Goal: Task Accomplishment & Management: Manage account settings

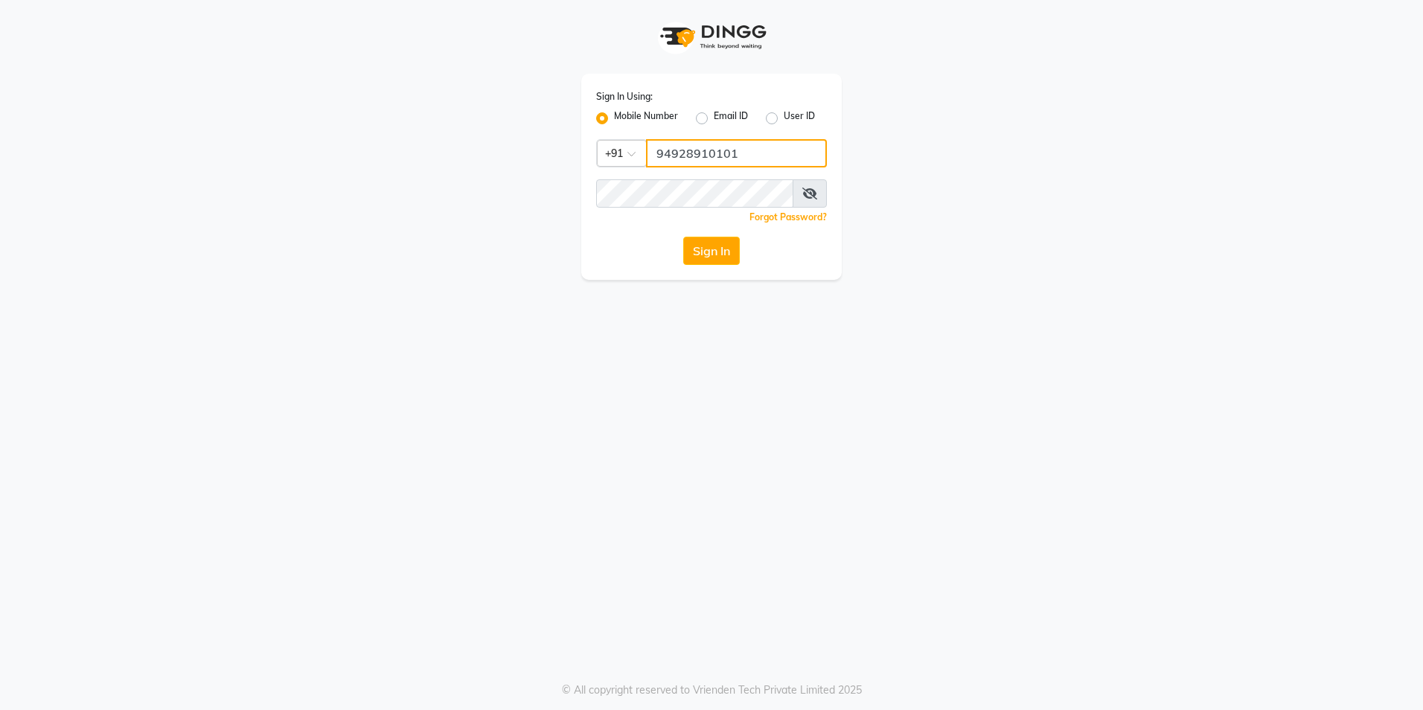
click at [732, 152] on input "94928910101" at bounding box center [736, 153] width 181 height 28
drag, startPoint x: 496, startPoint y: 532, endPoint x: 534, endPoint y: 465, distance: 77.0
click at [496, 532] on div "Sign In Using: Mobile Number Email ID User ID Country Code × +91 94928910101 Re…" at bounding box center [711, 355] width 1423 height 710
click at [650, 357] on div "Sign In Using: Mobile Number Email ID User ID Country Code × +91 94928910101 Re…" at bounding box center [711, 355] width 1423 height 710
click at [715, 258] on button "Sign In" at bounding box center [711, 251] width 57 height 28
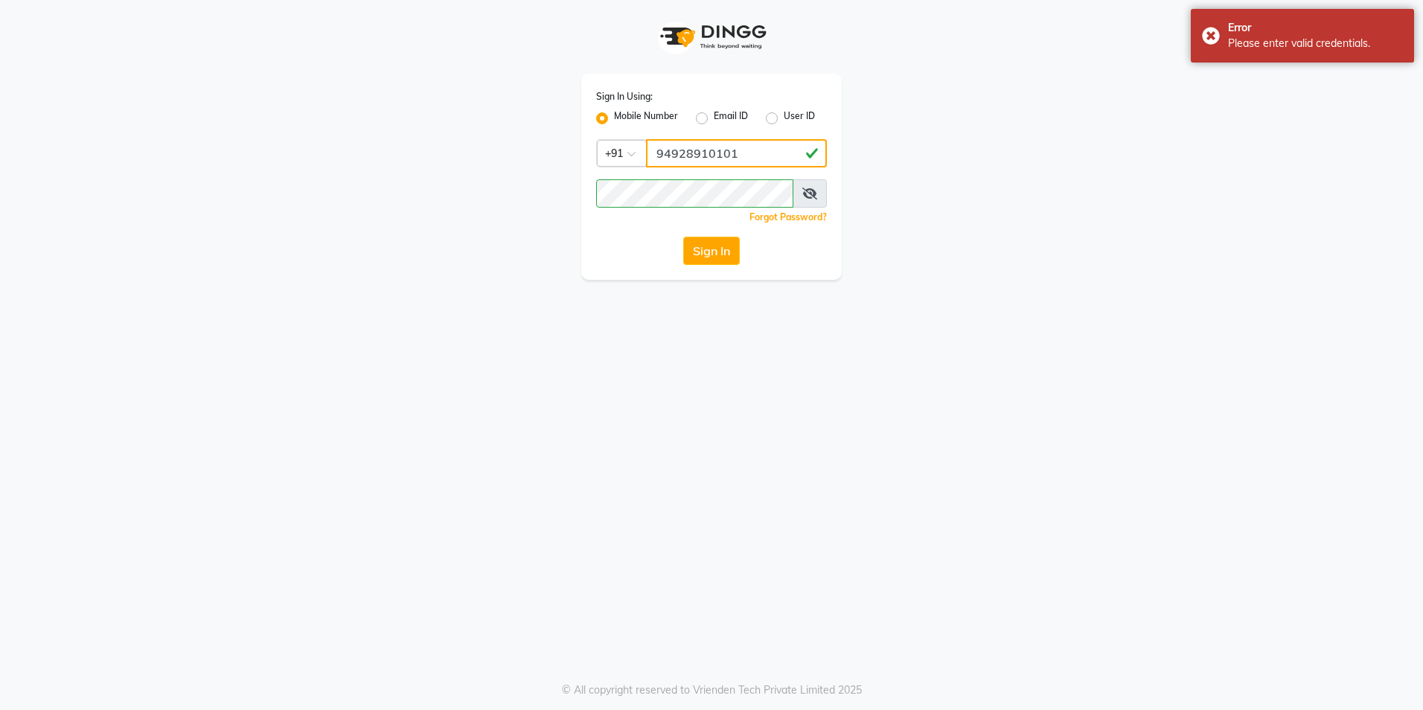
click at [740, 150] on input "94928910101" at bounding box center [736, 153] width 181 height 28
type input "9"
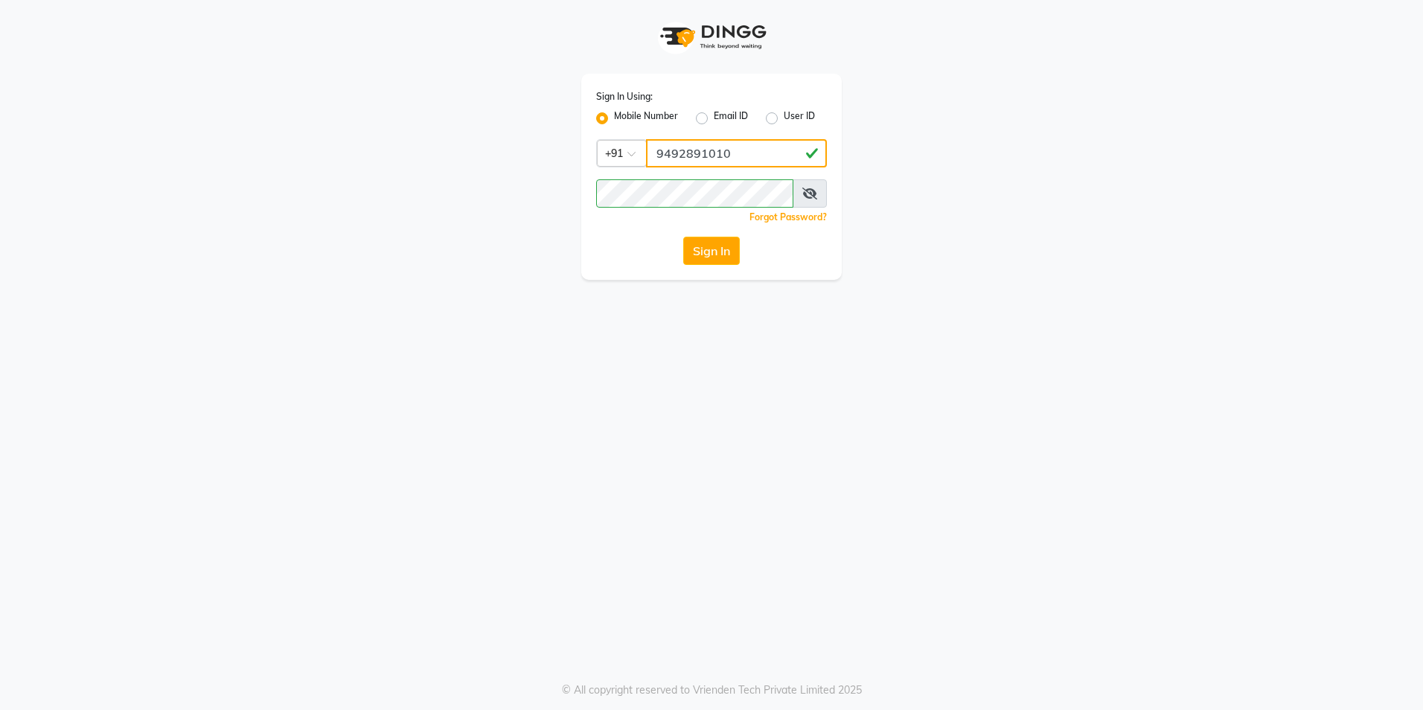
type input "9492891010"
click at [675, 528] on div "Sign In Using: Mobile Number Email ID User ID Country Code × +91 9492891010 Rem…" at bounding box center [711, 355] width 1423 height 710
click at [727, 265] on div "Sign In Using: Mobile Number Email ID User ID Country Code × +91 9492891010 Rem…" at bounding box center [711, 177] width 261 height 206
click at [726, 258] on button "Sign In" at bounding box center [711, 251] width 57 height 28
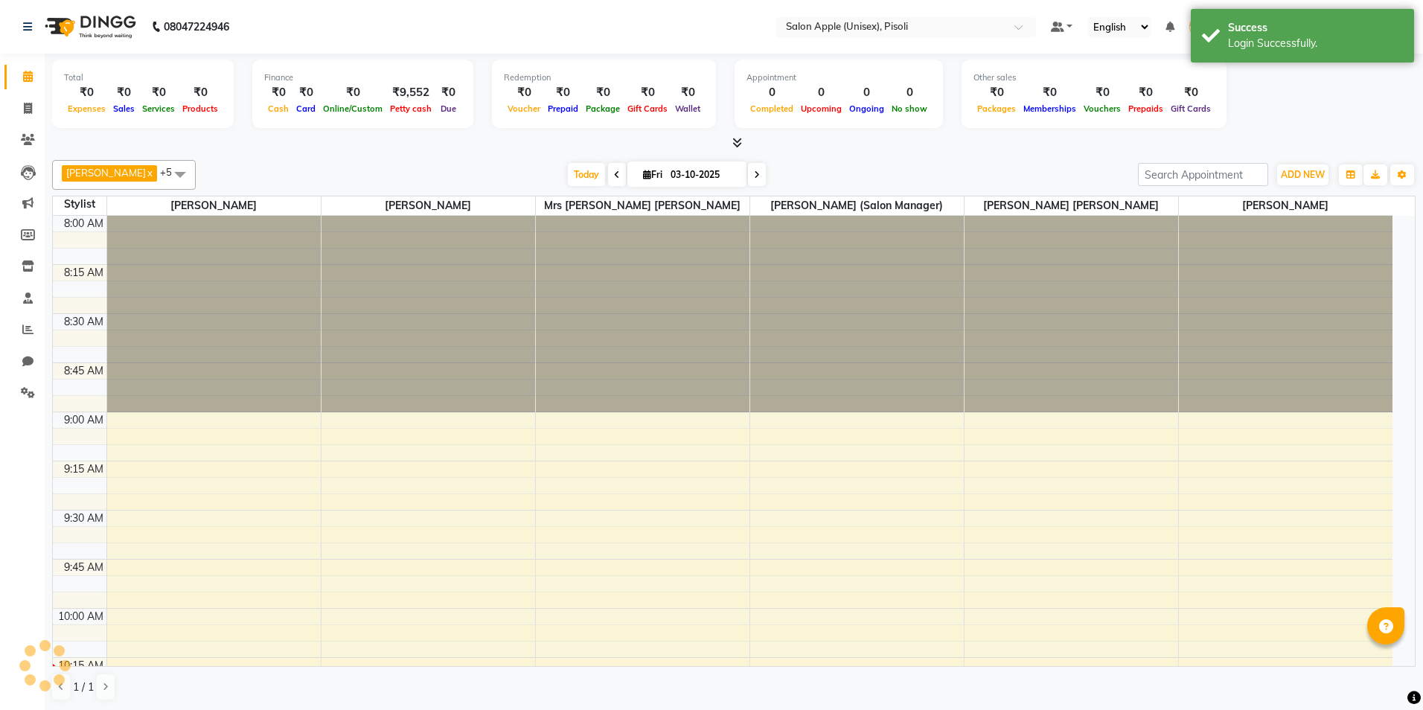
select select "en"
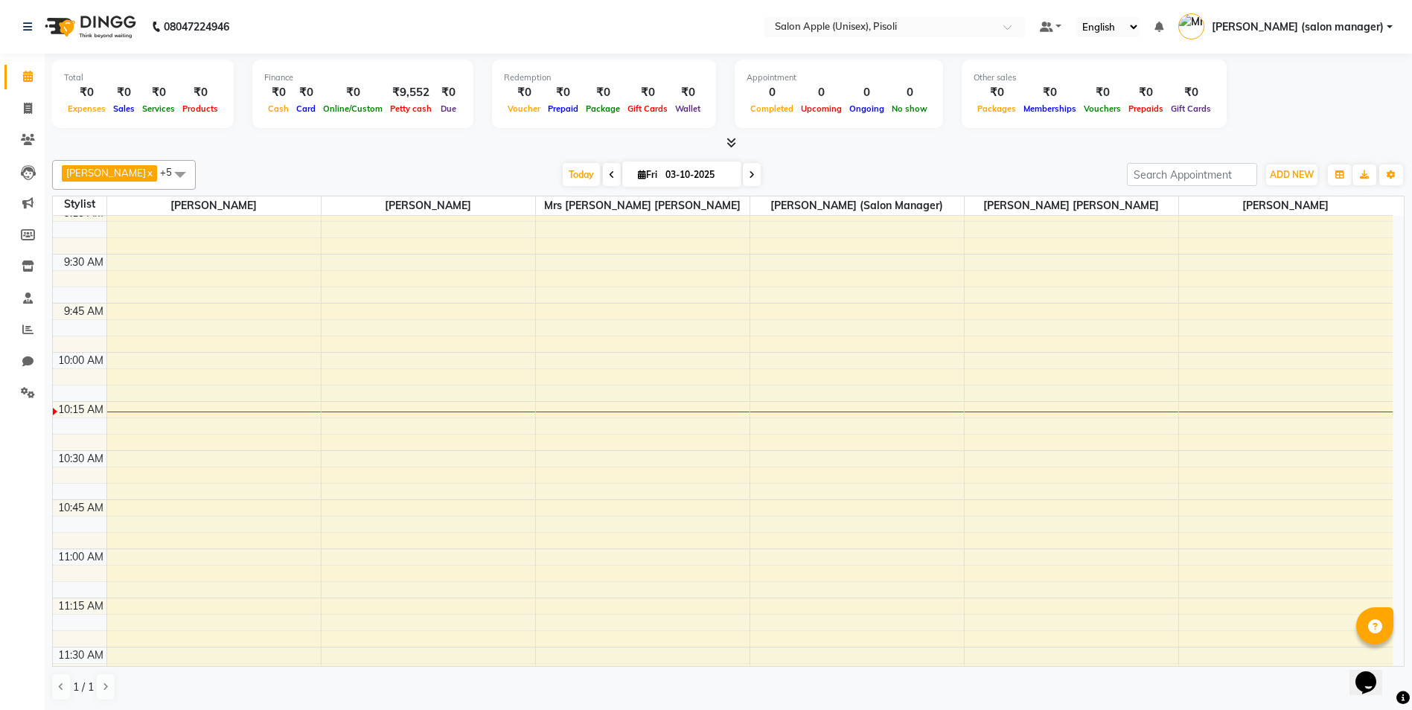
scroll to position [265, 0]
click at [734, 141] on icon at bounding box center [731, 142] width 10 height 11
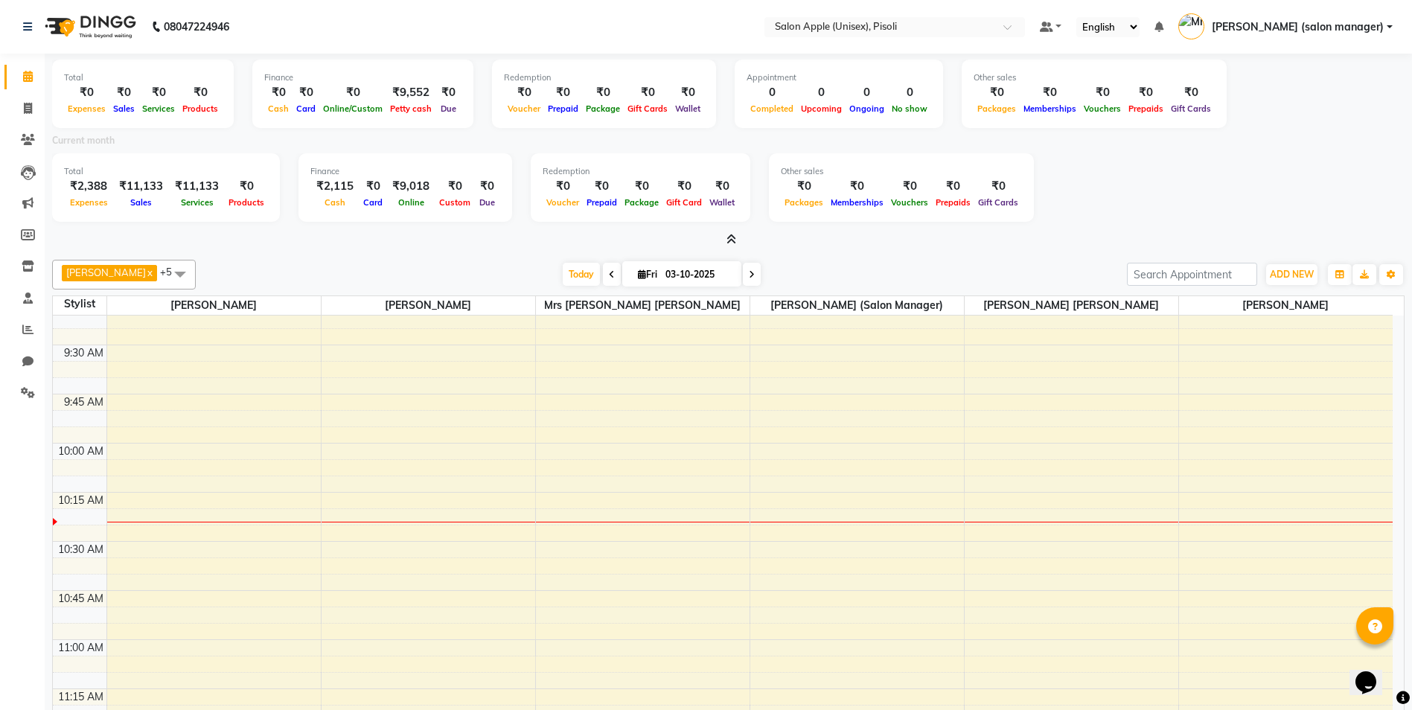
click at [731, 243] on icon at bounding box center [731, 239] width 10 height 11
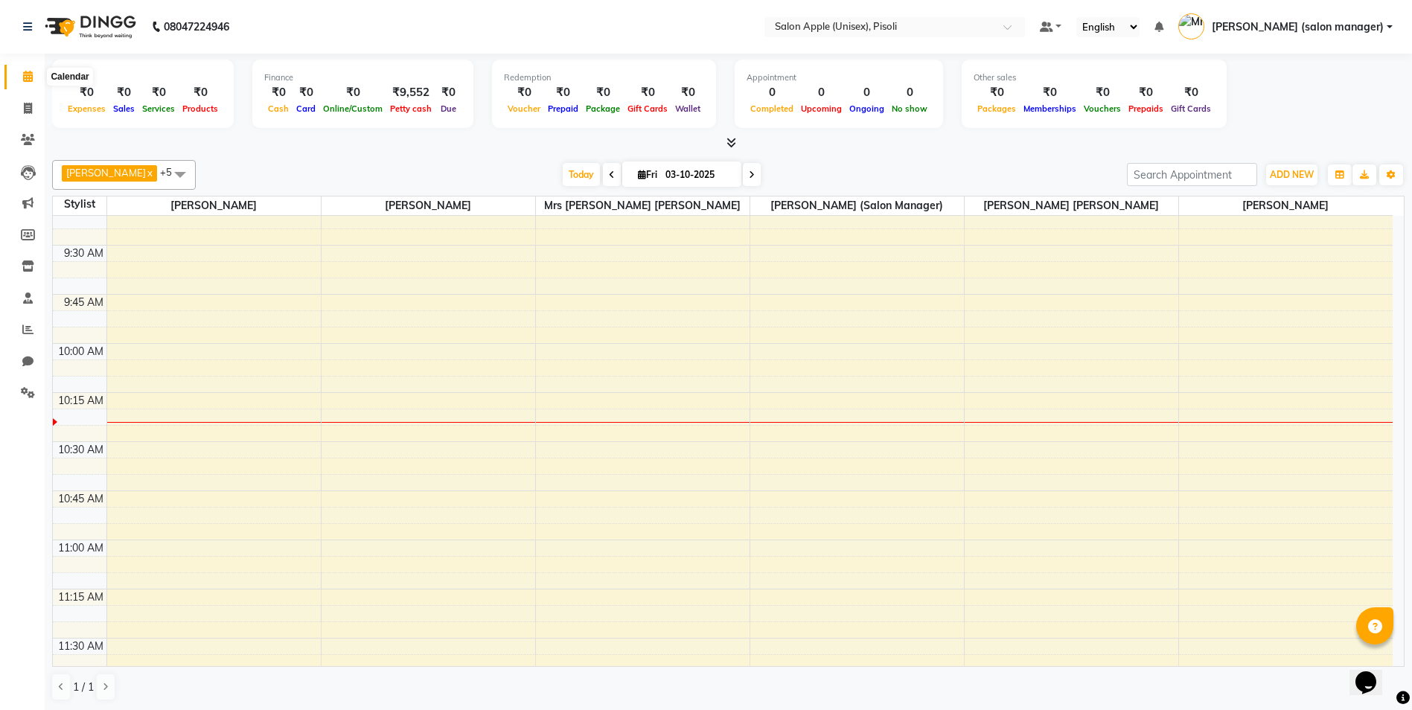
click at [19, 72] on span at bounding box center [28, 76] width 26 height 17
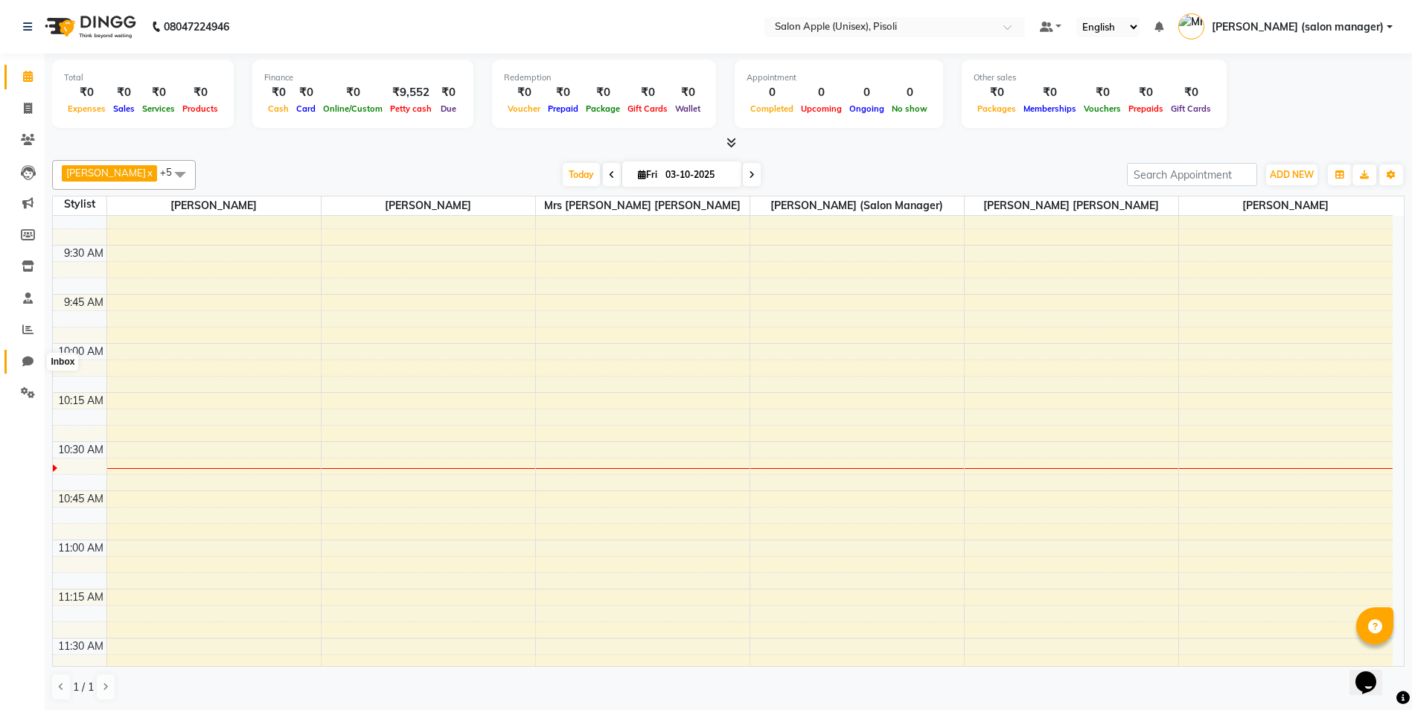
click at [22, 357] on icon at bounding box center [27, 361] width 11 height 11
select select "100"
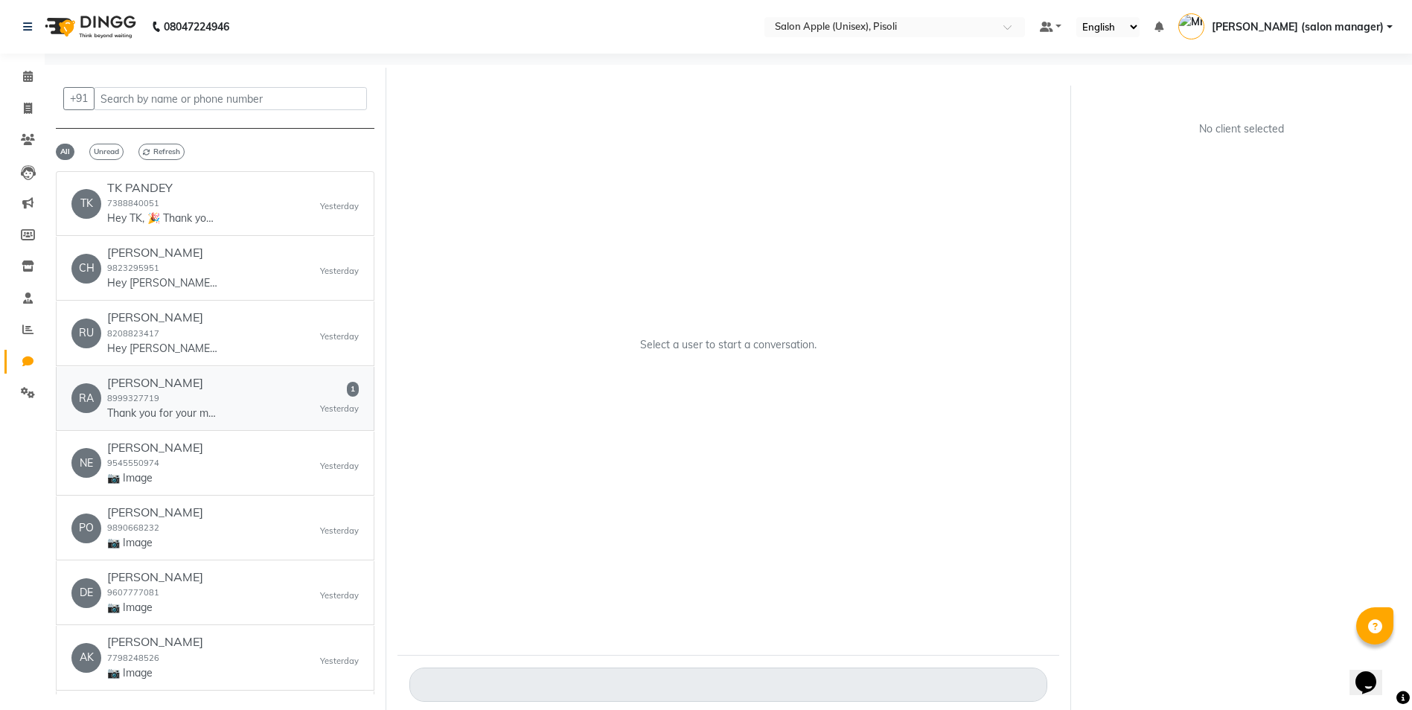
click at [265, 403] on div "RA RAJ THAKKAR 8999327719 Thank you for your message. We're unavailable right n…" at bounding box center [214, 398] width 287 height 45
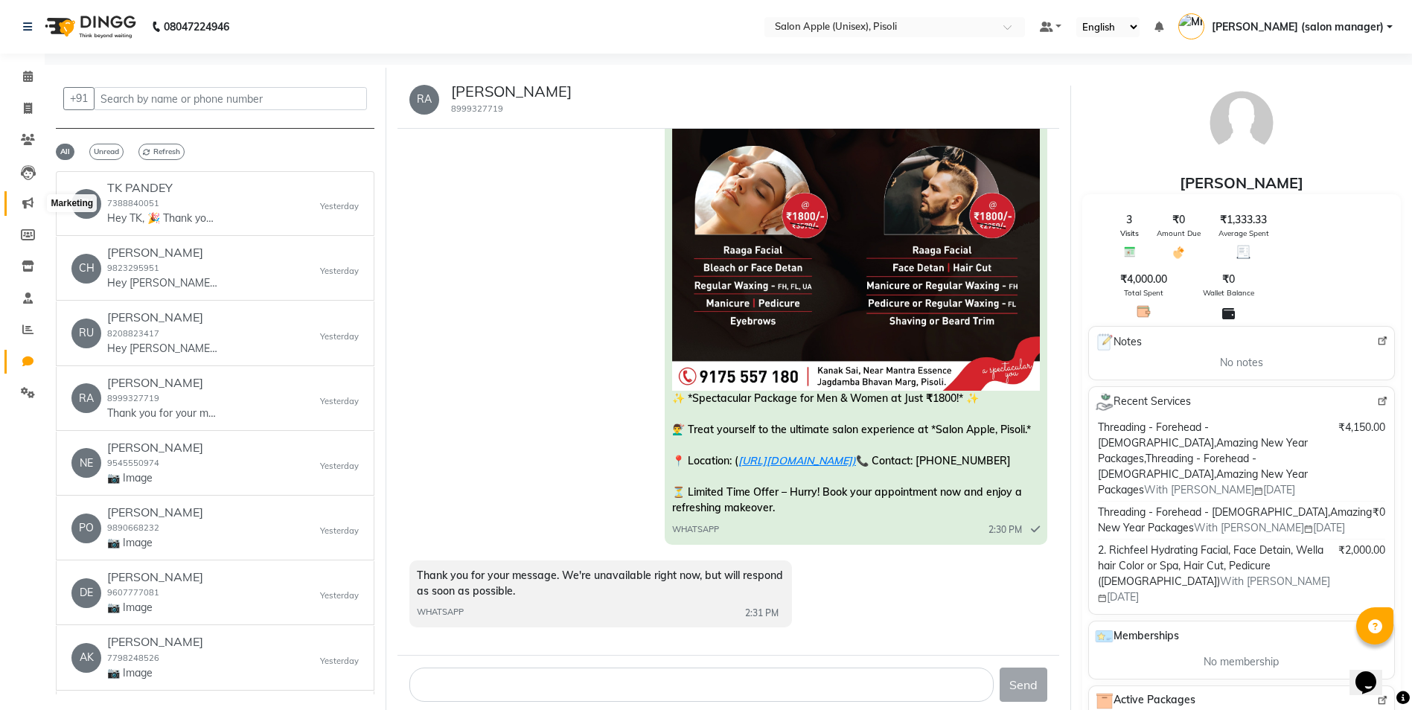
click at [26, 206] on icon at bounding box center [27, 202] width 11 height 11
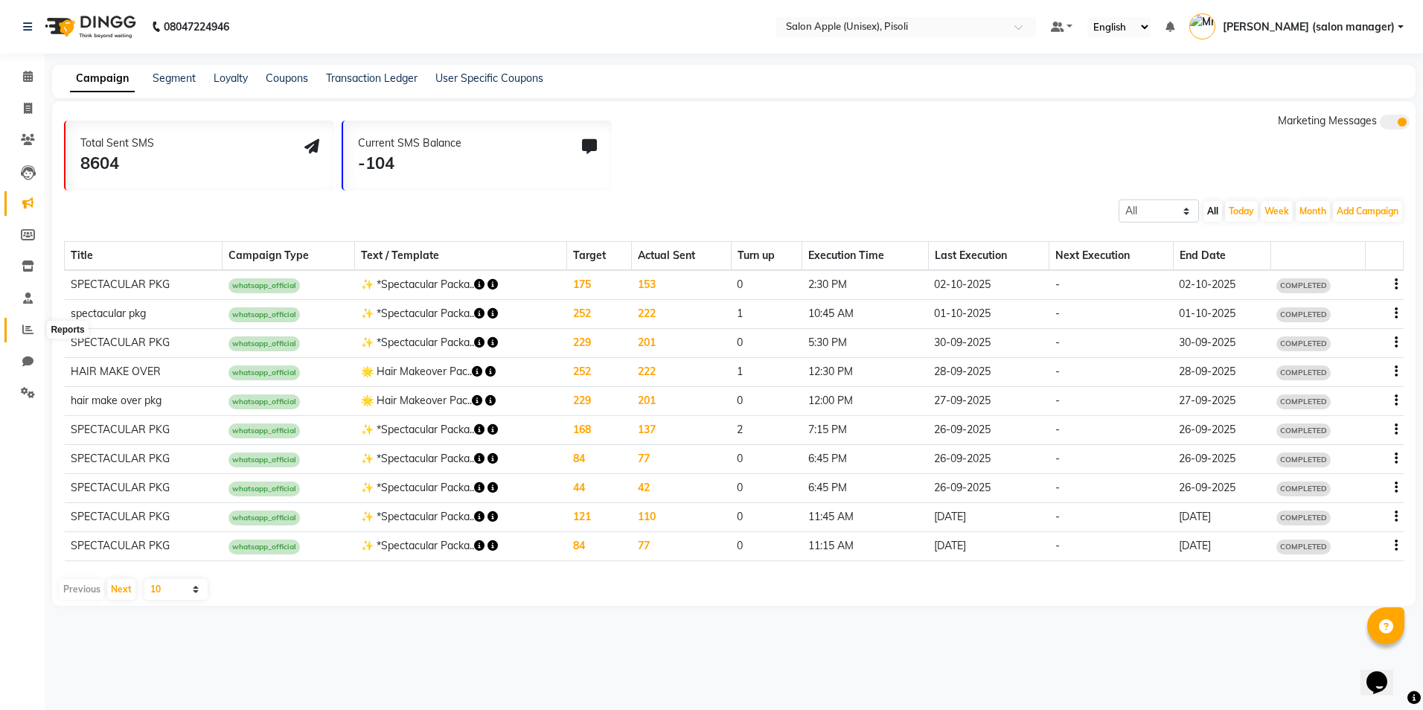
click at [28, 330] on icon at bounding box center [27, 329] width 11 height 11
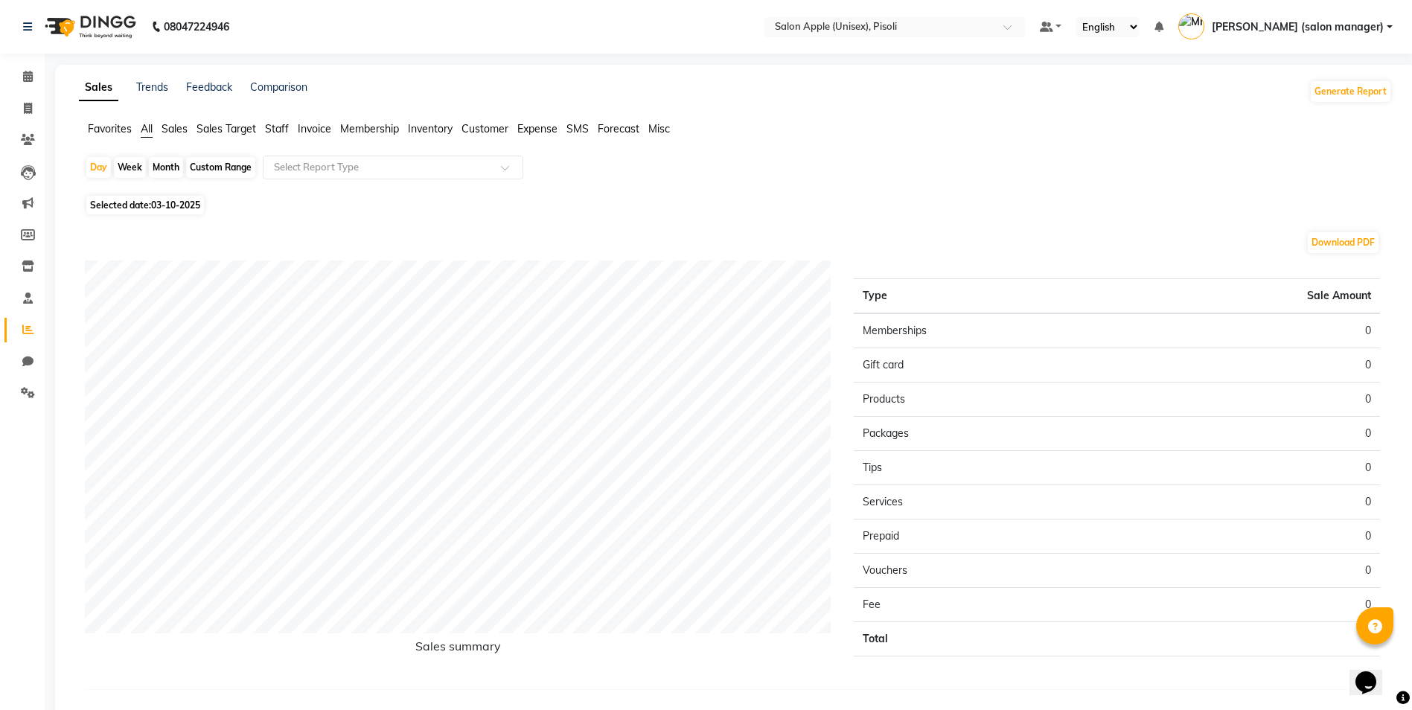
click at [282, 132] on span "Staff" at bounding box center [277, 128] width 24 height 13
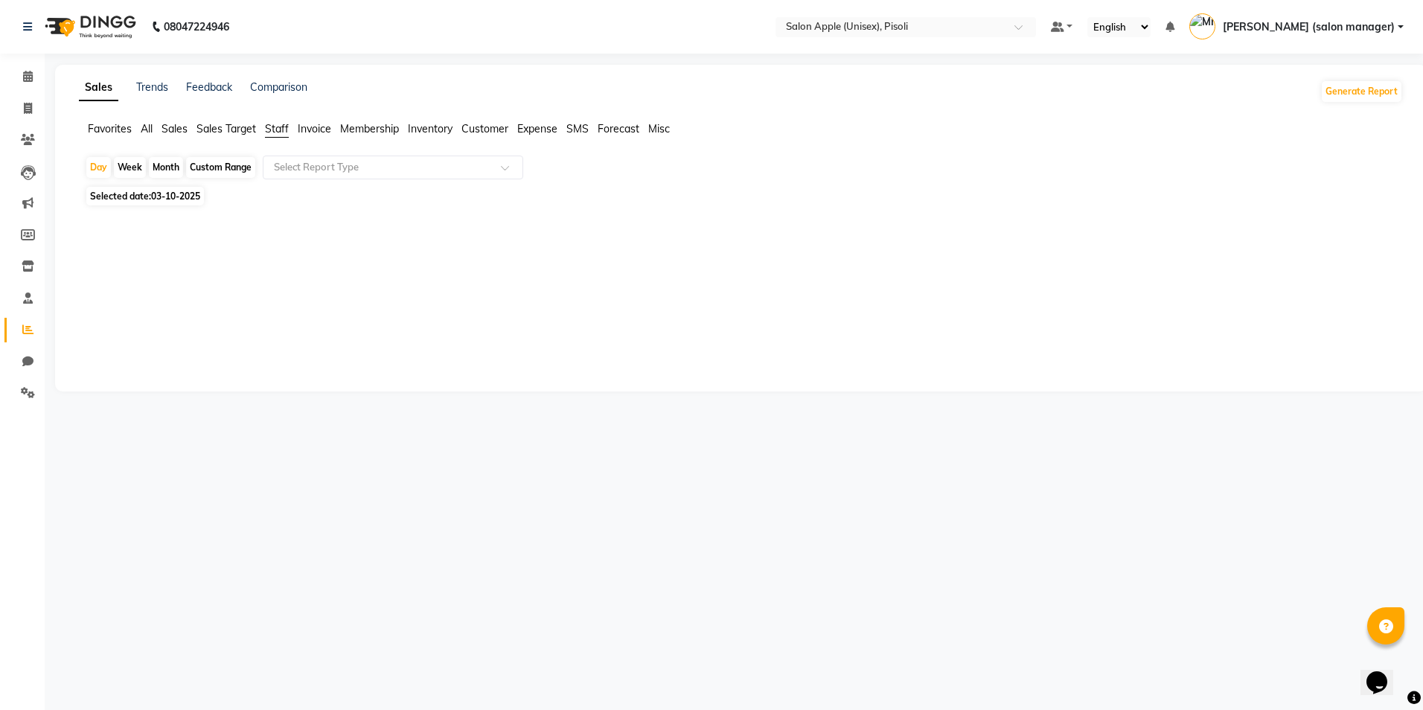
click at [493, 133] on span "Customer" at bounding box center [484, 128] width 47 height 13
click at [367, 129] on span "Membership" at bounding box center [369, 128] width 59 height 13
drag, startPoint x: 329, startPoint y: 130, endPoint x: 311, endPoint y: 132, distance: 17.9
click at [322, 131] on span "Invoice" at bounding box center [314, 128] width 33 height 13
click at [183, 130] on span "Sales" at bounding box center [175, 128] width 26 height 13
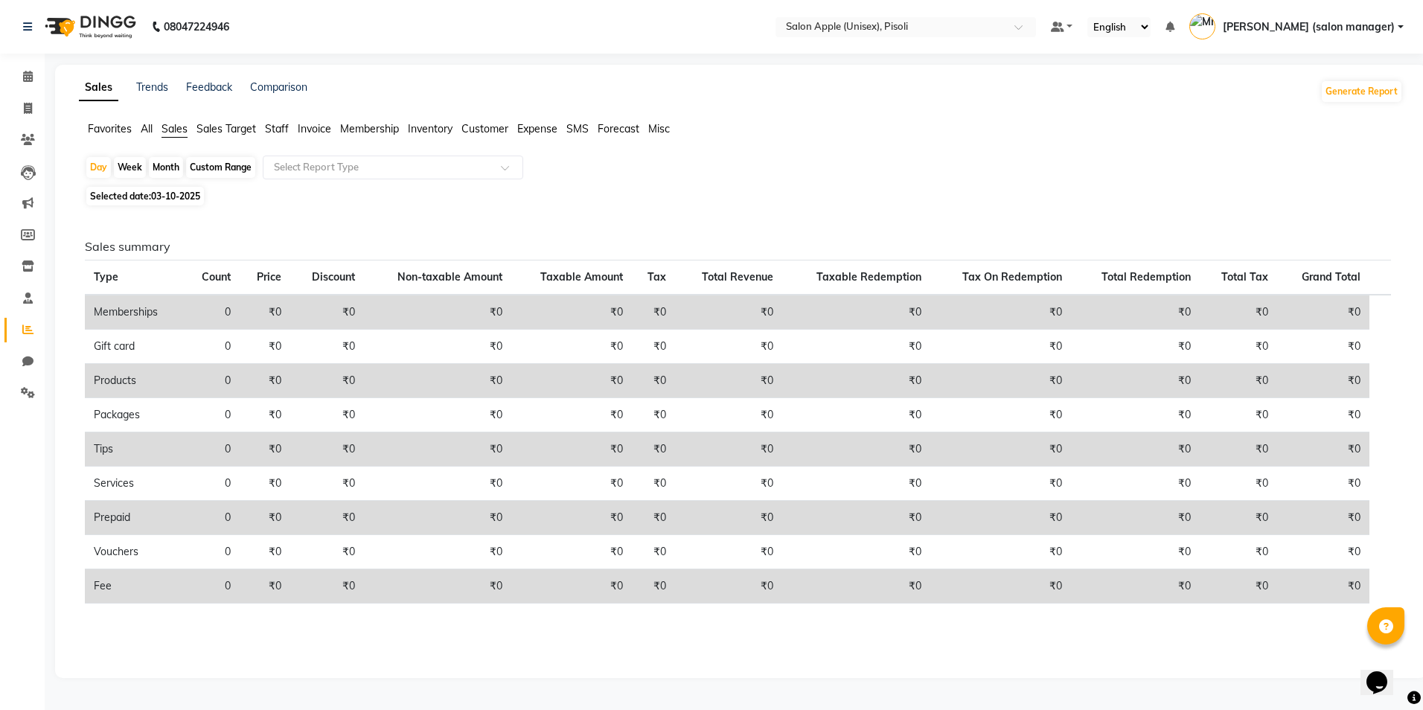
click at [237, 166] on div "Custom Range" at bounding box center [220, 167] width 69 height 21
select select "10"
select select "2025"
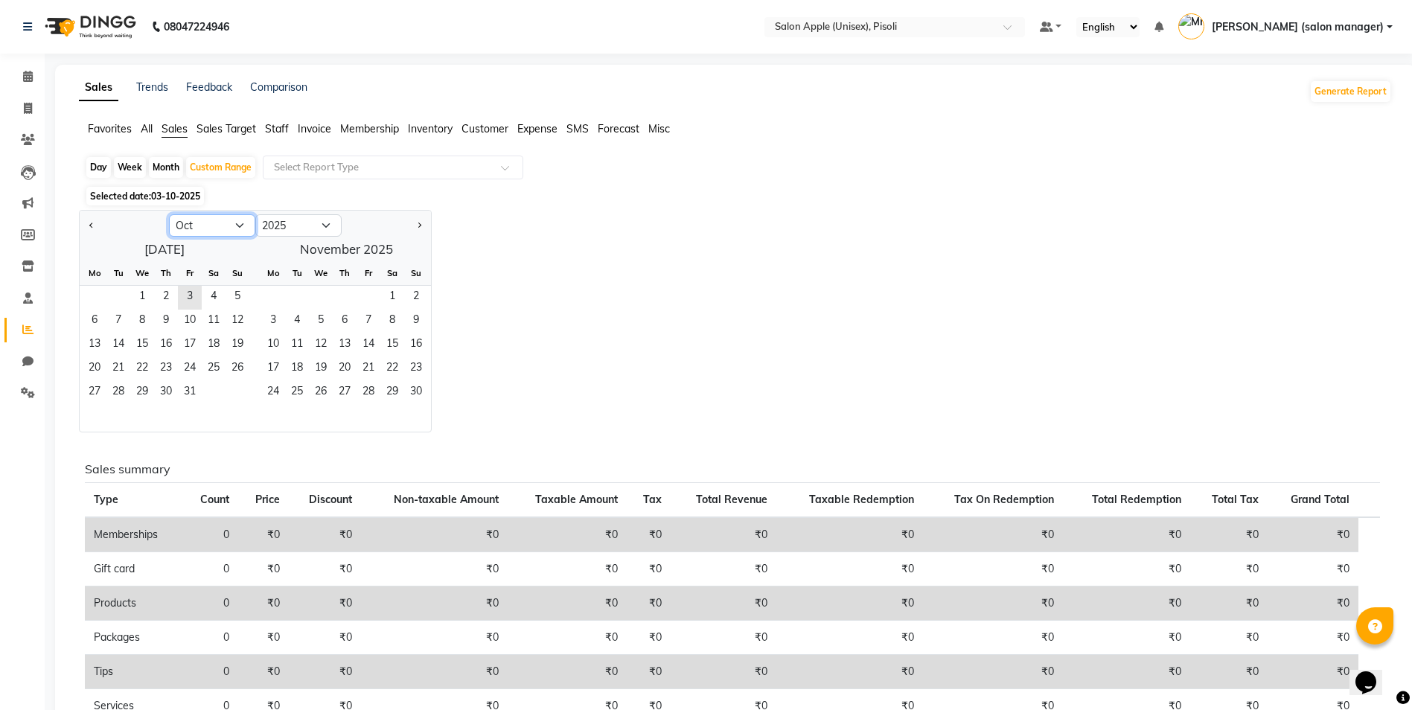
click at [226, 229] on select "Jan Feb Mar Apr May Jun [DATE] Aug Sep Oct Nov Dec" at bounding box center [212, 225] width 86 height 22
select select "9"
click at [169, 214] on select "Jan Feb Mar Apr May Jun [DATE] Aug Sep Oct Nov Dec" at bounding box center [212, 225] width 86 height 22
drag, startPoint x: 102, startPoint y: 289, endPoint x: 110, endPoint y: 349, distance: 60.8
click at [102, 290] on span "1" at bounding box center [95, 298] width 24 height 24
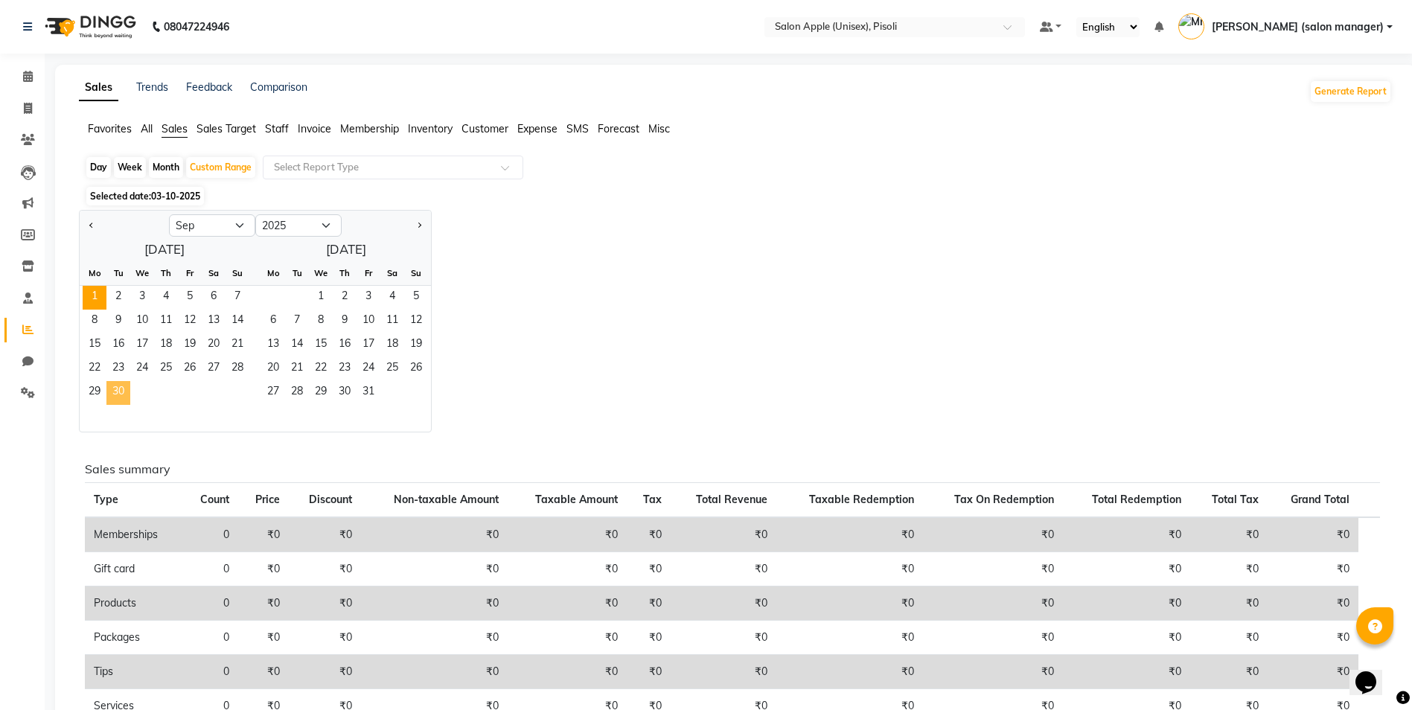
click at [116, 400] on span "30" at bounding box center [118, 393] width 24 height 24
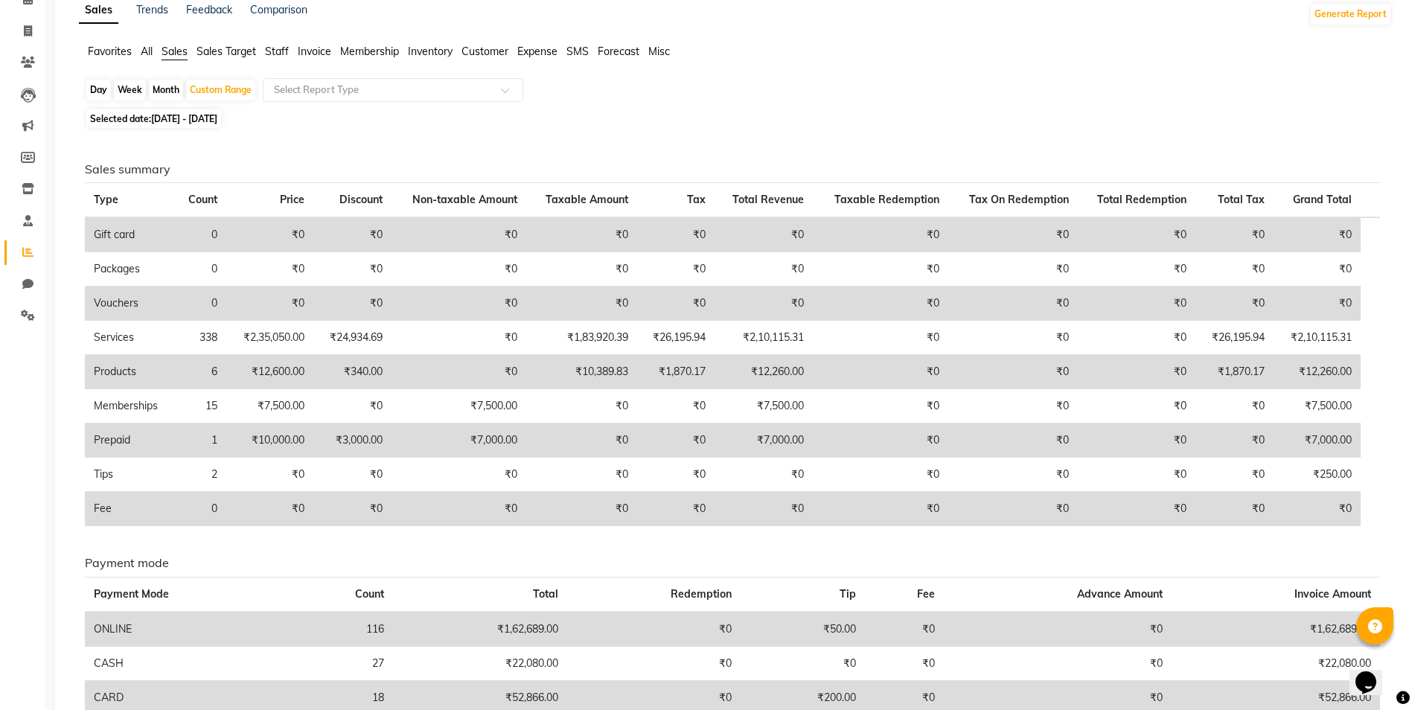
scroll to position [74, 0]
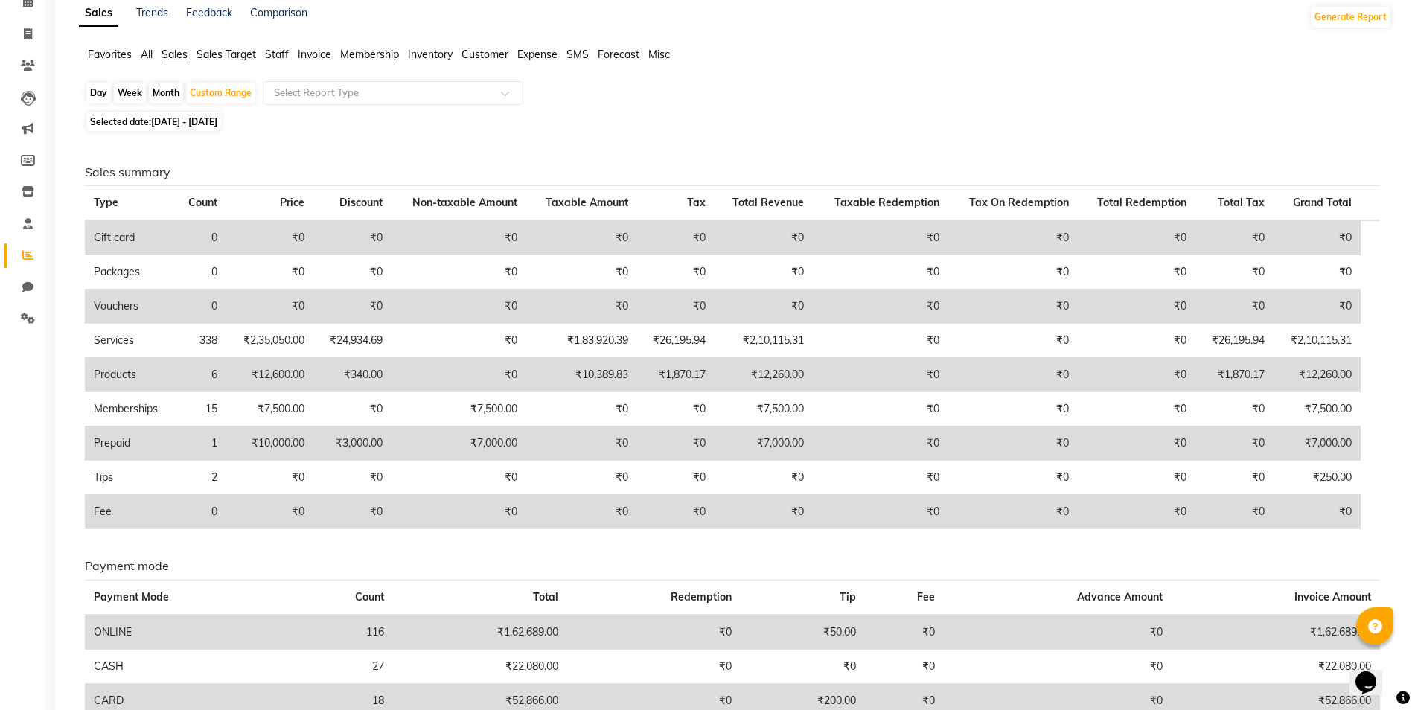
click at [277, 51] on span "Staff" at bounding box center [277, 54] width 24 height 13
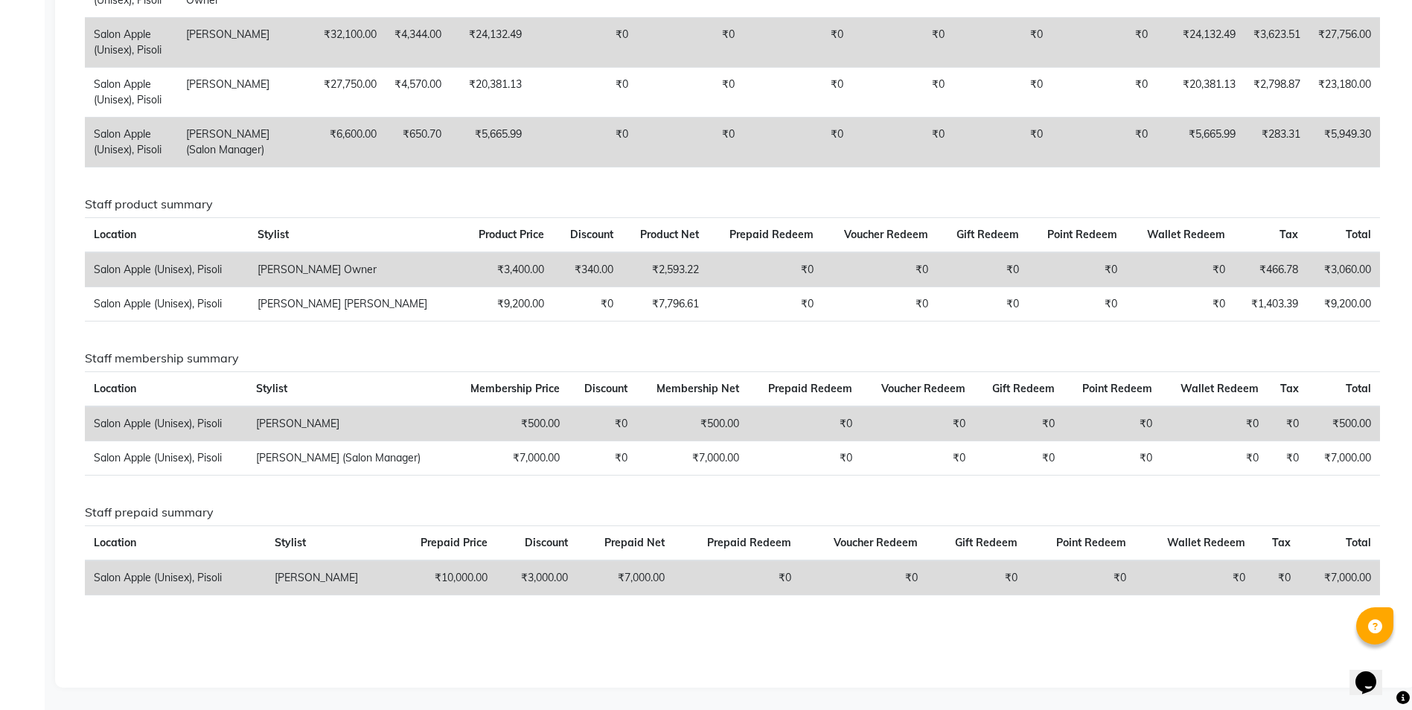
scroll to position [968, 0]
click at [524, 441] on td "₹500.00" at bounding box center [509, 423] width 119 height 35
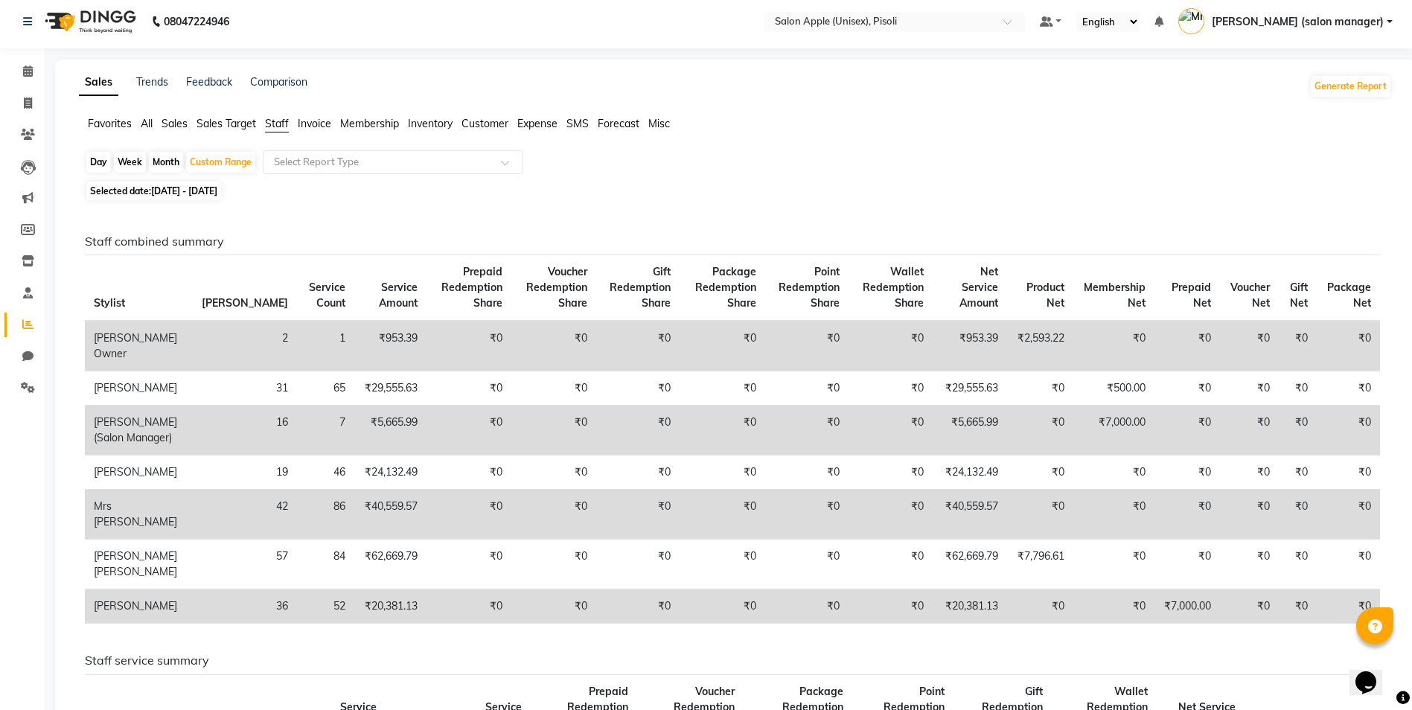
scroll to position [0, 0]
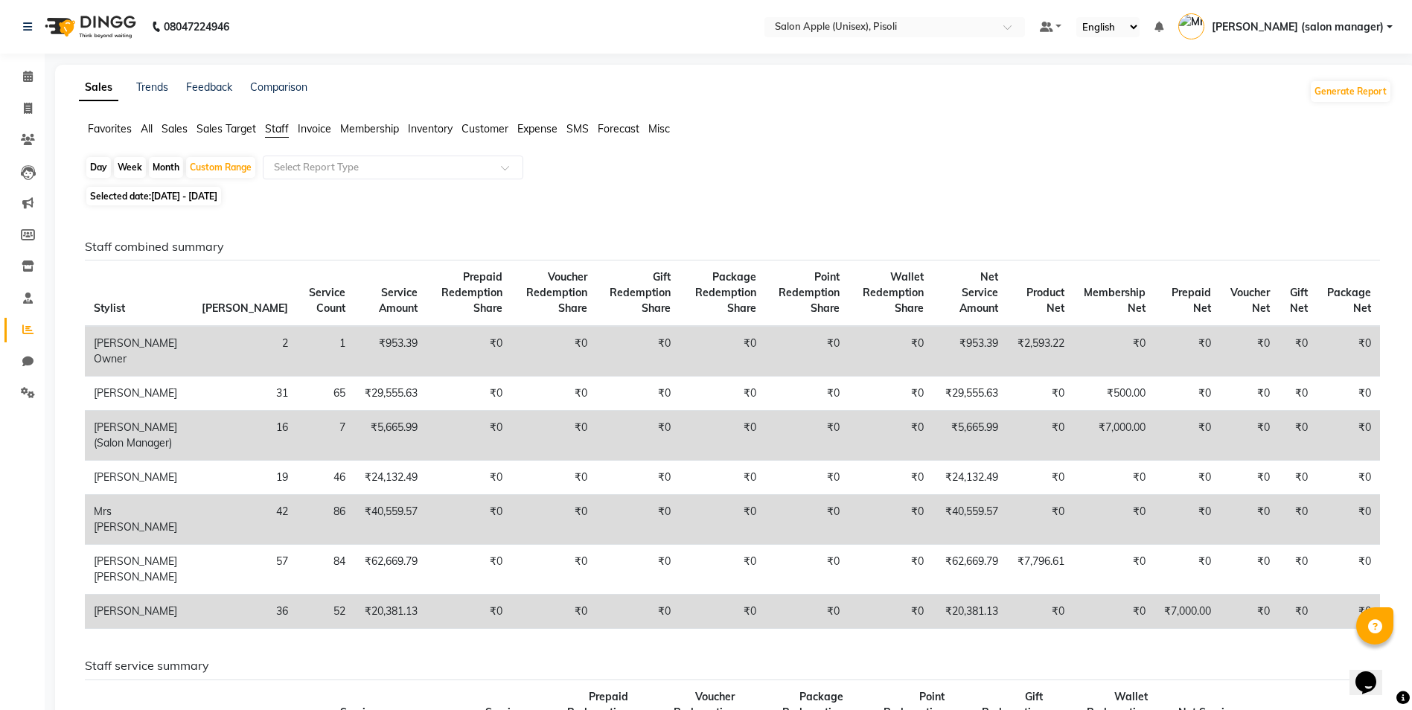
click at [150, 128] on span "All" at bounding box center [147, 128] width 12 height 13
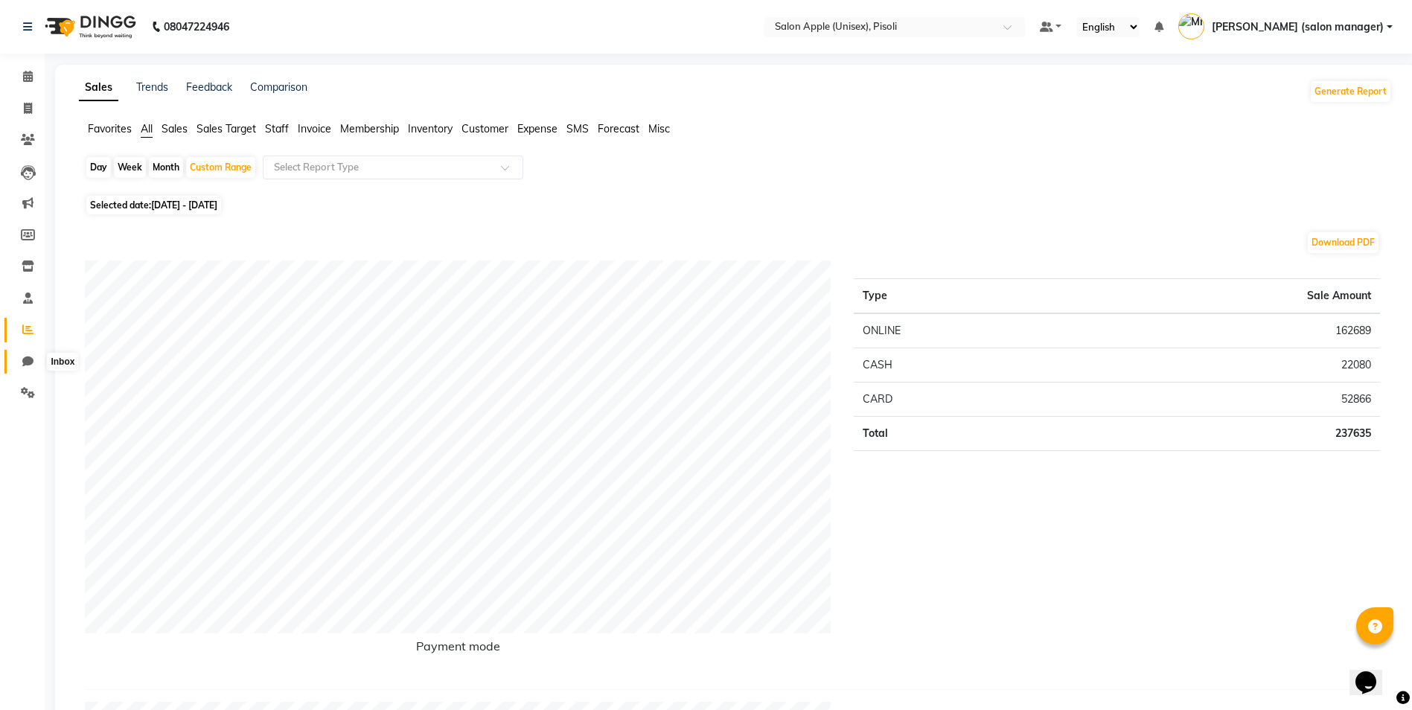
click at [25, 360] on icon at bounding box center [27, 361] width 11 height 11
select select "100"
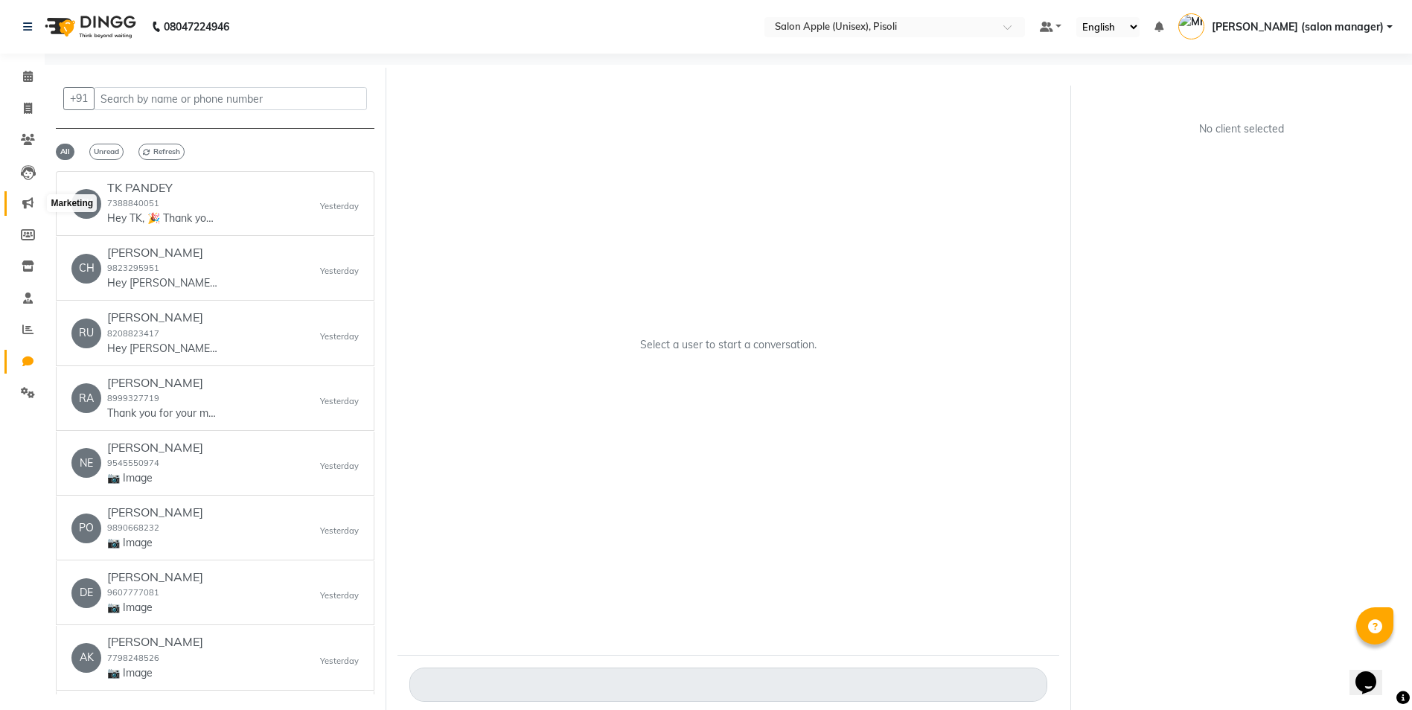
click at [30, 205] on icon at bounding box center [27, 202] width 11 height 11
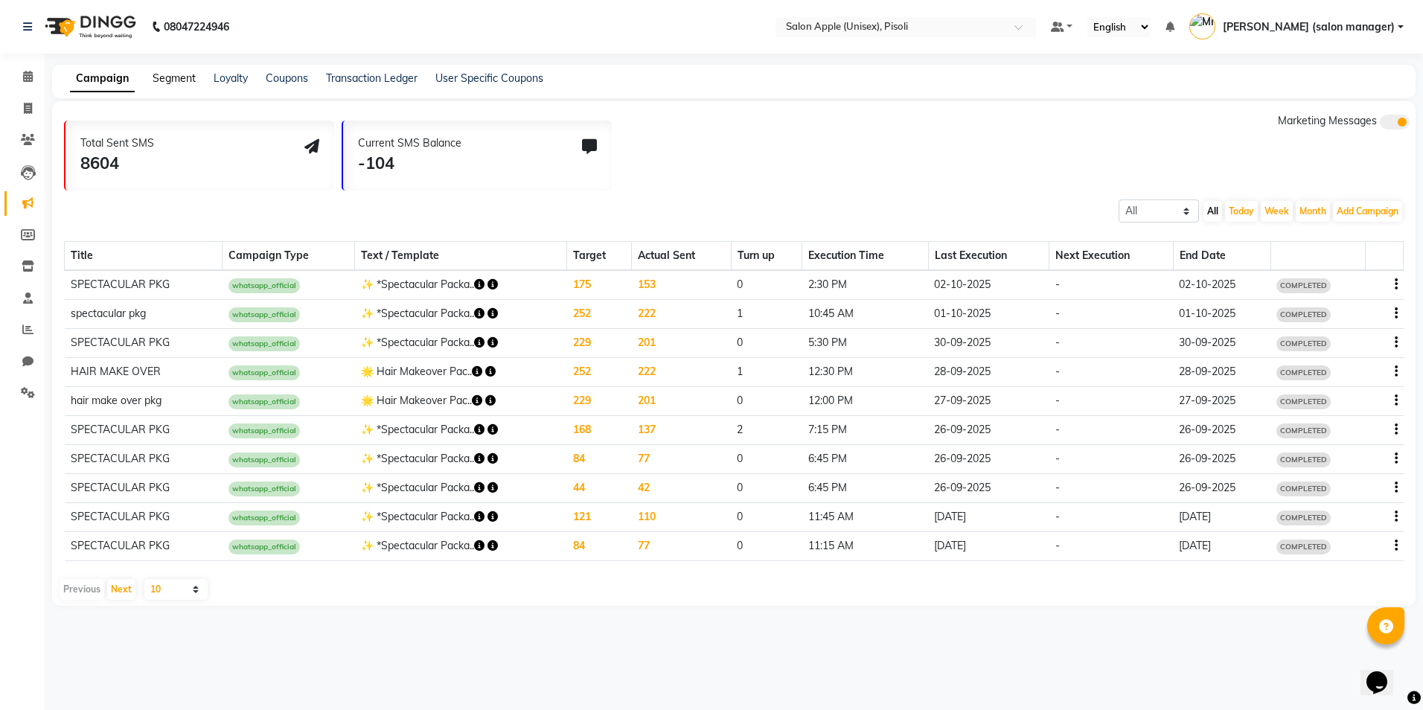
click at [167, 79] on link "Segment" at bounding box center [174, 77] width 43 height 13
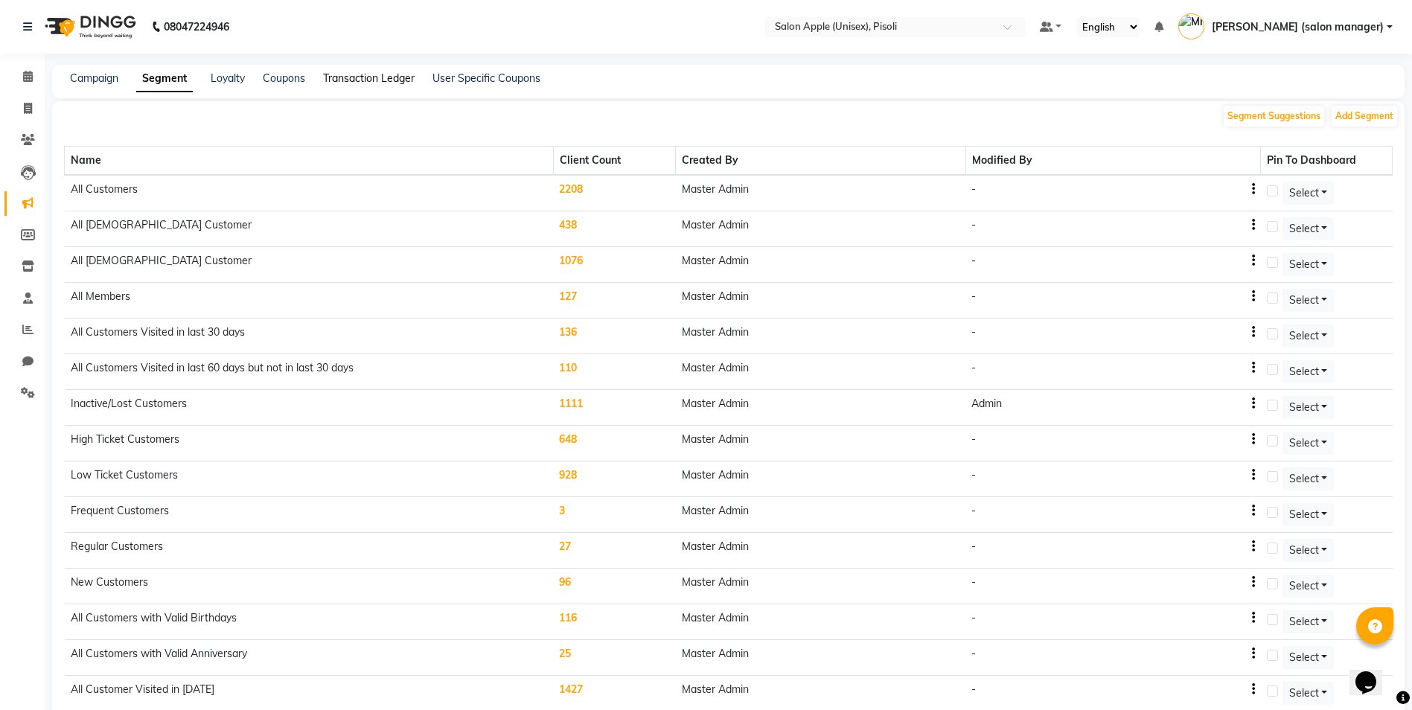
click at [369, 83] on link "Transaction Ledger" at bounding box center [369, 77] width 92 height 13
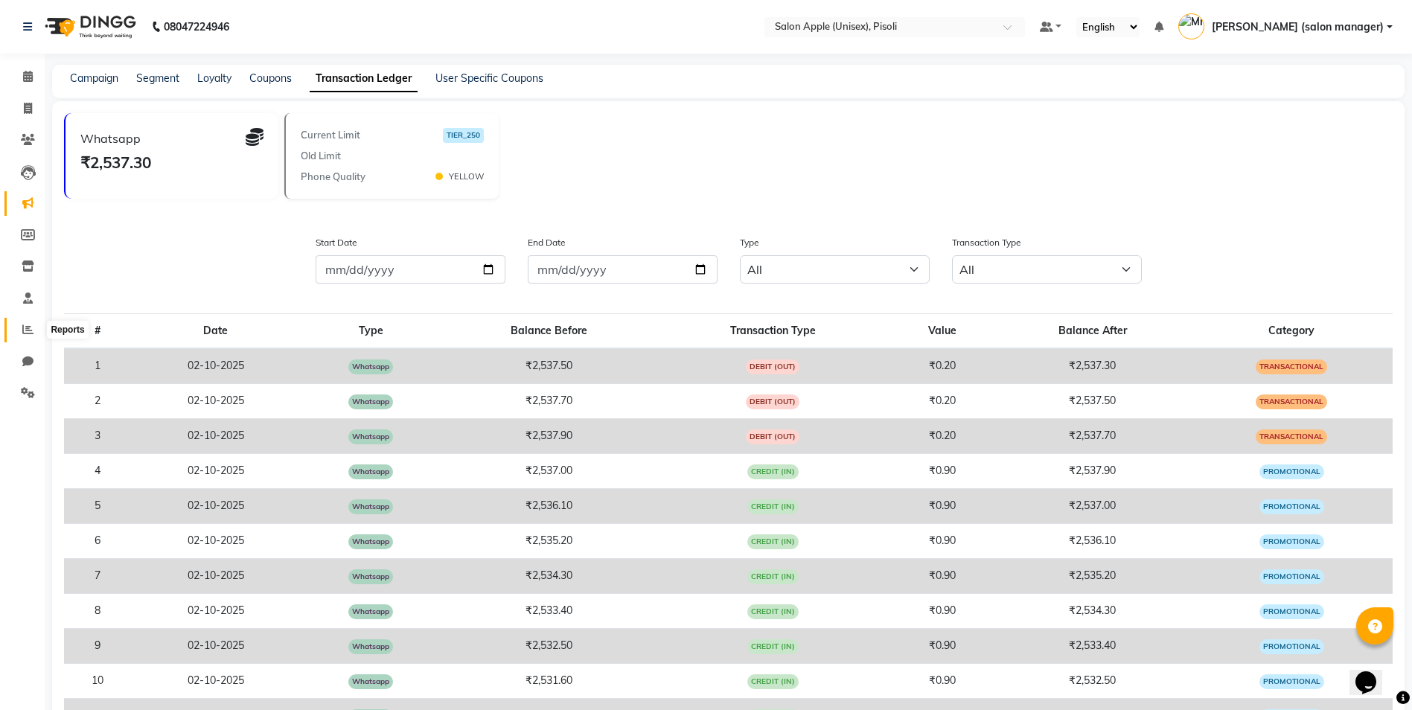
click at [25, 329] on icon at bounding box center [27, 329] width 11 height 11
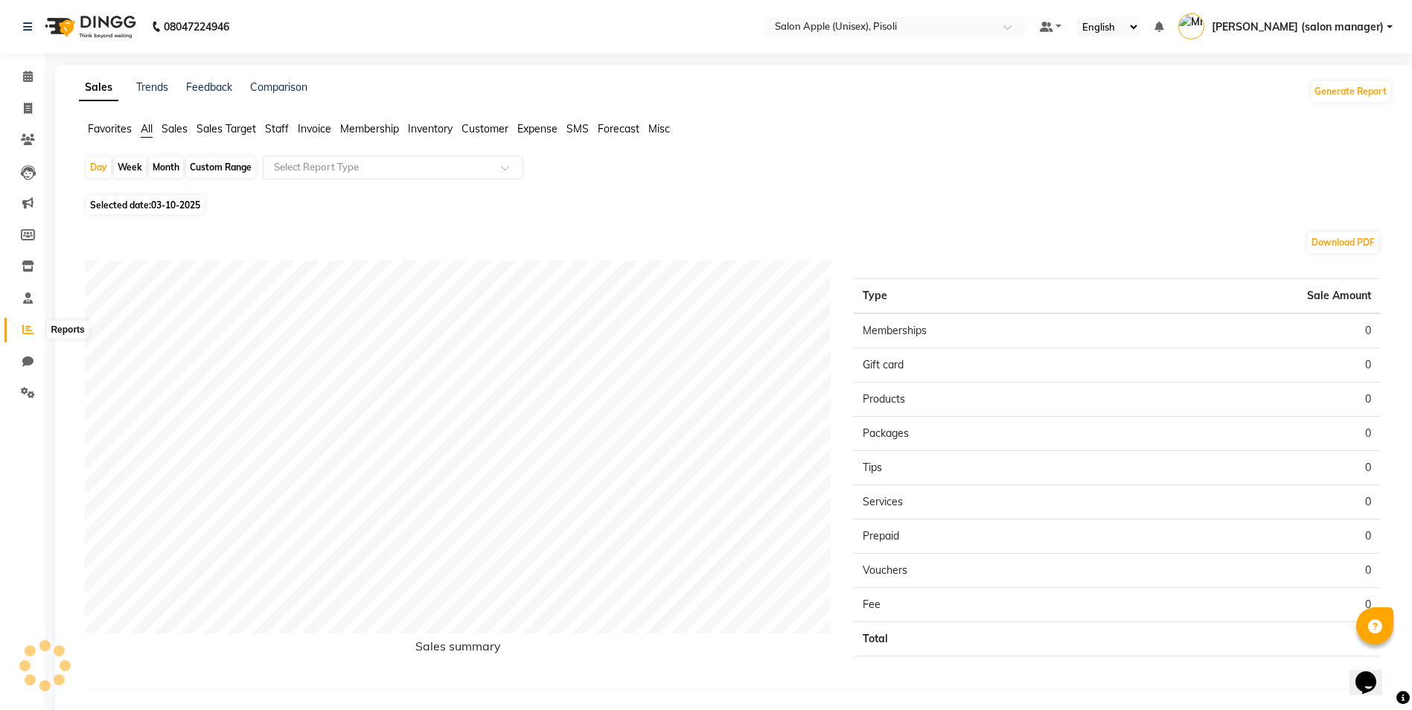
click at [28, 329] on icon at bounding box center [27, 329] width 11 height 11
click at [112, 130] on span "Favorites" at bounding box center [110, 128] width 44 height 13
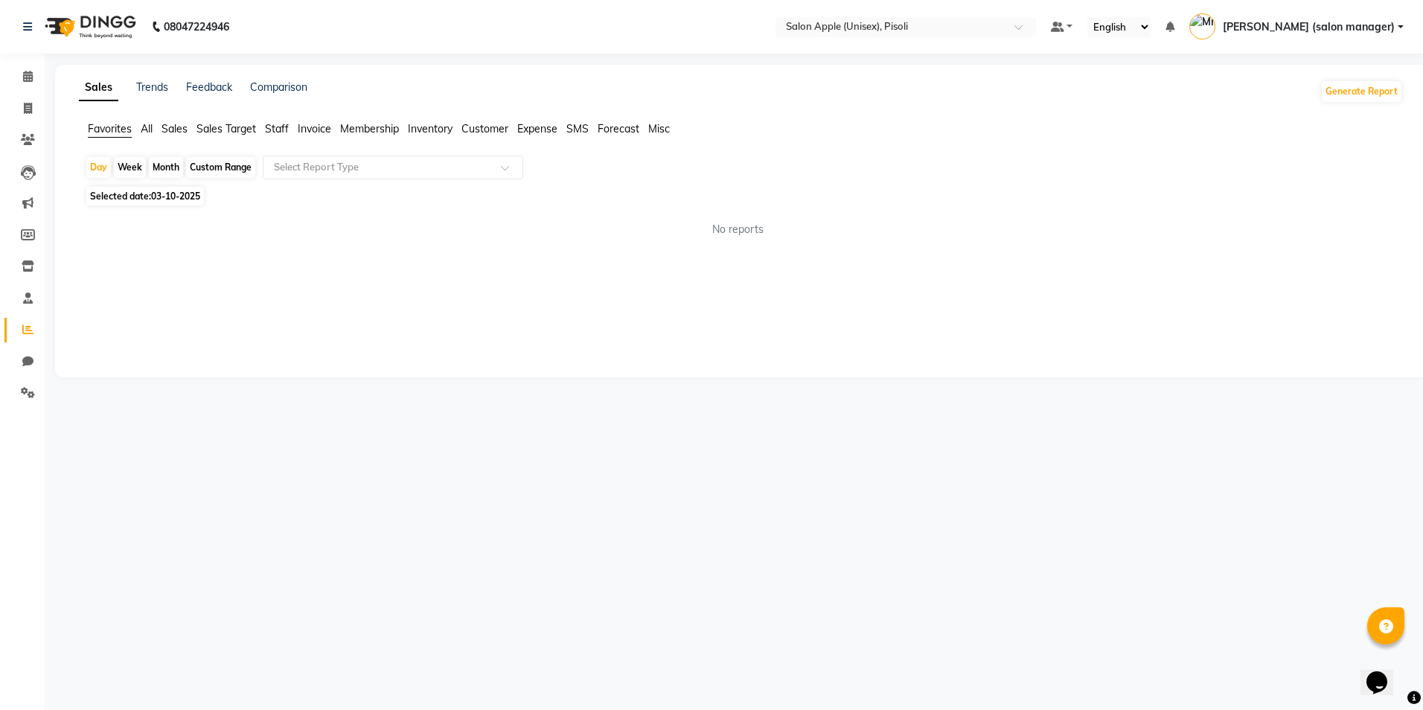
click at [175, 200] on span "03-10-2025" at bounding box center [175, 196] width 49 height 11
select select "10"
select select "2025"
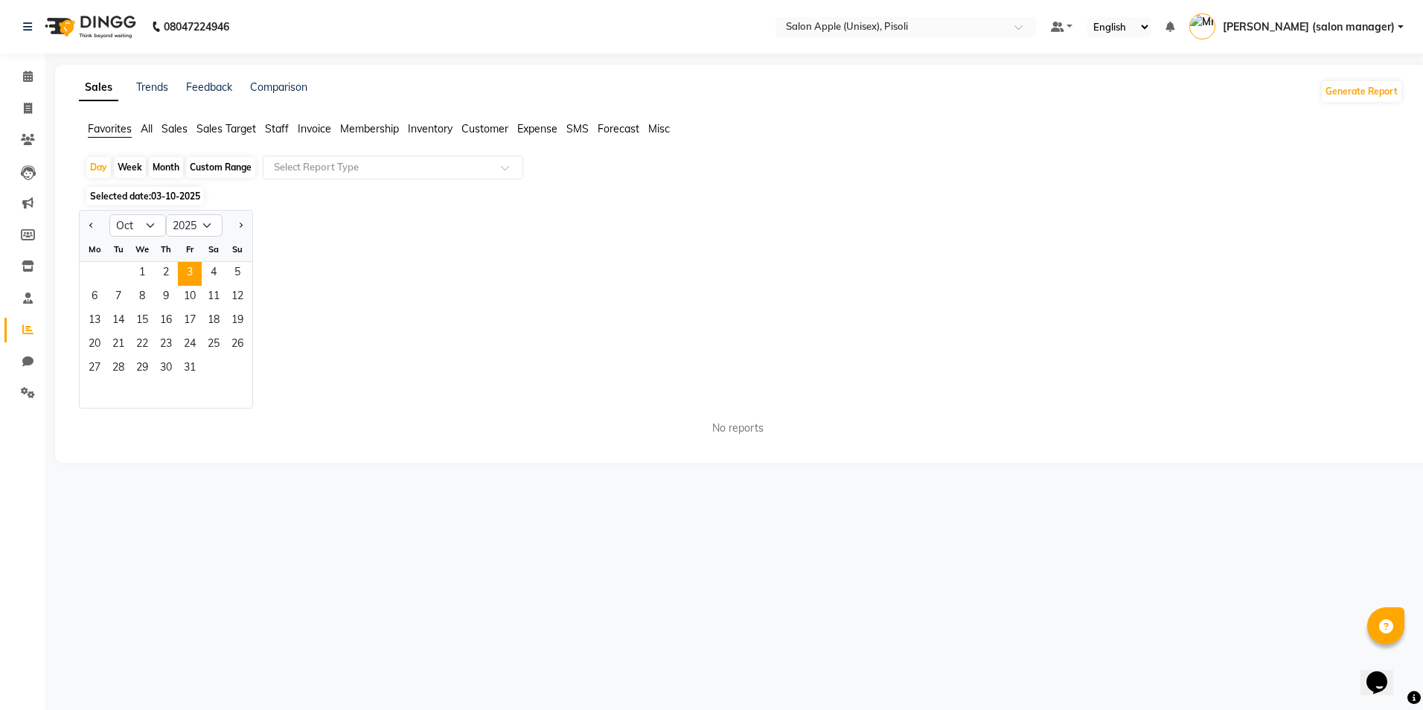
click at [215, 168] on div "Custom Range" at bounding box center [220, 167] width 69 height 21
select select "10"
select select "2025"
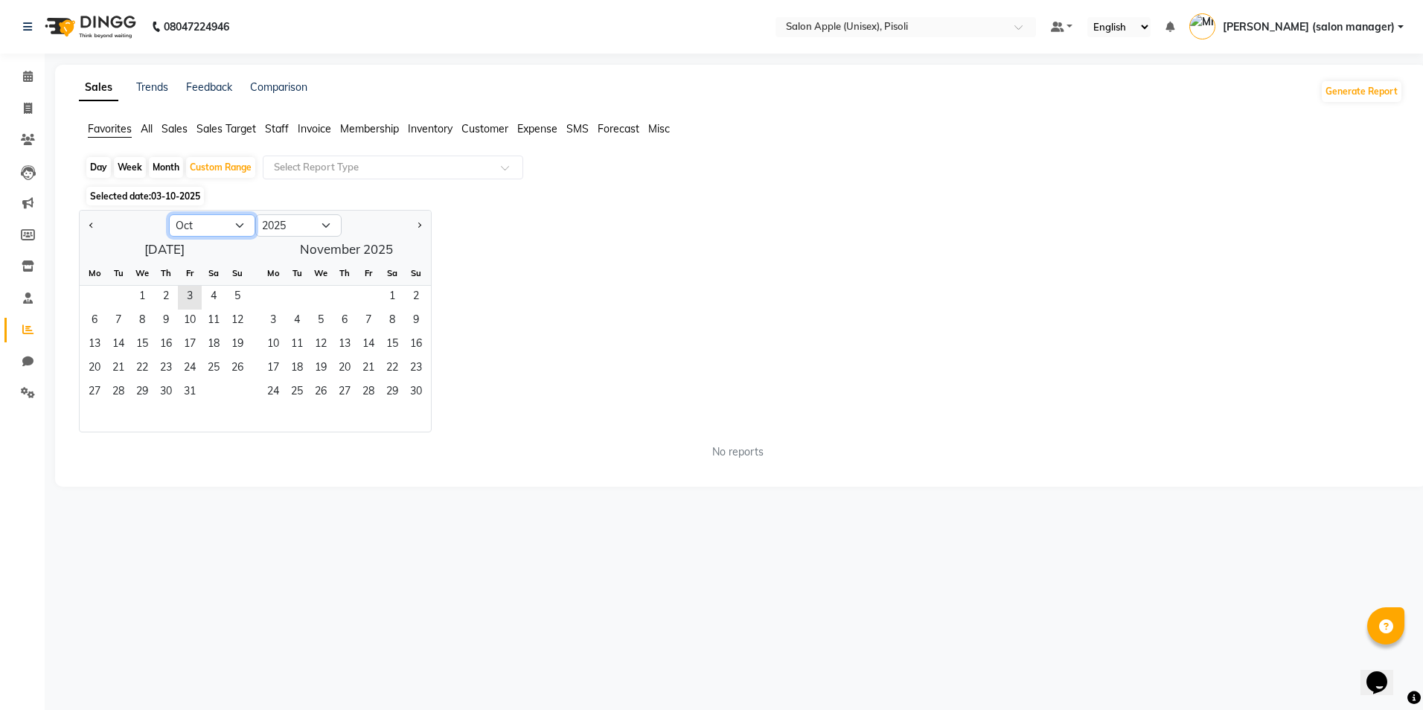
drag, startPoint x: 228, startPoint y: 227, endPoint x: 221, endPoint y: 233, distance: 9.0
click at [228, 227] on select "Jan Feb Mar Apr May Jun Jul Aug Sep Oct Nov Dec" at bounding box center [212, 225] width 86 height 22
select select "9"
click at [169, 214] on select "Jan Feb Mar Apr May Jun Jul Aug Sep Oct Nov Dec" at bounding box center [212, 225] width 86 height 22
click at [93, 296] on span "1" at bounding box center [95, 298] width 24 height 24
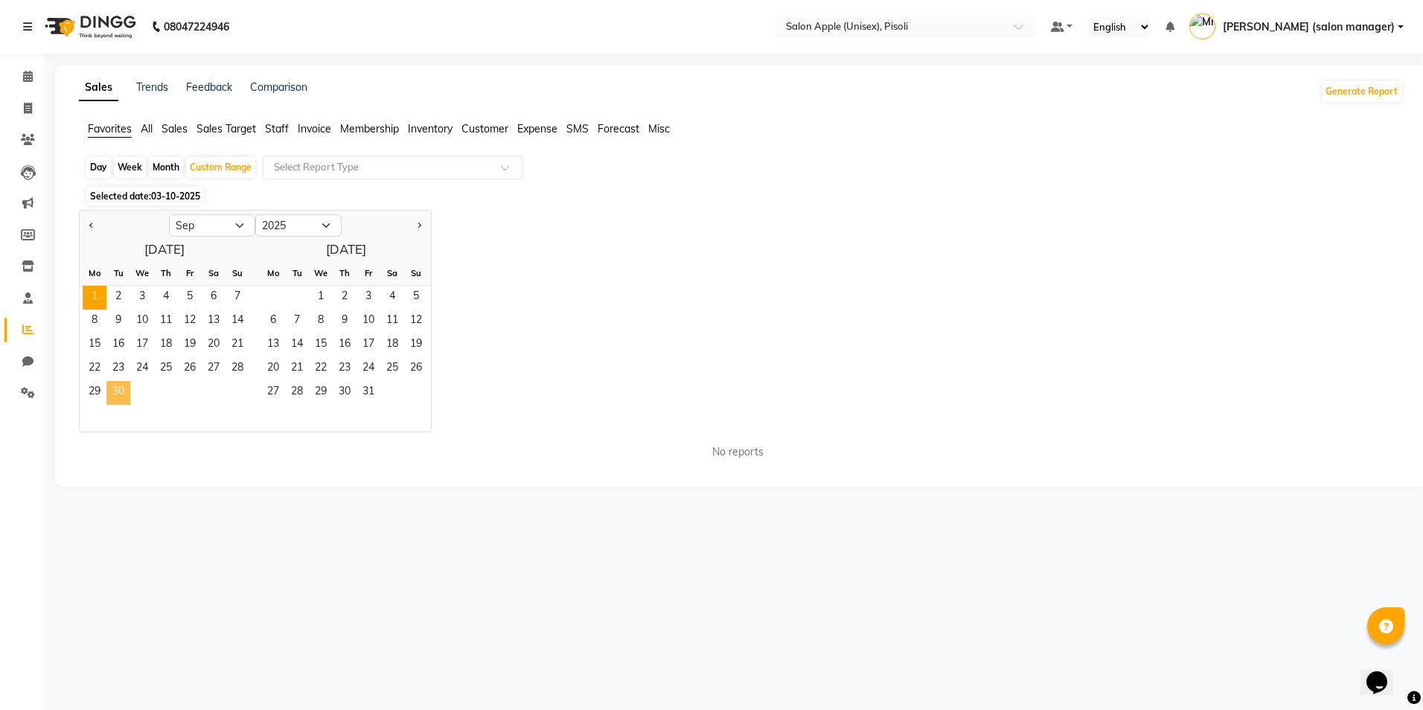
click at [129, 393] on span "30" at bounding box center [118, 393] width 24 height 24
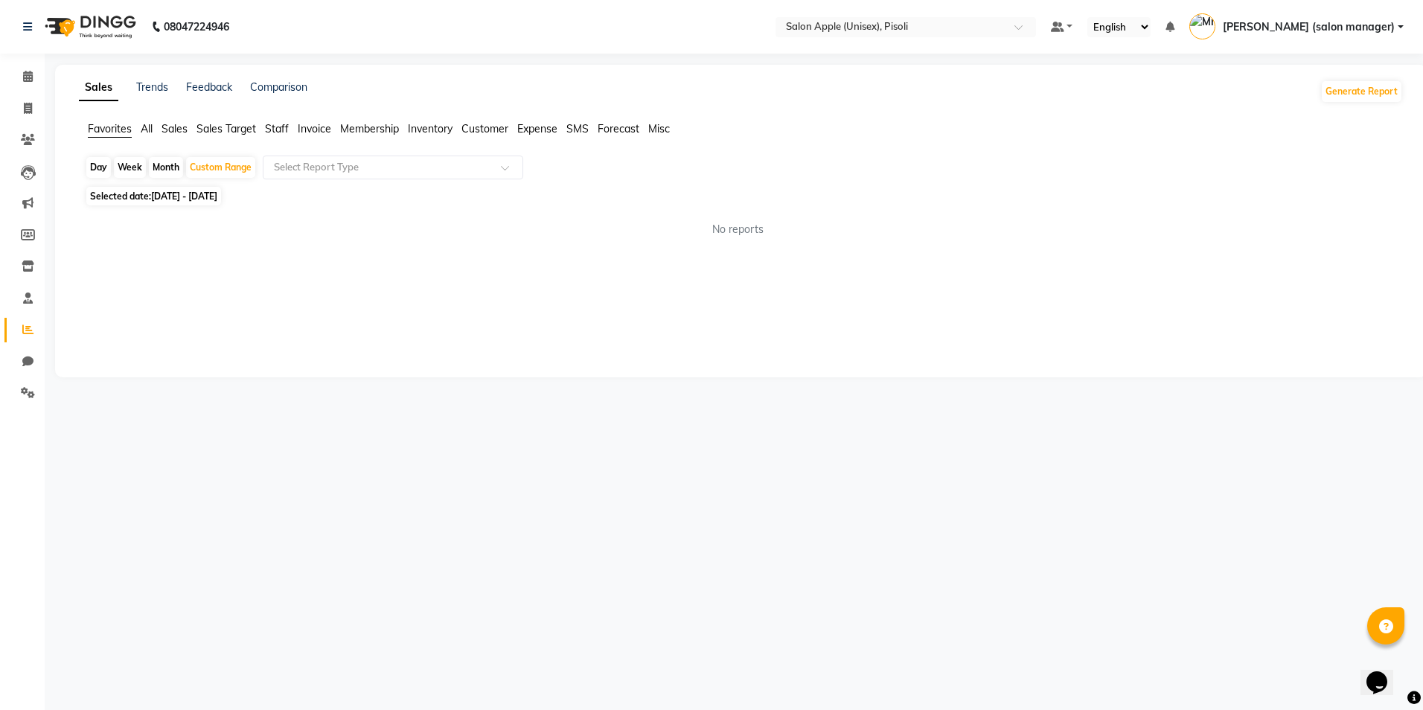
click at [153, 132] on span "All" at bounding box center [147, 128] width 12 height 13
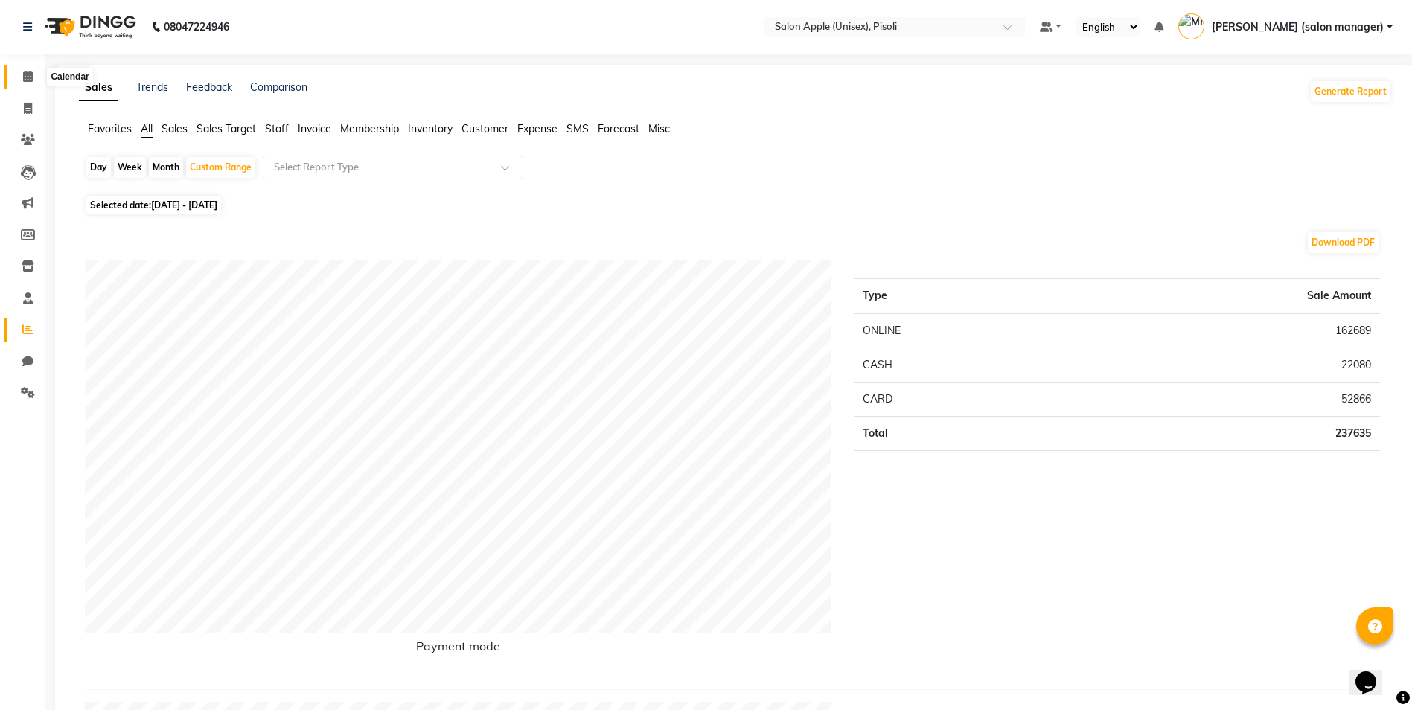
click at [23, 74] on icon at bounding box center [28, 76] width 10 height 11
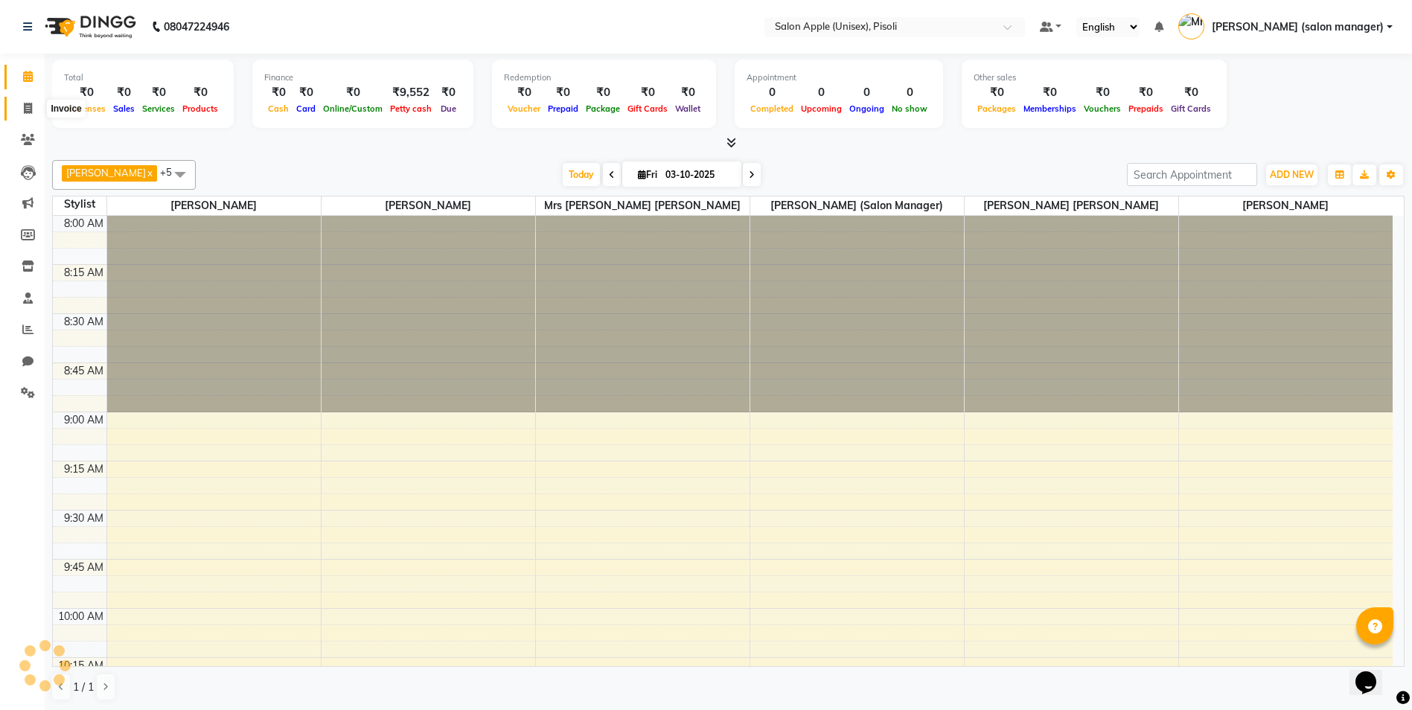
click at [26, 101] on span at bounding box center [28, 108] width 26 height 17
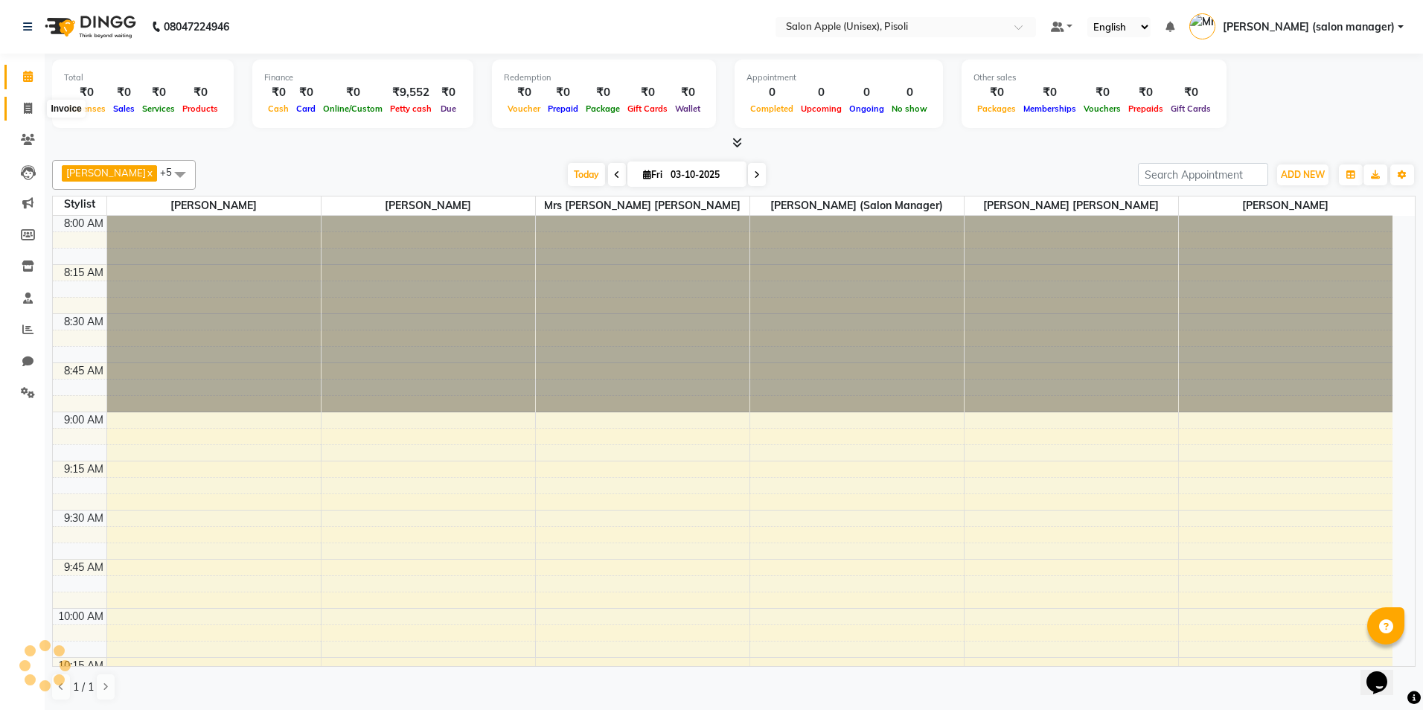
select select "service"
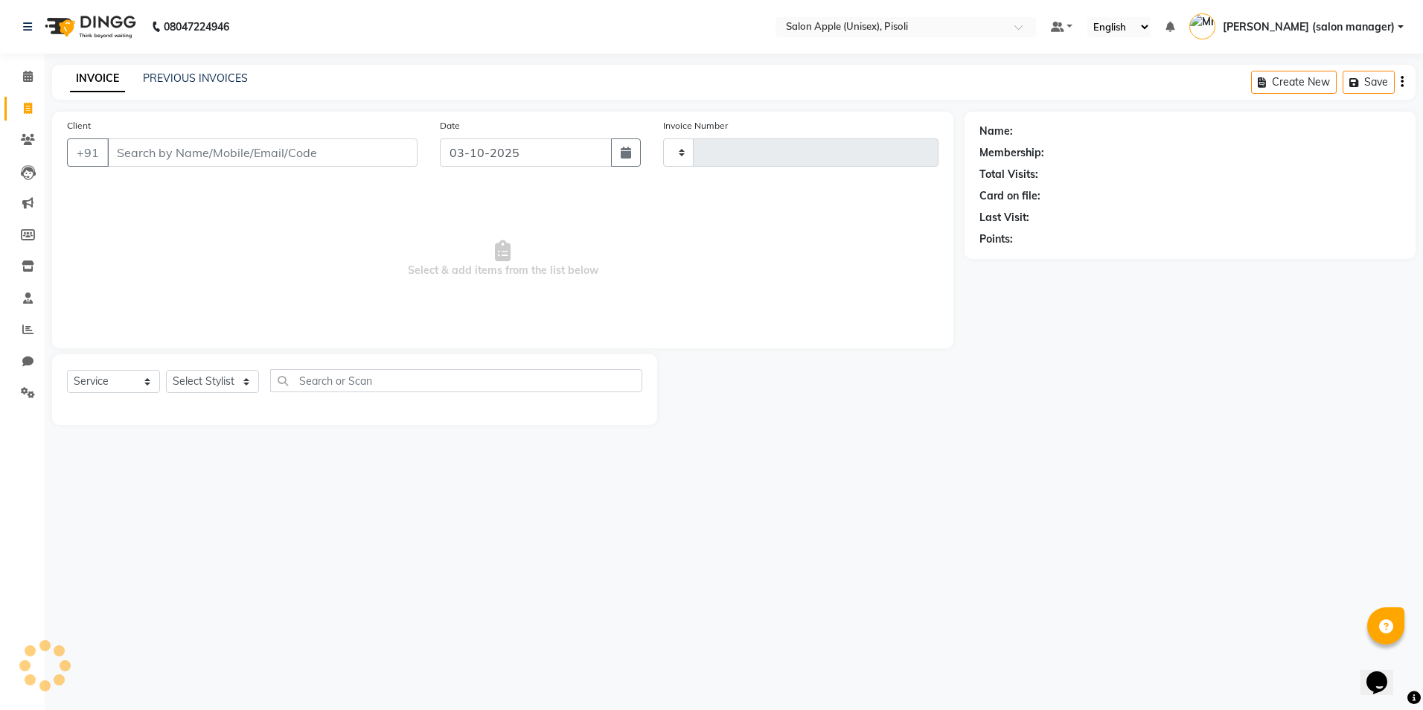
type input "1005"
select select "5282"
click at [33, 66] on link "Calendar" at bounding box center [22, 77] width 36 height 25
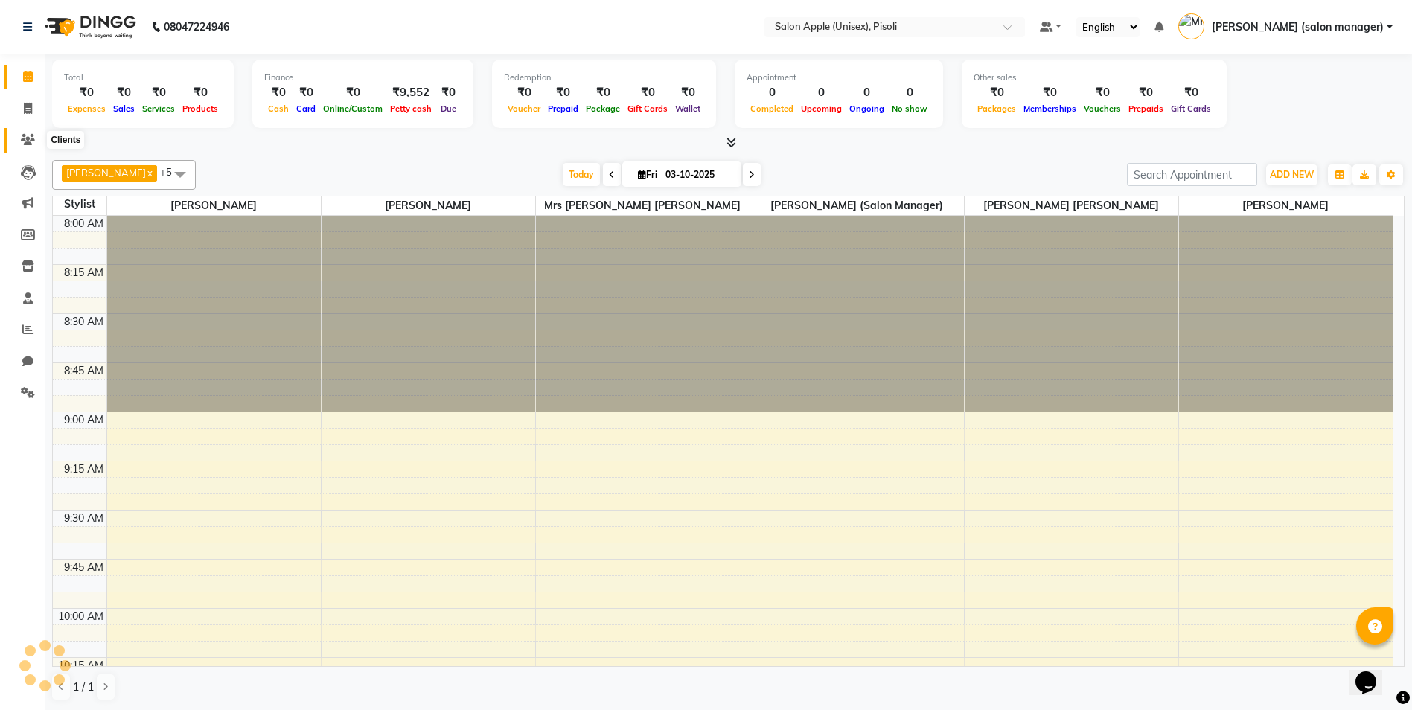
click at [23, 142] on icon at bounding box center [28, 139] width 14 height 11
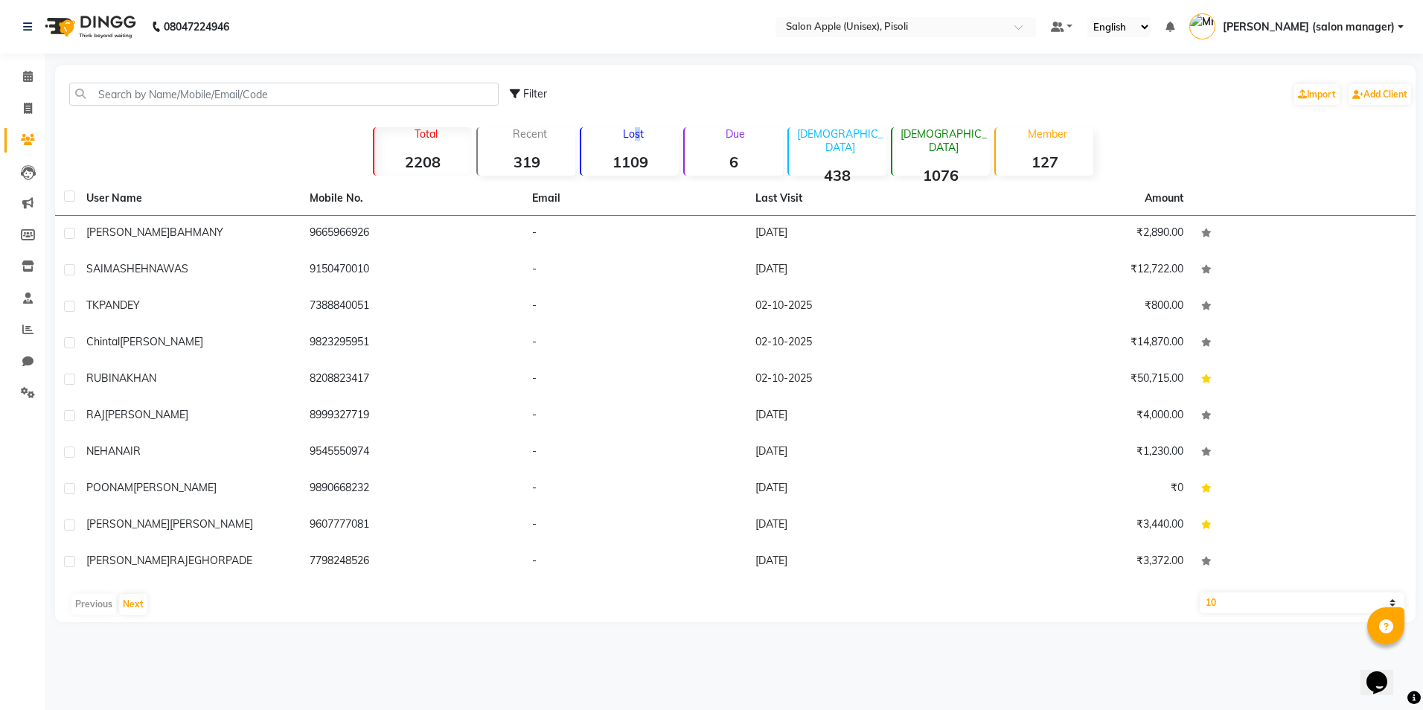
click at [632, 136] on p "Lost" at bounding box center [633, 133] width 92 height 13
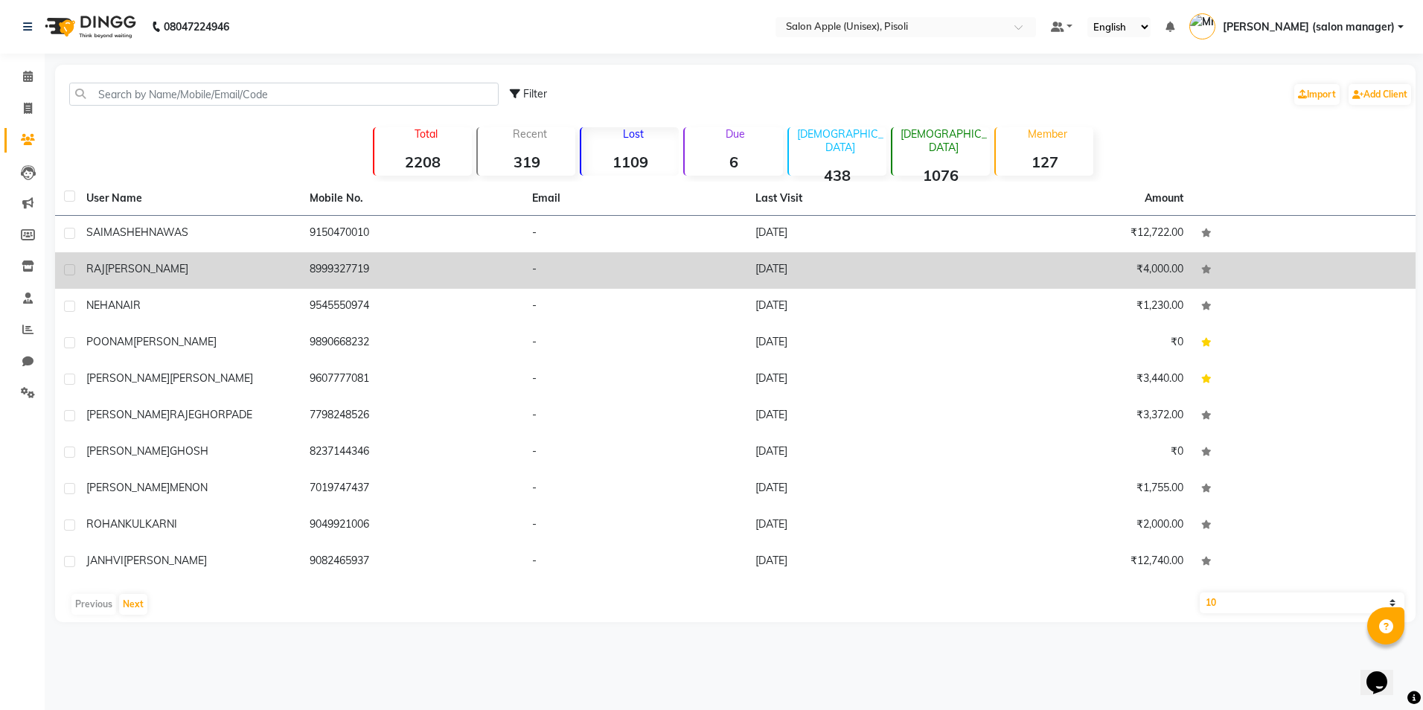
click at [622, 257] on td "-" at bounding box center [634, 270] width 223 height 36
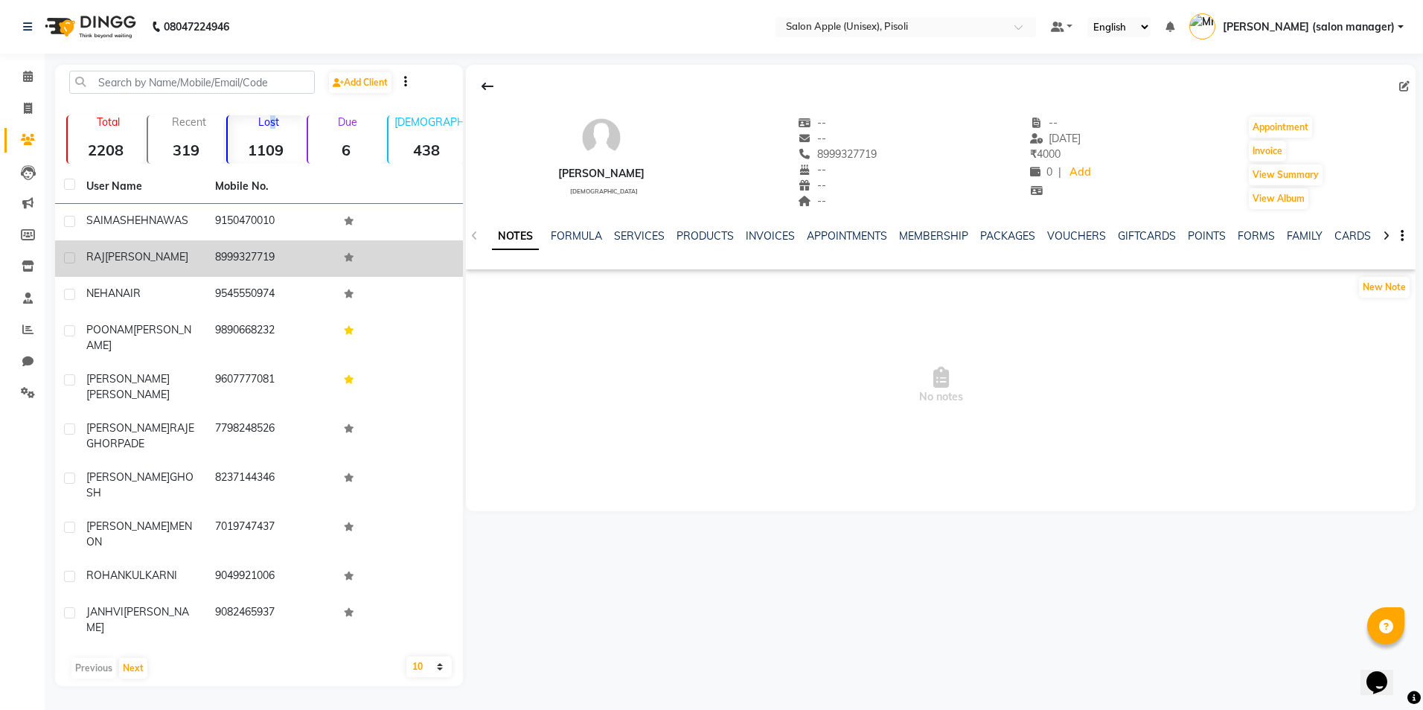
click at [268, 119] on p "Lost" at bounding box center [269, 121] width 70 height 13
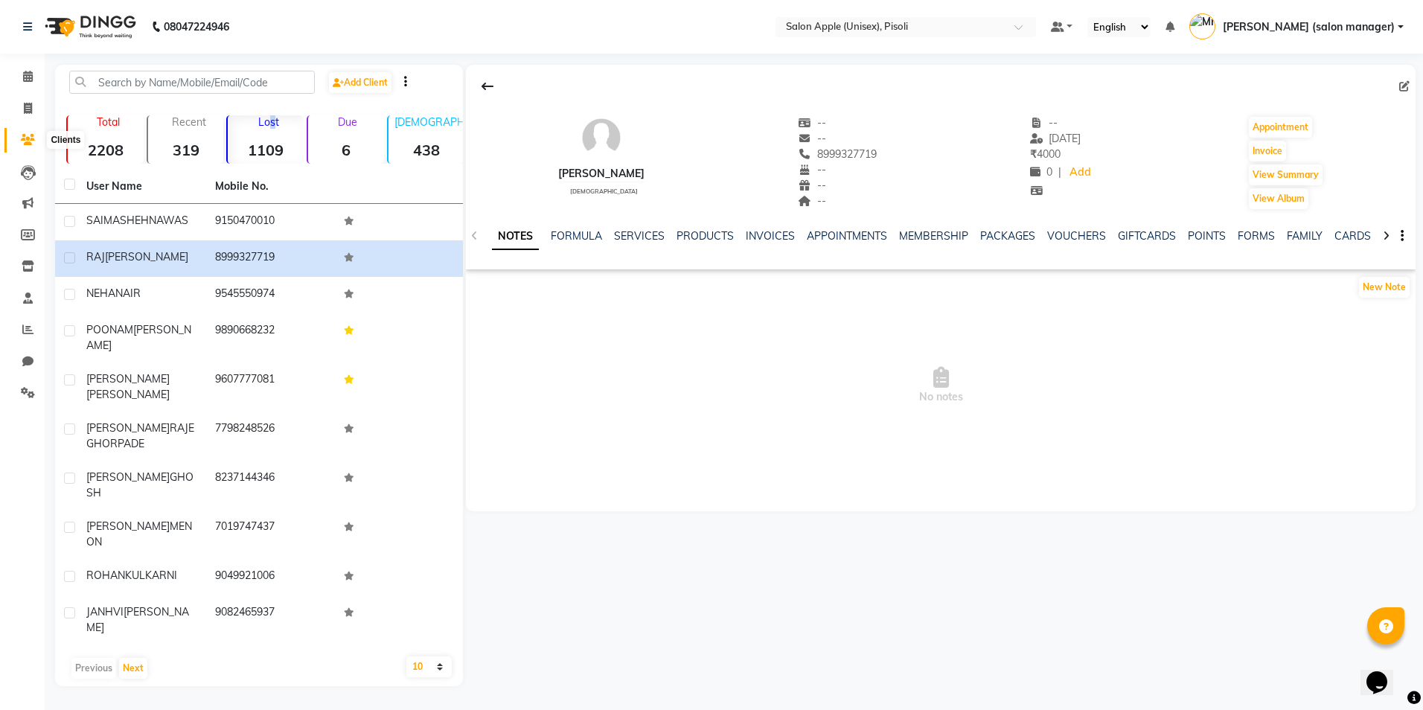
click at [28, 136] on icon at bounding box center [28, 139] width 14 height 11
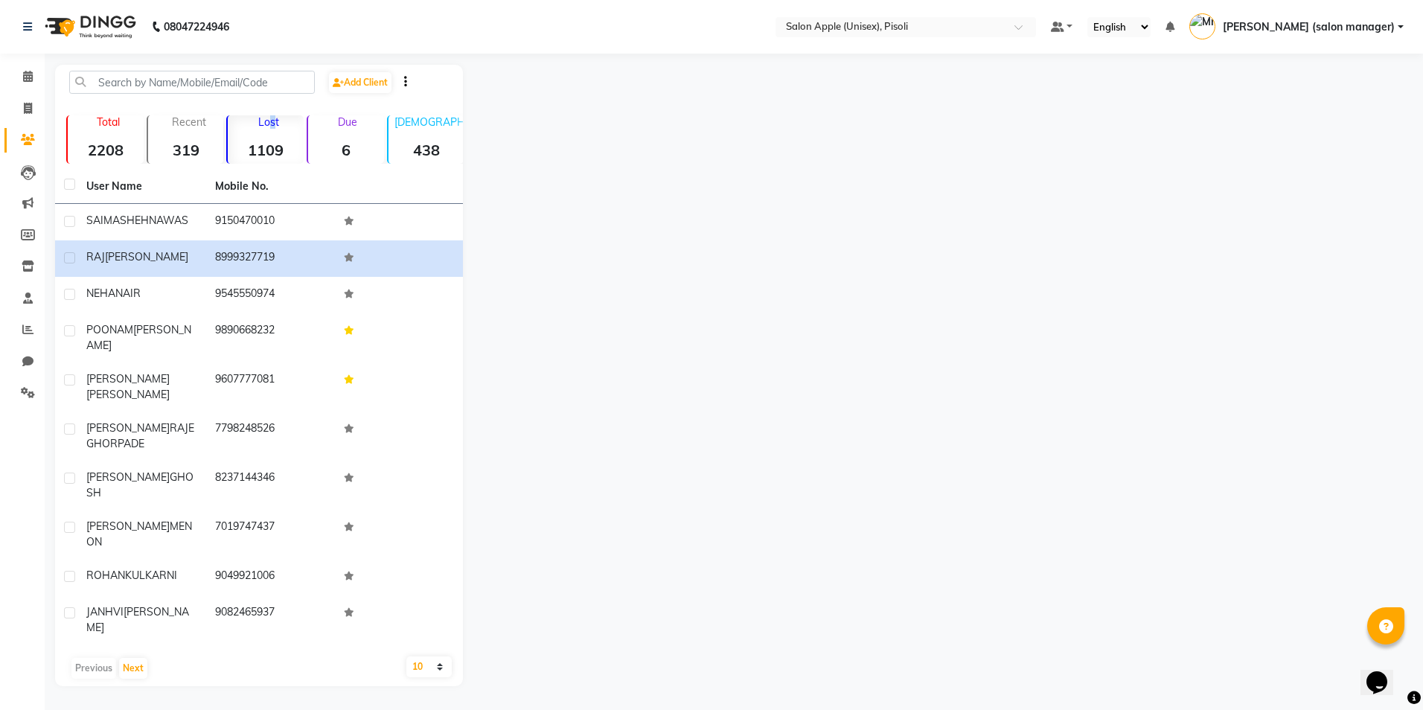
click at [407, 82] on icon "button" at bounding box center [405, 81] width 3 height 1
click at [418, 163] on link "Import" at bounding box center [416, 159] width 30 height 12
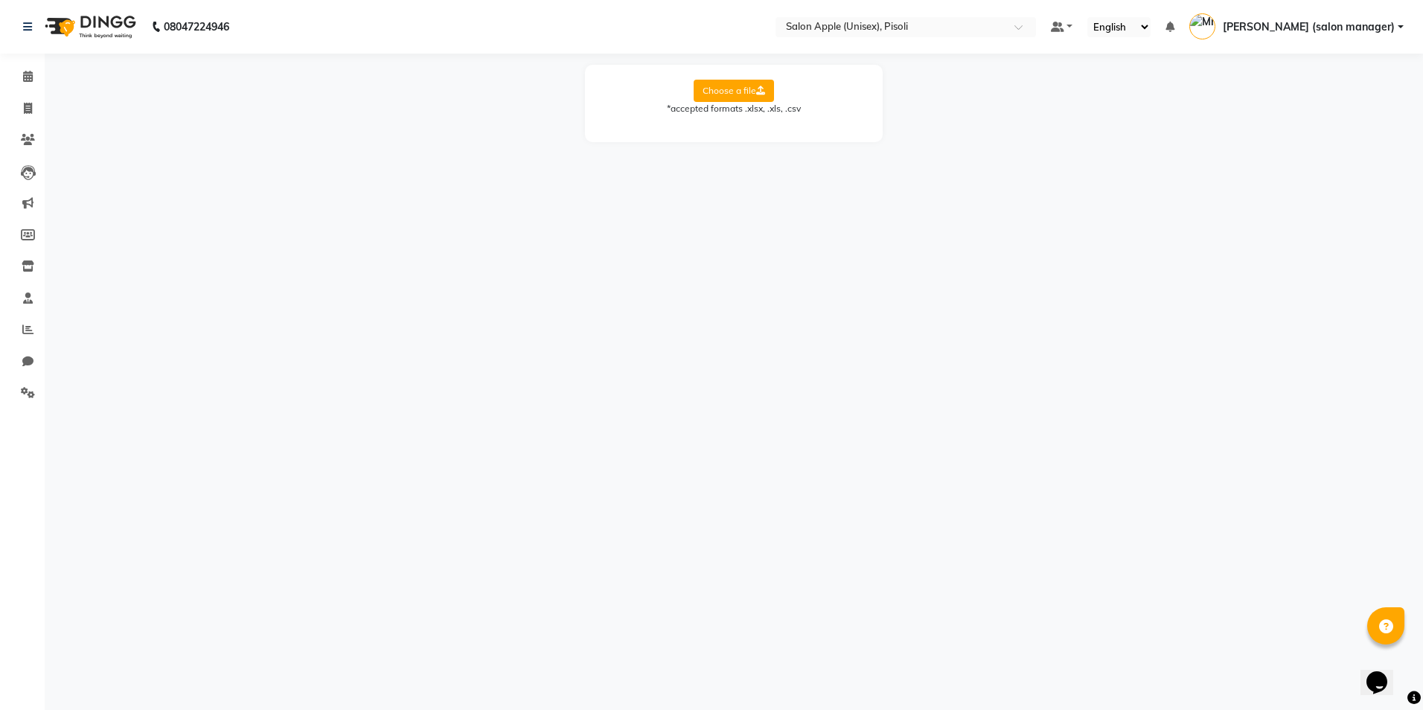
click at [725, 109] on div "*accepted formats .xlsx, .xls, .csv" at bounding box center [734, 108] width 268 height 13
click at [735, 92] on label "Choose a file" at bounding box center [734, 91] width 80 height 22
click at [0, 0] on input "Choose a file" at bounding box center [0, 0] width 0 height 0
click at [33, 70] on span at bounding box center [28, 76] width 26 height 17
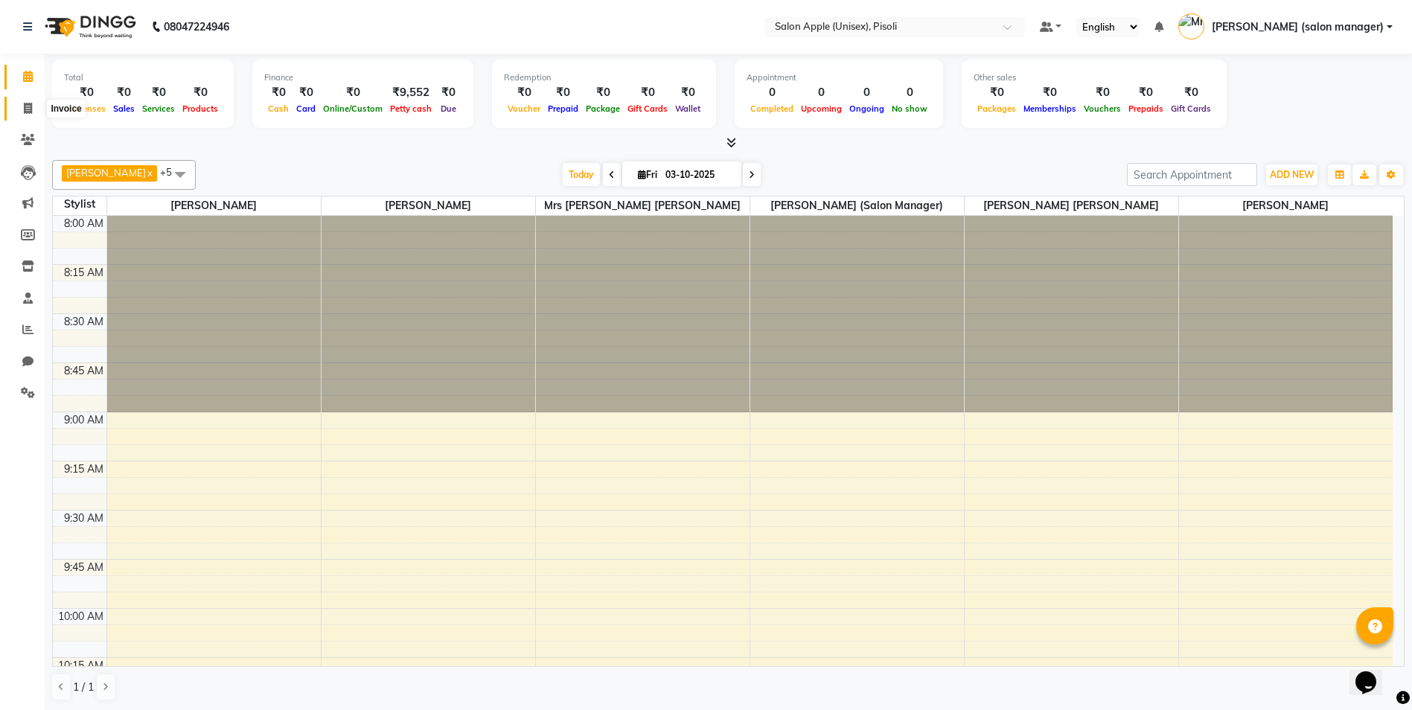
click at [26, 112] on icon at bounding box center [28, 108] width 8 height 11
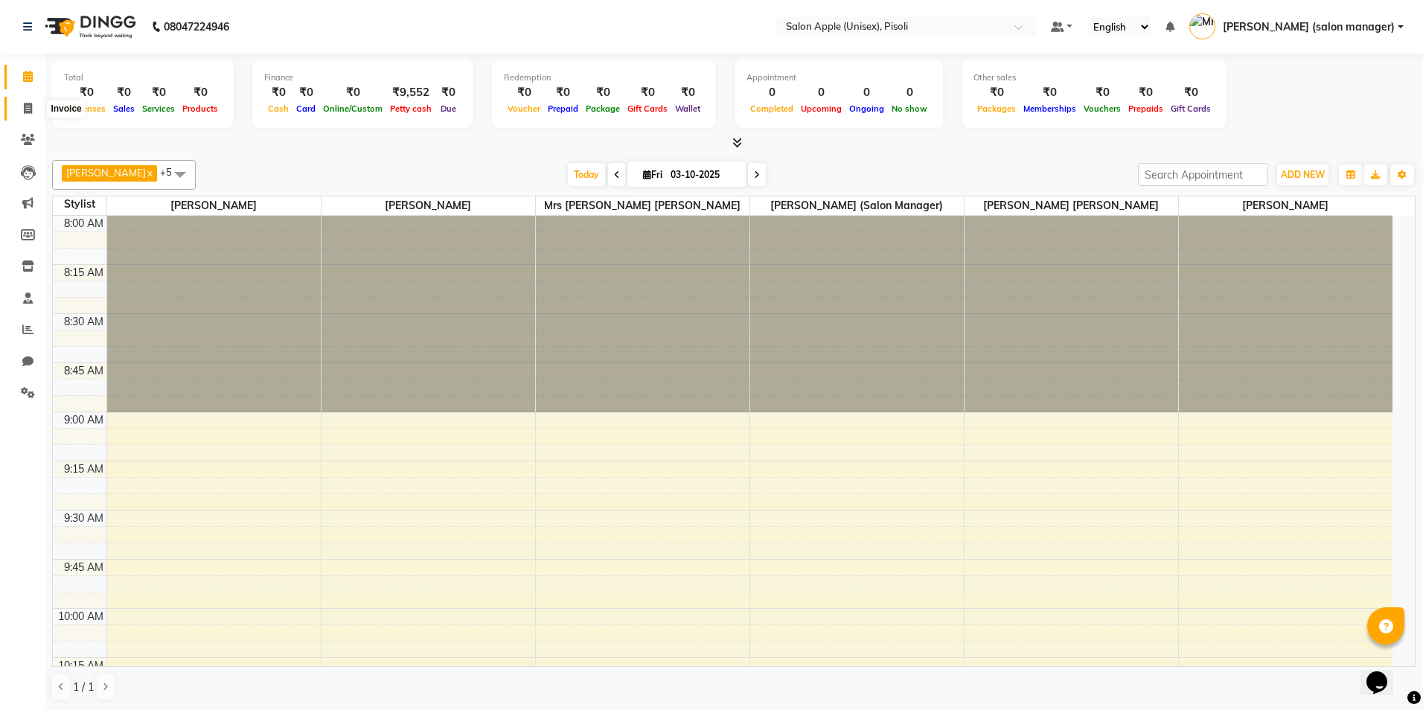
select select "5282"
select select "service"
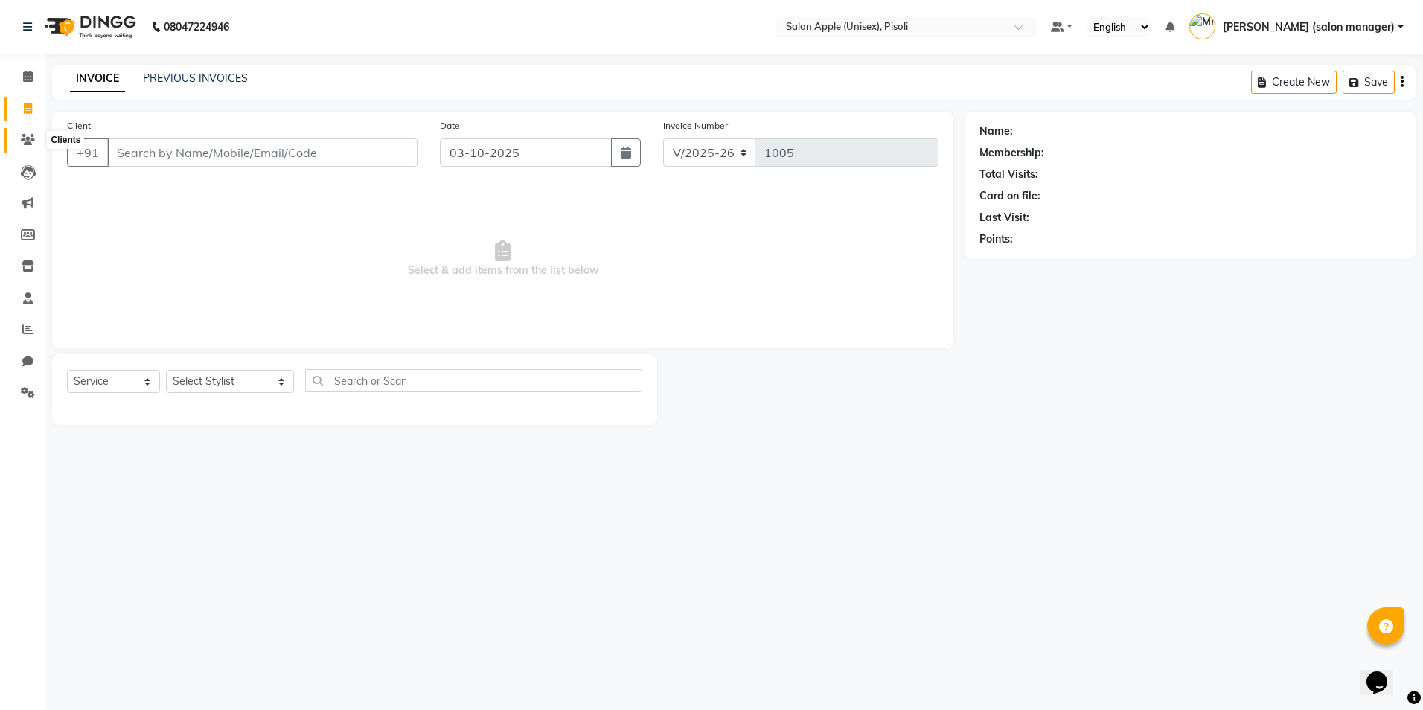
click at [25, 143] on icon at bounding box center [28, 139] width 14 height 11
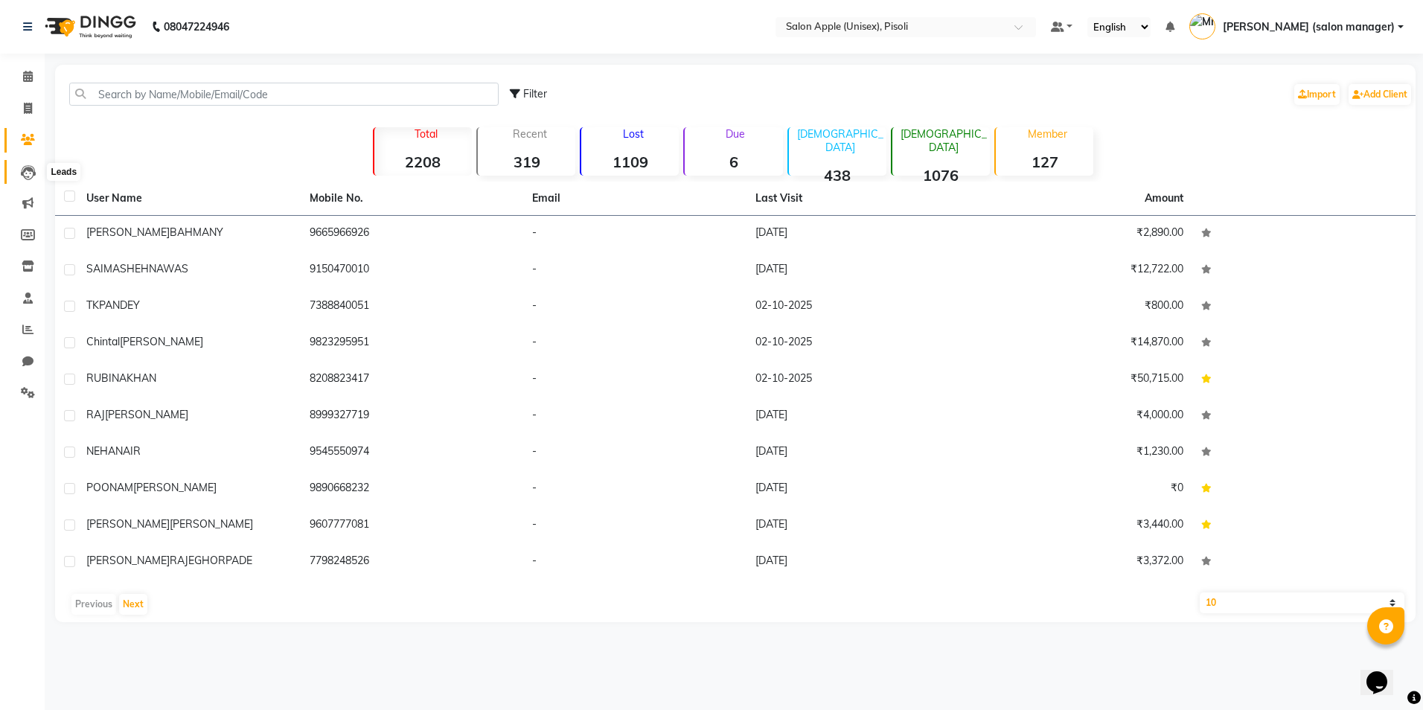
click at [30, 173] on icon at bounding box center [28, 172] width 15 height 15
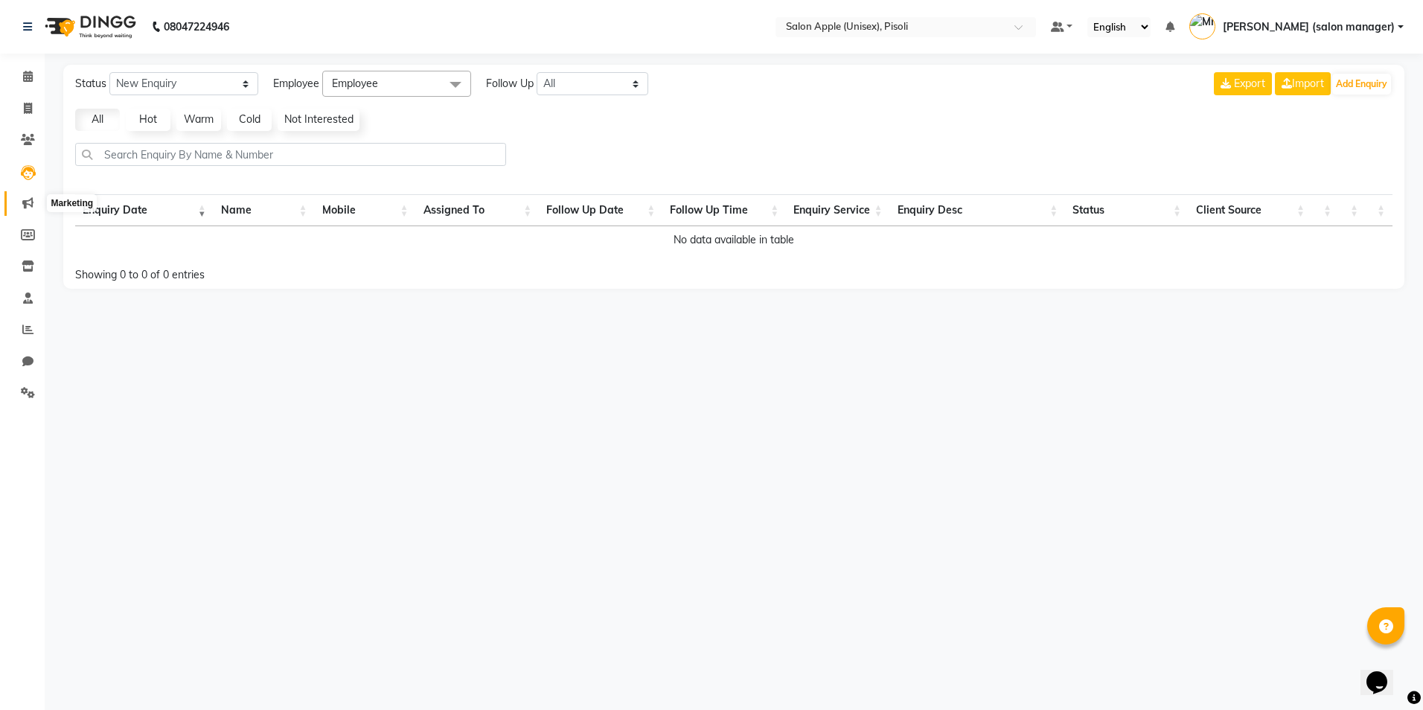
click at [30, 200] on icon at bounding box center [27, 202] width 11 height 11
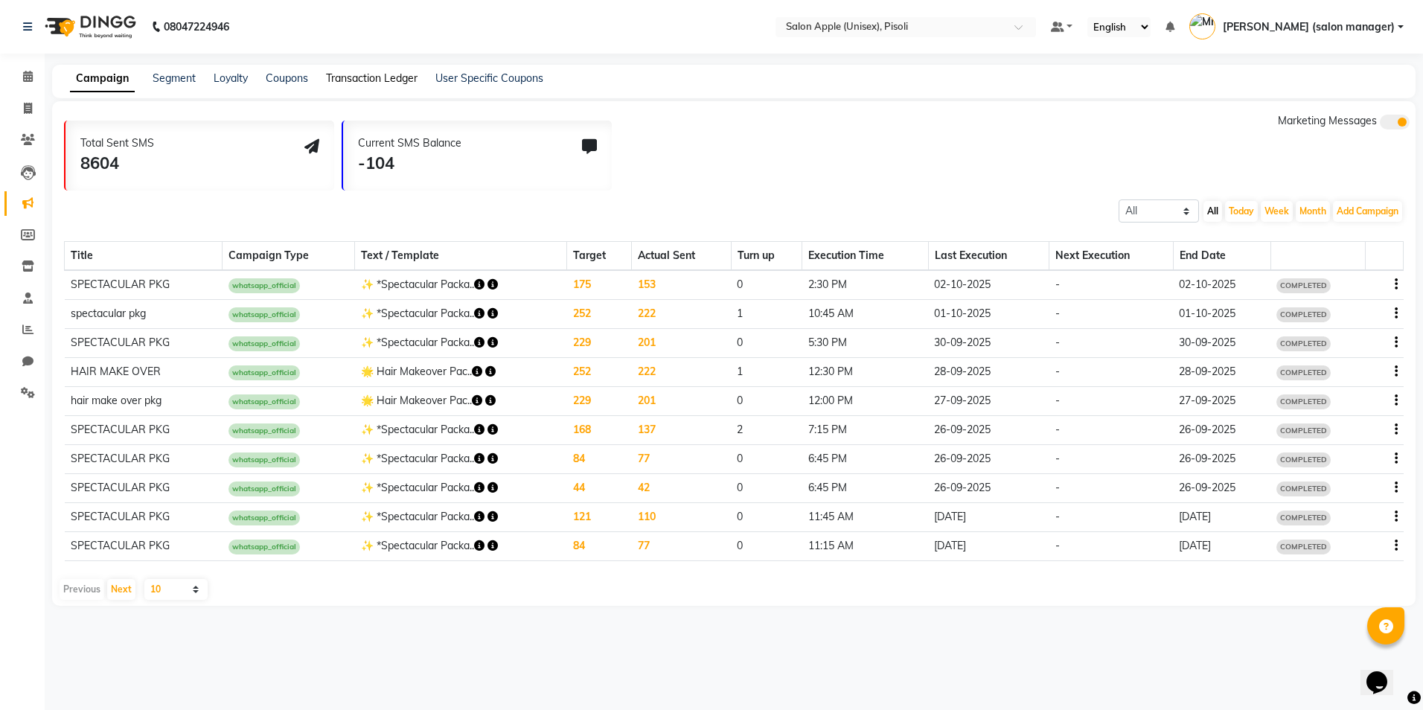
click at [339, 75] on link "Transaction Ledger" at bounding box center [372, 77] width 92 height 13
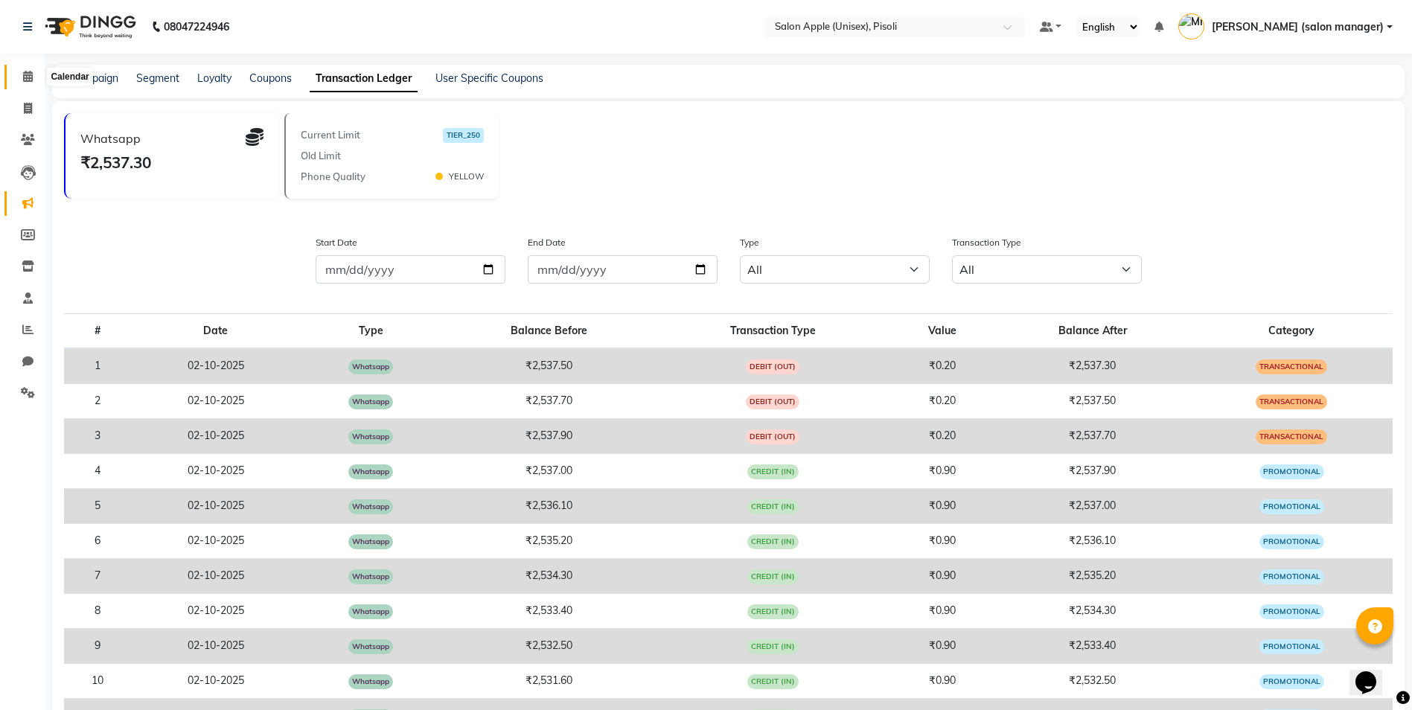
click at [25, 77] on icon at bounding box center [28, 76] width 10 height 11
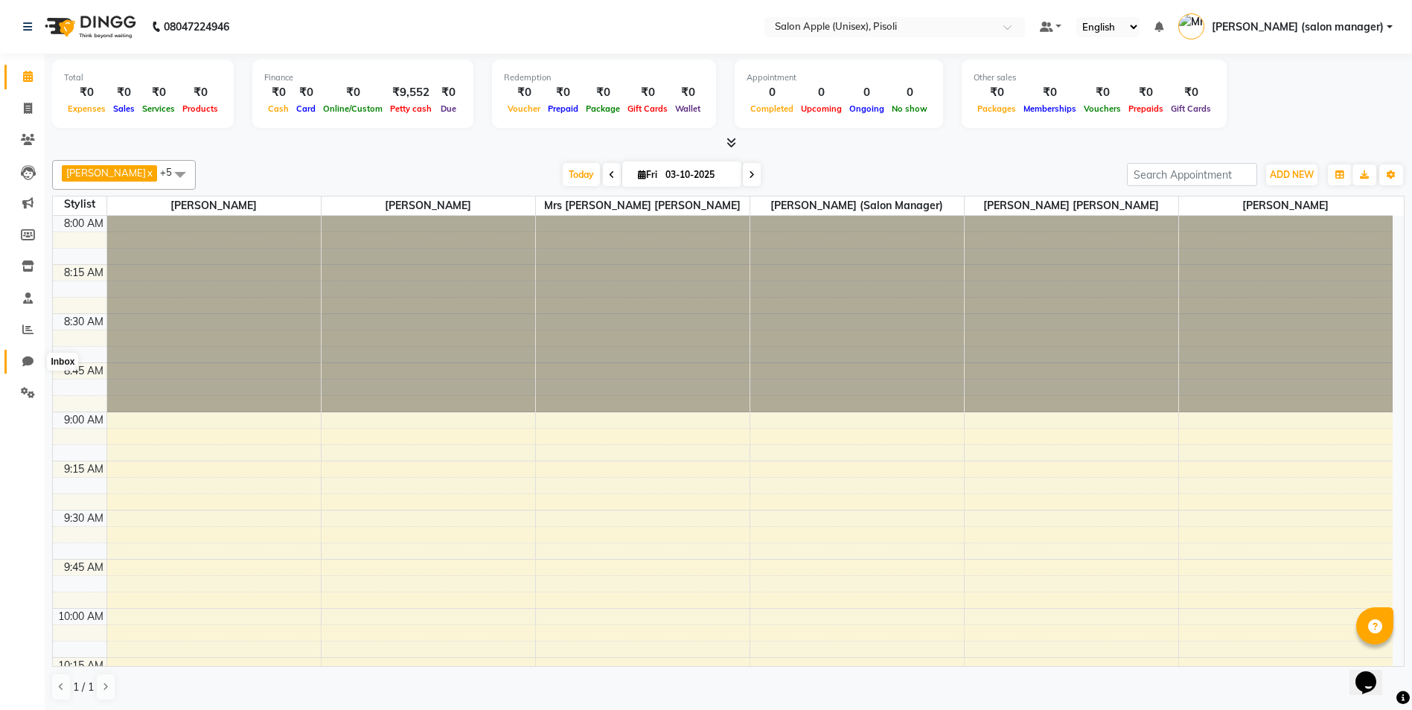
click at [31, 362] on icon at bounding box center [27, 361] width 11 height 11
select select "100"
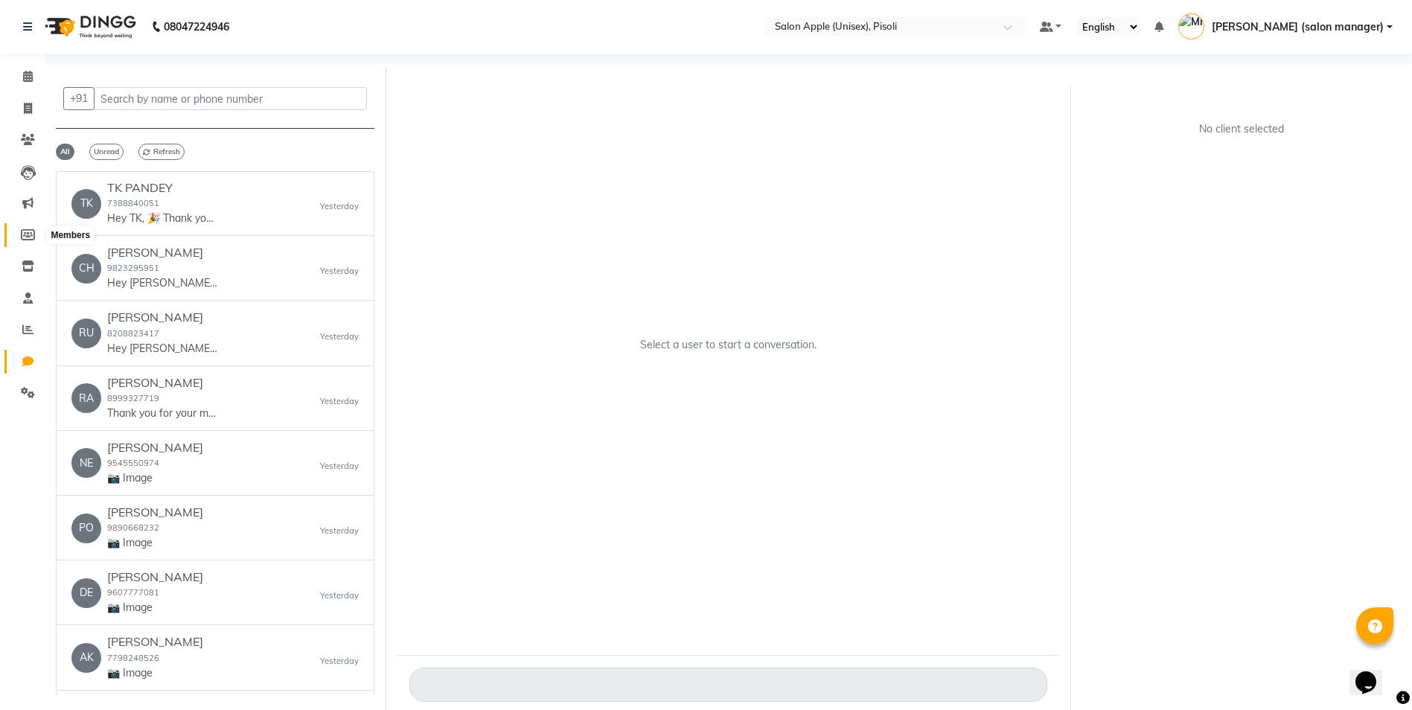
click at [25, 237] on icon at bounding box center [28, 234] width 14 height 11
select select
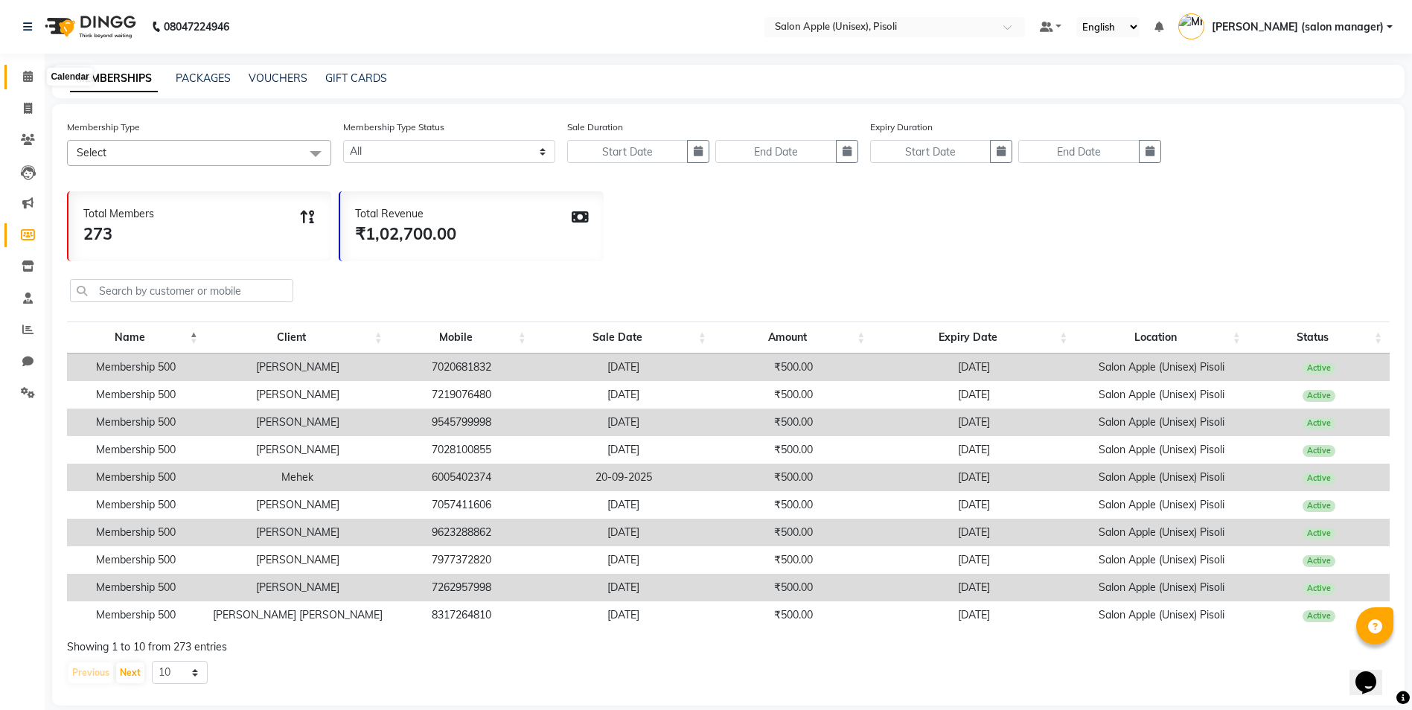
click at [29, 75] on icon at bounding box center [28, 76] width 10 height 11
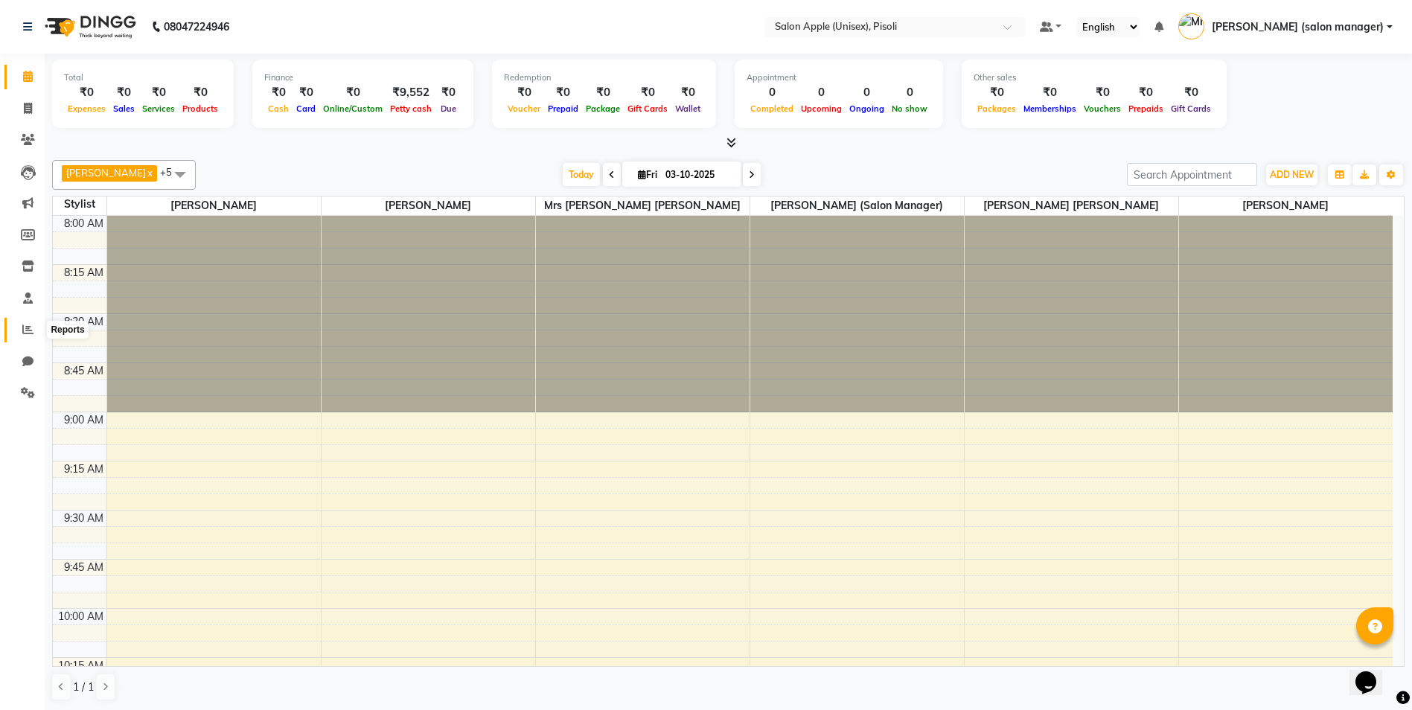
click at [28, 333] on icon at bounding box center [27, 329] width 11 height 11
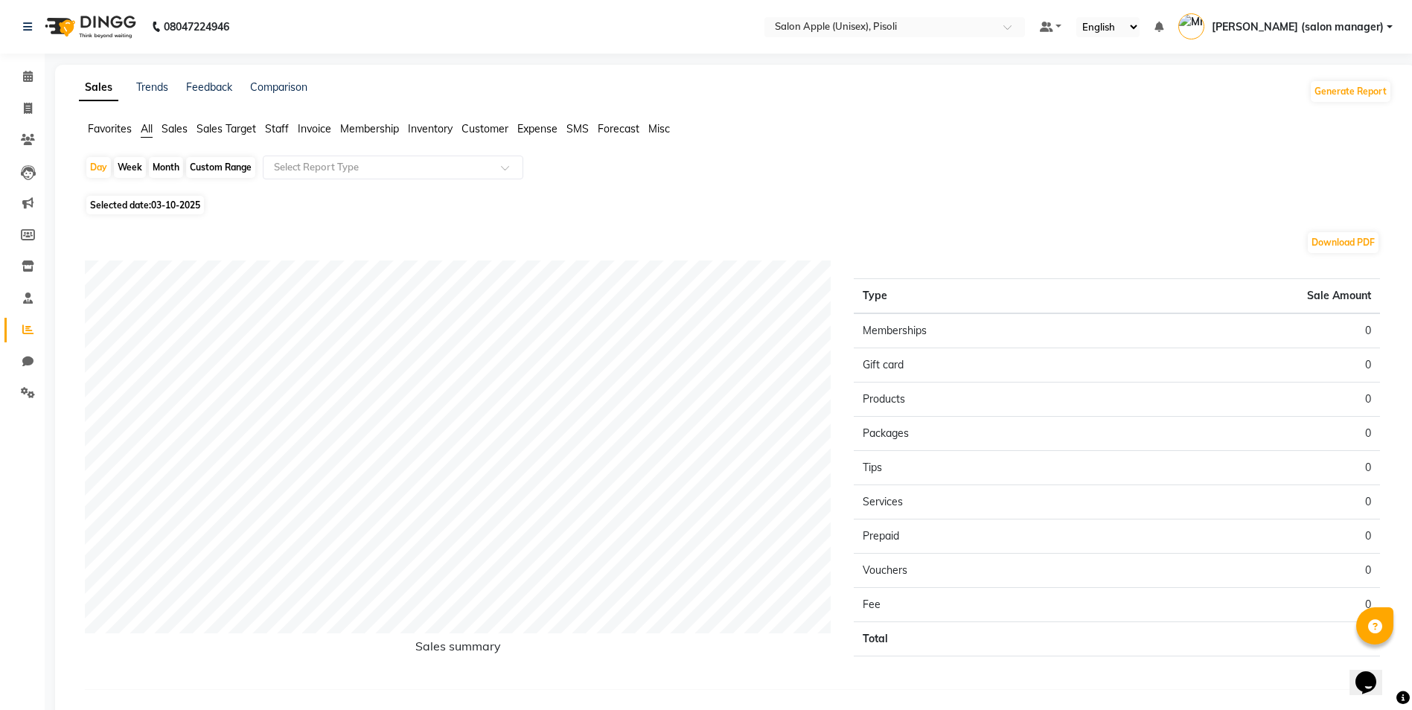
click at [205, 168] on div "Custom Range" at bounding box center [220, 167] width 69 height 21
select select "10"
select select "2025"
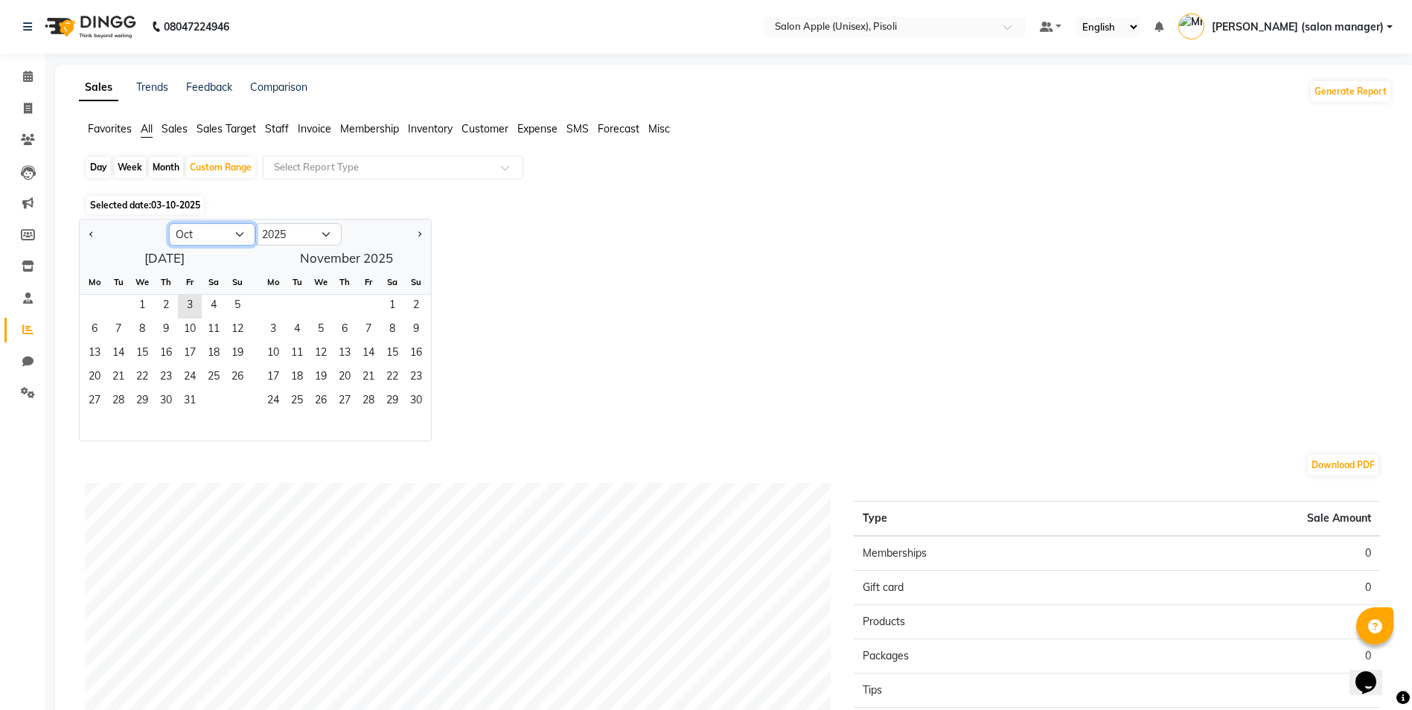
click at [226, 228] on select "Jan Feb Mar Apr May Jun Jul Aug Sep Oct Nov Dec" at bounding box center [212, 234] width 86 height 22
select select "9"
click at [169, 223] on select "Jan Feb Mar Apr May Jun Jul Aug Sep Oct Nov Dec" at bounding box center [212, 234] width 86 height 22
click at [92, 313] on span "1" at bounding box center [95, 307] width 24 height 24
click at [114, 408] on span "30" at bounding box center [118, 402] width 24 height 24
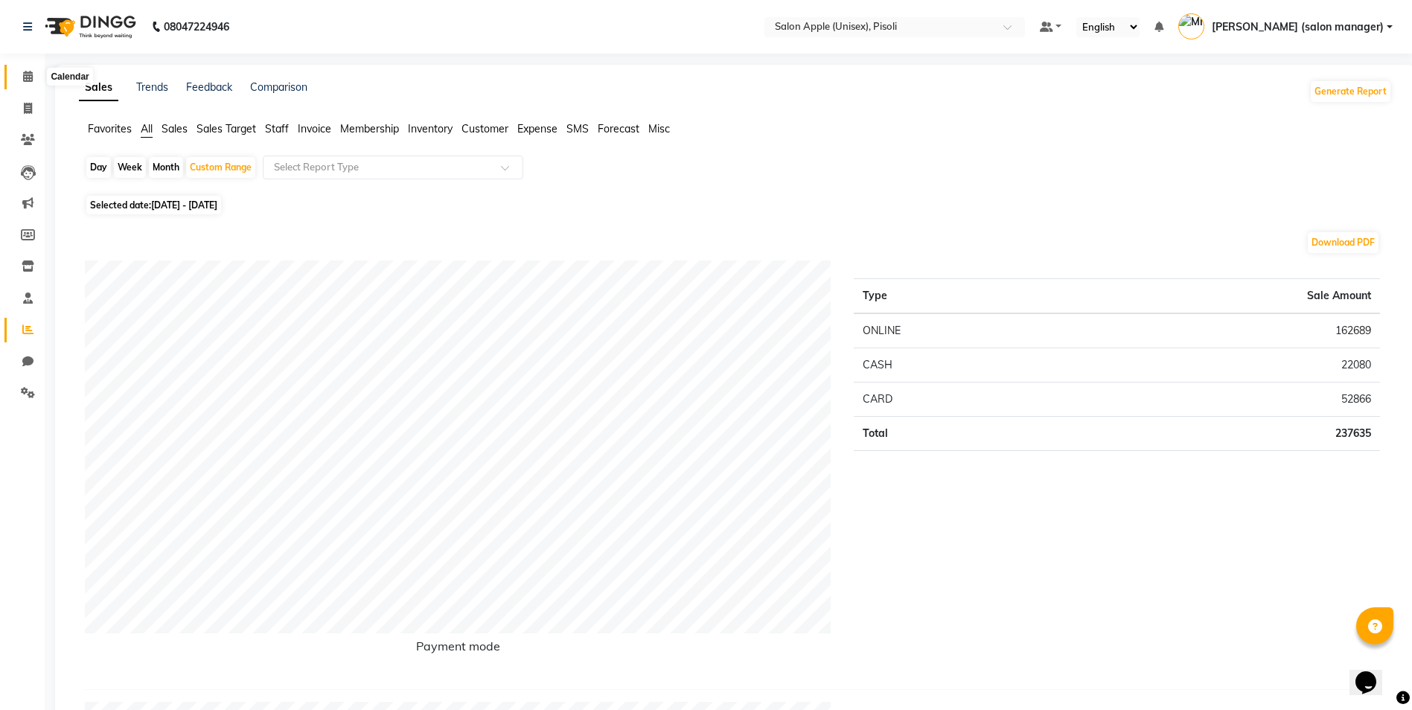
click at [33, 78] on icon at bounding box center [28, 76] width 10 height 11
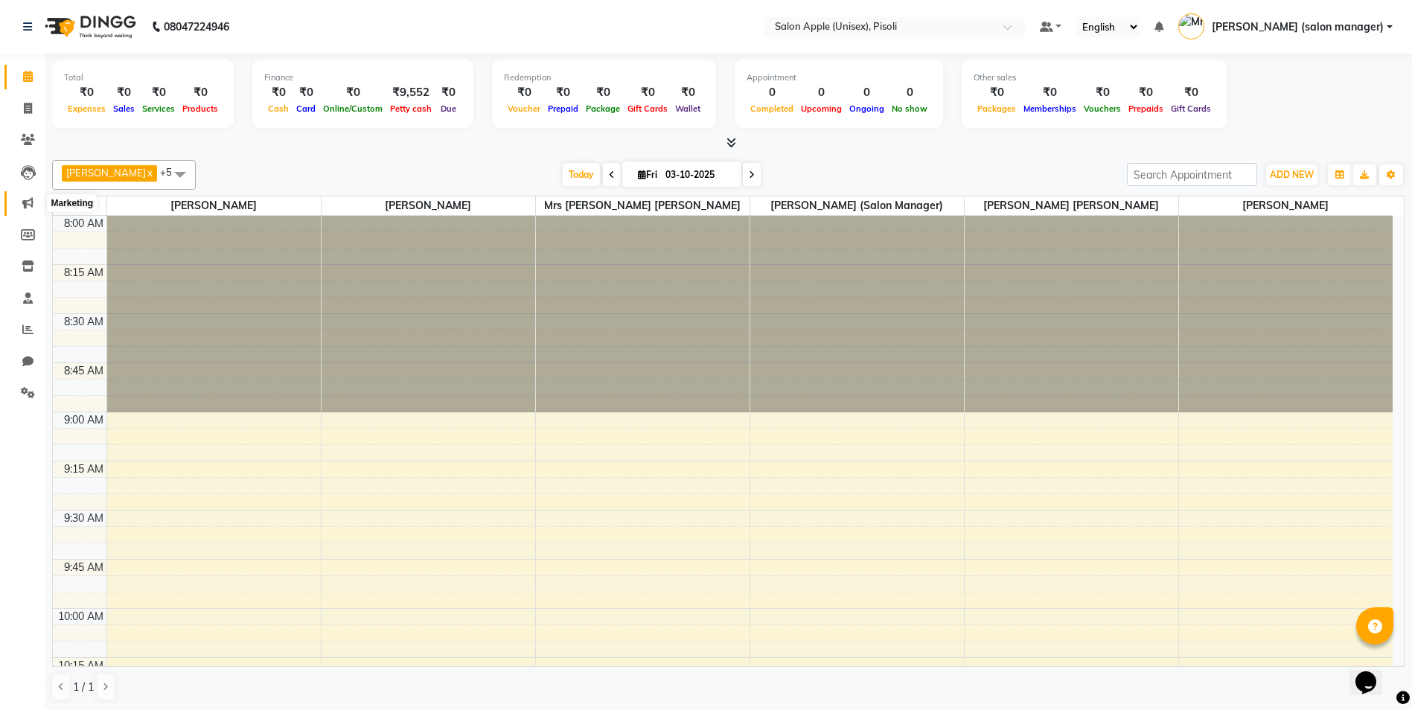
click at [28, 204] on icon at bounding box center [27, 202] width 11 height 11
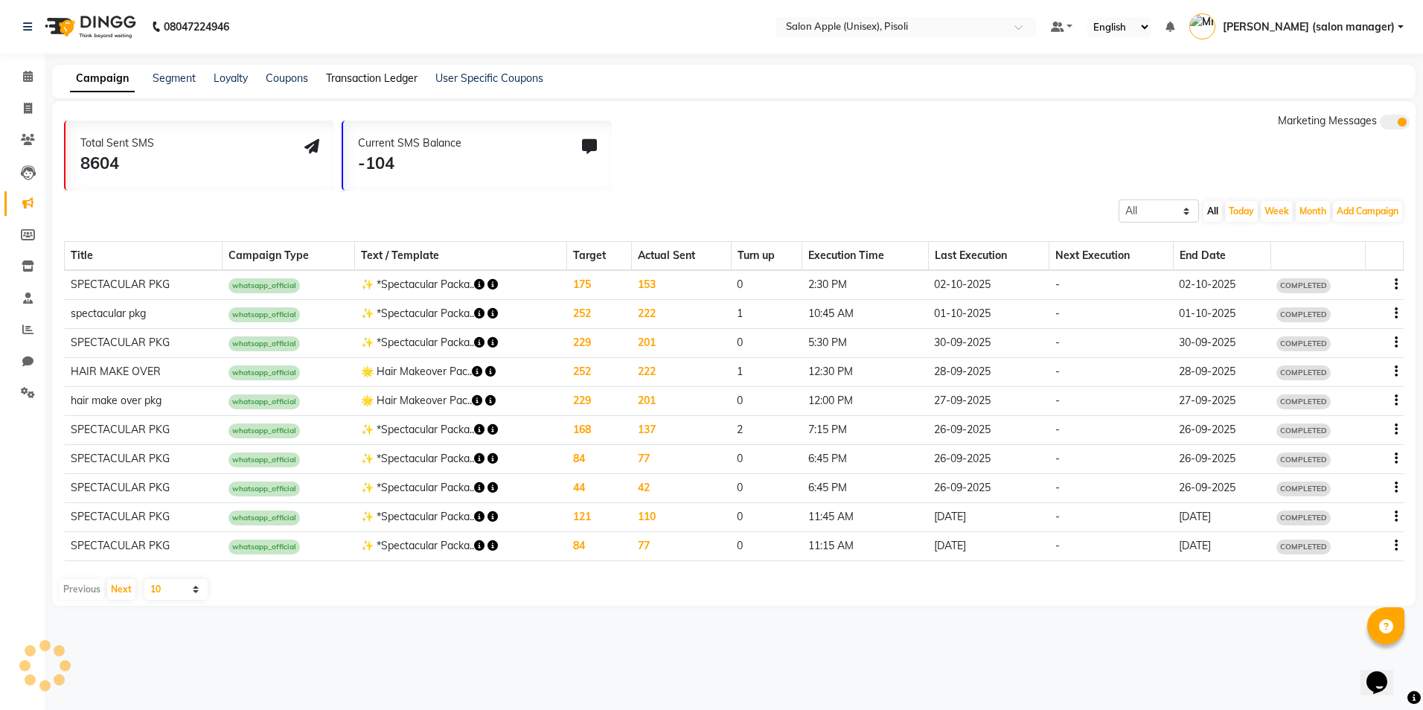
click at [378, 78] on link "Transaction Ledger" at bounding box center [372, 77] width 92 height 13
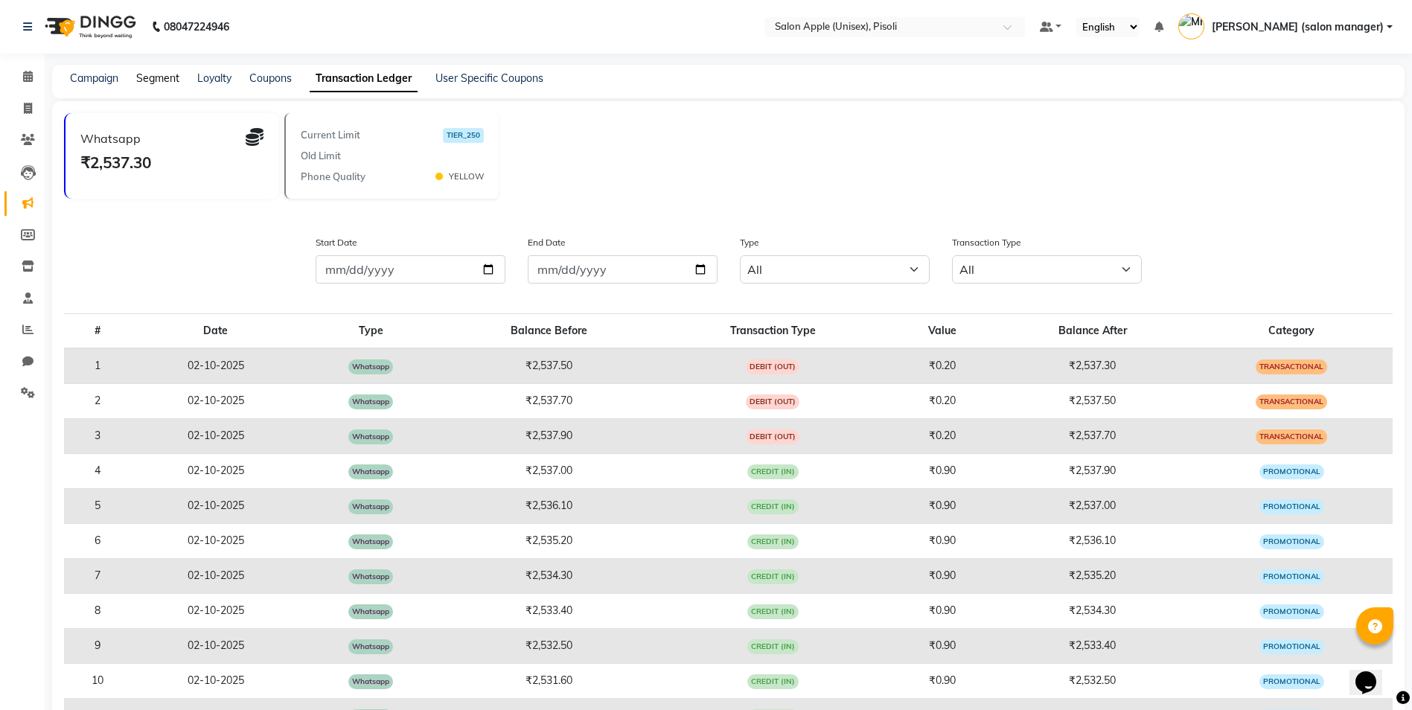
click at [167, 82] on link "Segment" at bounding box center [157, 77] width 43 height 13
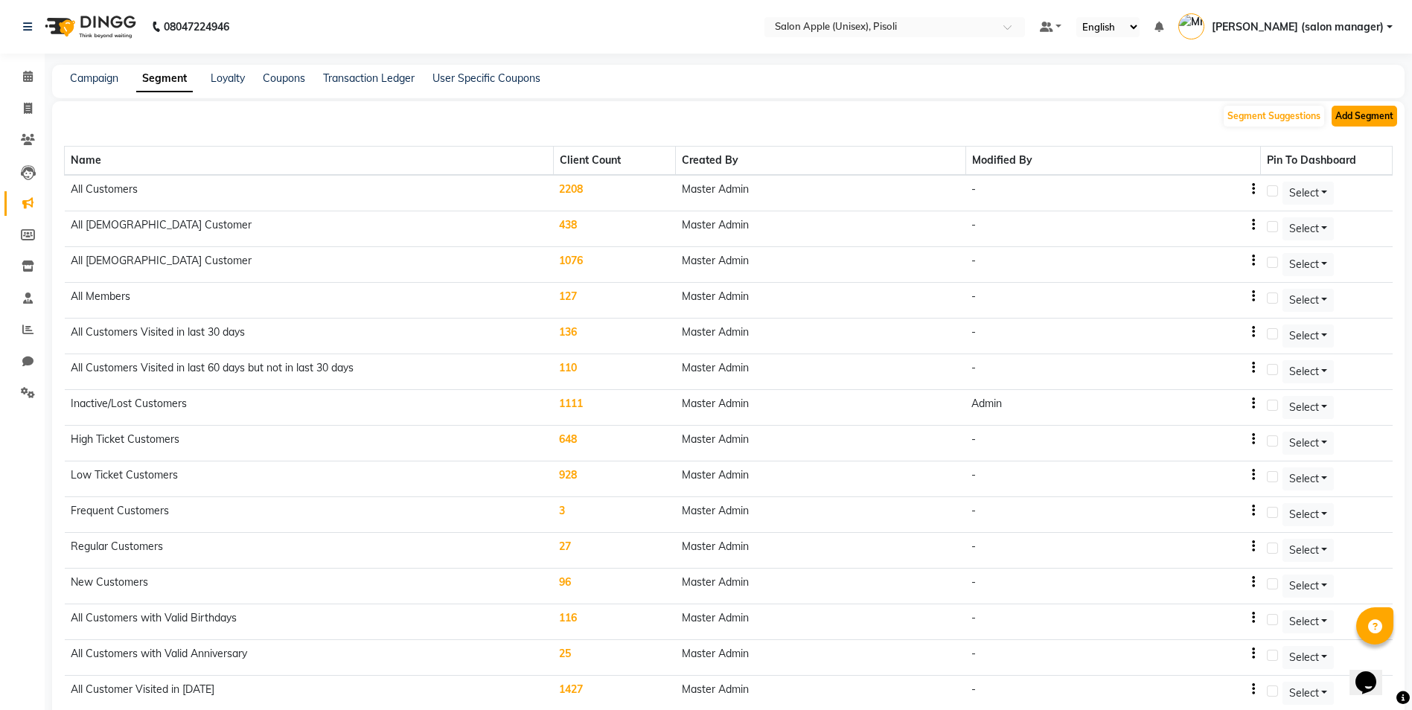
click at [1354, 117] on button "Add Segment" at bounding box center [1365, 116] width 66 height 21
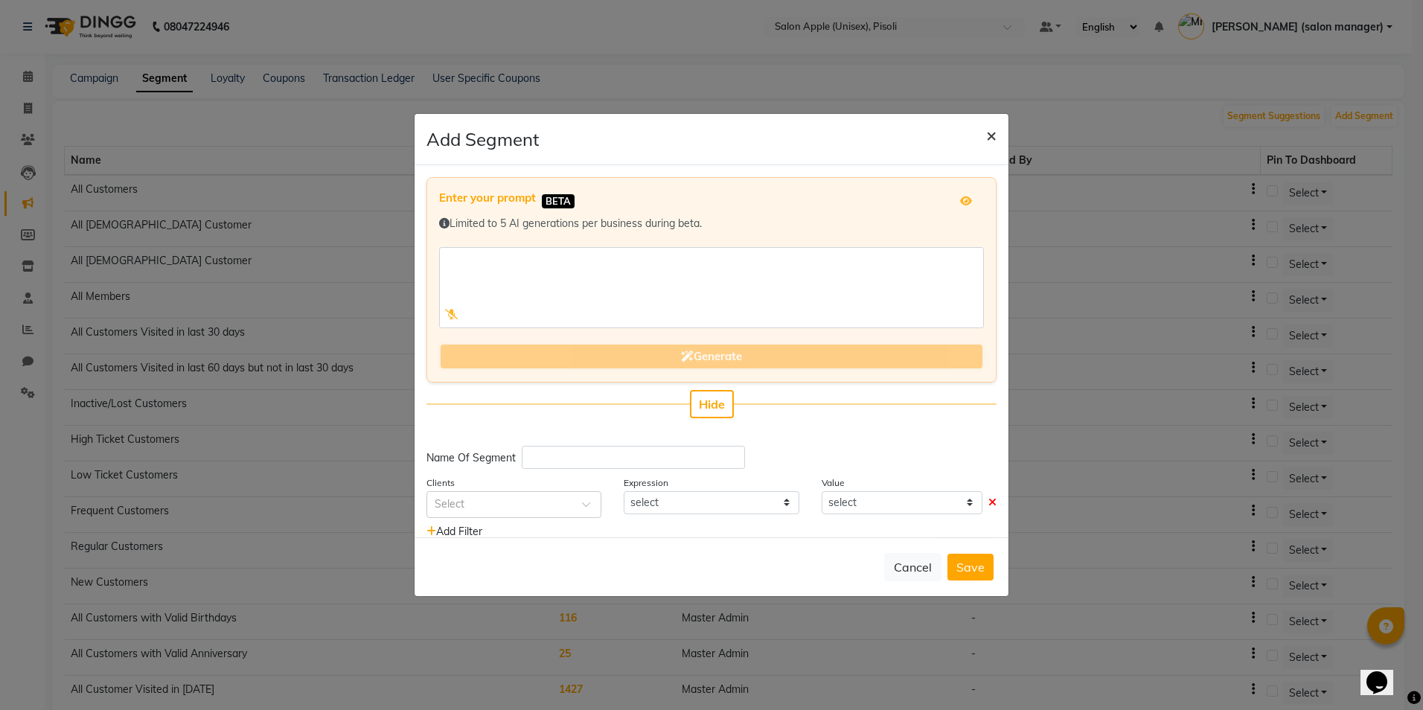
click at [988, 138] on span "×" at bounding box center [991, 135] width 10 height 22
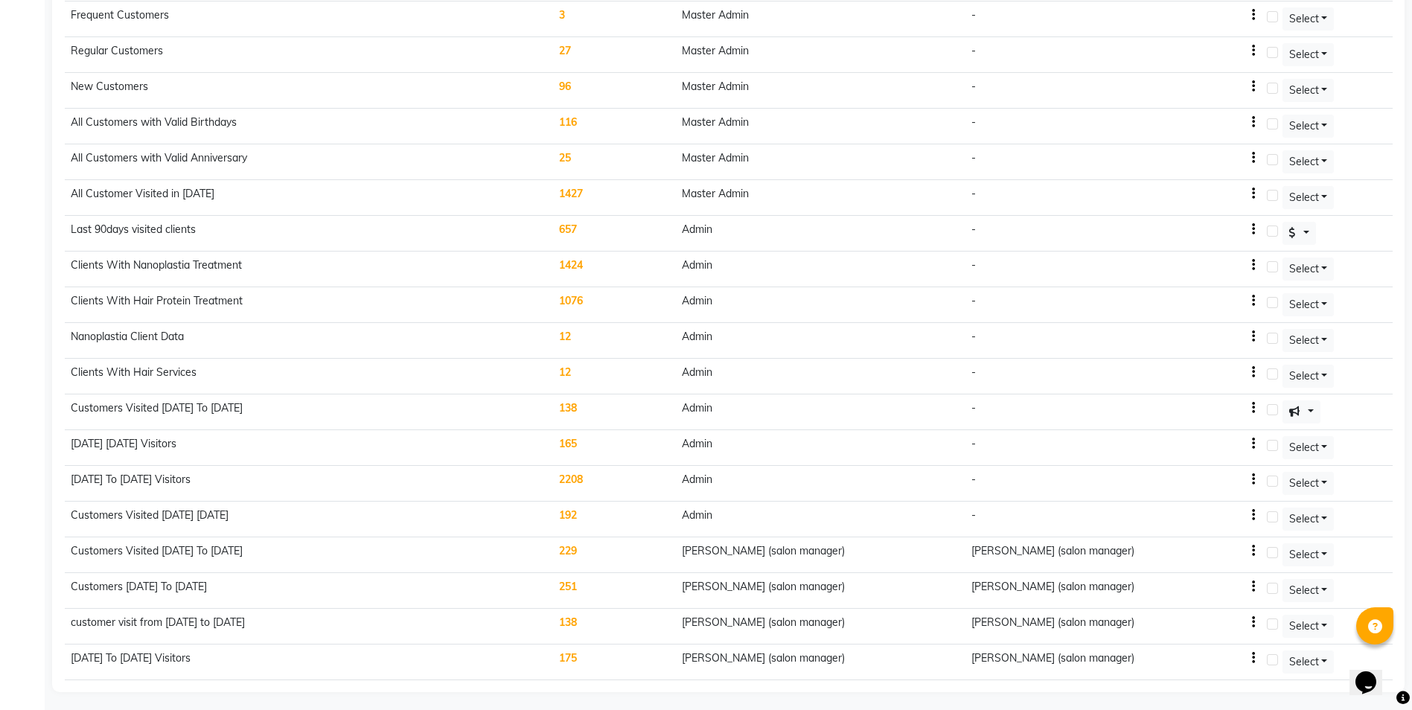
scroll to position [500, 0]
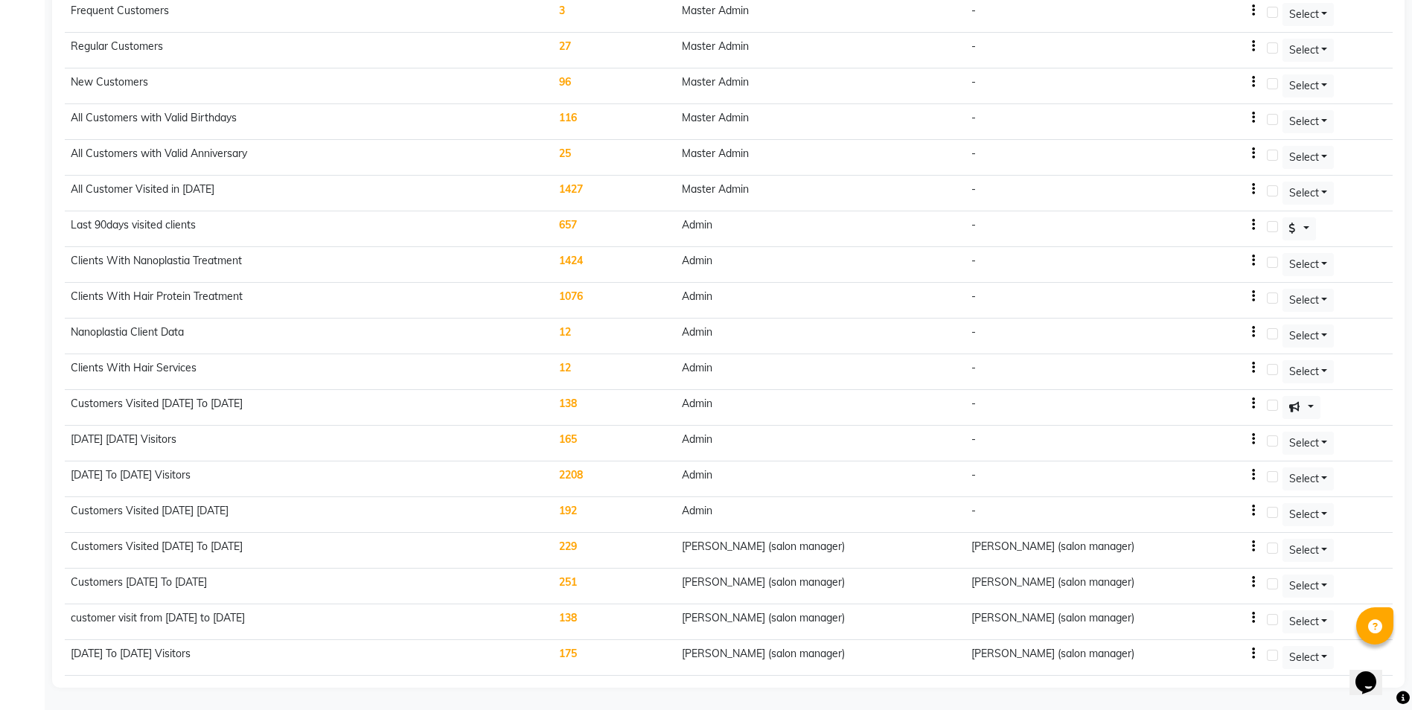
click at [228, 470] on td "[DATE] To [DATE] Visitors" at bounding box center [309, 479] width 489 height 36
click at [1255, 475] on icon "button" at bounding box center [1253, 475] width 3 height 1
click at [1227, 485] on div "Delete" at bounding box center [1225, 485] width 36 height 19
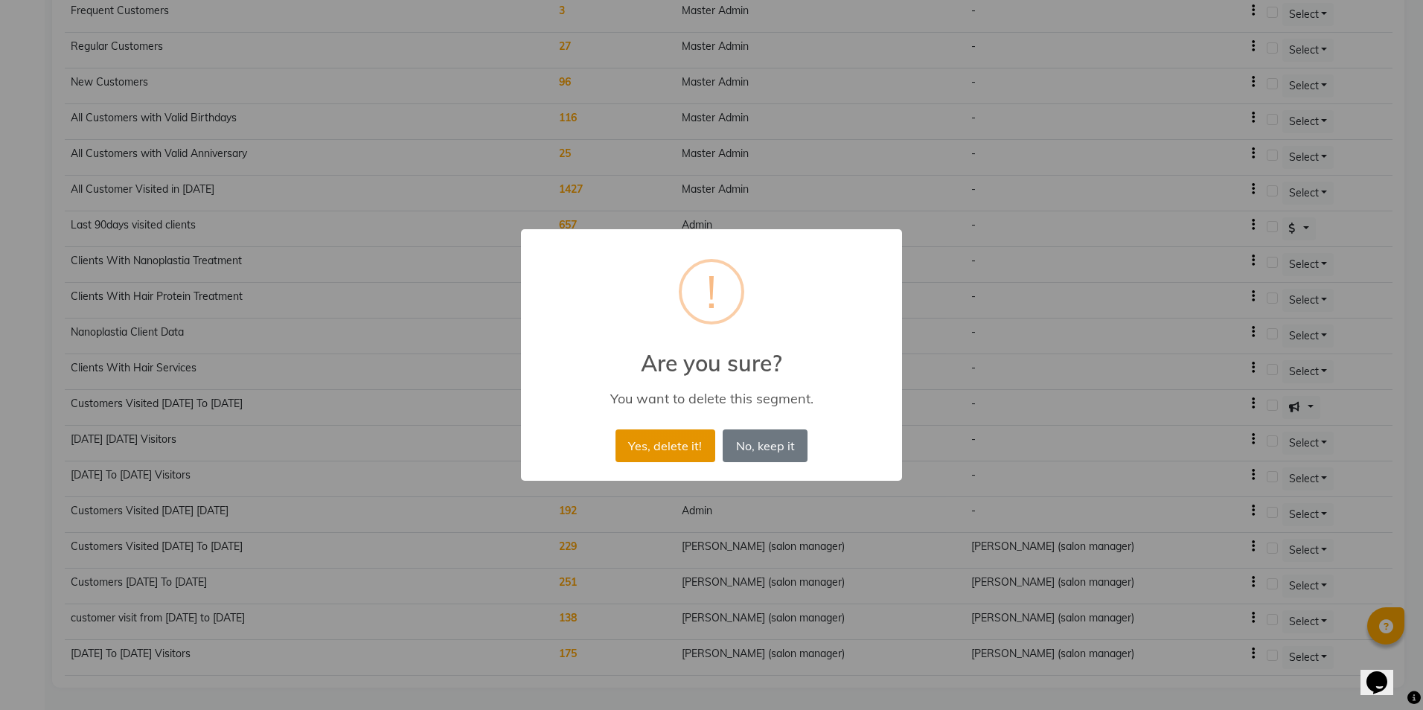
click at [671, 441] on button "Yes, delete it!" at bounding box center [666, 445] width 100 height 33
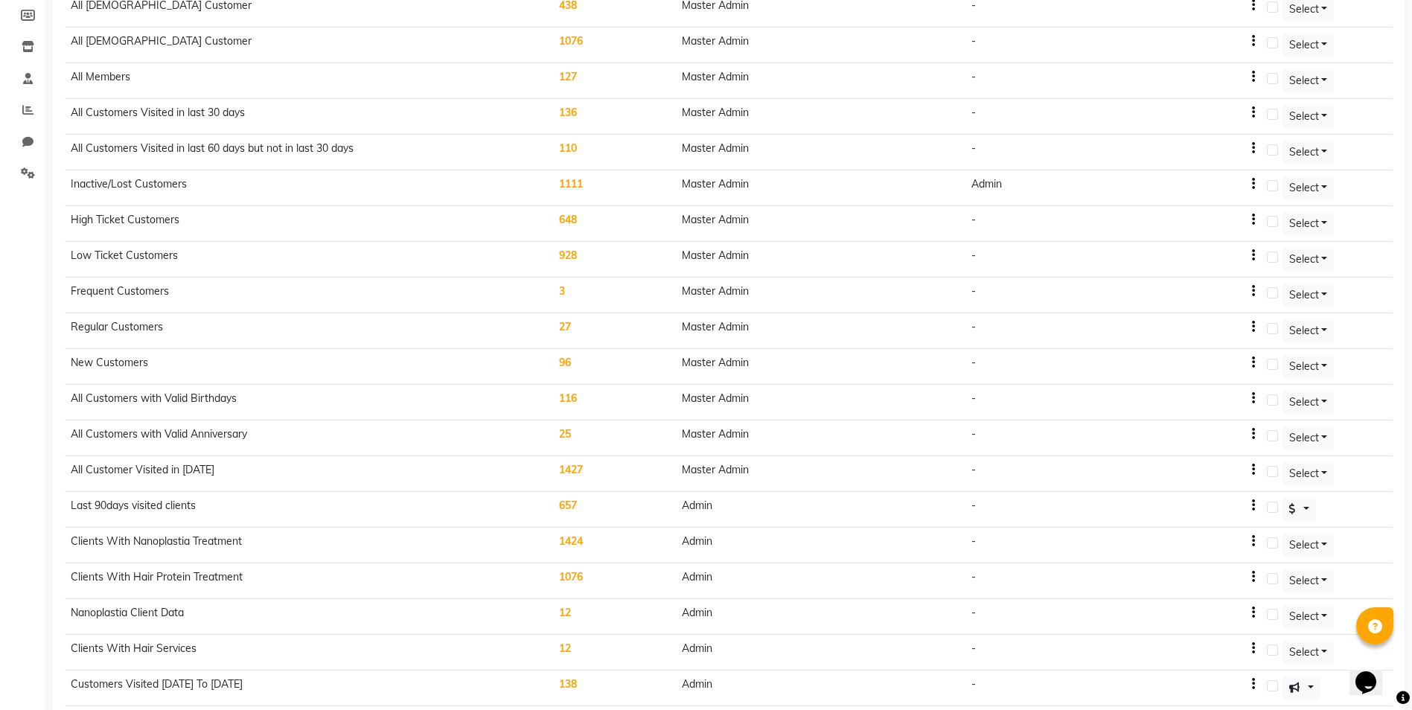
scroll to position [0, 0]
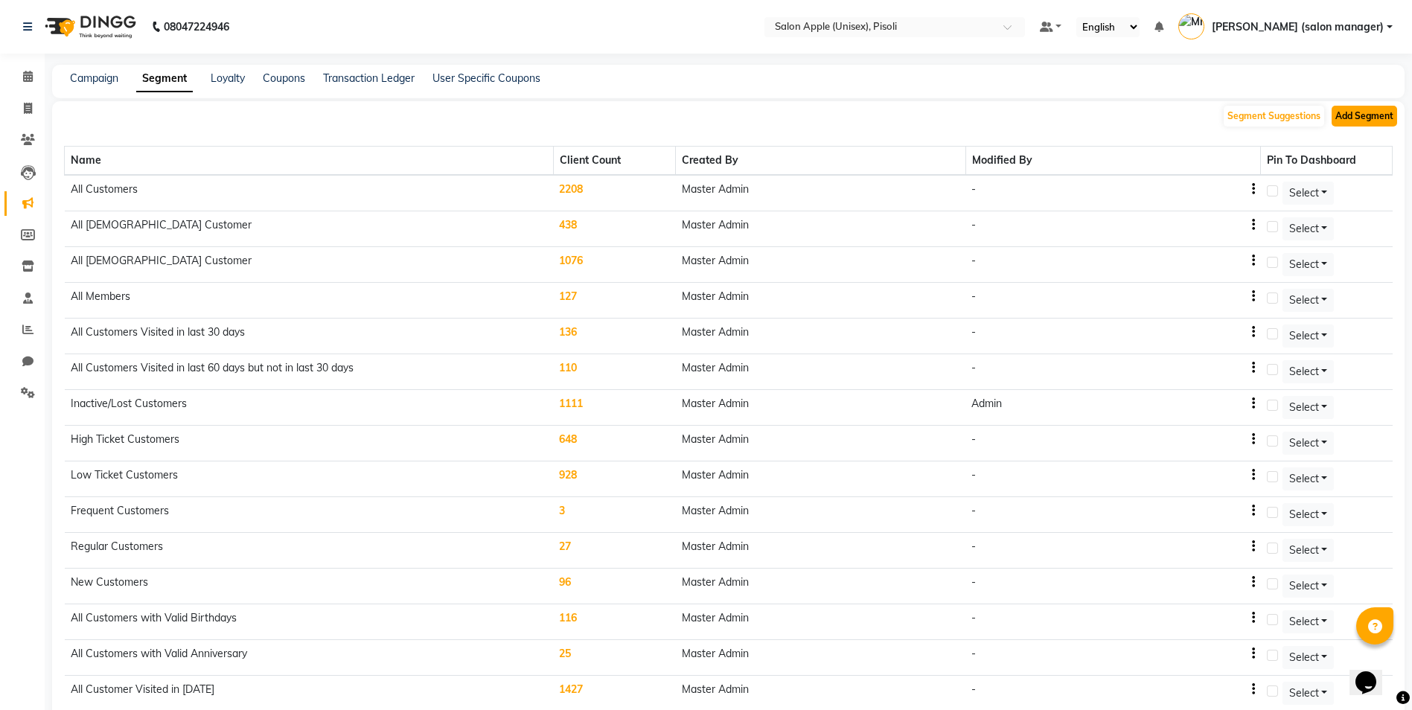
click at [1356, 110] on button "Add Segment" at bounding box center [1365, 116] width 66 height 21
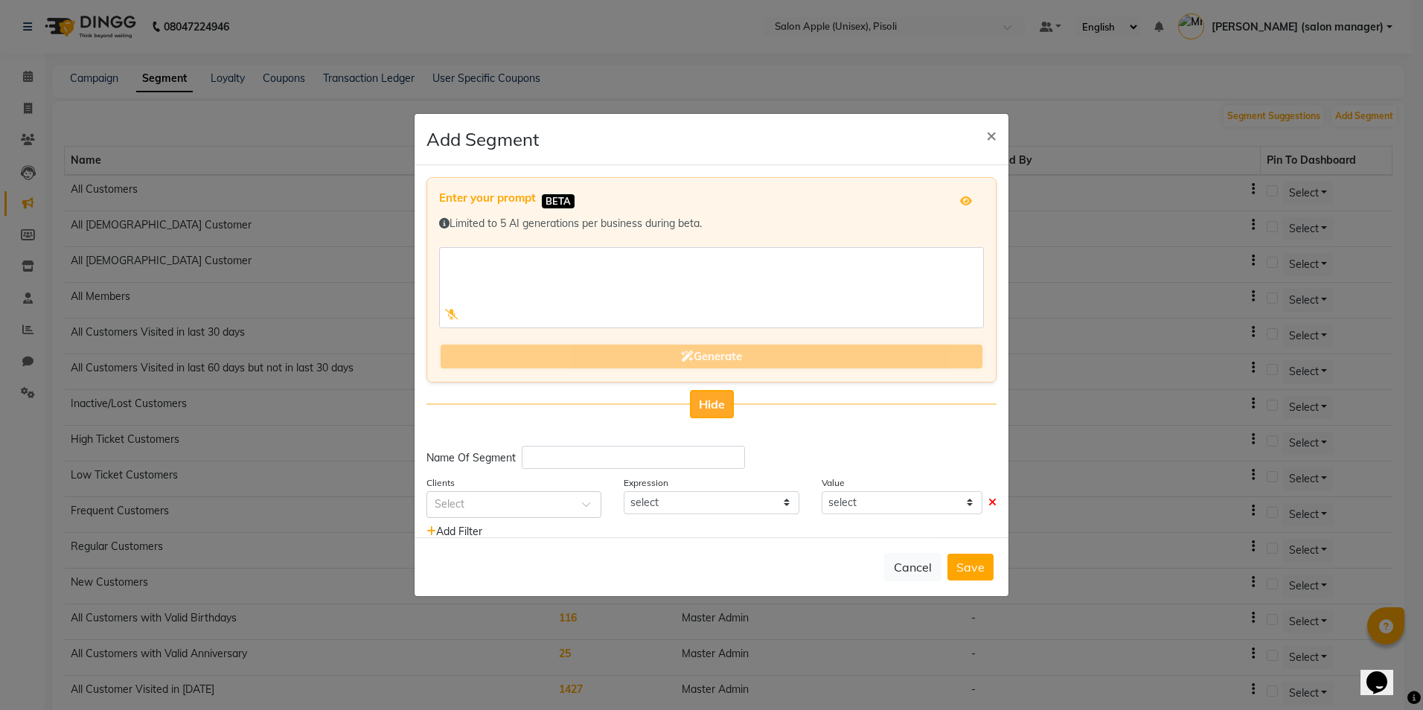
click at [723, 398] on button "Hide" at bounding box center [712, 404] width 44 height 28
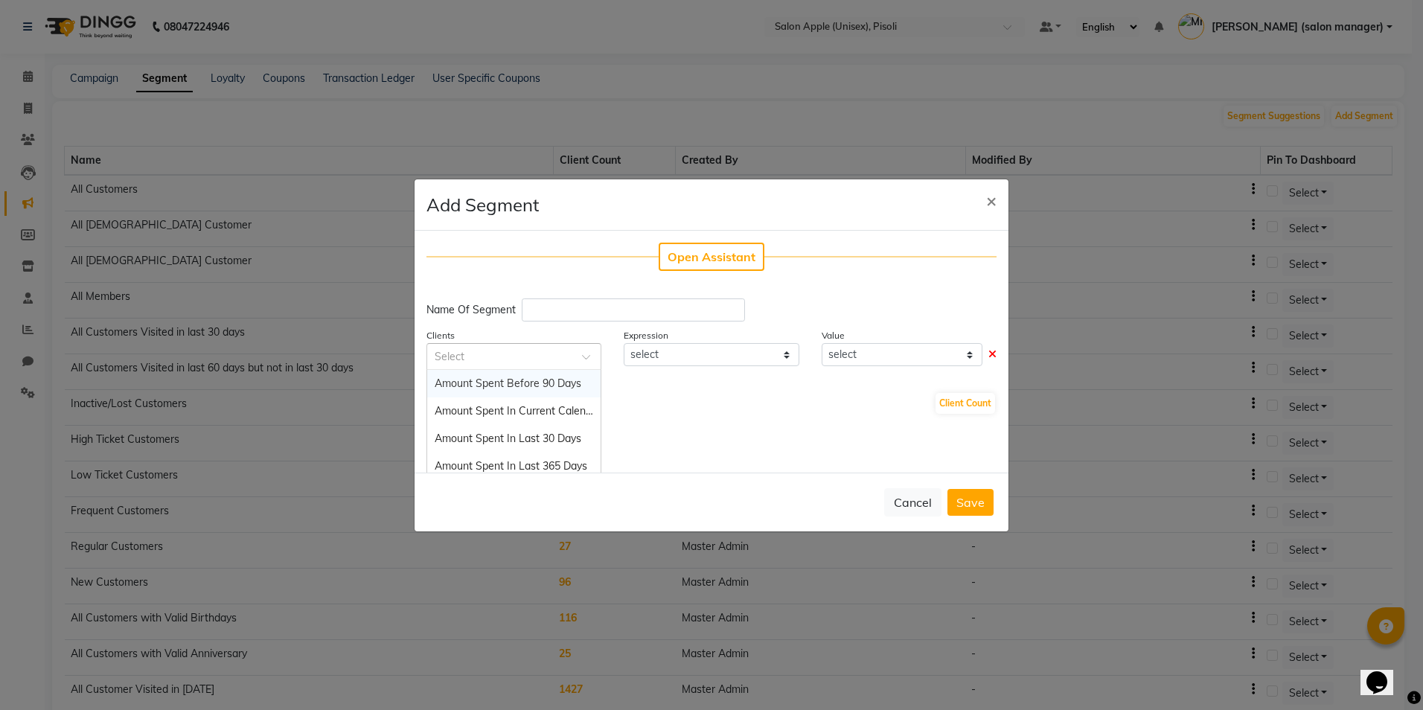
click at [575, 357] on div at bounding box center [513, 356] width 173 height 16
click at [986, 201] on span "×" at bounding box center [991, 200] width 10 height 22
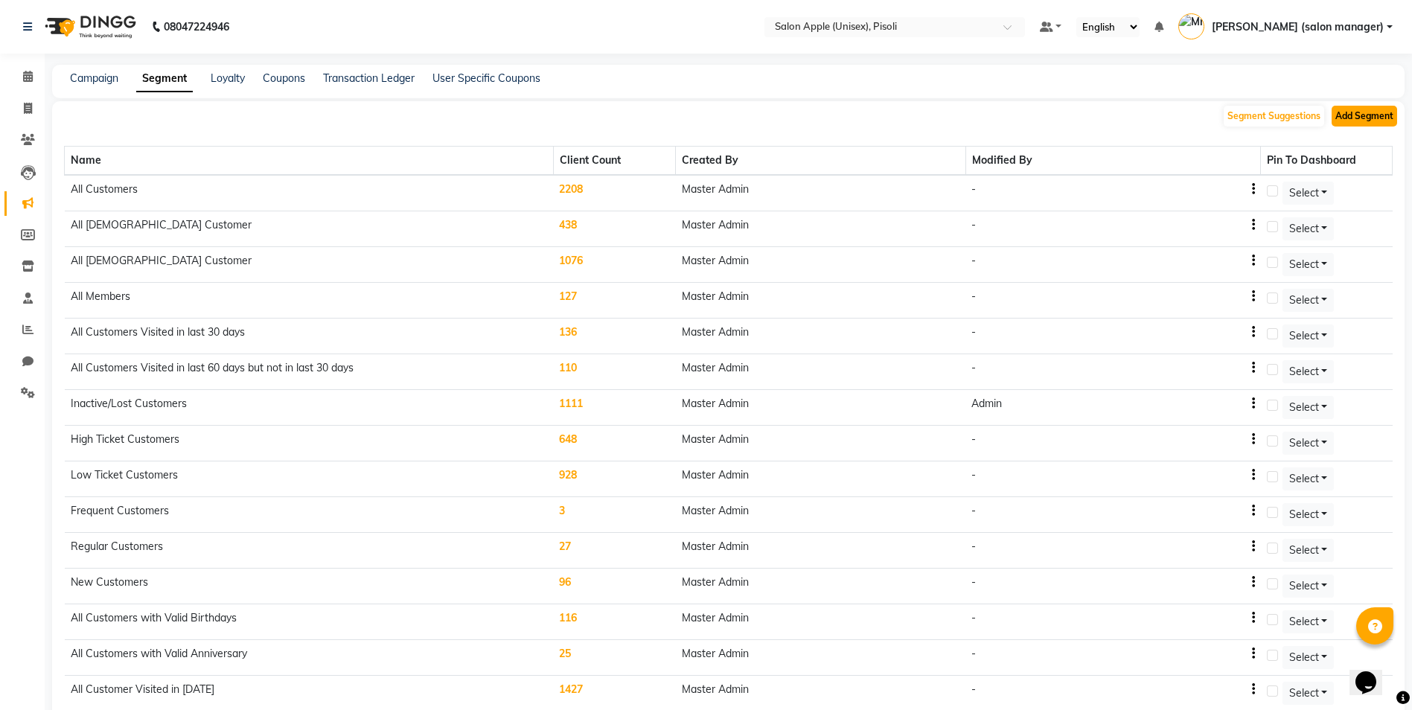
click at [1362, 121] on button "Add Segment" at bounding box center [1365, 116] width 66 height 21
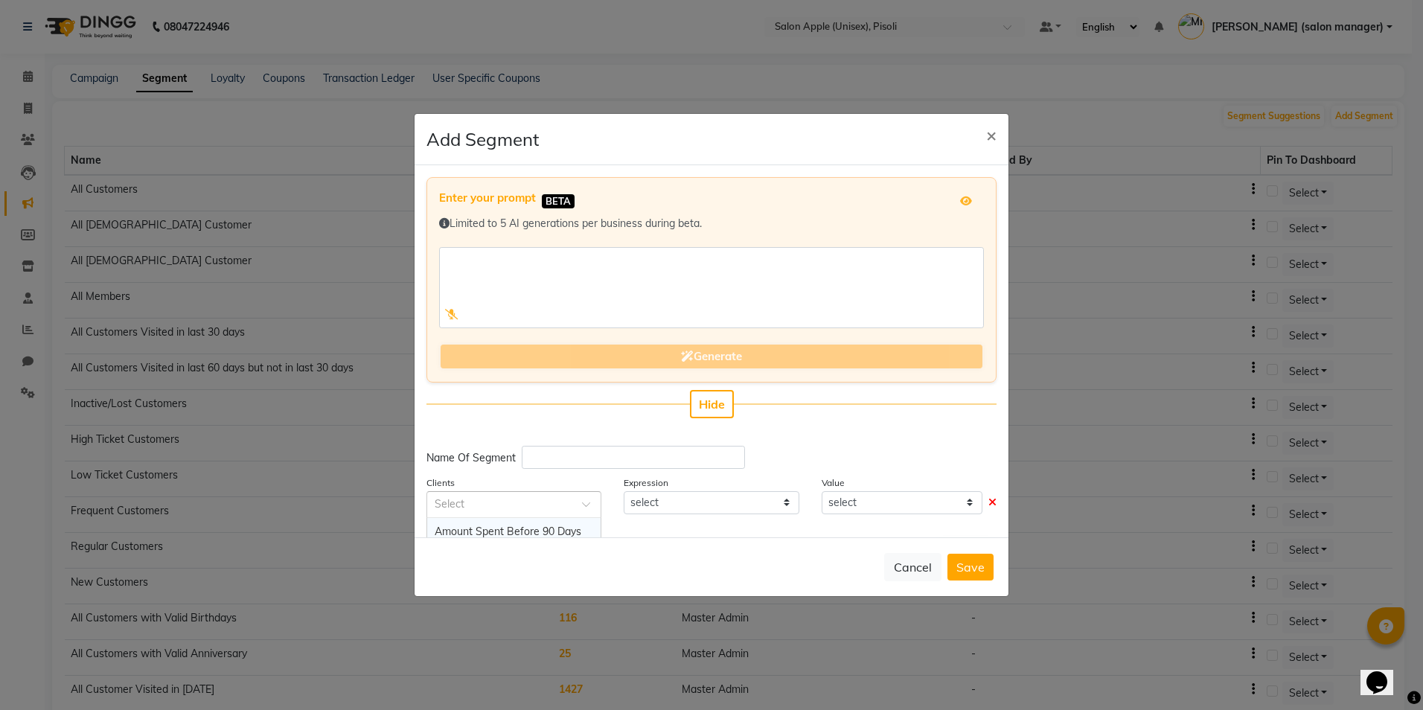
click at [562, 506] on div at bounding box center [513, 504] width 173 height 16
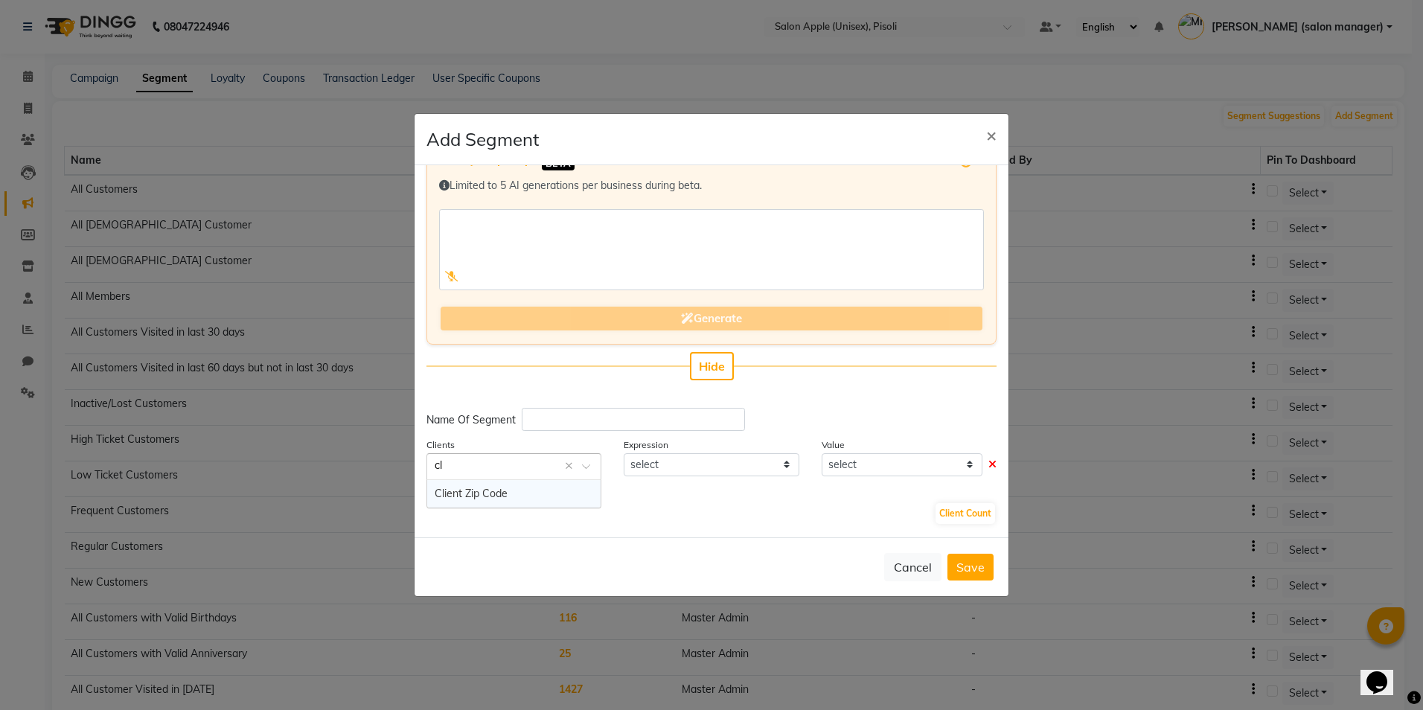
type input "c"
type input "vi"
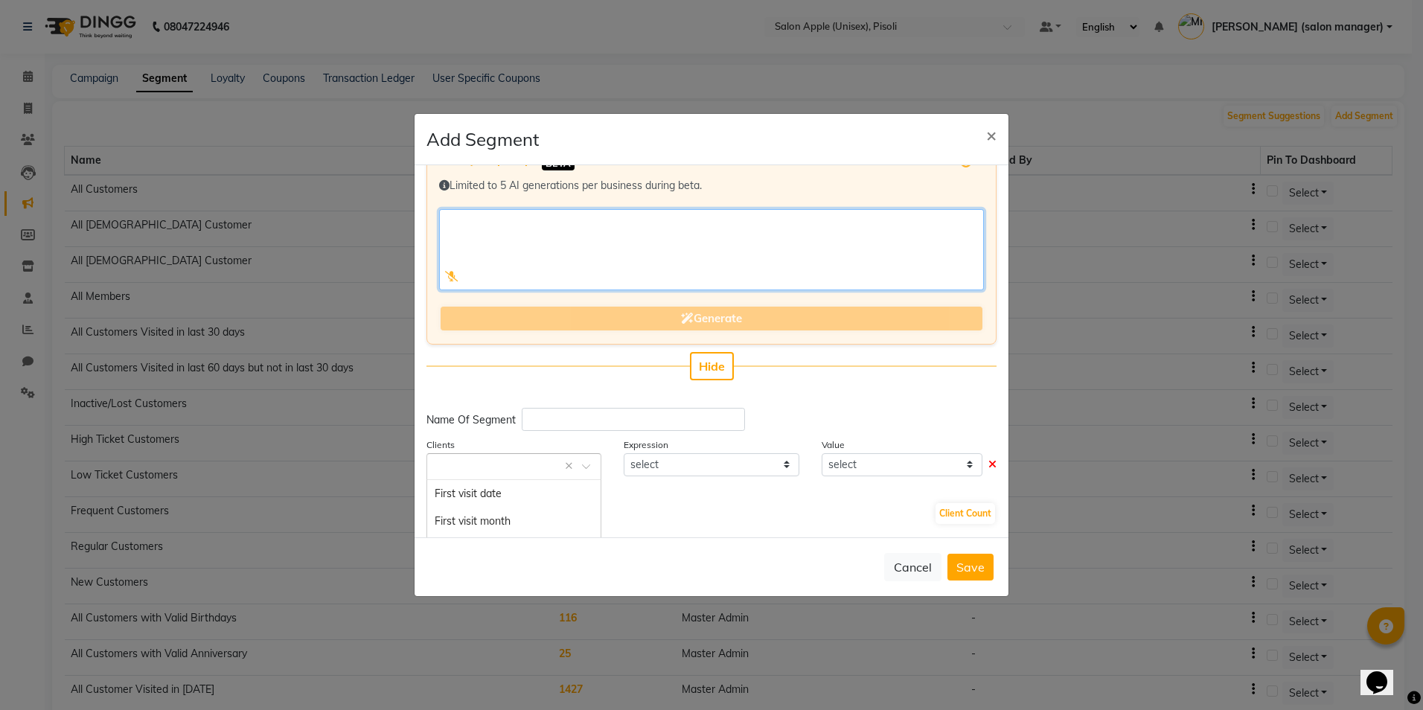
click at [901, 210] on textarea at bounding box center [711, 249] width 545 height 81
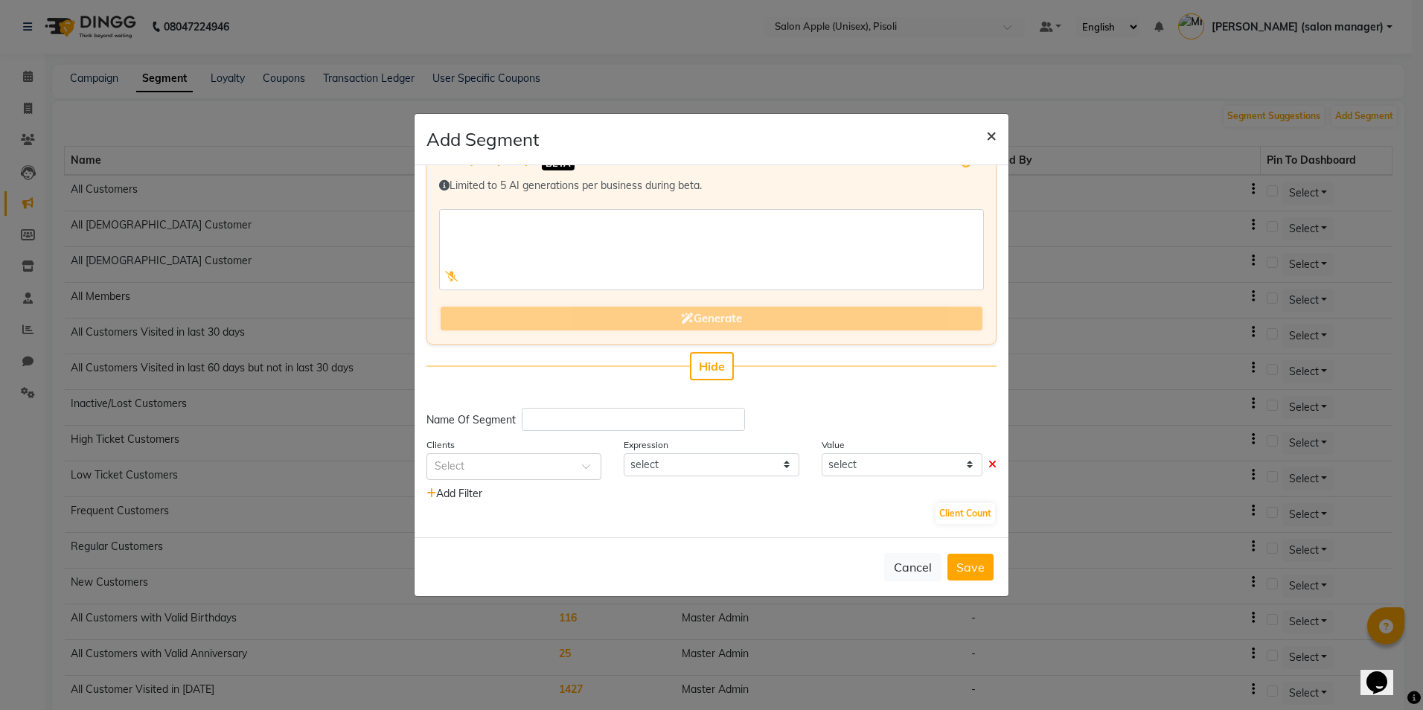
click at [988, 130] on span "×" at bounding box center [991, 135] width 10 height 22
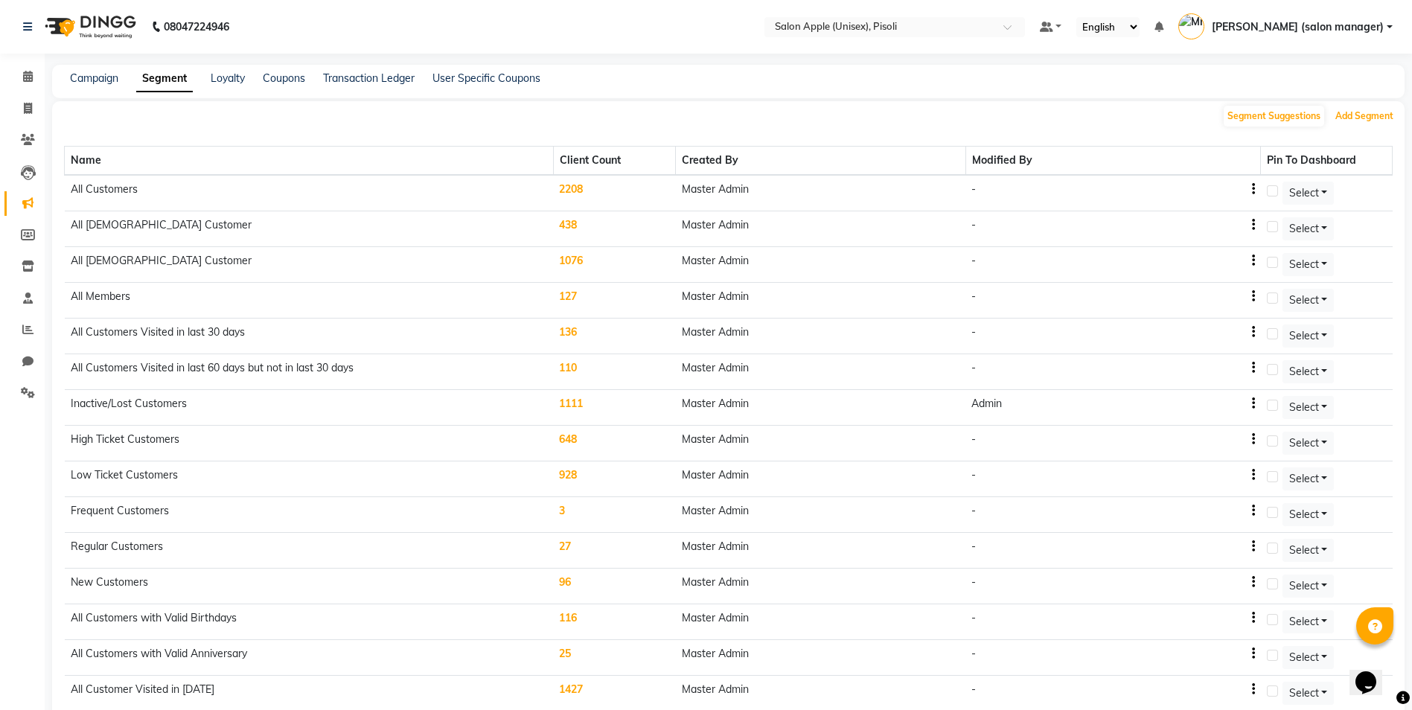
scroll to position [500, 0]
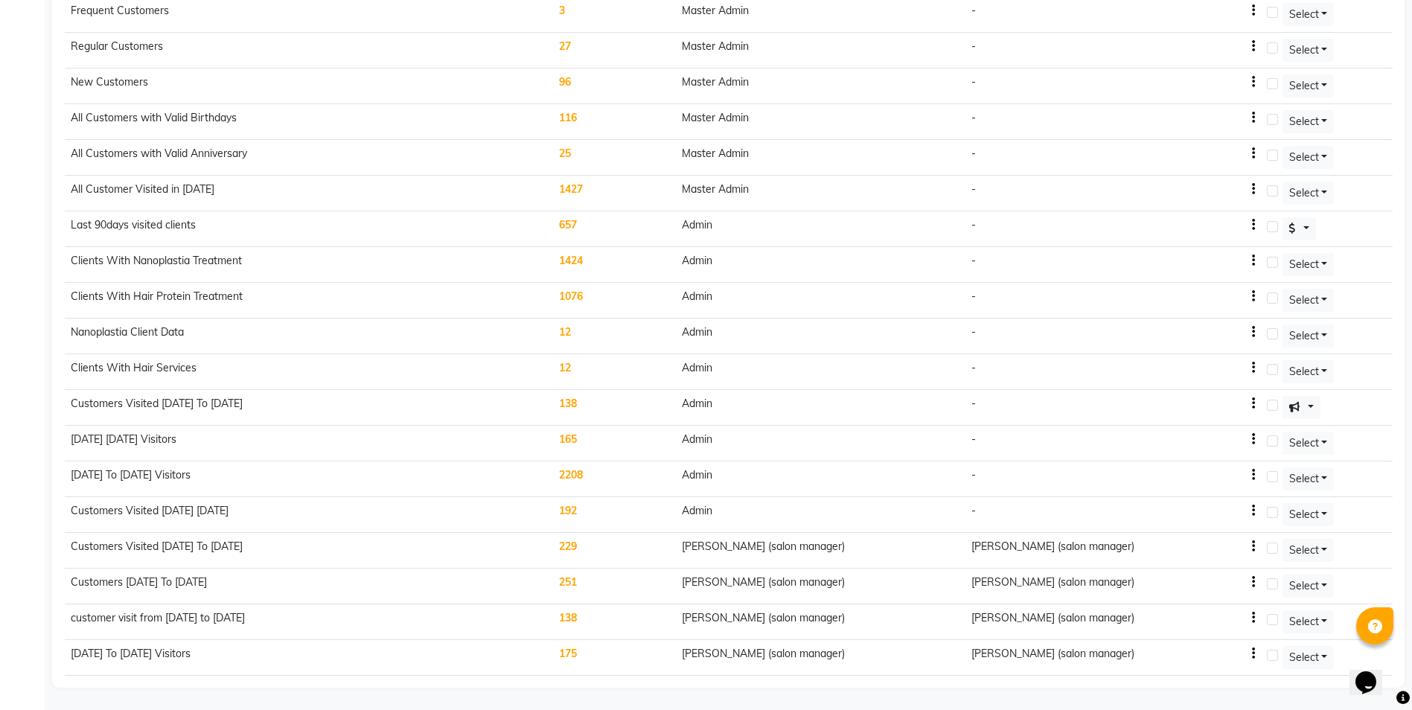
click at [1255, 511] on icon "button" at bounding box center [1253, 511] width 3 height 1
click at [1214, 498] on div "Edit" at bounding box center [1225, 502] width 36 height 19
select select ">="
select select "<="
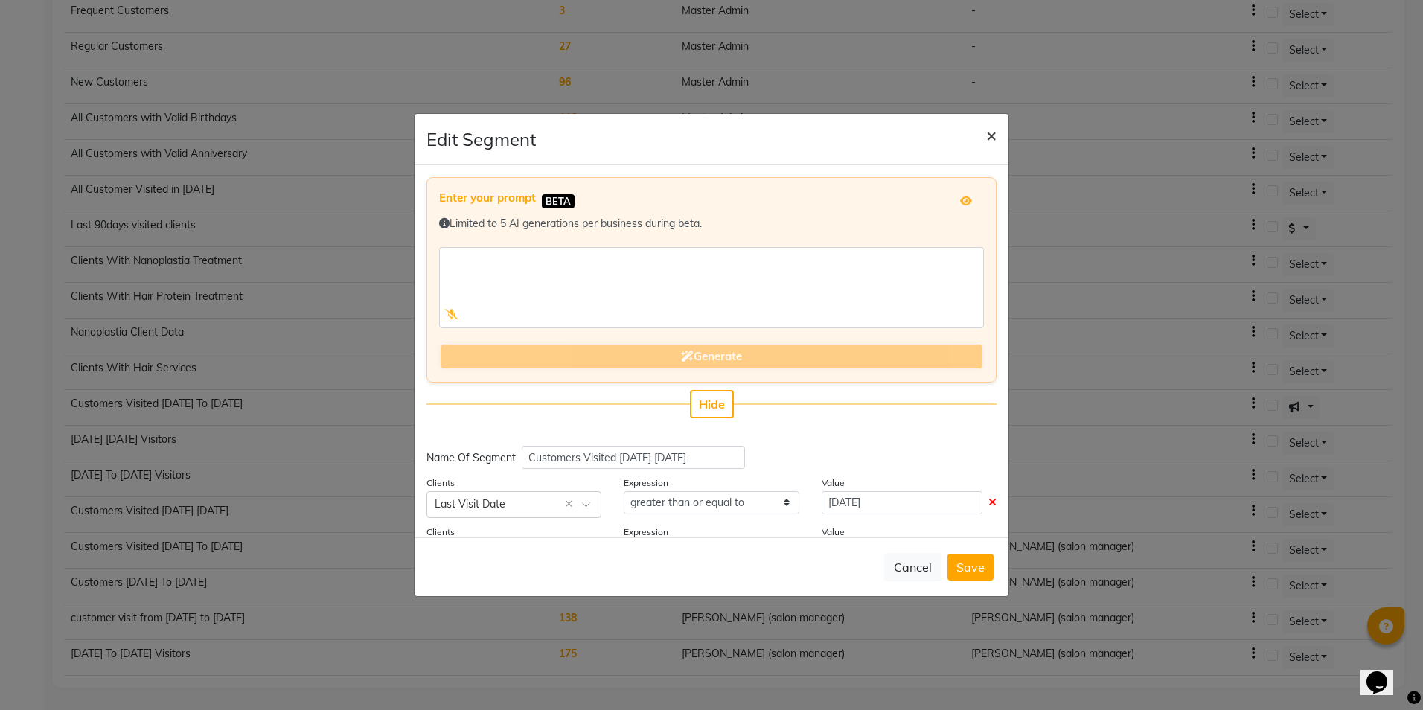
click at [996, 137] on span "×" at bounding box center [991, 135] width 10 height 22
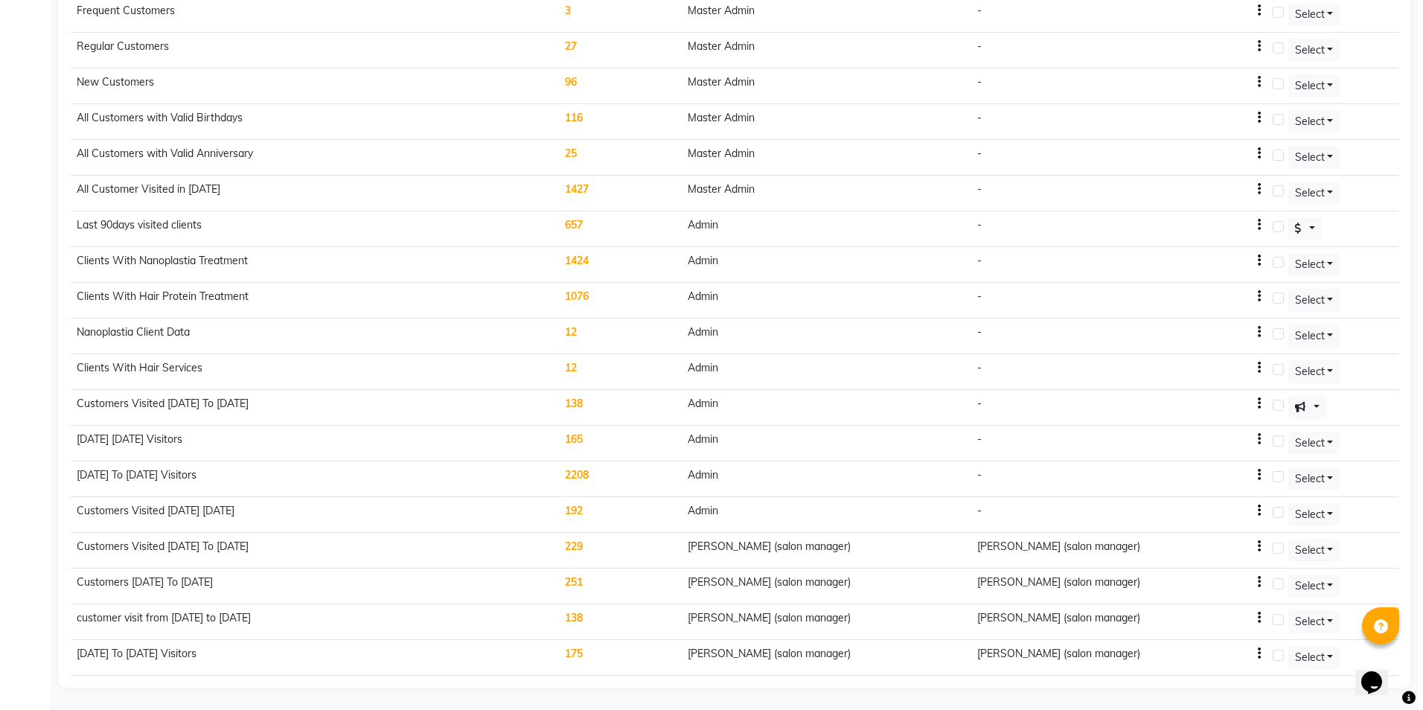
scroll to position [0, 0]
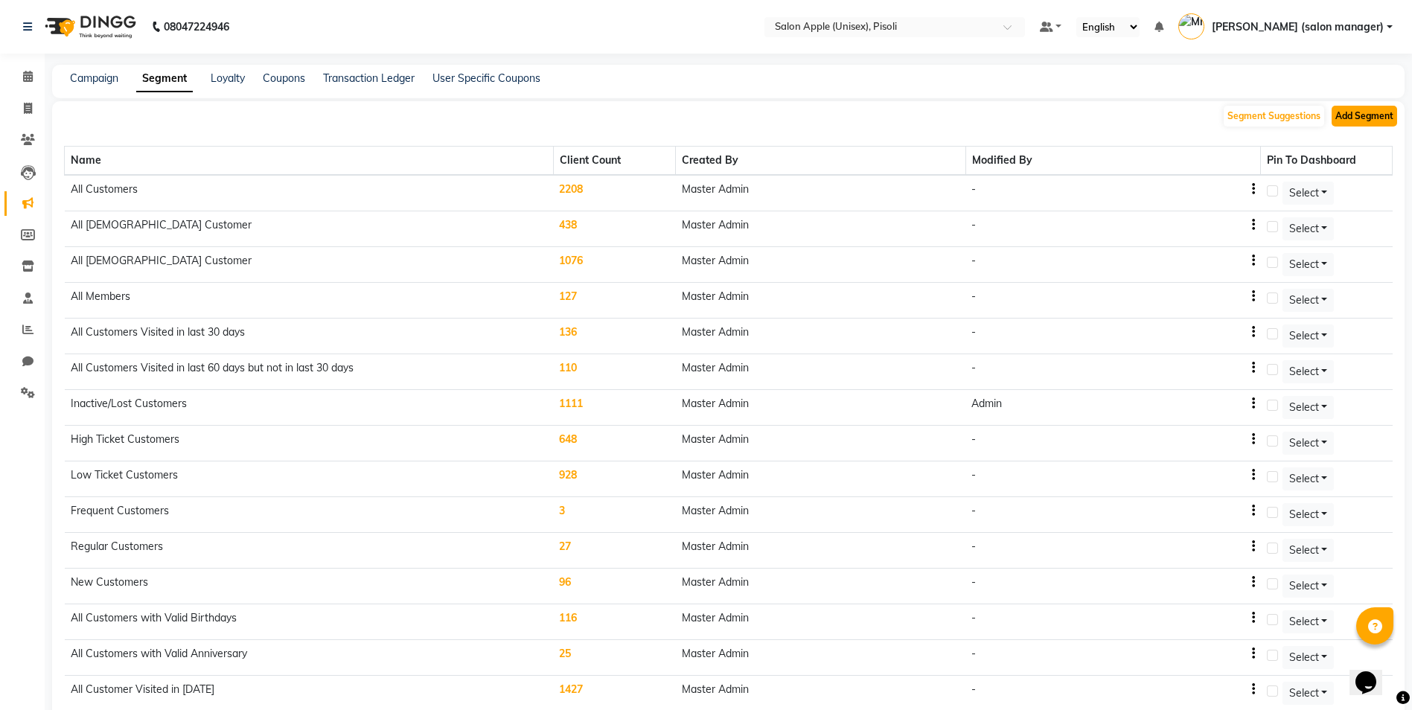
click at [1349, 124] on button "Add Segment" at bounding box center [1365, 116] width 66 height 21
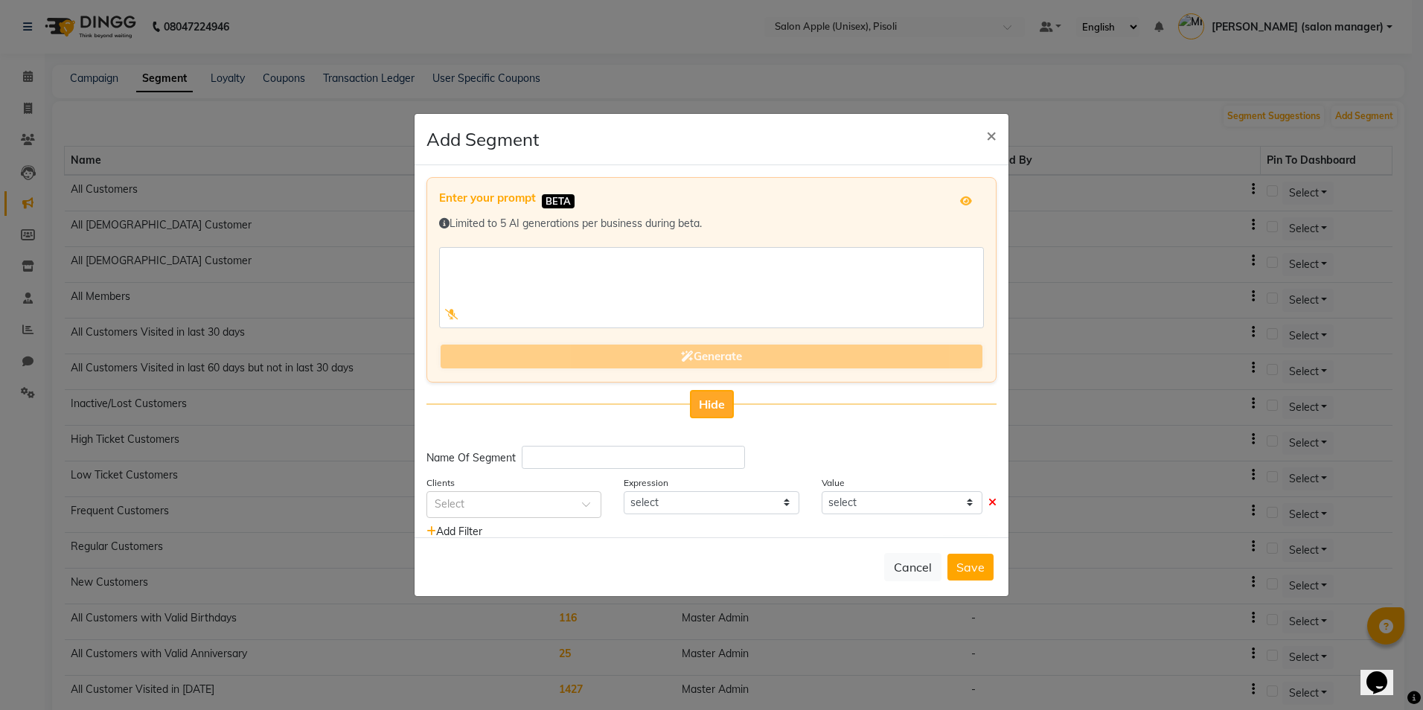
click at [698, 394] on button "Hide" at bounding box center [712, 404] width 44 height 28
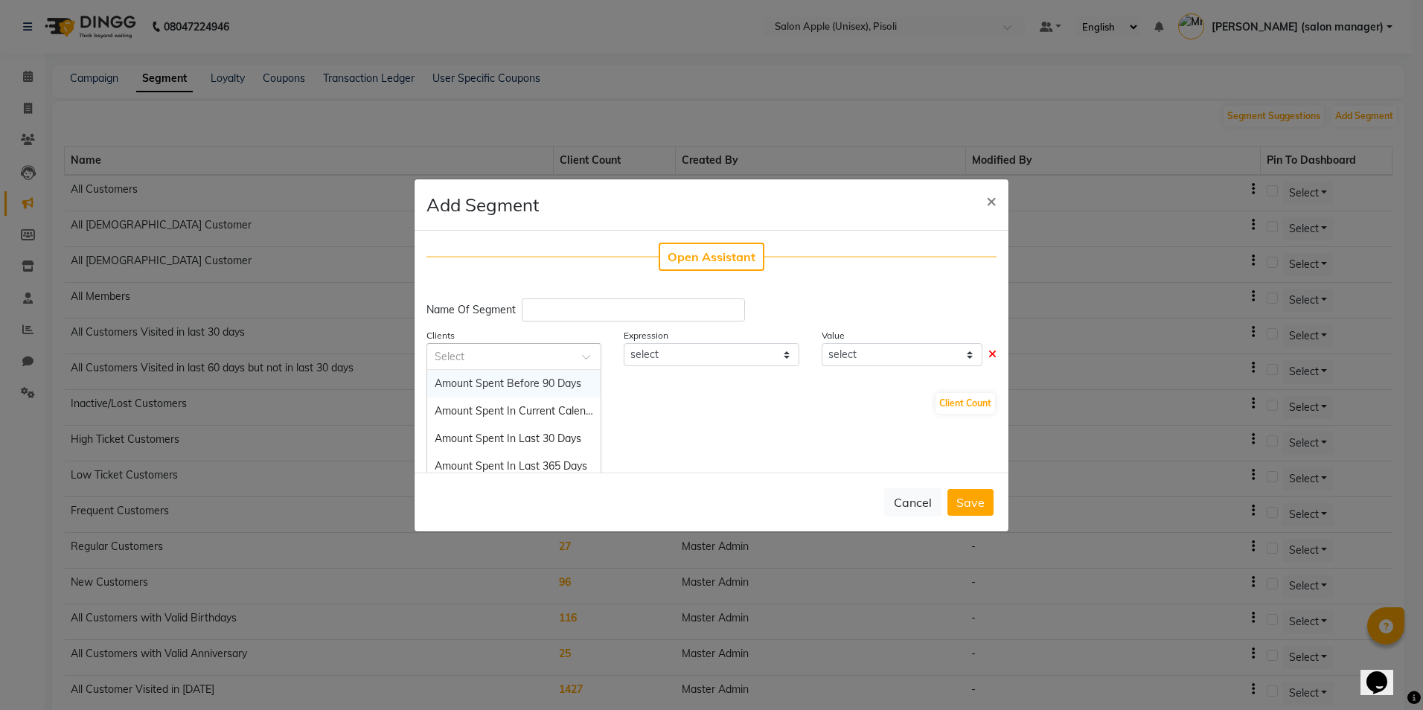
click at [553, 359] on input "text" at bounding box center [499, 356] width 129 height 16
type input "last v"
click at [519, 380] on div "Last Visit Date" at bounding box center [513, 384] width 173 height 28
select select "="
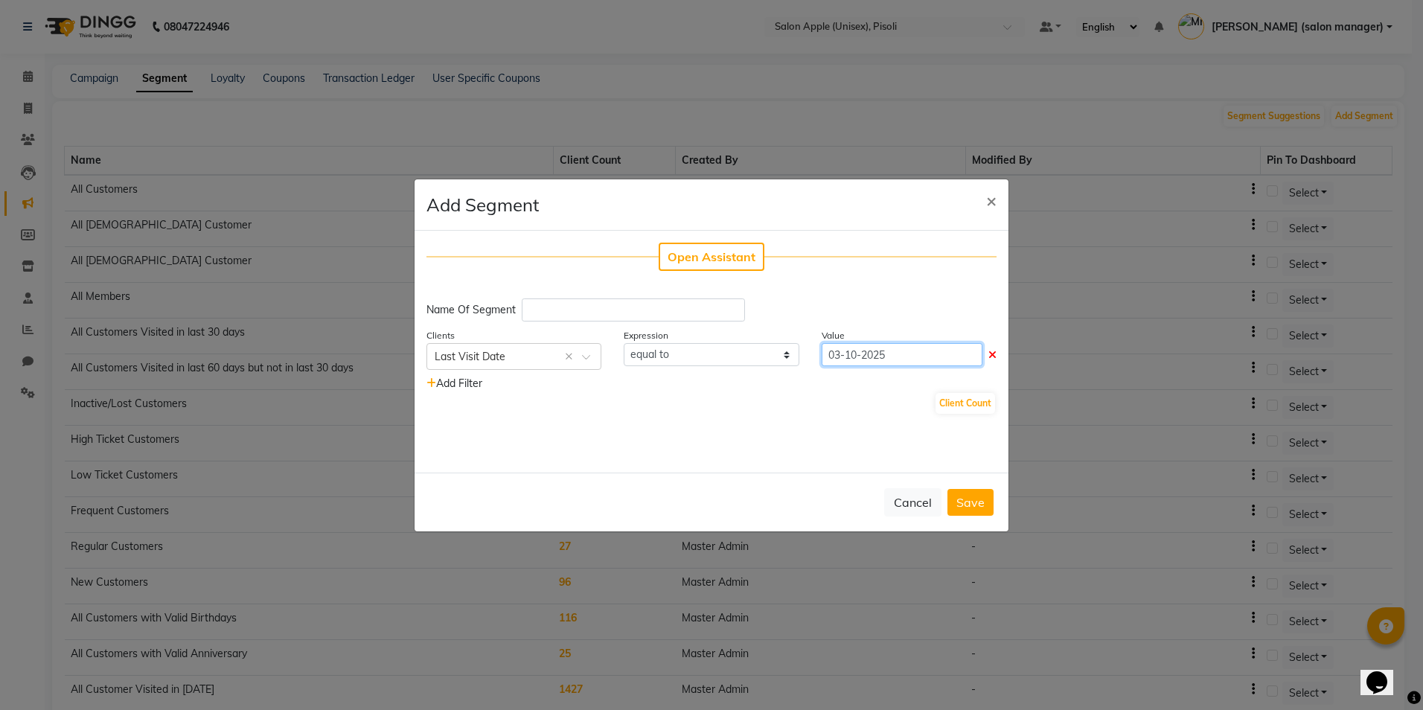
click at [908, 360] on input "03-10-2025" at bounding box center [902, 354] width 161 height 23
select select "10"
select select "2025"
click at [863, 383] on select "Jan Feb Mar Apr May Jun Jul Aug Sep Oct Nov Dec" at bounding box center [880, 384] width 57 height 22
select select "5"
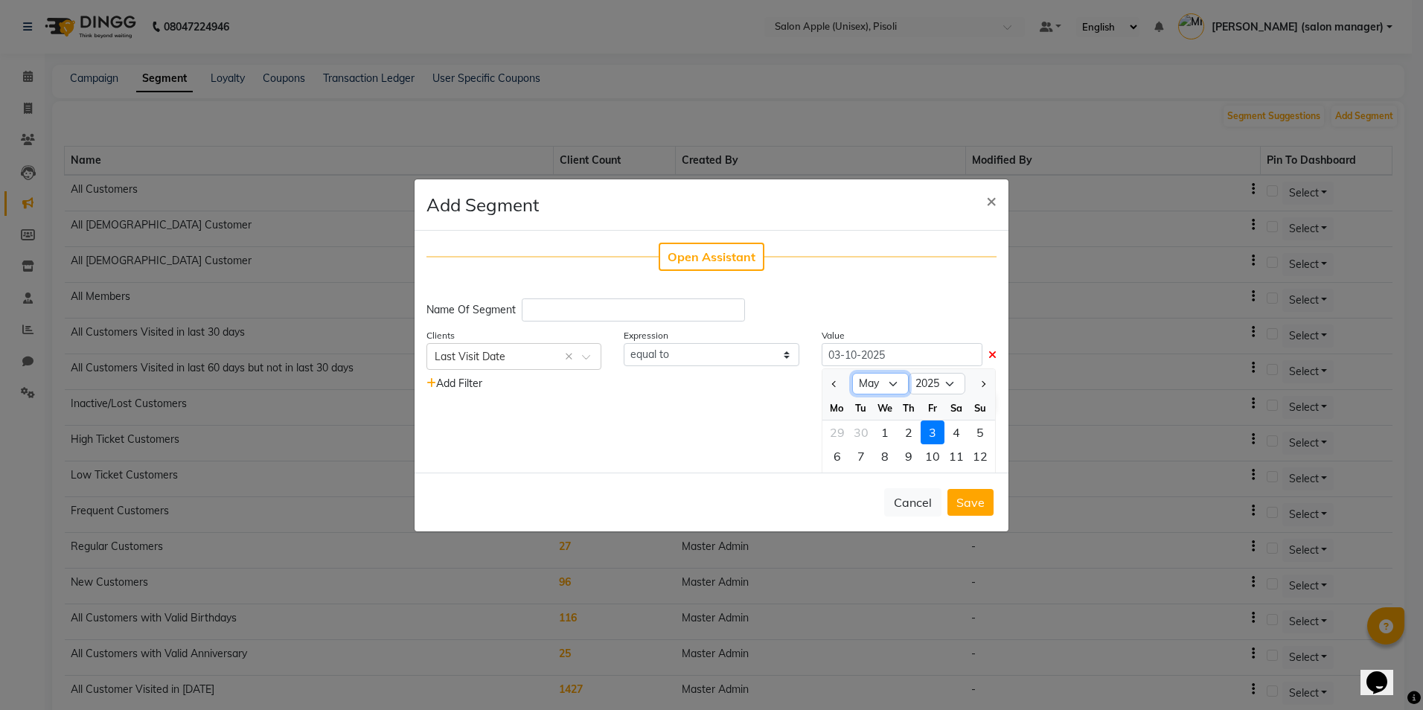
click at [852, 373] on select "Jan Feb Mar Apr May Jun Jul Aug Sep Oct Nov Dec" at bounding box center [880, 384] width 57 height 22
click at [889, 387] on select "Jan Feb Mar Apr May Jun Jul Aug Sep Oct Nov Dec" at bounding box center [880, 384] width 57 height 22
click at [852, 373] on select "Jan Feb Mar Apr May Jun Jul Aug Sep Oct Nov Dec" at bounding box center [880, 384] width 57 height 22
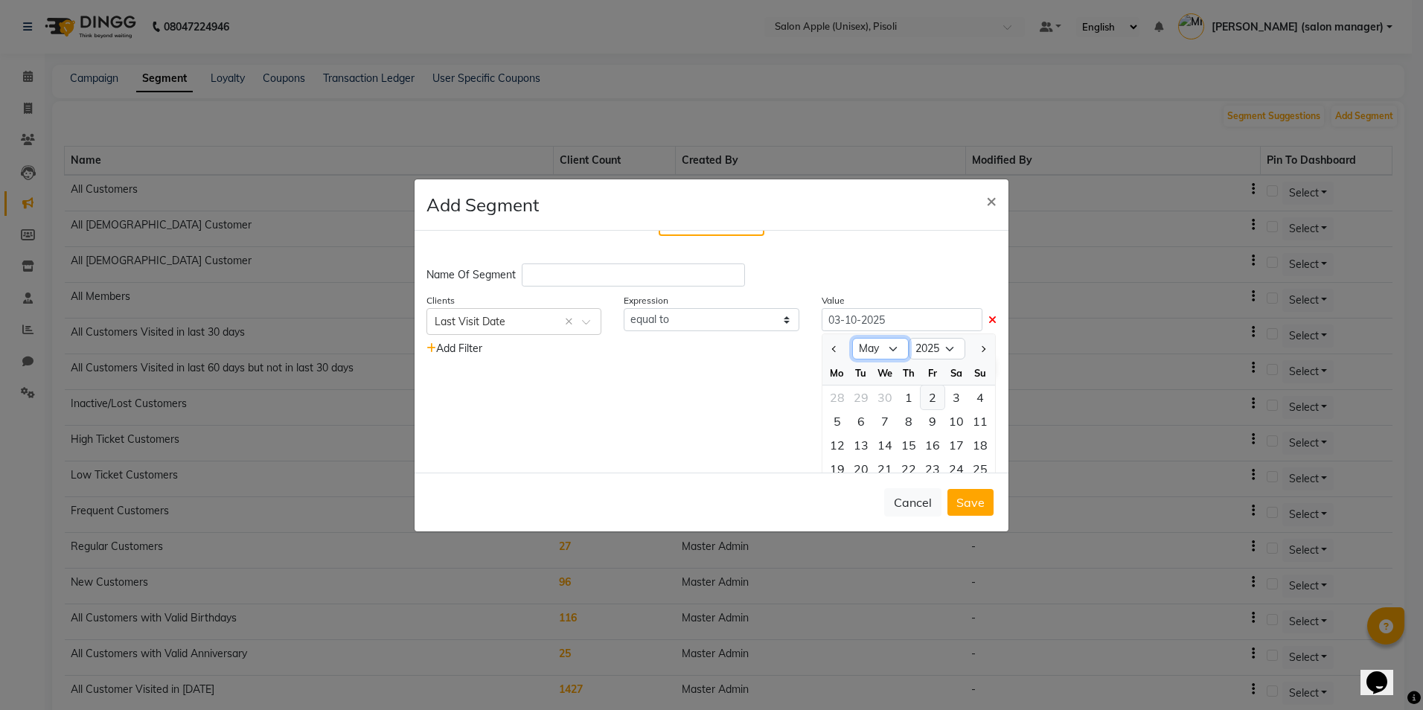
scroll to position [95, 0]
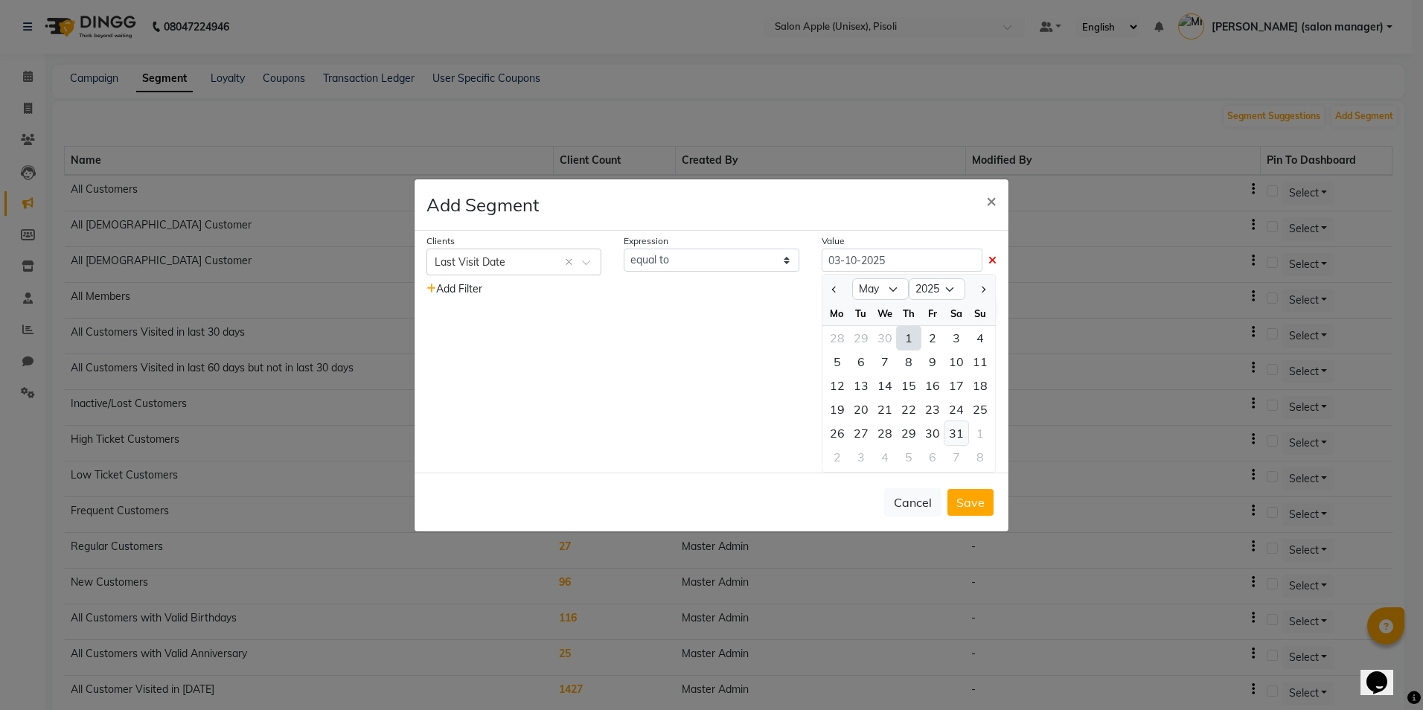
click at [945, 436] on div "31" at bounding box center [957, 433] width 24 height 24
type input "31-05-2025"
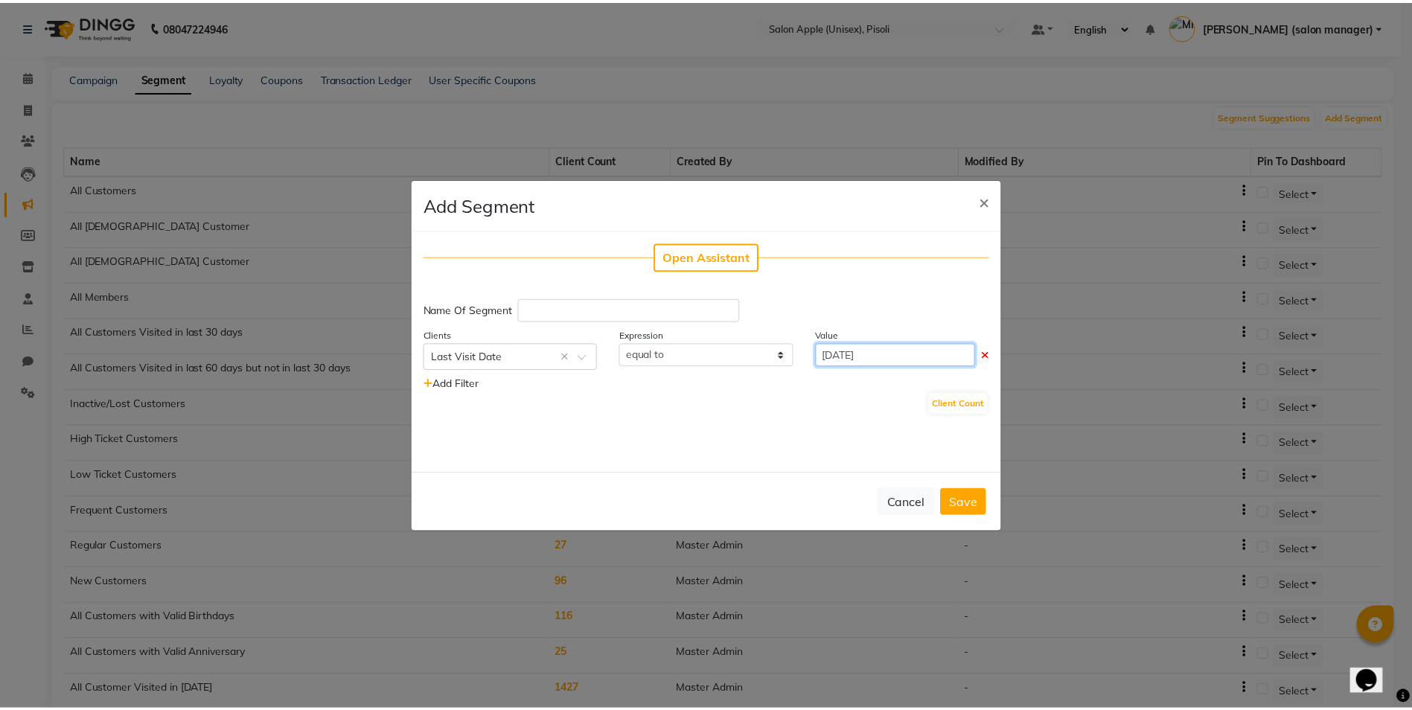
scroll to position [0, 0]
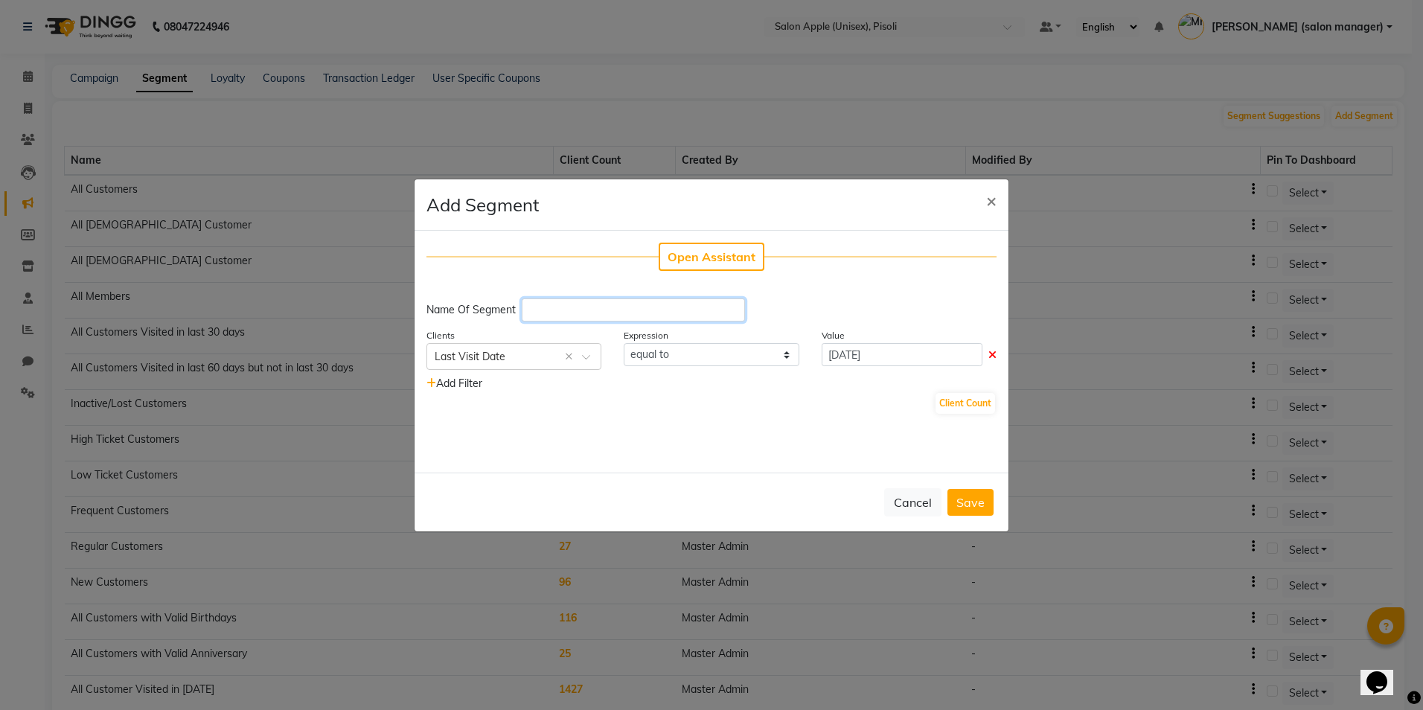
click at [688, 312] on input "text" at bounding box center [633, 309] width 223 height 23
type input "march to may 2025"
click at [957, 406] on button "Client Count" at bounding box center [966, 403] width 60 height 21
click at [974, 502] on button "Save" at bounding box center [971, 502] width 46 height 27
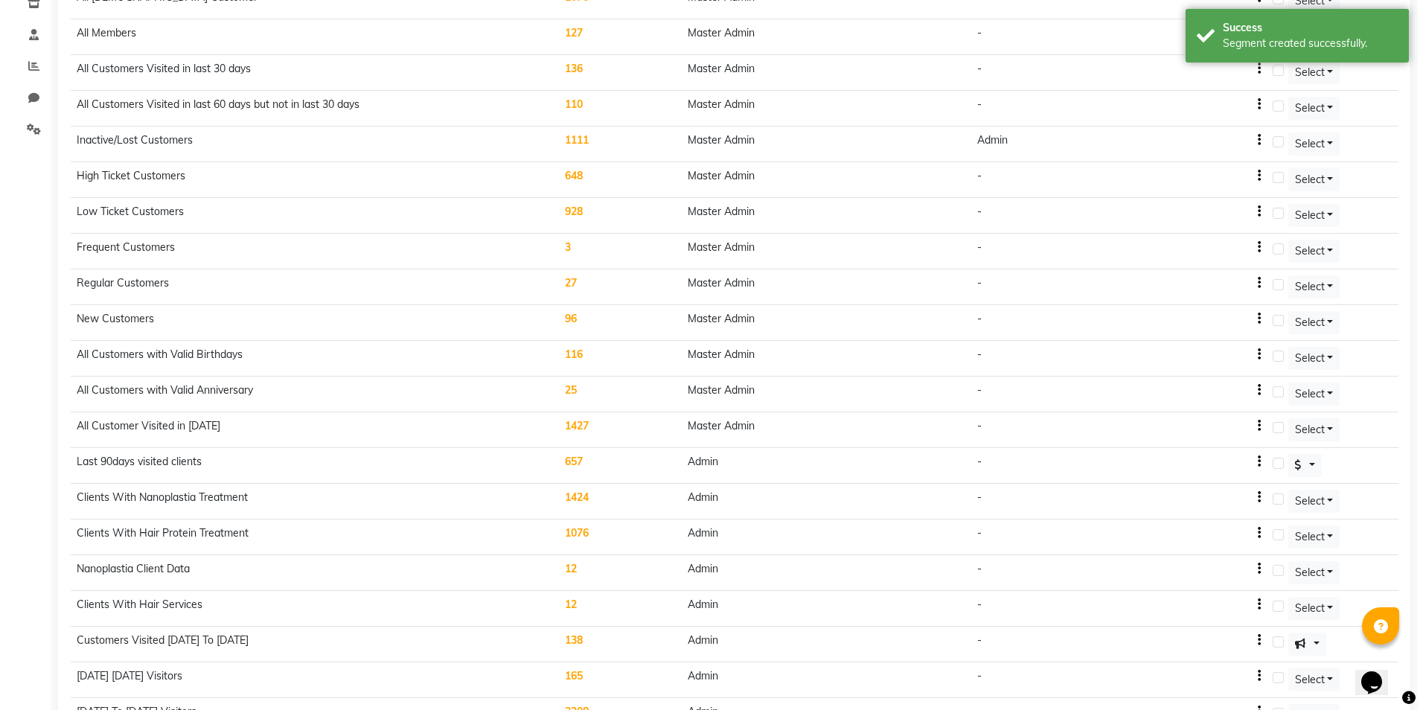
scroll to position [536, 0]
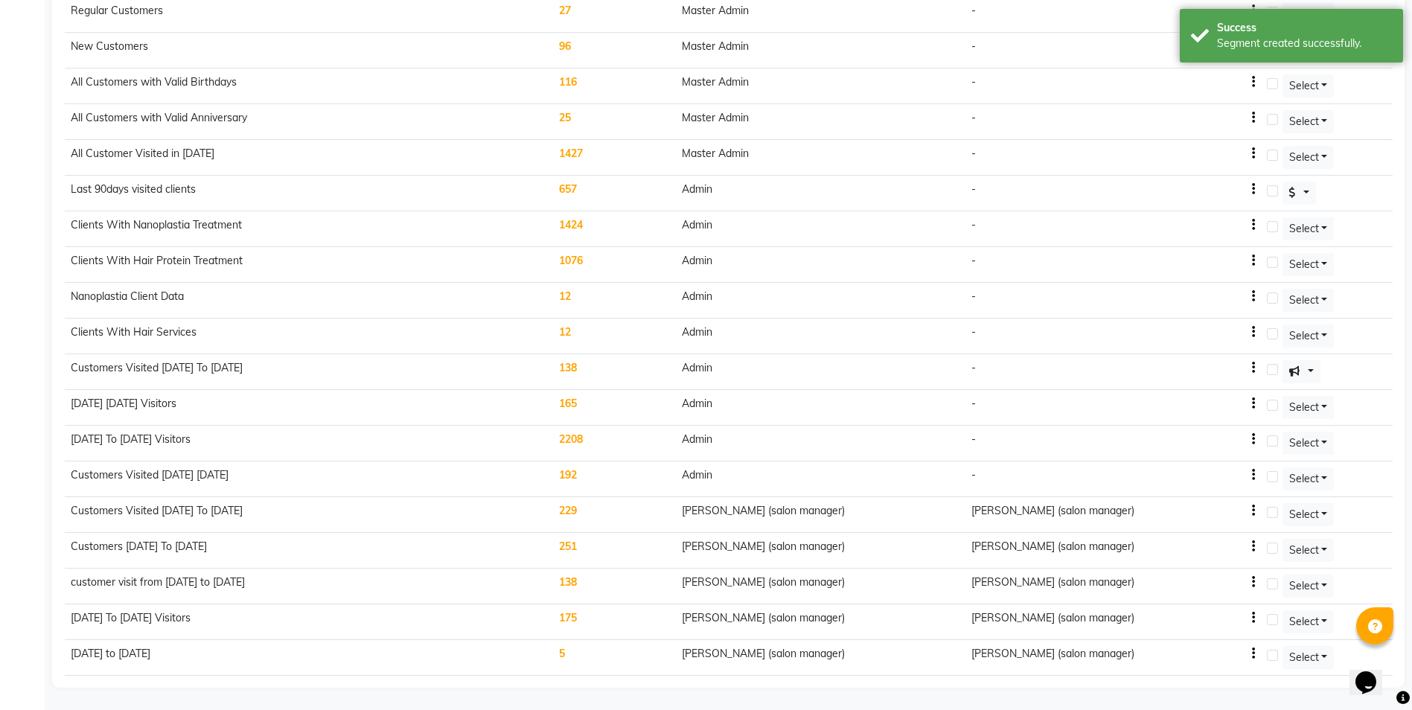
click at [1255, 476] on icon "button" at bounding box center [1253, 475] width 3 height 1
click at [1233, 467] on div "Edit" at bounding box center [1225, 466] width 36 height 19
select select ">="
select select "<="
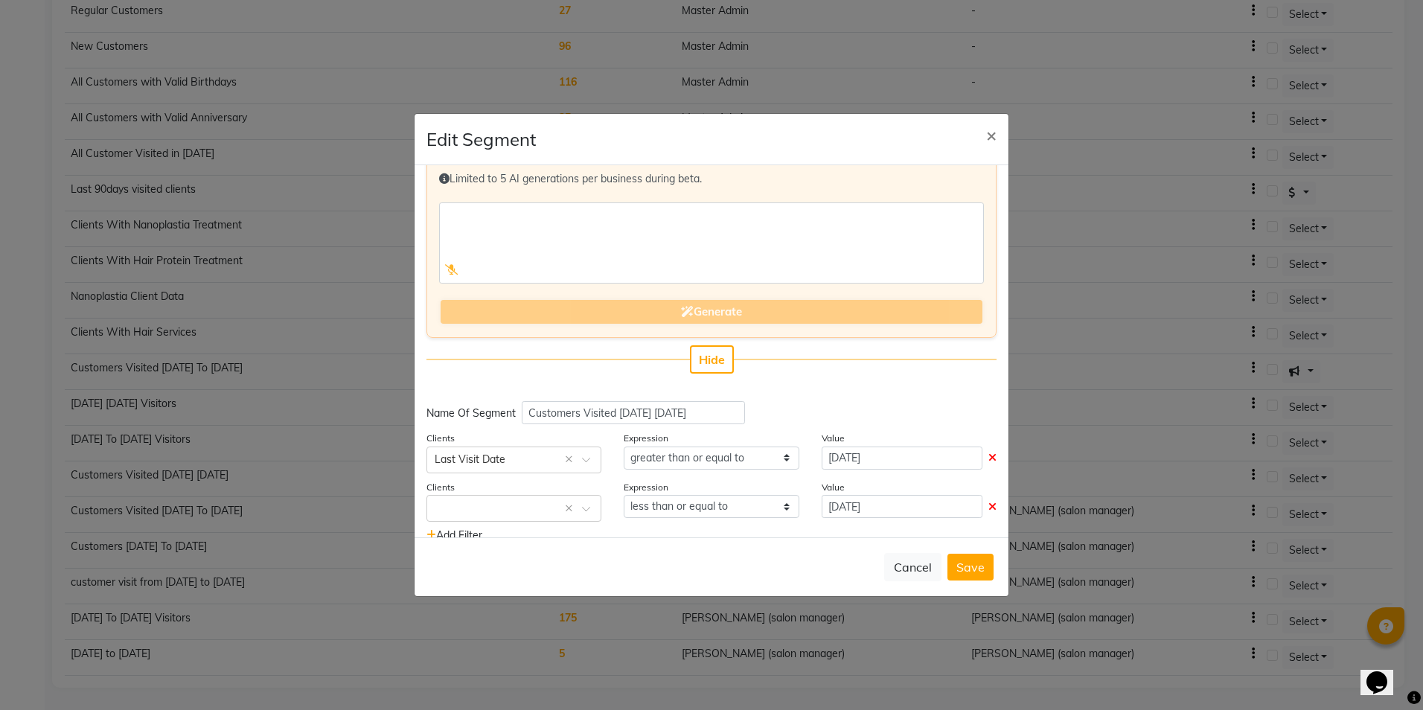
scroll to position [86, 0]
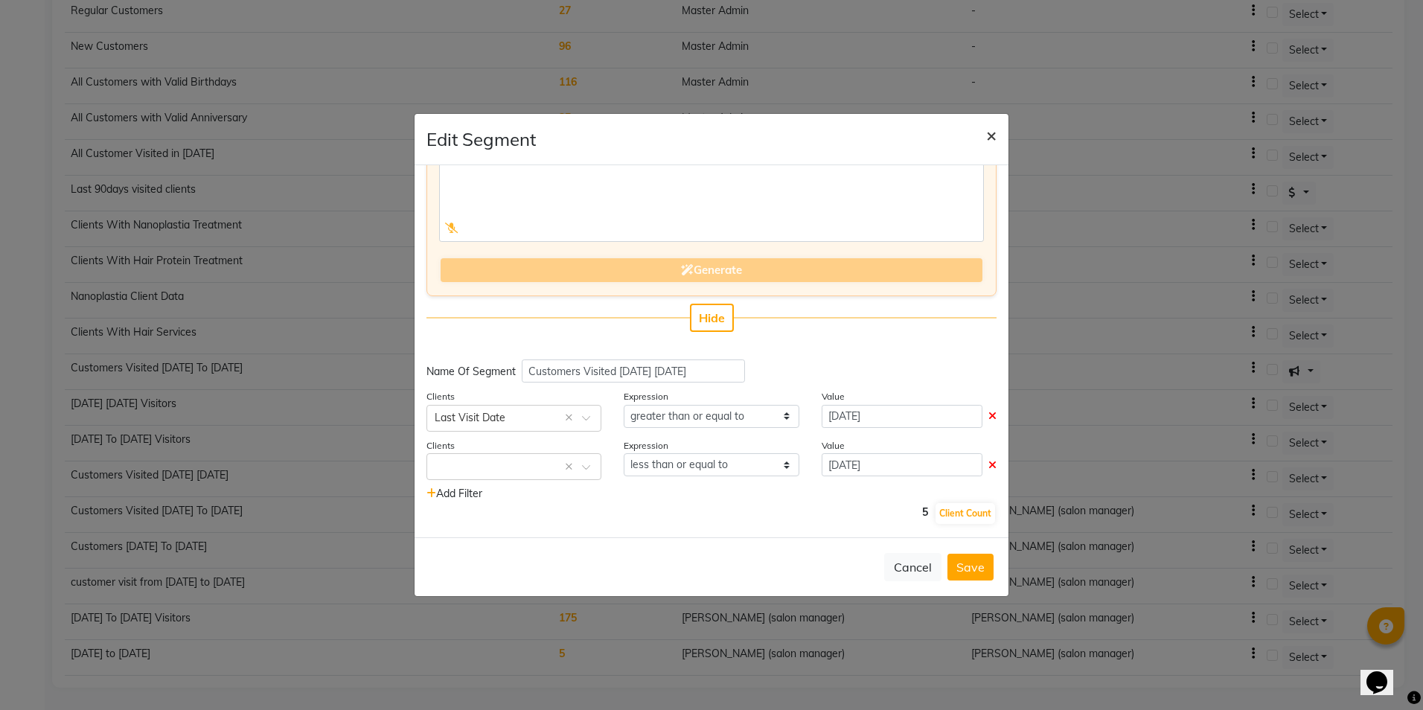
click at [995, 133] on span "×" at bounding box center [991, 135] width 10 height 22
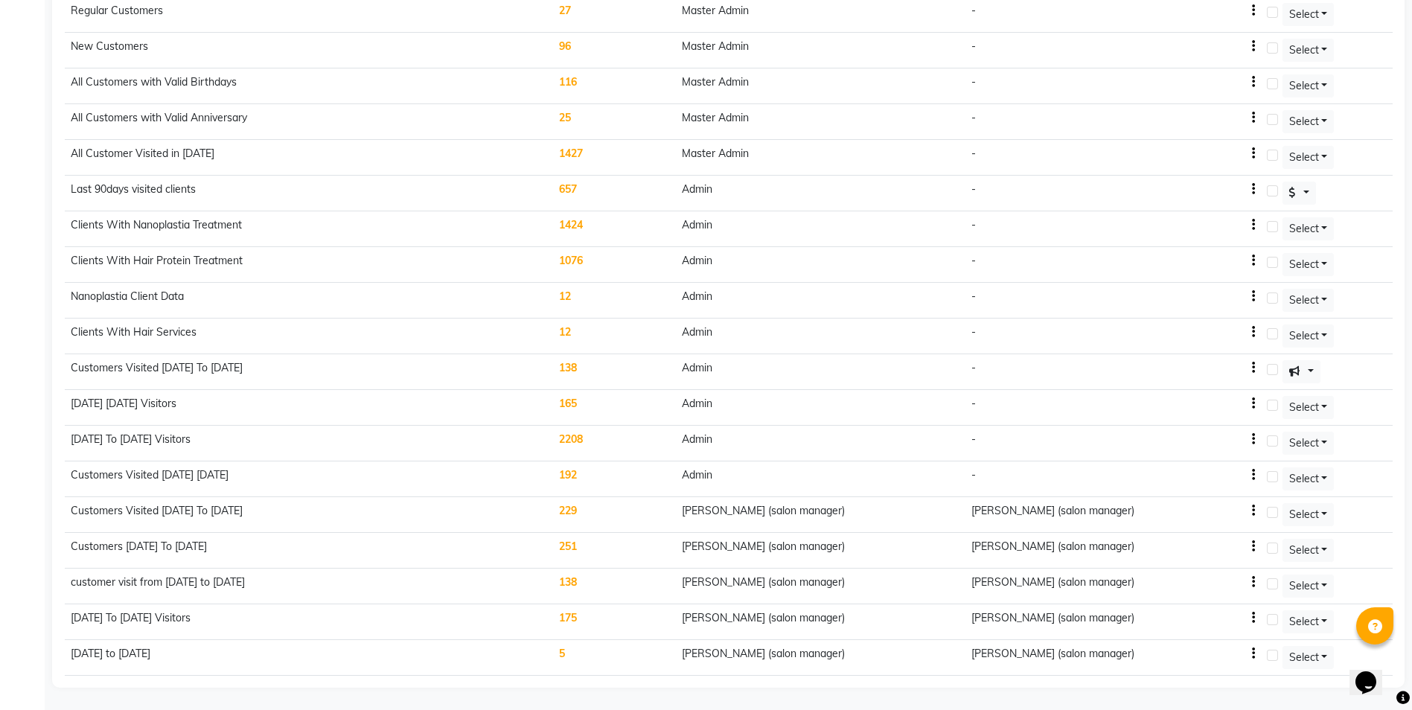
click at [1255, 654] on icon "button" at bounding box center [1253, 654] width 3 height 1
click at [1232, 645] on div "Edit" at bounding box center [1225, 645] width 36 height 19
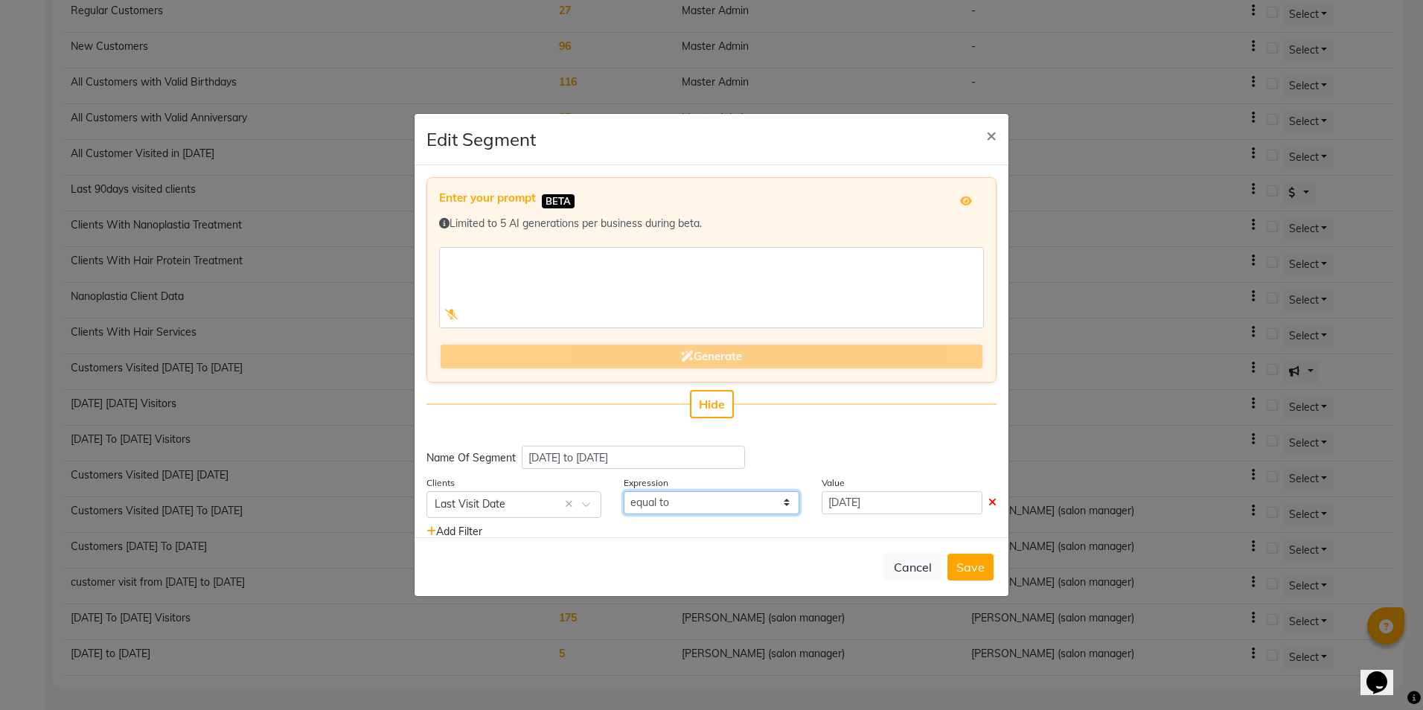
click at [726, 499] on select "equal to greater than greater than or equal to less than less than or equal to" at bounding box center [711, 502] width 175 height 23
select select ">="
click at [624, 491] on select "equal to greater than greater than or equal to less than less than or equal to" at bounding box center [711, 502] width 175 height 23
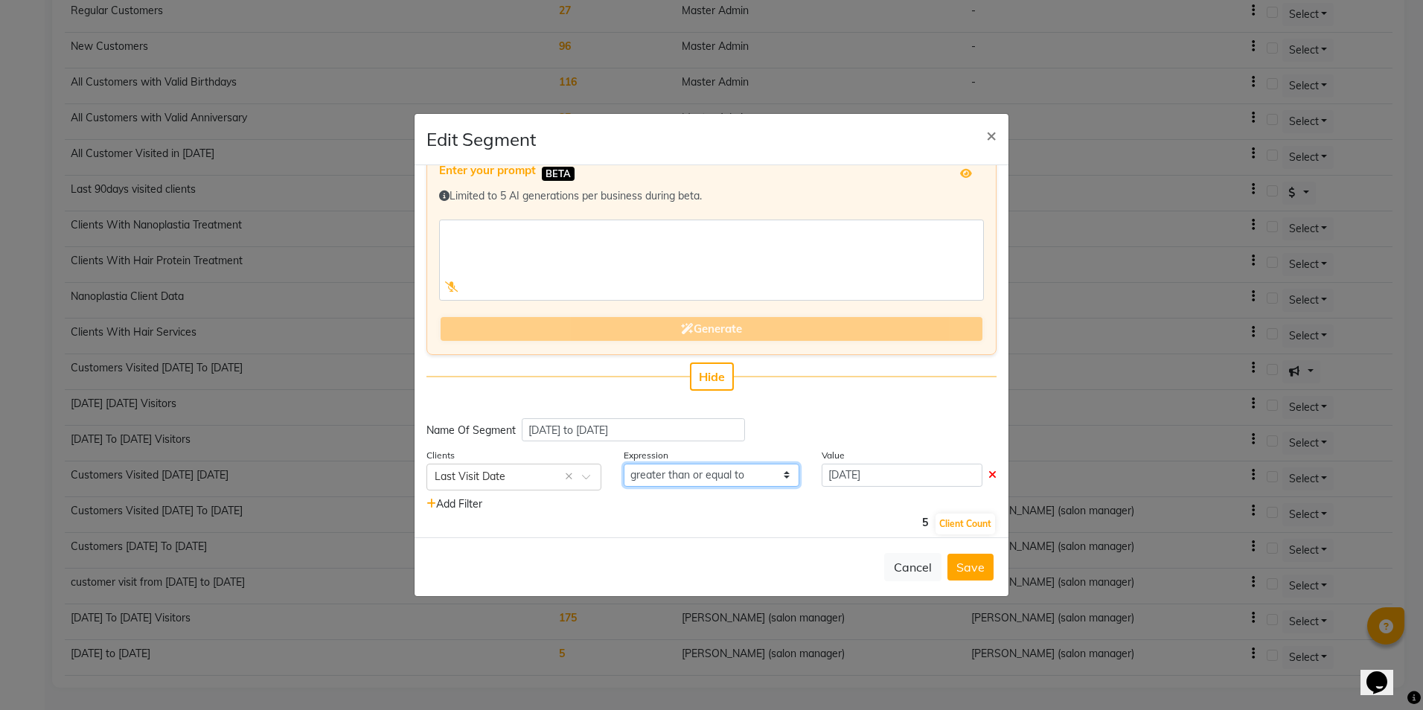
scroll to position [38, 0]
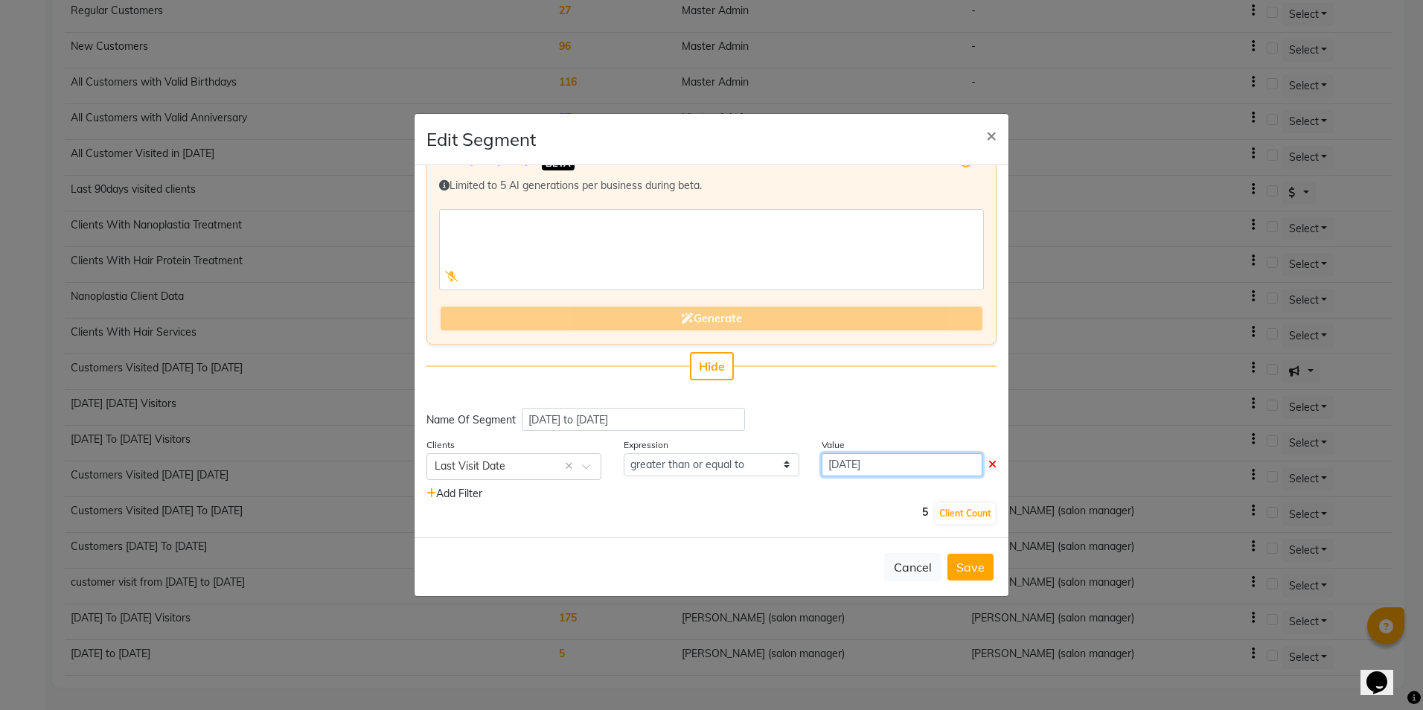
click at [838, 469] on input "31-05-2025" at bounding box center [902, 464] width 161 height 23
select select "5"
select select "2025"
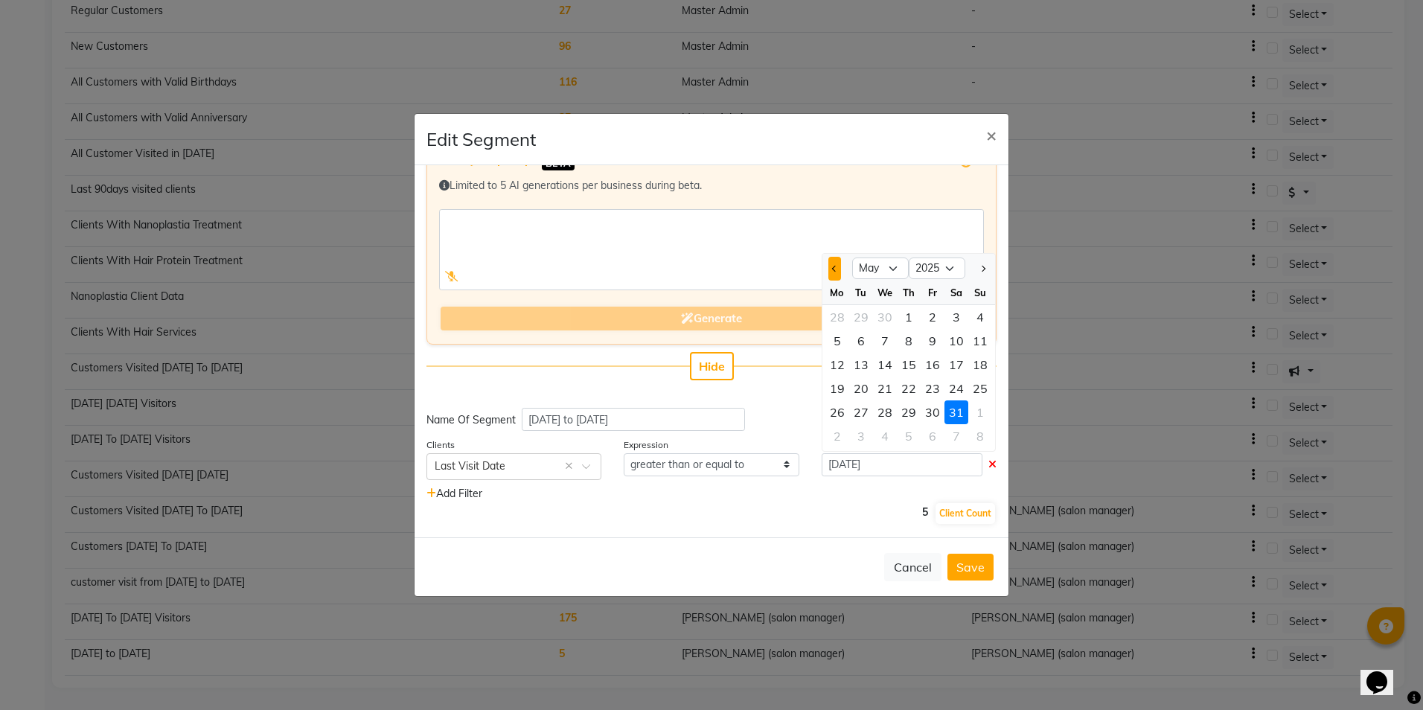
click at [828, 264] on button "Previous month" at bounding box center [834, 269] width 13 height 24
select select "3"
click at [947, 325] on div "1" at bounding box center [957, 317] width 24 height 24
type input "01-03-2025"
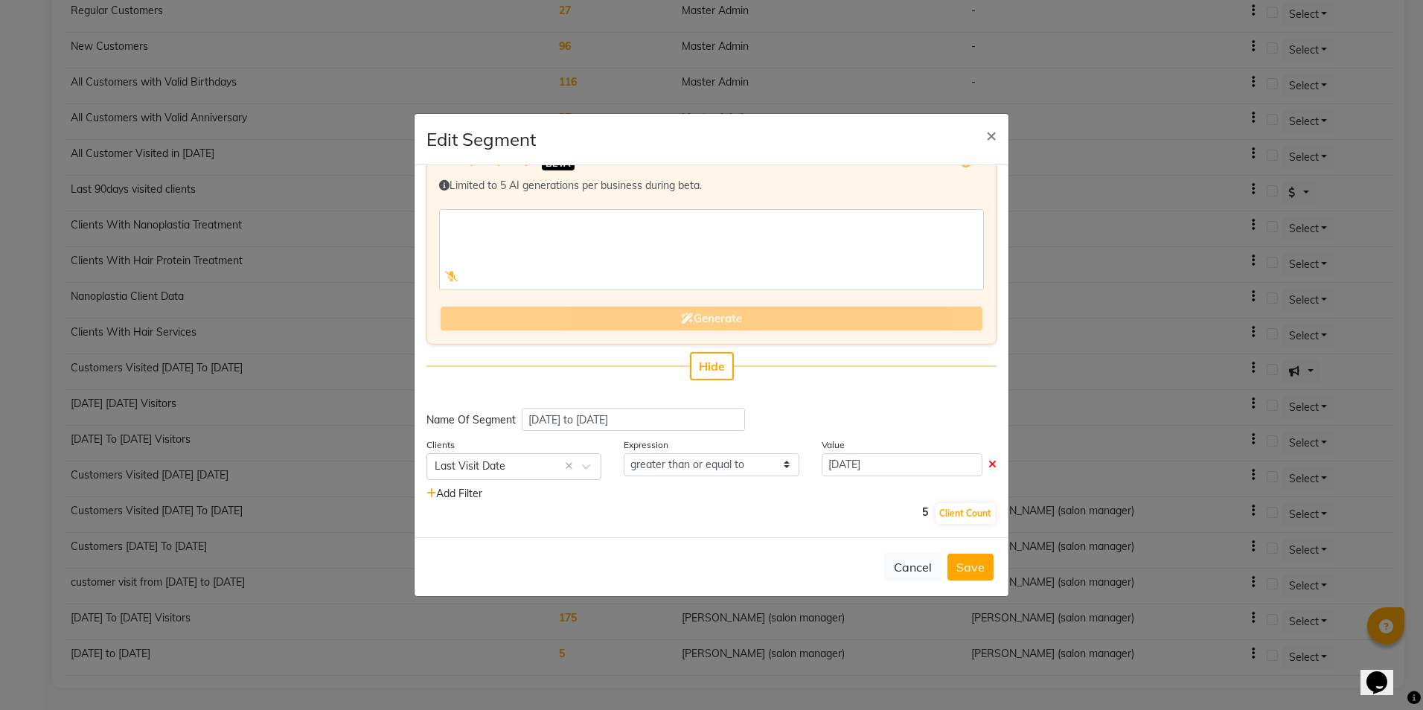
click at [468, 493] on span "Add Filter" at bounding box center [454, 493] width 56 height 13
click at [650, 513] on select "select" at bounding box center [711, 513] width 175 height 23
click at [831, 507] on select "select" at bounding box center [902, 513] width 161 height 23
click at [907, 514] on select "select" at bounding box center [902, 513] width 161 height 23
click at [540, 509] on input "text" at bounding box center [499, 514] width 129 height 16
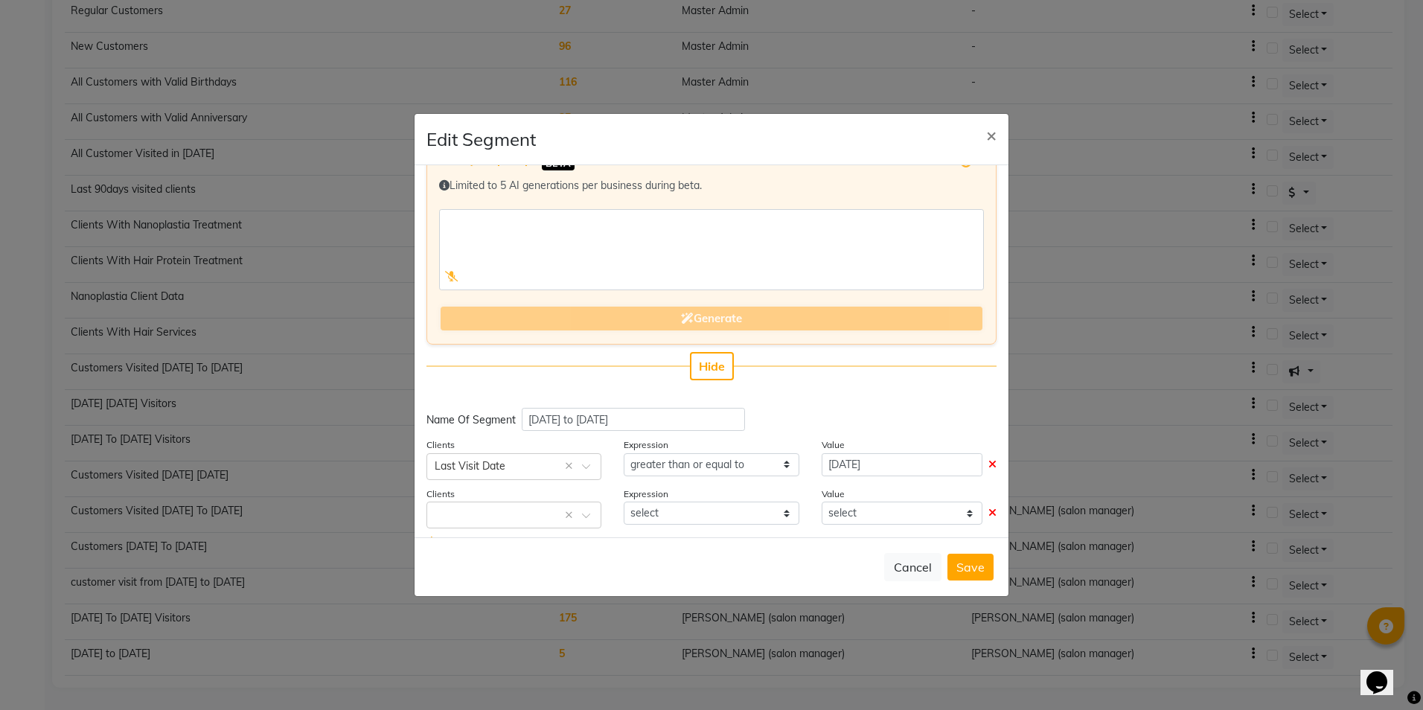
click at [988, 510] on icon at bounding box center [992, 513] width 8 height 10
click at [966, 510] on button "Client Count" at bounding box center [966, 513] width 60 height 21
click at [513, 465] on input "text" at bounding box center [499, 466] width 129 height 16
click at [657, 534] on div "Enter your prompt BETA Limited to 5 AI generations per business during beta. Ge…" at bounding box center [712, 351] width 594 height 372
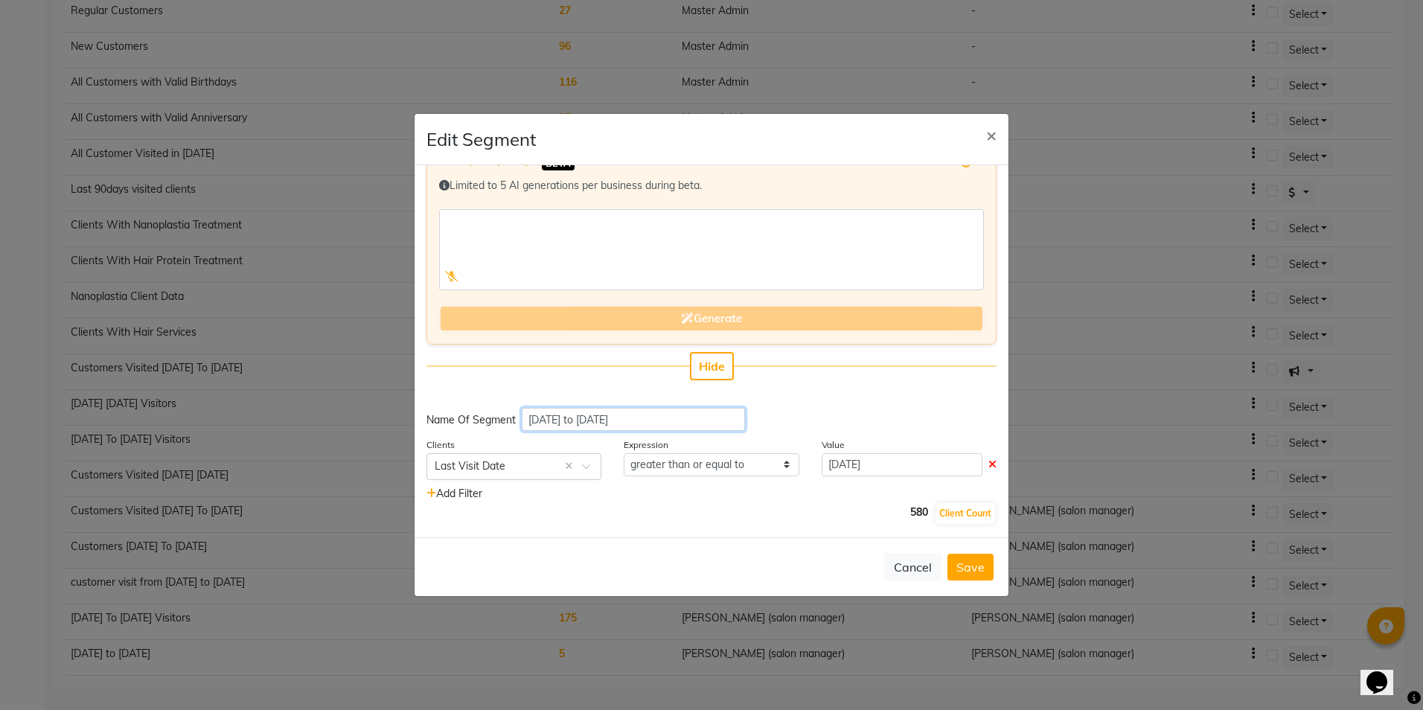
click at [595, 418] on input "march to may 2025" at bounding box center [633, 419] width 223 height 23
click at [691, 540] on div "Cancel Save" at bounding box center [712, 566] width 594 height 59
click at [557, 419] on input "march to may 2025" at bounding box center [633, 419] width 223 height 23
type input "march2025 to may 2025"
click at [616, 523] on div "580 Client Count" at bounding box center [711, 514] width 570 height 24
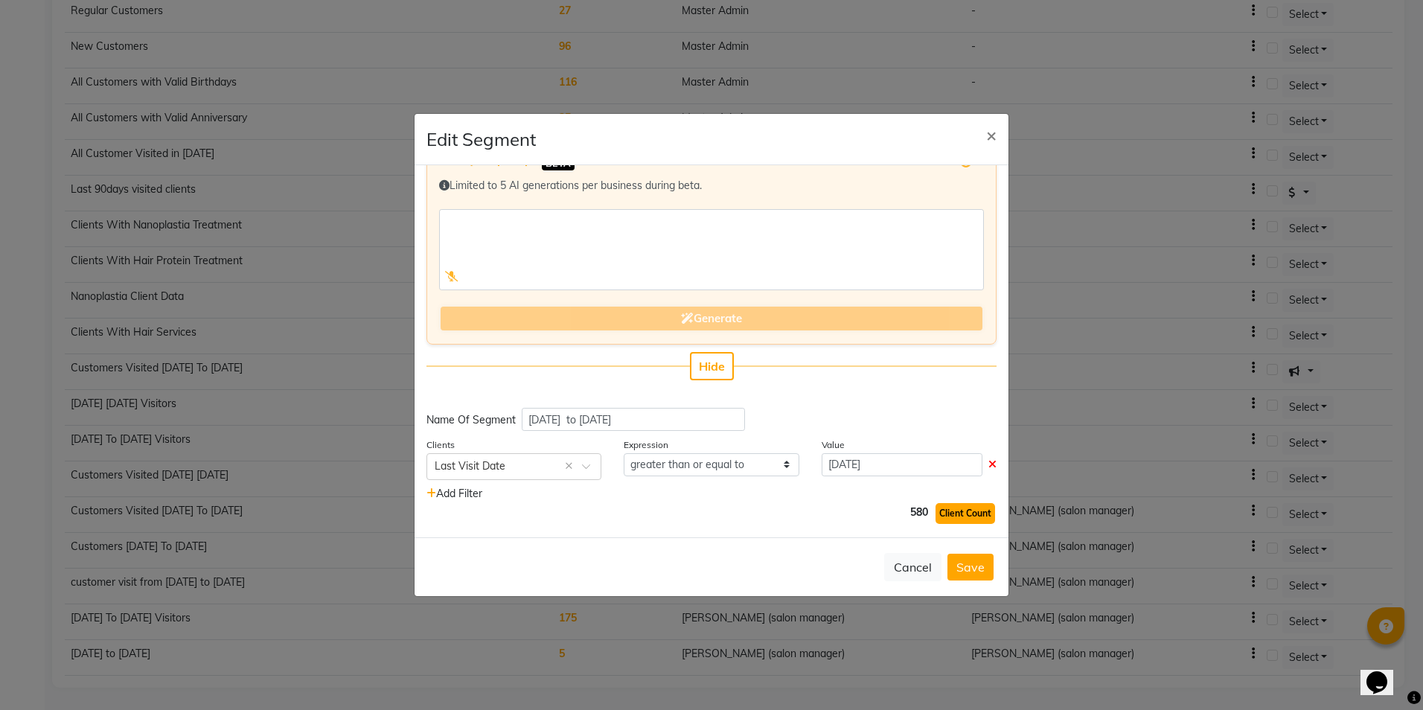
click at [945, 511] on button "Client Count" at bounding box center [966, 513] width 60 height 21
click at [622, 418] on input "march2025 to may 2025" at bounding box center [633, 419] width 223 height 23
type input "march2025 to april 2025"
click at [942, 522] on button "Client Count" at bounding box center [966, 513] width 60 height 21
click at [942, 518] on button "Client Count" at bounding box center [966, 513] width 60 height 21
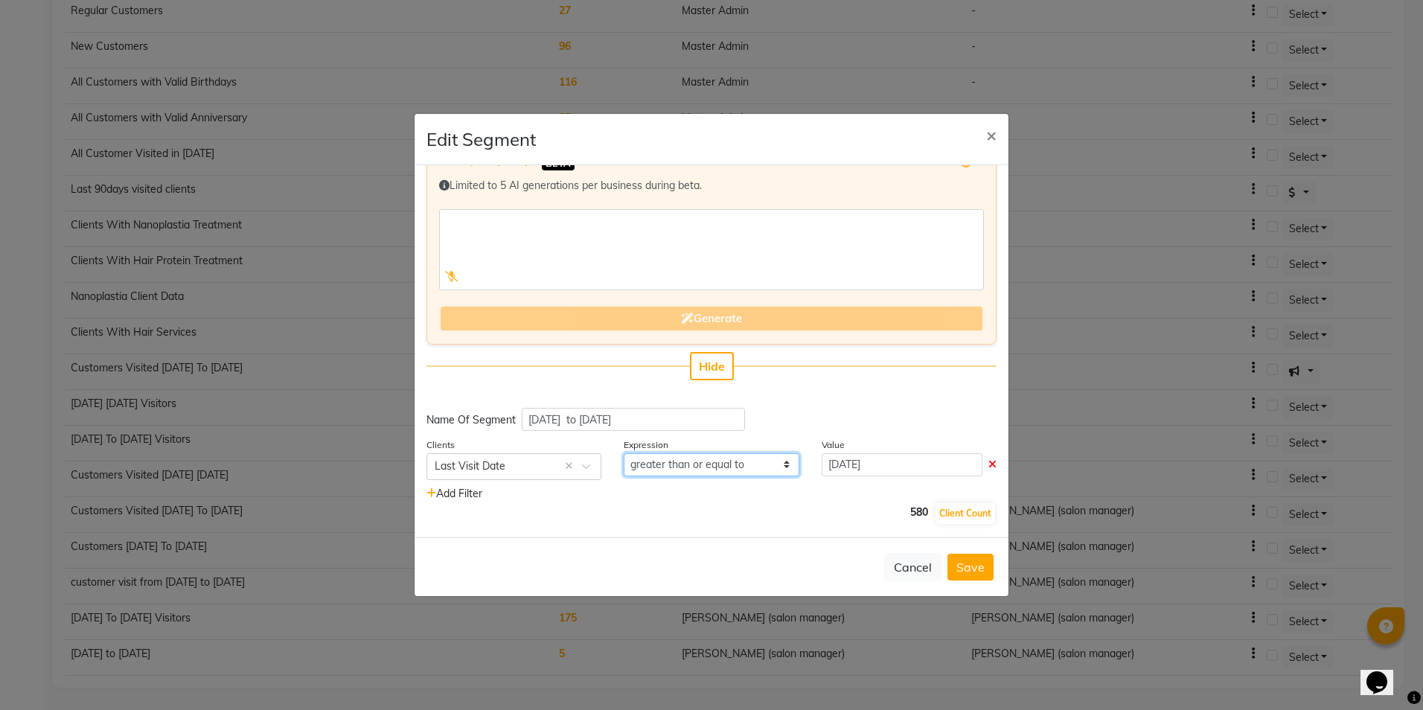
click at [718, 463] on select "equal to greater than greater than or equal to less than less than or equal to" at bounding box center [711, 464] width 175 height 23
click at [850, 511] on div "580 Client Count" at bounding box center [711, 514] width 570 height 24
click at [471, 489] on span "Add Filter" at bounding box center [454, 493] width 56 height 13
click at [511, 510] on input "text" at bounding box center [499, 514] width 129 height 16
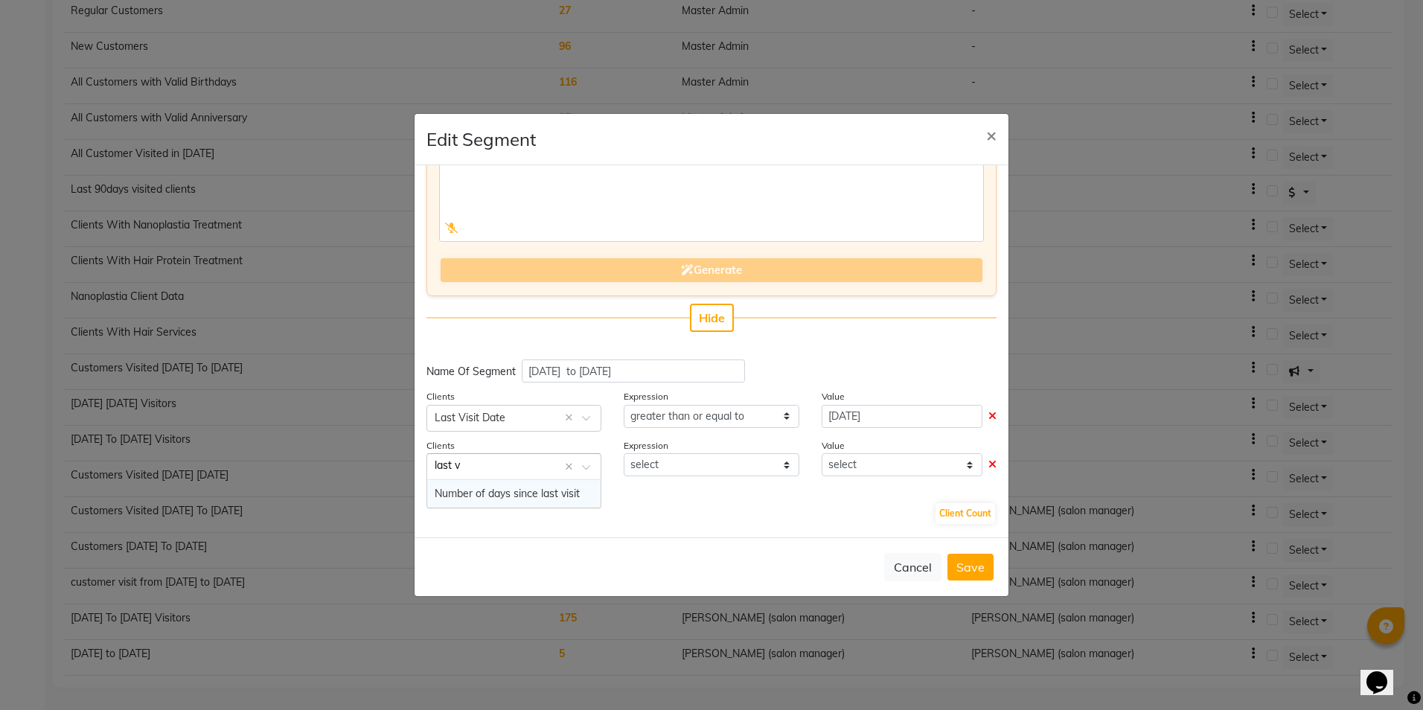
scroll to position [86, 0]
type input "last vis"
click at [560, 463] on div "last vis" at bounding box center [513, 466] width 173 height 16
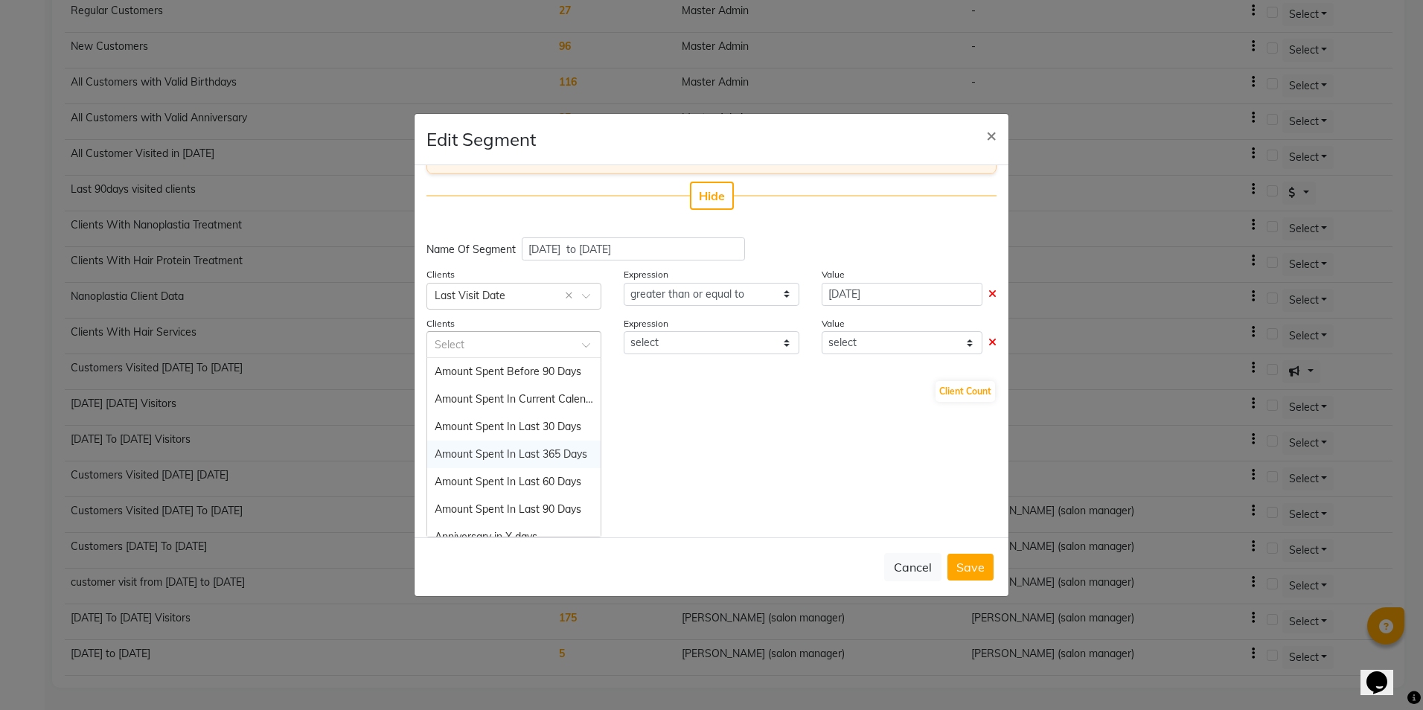
click at [528, 461] on span "Amount Spent In Last 365 Days" at bounding box center [511, 453] width 153 height 13
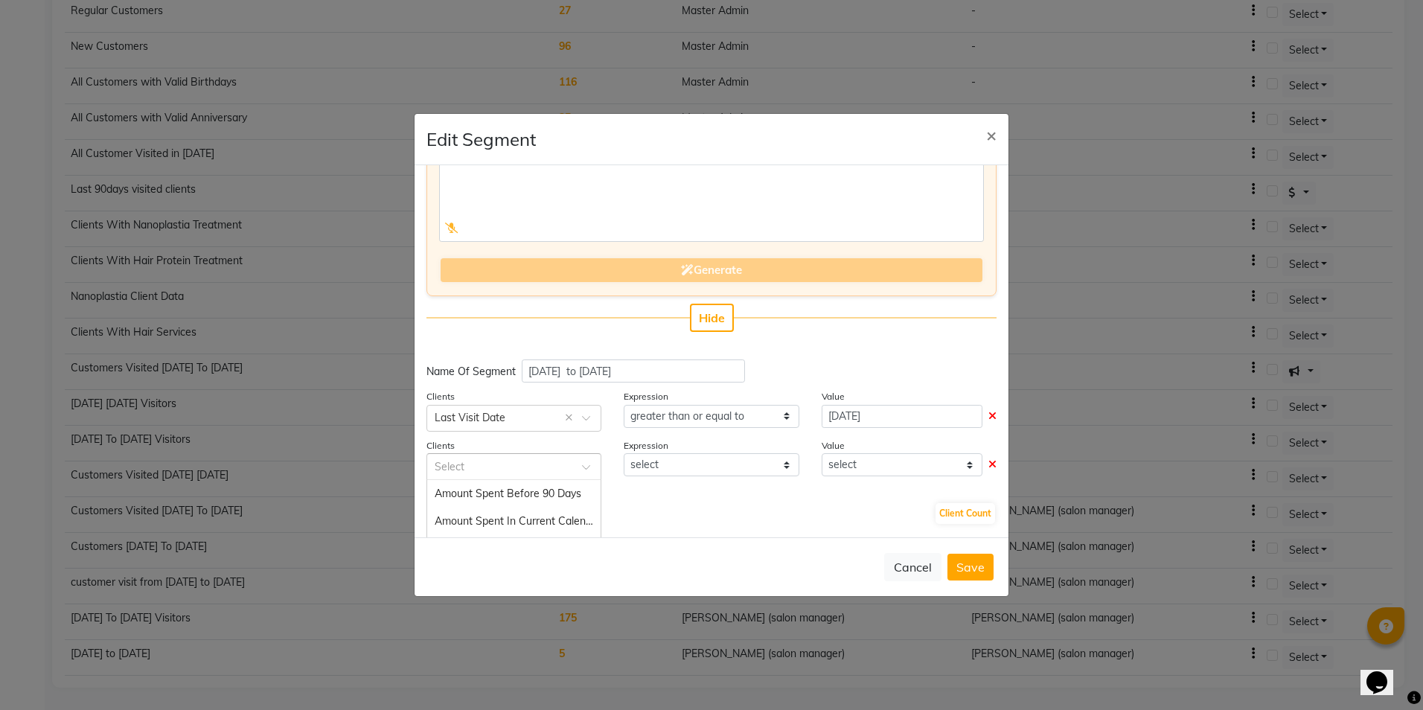
select select "="
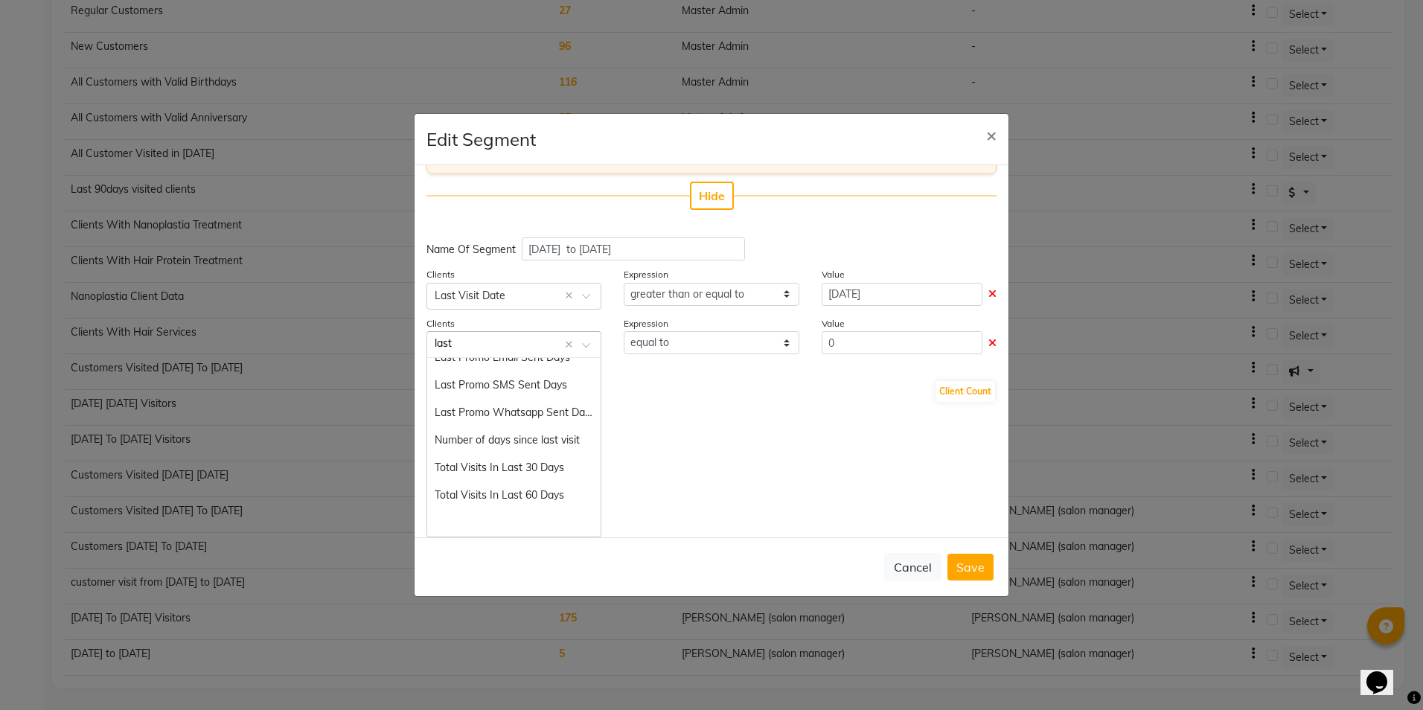
scroll to position [0, 0]
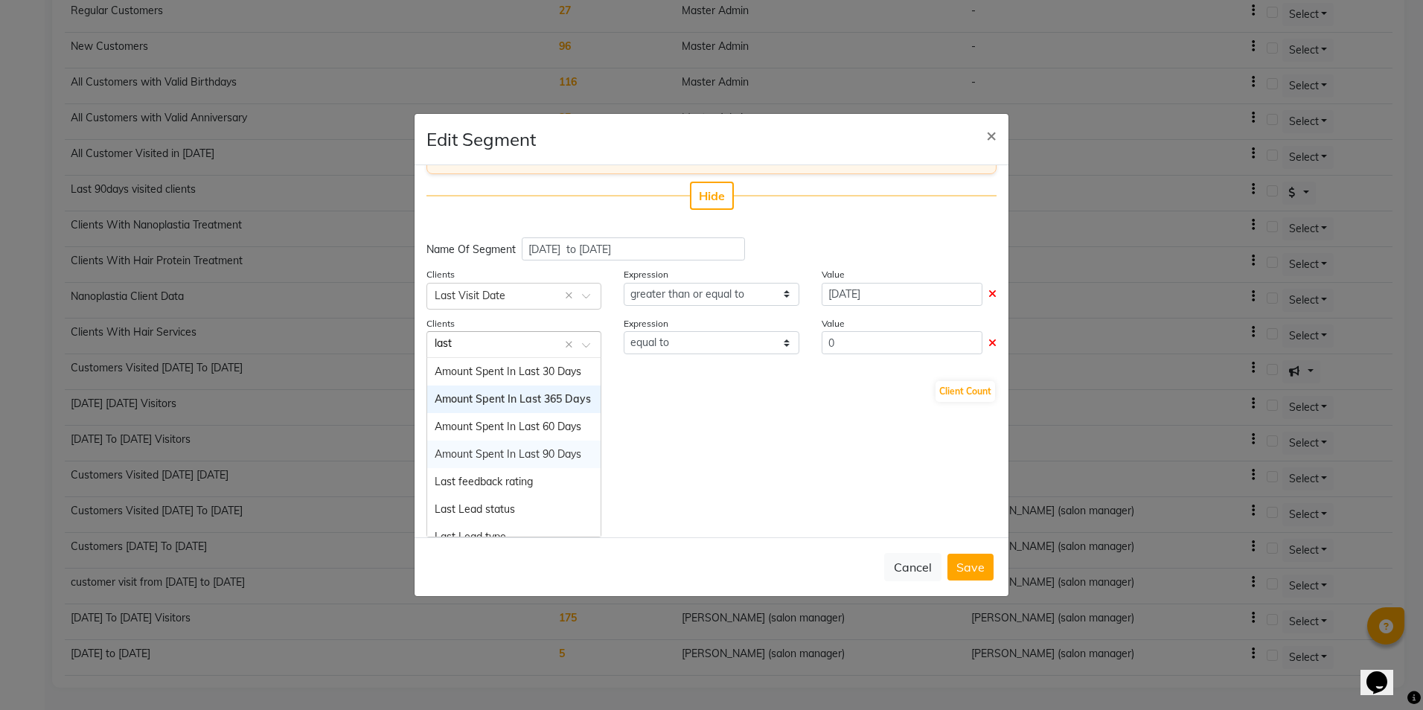
type input "last v"
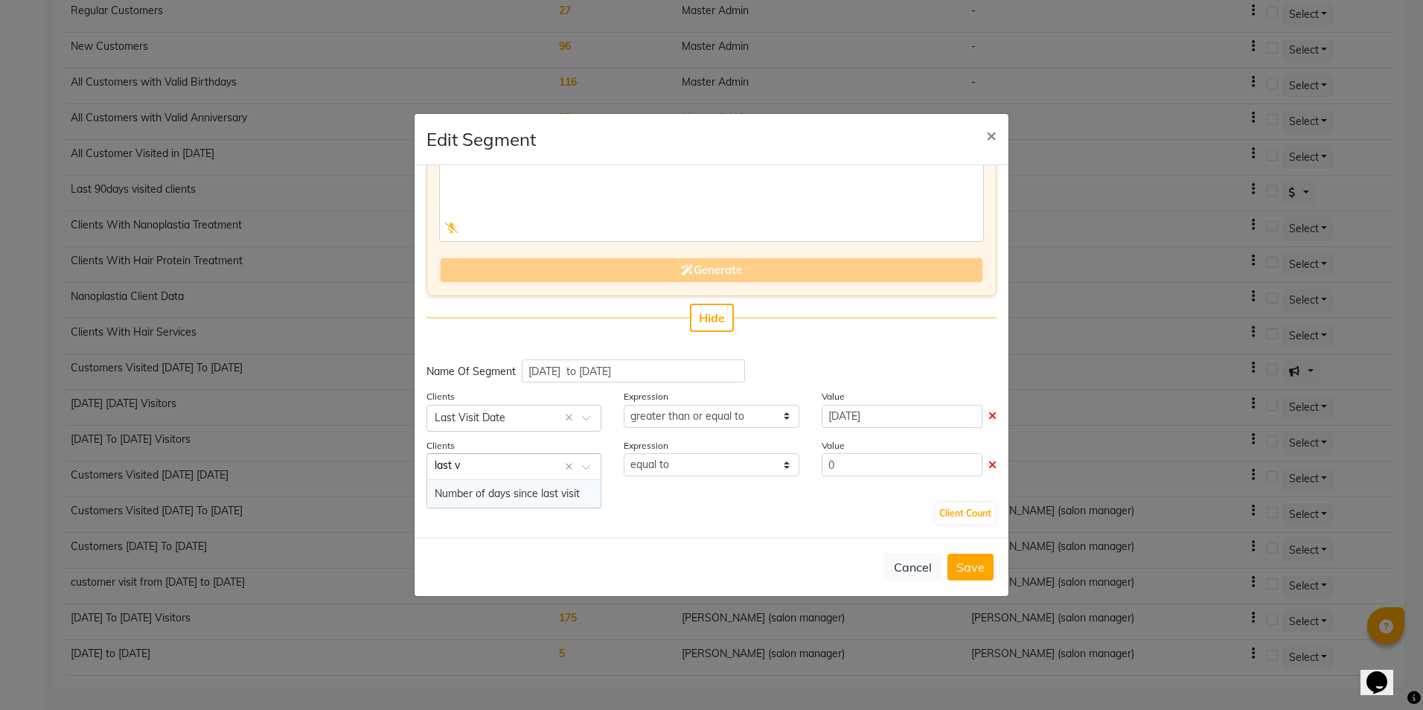
click at [552, 498] on span "Number of days since last visit" at bounding box center [507, 493] width 145 height 13
click at [843, 472] on input "0" at bounding box center [902, 464] width 161 height 23
click at [988, 466] on icon at bounding box center [992, 465] width 8 height 10
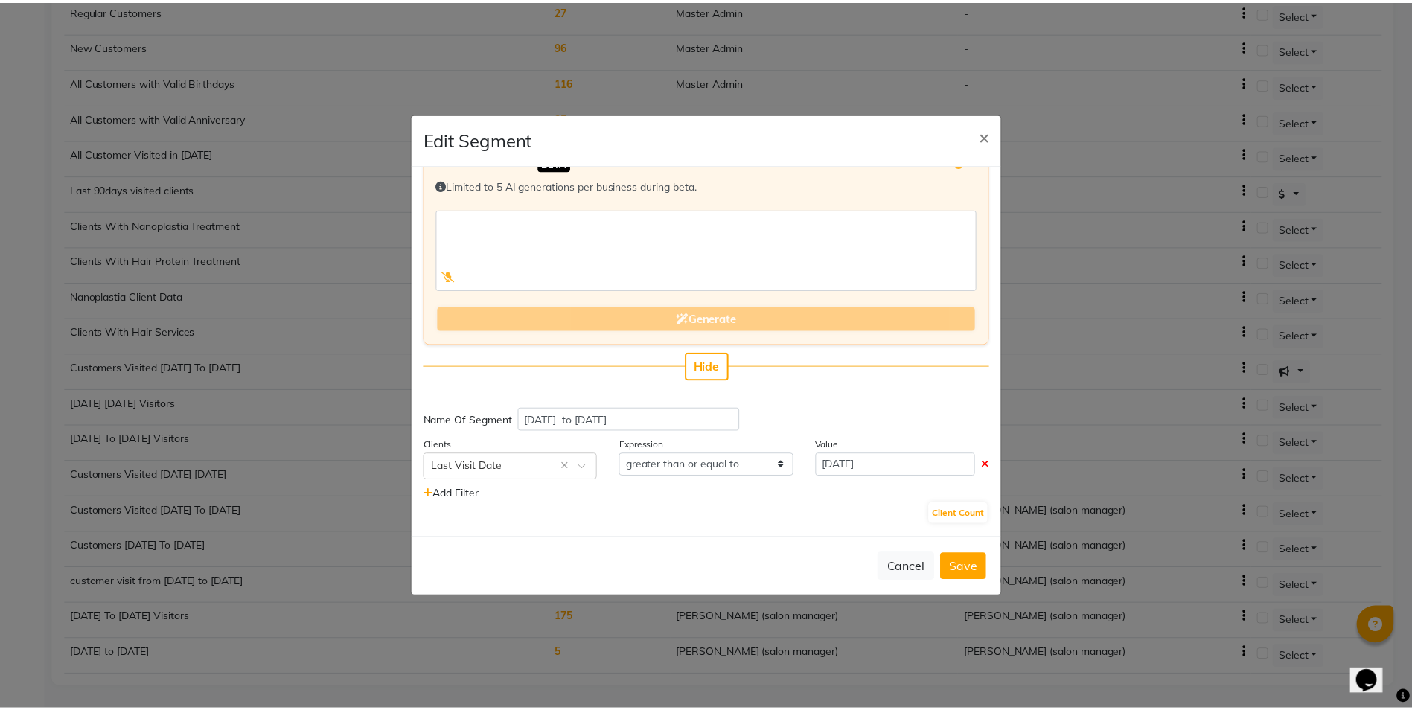
scroll to position [38, 0]
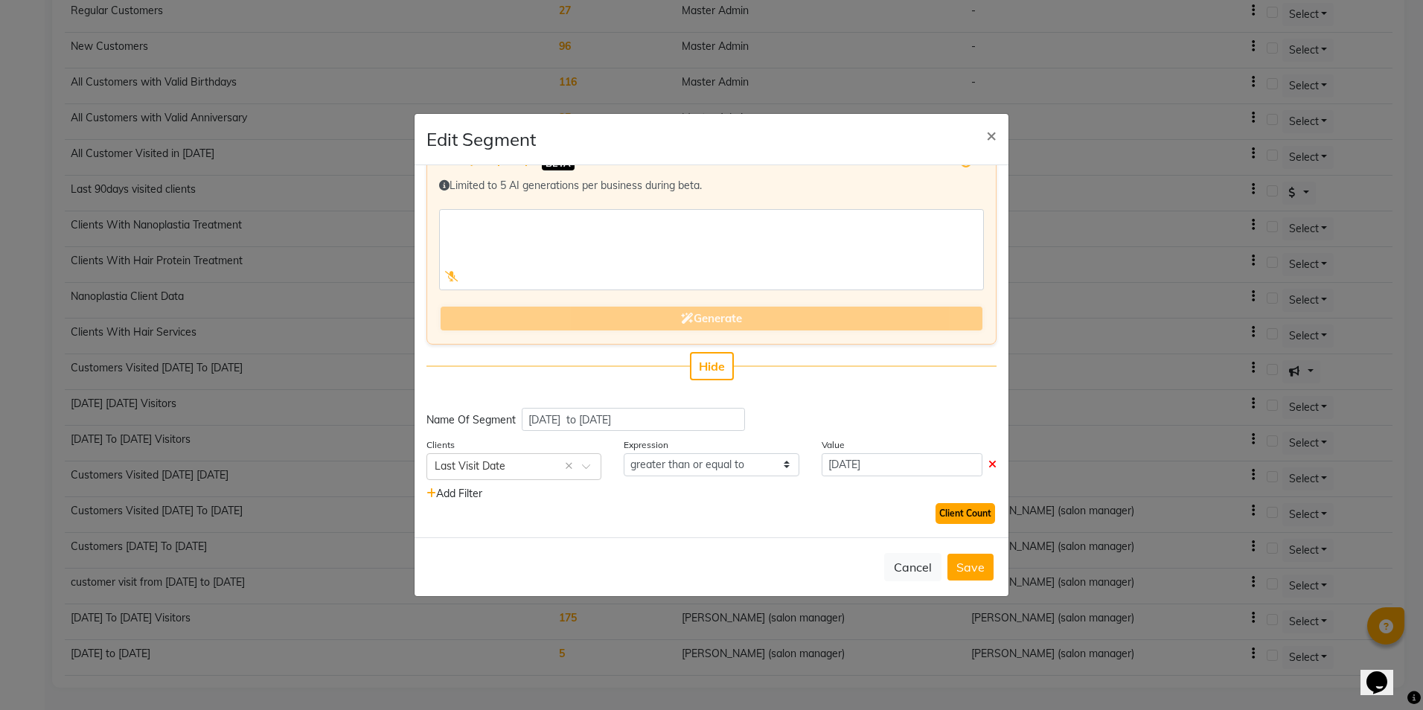
click at [937, 514] on button "Client Count" at bounding box center [966, 513] width 60 height 21
click at [988, 568] on button "Save" at bounding box center [971, 567] width 46 height 27
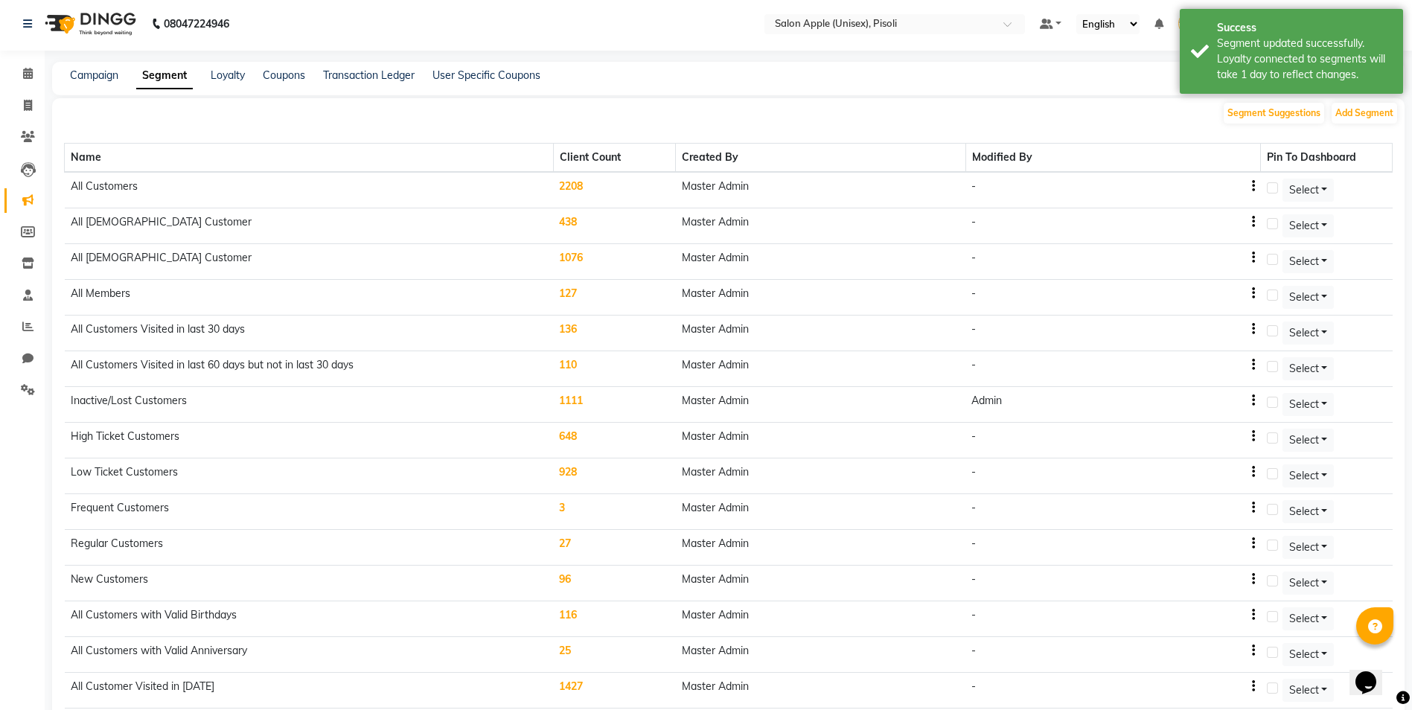
scroll to position [0, 0]
click at [351, 74] on link "Transaction Ledger" at bounding box center [369, 77] width 92 height 13
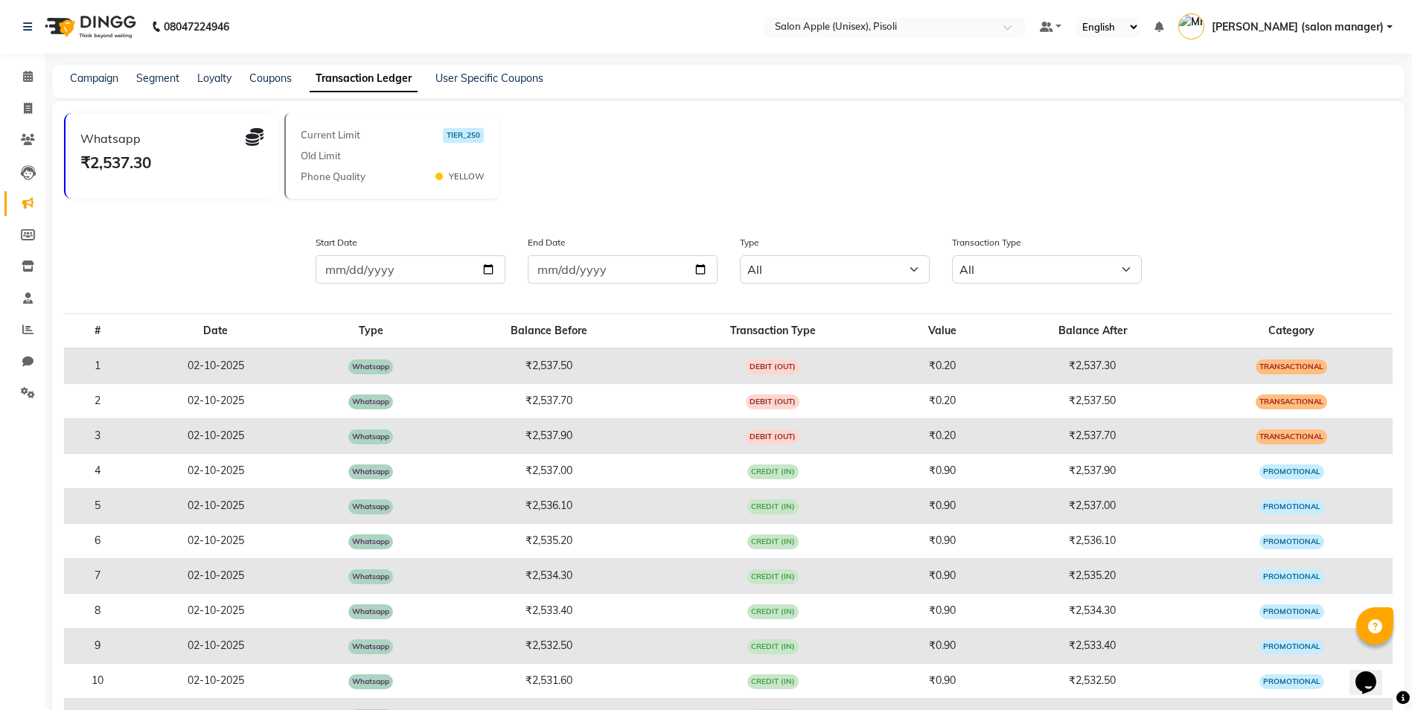
click at [441, 177] on span at bounding box center [438, 176] width 7 height 7
click at [29, 395] on icon at bounding box center [28, 392] width 14 height 11
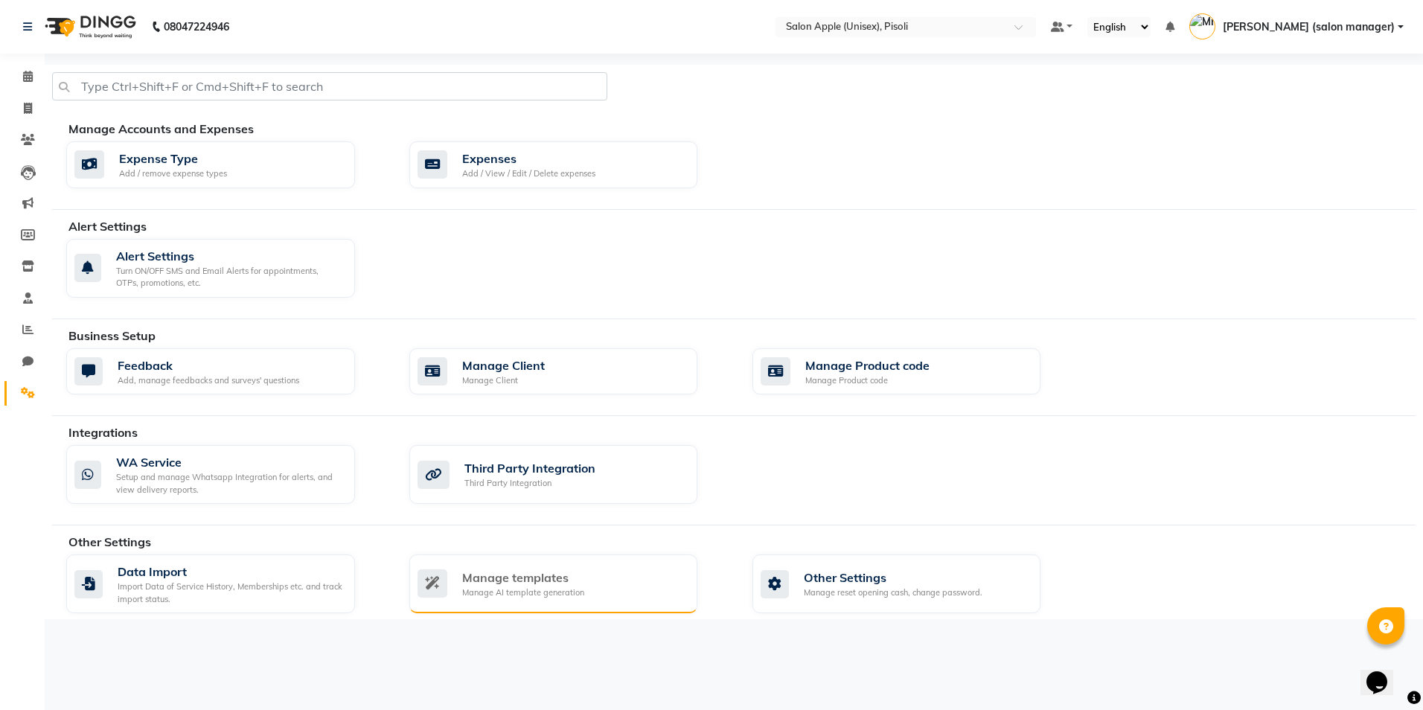
click at [516, 598] on div "Manage AI template generation" at bounding box center [523, 593] width 122 height 13
select select "APPROVED"
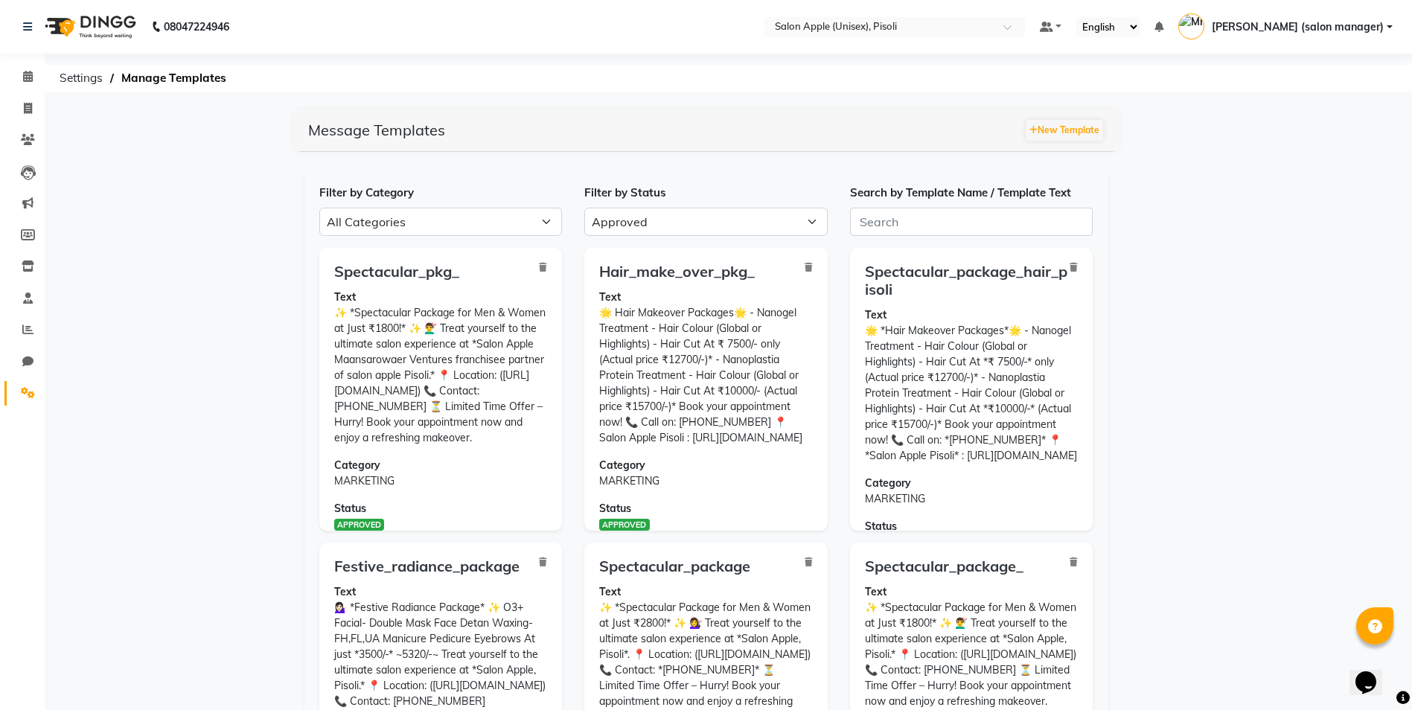
drag, startPoint x: 336, startPoint y: 310, endPoint x: 507, endPoint y: 461, distance: 228.3
click at [507, 446] on p "Text ✨ *Spectacular Package for Men & Women at Just ₹1800!* ✨ 💇‍♂️ Treat yourse…" at bounding box center [441, 368] width 214 height 156
copy p "✨ *Spectacular Package for Men & Women at Just ₹1800!* ✨ 💇‍♂️ Treat yourself to…"
click at [1066, 132] on button "New Template" at bounding box center [1064, 130] width 77 height 21
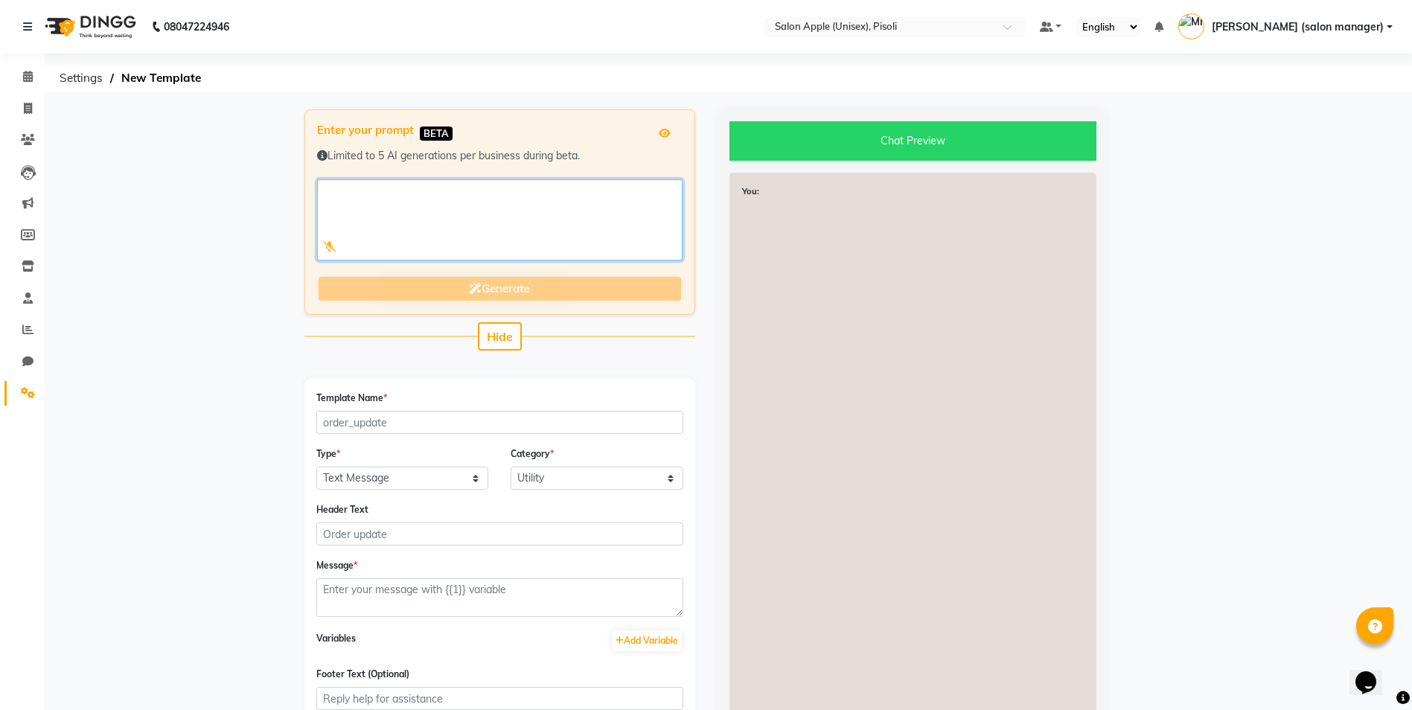
click at [409, 204] on textarea at bounding box center [499, 219] width 365 height 81
paste textarea "✨ *Spectacular Package for Men & Women at Just ₹1800!* ✨ 💇‍♂️ Treat yourself to…"
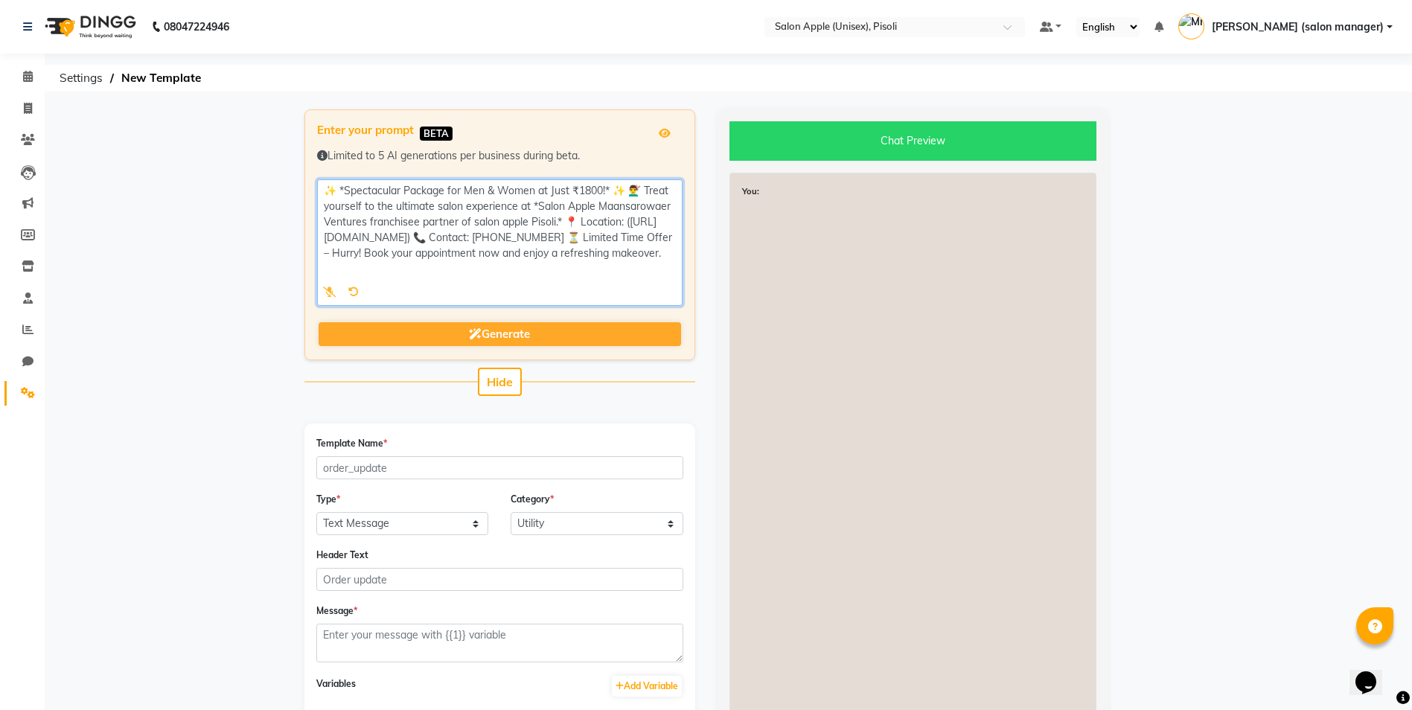
type textarea "✨ *Spectacular Package for Men & Women at Just ₹1800!* ✨ 💇‍♂️ Treat yourself to…"
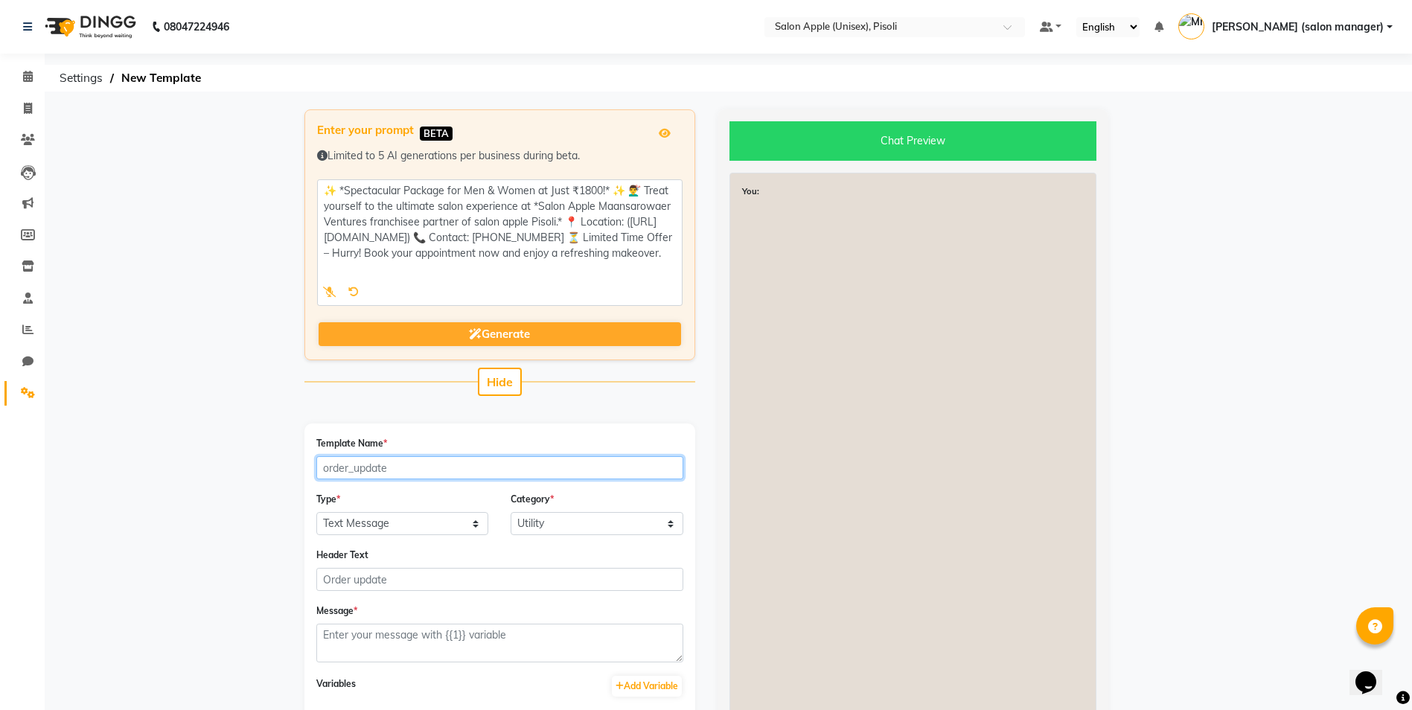
click at [420, 473] on input "Template Name *" at bounding box center [499, 467] width 367 height 23
type input "spectacular_pkg"
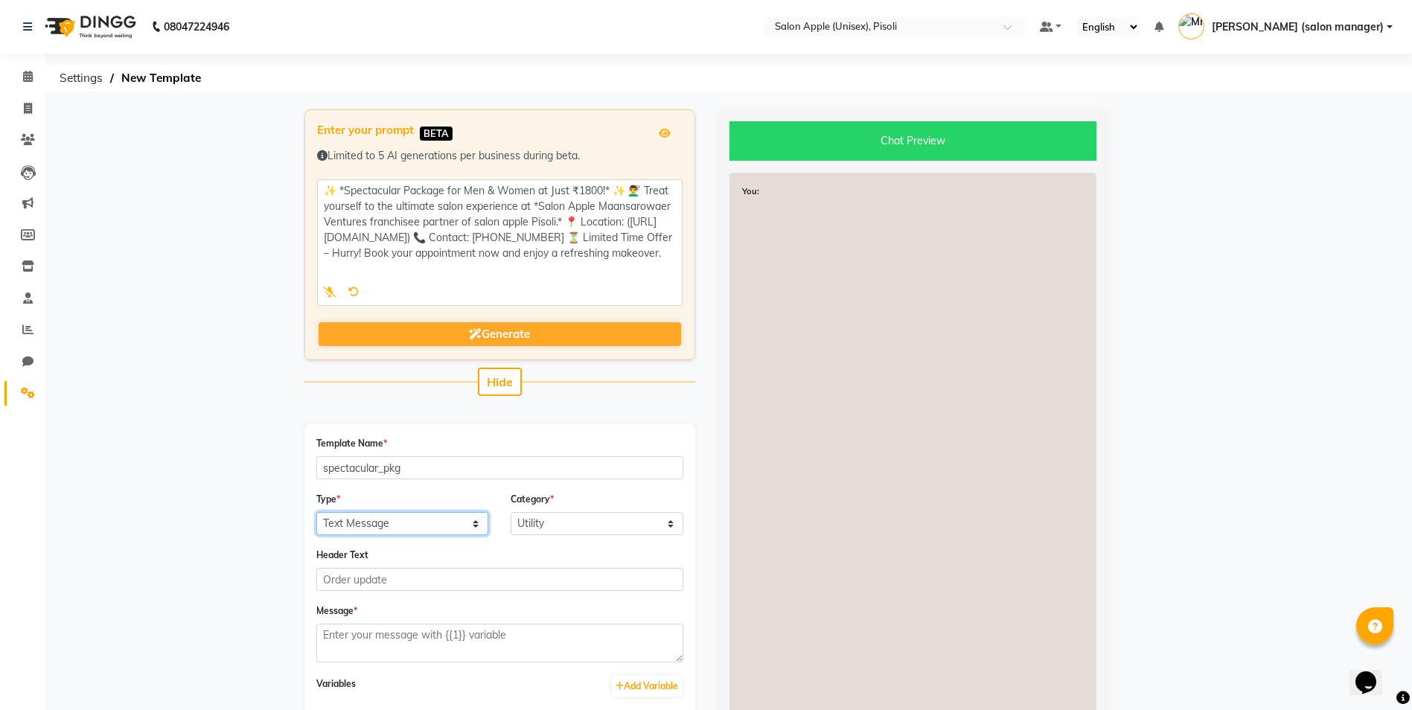
click at [412, 520] on select "Text Message Image with Text" at bounding box center [402, 523] width 173 height 23
select select "IMAGE"
click at [316, 512] on select "Text Message Image with Text" at bounding box center [402, 523] width 173 height 23
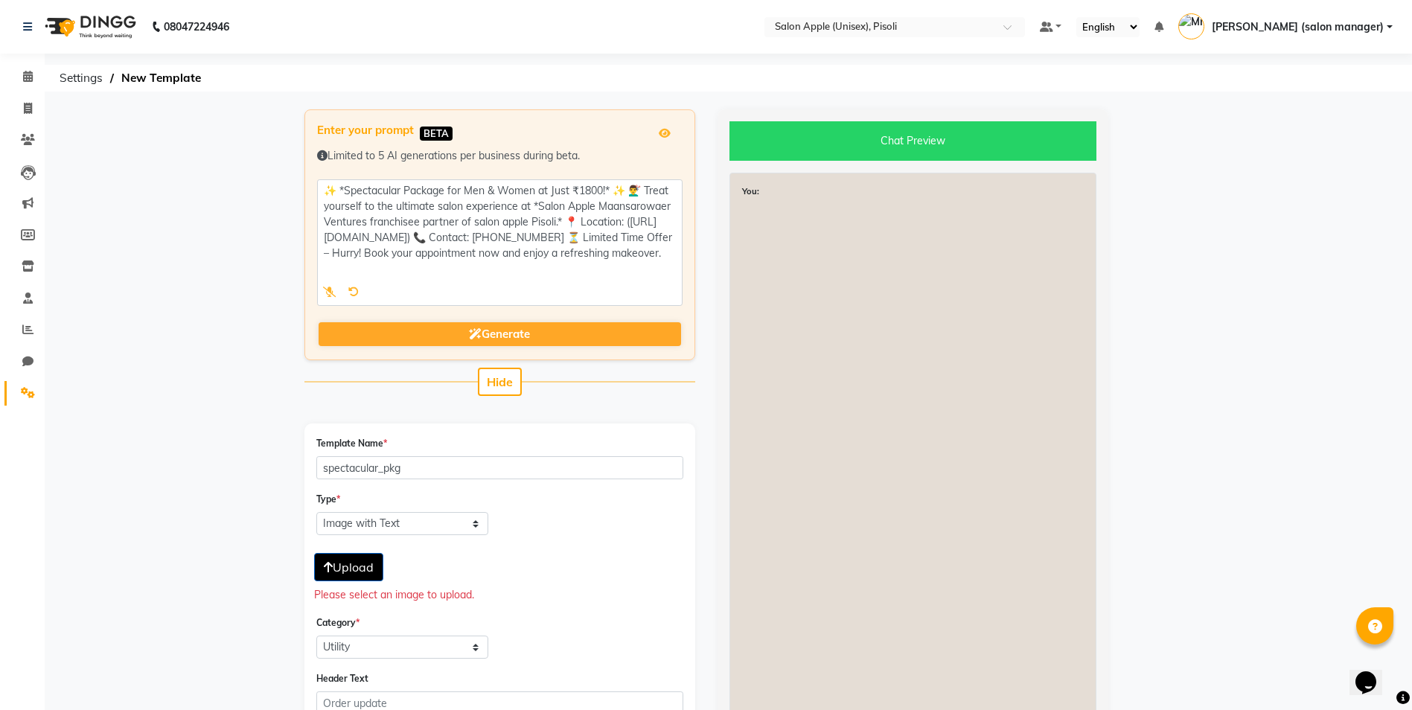
click at [344, 568] on span "Upload" at bounding box center [349, 567] width 50 height 15
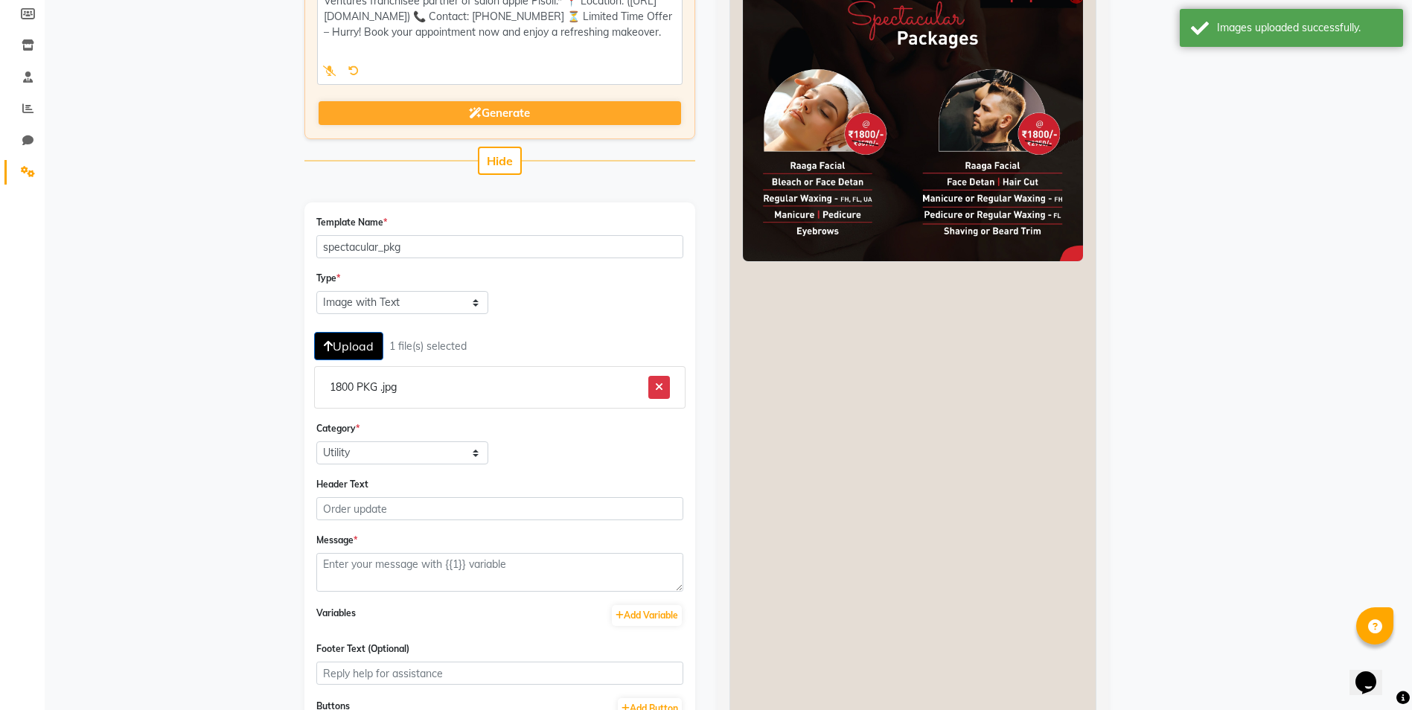
scroll to position [223, 0]
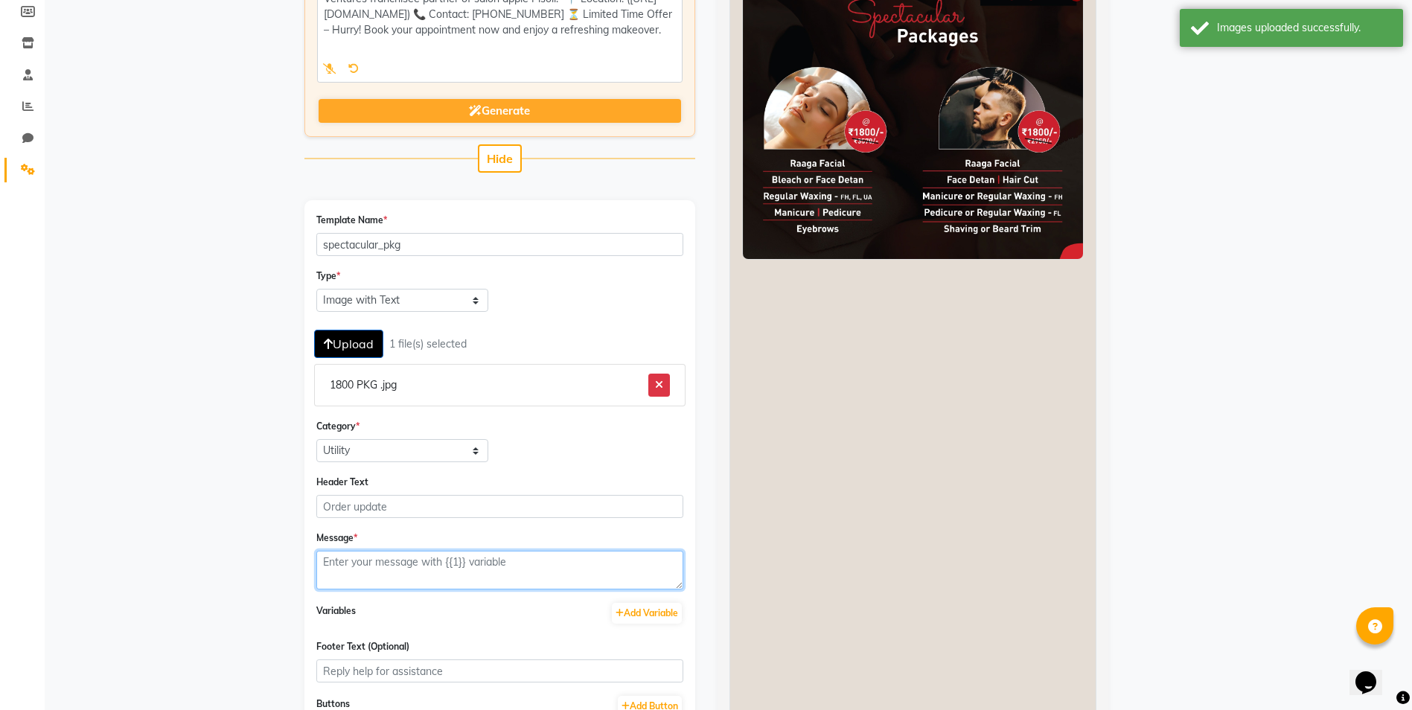
click at [381, 563] on textarea at bounding box center [499, 570] width 367 height 39
paste textarea "✨ *Spectacular Package for Men & Women at Just ₹1800!* ✨ 💇‍♂️ Treat yourself to…"
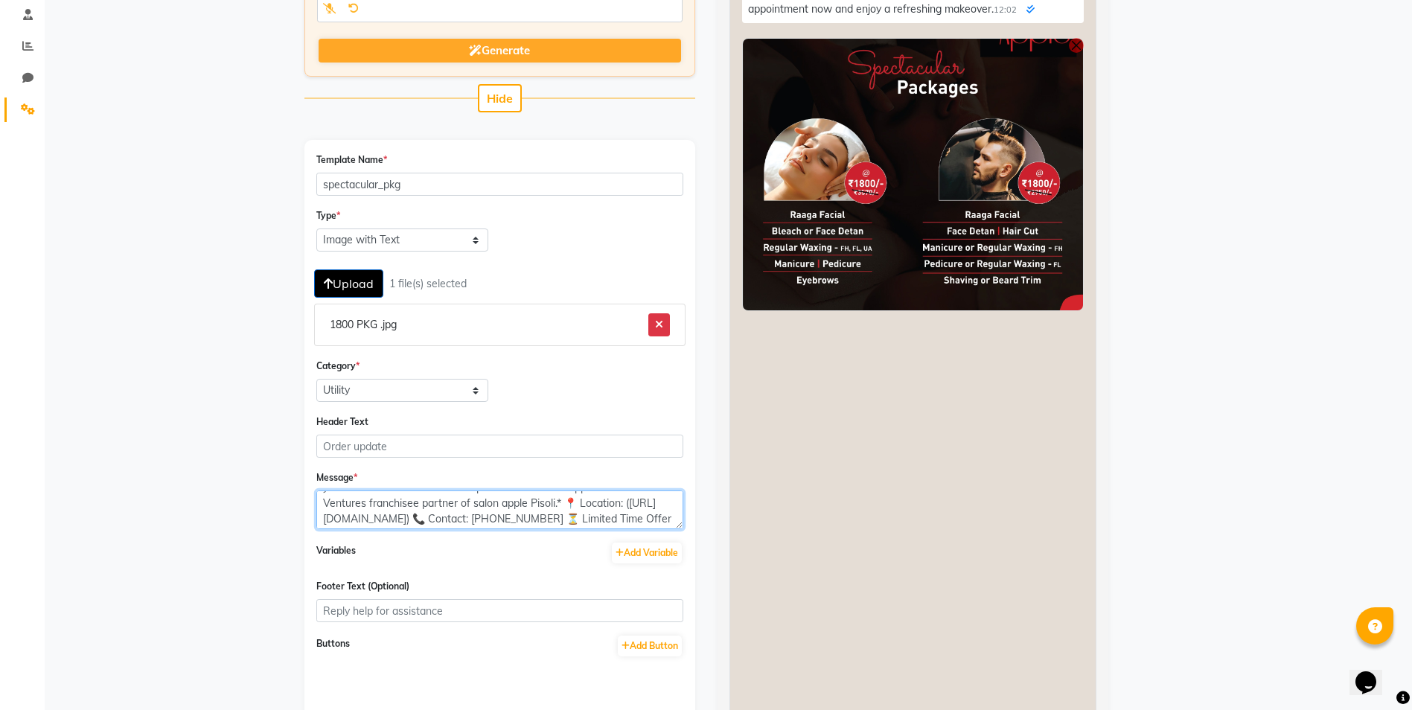
scroll to position [372, 0]
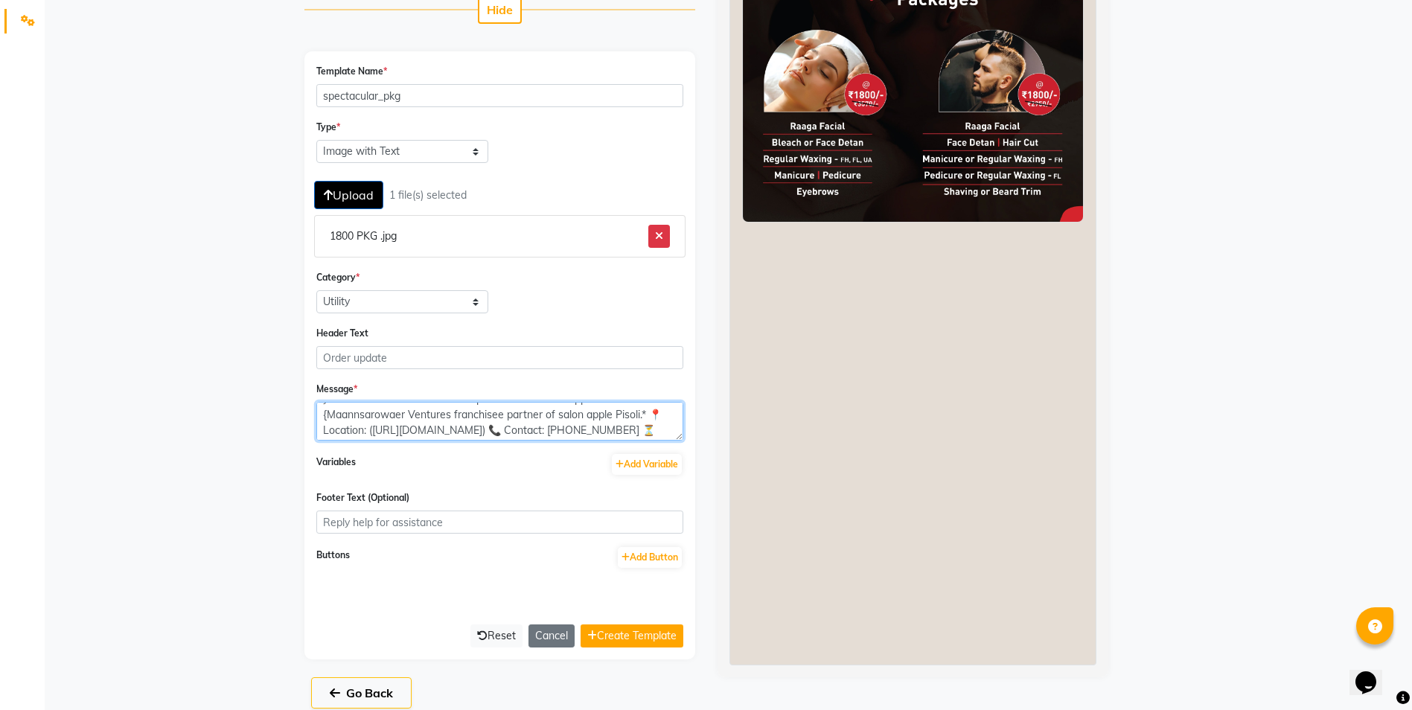
click at [450, 412] on textarea "✨ *Spectacular Package for Men & Women at Just ₹1800!* ✨ 💇‍♂️ Treat yourself to…" at bounding box center [499, 421] width 367 height 39
type textarea "✨ *Spectacular Package for Men & Women at Just ₹1800!* ✨ 💇‍♂️ Treat yourself to…"
click at [601, 637] on button "Create Template" at bounding box center [632, 635] width 103 height 23
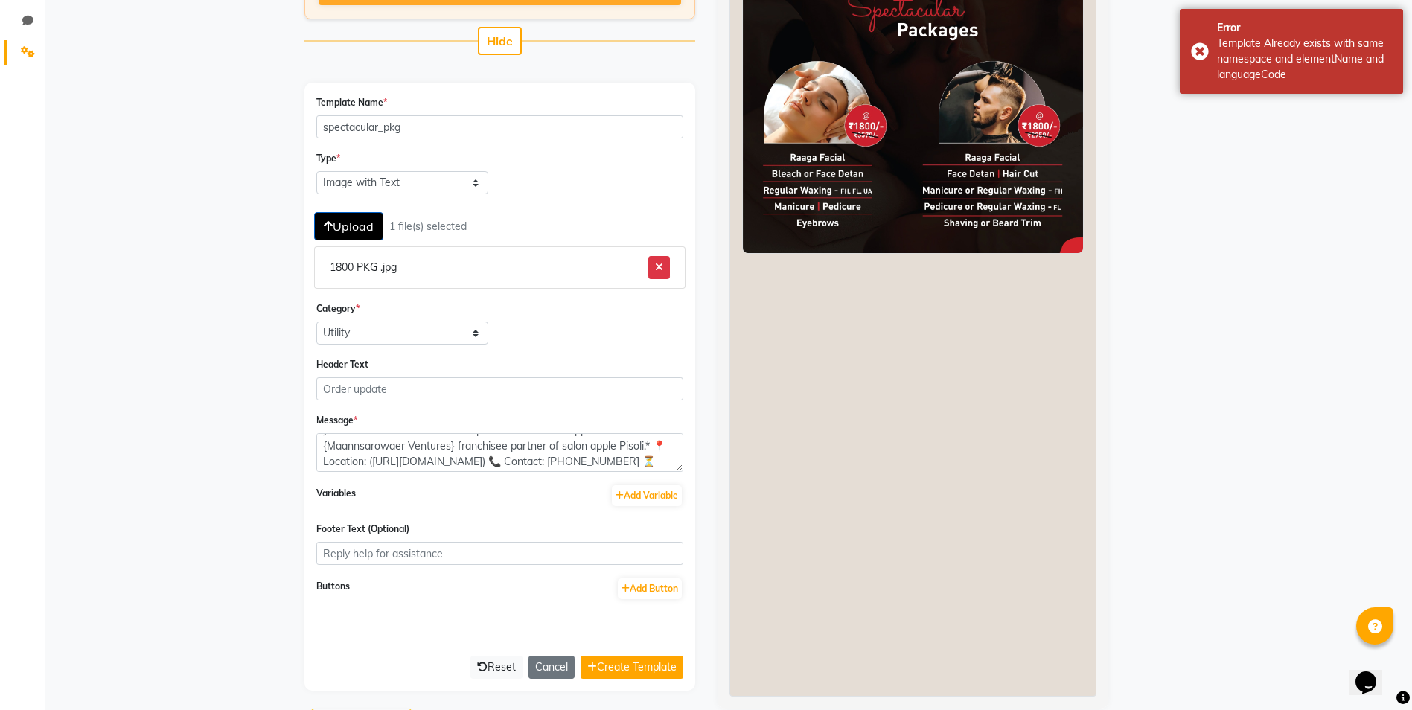
scroll to position [389, 0]
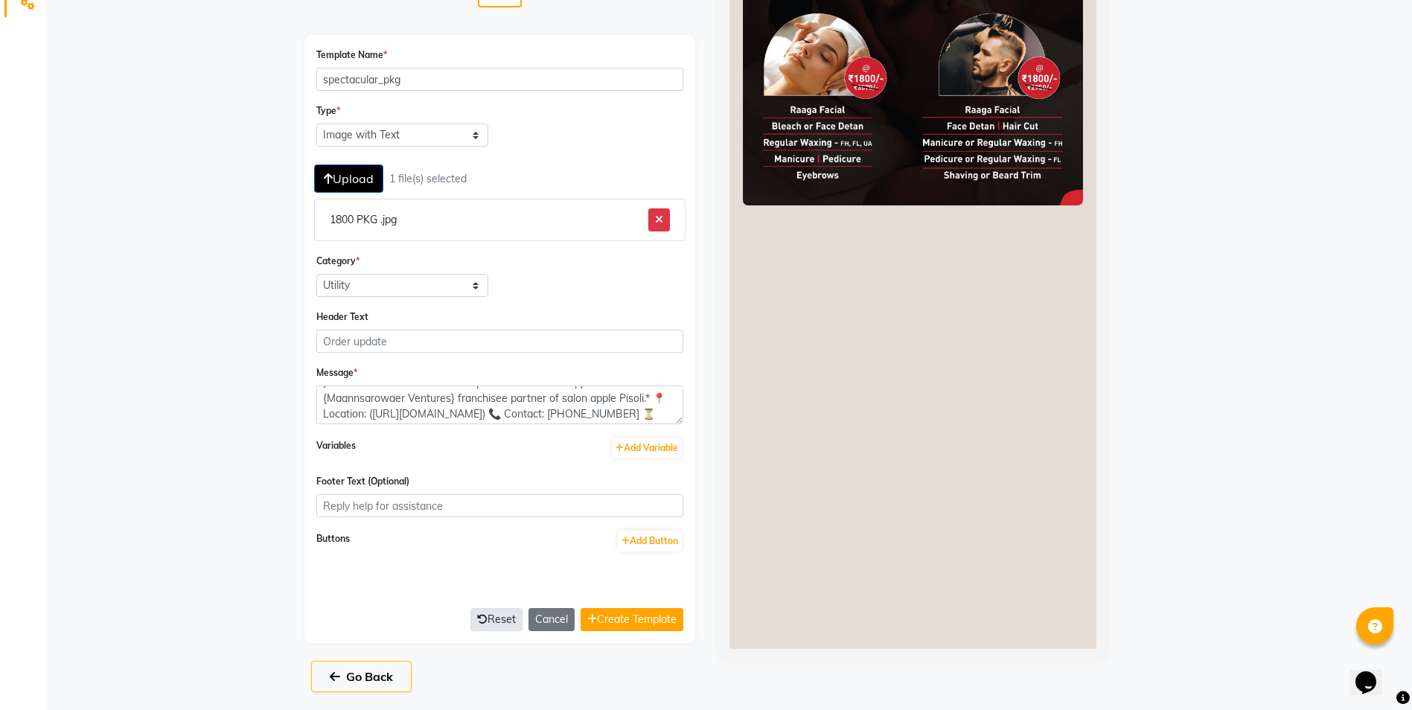
click at [502, 618] on button "Reset" at bounding box center [496, 619] width 52 height 23
select select "TEXT"
select select "UTILITY"
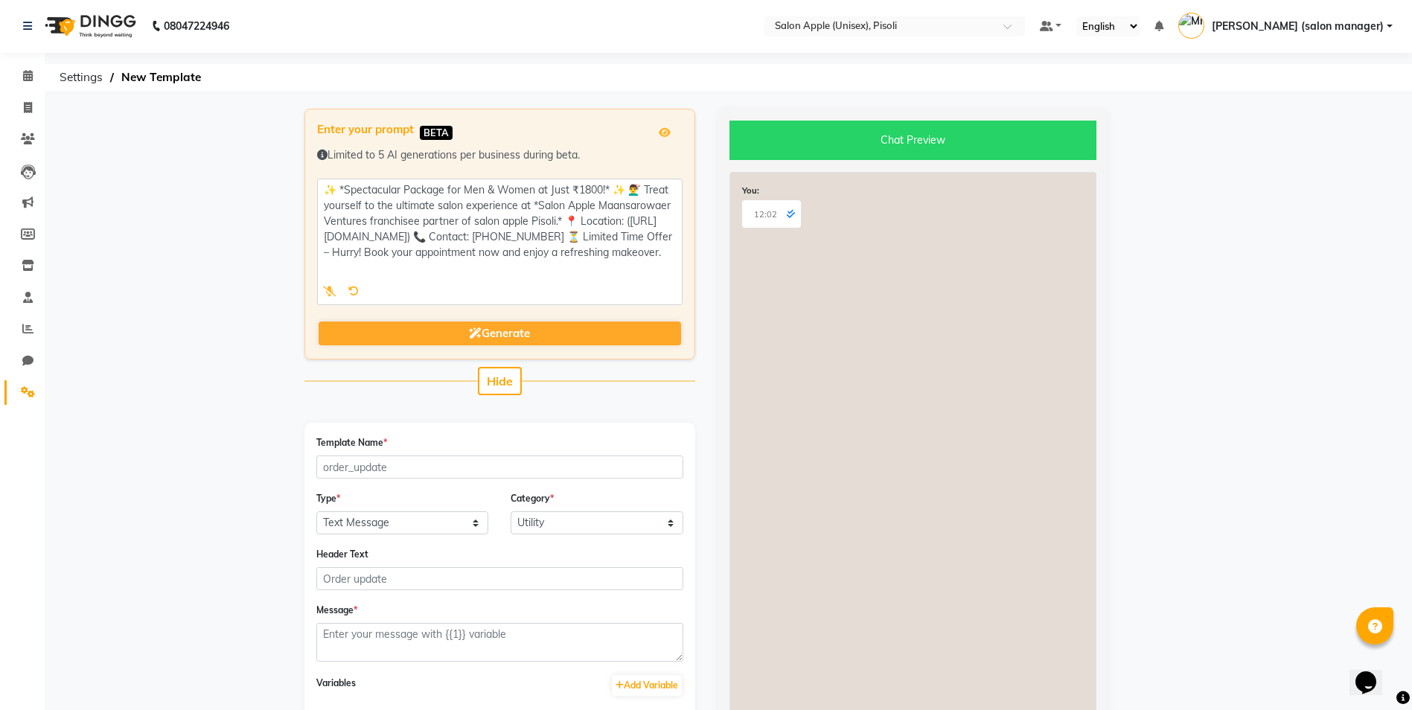
scroll to position [0, 0]
click at [25, 394] on icon at bounding box center [28, 392] width 14 height 11
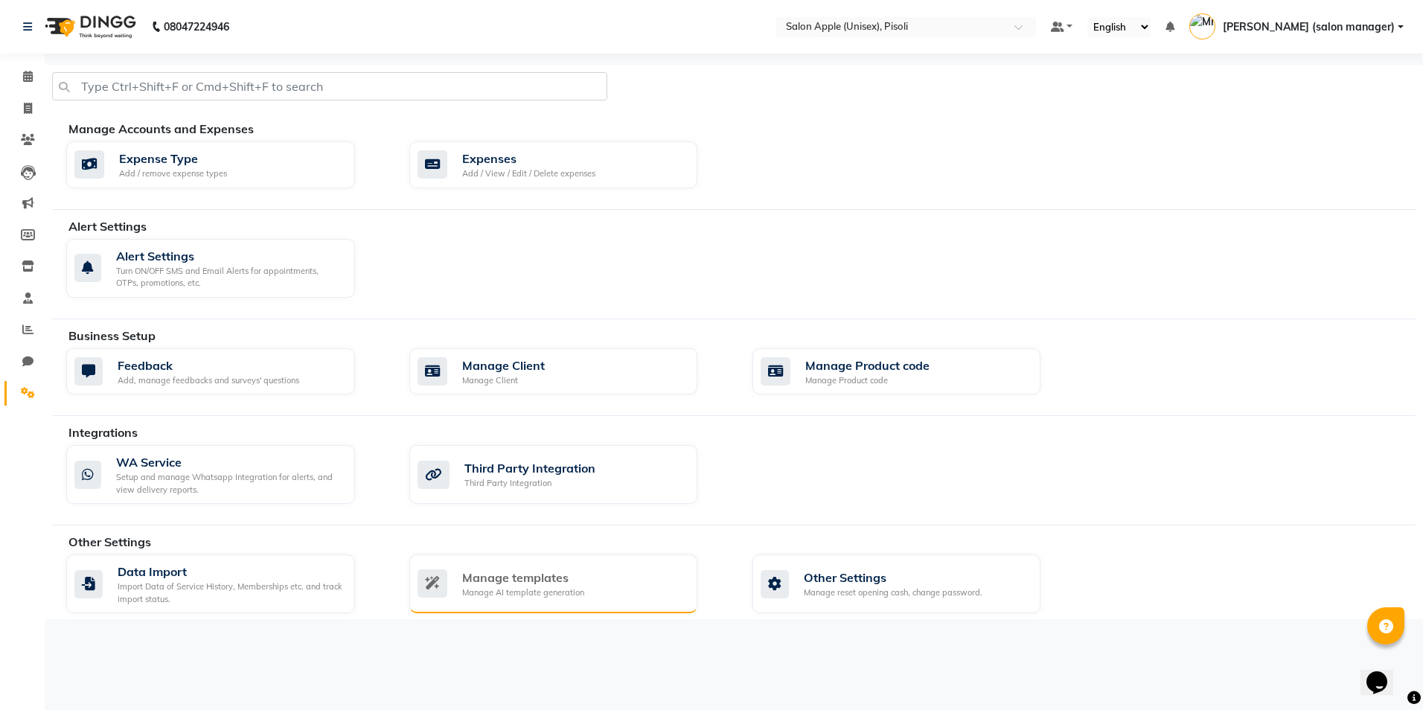
click at [563, 596] on div "Manage AI template generation" at bounding box center [523, 593] width 122 height 13
select select "APPROVED"
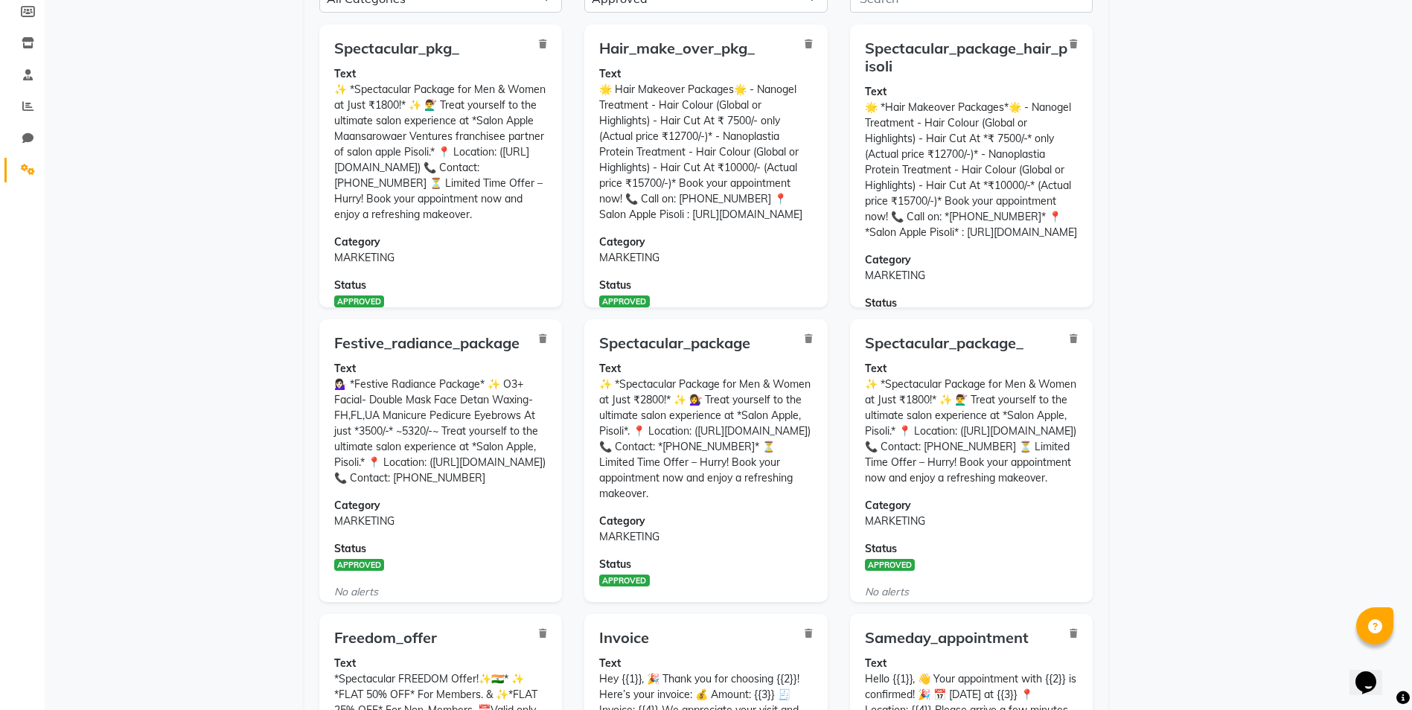
click at [539, 44] on icon at bounding box center [543, 43] width 8 height 9
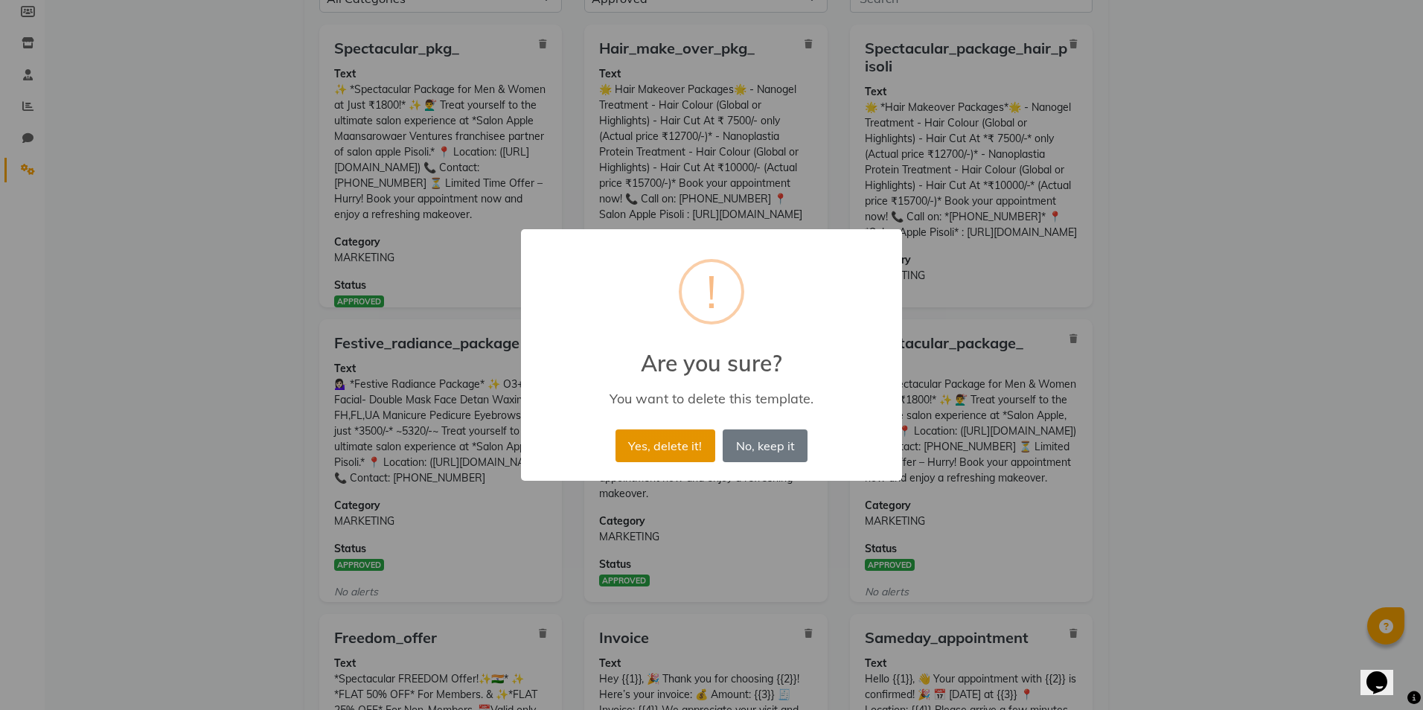
click at [662, 447] on button "Yes, delete it!" at bounding box center [666, 445] width 100 height 33
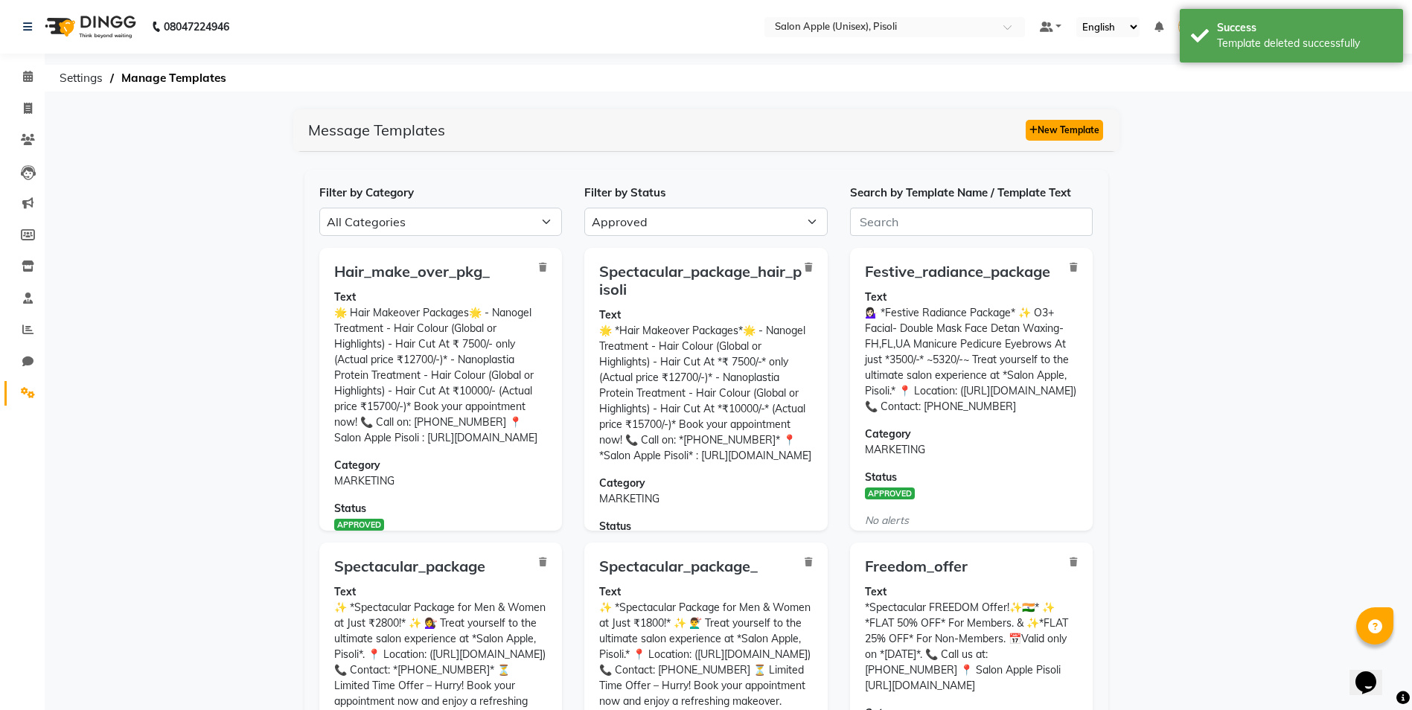
click at [1083, 132] on button "New Template" at bounding box center [1064, 130] width 77 height 21
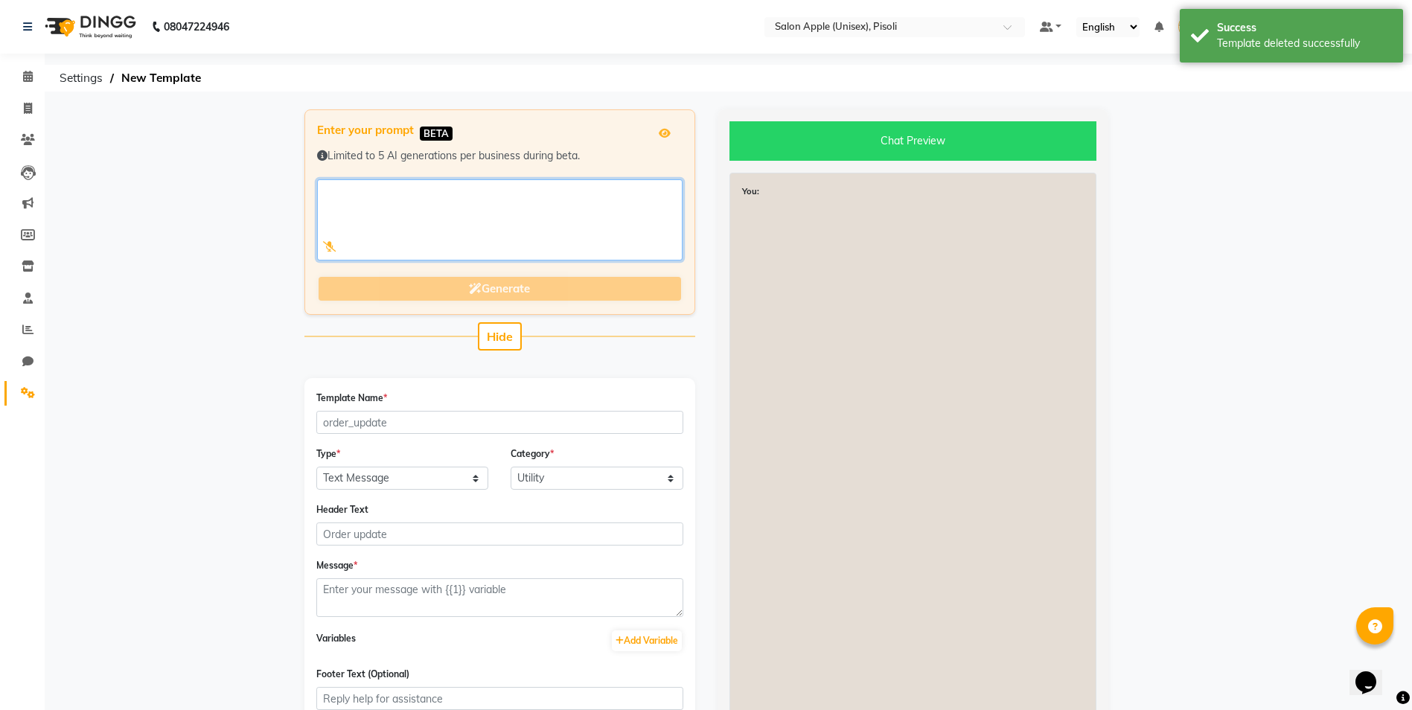
click at [441, 199] on textarea at bounding box center [499, 219] width 365 height 81
paste textarea "✨ *Spectacular Package for Men & Women at Just ₹1800!* ✨ 💇‍♂️ Treat yourself to…"
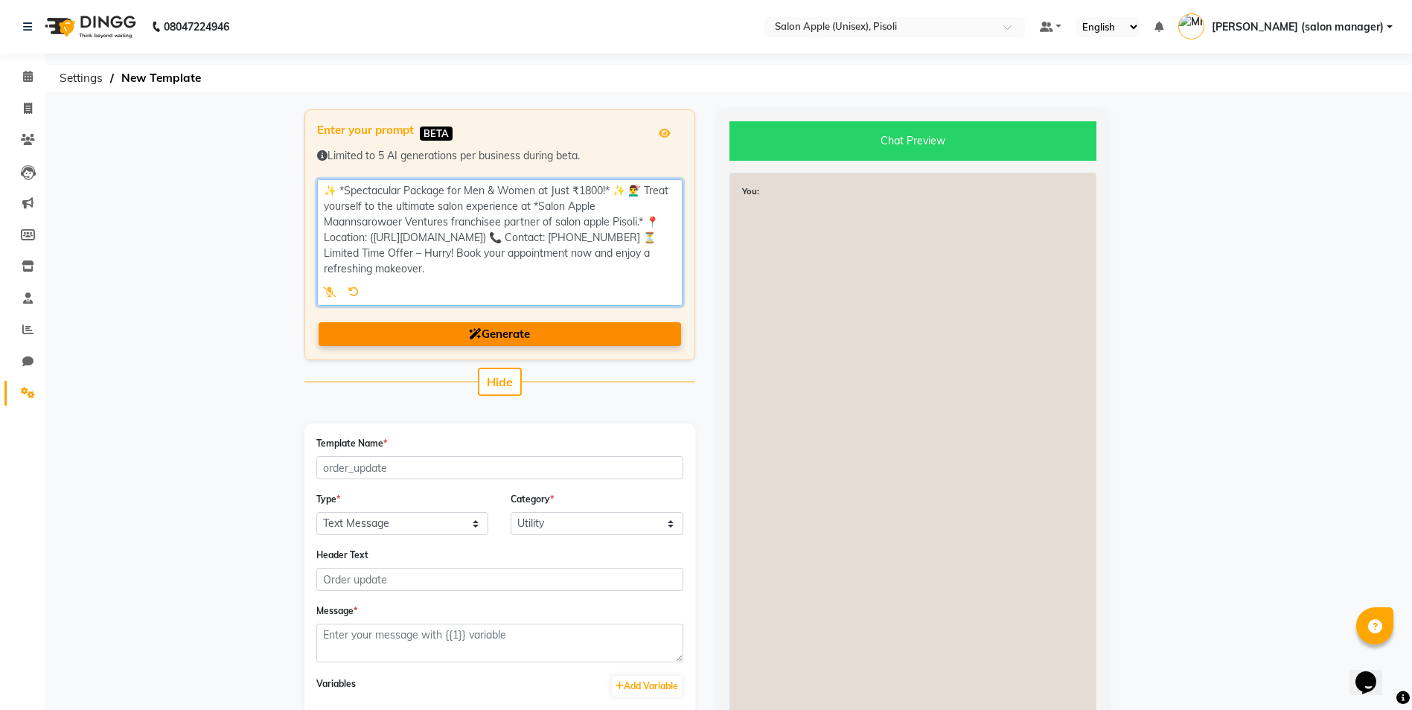
type textarea "✨ *Spectacular Package for Men & Women at Just ₹1800!* ✨ 💇‍♂️ Treat yourself to…"
click at [587, 338] on button "Generate" at bounding box center [500, 334] width 362 height 25
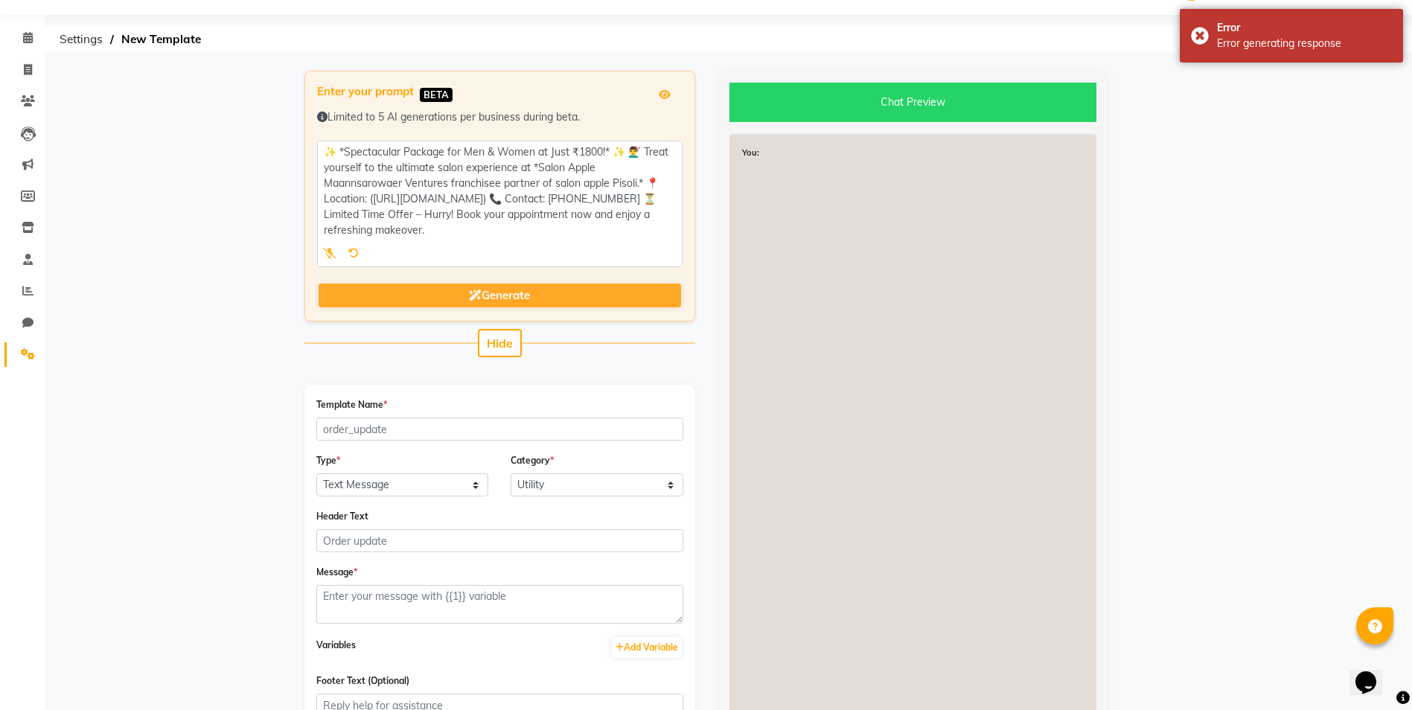
scroll to position [74, 0]
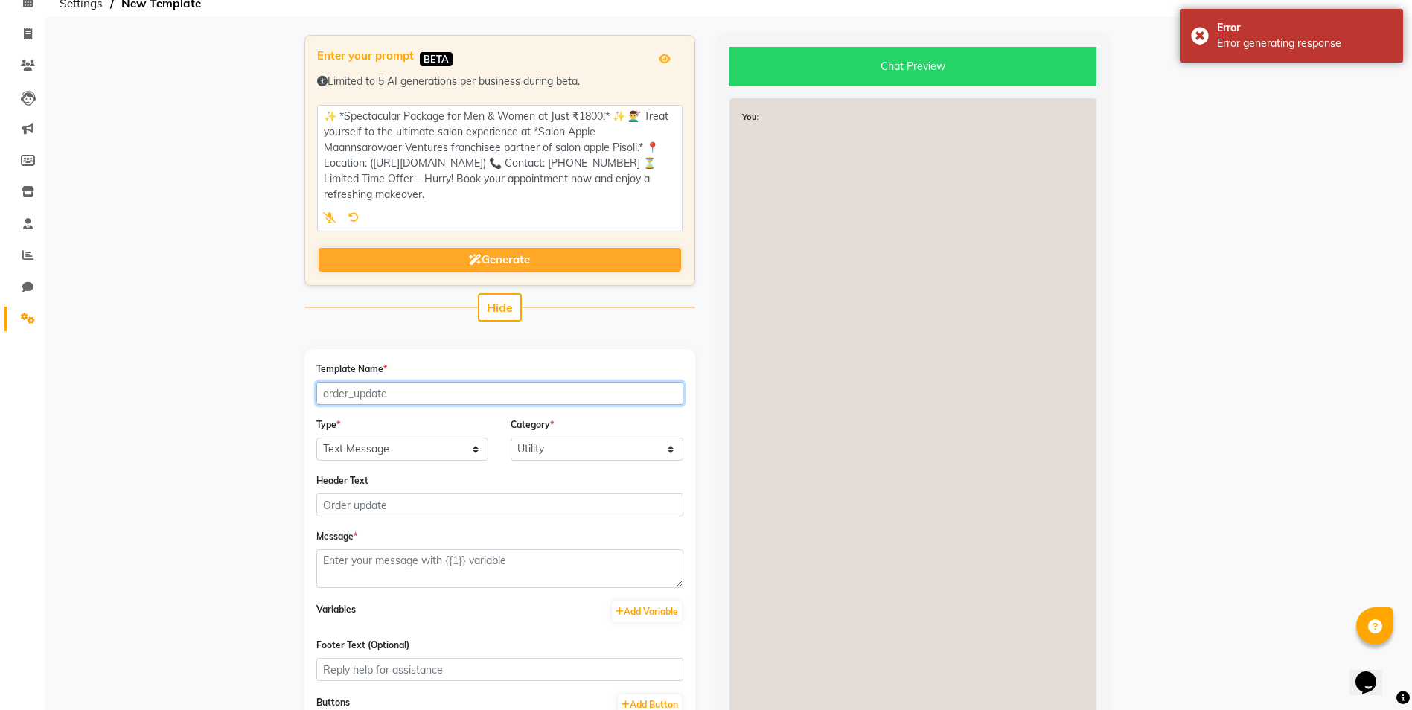
click at [394, 398] on input "Template Name *" at bounding box center [499, 393] width 367 height 23
type input "spectacular_pkg"
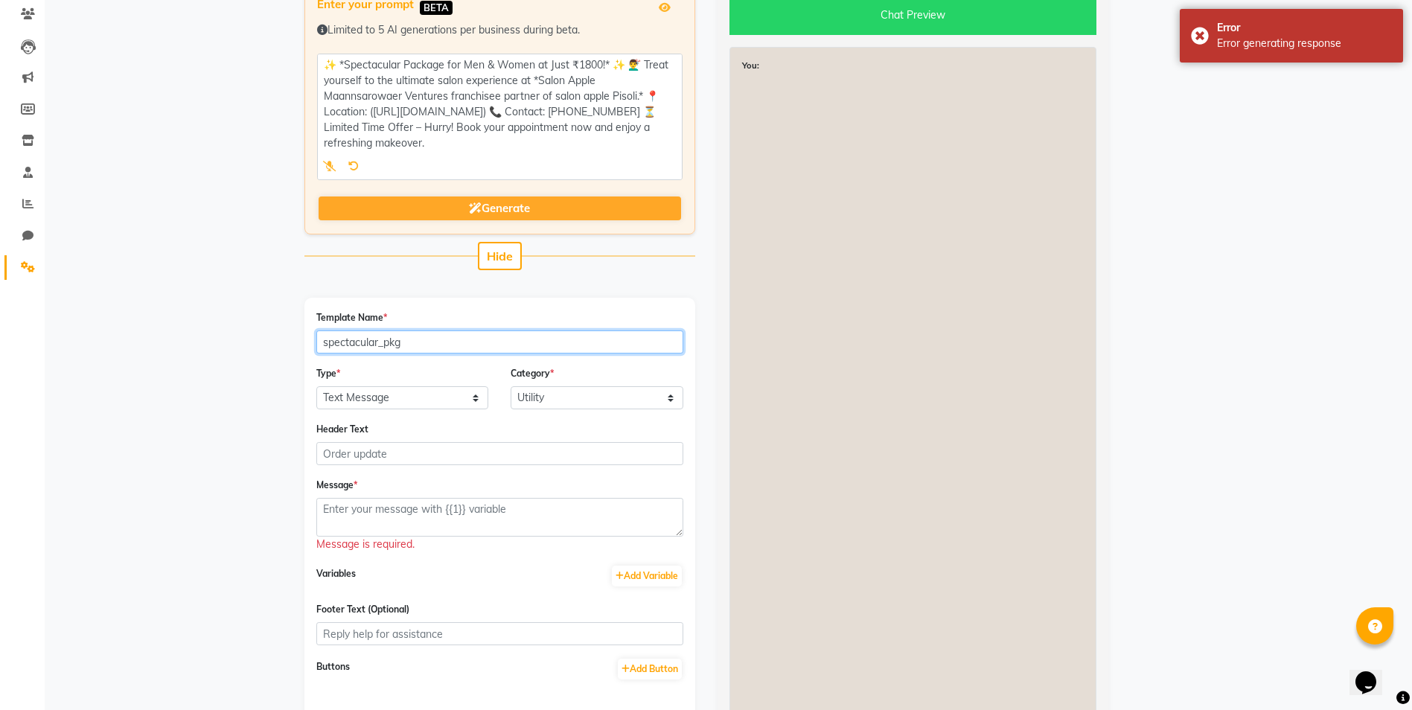
scroll to position [149, 0]
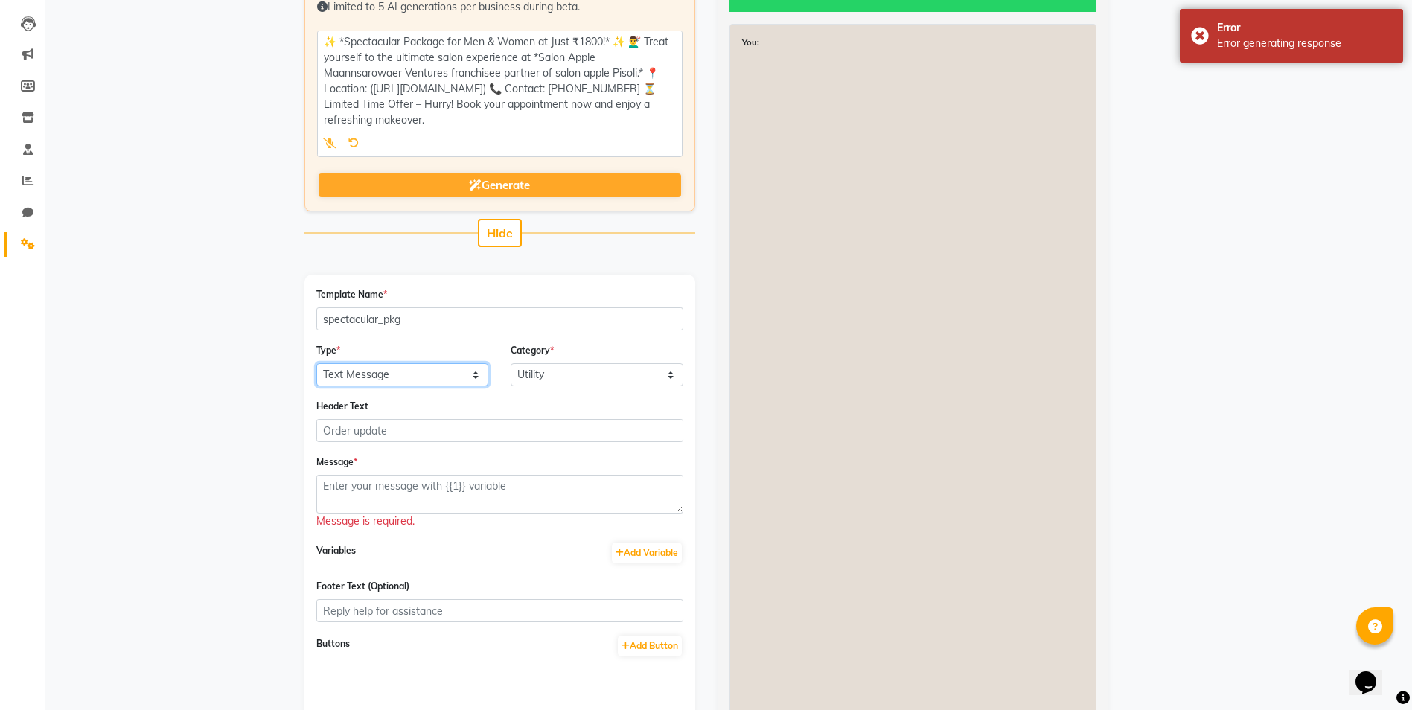
click at [399, 381] on select "Text Message Image with Text" at bounding box center [402, 374] width 173 height 23
select select "IMAGE"
click at [316, 363] on select "Text Message Image with Text" at bounding box center [402, 374] width 173 height 23
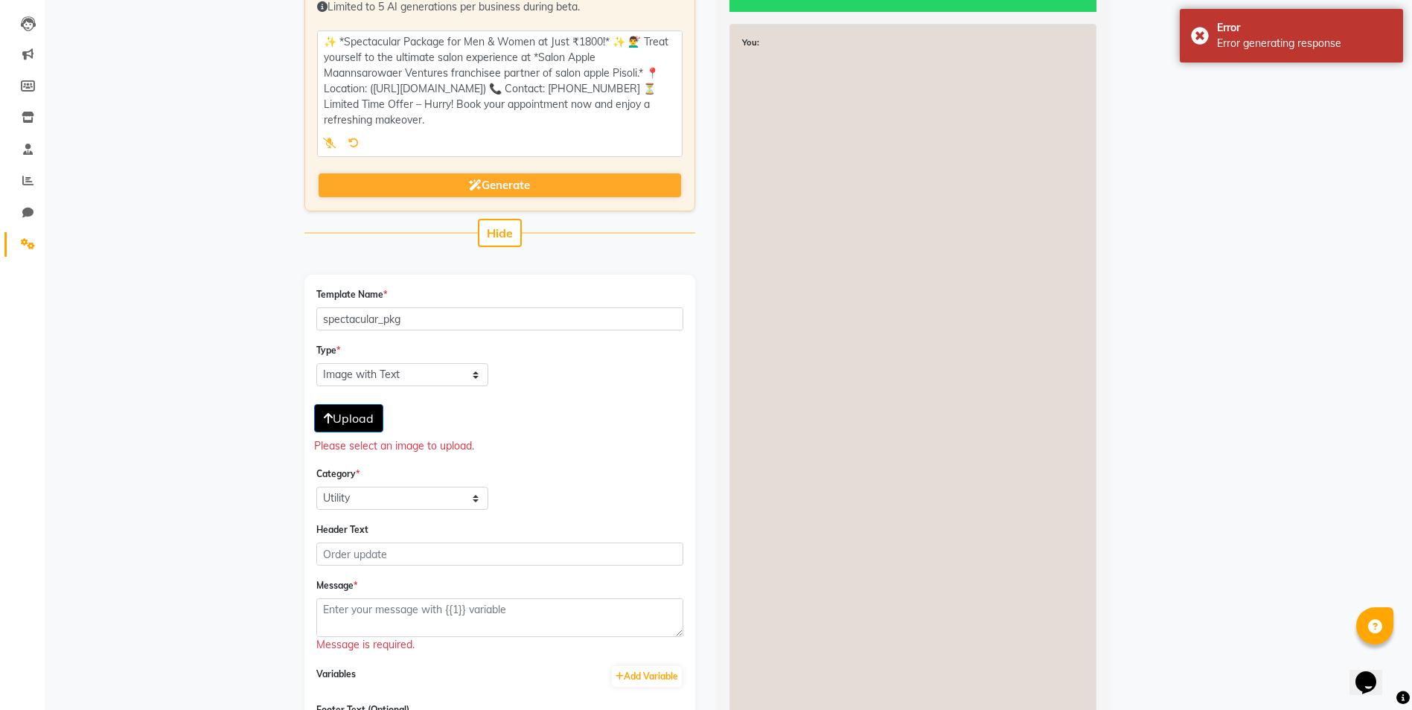
click at [349, 415] on span "Upload" at bounding box center [349, 418] width 50 height 15
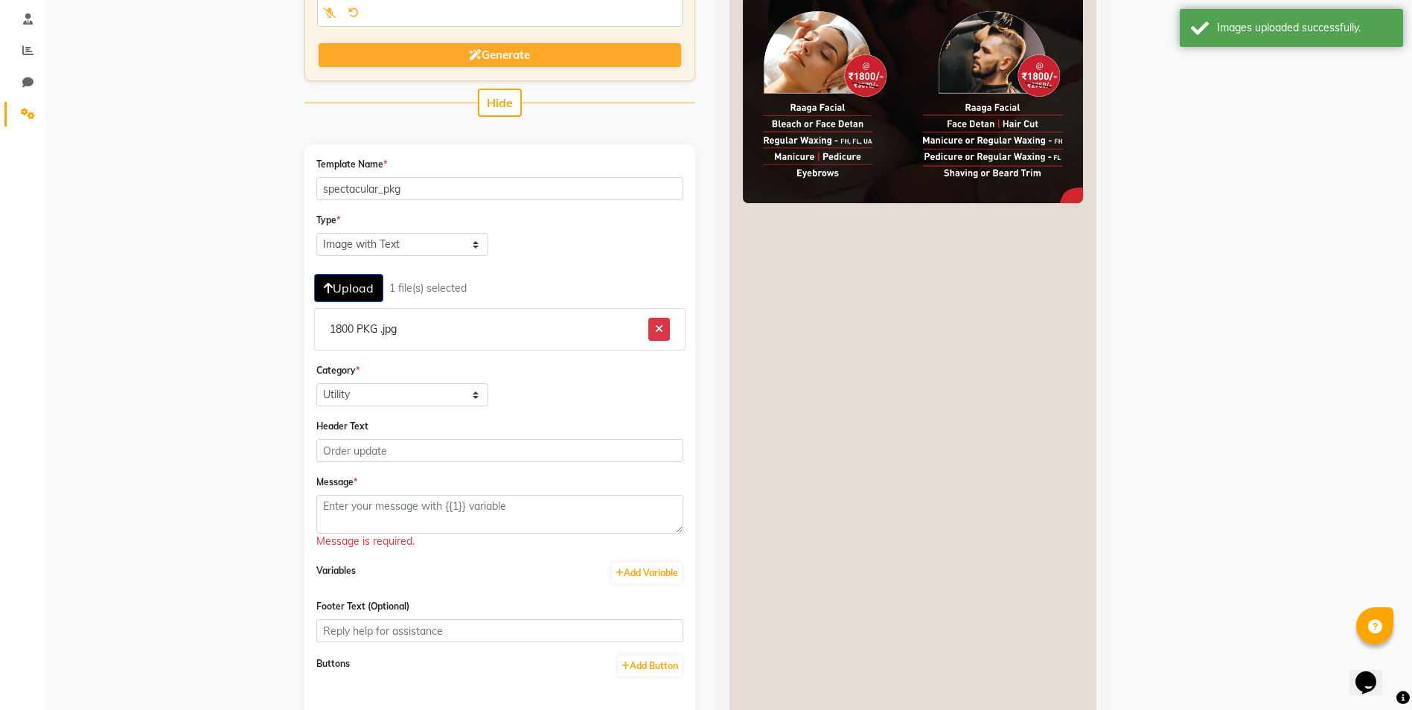
scroll to position [298, 0]
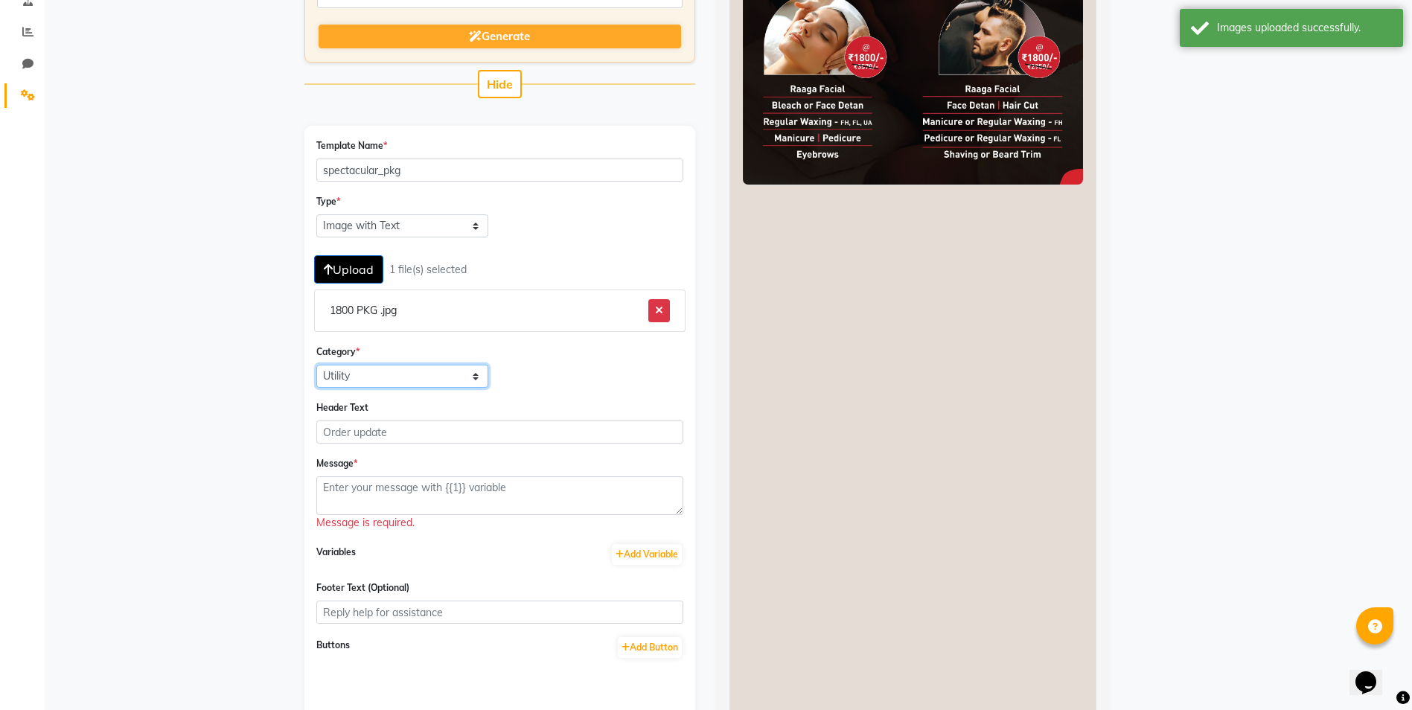
click at [380, 374] on select "Utility Marketing Authentication" at bounding box center [402, 376] width 173 height 23
select select "MARKETING"
click at [316, 365] on select "Utility Marketing Authentication" at bounding box center [402, 376] width 173 height 23
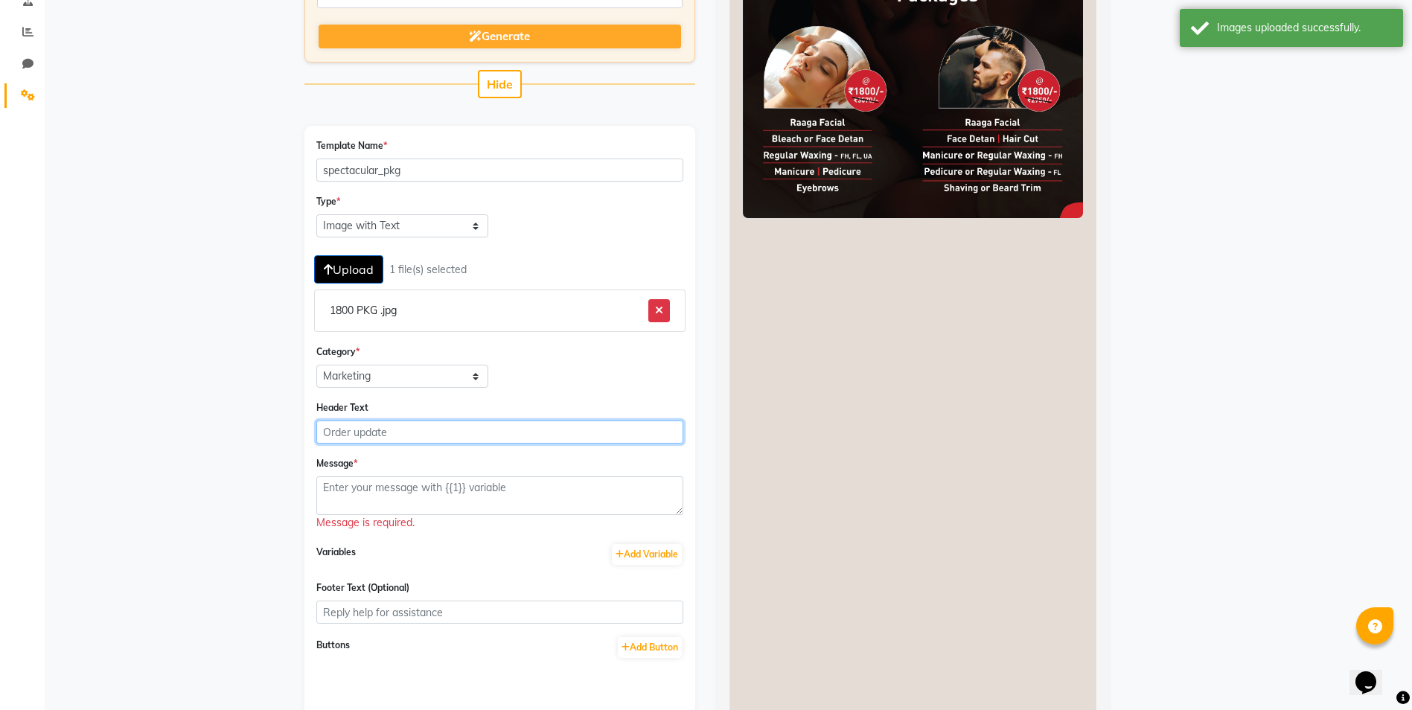
click at [386, 428] on input "Header Text" at bounding box center [499, 432] width 367 height 23
type input "spectacular pkg"
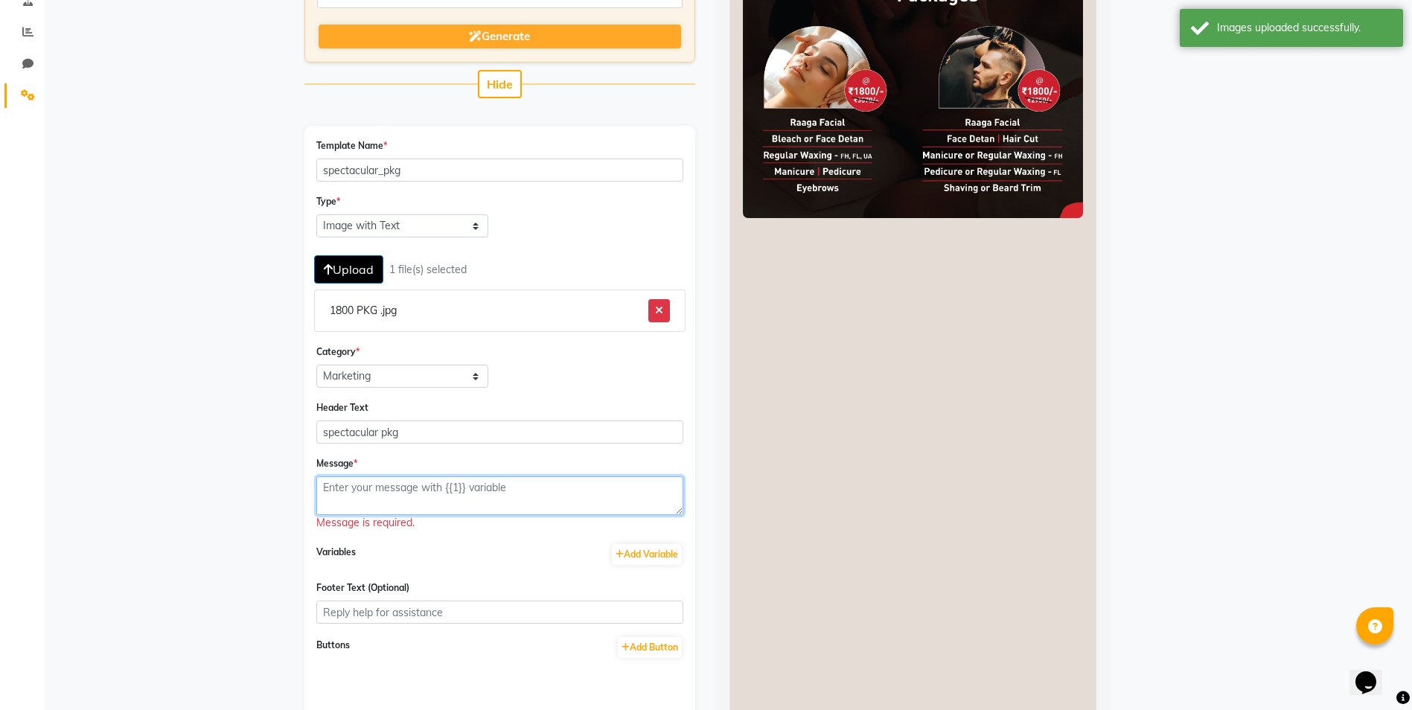
click at [383, 491] on textarea at bounding box center [499, 495] width 367 height 39
paste textarea "✨ *Spectacular Package for Men & Women at Just ₹1800!* ✨ 💇‍♂️ Treat yourself to…"
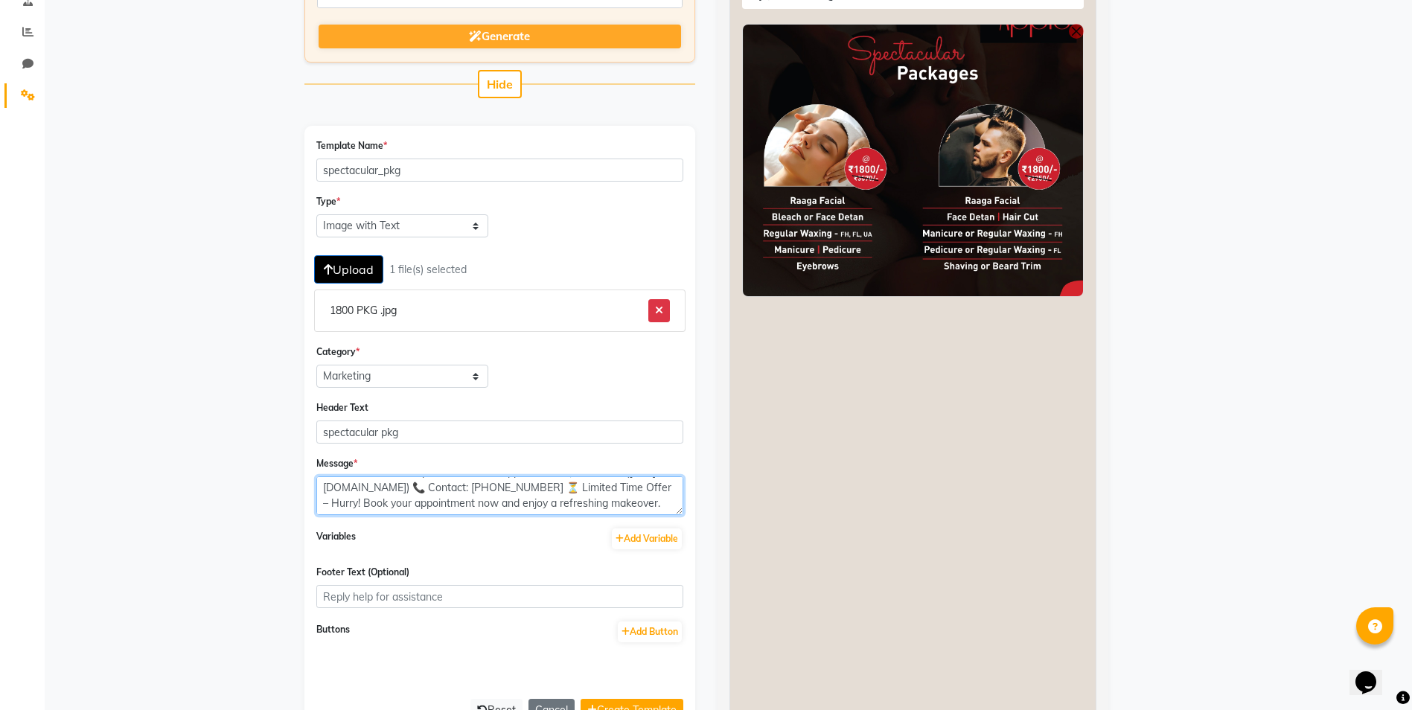
scroll to position [28, 0]
click at [449, 490] on textarea "✨ *Spectacular Package for Men & Women at Just ₹1800!* ✨ 💇‍♂️ Treat yourself to…" at bounding box center [499, 495] width 367 height 39
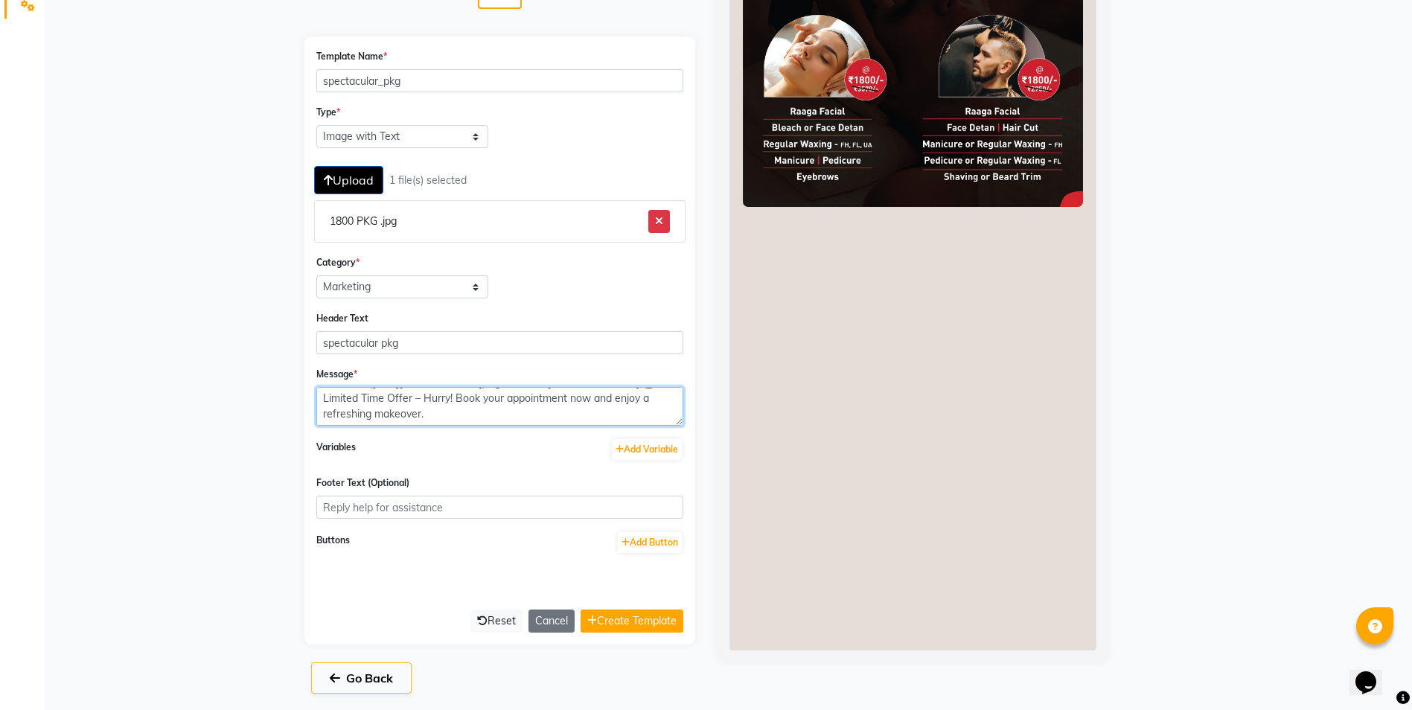
scroll to position [389, 0]
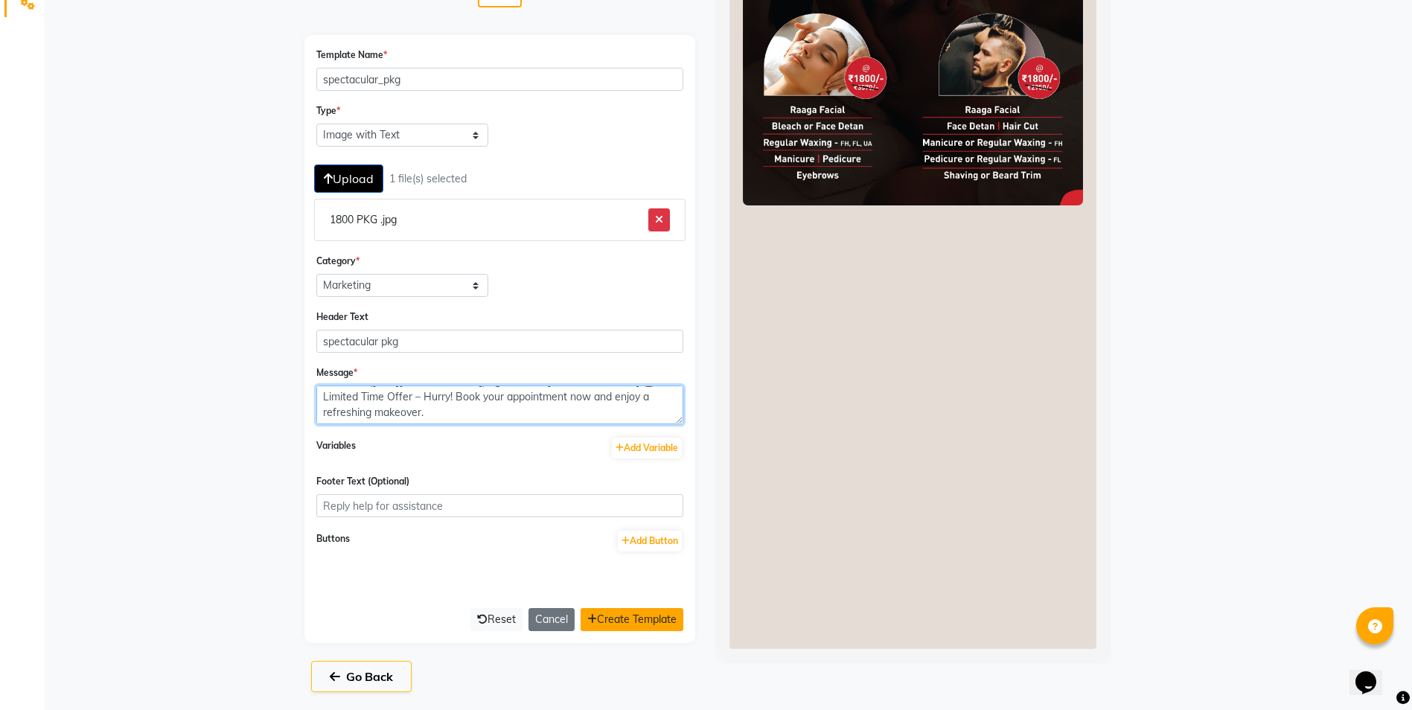
type textarea "✨ *Spectacular Package for Men & Women at Just ₹1800!* ✨ 💇‍♂️ Treat yourself to…"
click at [636, 619] on button "Create Template" at bounding box center [632, 619] width 103 height 23
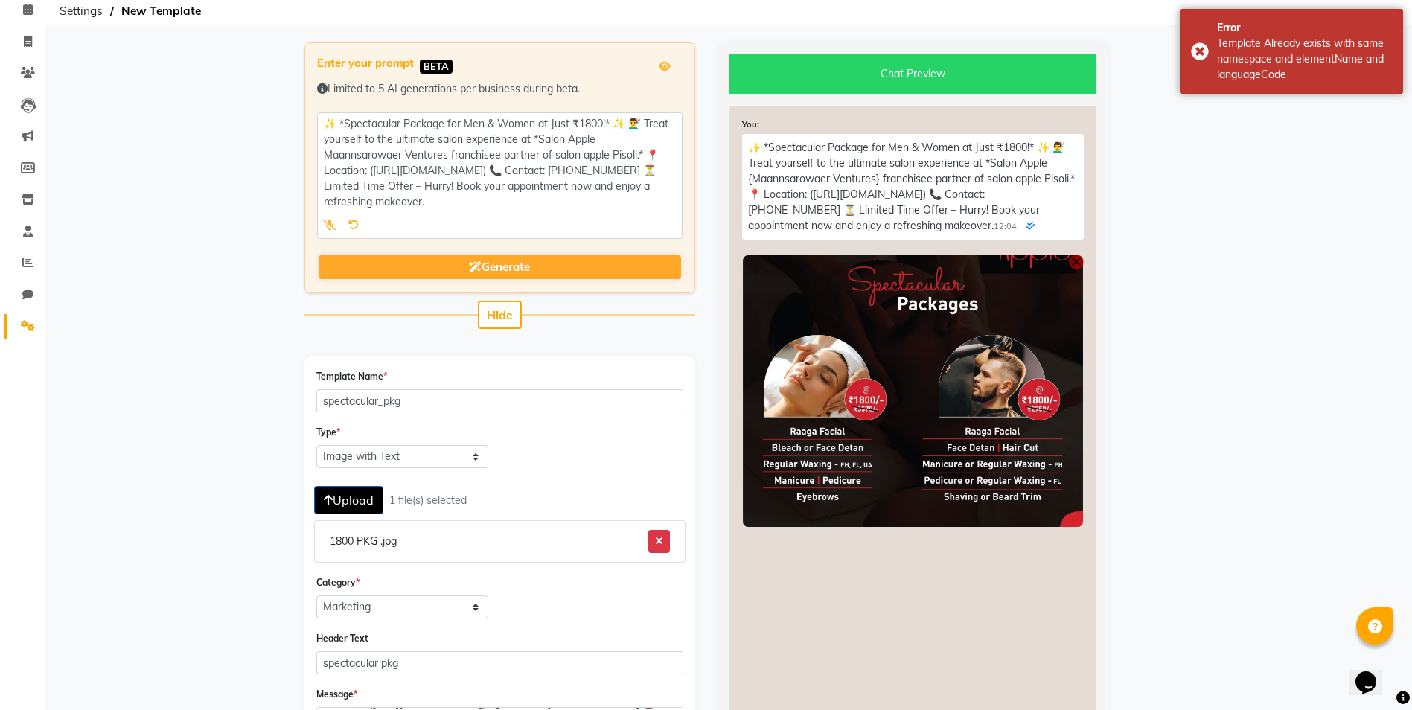
scroll to position [16, 0]
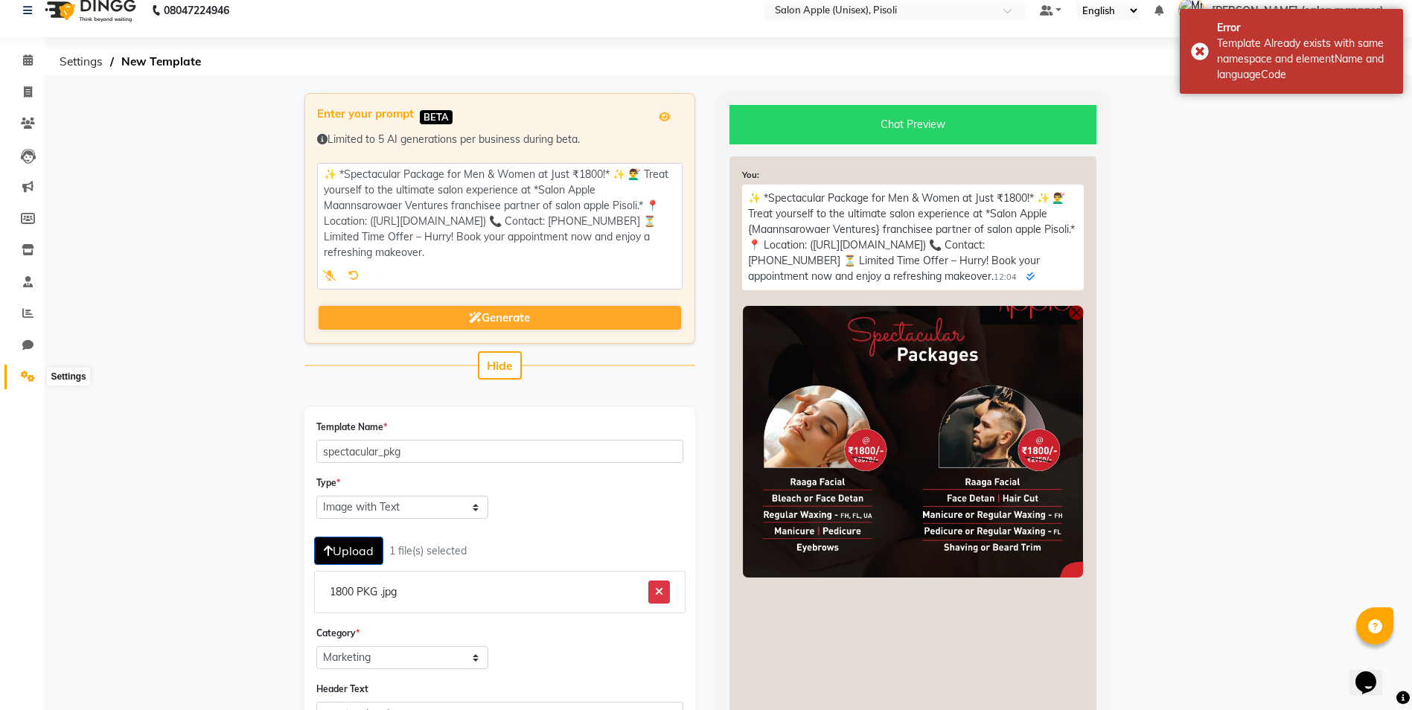
click at [24, 378] on icon at bounding box center [28, 376] width 14 height 11
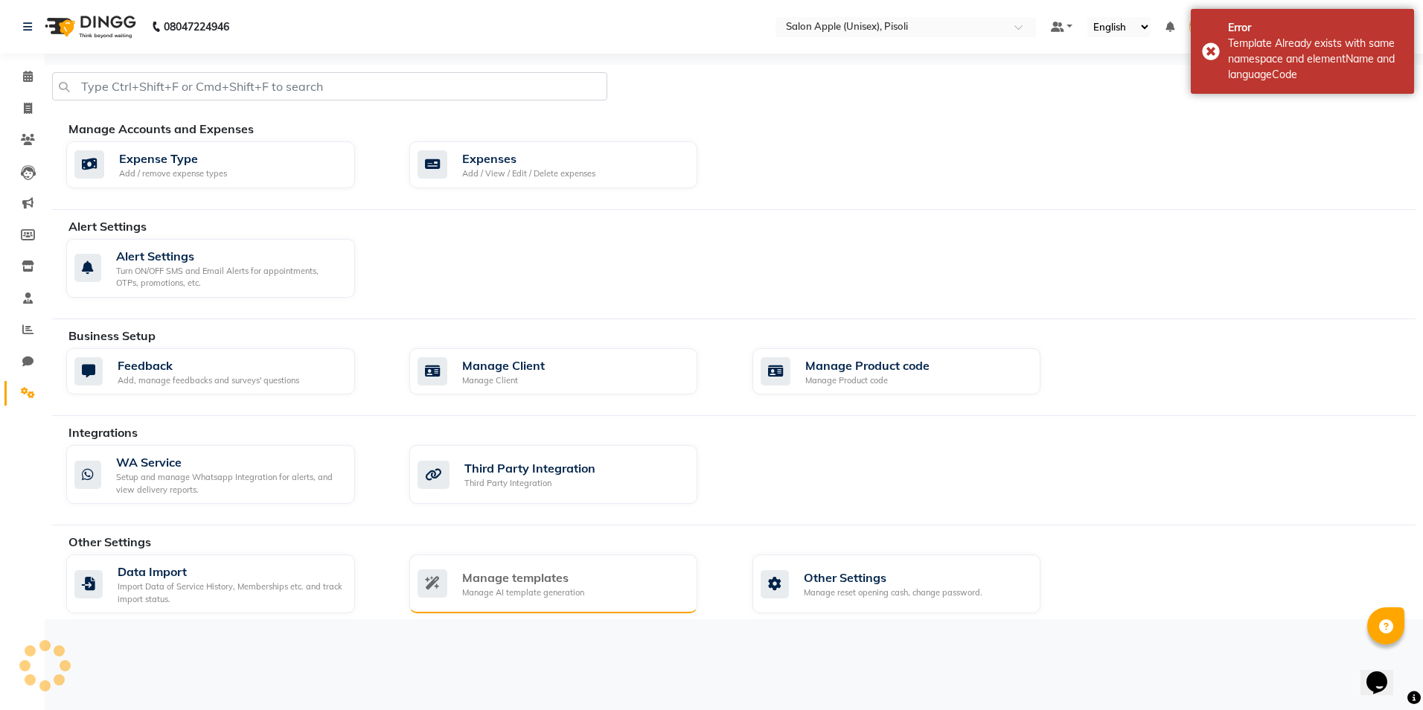
click at [604, 598] on div "Manage templates Manage AI template generation" at bounding box center [552, 584] width 269 height 31
select select "APPROVED"
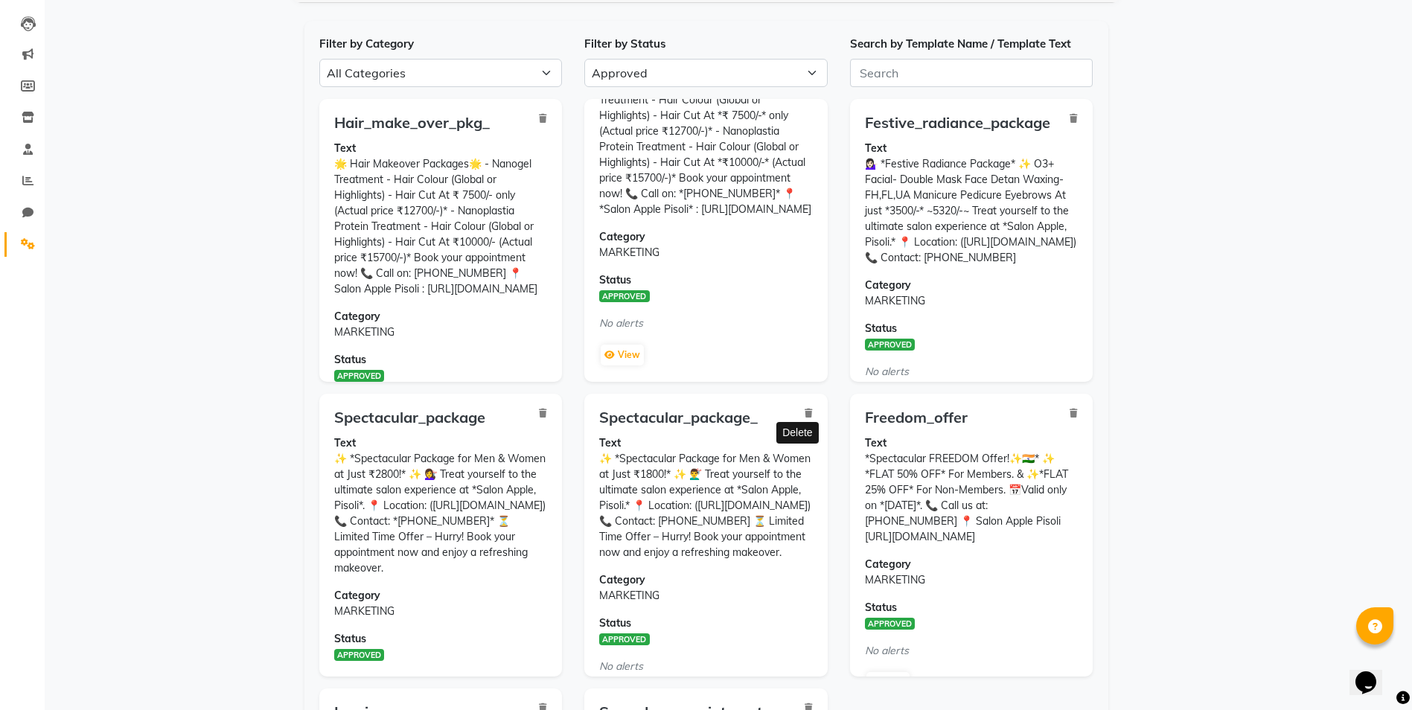
click at [805, 414] on icon at bounding box center [809, 413] width 8 height 9
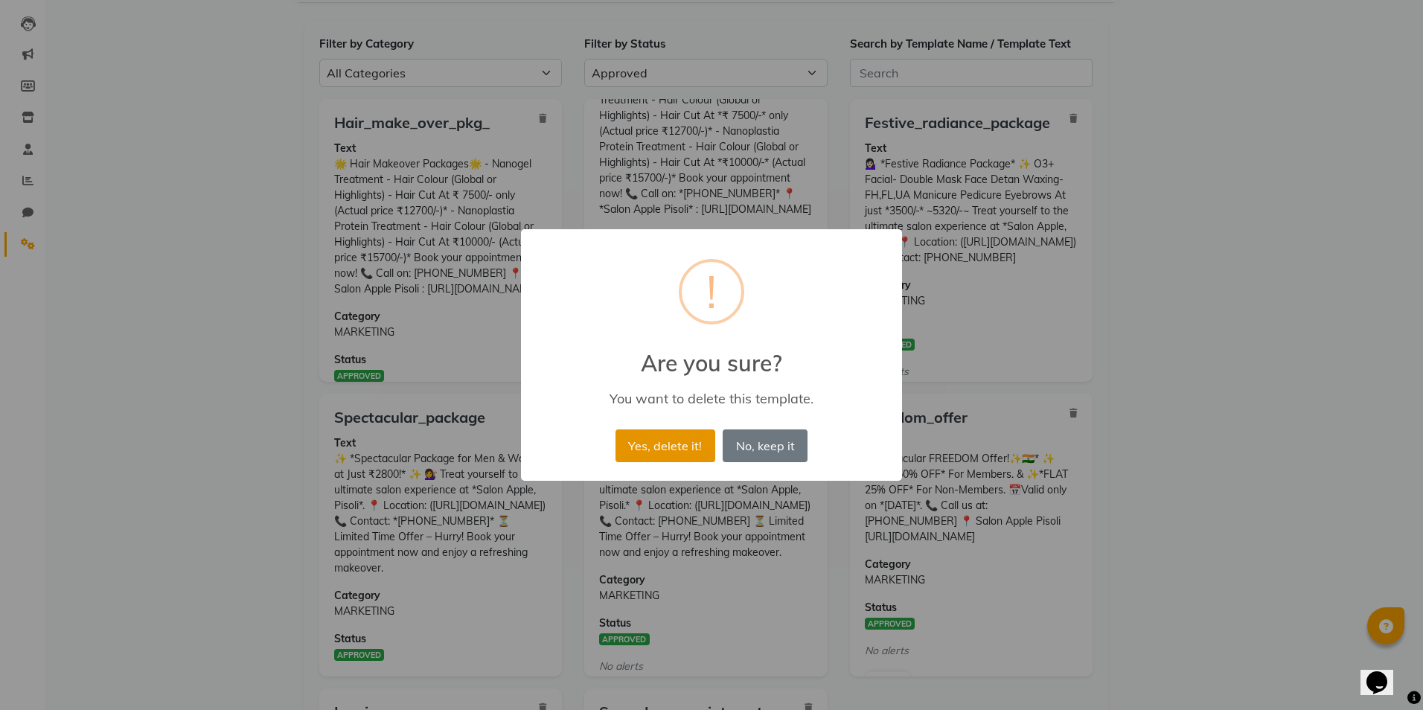
click at [689, 443] on button "Yes, delete it!" at bounding box center [666, 445] width 100 height 33
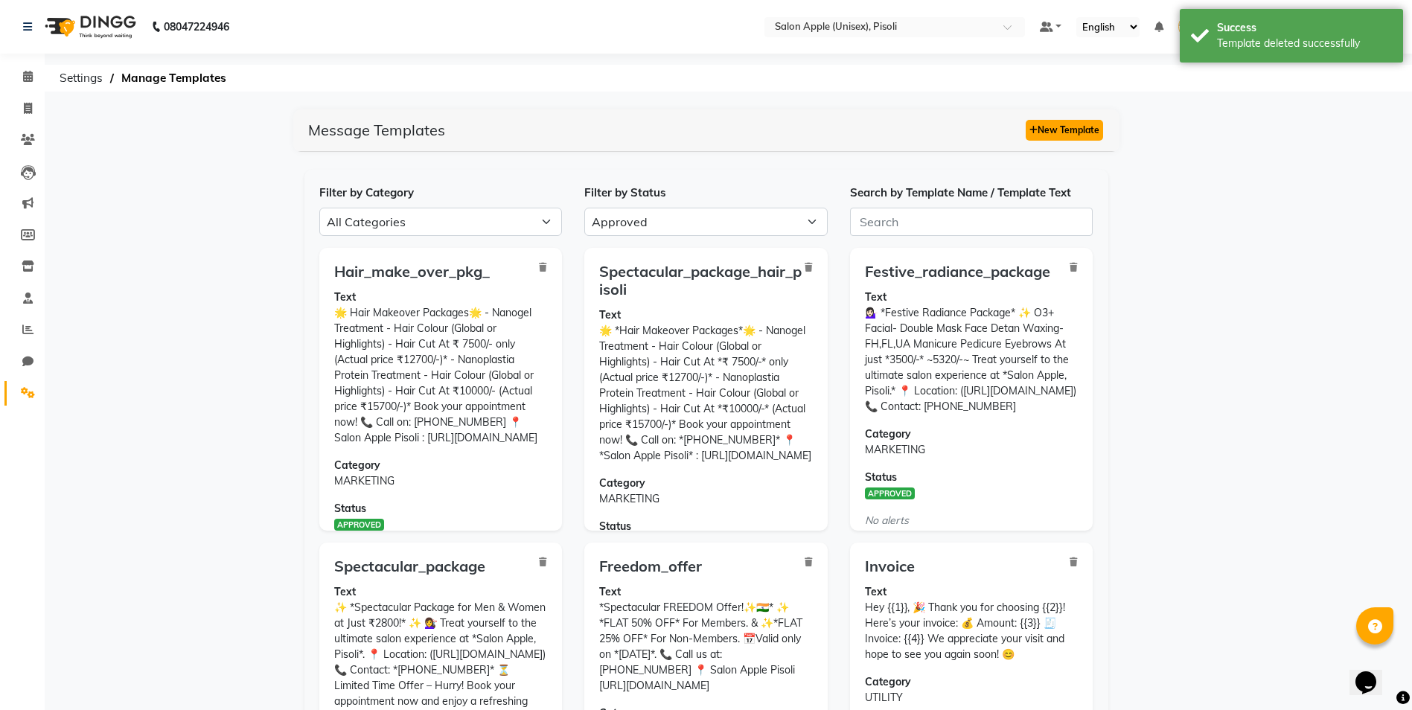
click at [1059, 130] on button "New Template" at bounding box center [1064, 130] width 77 height 21
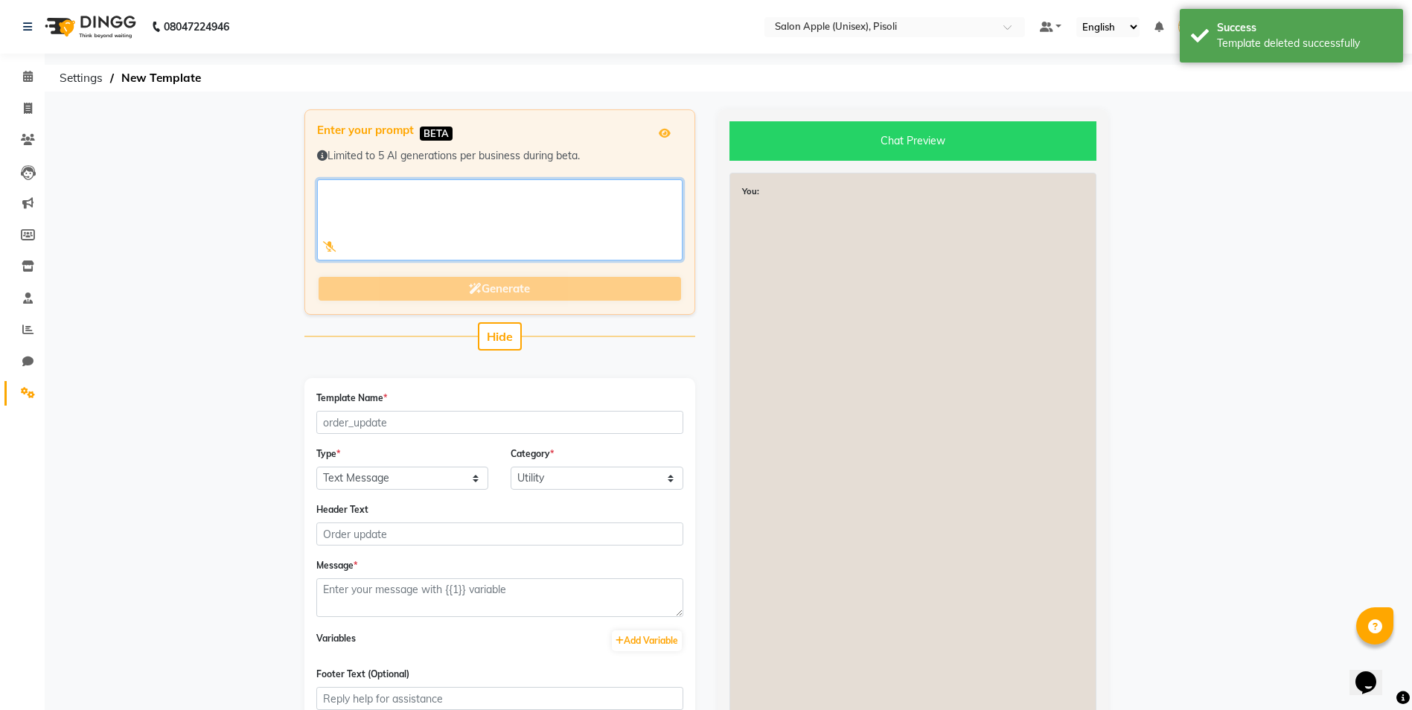
click at [441, 220] on textarea at bounding box center [499, 219] width 365 height 81
paste textarea "✨ *Spectacular Package for Men & Women at Just ₹1800!* ✨ 💇‍♂️ Treat yourself to…"
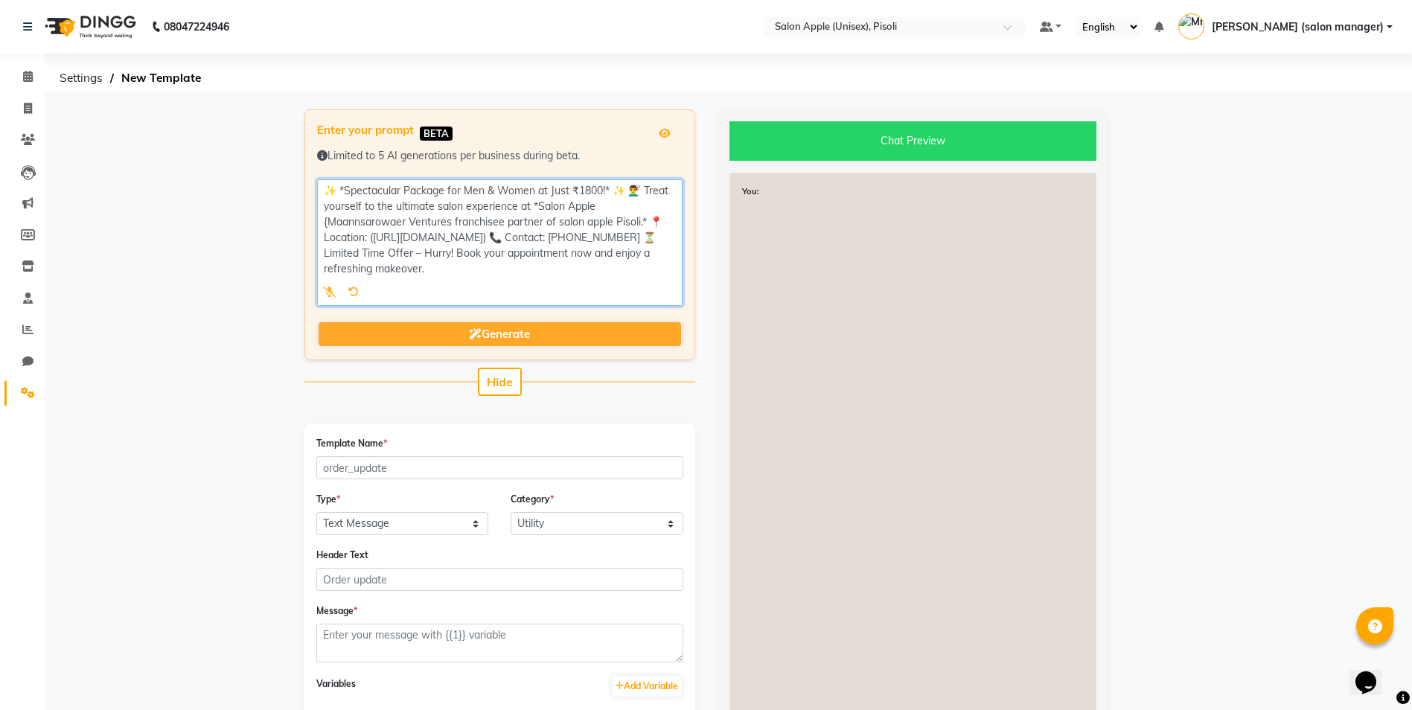
click at [453, 220] on textarea at bounding box center [499, 242] width 365 height 127
click at [785, 293] on div "You:" at bounding box center [912, 530] width 367 height 715
type textarea "✨ *Spectacular Package for Men & Women at Just ₹1800!* ✨ 💇‍♂️ Treat yourself to…"
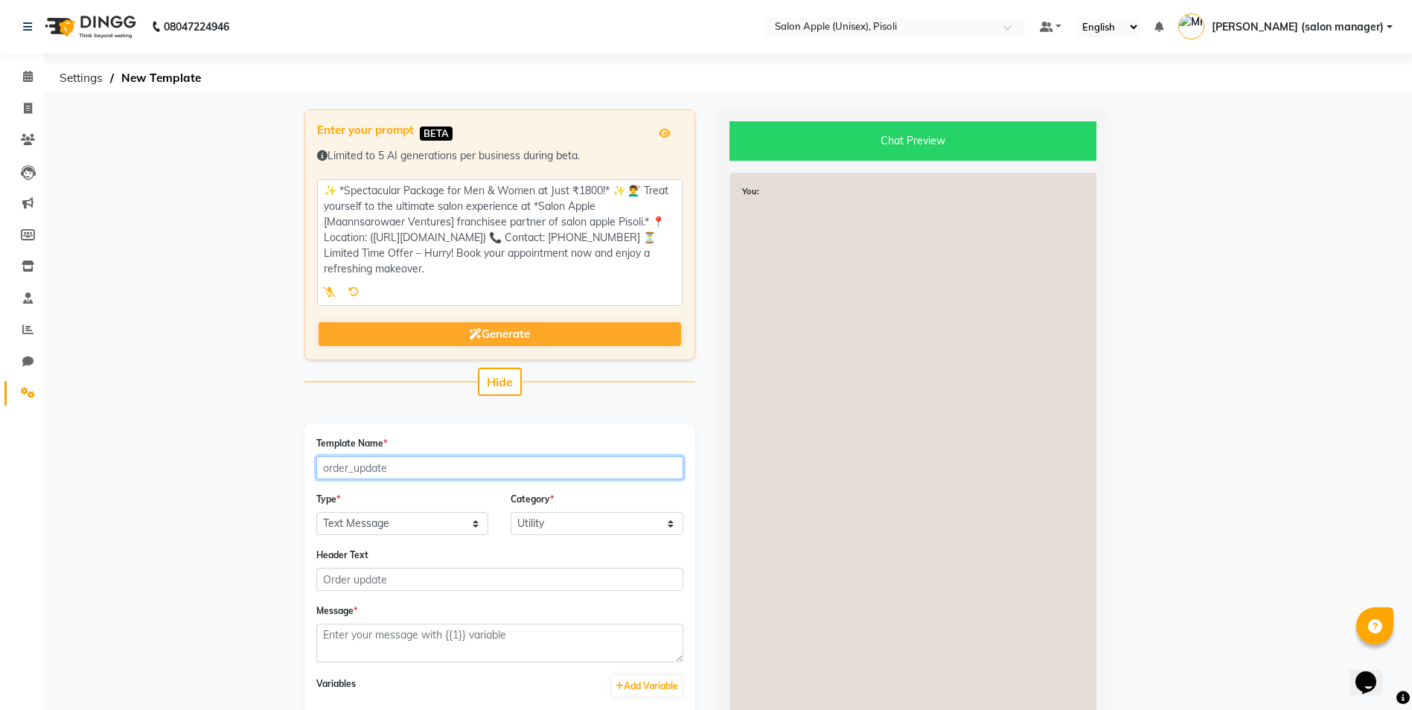
click at [426, 467] on input "Template Name *" at bounding box center [499, 467] width 367 height 23
type input "spectacular_pkg"
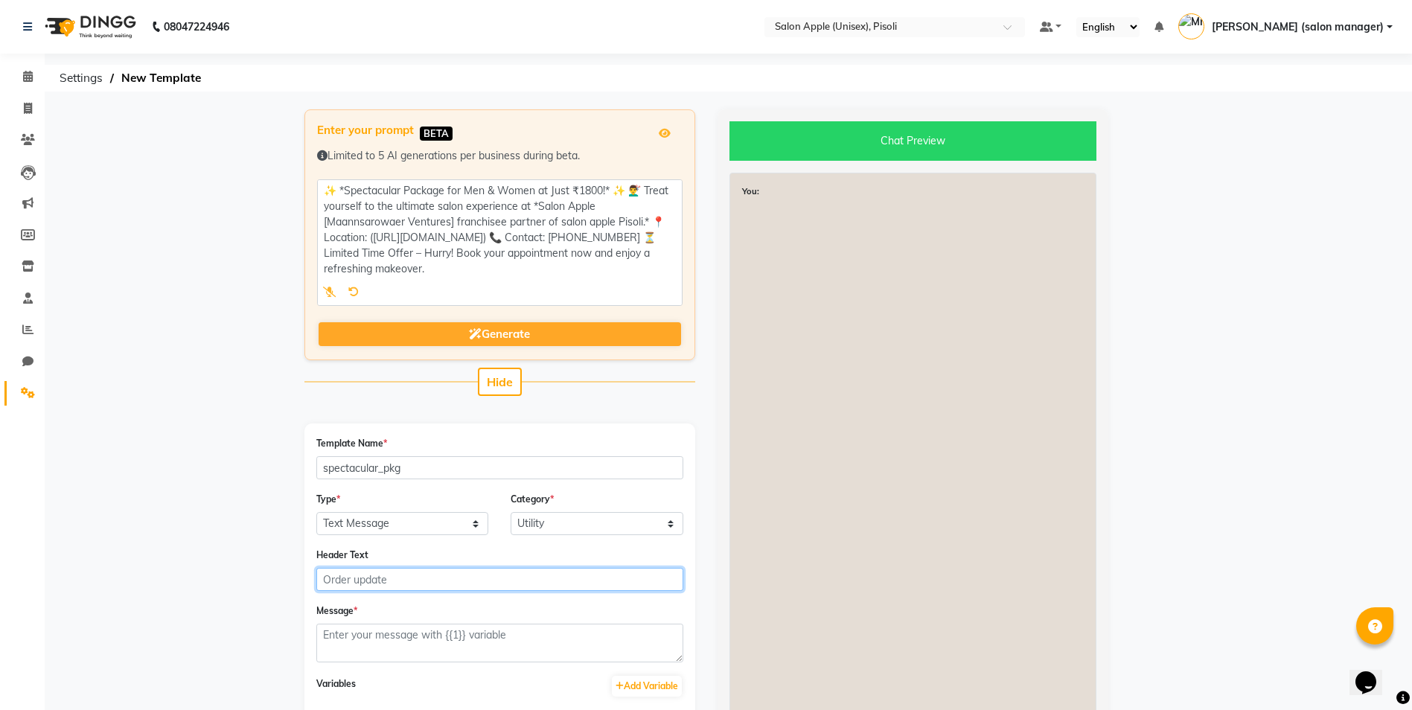
type input "spectacular pkg"
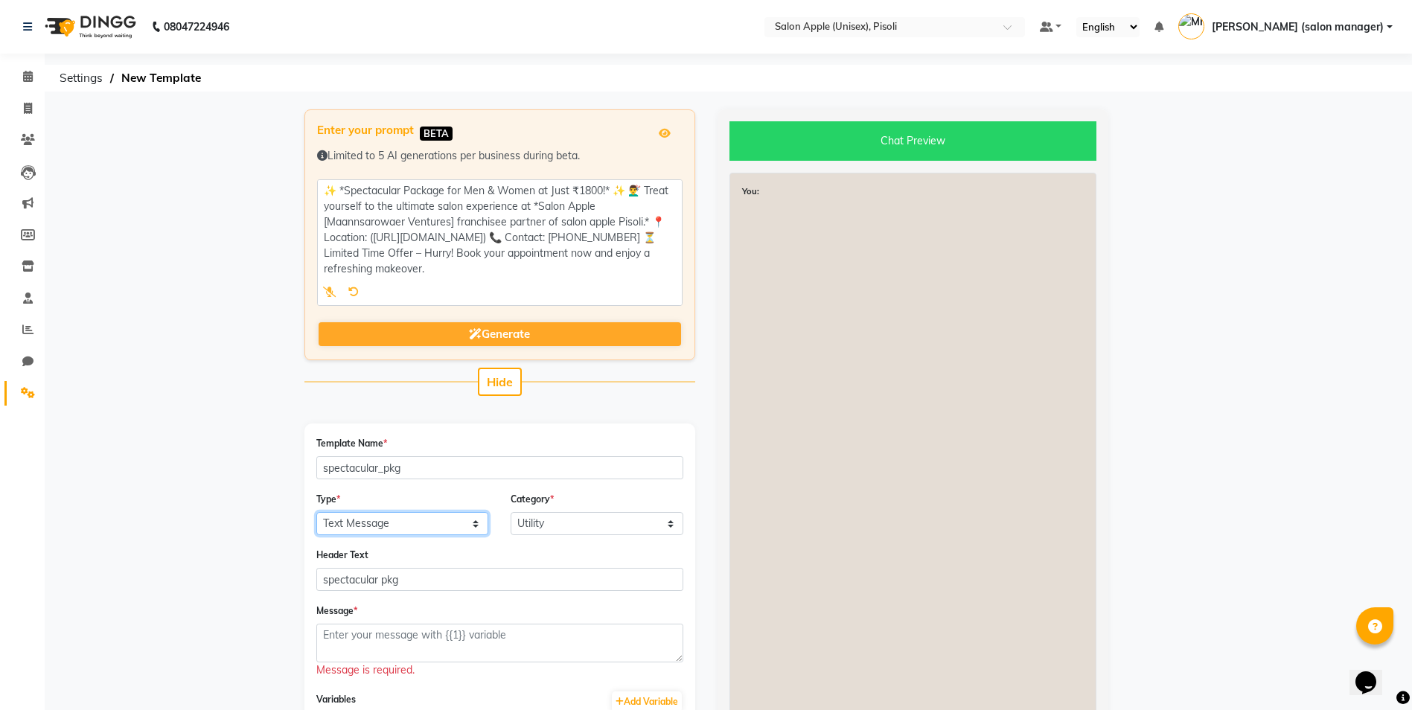
click at [384, 527] on select "Text Message Image with Text" at bounding box center [402, 523] width 173 height 23
select select "IMAGE"
click at [316, 512] on select "Text Message Image with Text" at bounding box center [402, 523] width 173 height 23
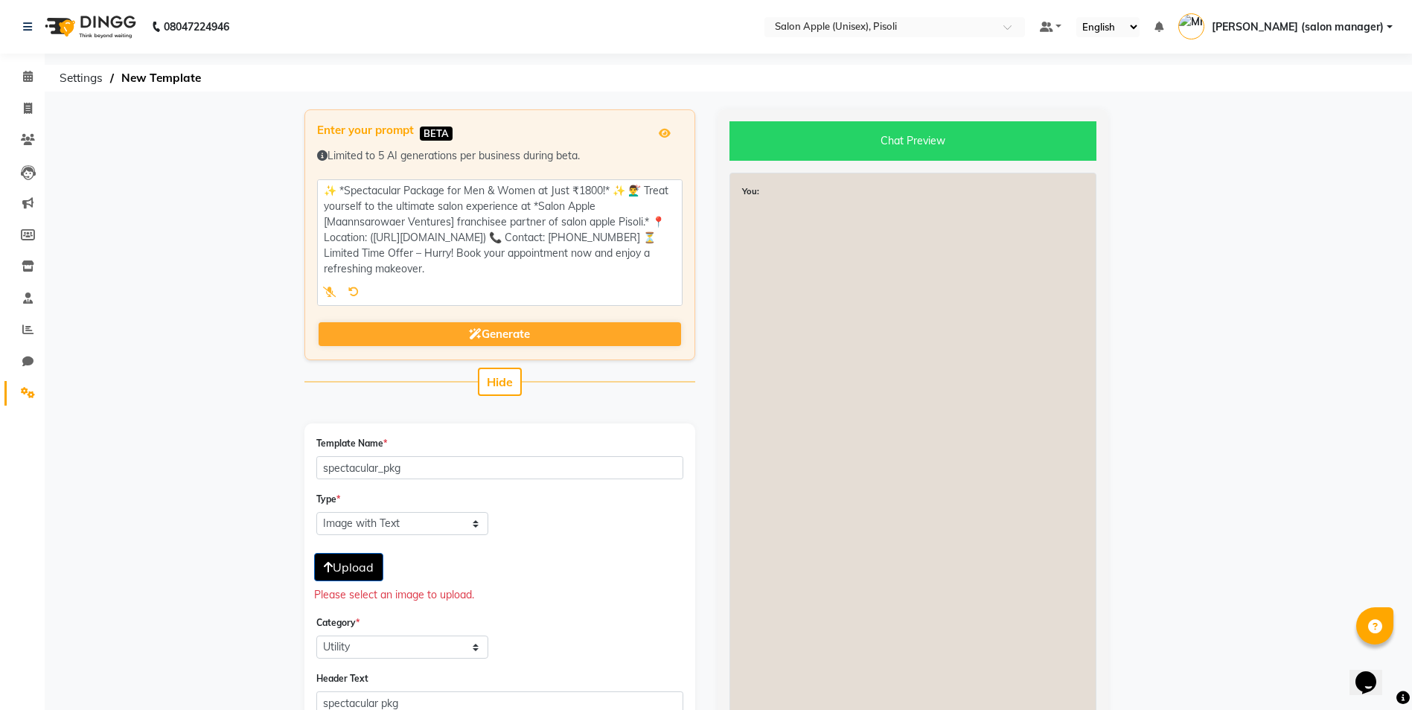
click at [367, 572] on span "Upload" at bounding box center [349, 567] width 50 height 15
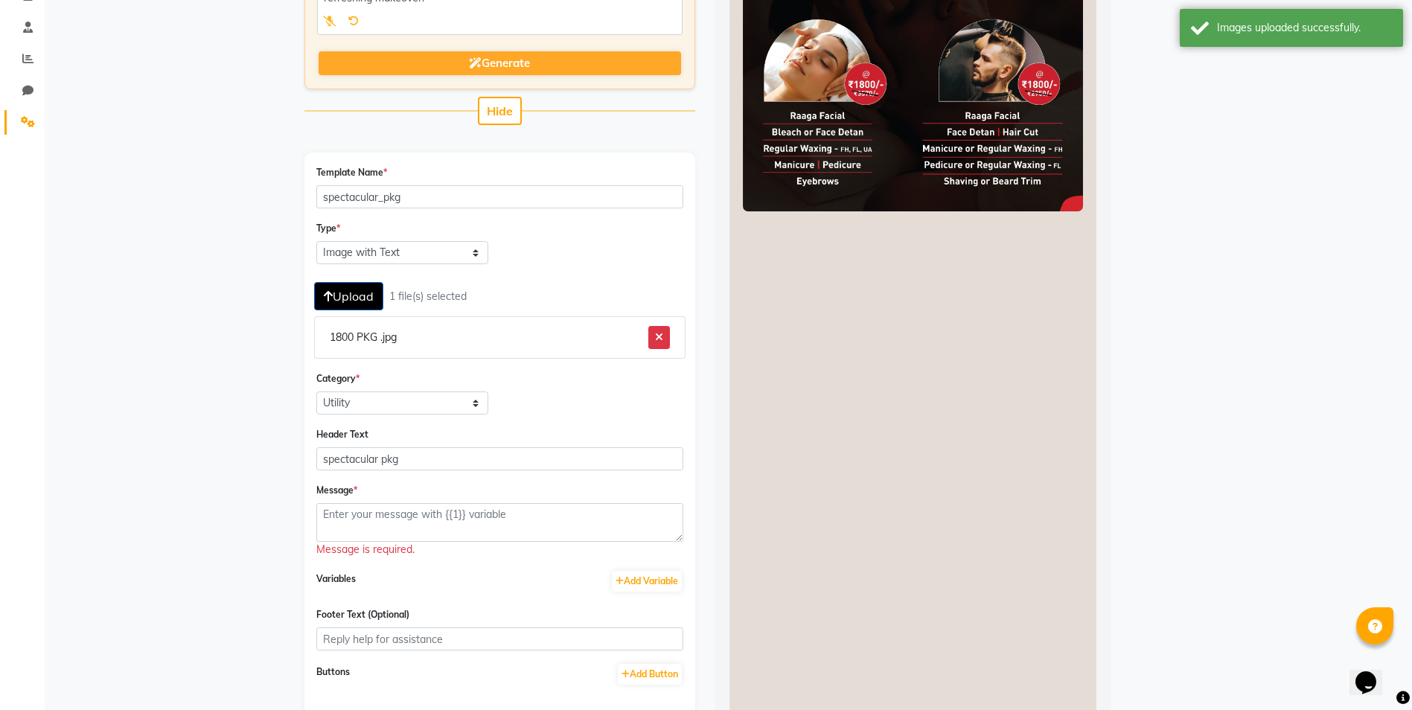
scroll to position [298, 0]
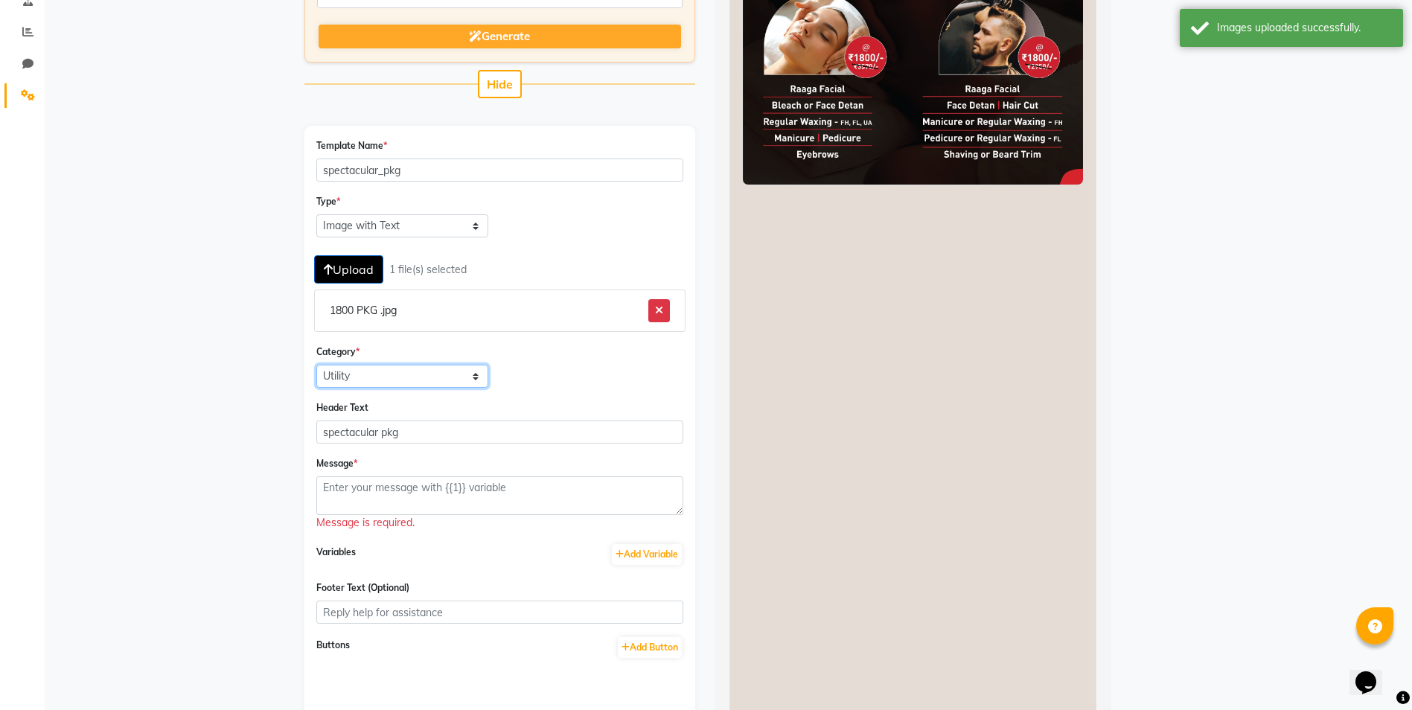
click at [418, 379] on select "Utility Marketing Authentication" at bounding box center [402, 376] width 173 height 23
select select "MARKETING"
click at [316, 365] on select "Utility Marketing Authentication" at bounding box center [402, 376] width 173 height 23
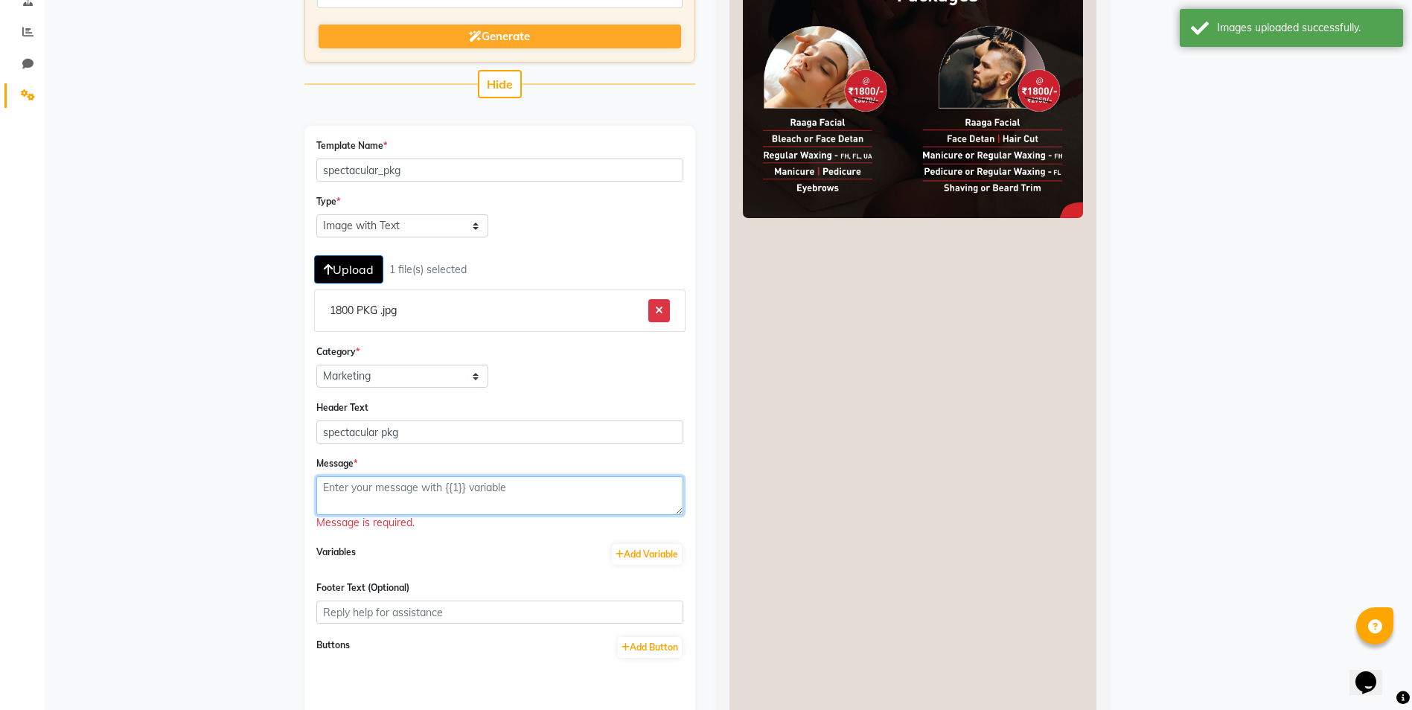
click at [392, 492] on textarea at bounding box center [499, 495] width 367 height 39
paste textarea "✨ *Spectacular Package for Men & Women at Just ₹1800!* ✨ 💇‍♂️ Treat yourself to…"
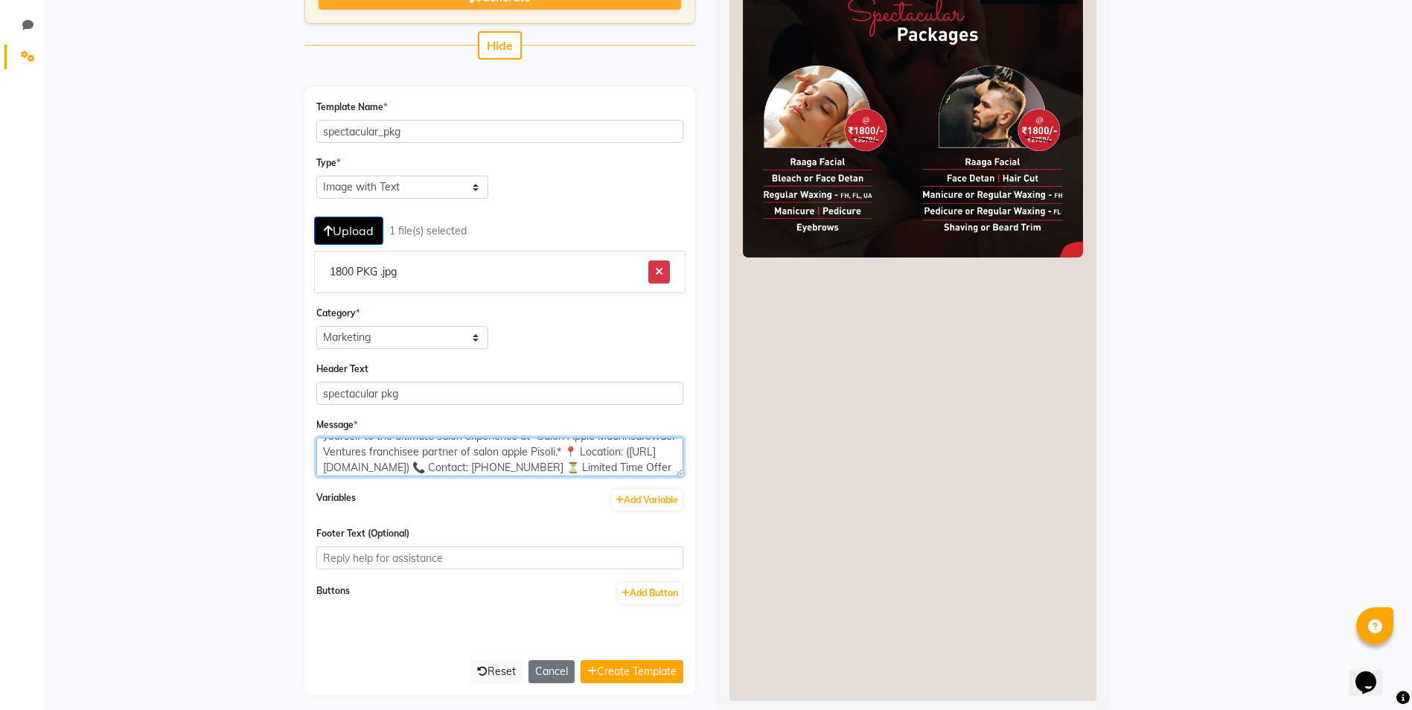
scroll to position [372, 0]
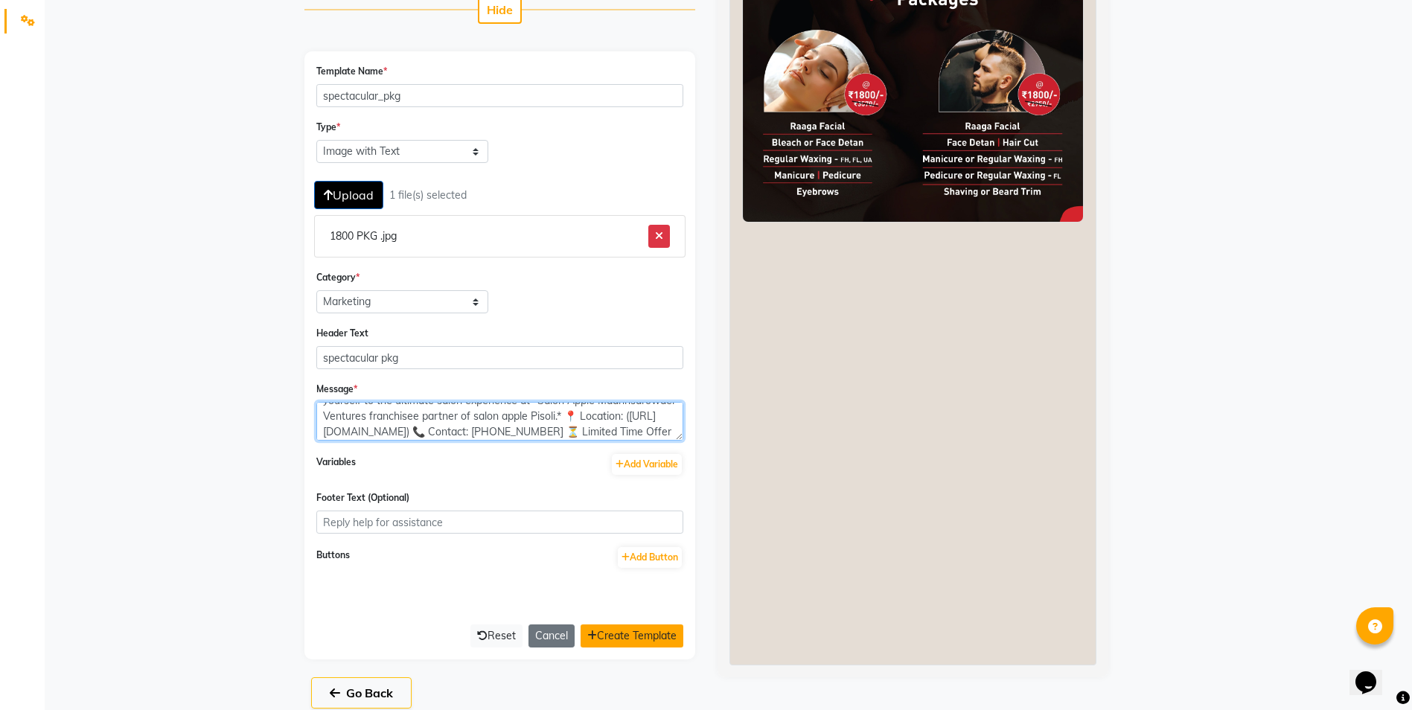
type textarea "✨ *Spectacular Package for Men & Women at Just ₹1800!* ✨ 💇‍♂️ Treat yourself to…"
click at [616, 625] on button "Create Template" at bounding box center [632, 635] width 103 height 23
click at [616, 631] on button "Create Template" at bounding box center [632, 635] width 103 height 23
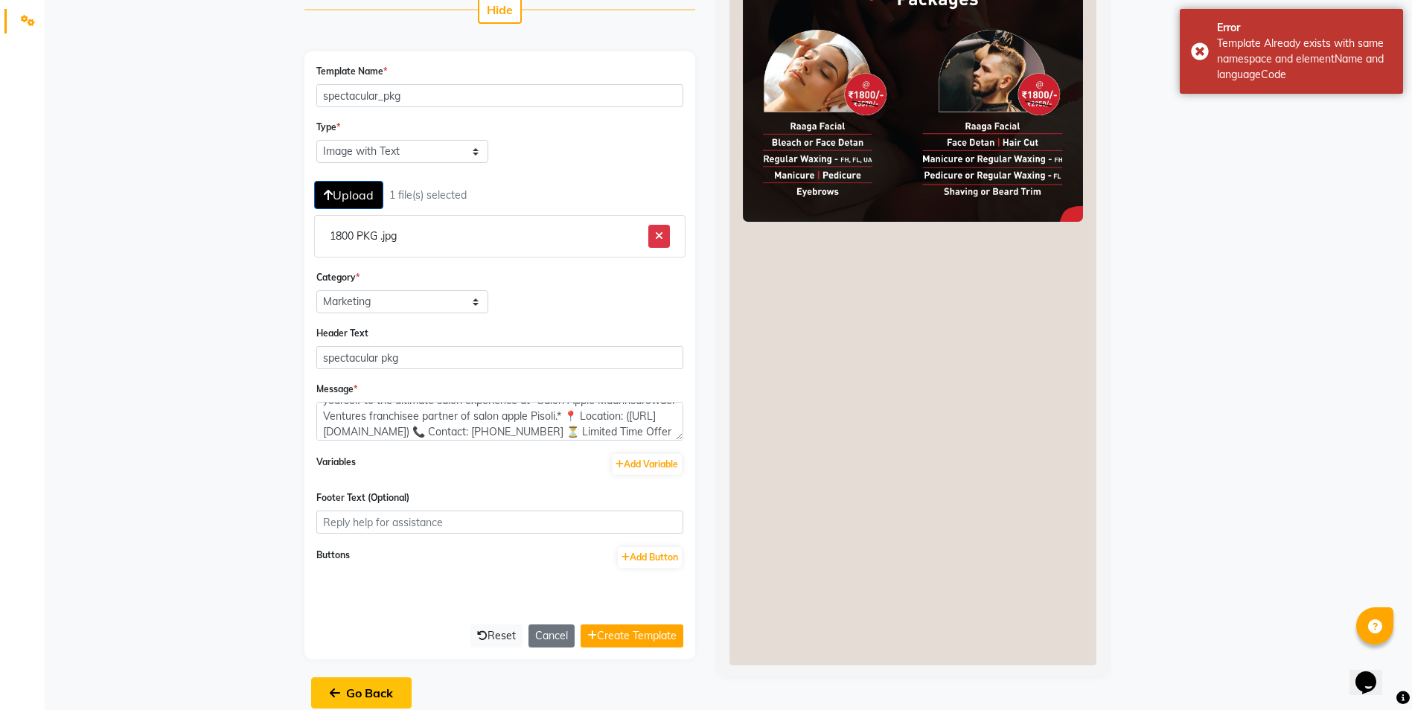
click at [404, 697] on button "Go Back" at bounding box center [361, 692] width 100 height 31
select select "APPROVED"
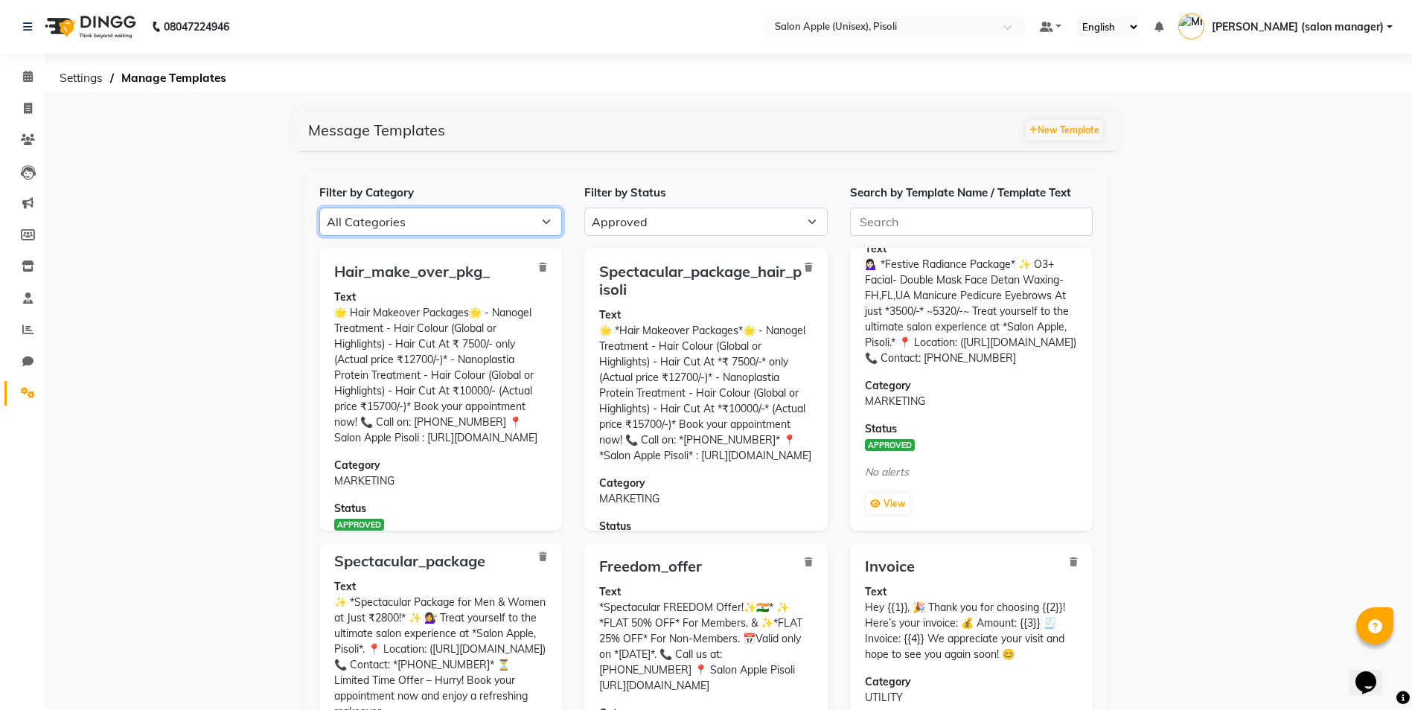
click at [404, 225] on select "All Categories Utility Marketing Authentication" at bounding box center [440, 222] width 243 height 28
click at [147, 292] on app-manage-templates "Message Templates New Template Filter by Category All Categories Utility Market…" at bounding box center [706, 654] width 1412 height 1090
click at [465, 229] on select "All Categories Utility Marketing Authentication" at bounding box center [440, 222] width 243 height 28
select select "MARKETING"
click at [319, 208] on select "All Categories Utility Marketing Authentication" at bounding box center [440, 222] width 243 height 28
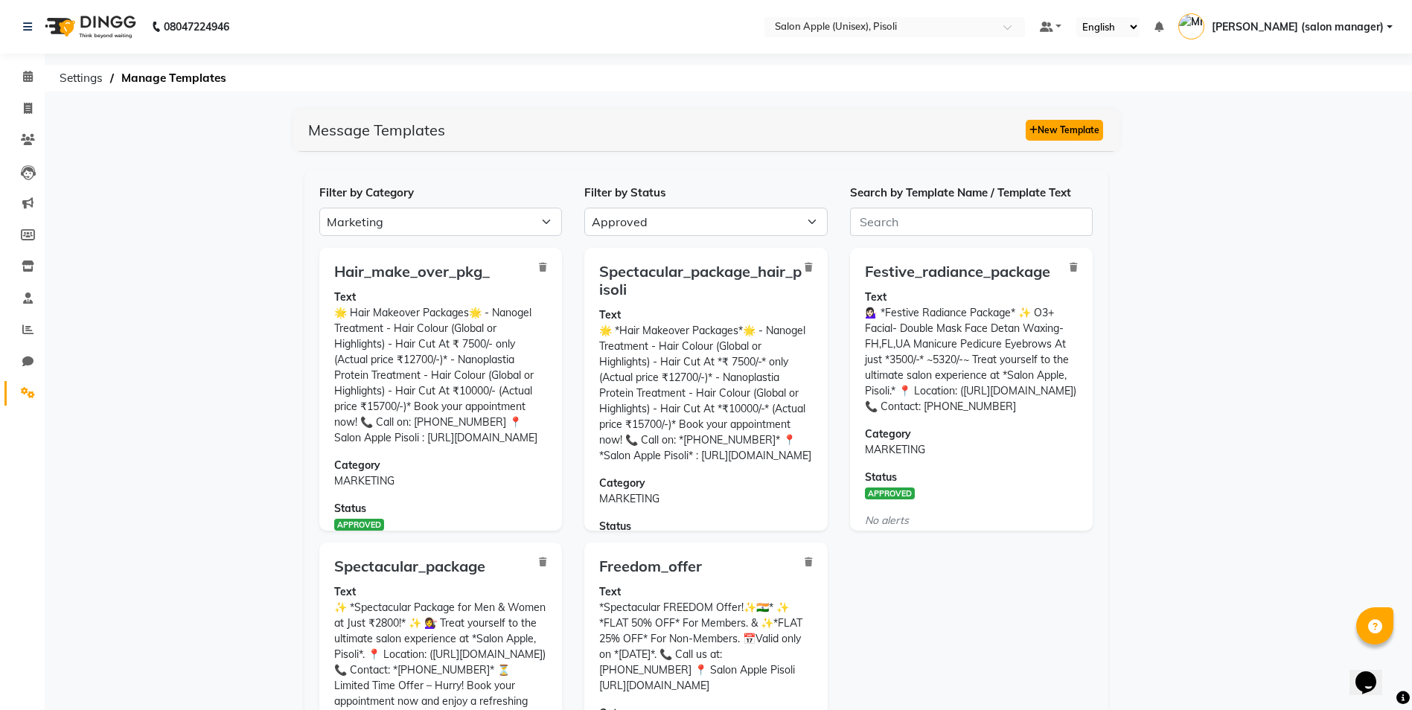
click at [1067, 139] on button "New Template" at bounding box center [1064, 130] width 77 height 21
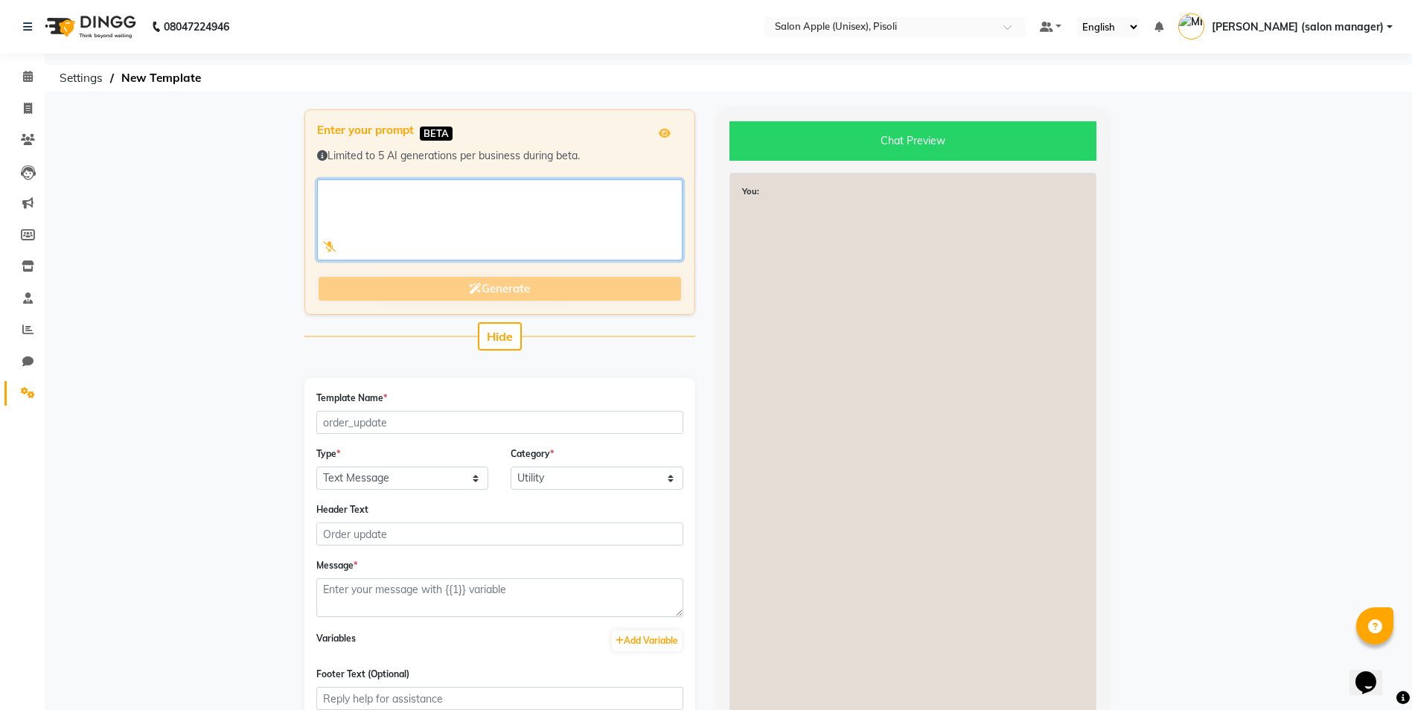
click at [397, 211] on textarea at bounding box center [499, 219] width 365 height 81
paste textarea "✨ *Spectacular Package for Men & Women at Just ₹1800!* ✨ 💇‍♂️ Treat yourself to…"
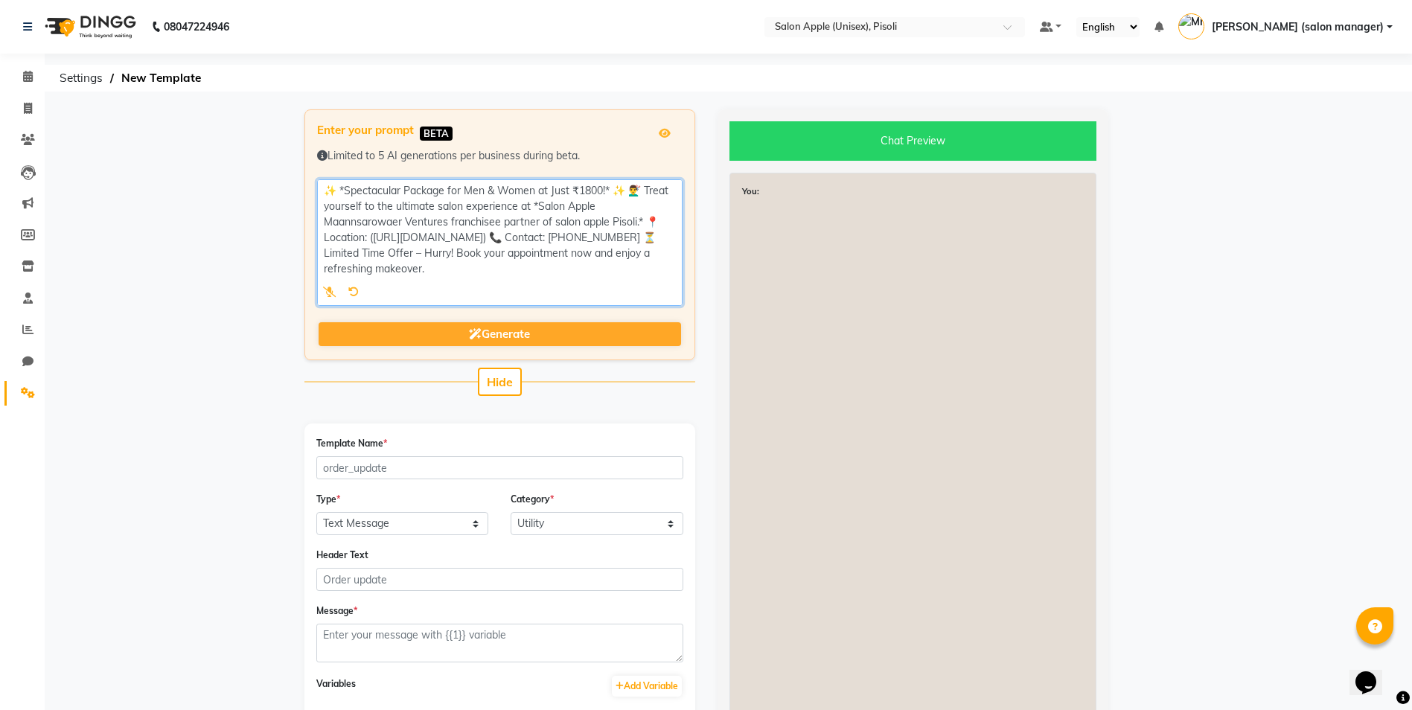
type textarea "✨ *Spectacular Package for Men & Women at Just ₹1800!* ✨ 💇‍♂️ Treat yourself to…"
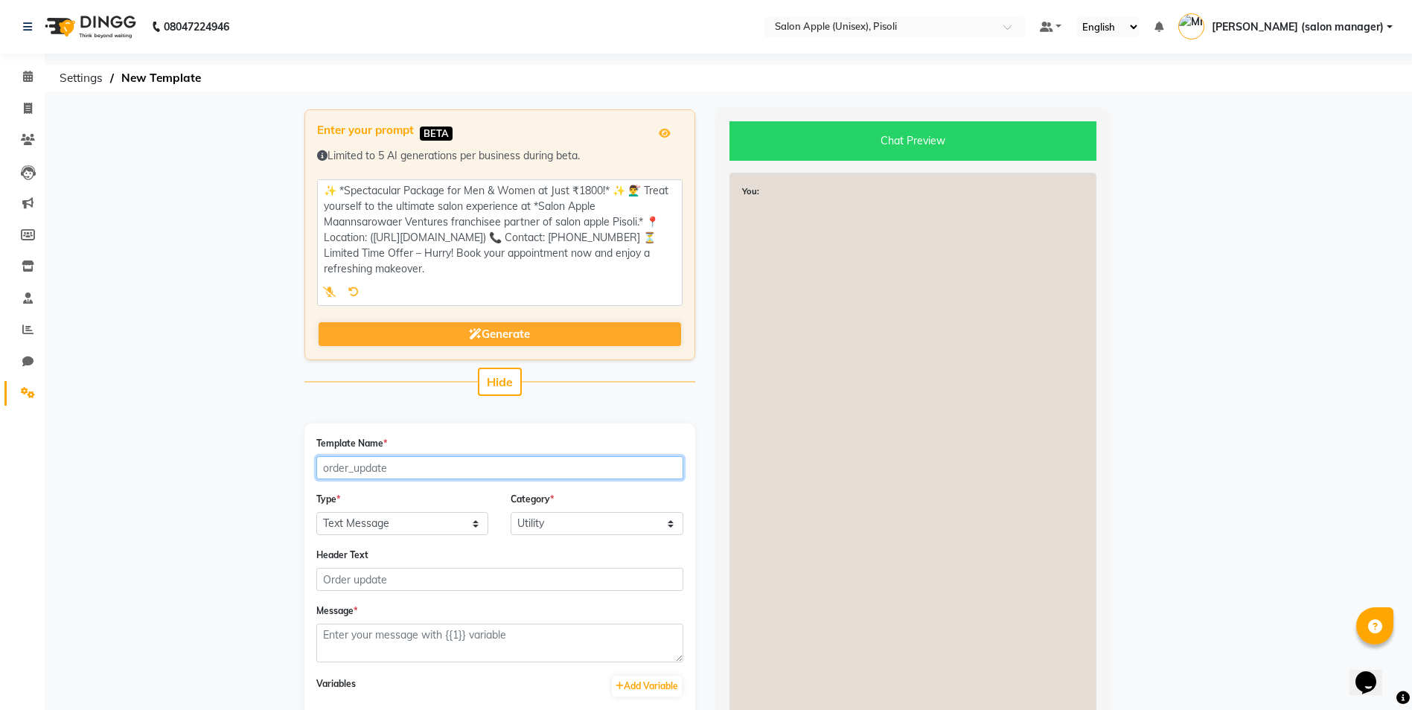
click at [408, 470] on input "Template Name *" at bounding box center [499, 467] width 367 height 23
type input "spectacular_pkg"
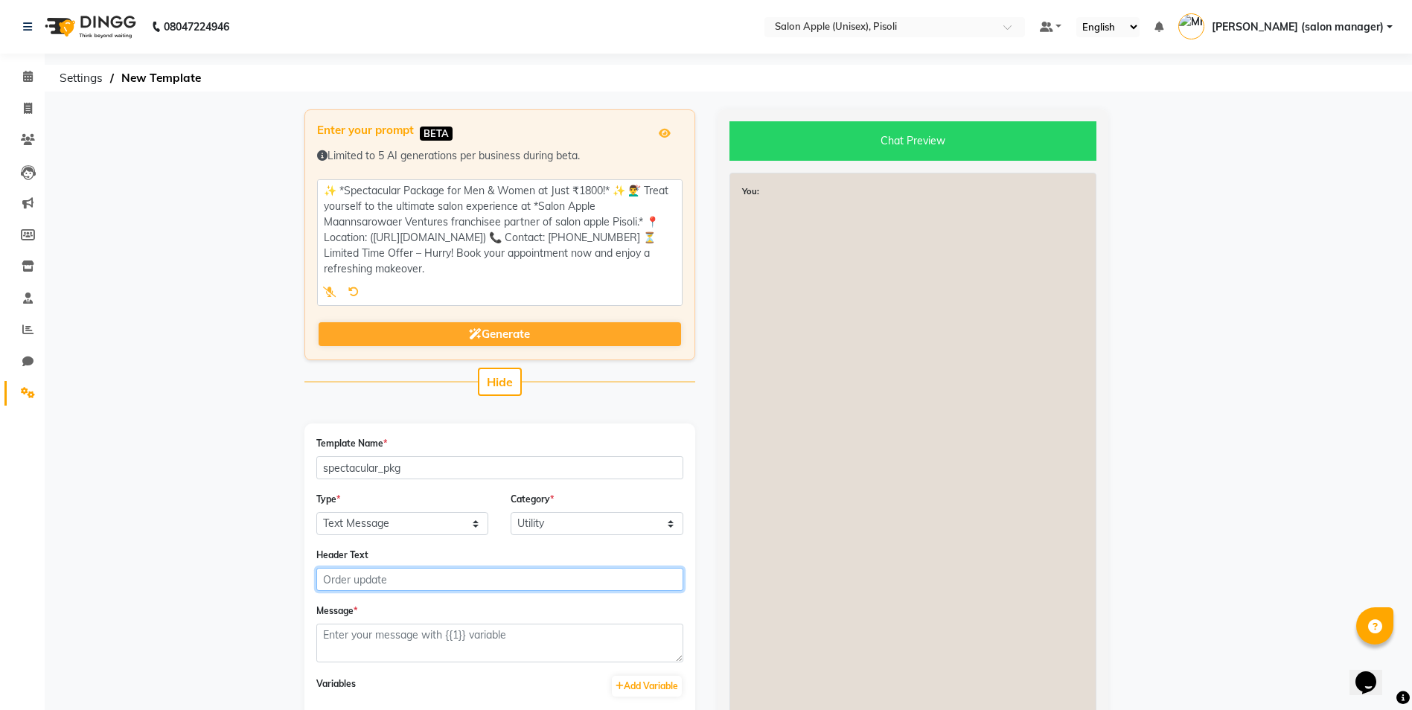
type input "spectacular pkg"
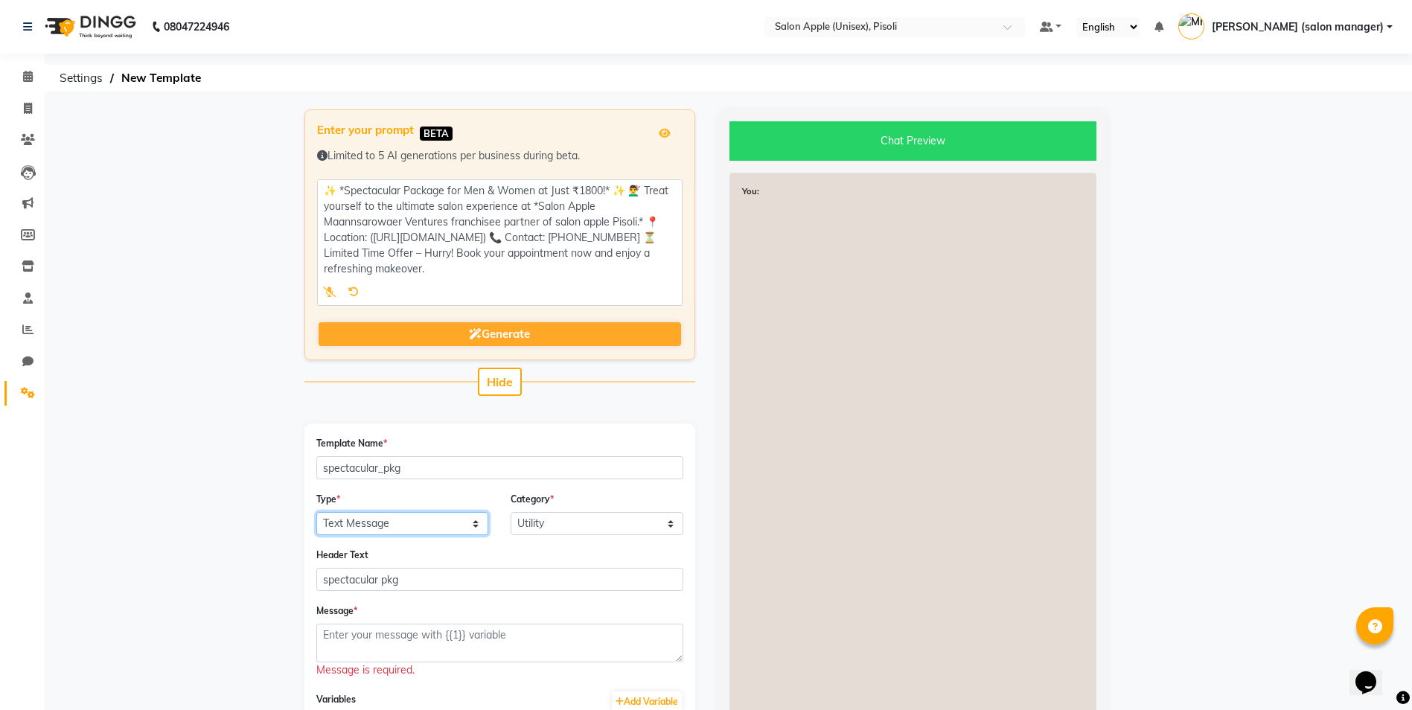
click at [365, 524] on select "Text Message Image with Text" at bounding box center [402, 523] width 173 height 23
select select "IMAGE"
click at [316, 512] on select "Text Message Image with Text" at bounding box center [402, 523] width 173 height 23
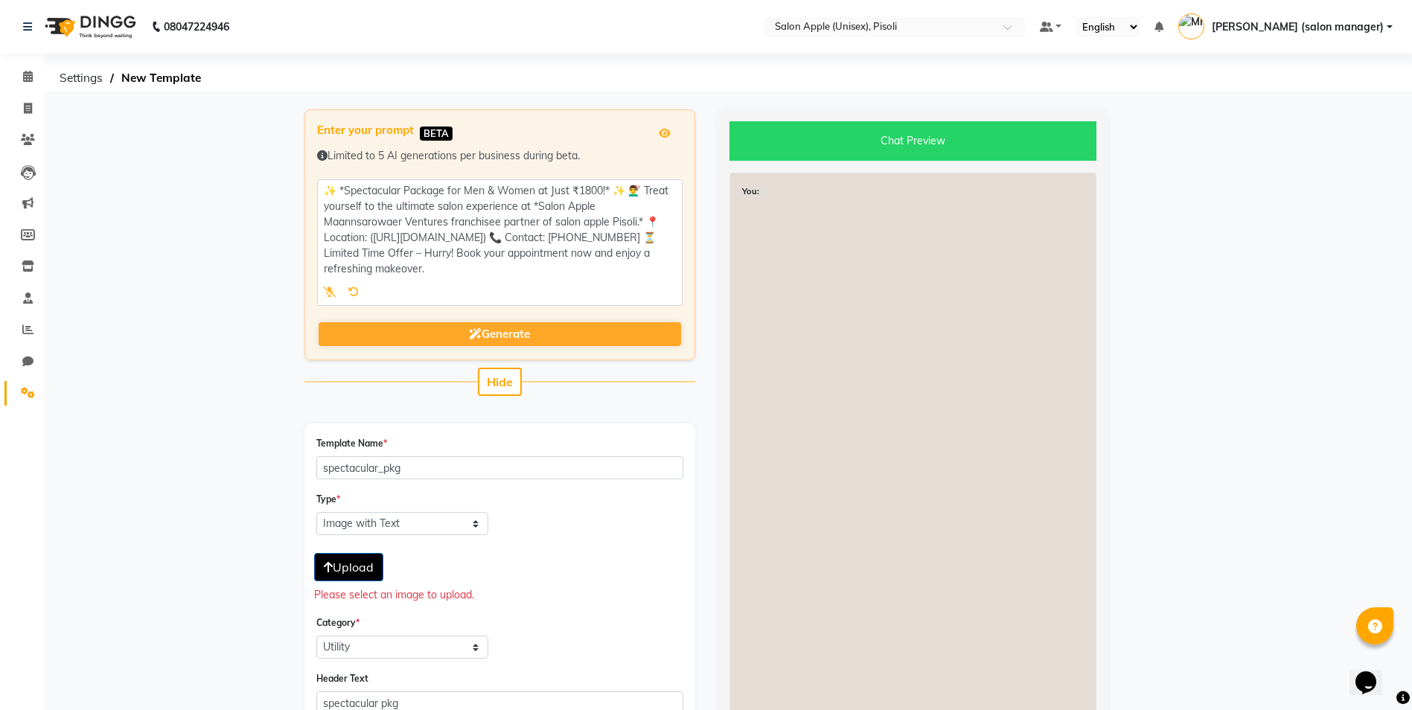
click at [372, 578] on button "Upload" at bounding box center [348, 567] width 69 height 28
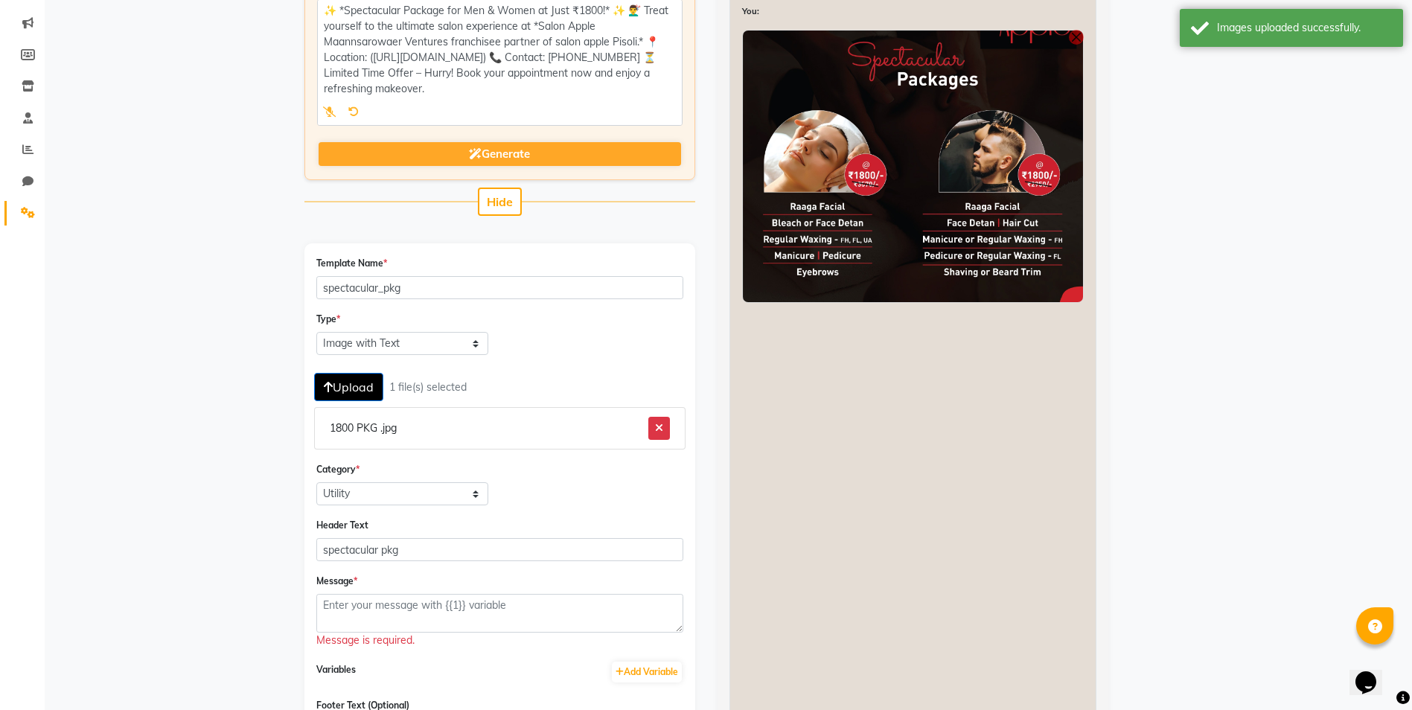
scroll to position [223, 0]
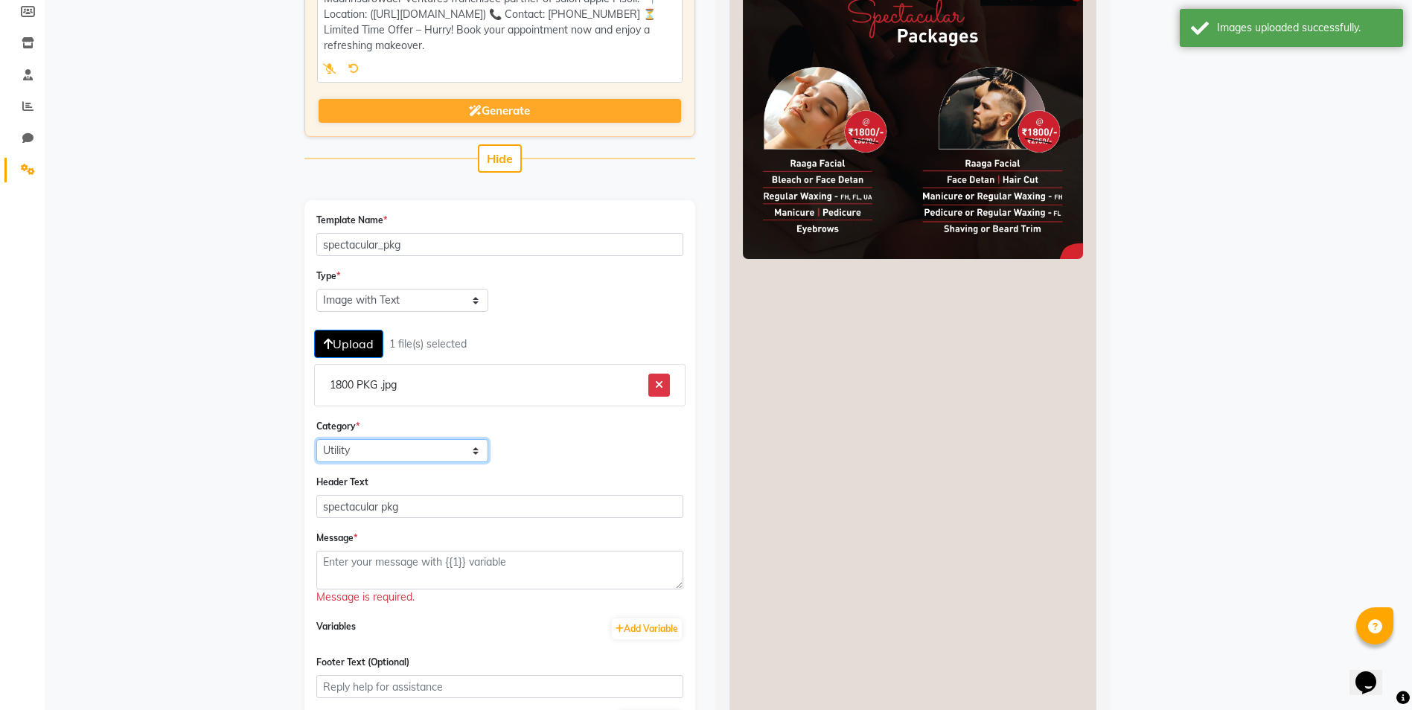
click at [386, 447] on select "Utility Marketing Authentication" at bounding box center [402, 450] width 173 height 23
select select "MARKETING"
click at [316, 439] on select "Utility Marketing Authentication" at bounding box center [402, 450] width 173 height 23
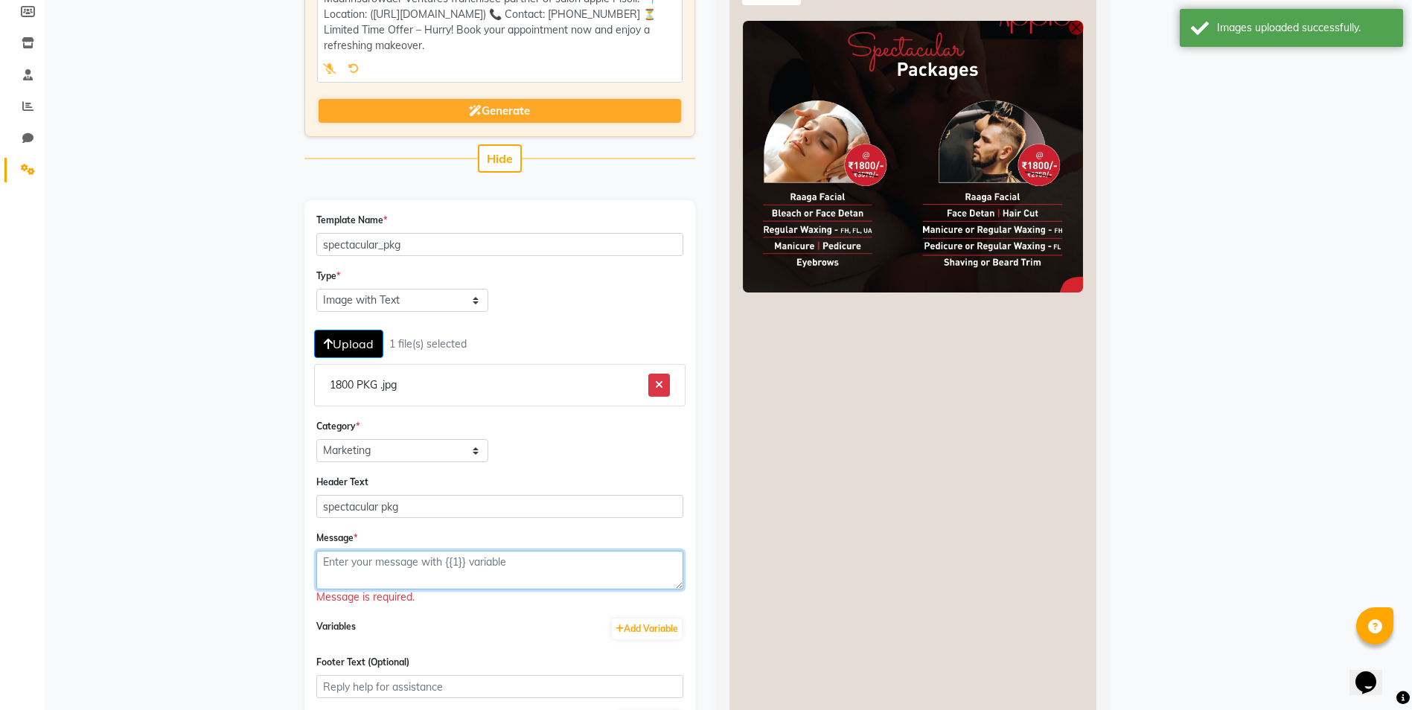
click at [356, 566] on textarea at bounding box center [499, 570] width 367 height 39
paste textarea "✨ *Spectacular Package for Men & Women at Just ₹1800!* ✨ 💇‍♂️ Treat yourself to…"
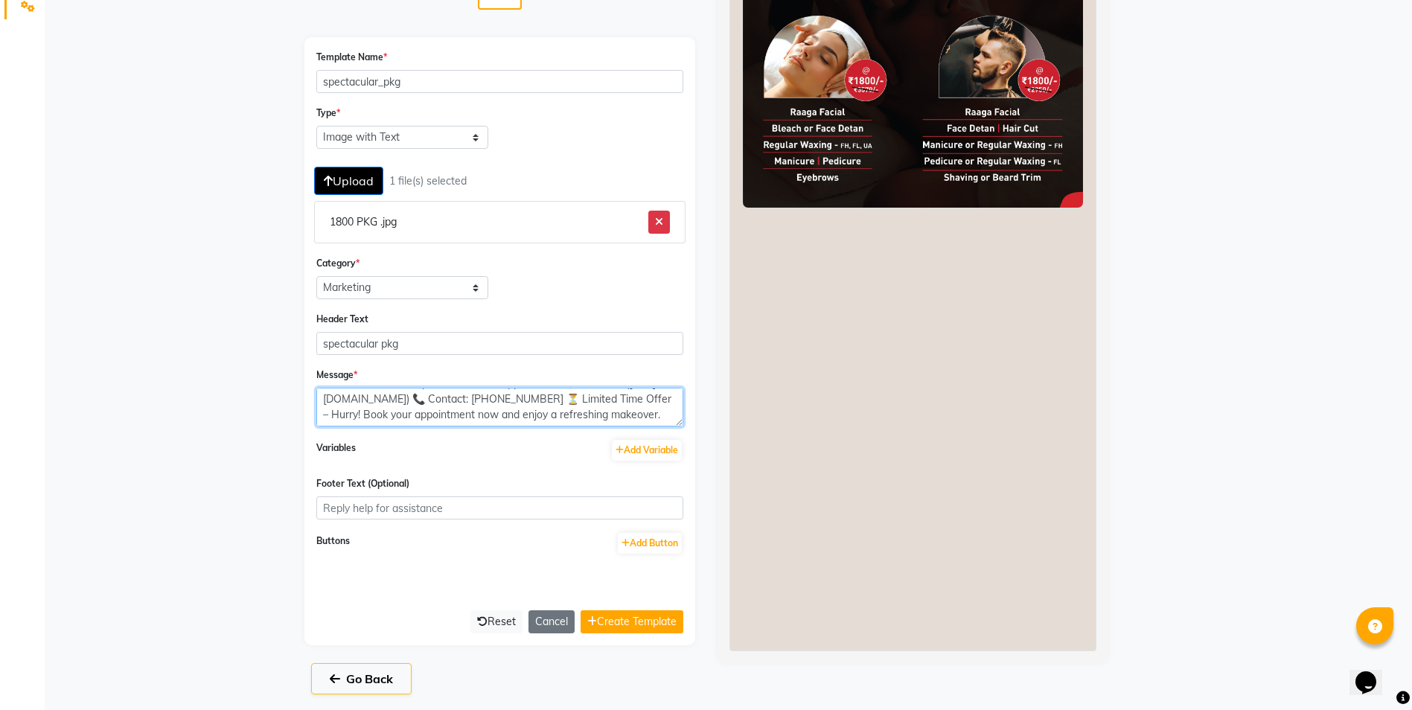
scroll to position [389, 0]
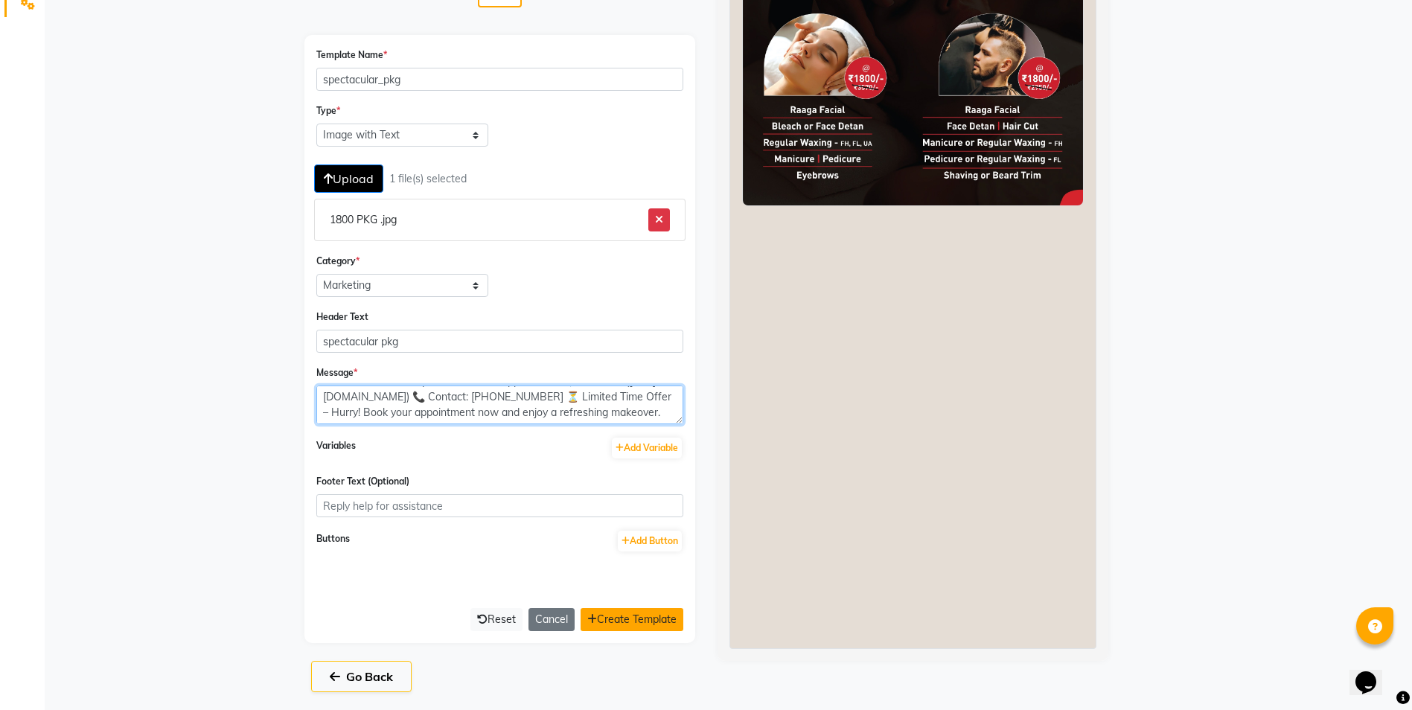
type textarea "✨ *Spectacular Package for Men & Women at Just ₹1800!* ✨ 💇‍♂️ Treat yourself to…"
click at [612, 617] on button "Create Template" at bounding box center [632, 619] width 103 height 23
click at [614, 614] on button "Create Template" at bounding box center [632, 619] width 103 height 23
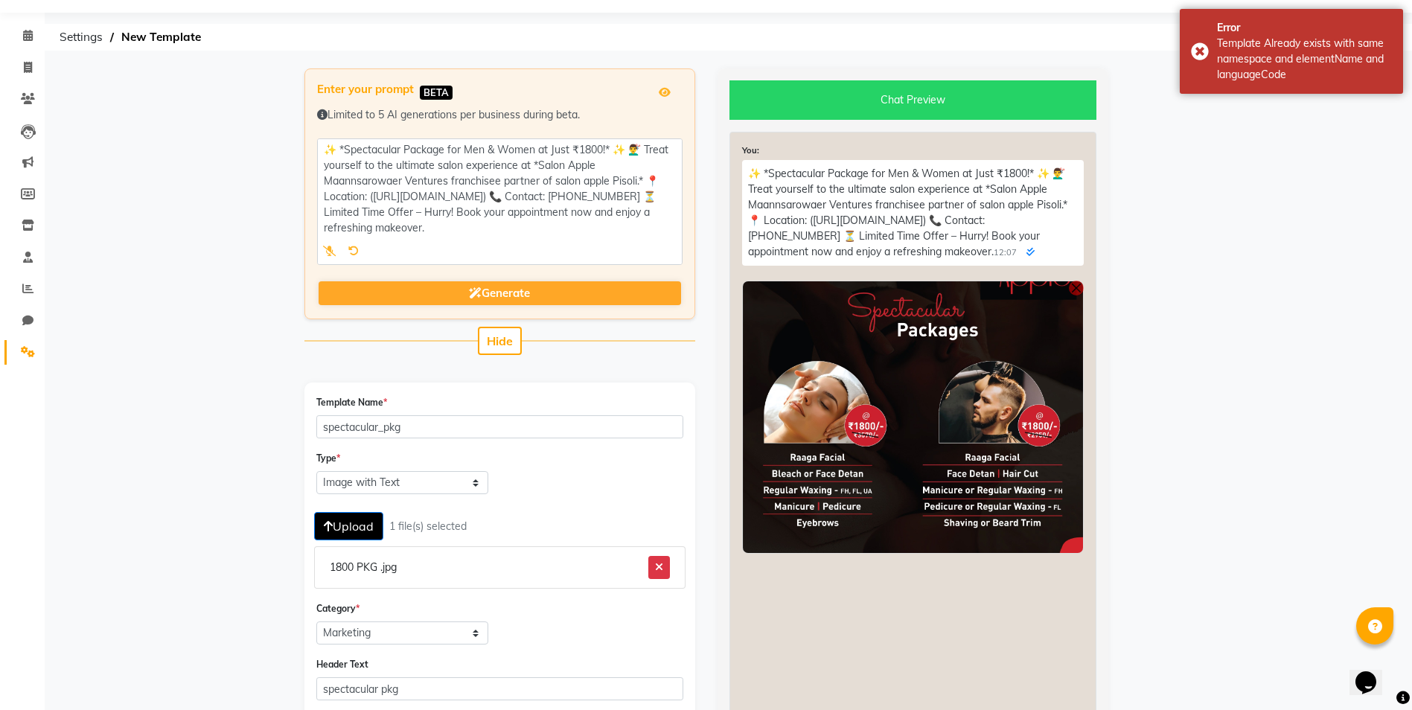
scroll to position [16, 0]
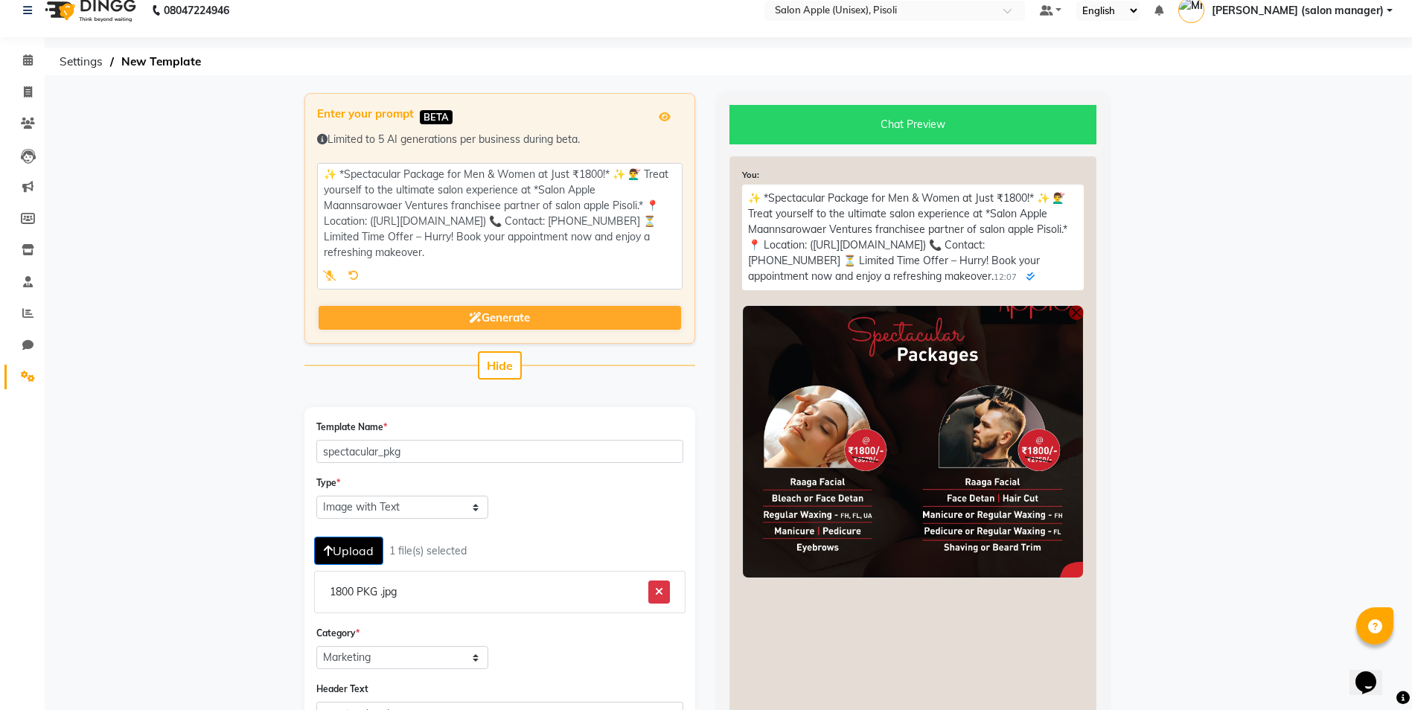
click at [946, 660] on div "You: ✨ *Spectacular Package for Men & Women at Just ₹1800!* ✨ 💇‍♂️ Treat yourse…" at bounding box center [912, 588] width 367 height 865
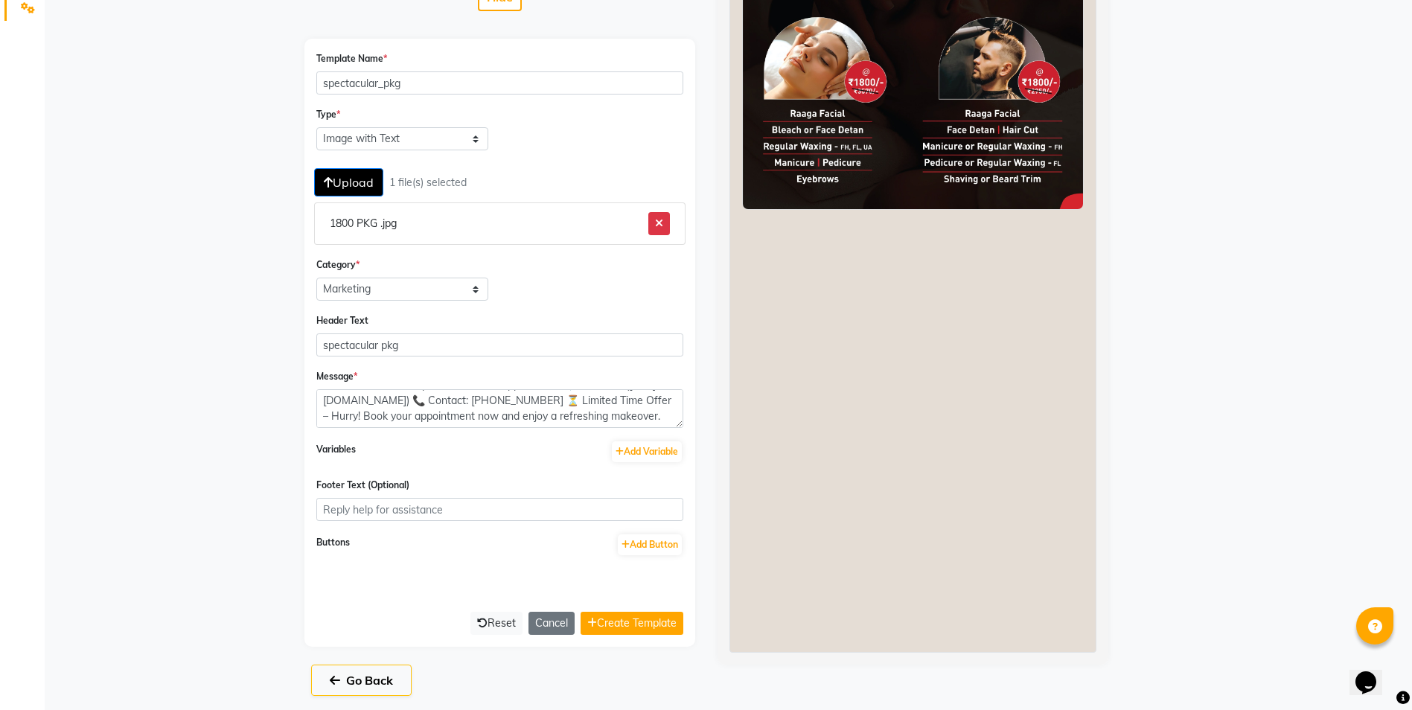
scroll to position [389, 0]
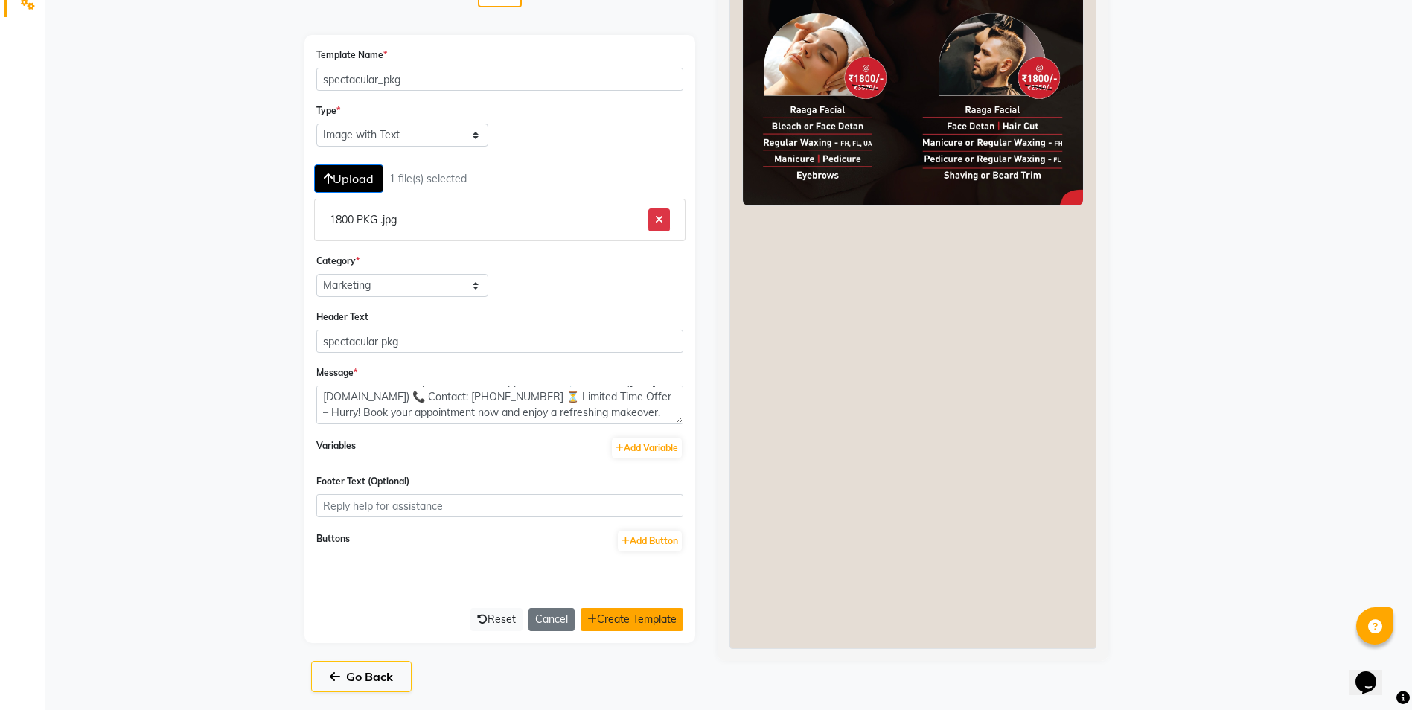
click at [617, 622] on button "Create Template" at bounding box center [632, 619] width 103 height 23
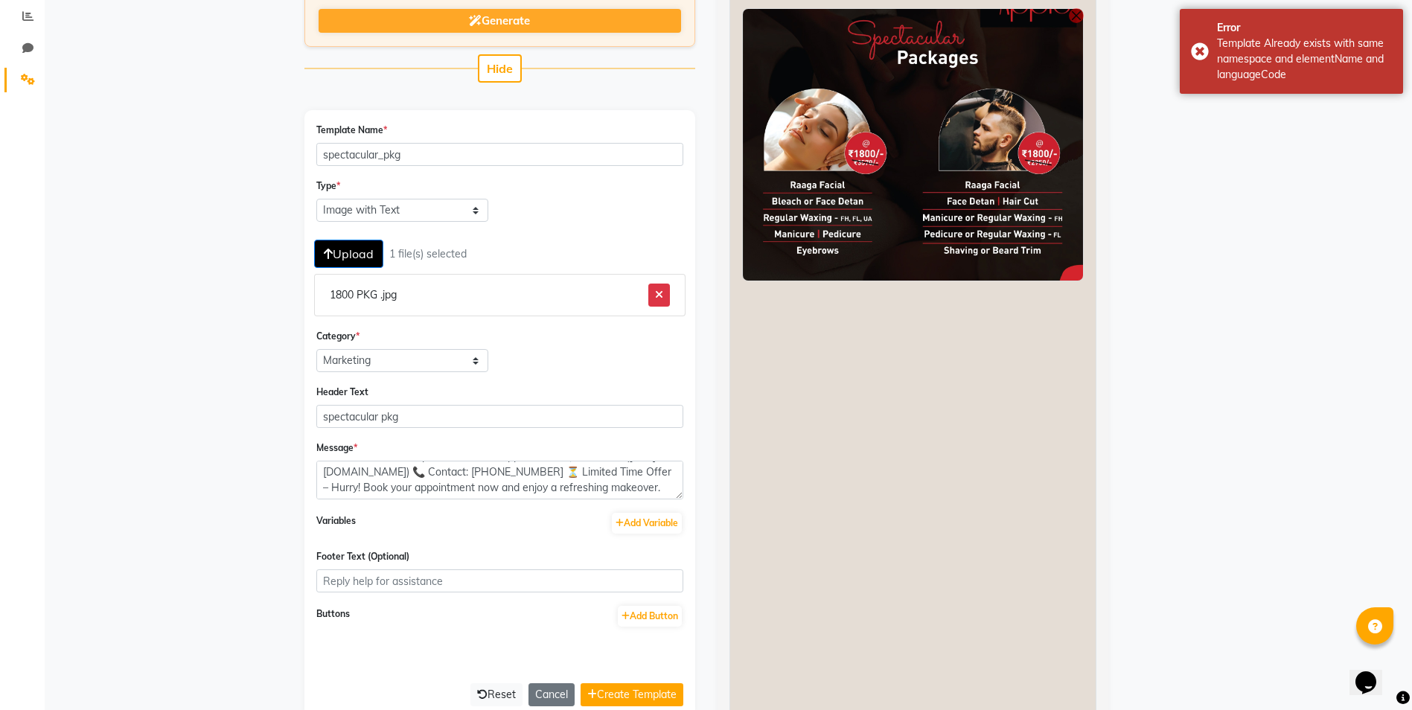
scroll to position [314, 0]
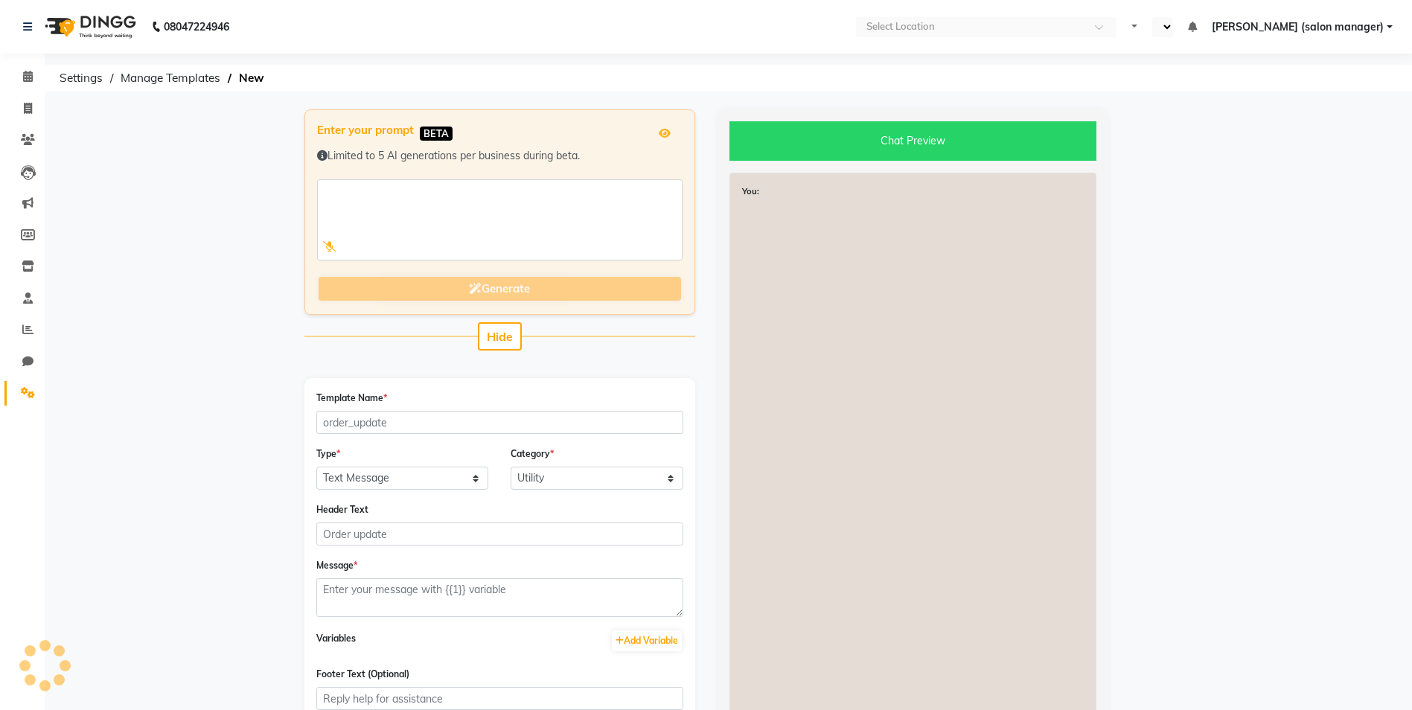
select select "en"
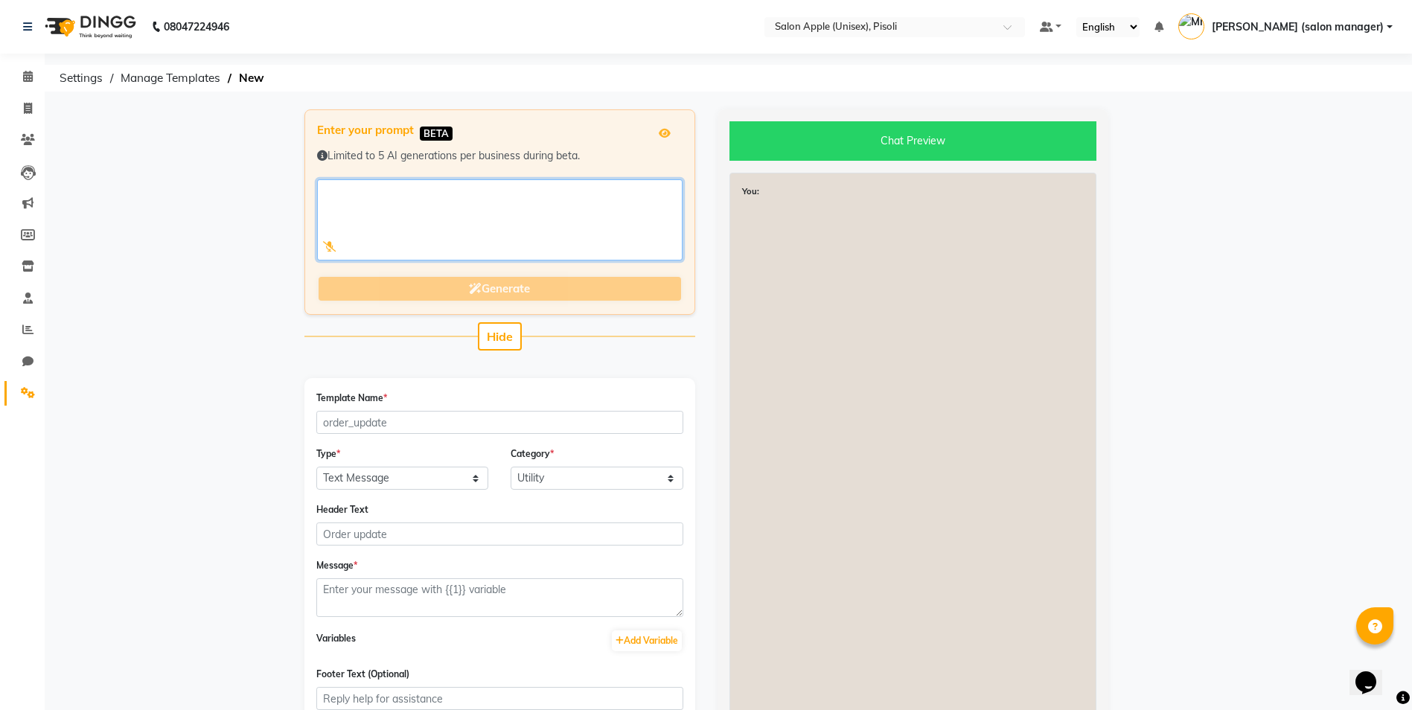
click at [409, 202] on textarea at bounding box center [499, 219] width 365 height 81
paste textarea "✨ *Spectacular Package for Men & Women at Just ₹1800!* ✨ 💇‍♂️ Treat yourself to…"
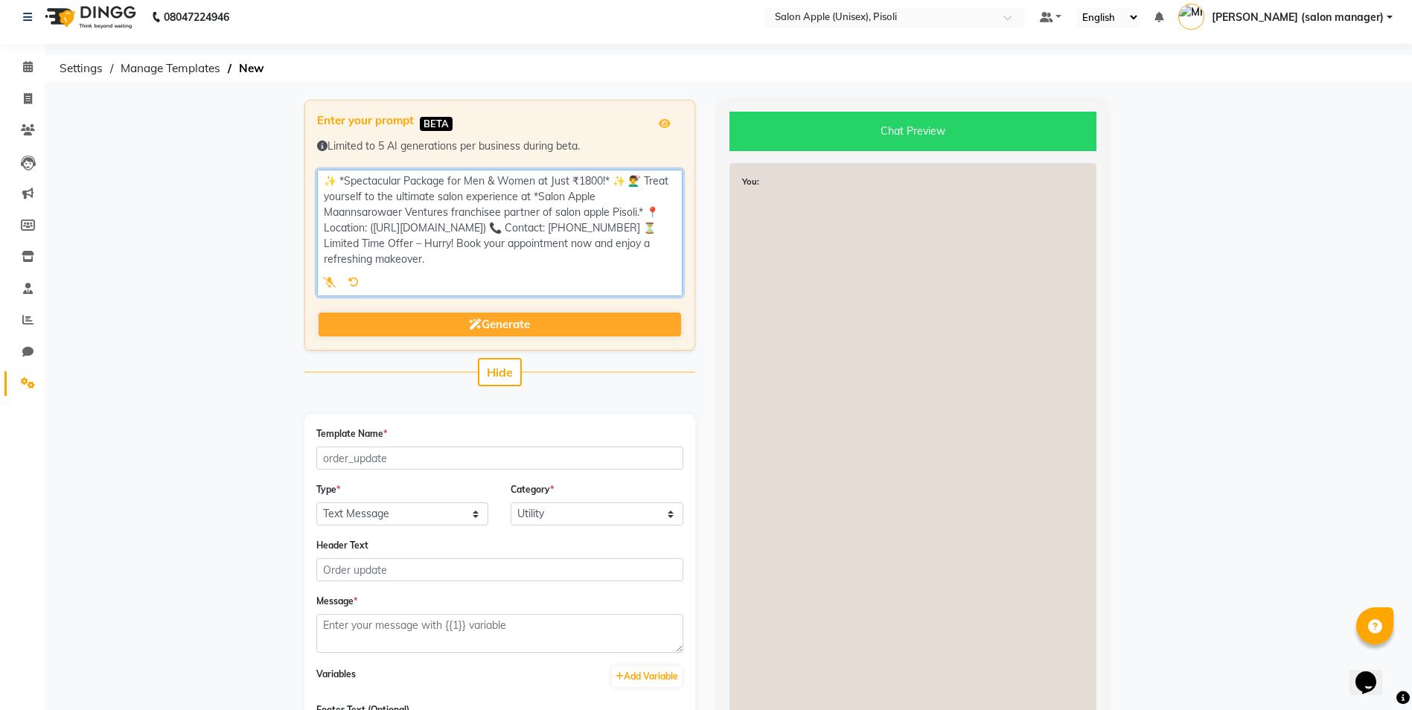
scroll to position [238, 0]
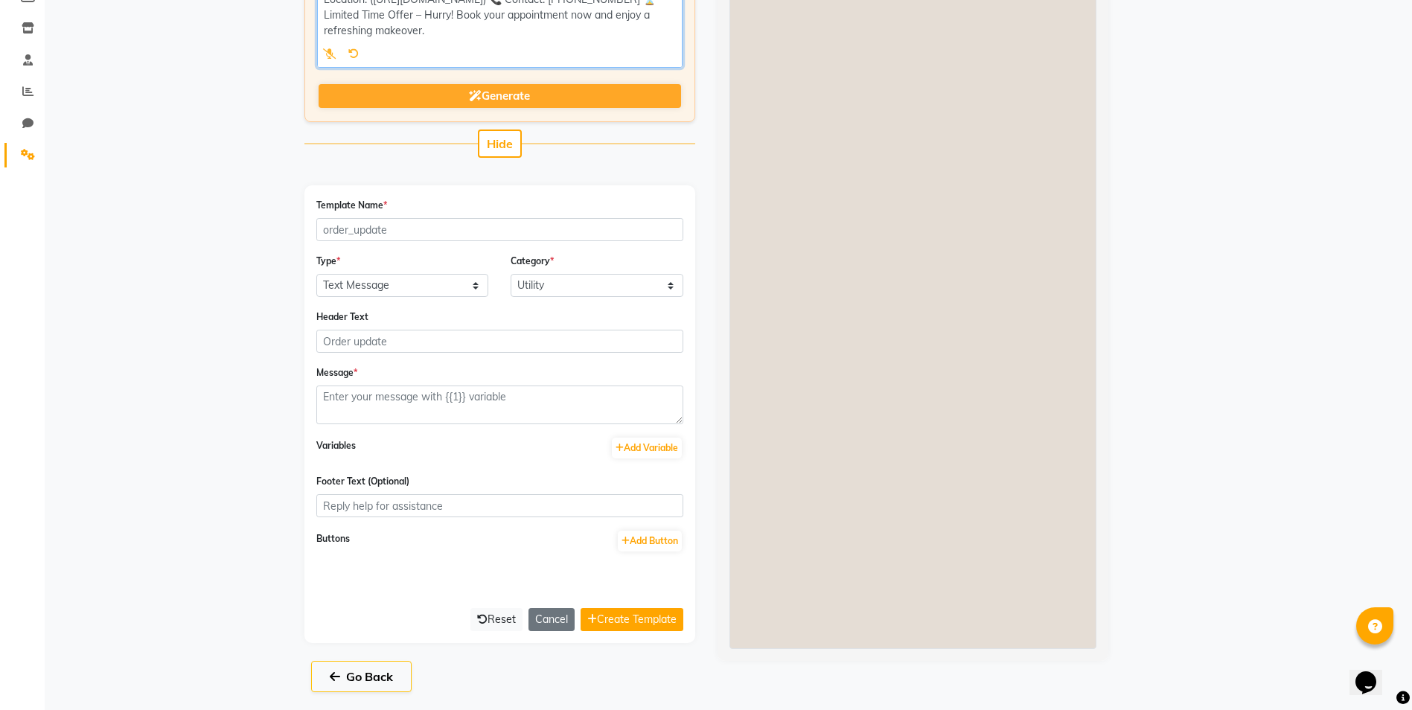
type textarea "✨ *Spectacular Package for Men & Women at Just ₹1800!* ✨ 💇‍♂️ Treat yourself to…"
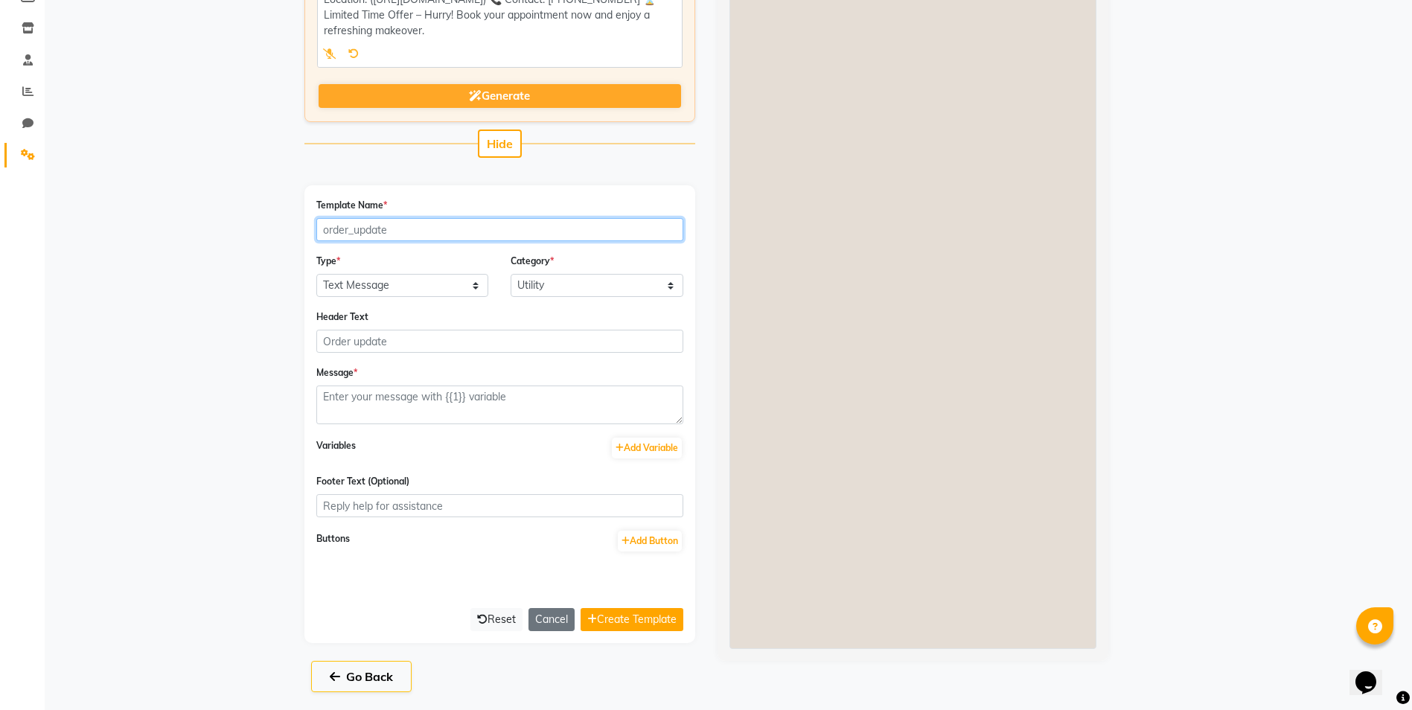
click at [409, 239] on input "Template Name *" at bounding box center [499, 229] width 367 height 23
type input "spectacular_pkg"
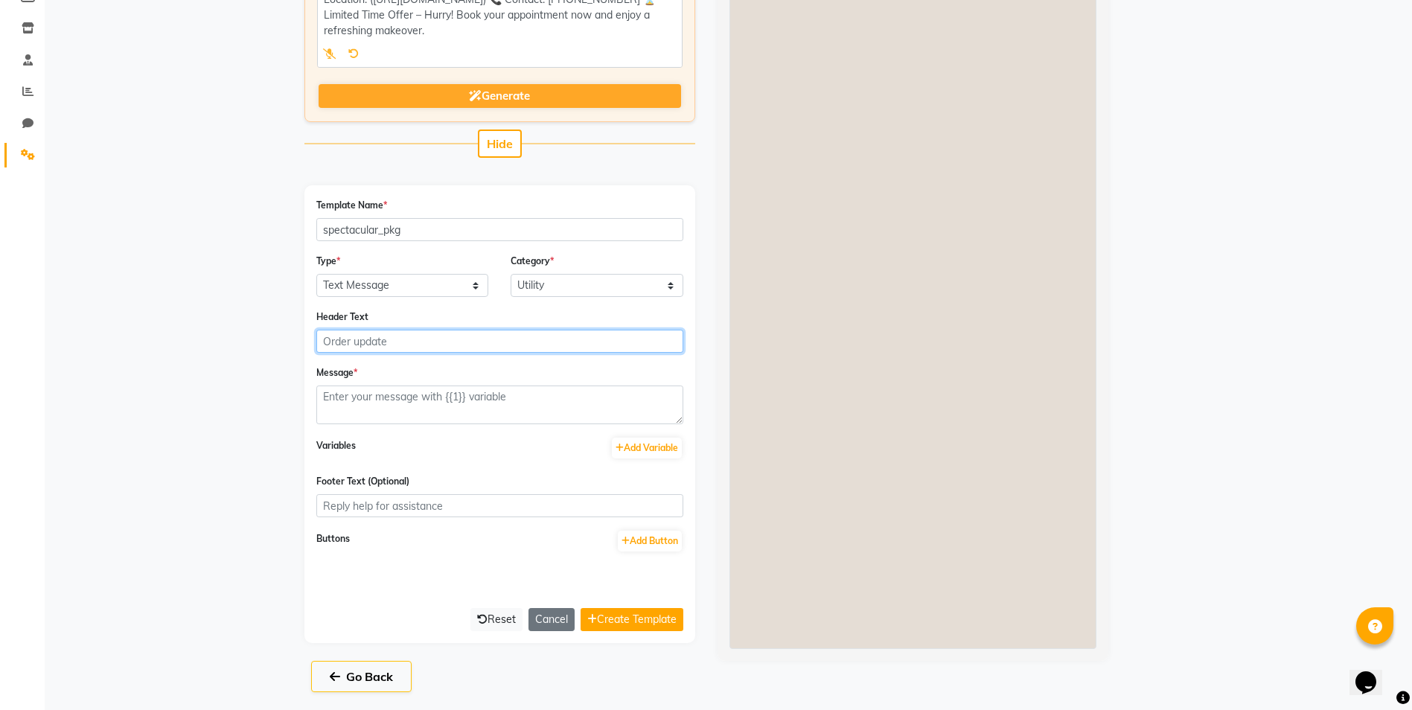
type input "spectacular pkg"
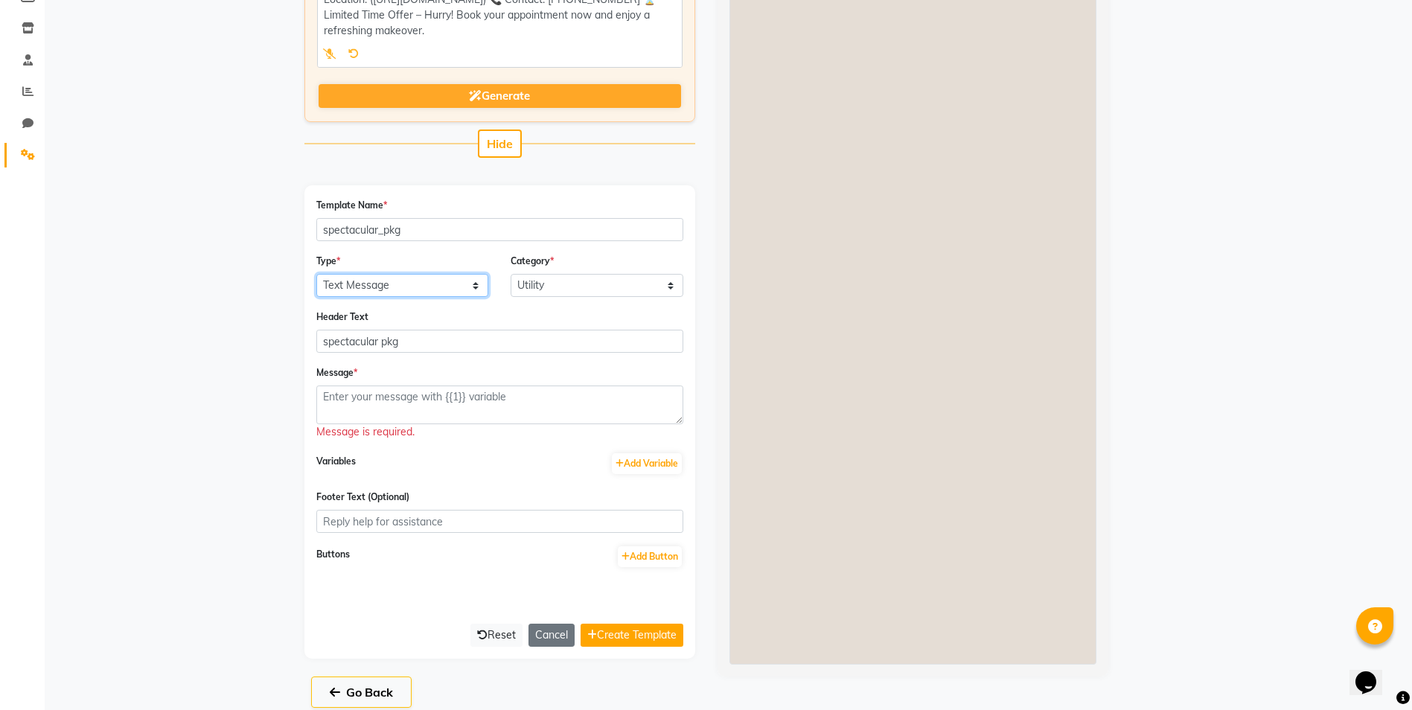
click at [399, 287] on select "Text Message Image with Text" at bounding box center [402, 285] width 173 height 23
select select "IMAGE"
click at [316, 274] on select "Text Message Image with Text" at bounding box center [402, 285] width 173 height 23
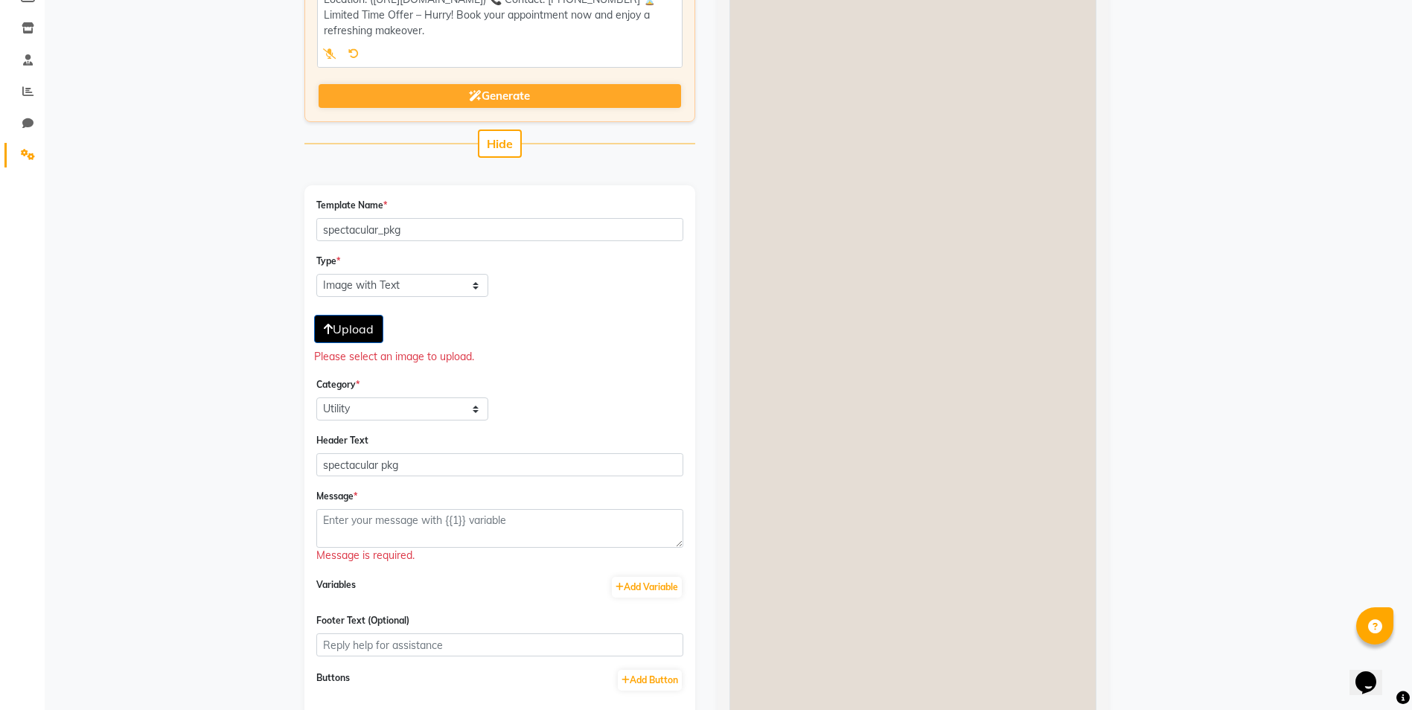
click at [362, 333] on span "Upload" at bounding box center [349, 329] width 50 height 15
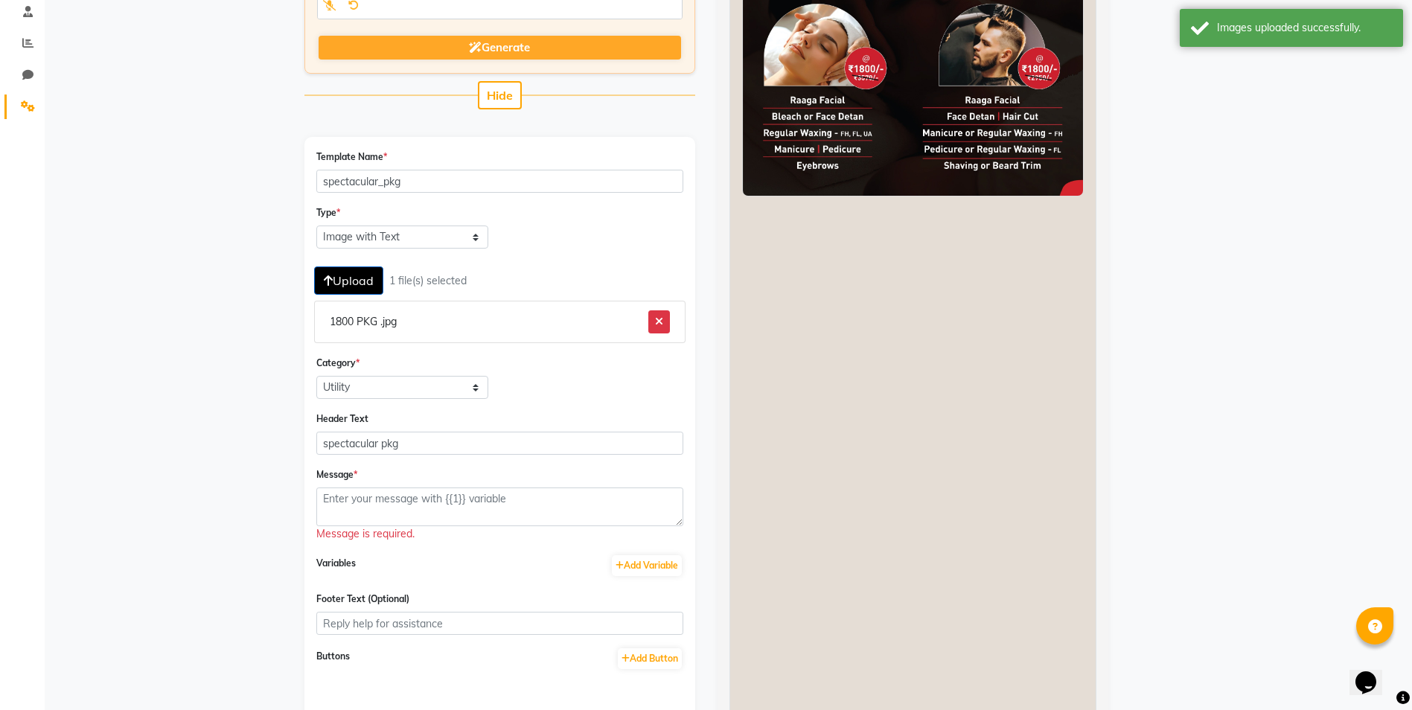
scroll to position [313, 0]
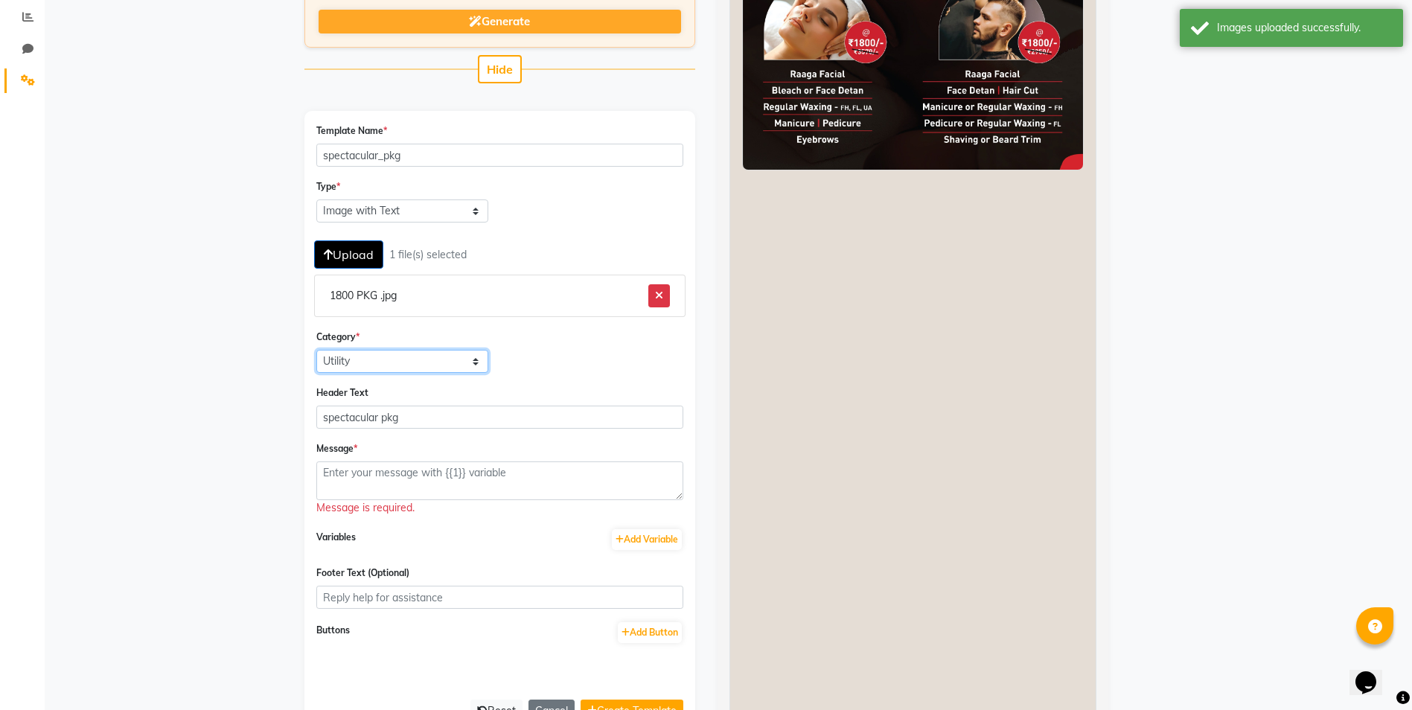
click at [422, 365] on select "Utility Marketing Authentication" at bounding box center [402, 361] width 173 height 23
select select "MARKETING"
click at [316, 350] on select "Utility Marketing Authentication" at bounding box center [402, 361] width 173 height 23
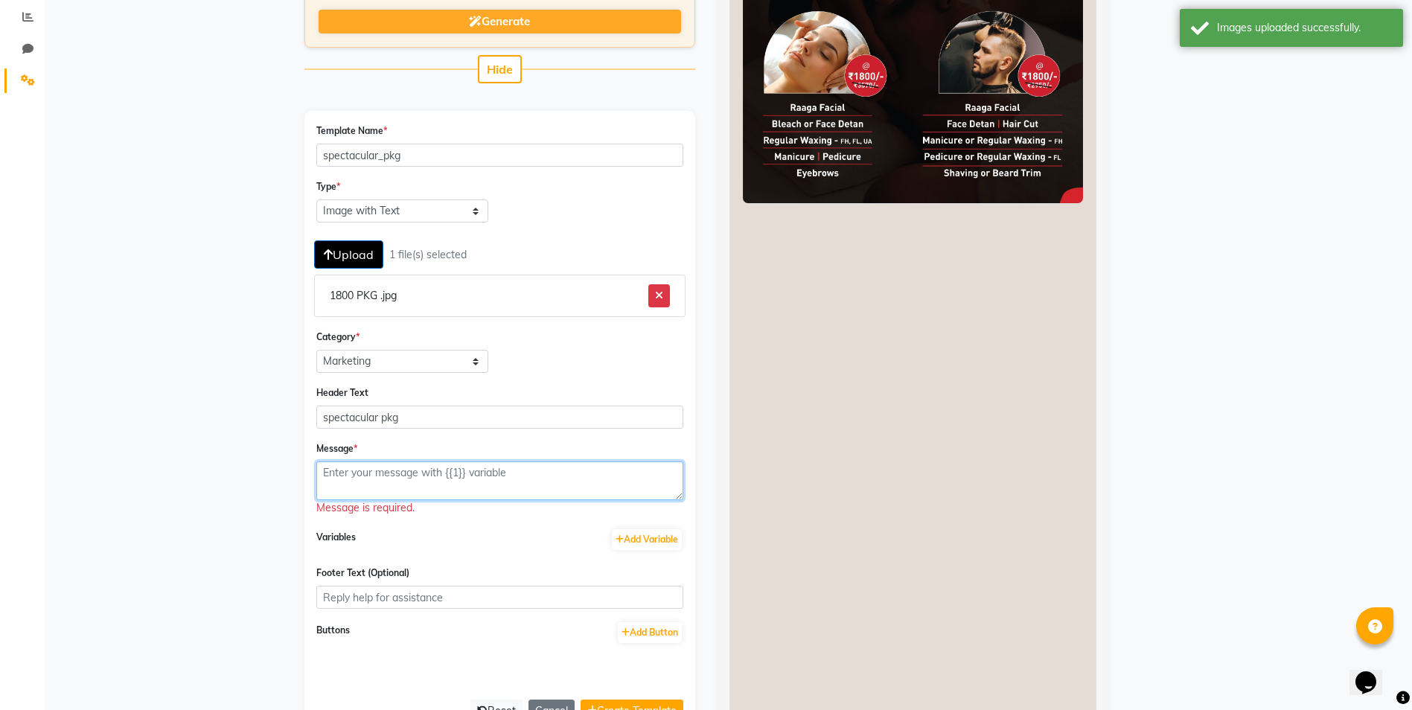
click at [386, 469] on textarea at bounding box center [499, 480] width 367 height 39
paste textarea "✨ *Spectacular Package for Men & Women at Just ₹1800!* ✨ 💇‍♂️ Treat yourself to…"
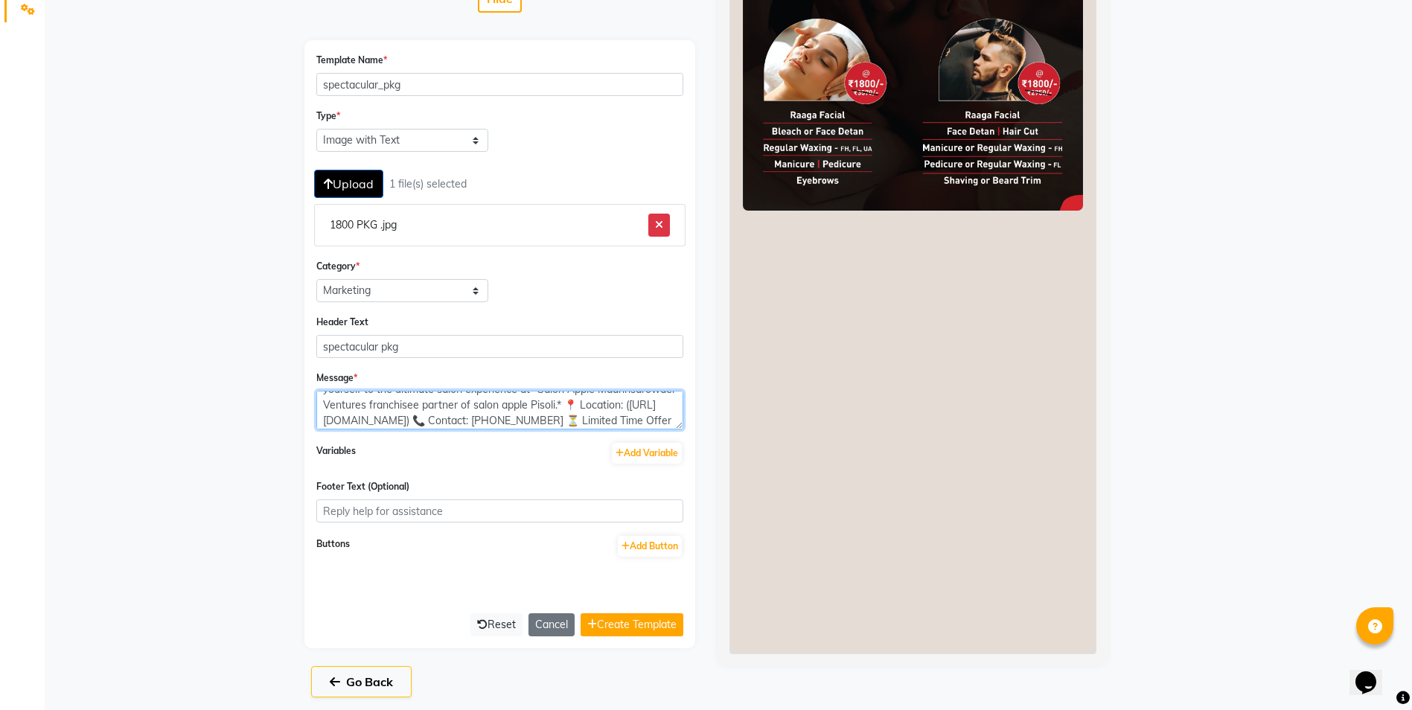
scroll to position [389, 0]
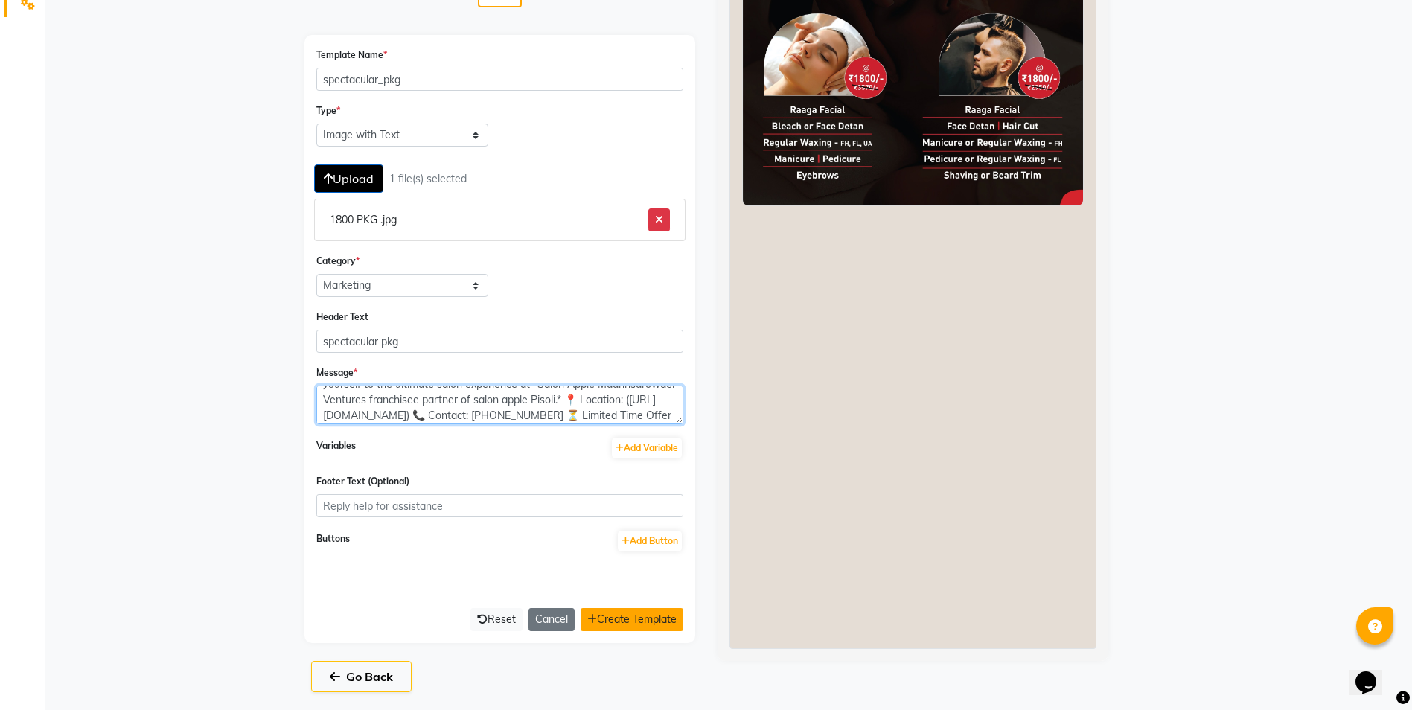
type textarea "✨ *Spectacular Package for Men & Women at Just ₹1800!* ✨ 💇‍♂️ Treat yourself to…"
click at [627, 616] on button "Create Template" at bounding box center [632, 619] width 103 height 23
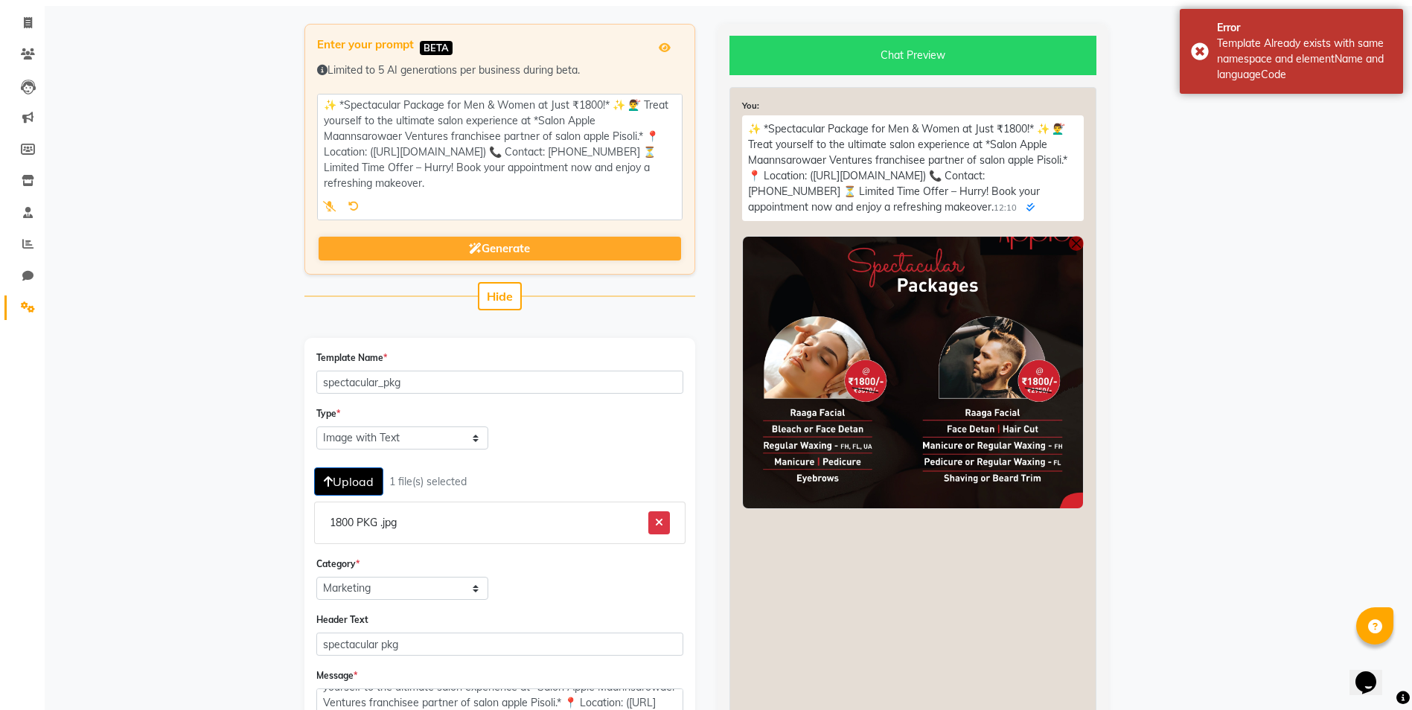
scroll to position [0, 0]
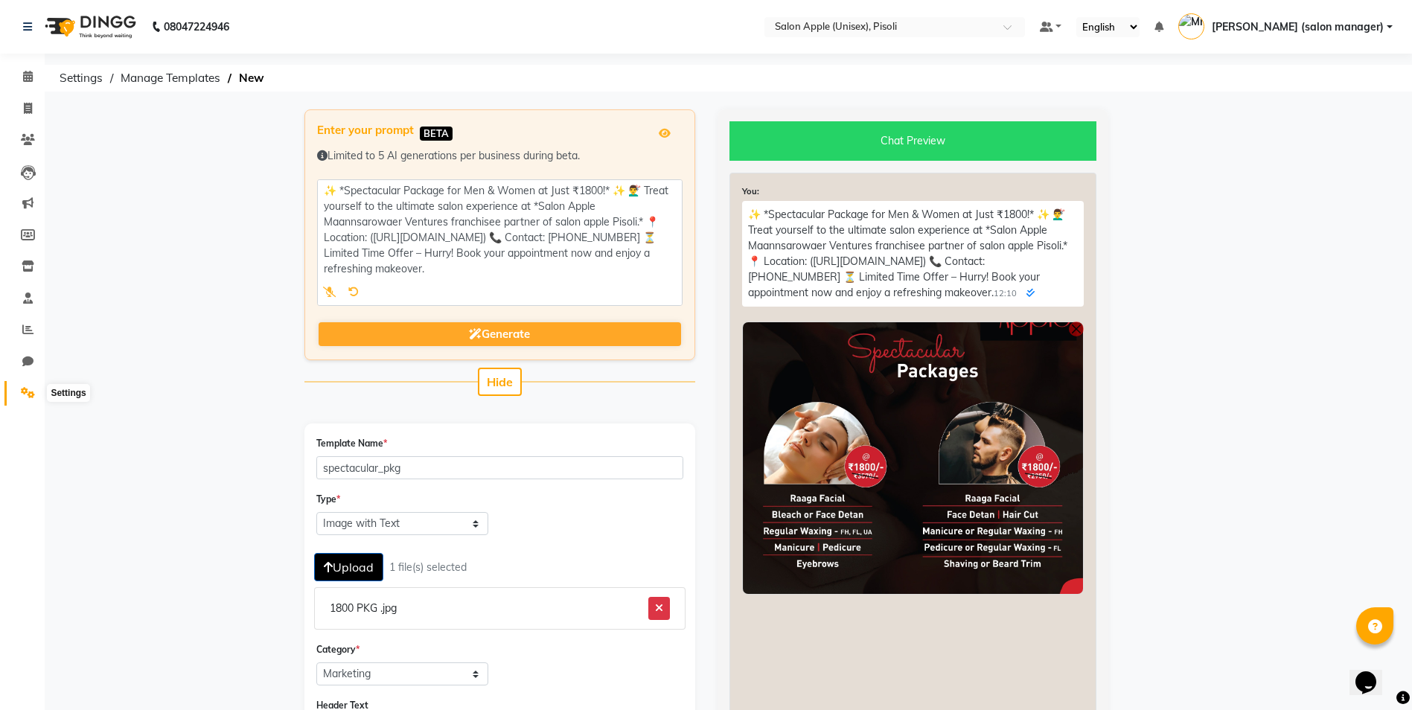
click at [33, 392] on icon at bounding box center [28, 392] width 14 height 11
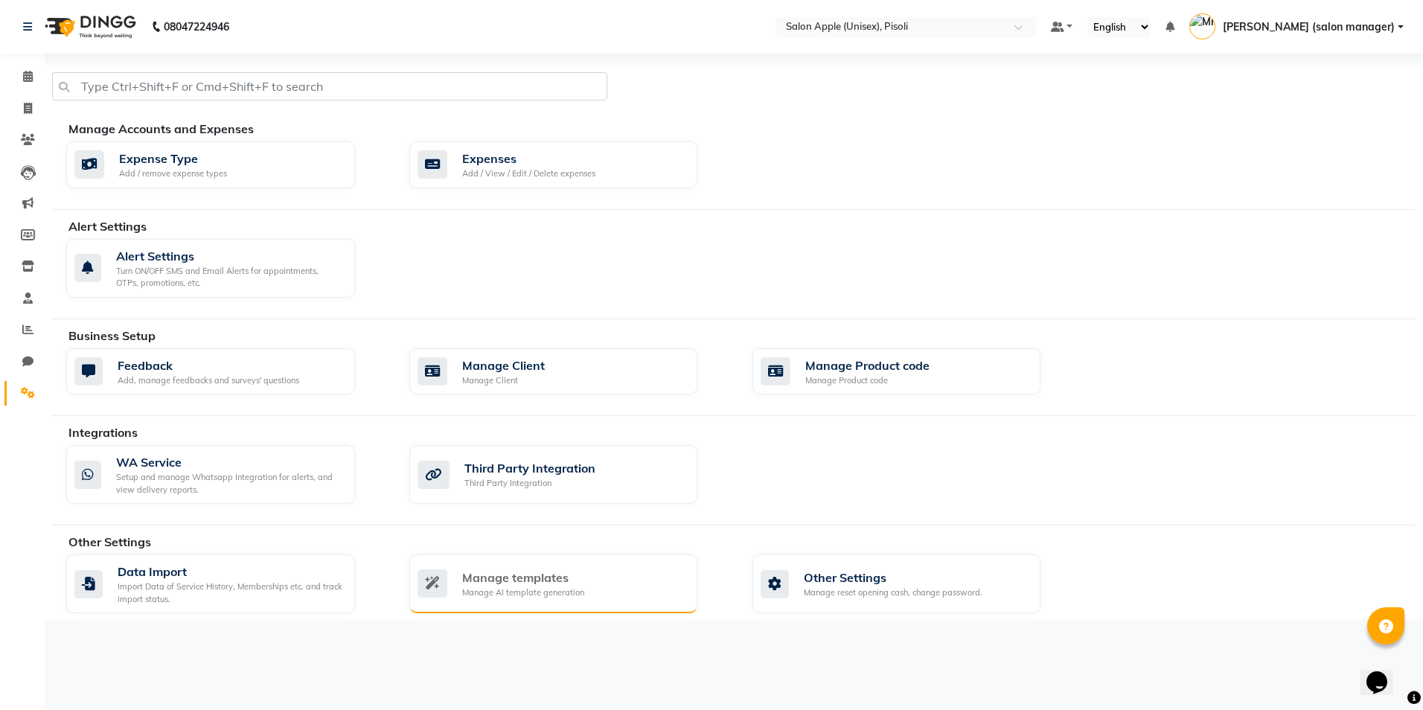
click at [534, 601] on div "Manage templates Manage AI template generation" at bounding box center [553, 584] width 289 height 59
select select "APPROVED"
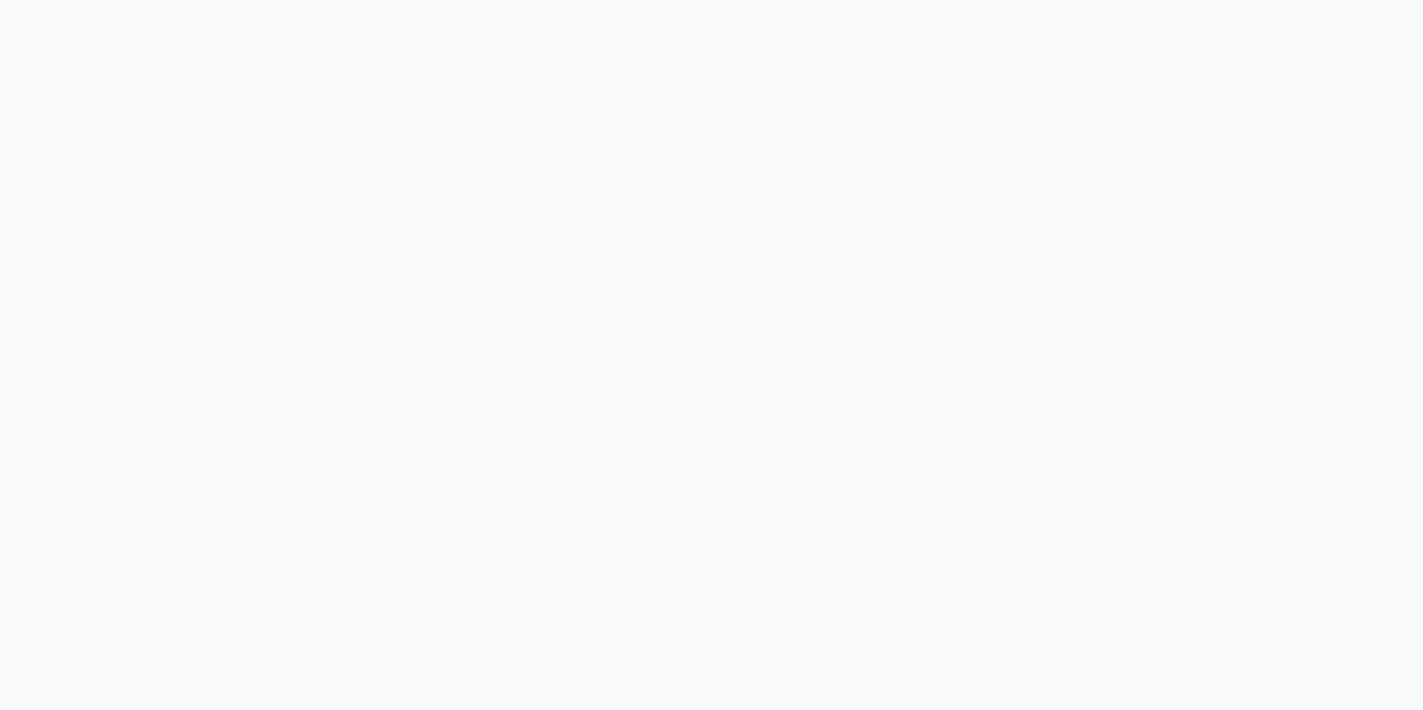
select select "APPROVED"
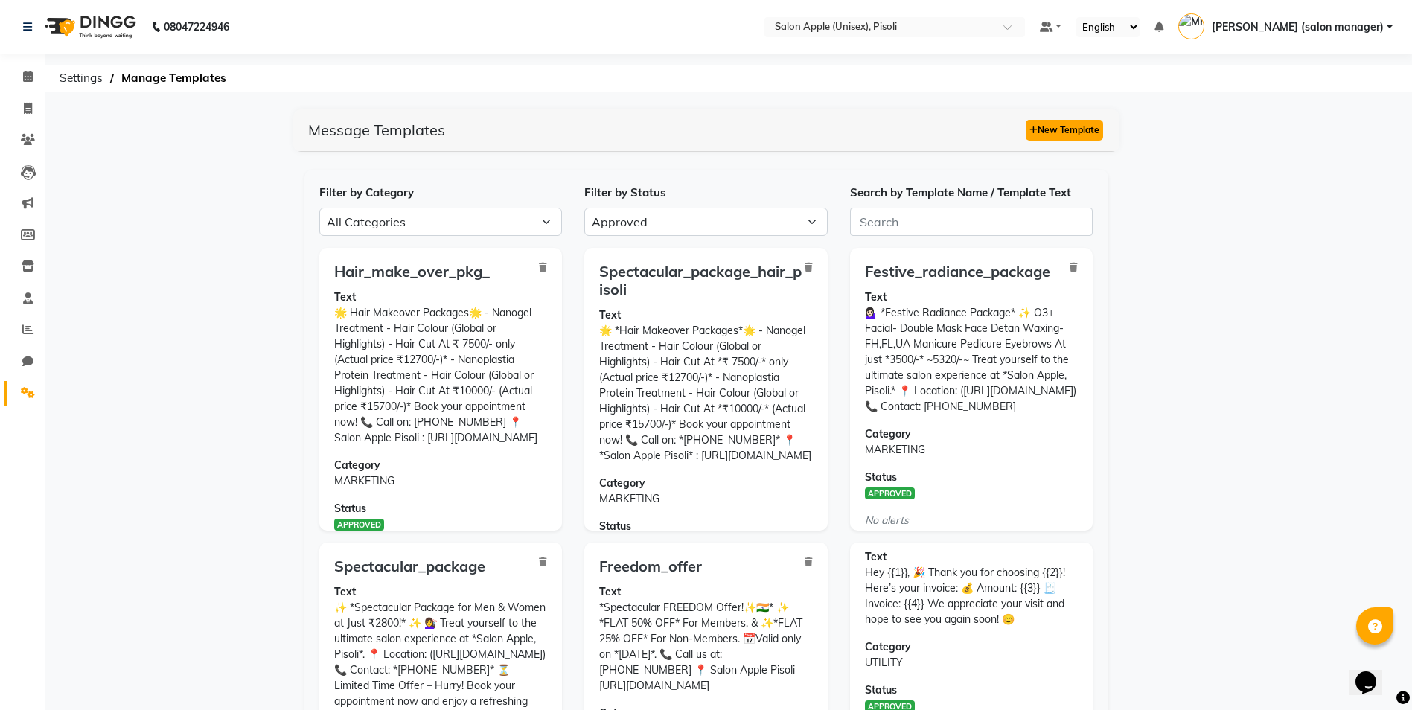
click at [1081, 134] on button "New Template" at bounding box center [1064, 130] width 77 height 21
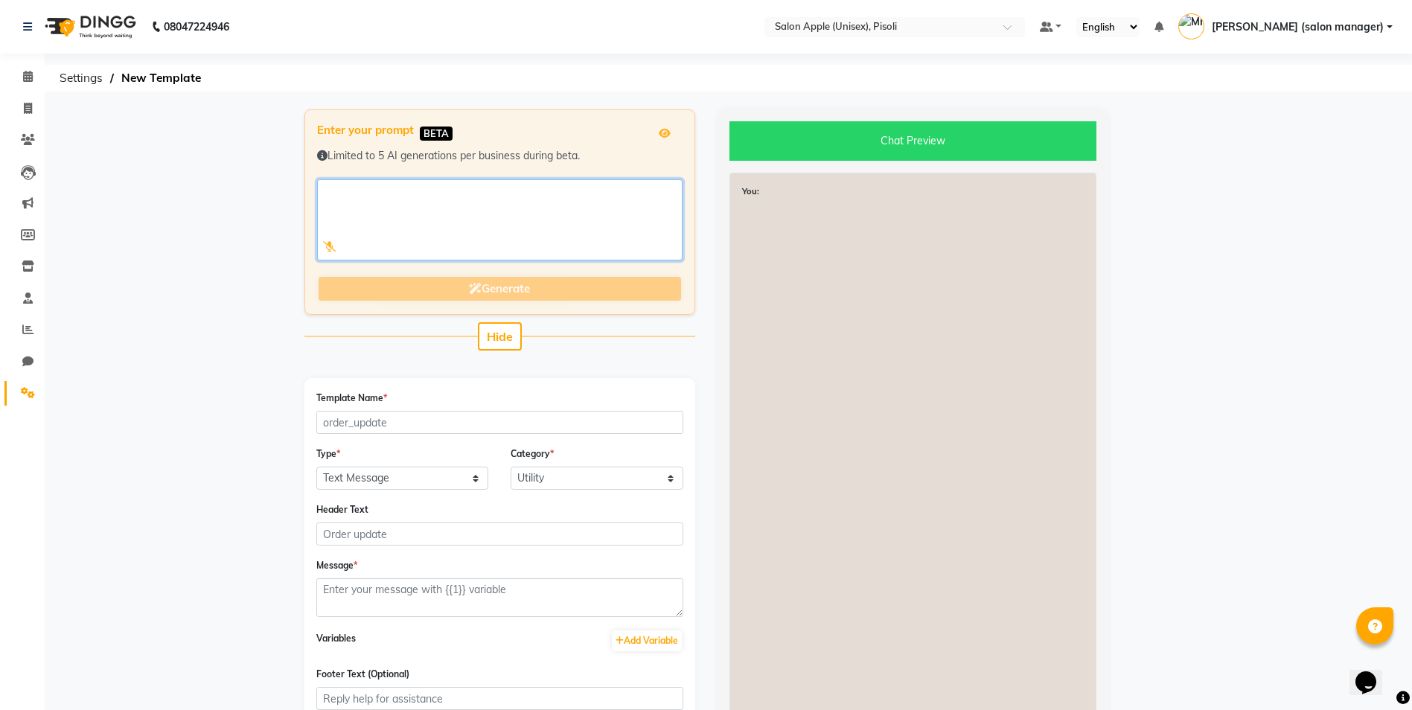
click at [455, 217] on textarea at bounding box center [499, 219] width 365 height 81
paste textarea "✨ *Spectacular Package for Men & Women at Just ₹1800!* ✨ 💇‍♂️ Treat yourself to…"
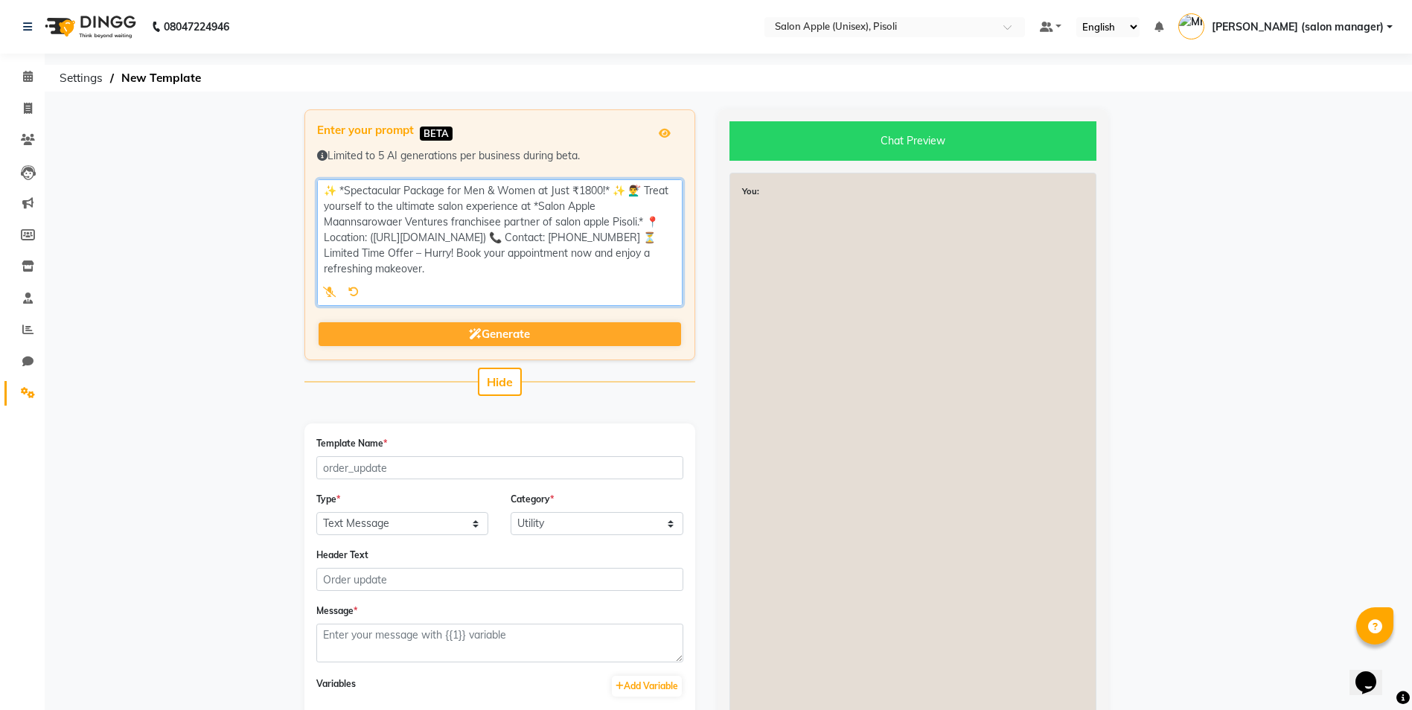
click at [342, 184] on textarea at bounding box center [499, 242] width 365 height 127
drag, startPoint x: 323, startPoint y: 184, endPoint x: 498, endPoint y: 261, distance: 191.0
click at [508, 278] on textarea at bounding box center [499, 242] width 365 height 127
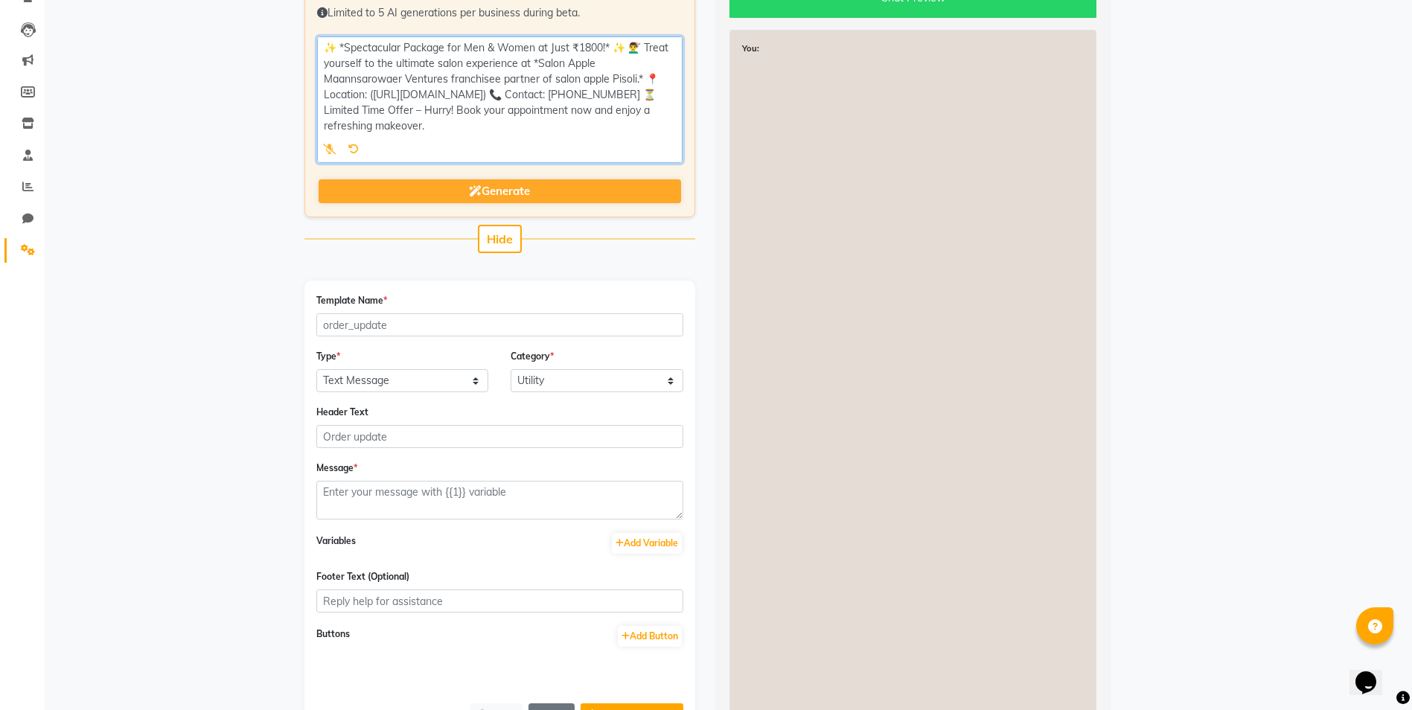
scroll to position [149, 0]
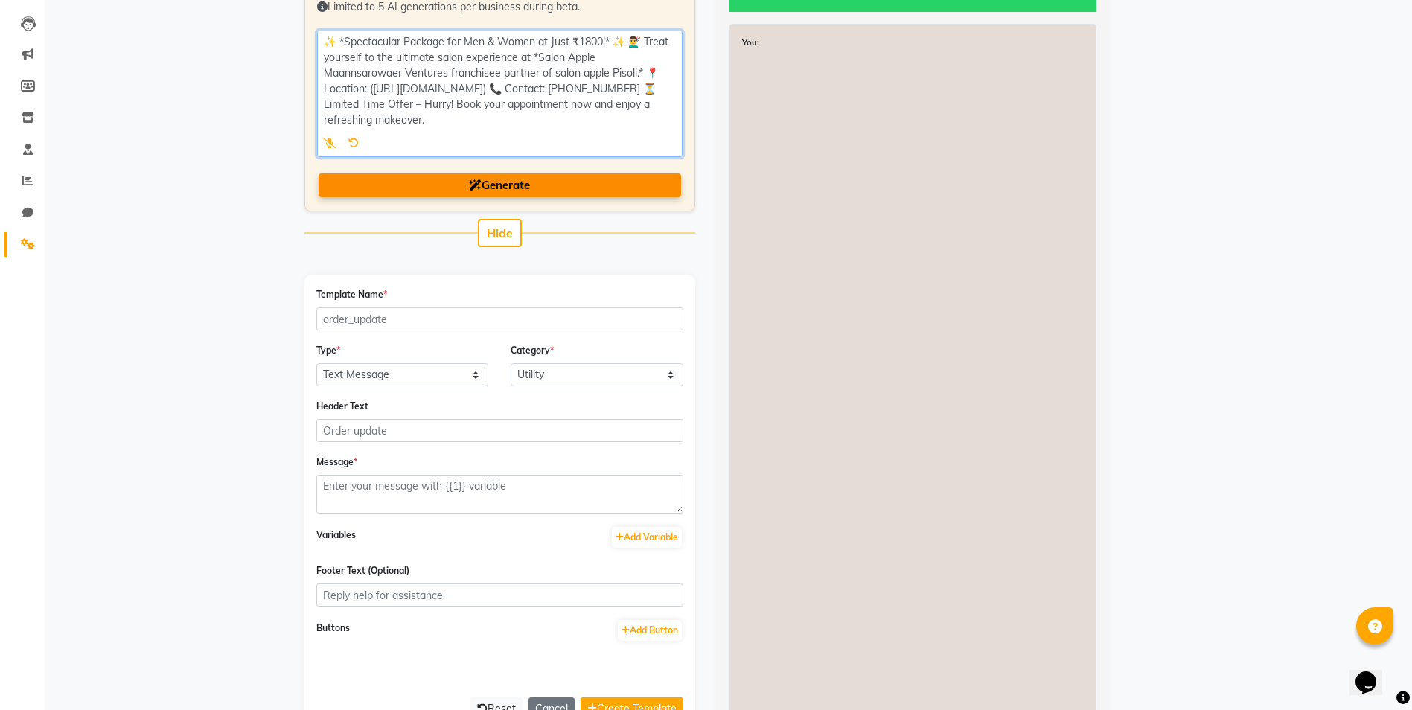
type textarea "✨ *Spectacular Package for Men & Women at Just ₹1800!* ✨ 💇‍♂️ Treat yourself to…"
click at [542, 183] on button "Generate" at bounding box center [500, 185] width 362 height 25
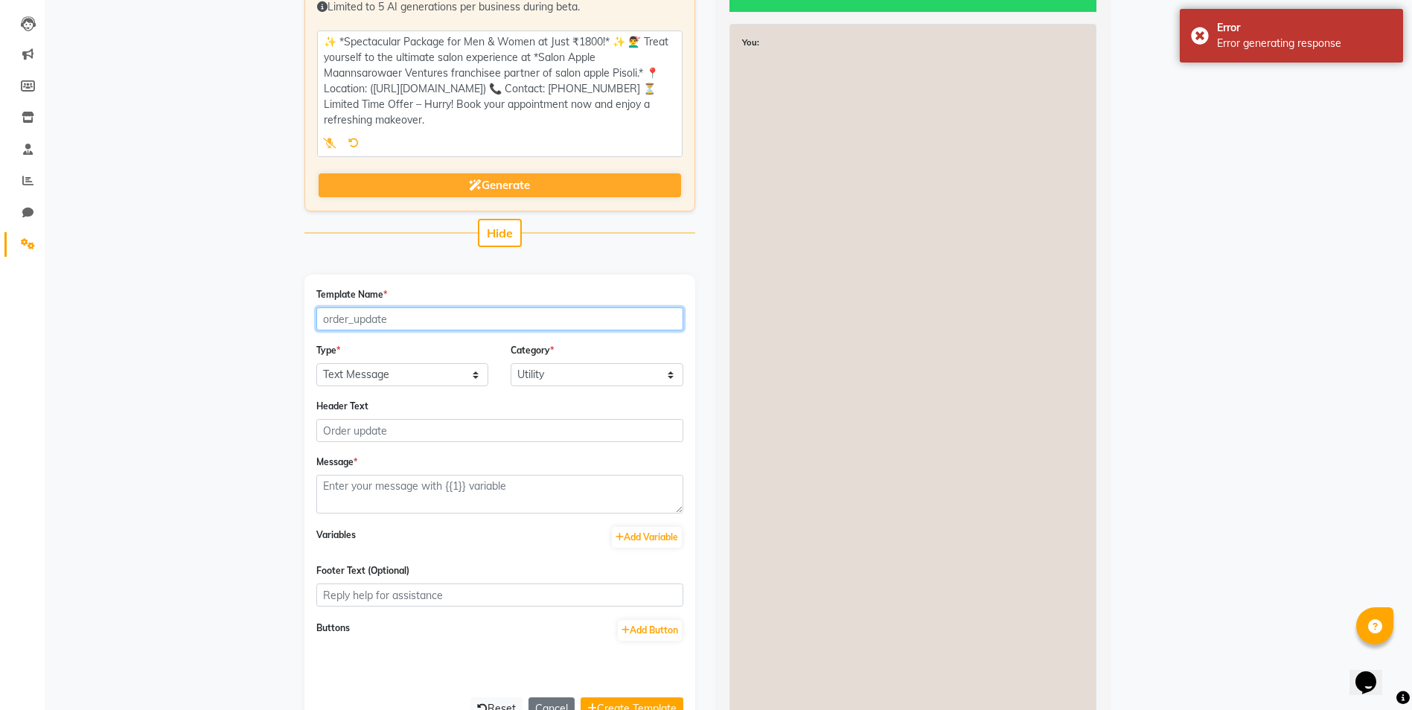
click at [361, 319] on input "Template Name *" at bounding box center [499, 318] width 367 height 23
type input "spectacular_pkg"
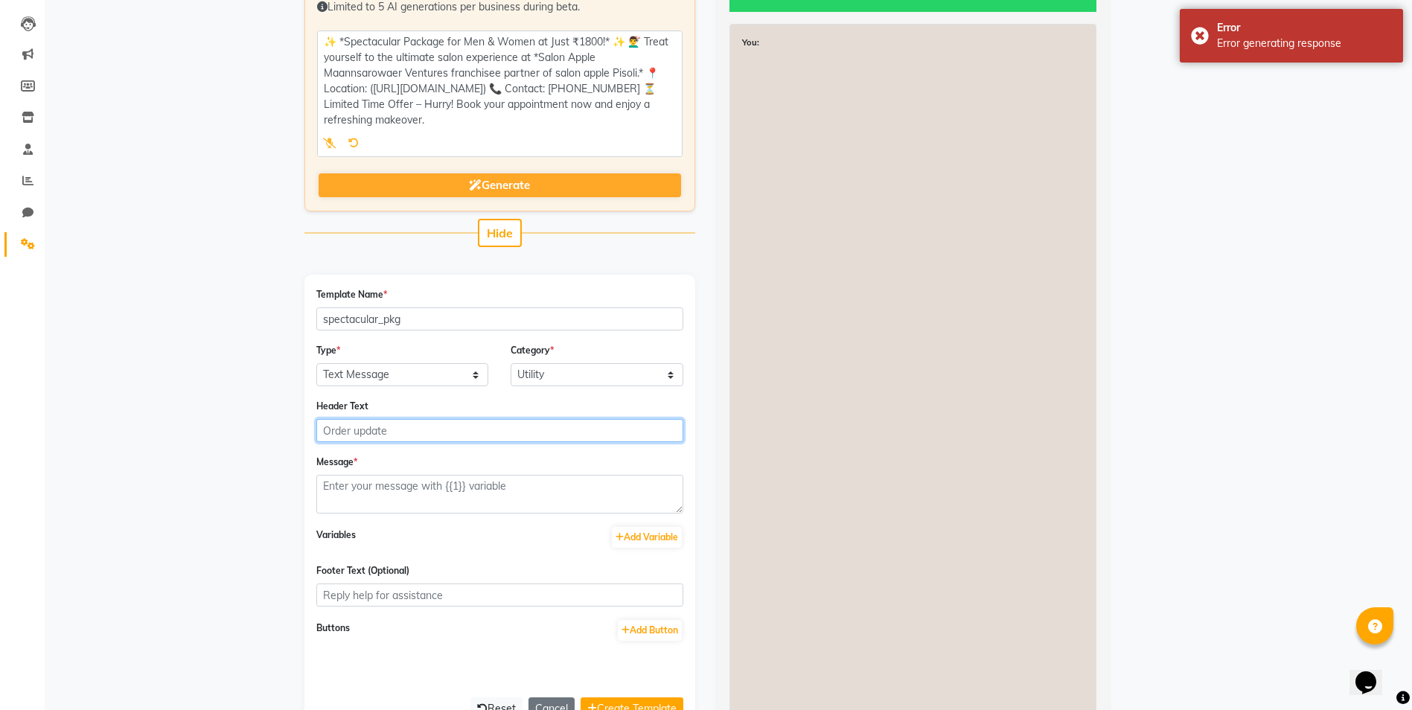
type input "spectacular pkg"
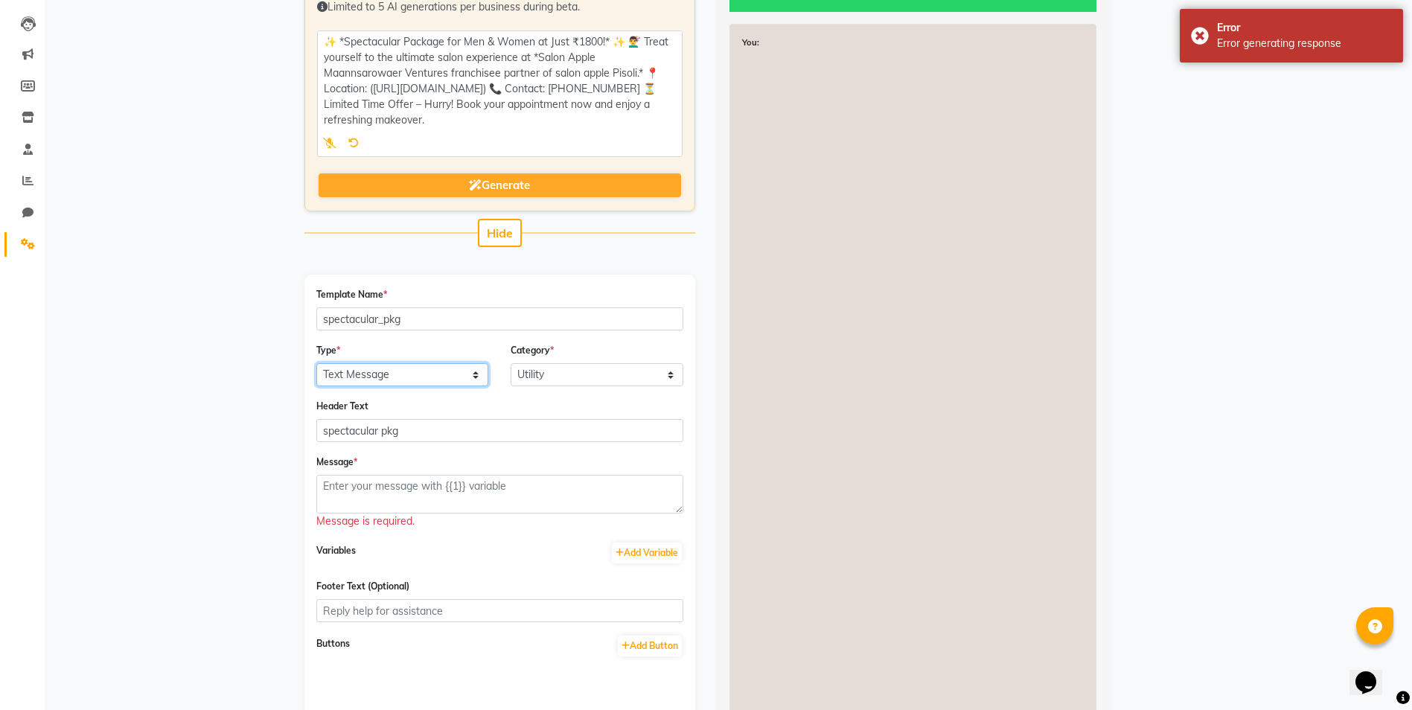
click at [372, 380] on select "Text Message Image with Text" at bounding box center [402, 374] width 173 height 23
select select "IMAGE"
click at [316, 363] on select "Text Message Image with Text" at bounding box center [402, 374] width 173 height 23
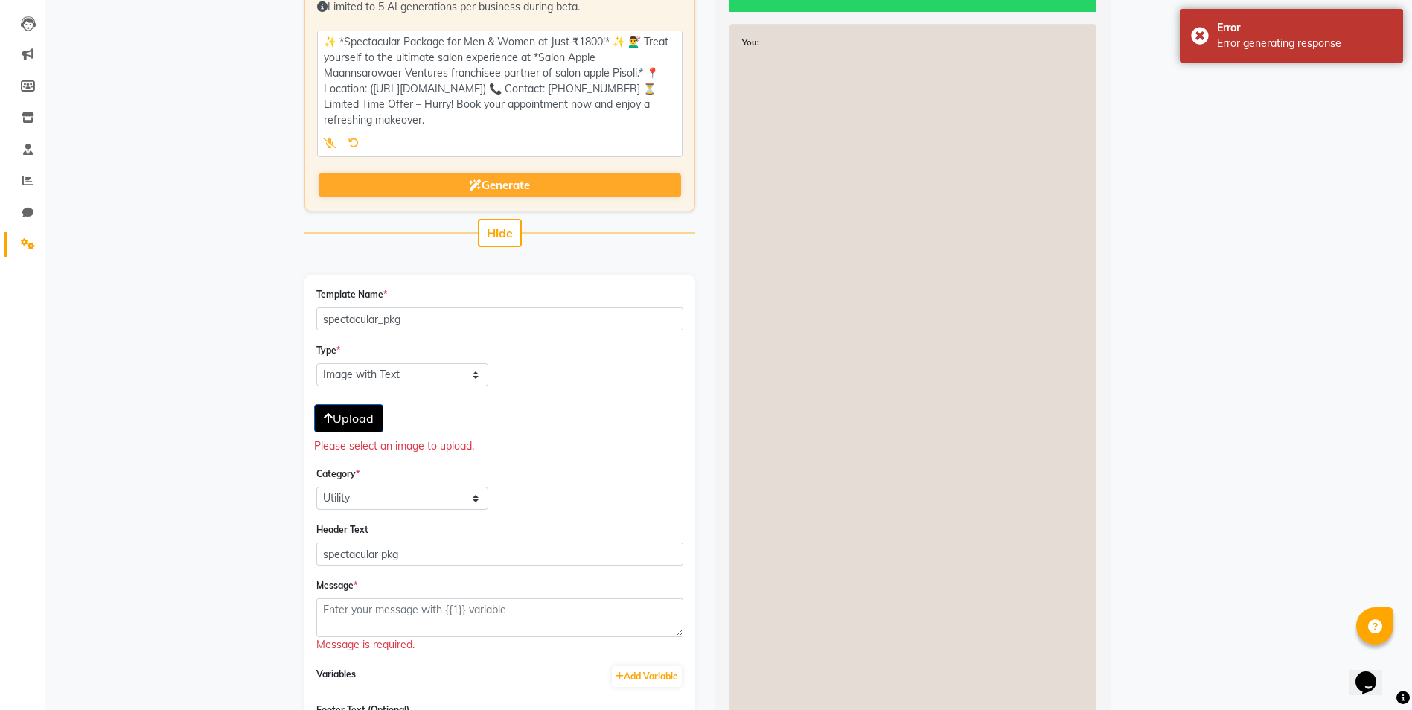
click at [358, 420] on span "Upload" at bounding box center [349, 418] width 50 height 15
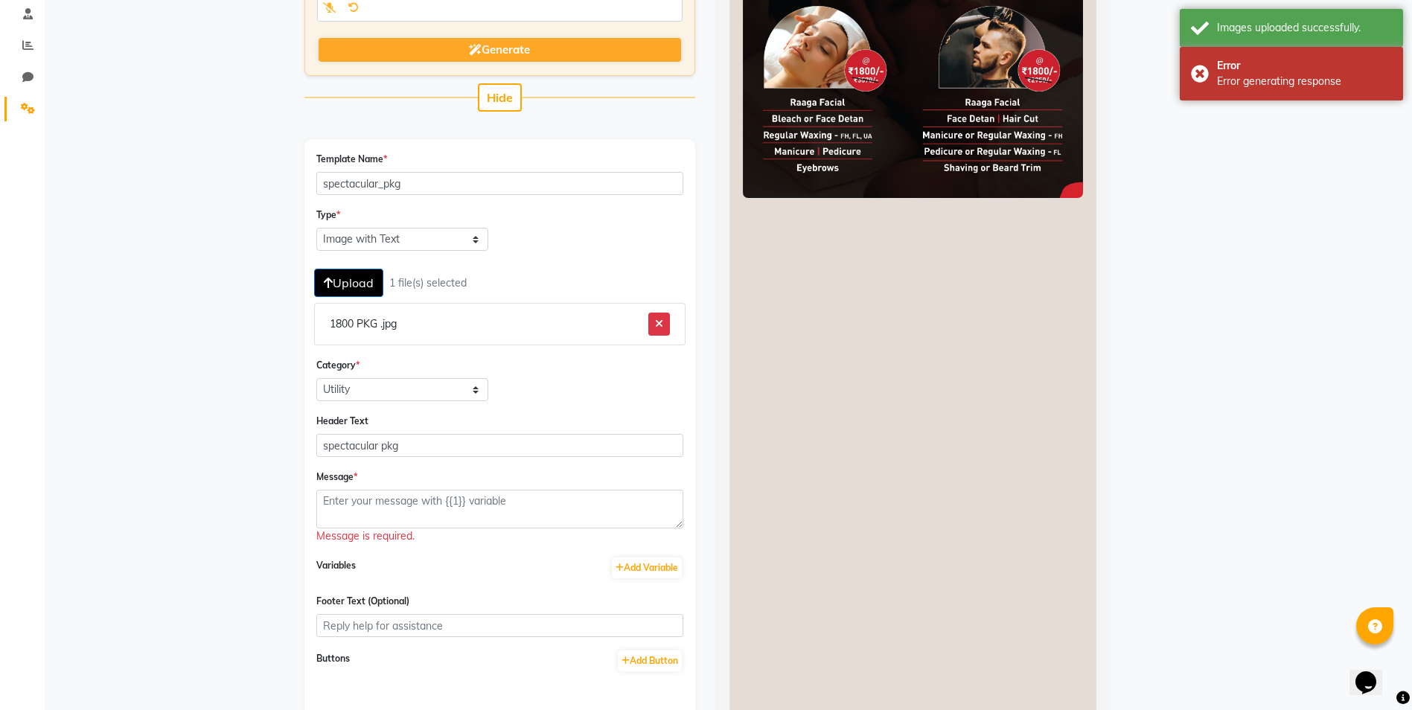
scroll to position [298, 0]
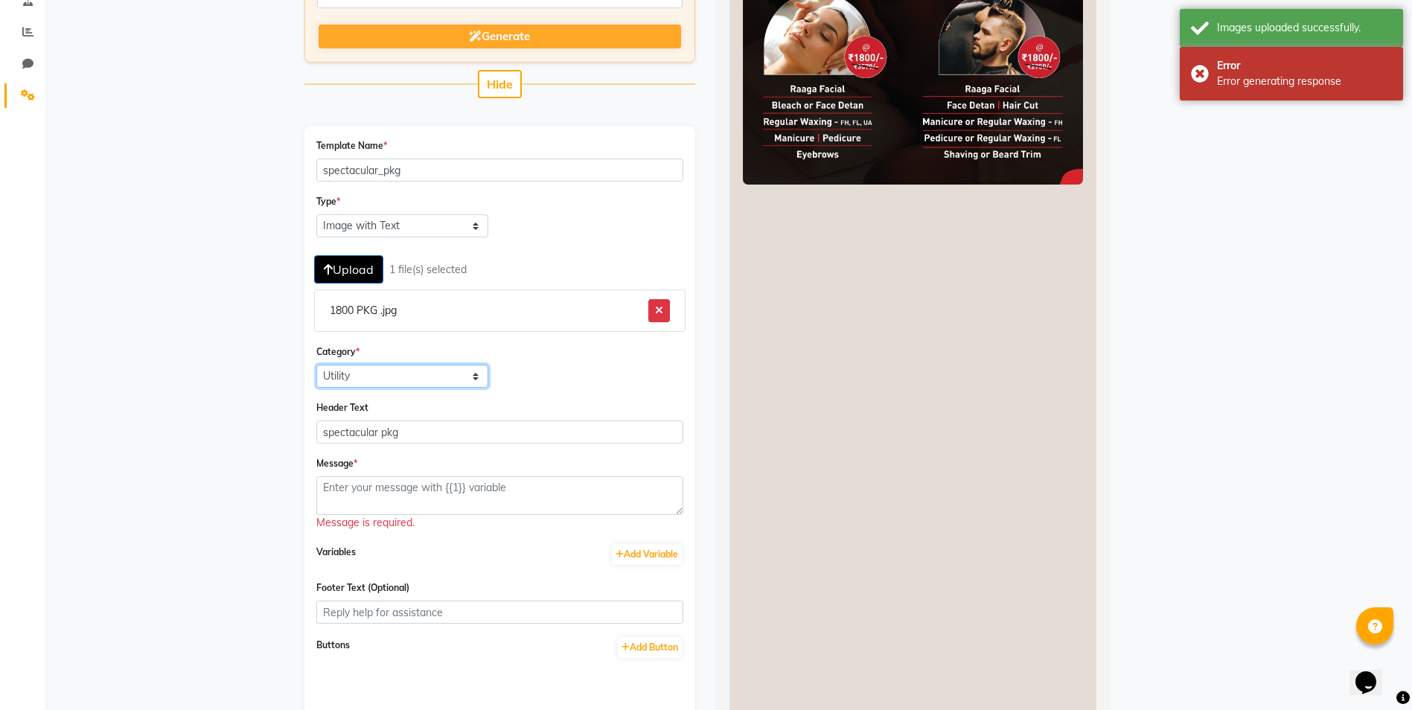
click at [407, 367] on select "Utility Marketing Authentication" at bounding box center [402, 376] width 173 height 23
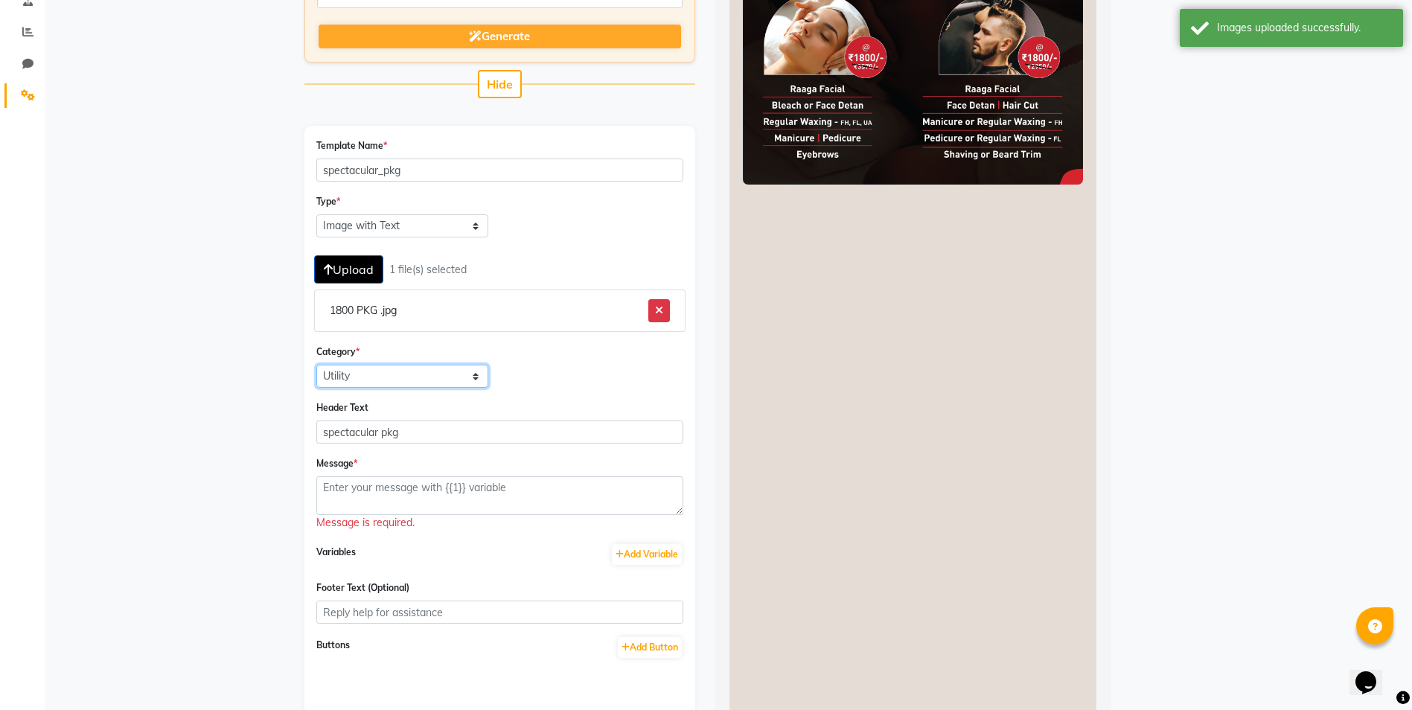
select select "MARKETING"
click at [316, 365] on select "Utility Marketing Authentication" at bounding box center [402, 376] width 173 height 23
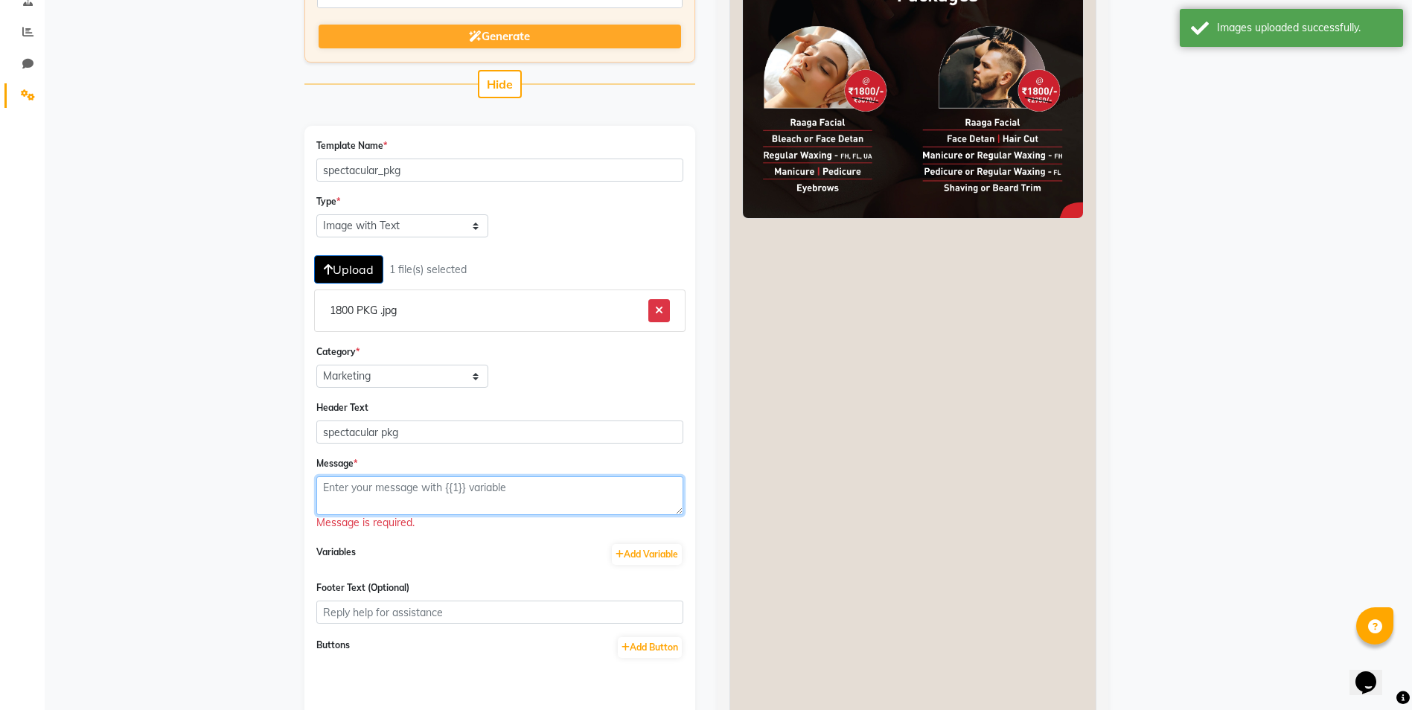
click at [390, 493] on textarea at bounding box center [499, 495] width 367 height 39
paste textarea "✨ *Spectacular Package for Men & Women at Just ₹1800!* ✨ 💇‍♂️ Treat yourself to…"
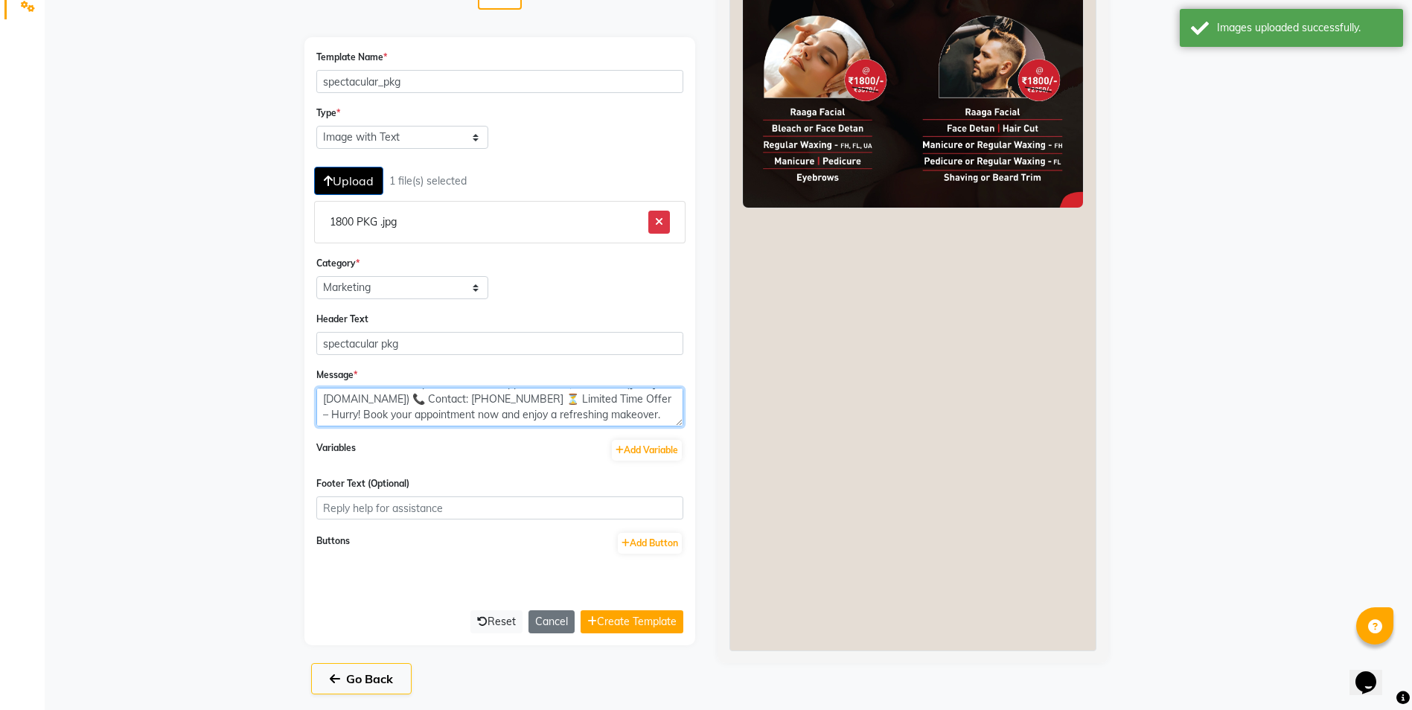
scroll to position [389, 0]
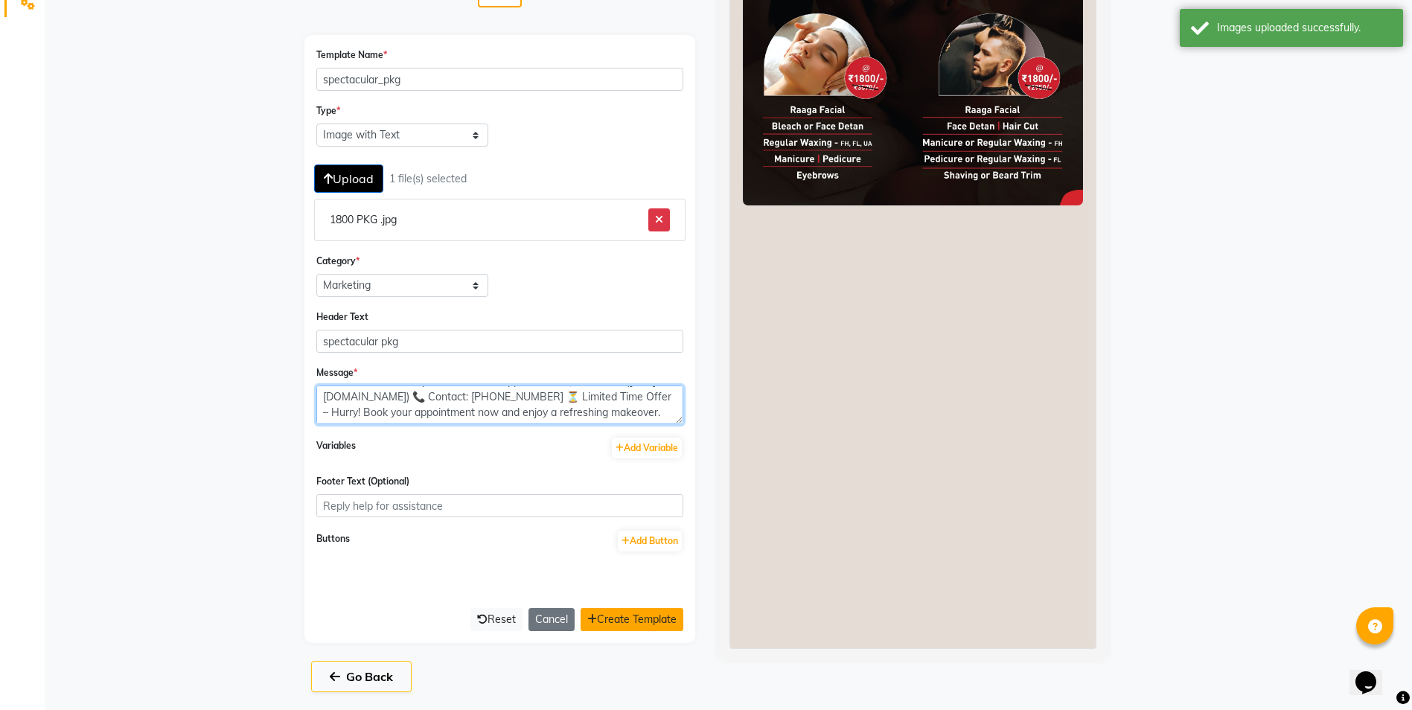
type textarea "✨ *Spectacular Package for Men & Women at Just ₹1800!* ✨ 💇‍♂️ Treat yourself to…"
click at [633, 623] on button "Create Template" at bounding box center [632, 619] width 103 height 23
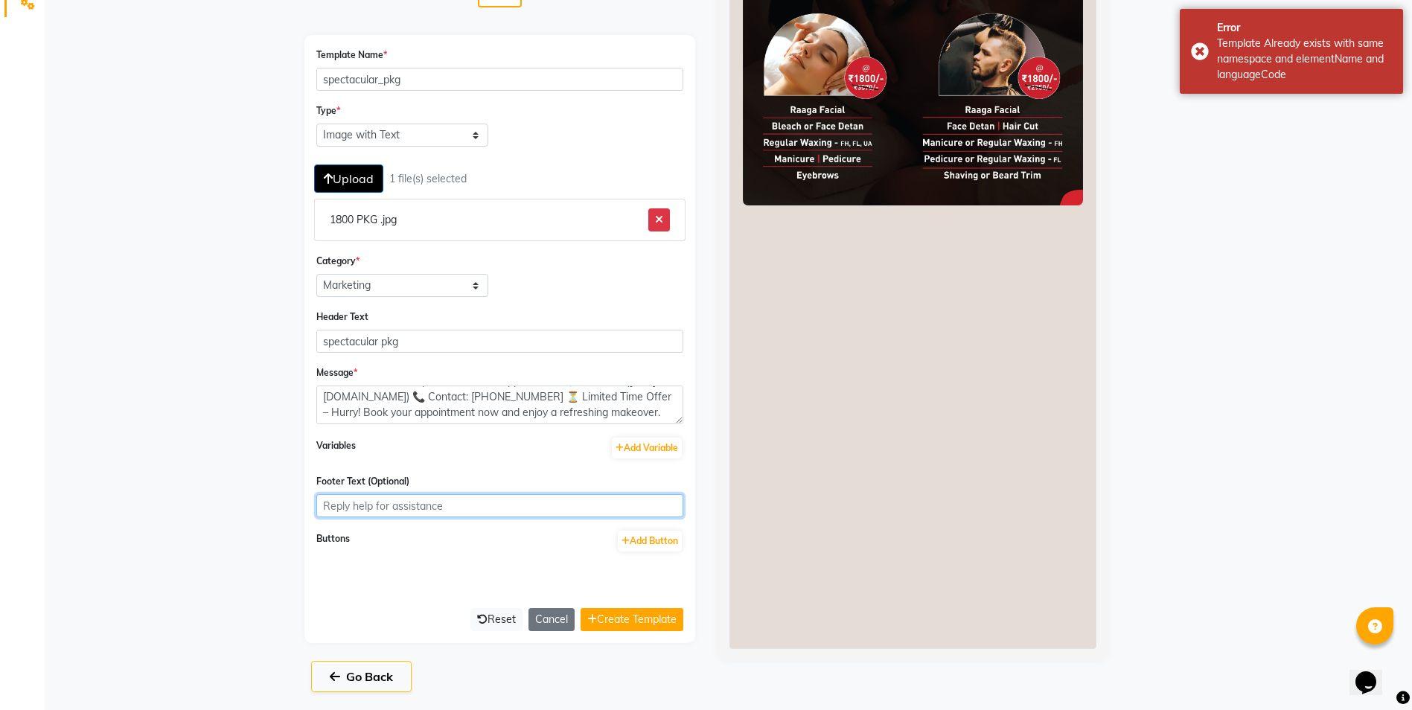
click at [456, 505] on input "Footer Text (Optional)" at bounding box center [499, 505] width 367 height 23
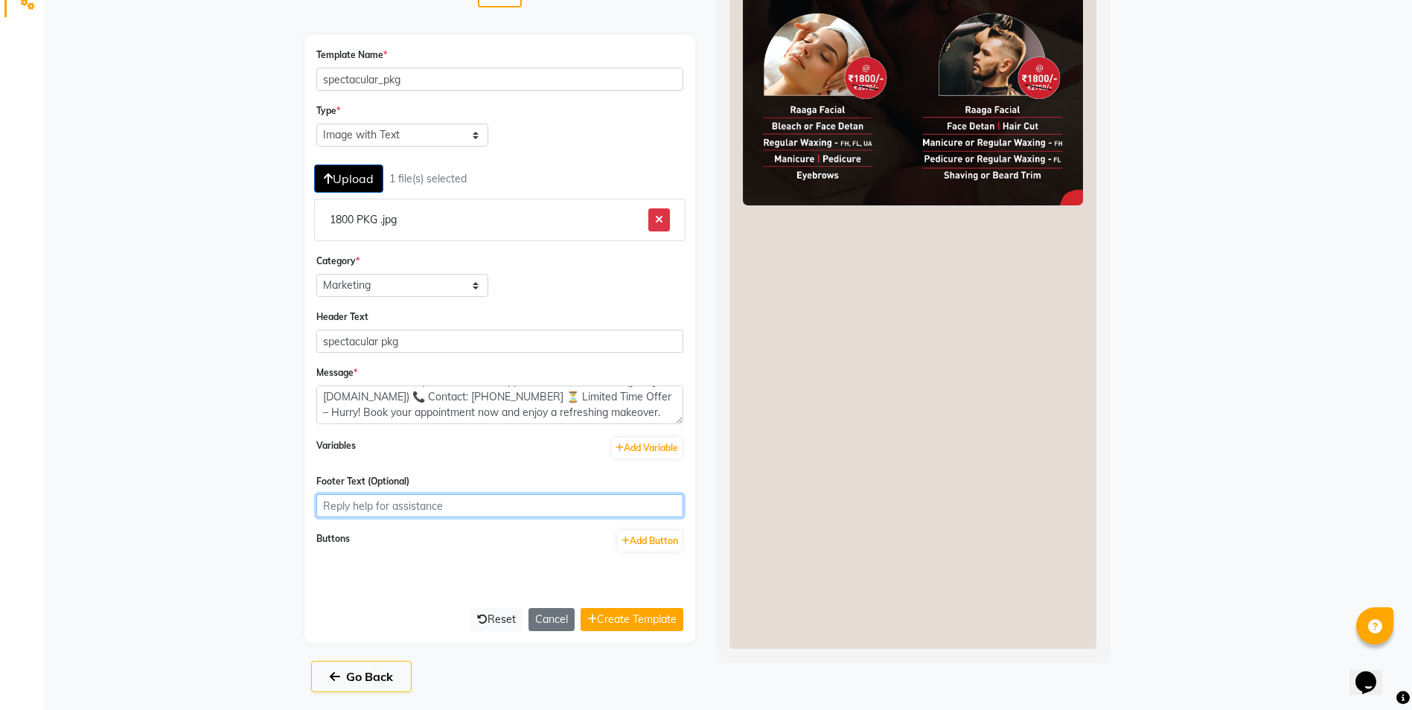
click at [371, 505] on input "Footer Text (Optional)" at bounding box center [499, 505] width 367 height 23
click at [624, 616] on button "Create Template" at bounding box center [632, 619] width 103 height 23
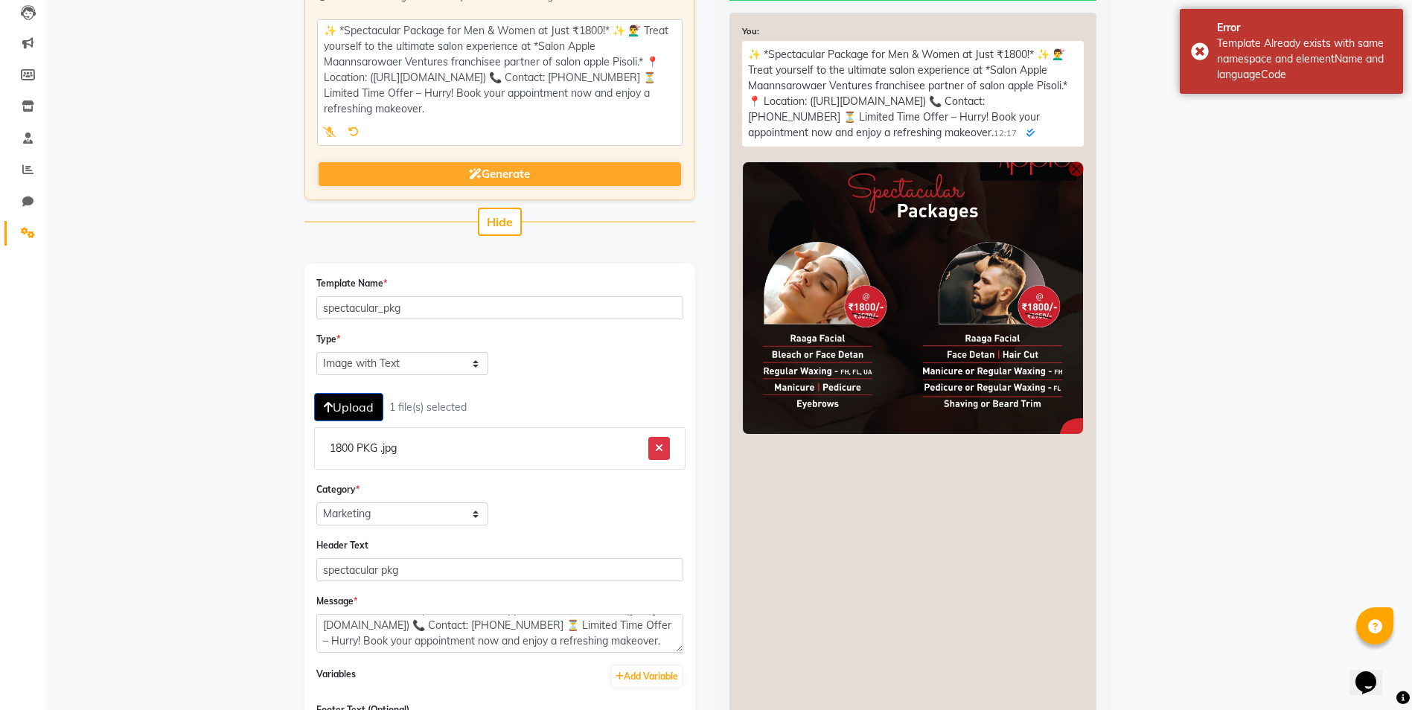
scroll to position [0, 0]
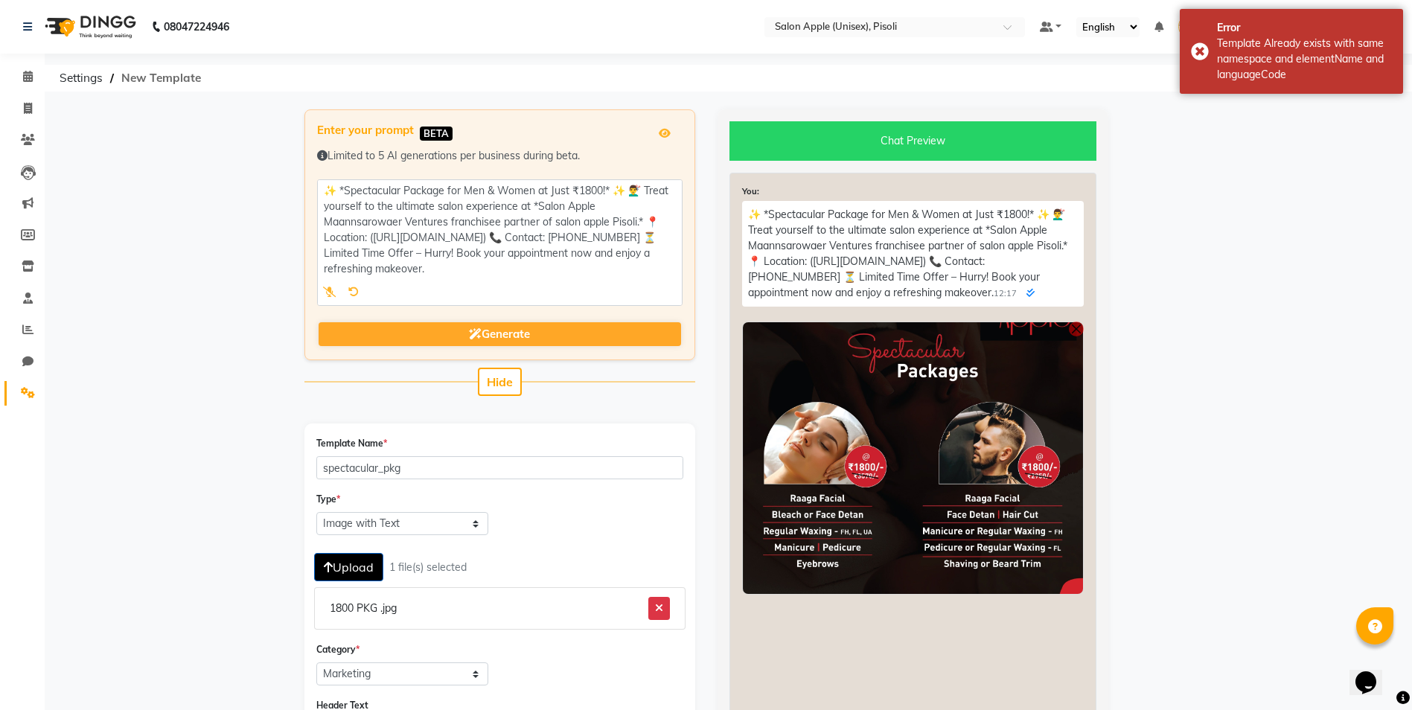
click at [159, 72] on span "New Template" at bounding box center [161, 78] width 95 height 27
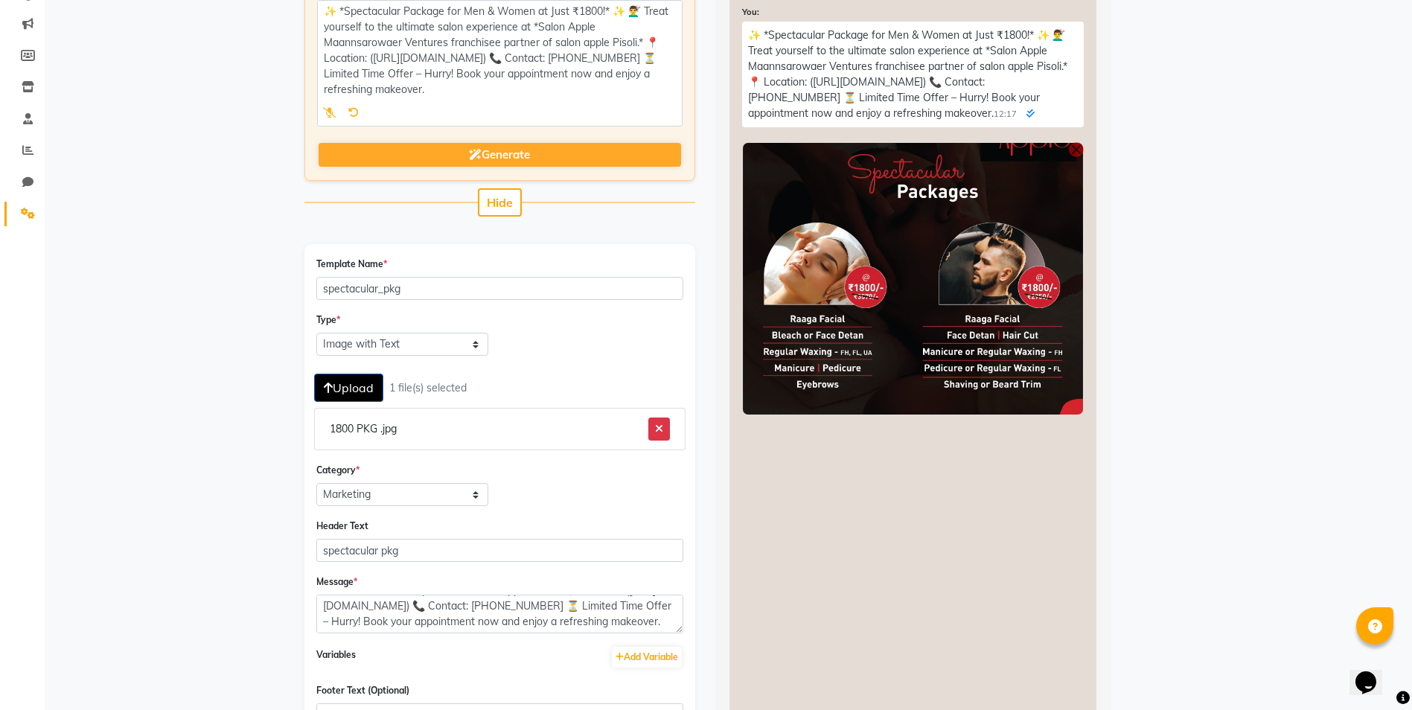
scroll to position [389, 0]
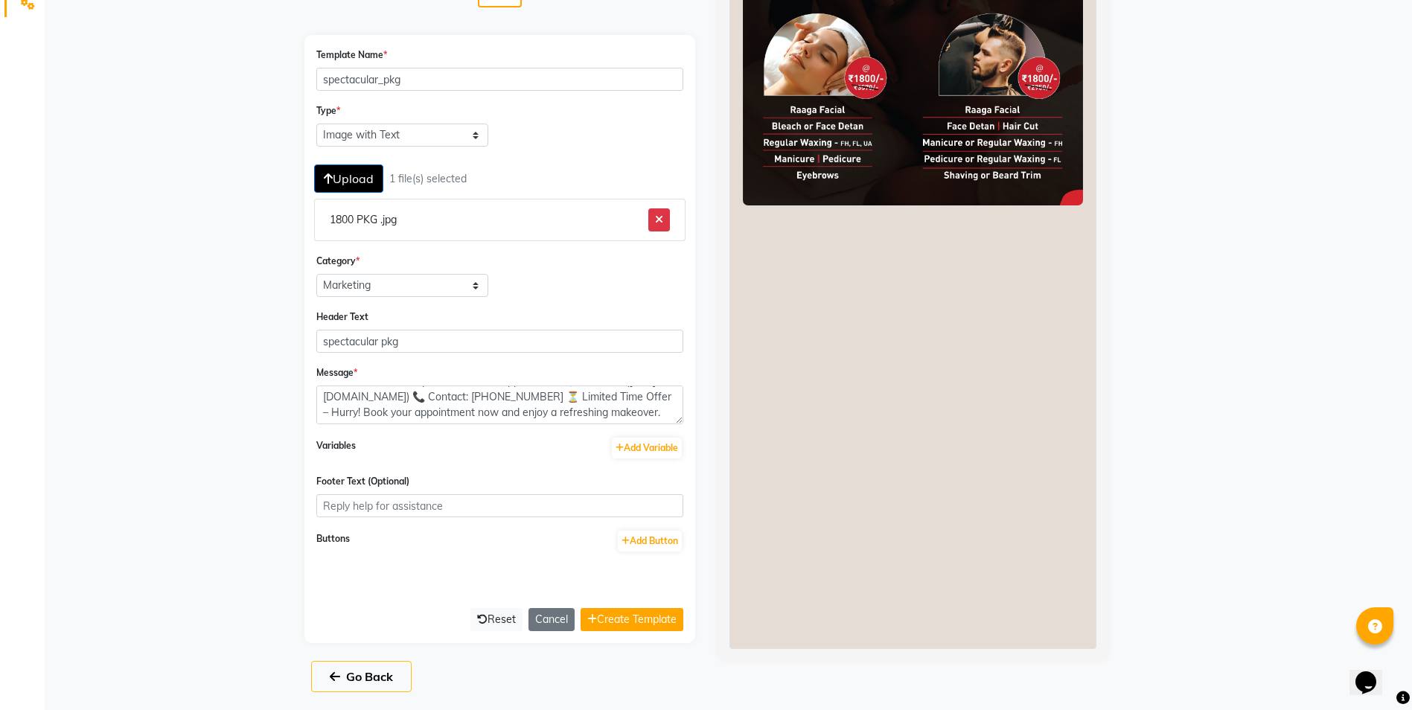
click at [337, 682] on icon at bounding box center [335, 677] width 10 height 12
select select "APPROVED"
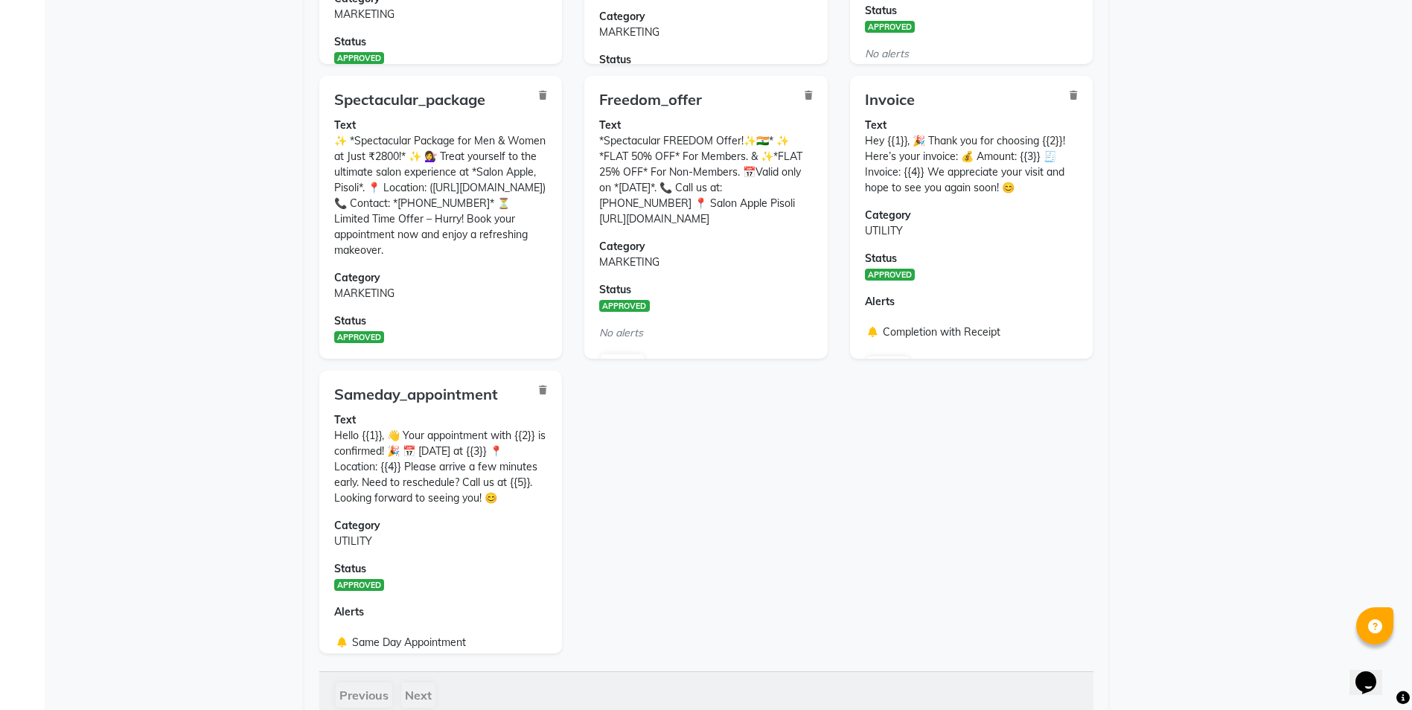
scroll to position [266, 0]
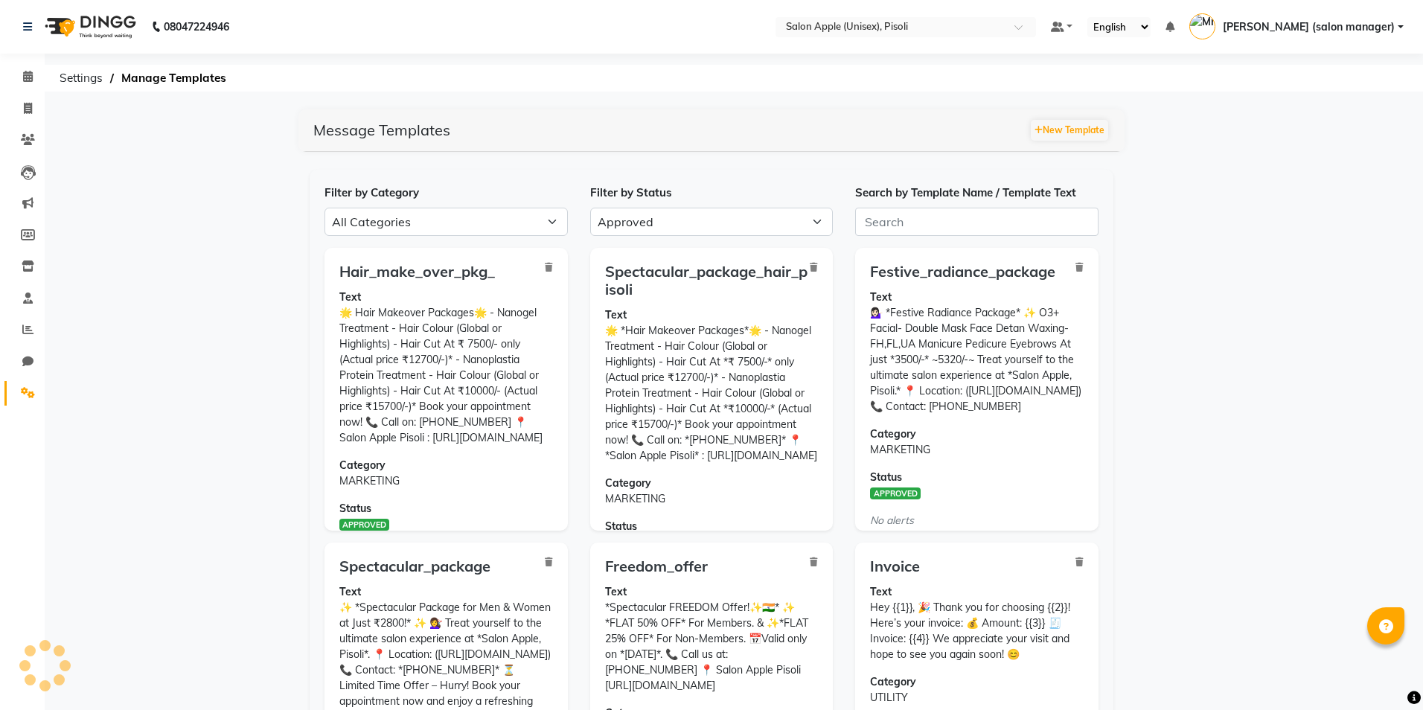
select select "APPROVED"
click at [83, 75] on span "Settings" at bounding box center [81, 78] width 58 height 27
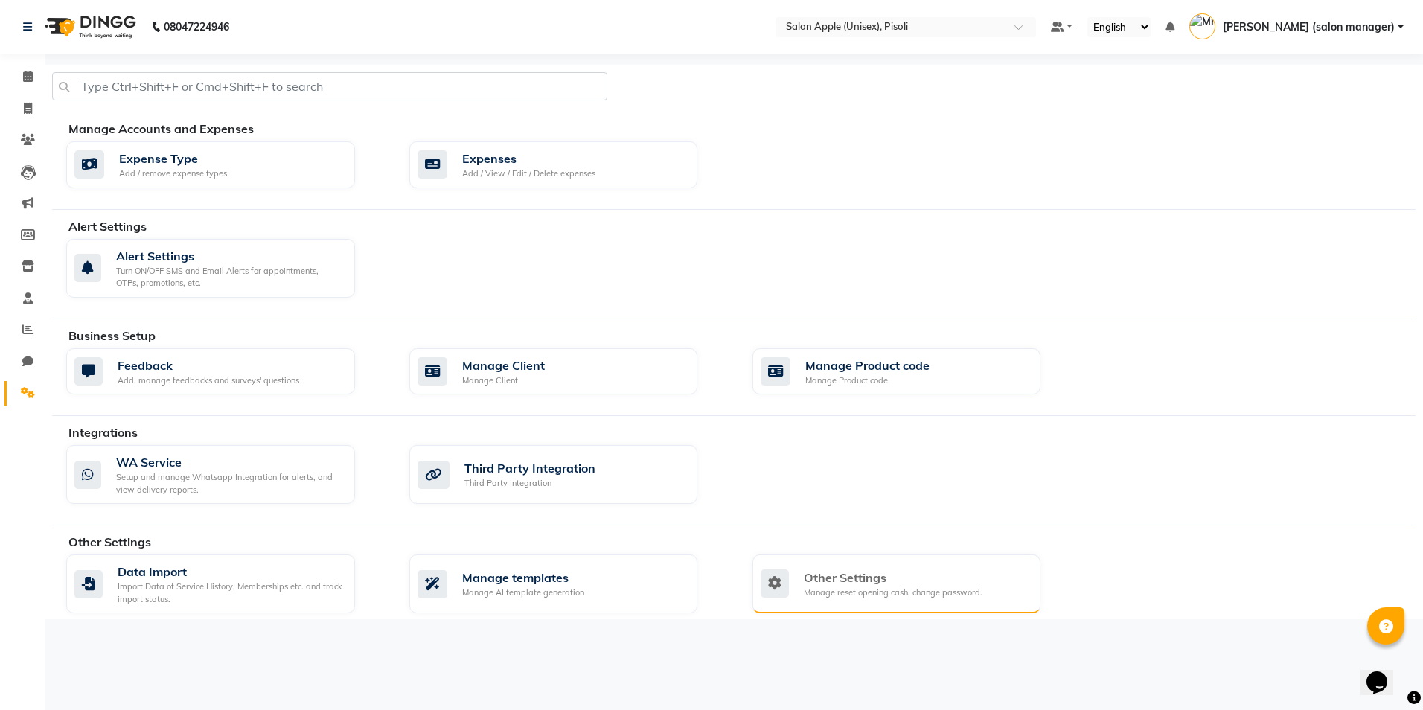
click at [846, 604] on div "Other Settings Manage reset opening cash, change password." at bounding box center [897, 584] width 289 height 59
select select "2: 15"
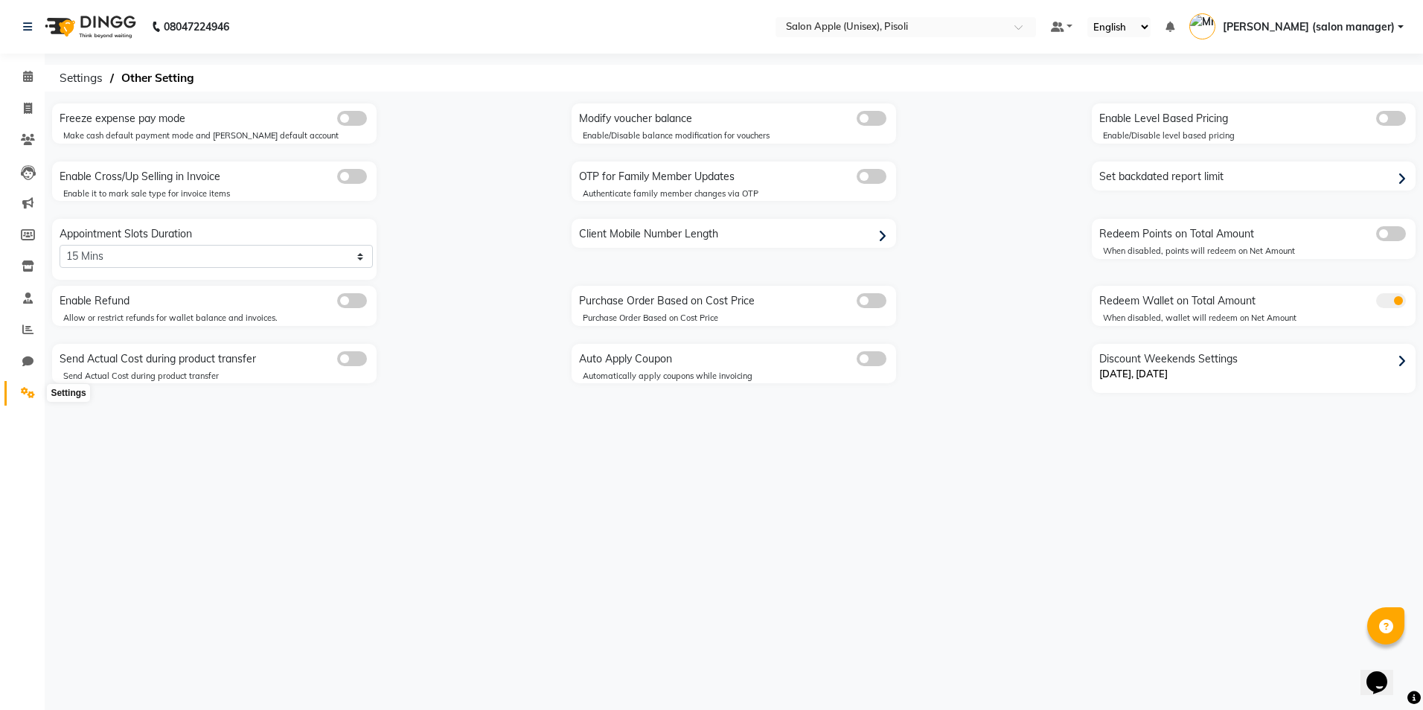
click at [25, 394] on icon at bounding box center [28, 392] width 14 height 11
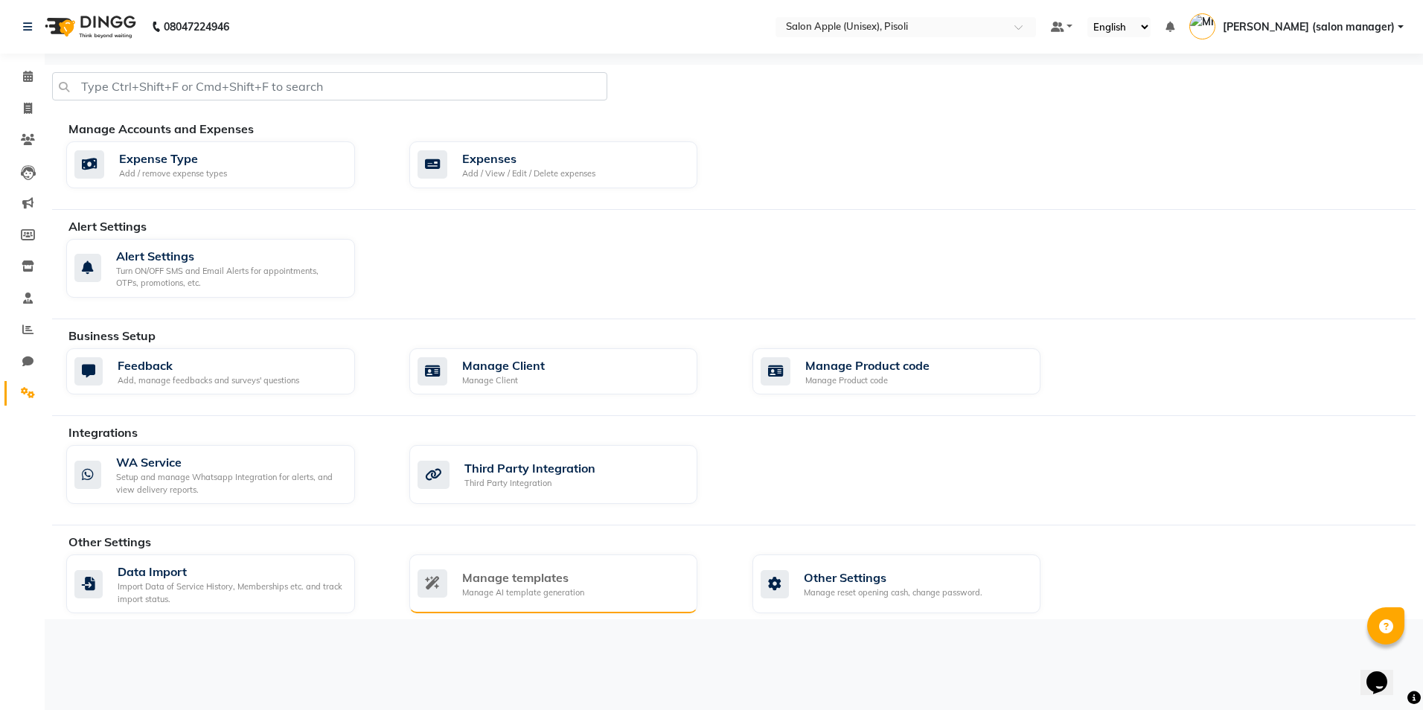
click at [530, 584] on div "Manage templates" at bounding box center [523, 578] width 122 height 18
select select "APPROVED"
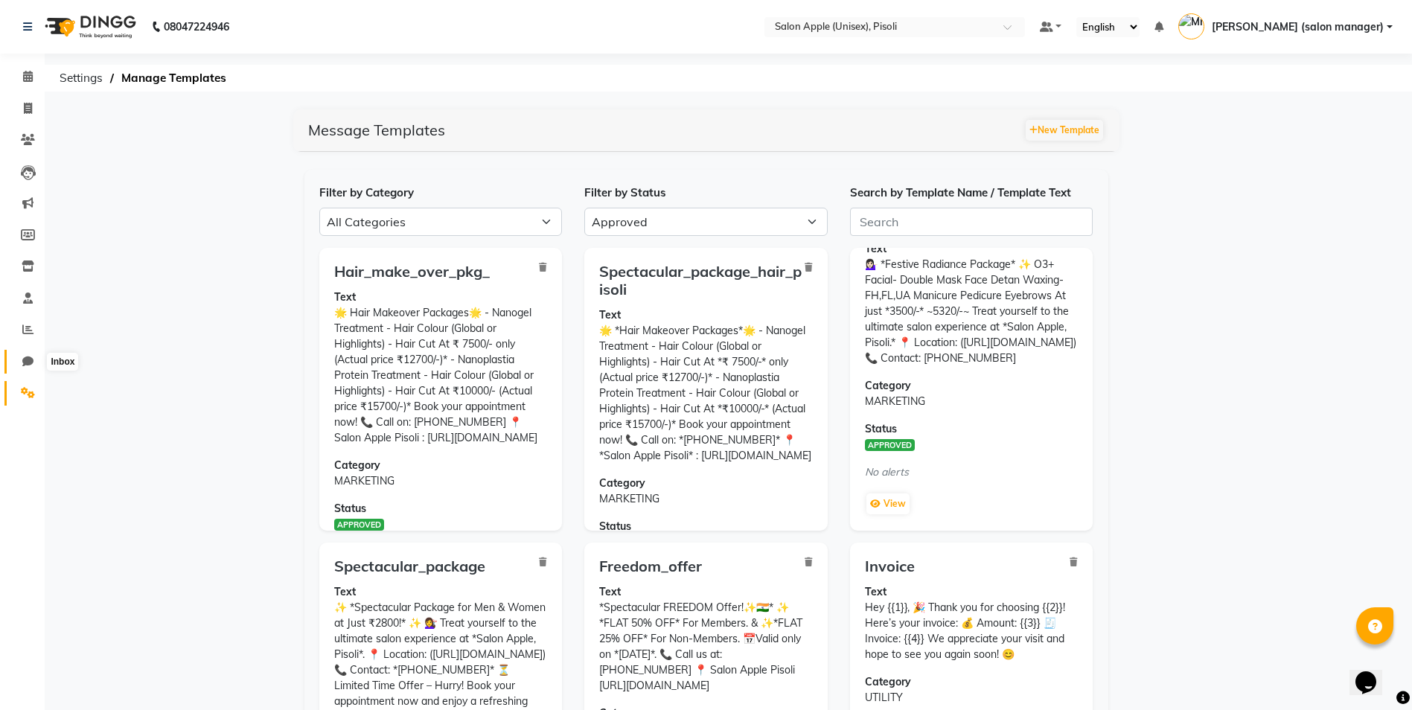
click at [22, 368] on span at bounding box center [28, 362] width 26 height 17
select select "100"
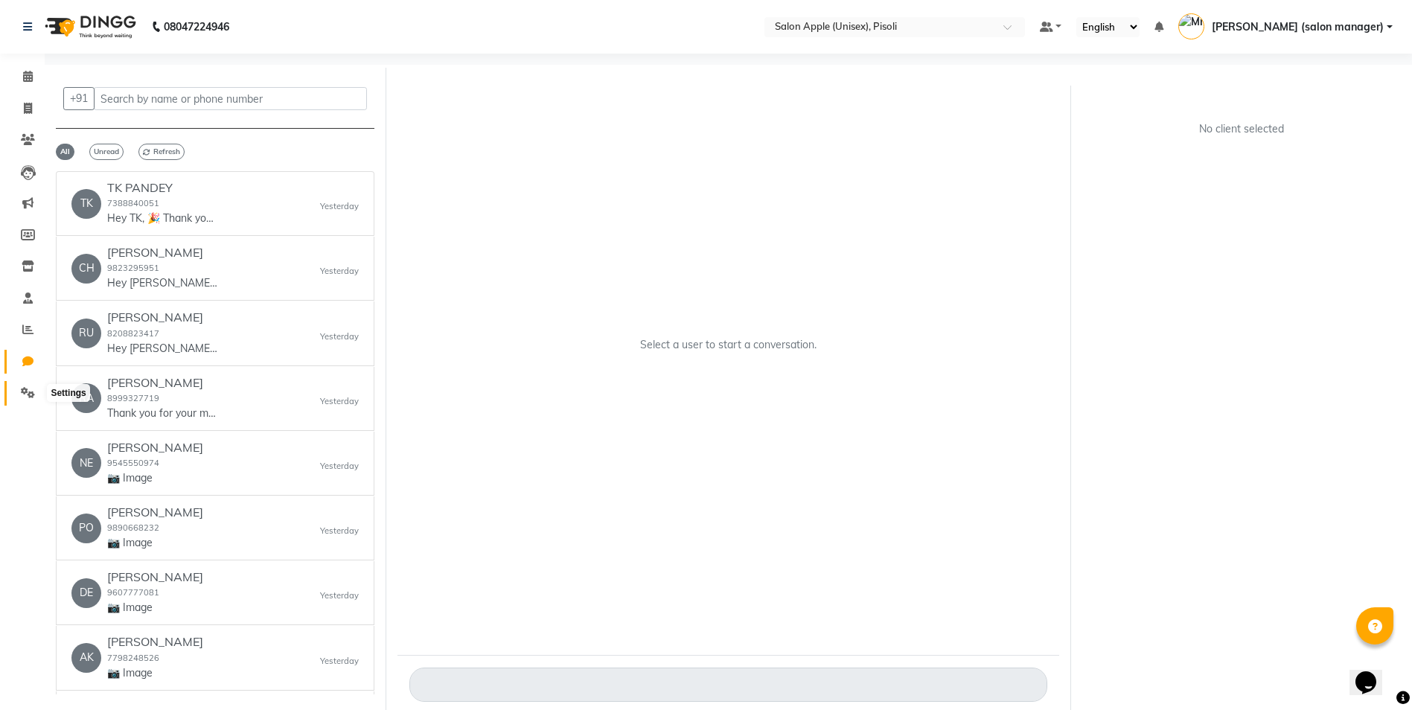
click at [25, 387] on icon at bounding box center [28, 392] width 14 height 11
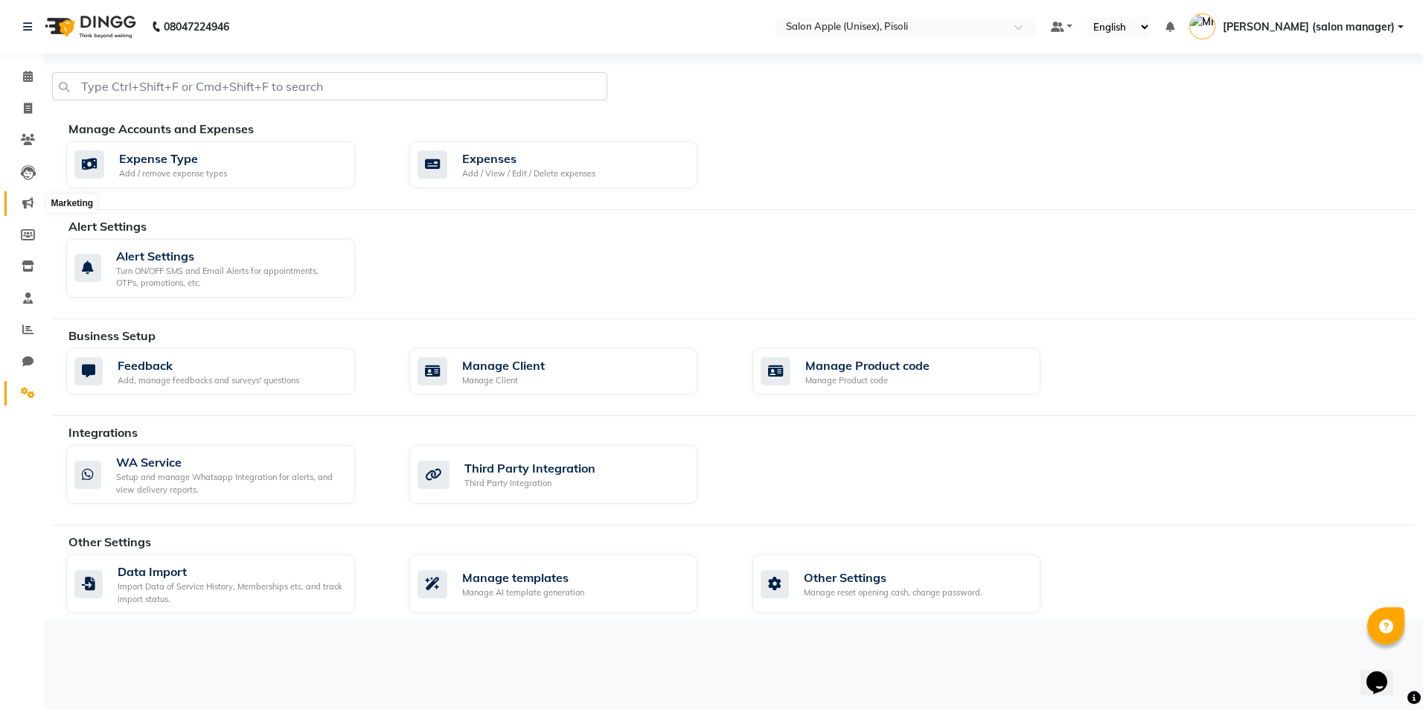
click at [27, 199] on icon at bounding box center [27, 202] width 11 height 11
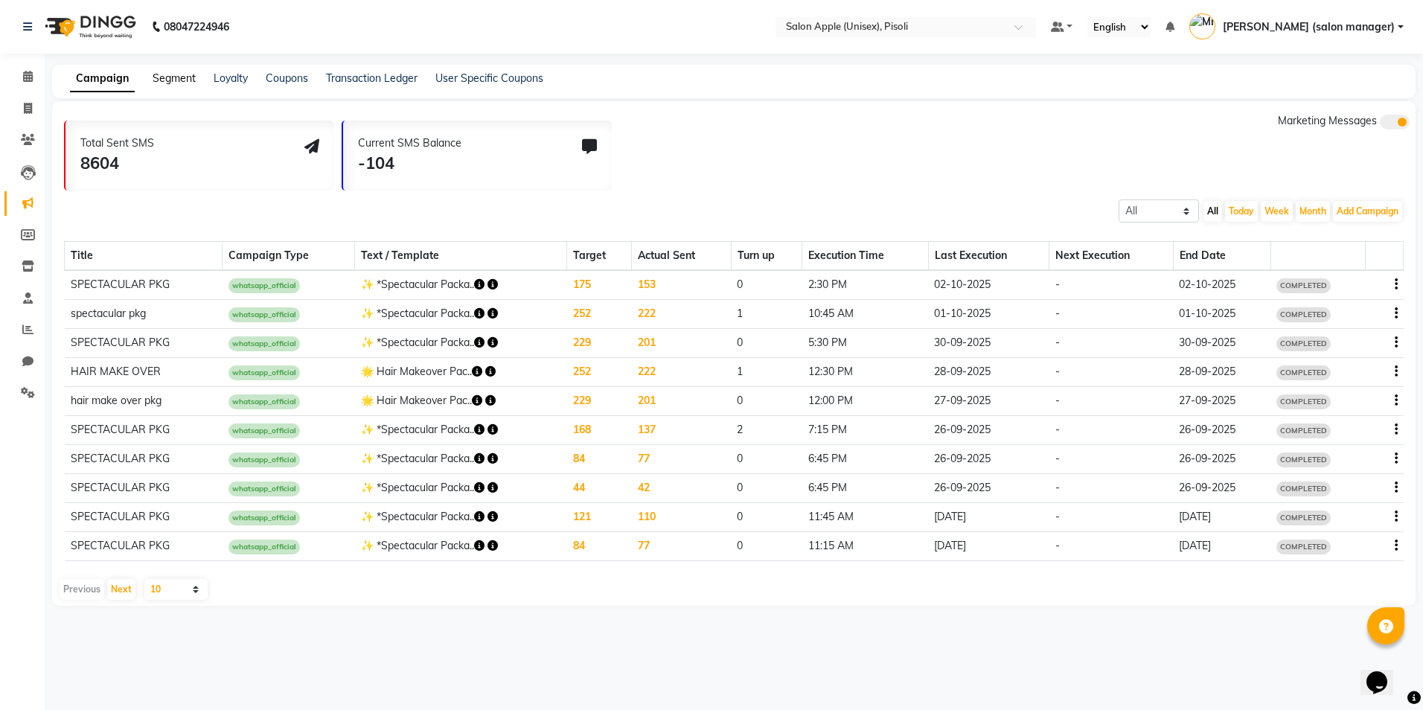
click at [172, 80] on link "Segment" at bounding box center [174, 77] width 43 height 13
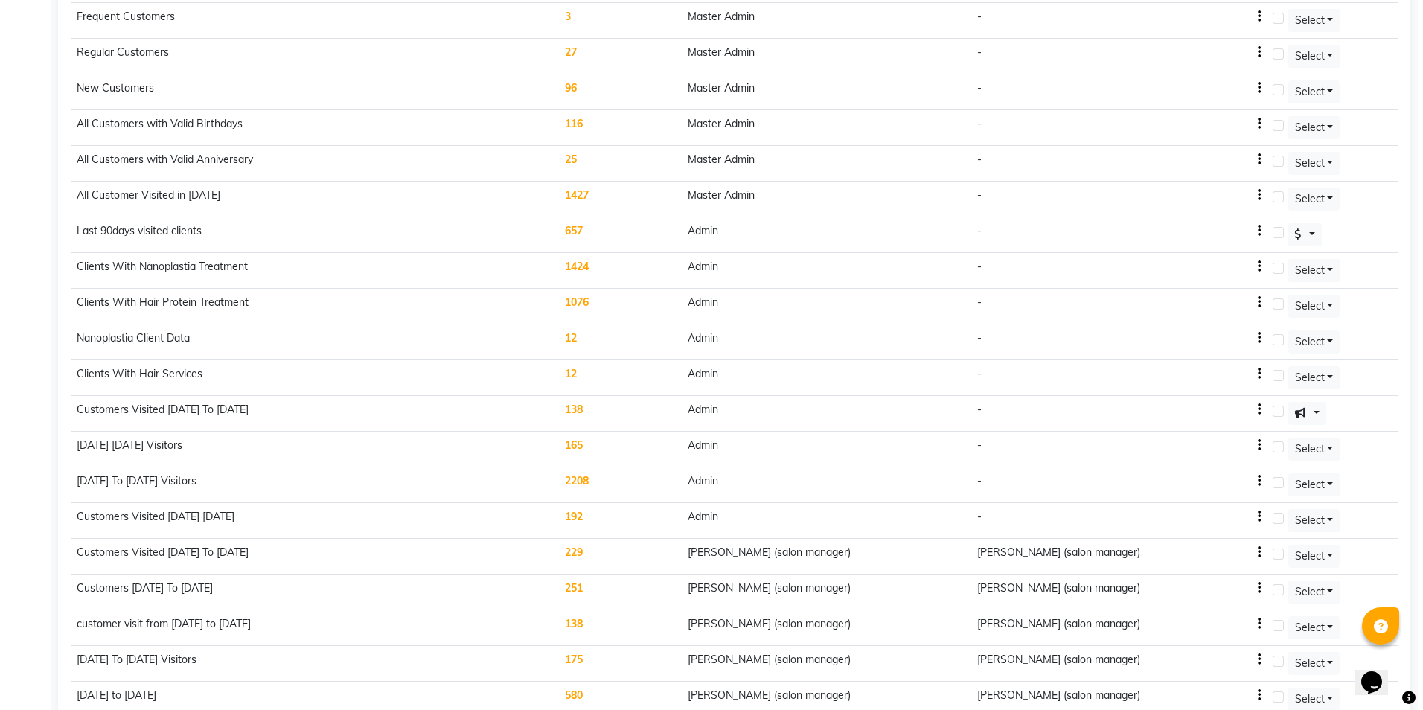
scroll to position [536, 0]
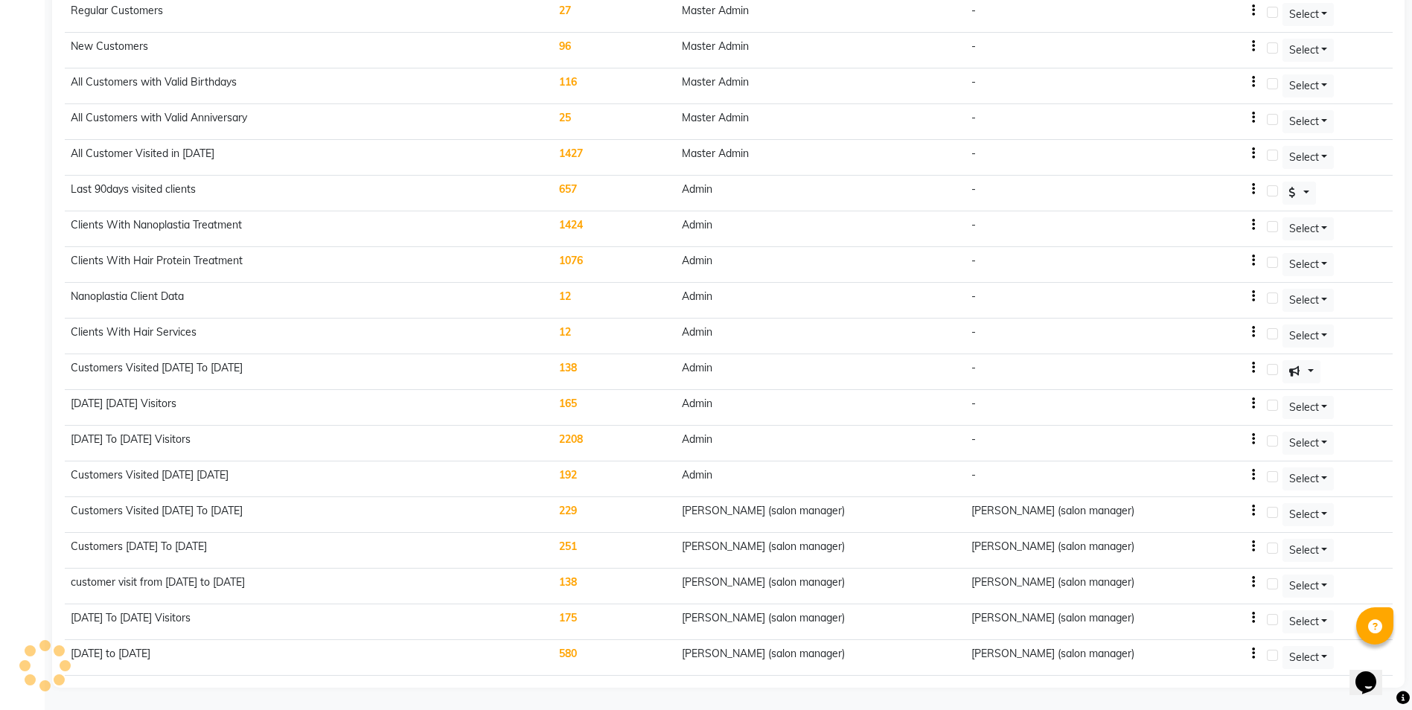
click at [1255, 654] on icon "button" at bounding box center [1253, 654] width 3 height 1
click at [1230, 642] on div "Edit" at bounding box center [1225, 645] width 36 height 19
select select ">="
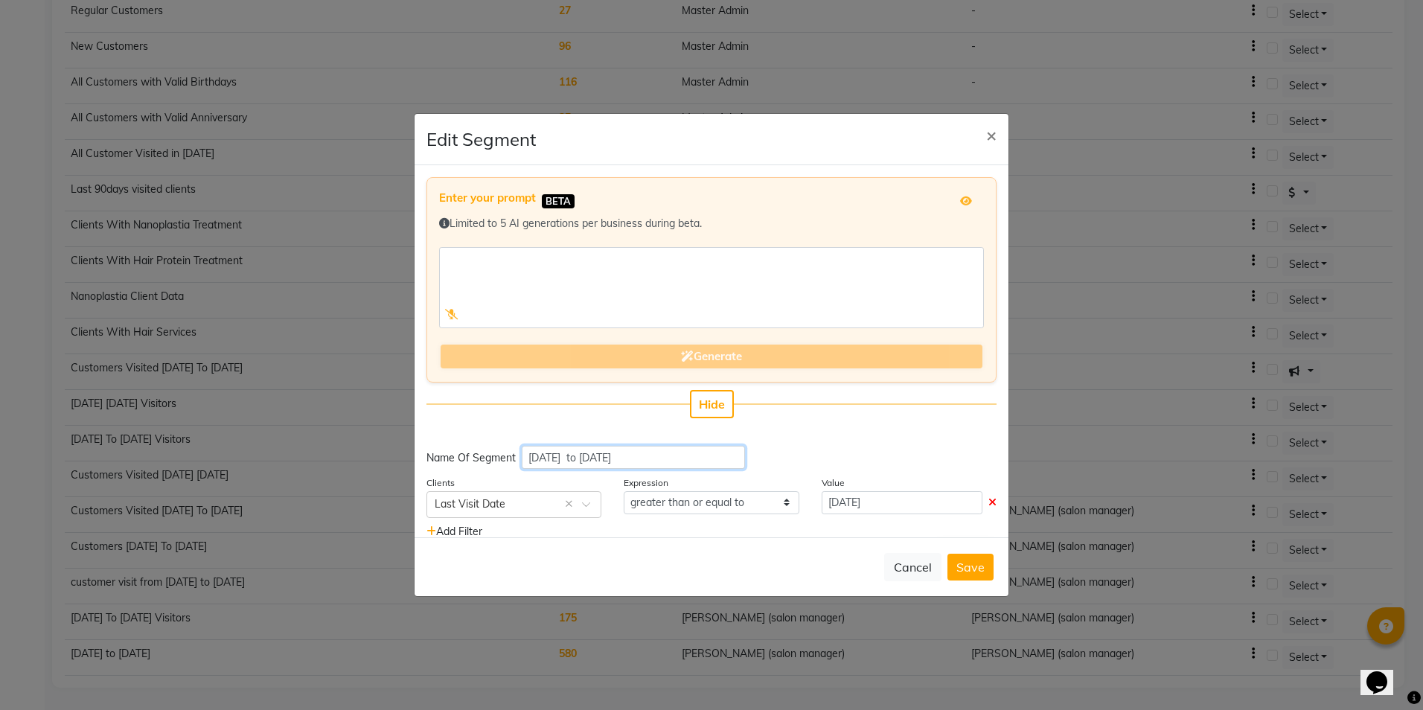
click at [625, 456] on input "march2025 to april 2025" at bounding box center [633, 457] width 223 height 23
type input "march2025 to may 2025"
click at [964, 569] on button "Save" at bounding box center [971, 567] width 46 height 27
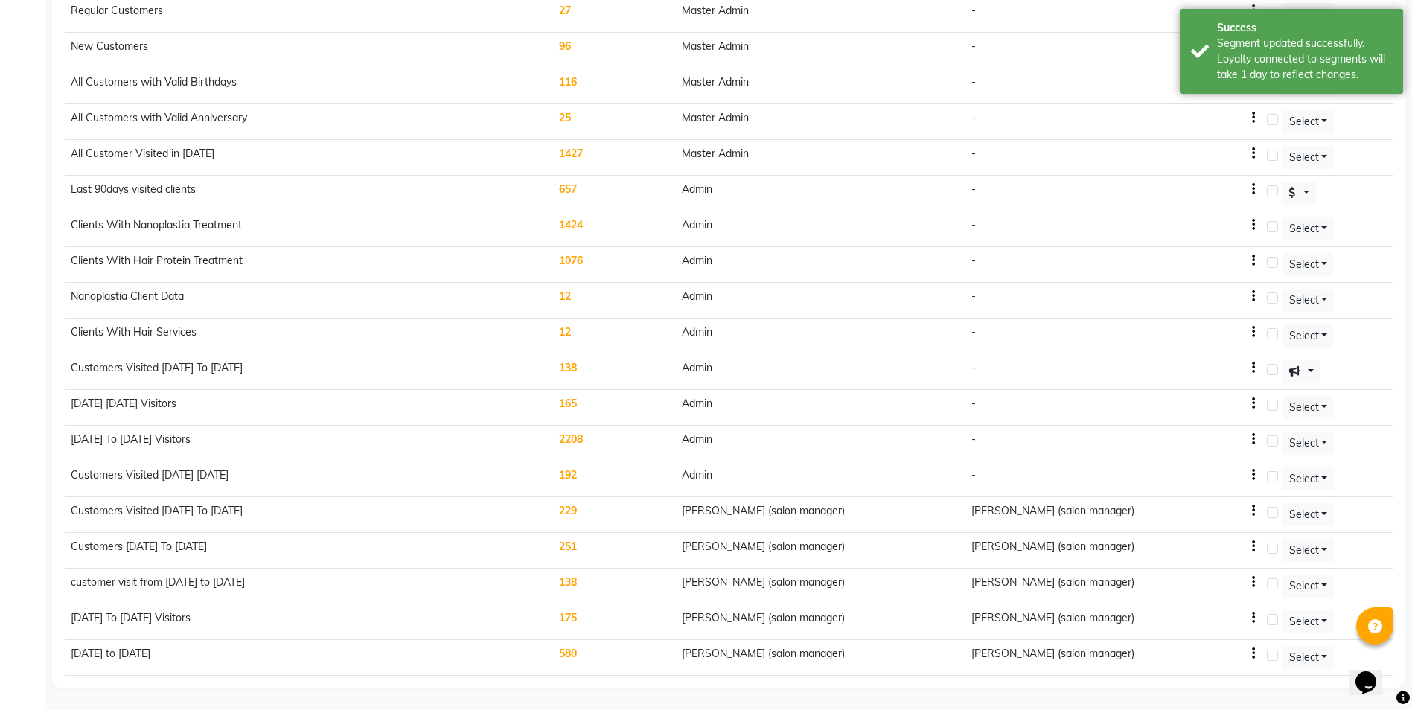
click at [1260, 649] on td "[PERSON_NAME] (salon manager)" at bounding box center [1112, 658] width 295 height 36
click at [1260, 650] on td "[PERSON_NAME] (salon manager)" at bounding box center [1112, 658] width 295 height 36
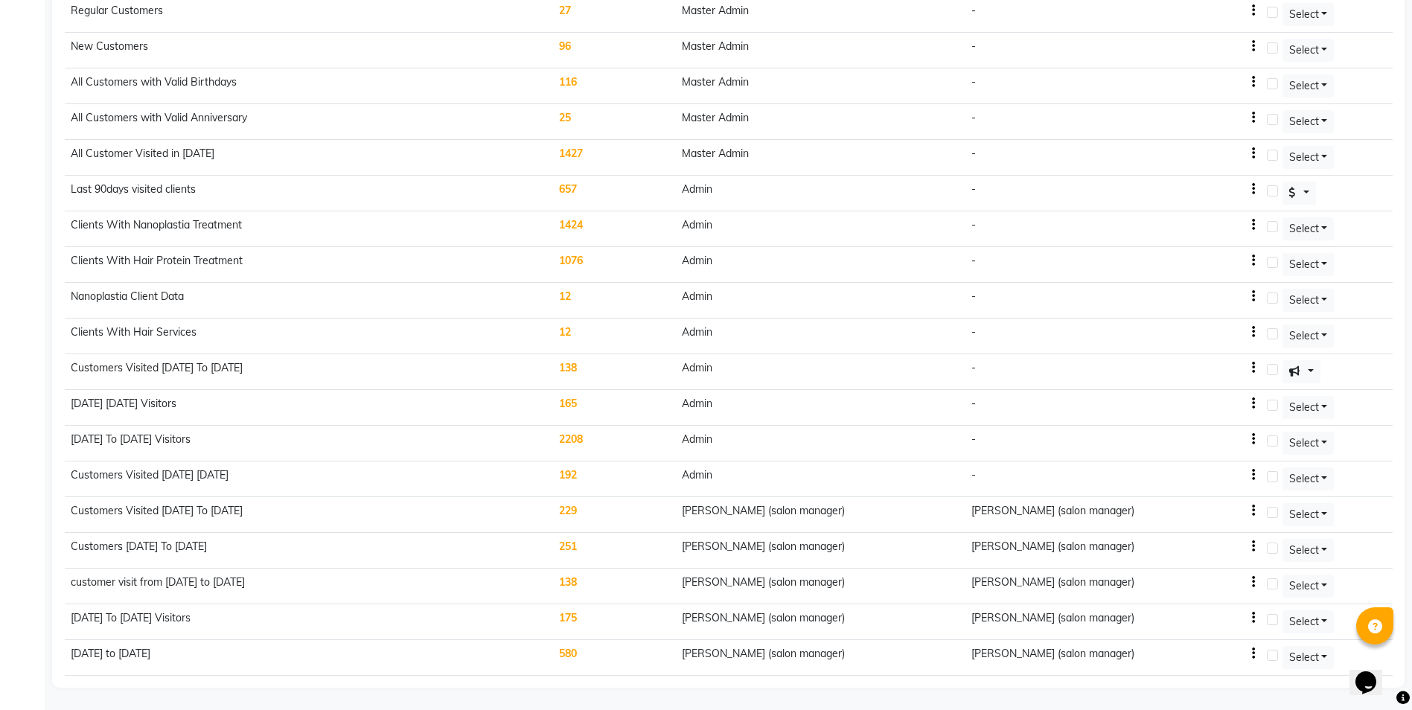
click at [1260, 652] on td "[PERSON_NAME] (salon manager)" at bounding box center [1112, 658] width 295 height 36
click at [1255, 654] on icon "button" at bounding box center [1253, 654] width 3 height 1
click at [1221, 648] on div "Edit" at bounding box center [1225, 645] width 36 height 19
select select ">="
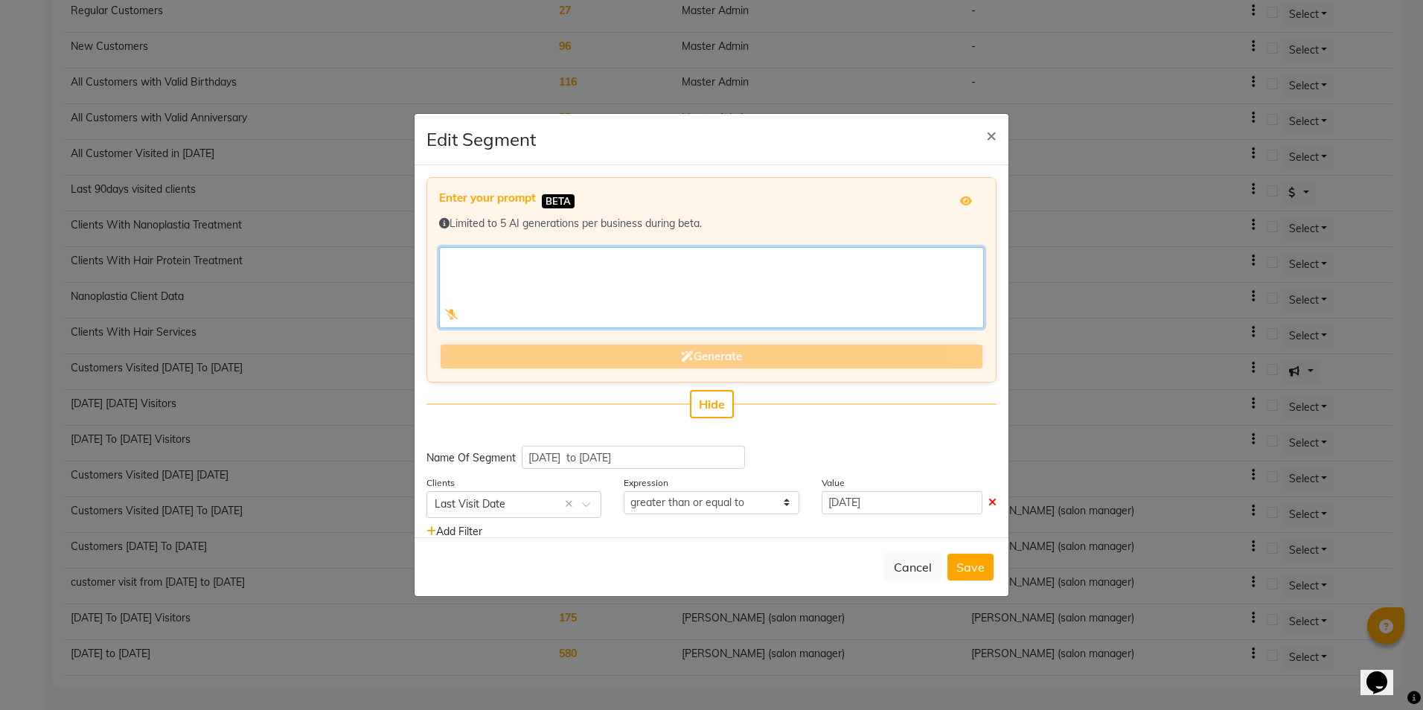
click at [534, 267] on textarea at bounding box center [711, 287] width 545 height 81
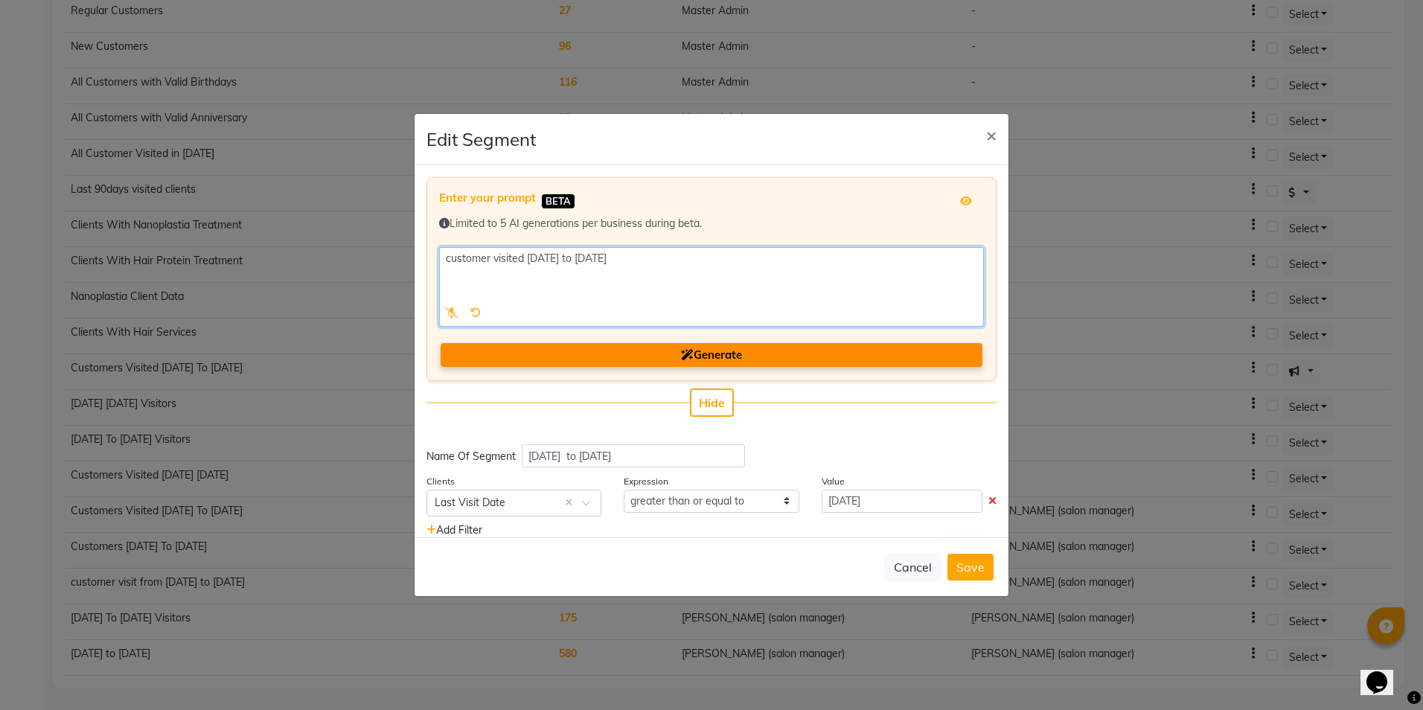
type textarea "customer visited march 2025 to may 2025"
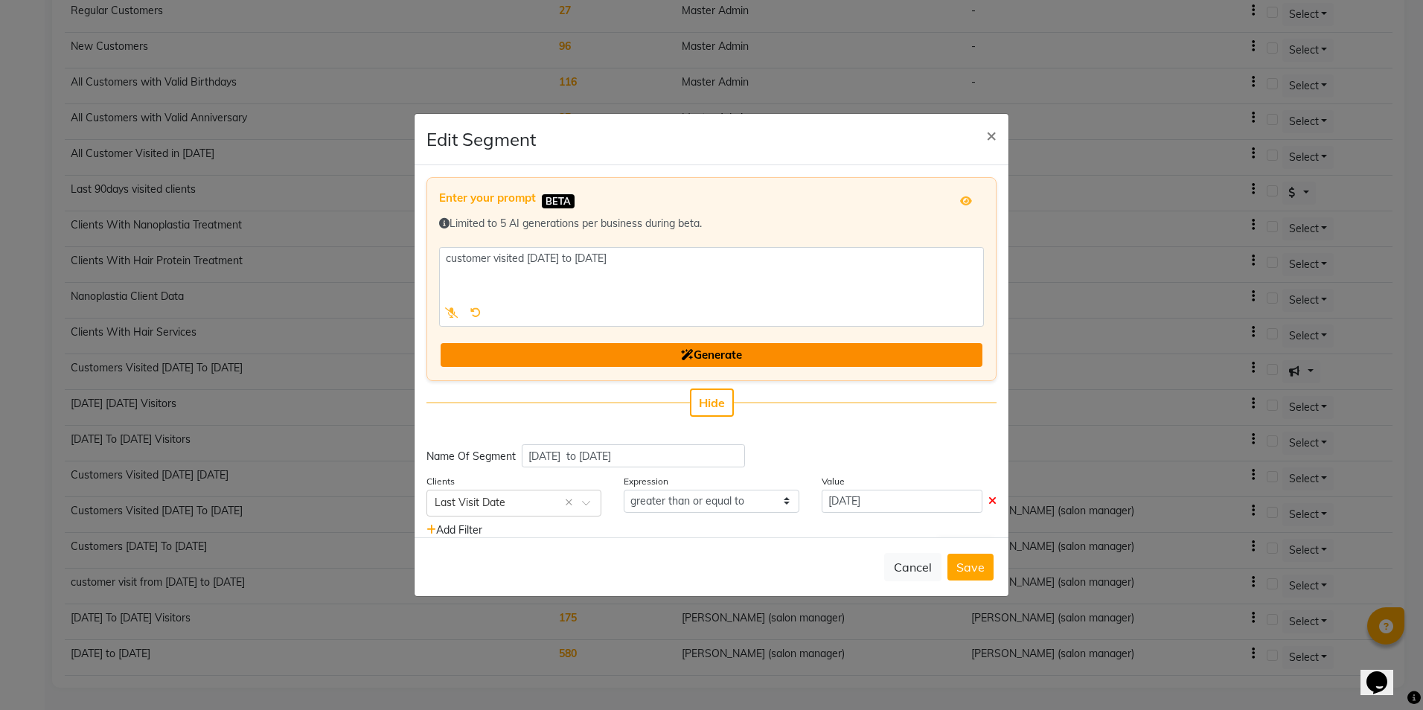
click at [681, 357] on icon at bounding box center [687, 354] width 13 height 11
drag, startPoint x: 654, startPoint y: 452, endPoint x: 502, endPoint y: 454, distance: 152.6
click at [502, 454] on div "Name Of Segment march2025 to may 2025" at bounding box center [711, 455] width 570 height 23
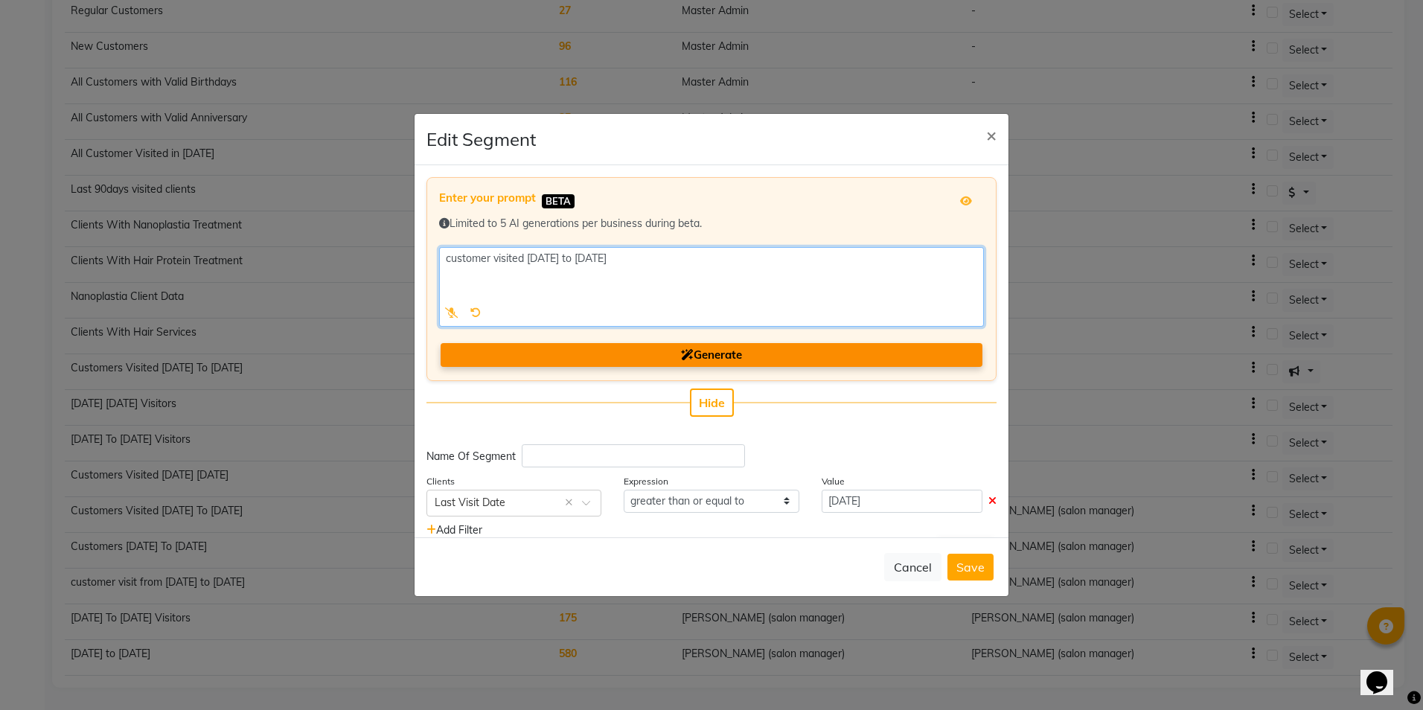
drag, startPoint x: 445, startPoint y: 258, endPoint x: 674, endPoint y: 261, distance: 228.5
click at [674, 261] on textarea at bounding box center [711, 287] width 545 height 80
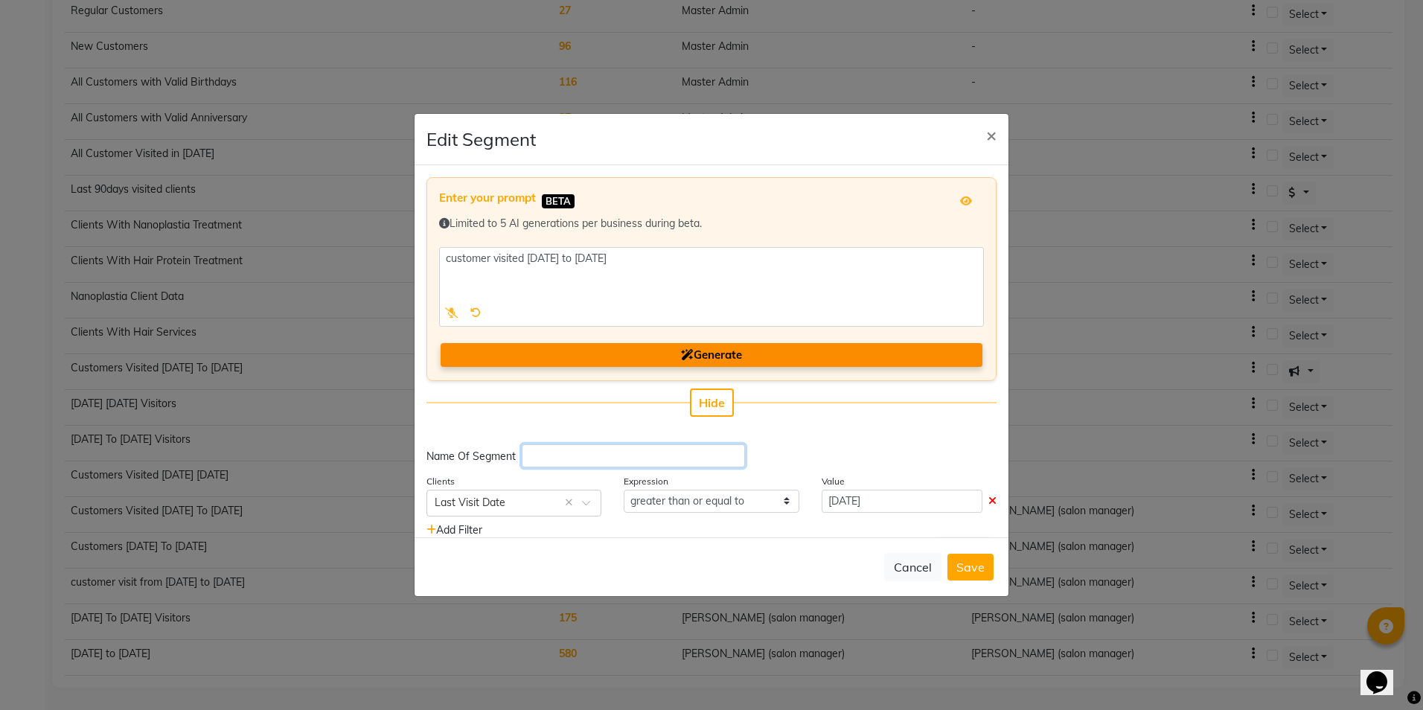
click at [571, 450] on input "text" at bounding box center [633, 455] width 223 height 23
paste input "customer visited march 2025 to may 2025"
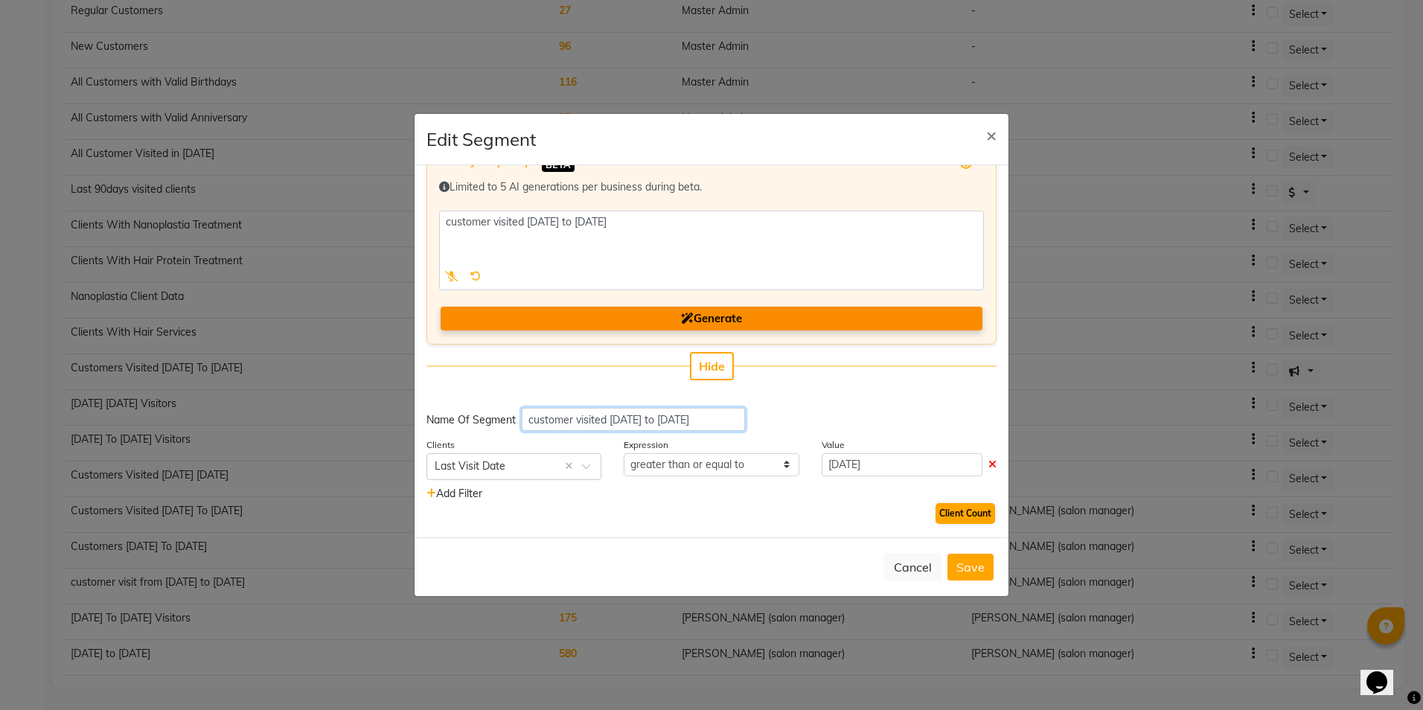
type input "customer visited march 2025 to may 2025"
click at [953, 515] on button "Client Count" at bounding box center [966, 513] width 60 height 21
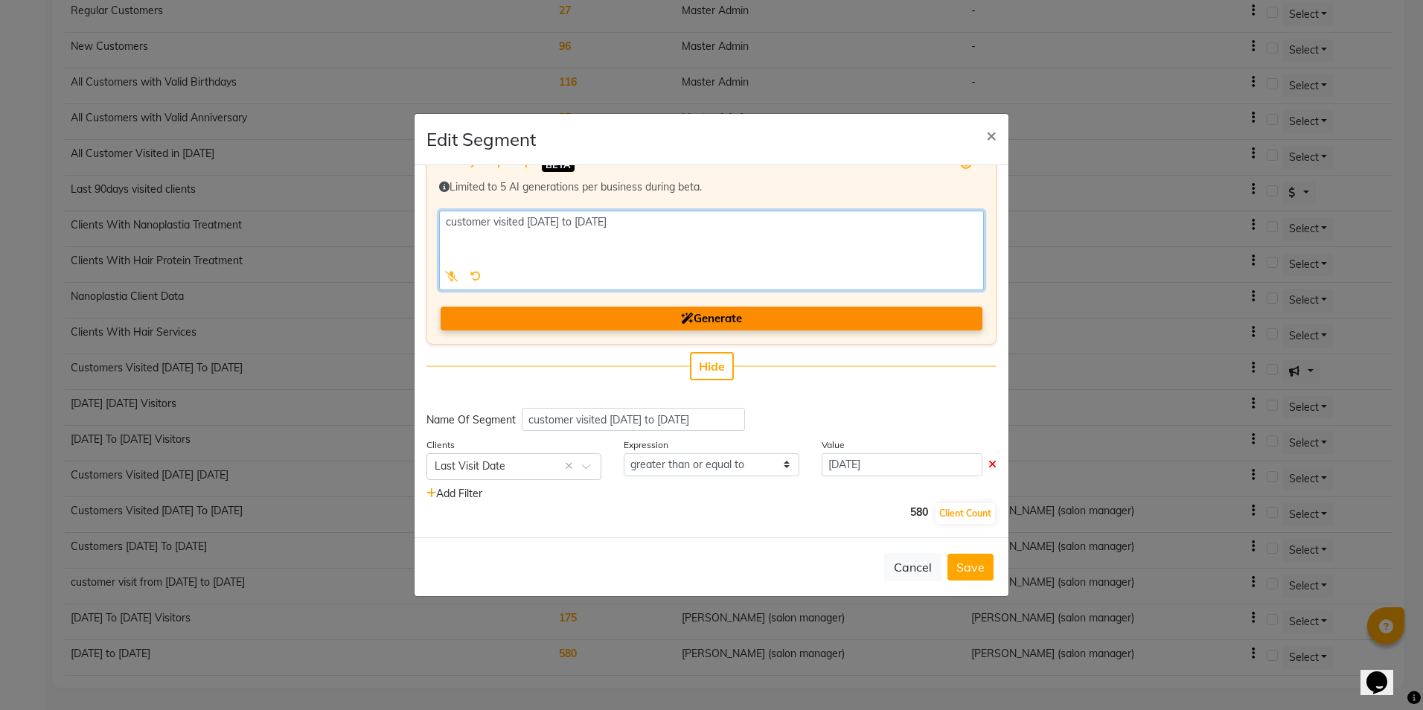
click at [623, 222] on textarea at bounding box center [711, 251] width 545 height 80
drag, startPoint x: 446, startPoint y: 222, endPoint x: 657, endPoint y: 220, distance: 211.4
click at [657, 220] on textarea at bounding box center [711, 251] width 545 height 80
type textarea "customer visited [DATE] to [DATE]"
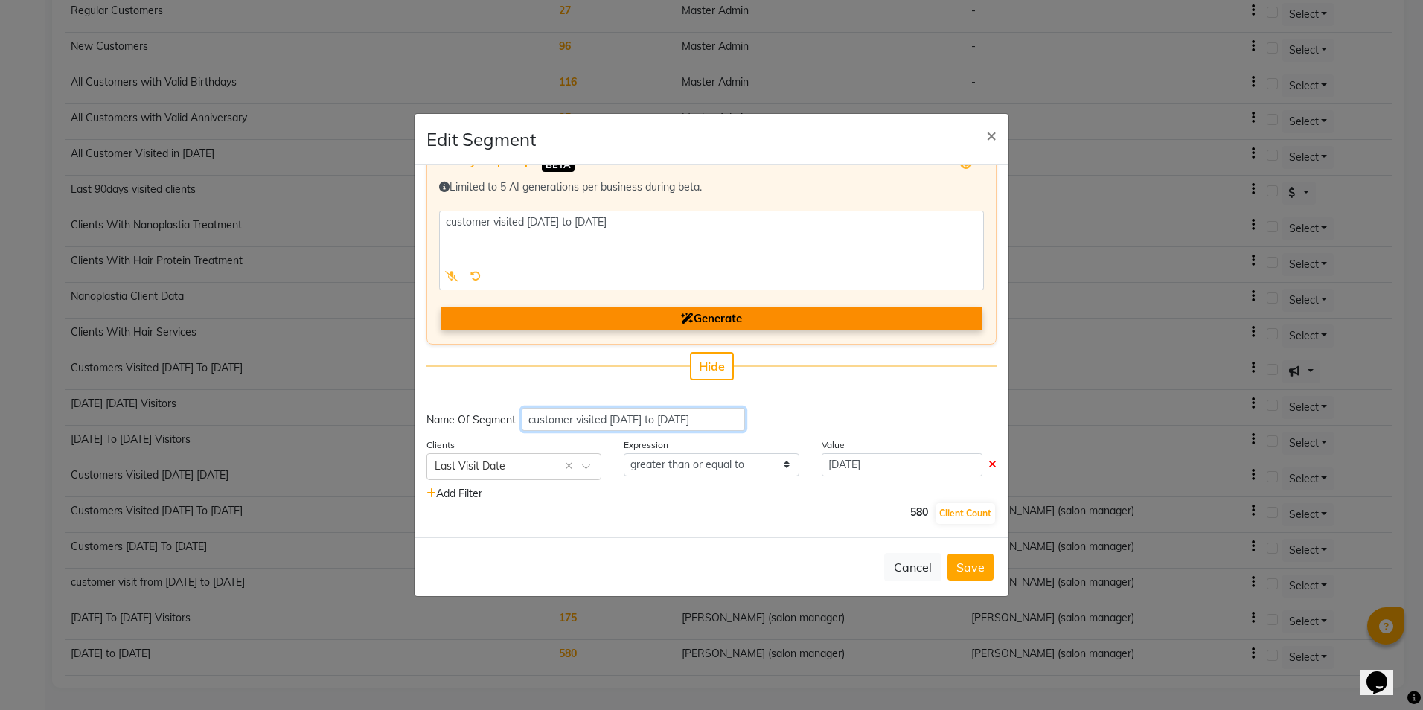
drag, startPoint x: 528, startPoint y: 418, endPoint x: 805, endPoint y: 417, distance: 276.9
click at [805, 417] on div "Name Of Segment customer visited march 2025 to may 2025" at bounding box center [711, 419] width 570 height 23
paste input "april"
type input "customer visited [DATE] to [DATE]"
click at [954, 517] on button "Client Count" at bounding box center [966, 513] width 60 height 21
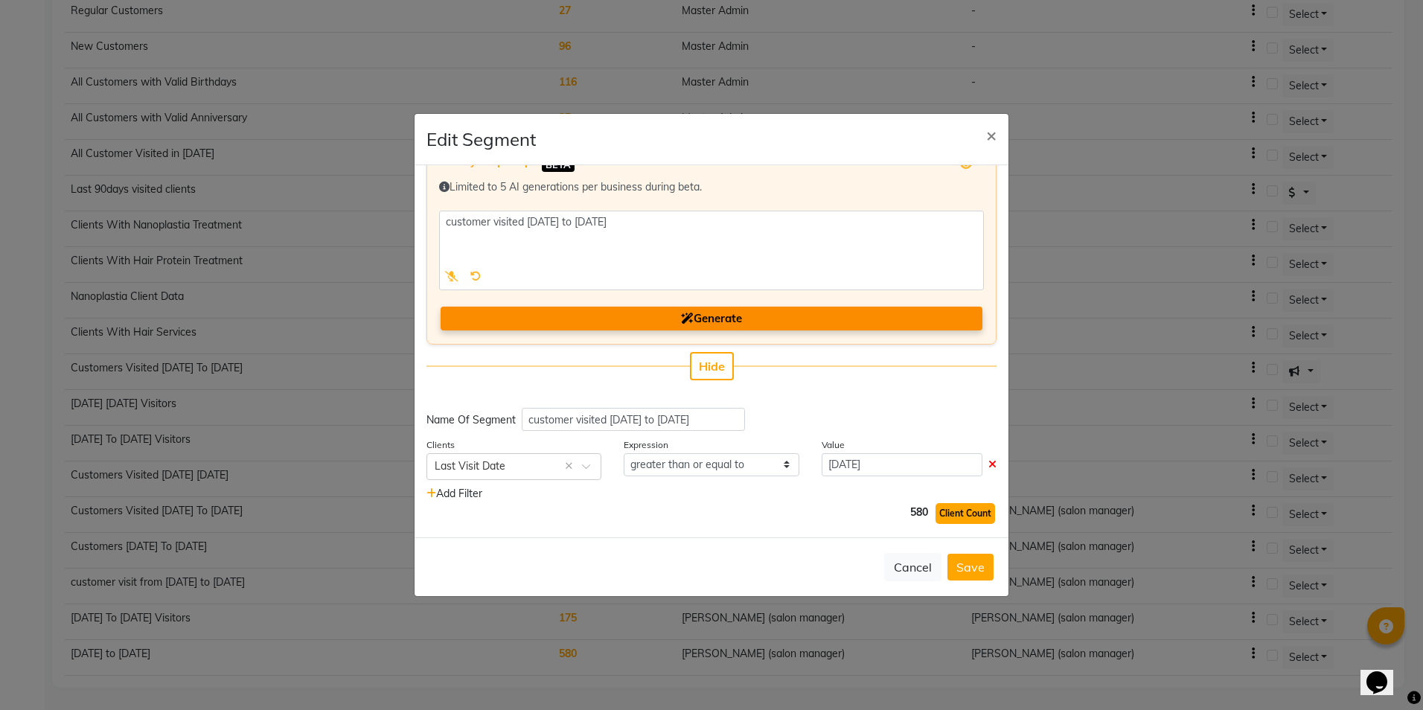
click at [954, 517] on button "Client Count" at bounding box center [966, 513] width 60 height 21
click at [859, 469] on input "01-03-2025" at bounding box center [902, 464] width 161 height 23
select select "3"
select select "2025"
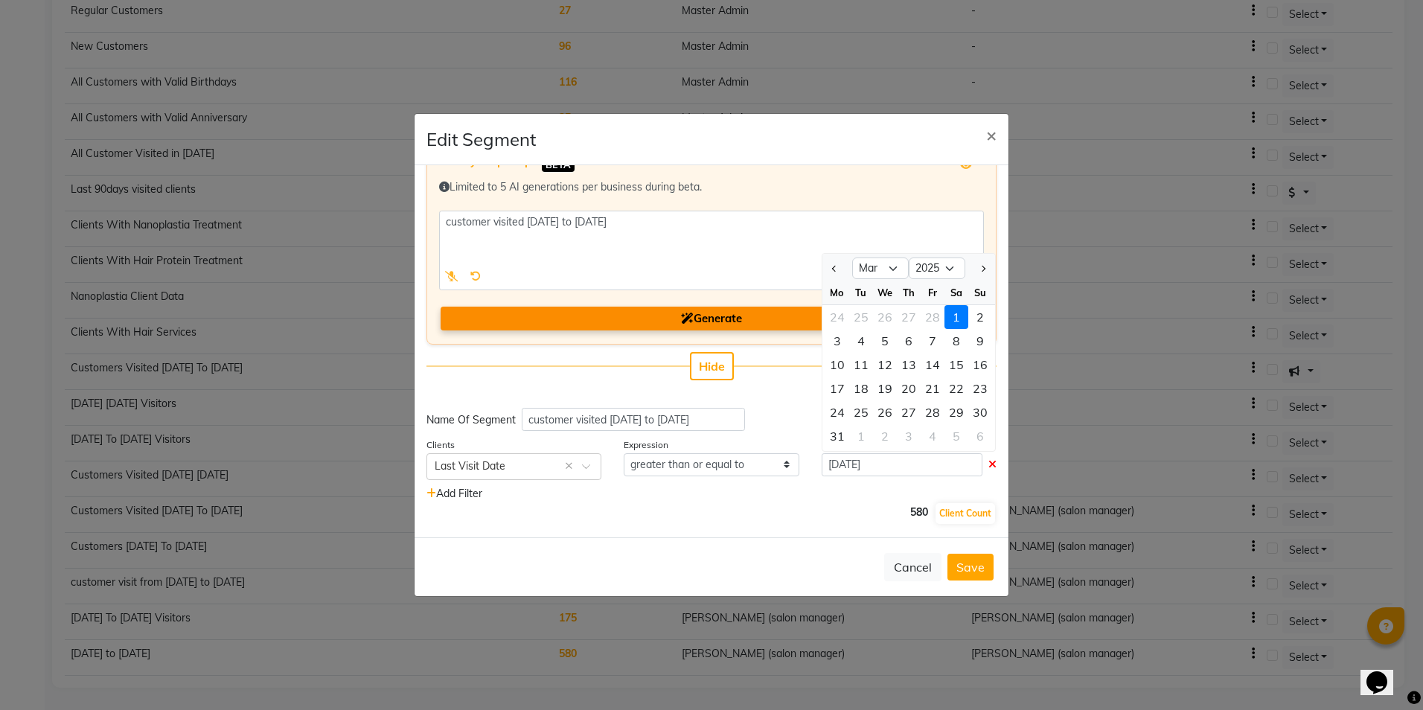
click at [1081, 445] on ngb-modal-window "Edit Segment × Enter your prompt BETA Limited to 5 AI generations per business …" at bounding box center [711, 355] width 1423 height 710
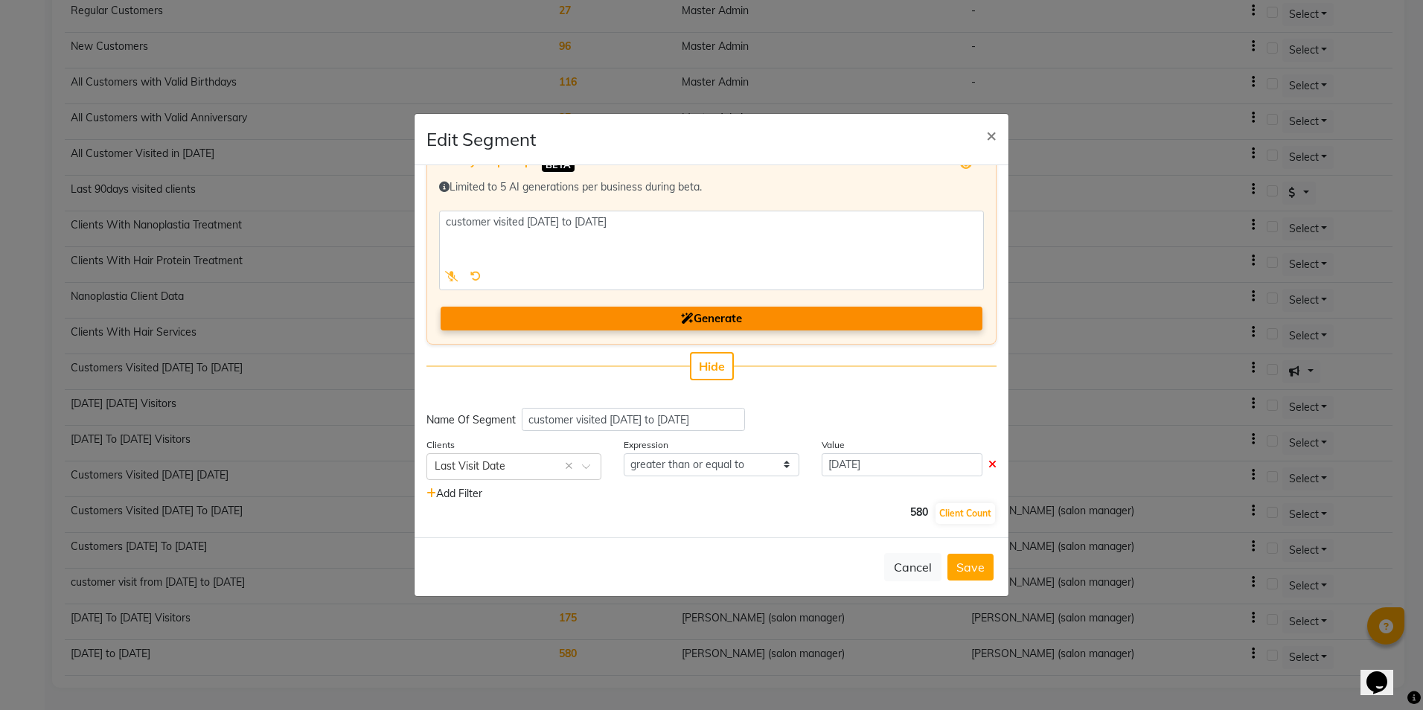
click at [430, 496] on icon at bounding box center [431, 493] width 10 height 10
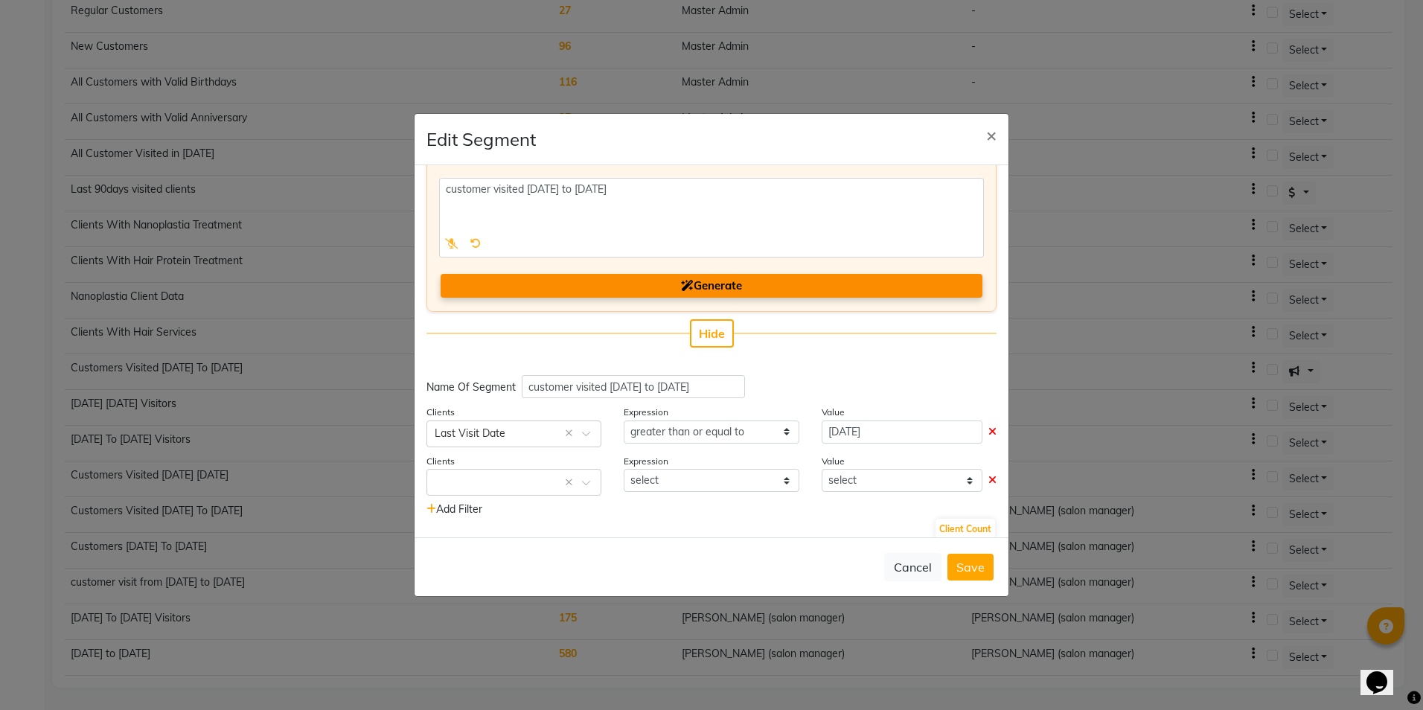
scroll to position [85, 0]
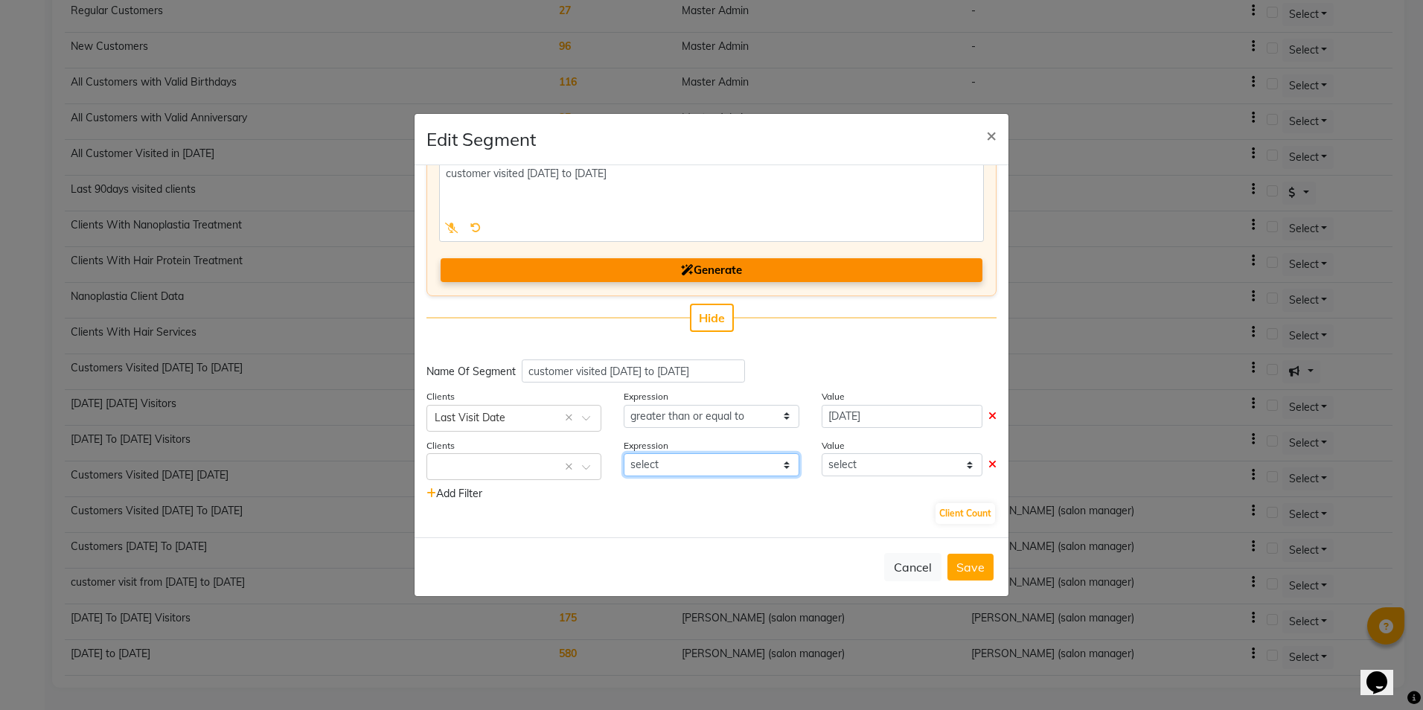
click at [718, 472] on select "select" at bounding box center [711, 464] width 175 height 23
click at [713, 511] on div "Client Count" at bounding box center [711, 514] width 570 height 24
click at [488, 472] on input "text" at bounding box center [499, 466] width 129 height 16
click at [949, 513] on button "Client Count" at bounding box center [966, 513] width 60 height 21
click at [713, 418] on select "select" at bounding box center [711, 416] width 175 height 23
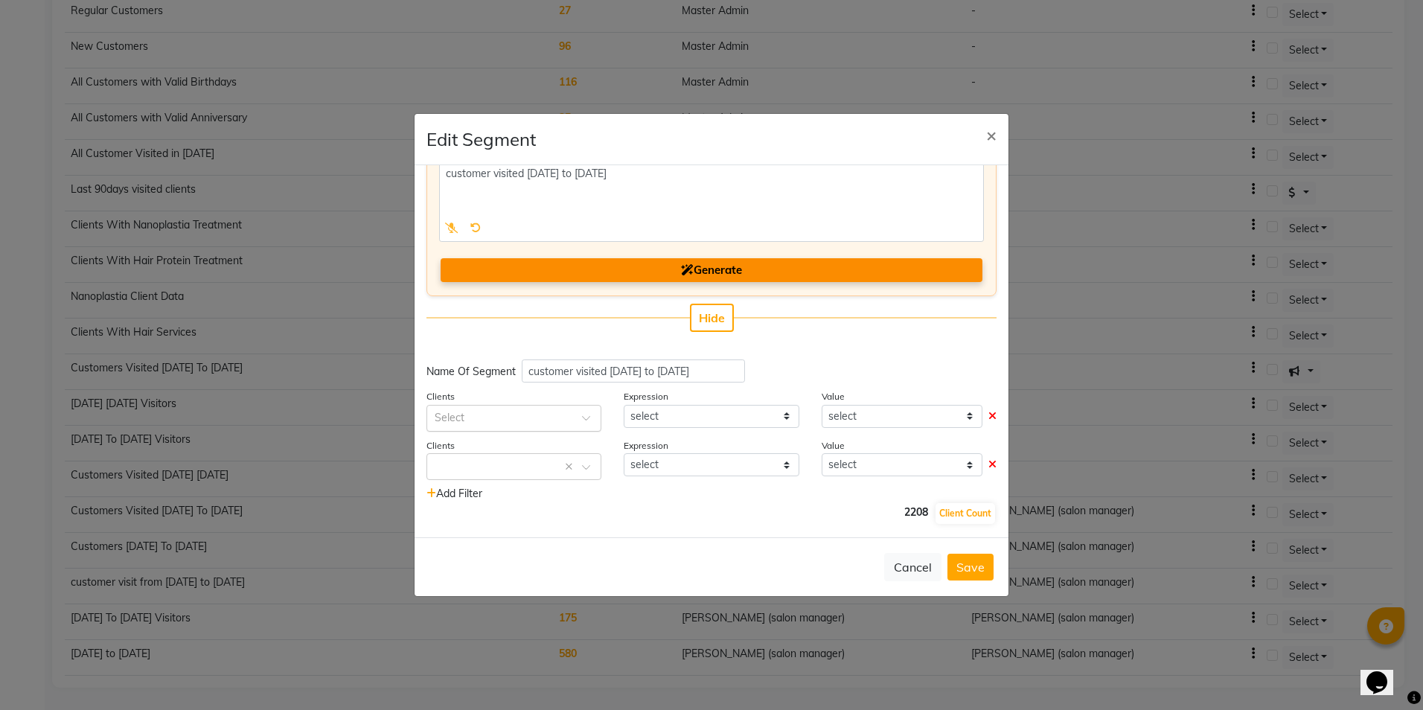
click at [574, 533] on div "Enter your prompt BETA Limited to 5 AI generations per business during beta. Ge…" at bounding box center [712, 351] width 594 height 372
click at [539, 423] on input "text" at bounding box center [499, 417] width 129 height 16
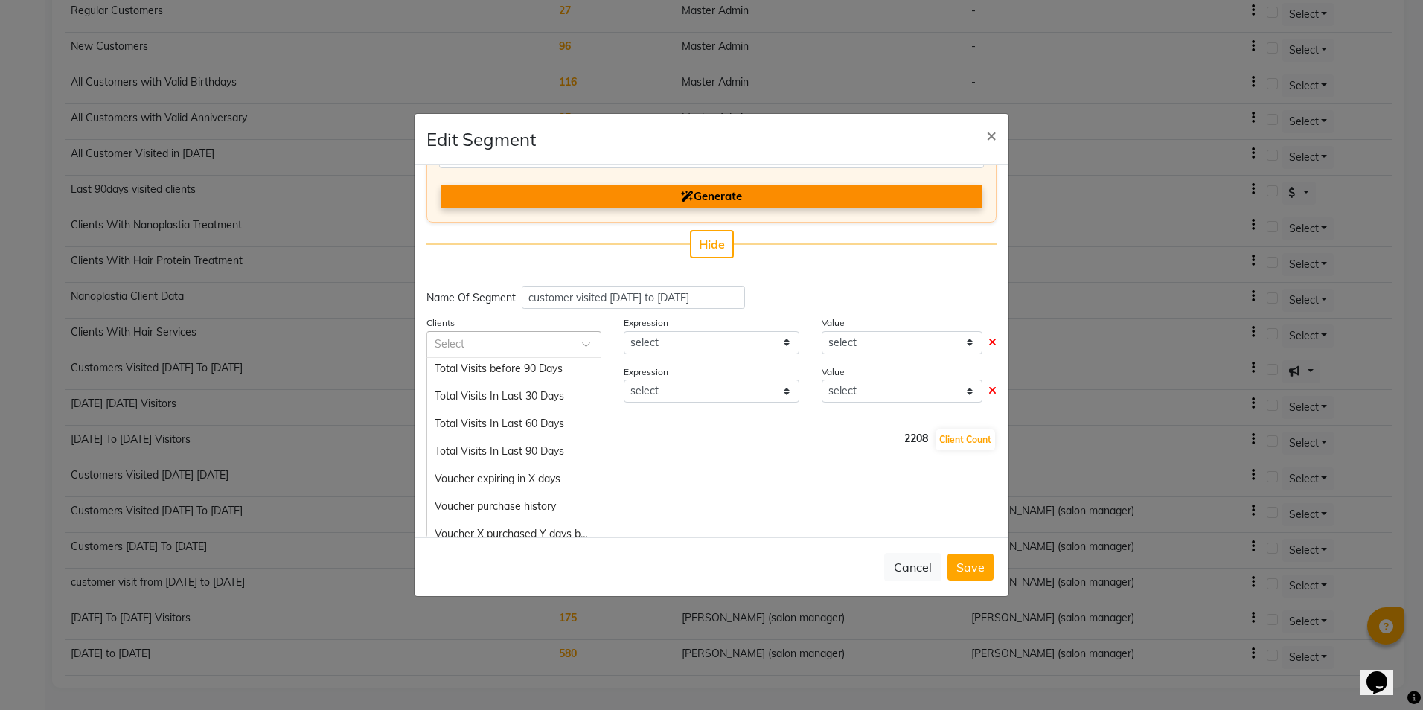
scroll to position [1636, 0]
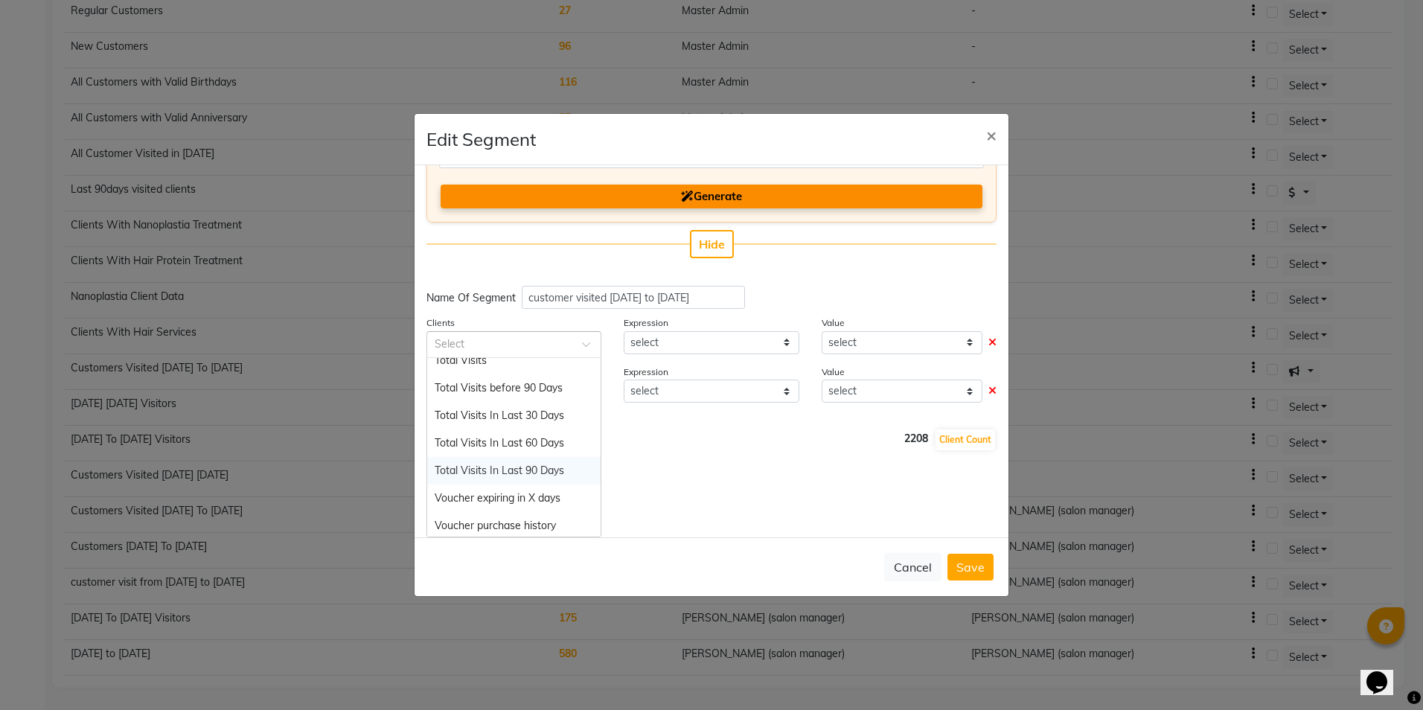
click at [533, 472] on span "Total Visits In Last 90 Days" at bounding box center [500, 470] width 130 height 13
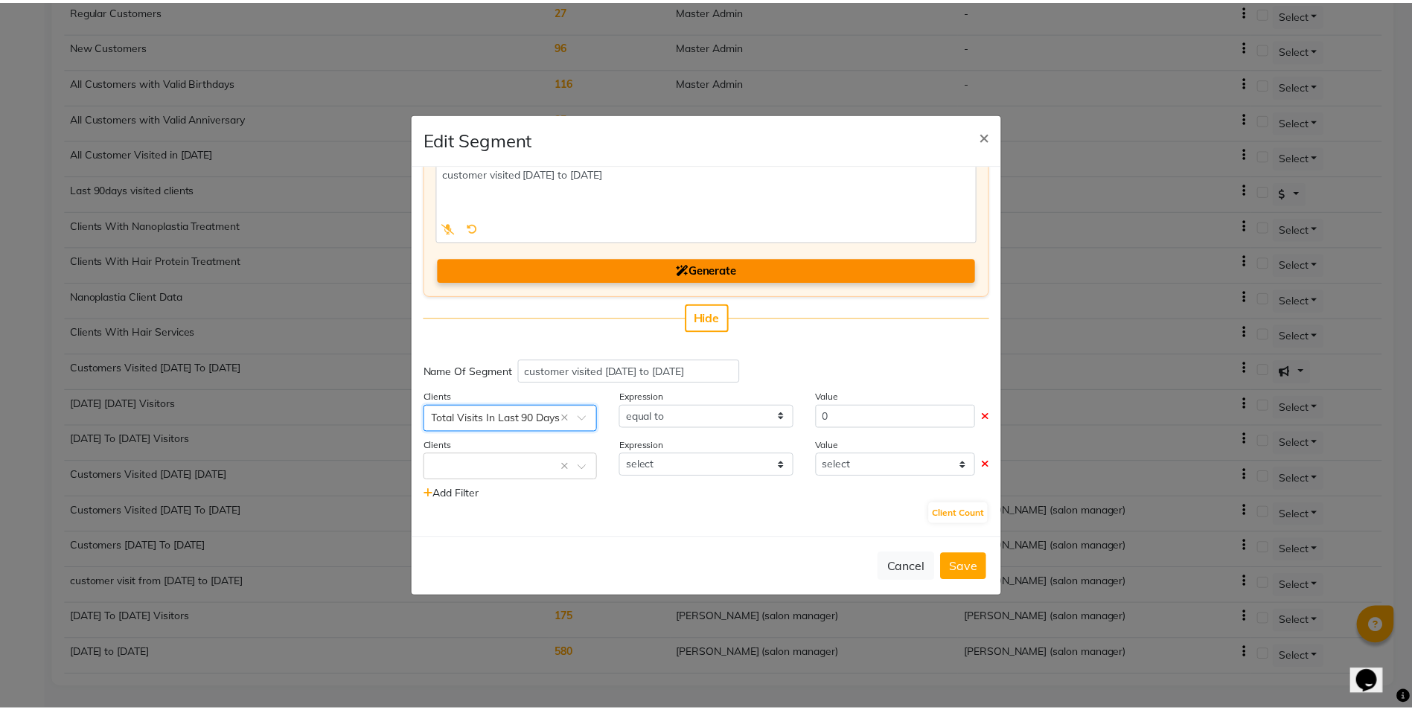
scroll to position [85, 0]
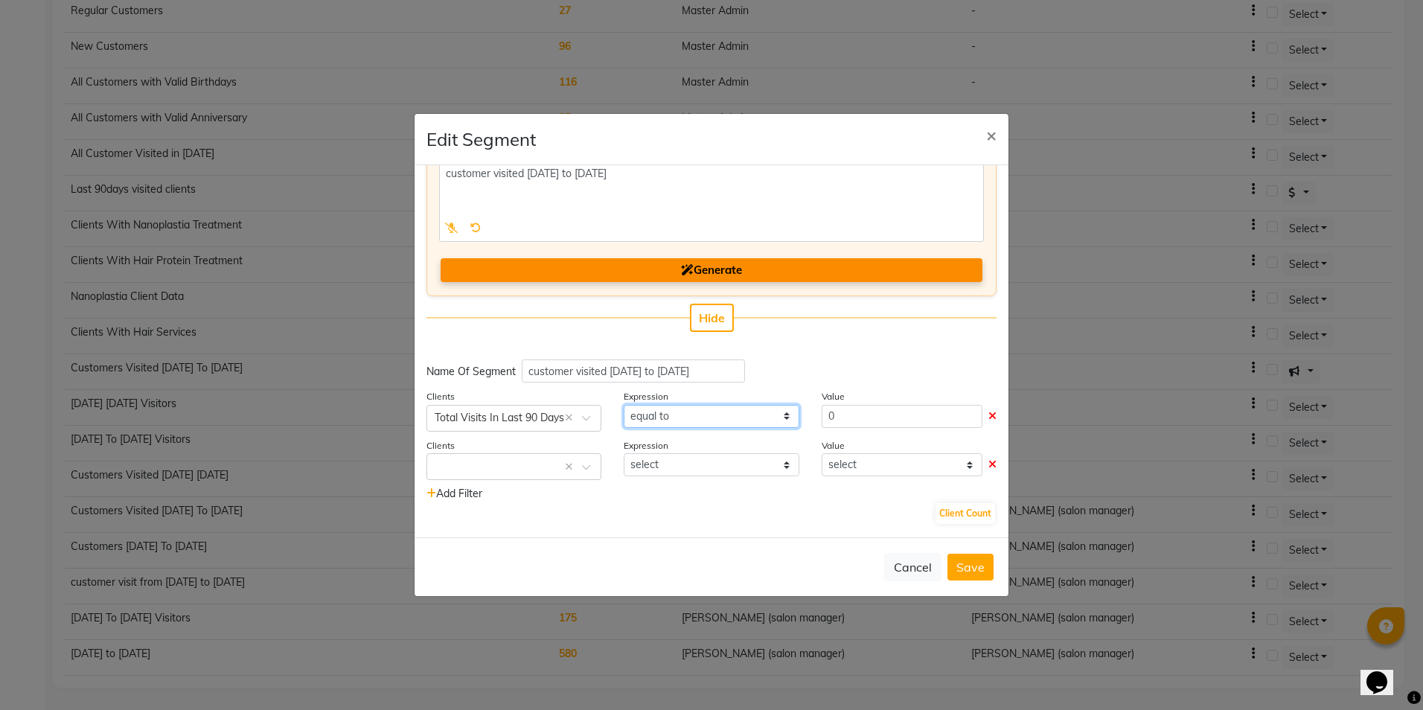
click at [723, 421] on select "equal to greater than greater than or equal to less than less than or equal to" at bounding box center [711, 416] width 175 height 23
select select ">="
click at [624, 405] on select "equal to greater than greater than or equal to less than less than or equal to" at bounding box center [711, 416] width 175 height 23
click at [846, 418] on input "0" at bounding box center [902, 416] width 161 height 23
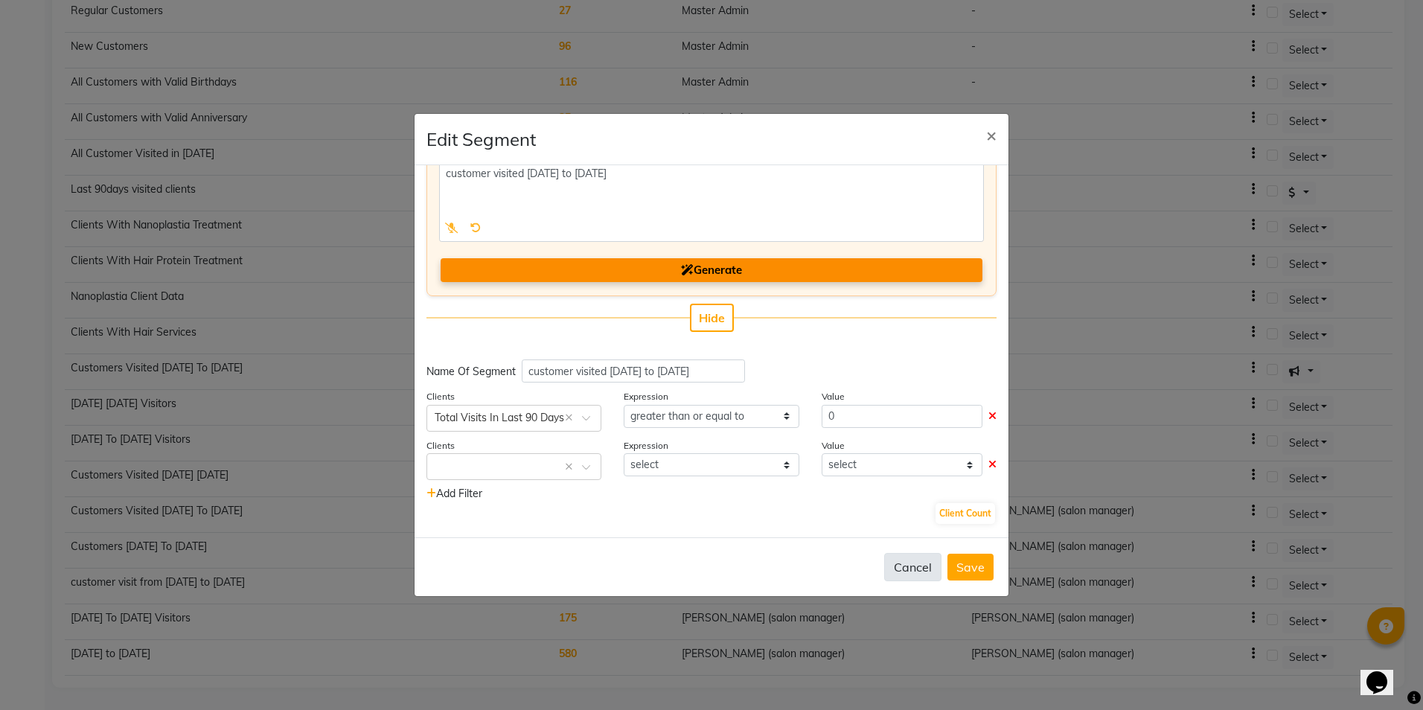
click at [908, 560] on button "Cancel" at bounding box center [912, 567] width 57 height 28
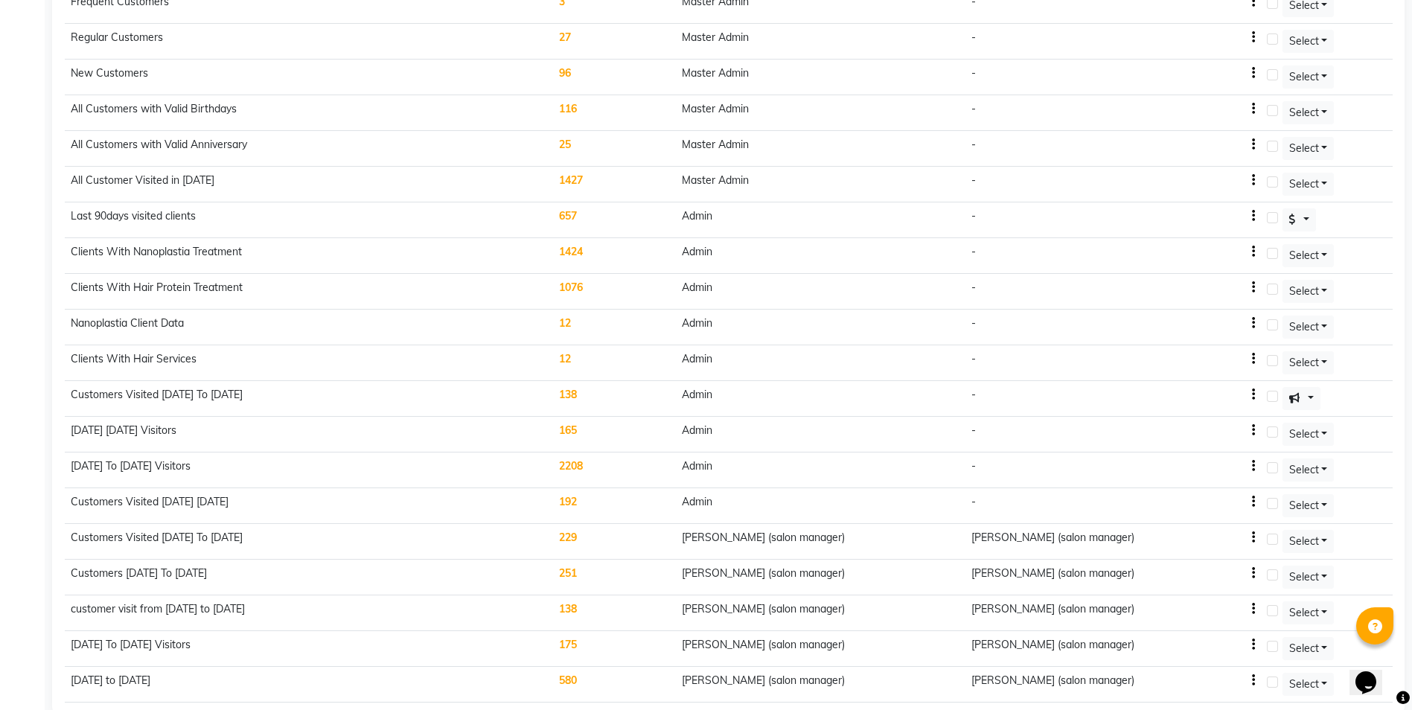
scroll to position [536, 0]
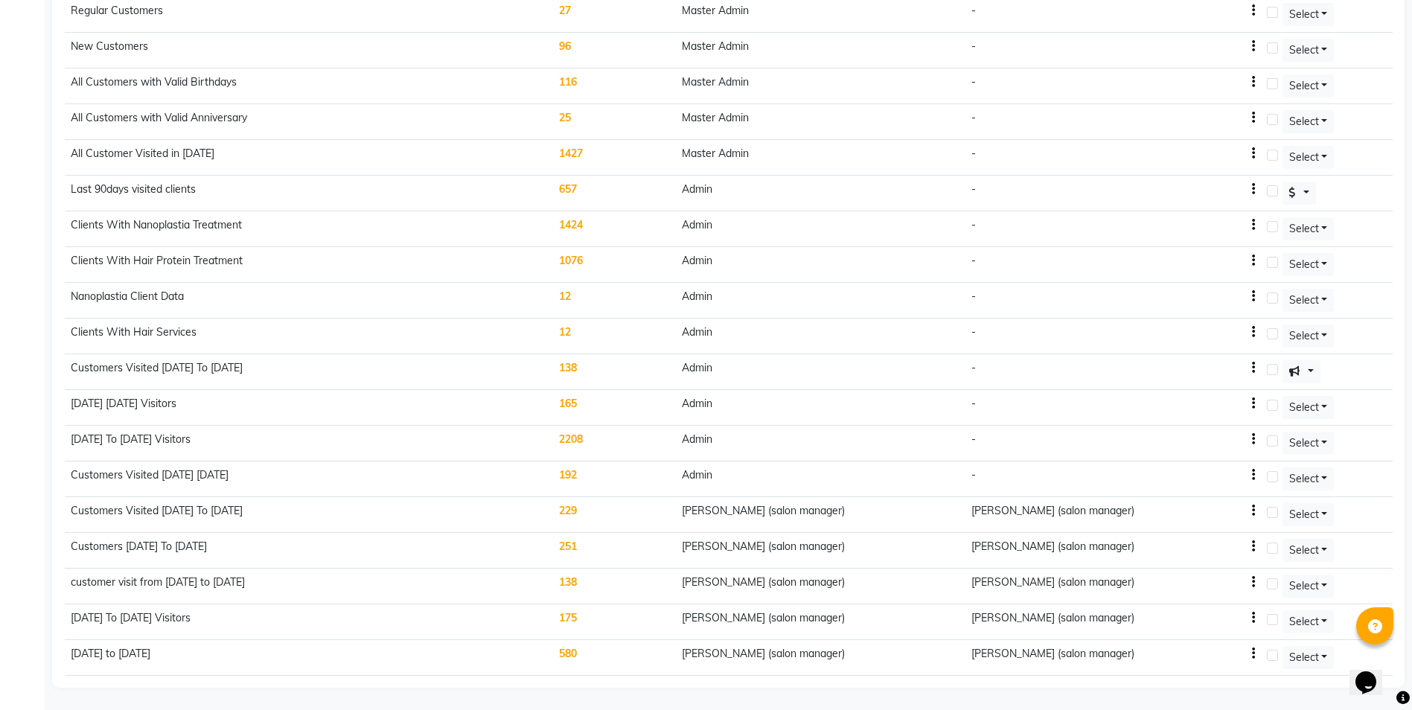
click at [1254, 653] on div "[PERSON_NAME] (salon manager)" at bounding box center [1112, 654] width 283 height 16
click at [159, 648] on td "march2025 to may 2025" at bounding box center [309, 658] width 489 height 36
click at [1255, 654] on icon "button" at bounding box center [1253, 654] width 3 height 1
click at [1207, 643] on div "Edit" at bounding box center [1225, 645] width 36 height 19
select select ">="
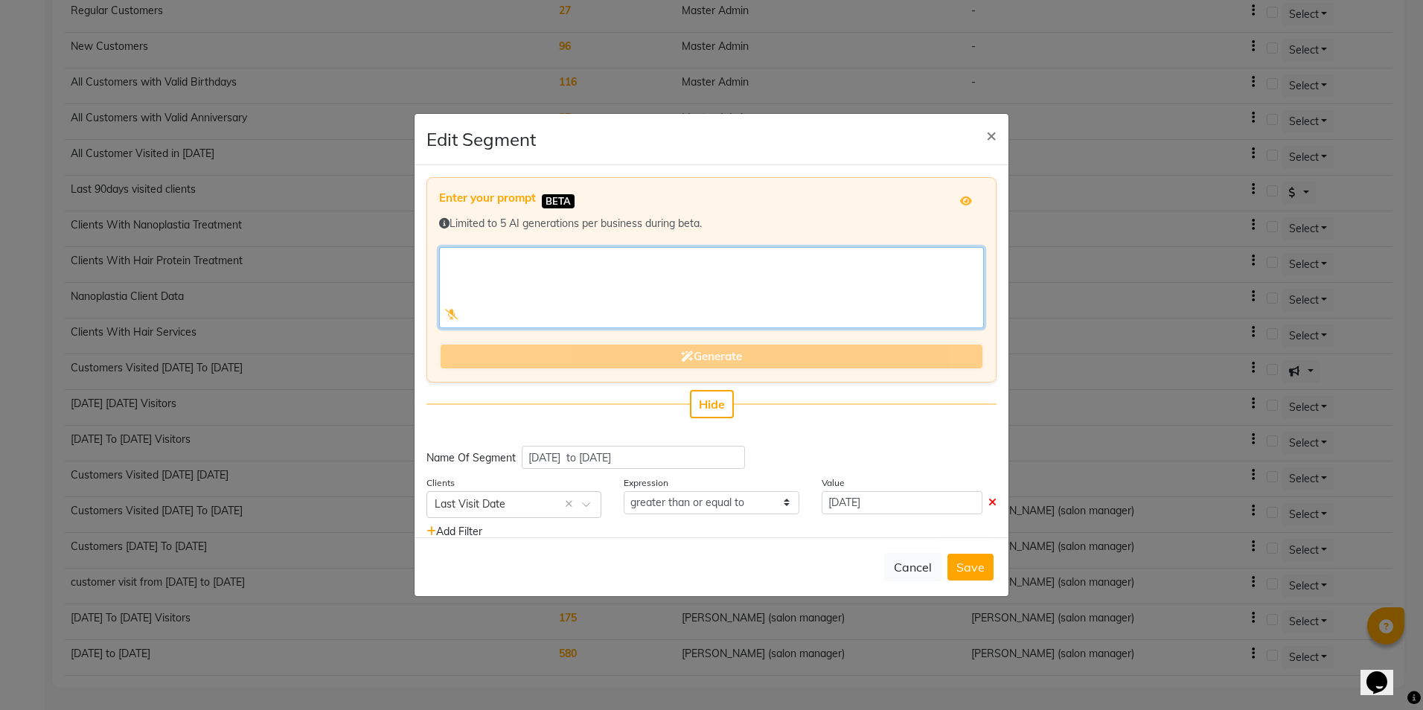
click at [531, 260] on textarea at bounding box center [711, 287] width 545 height 81
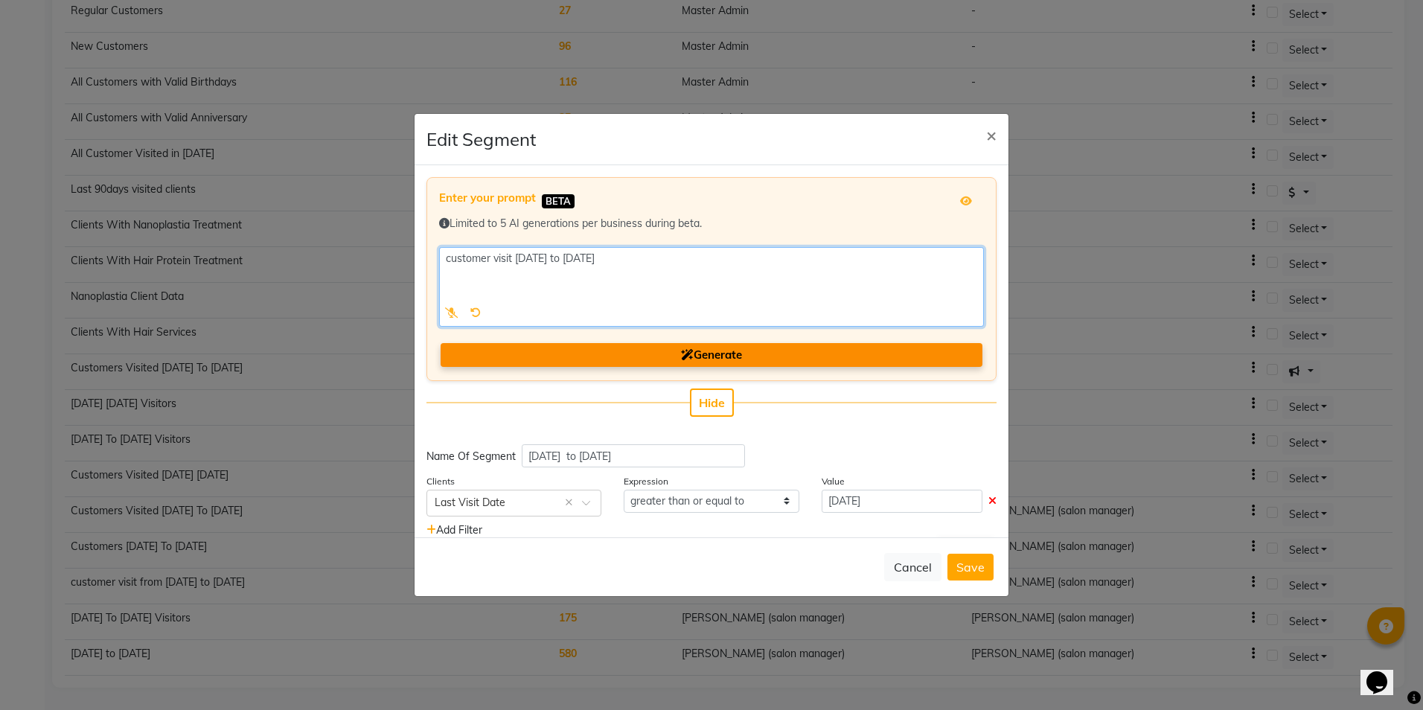
type textarea "customer visit march 2025 to may 2025"
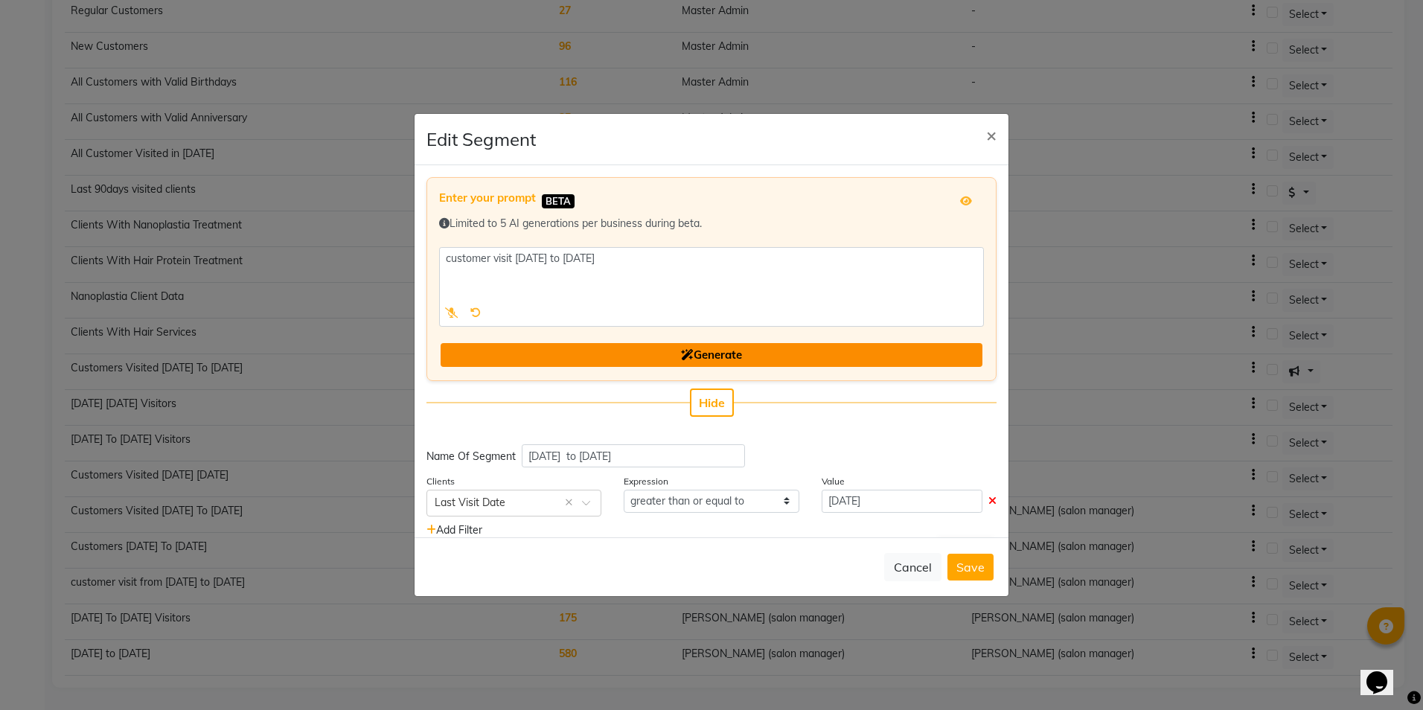
click at [663, 355] on button "Generate" at bounding box center [712, 355] width 542 height 25
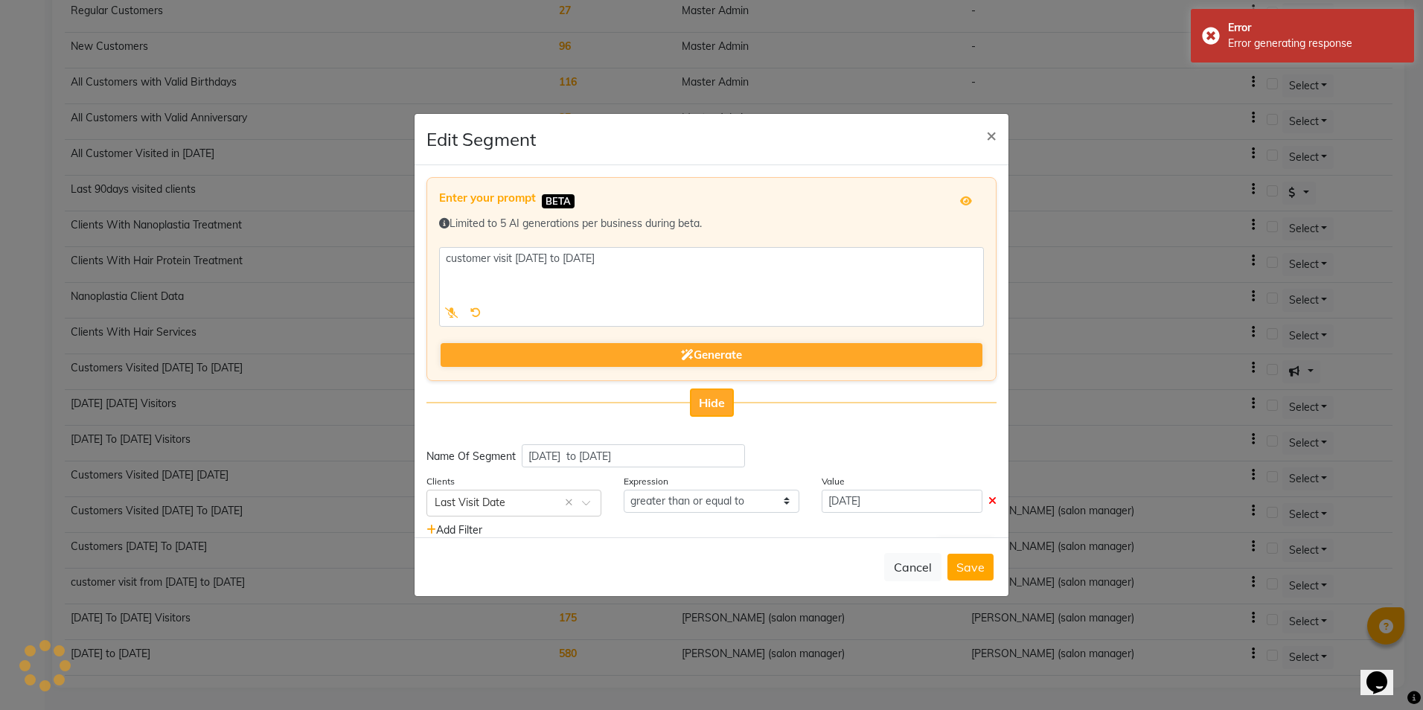
click at [711, 402] on span "Hide" at bounding box center [712, 402] width 26 height 15
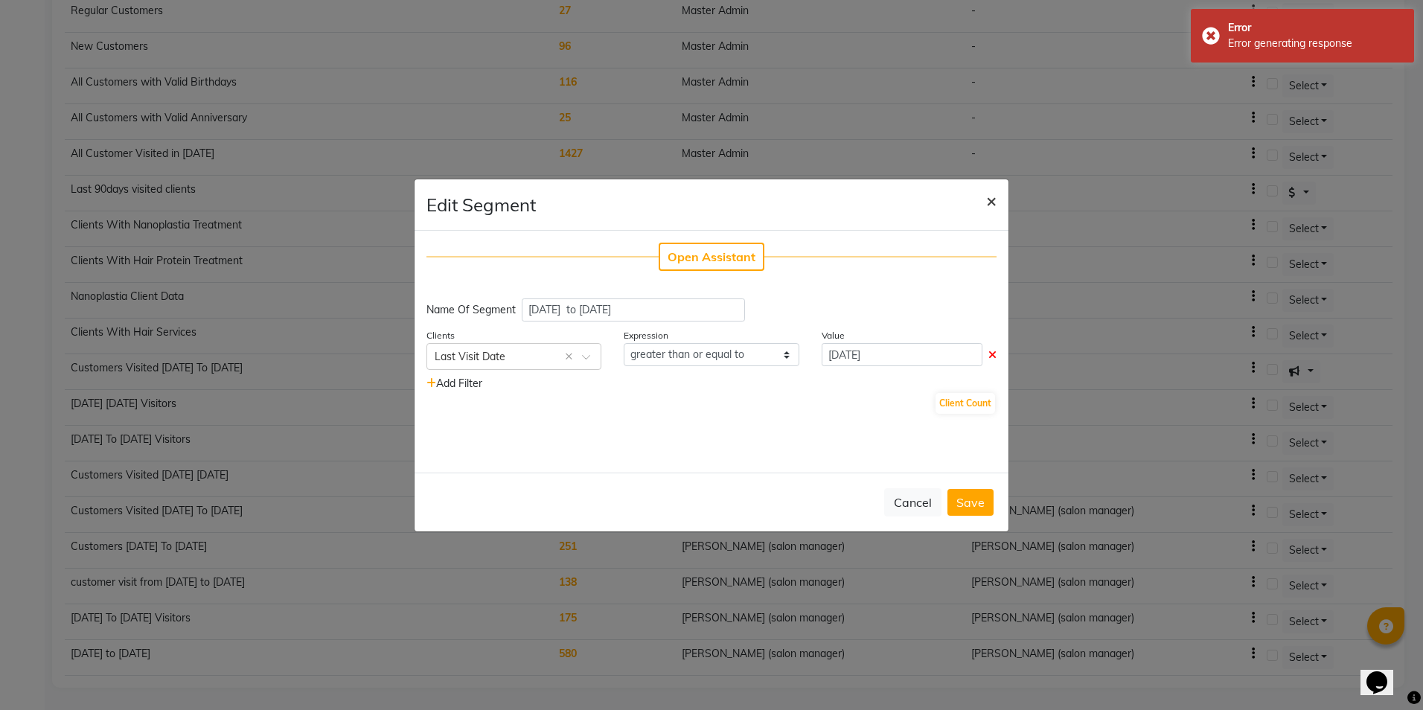
click at [990, 202] on span "×" at bounding box center [991, 200] width 10 height 22
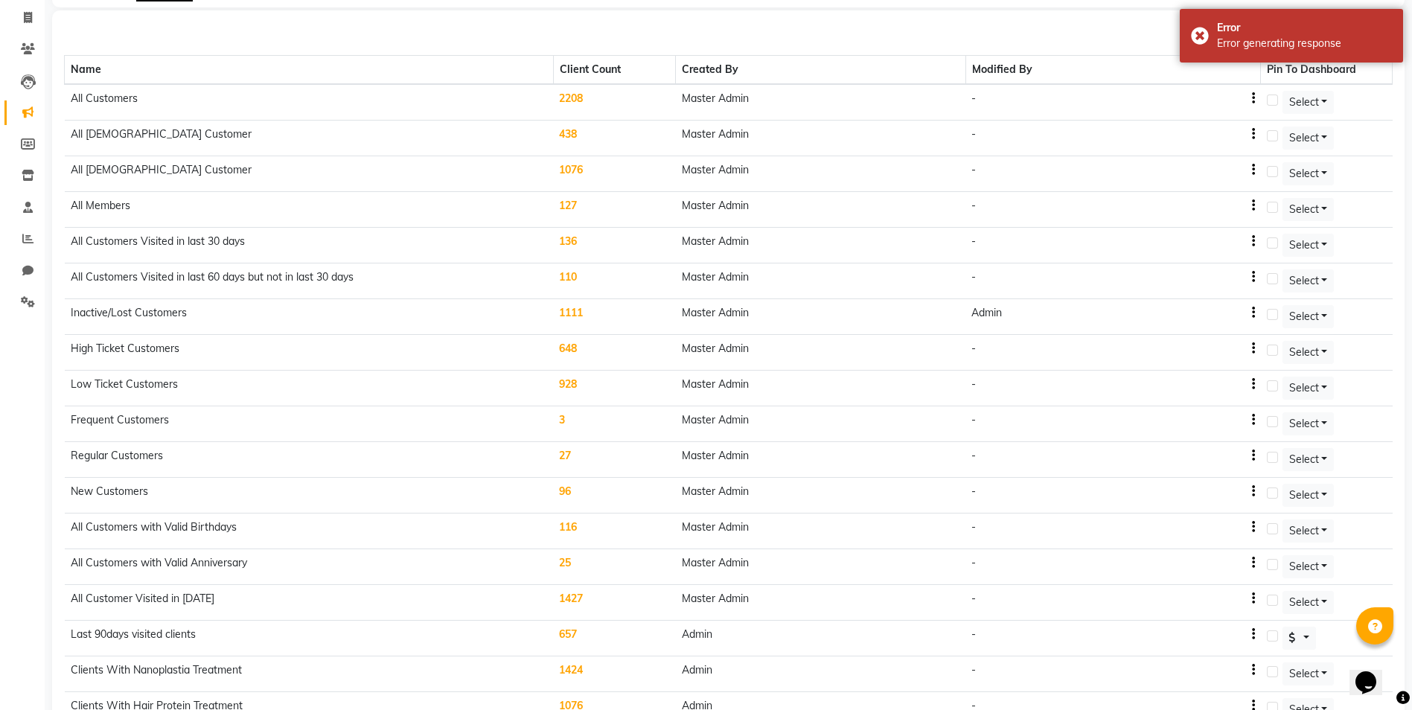
scroll to position [0, 0]
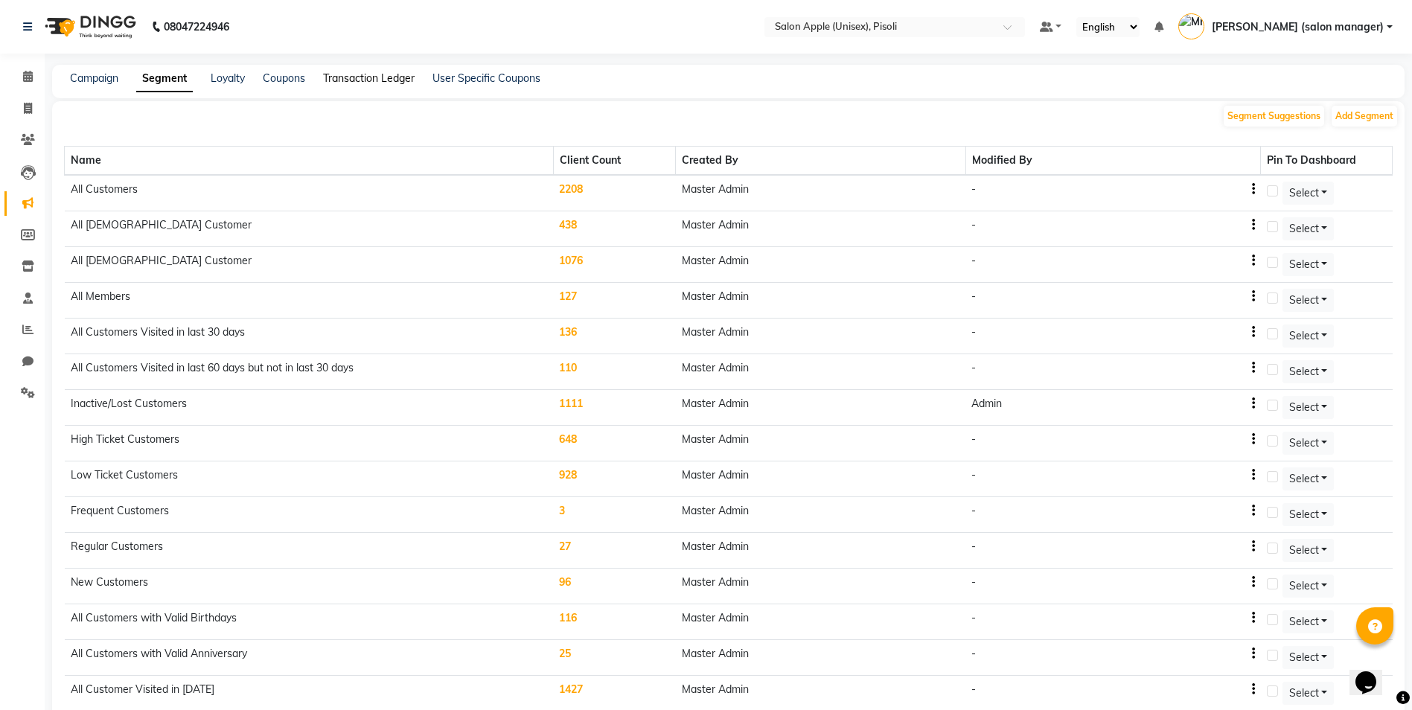
click at [372, 79] on link "Transaction Ledger" at bounding box center [369, 77] width 92 height 13
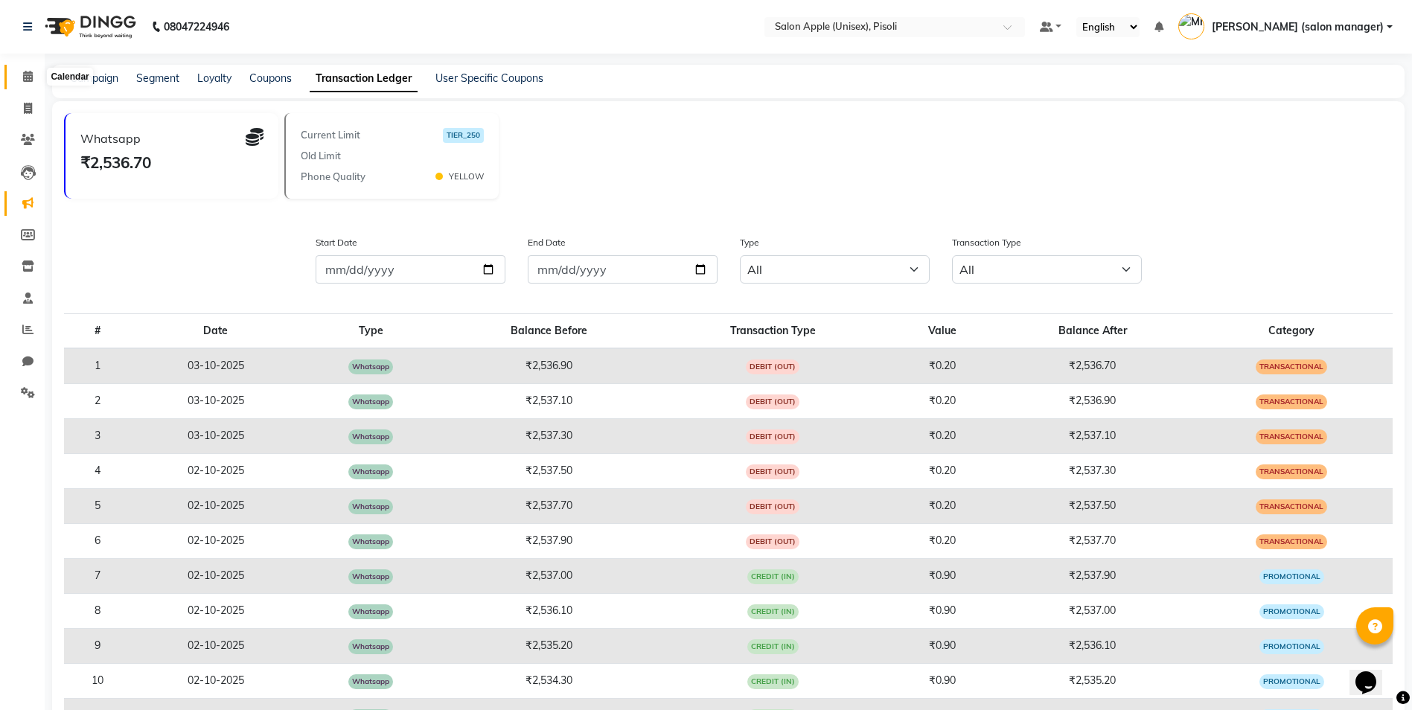
click at [28, 80] on icon at bounding box center [28, 76] width 10 height 11
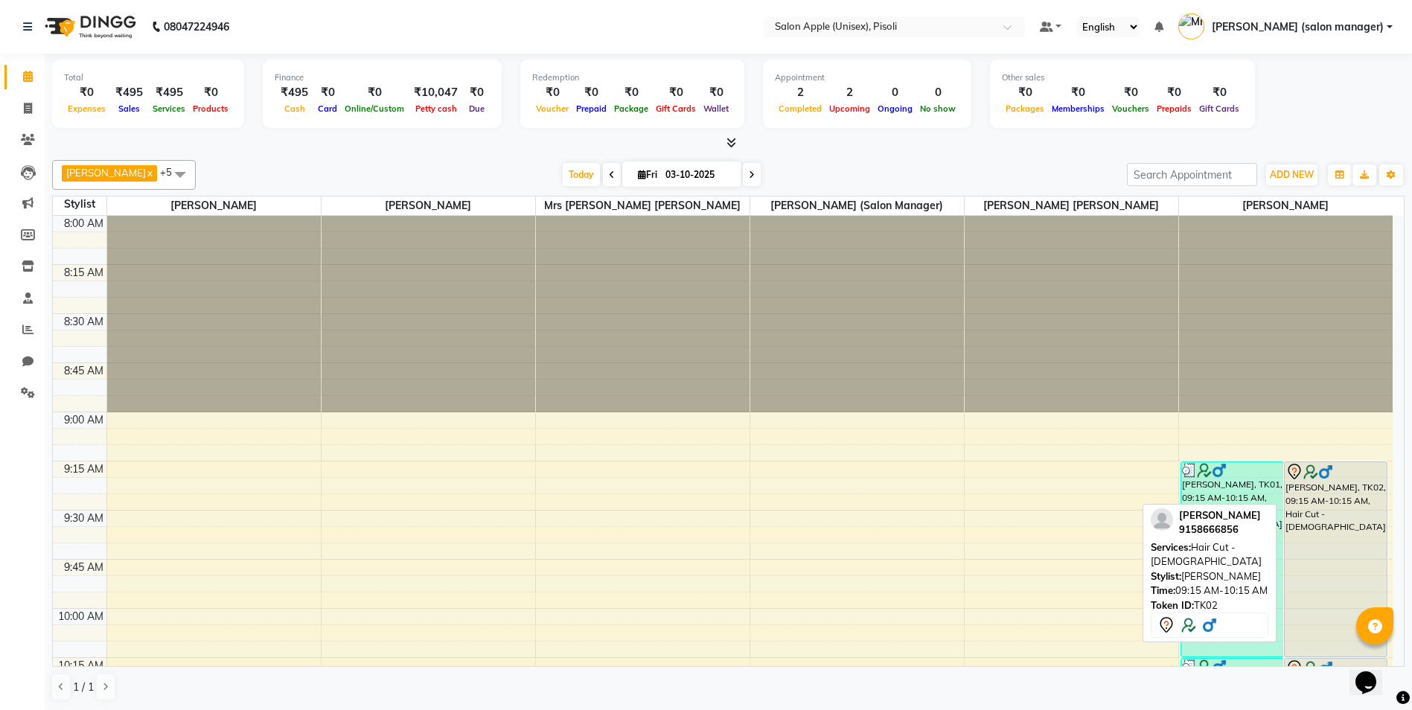
scroll to position [223, 0]
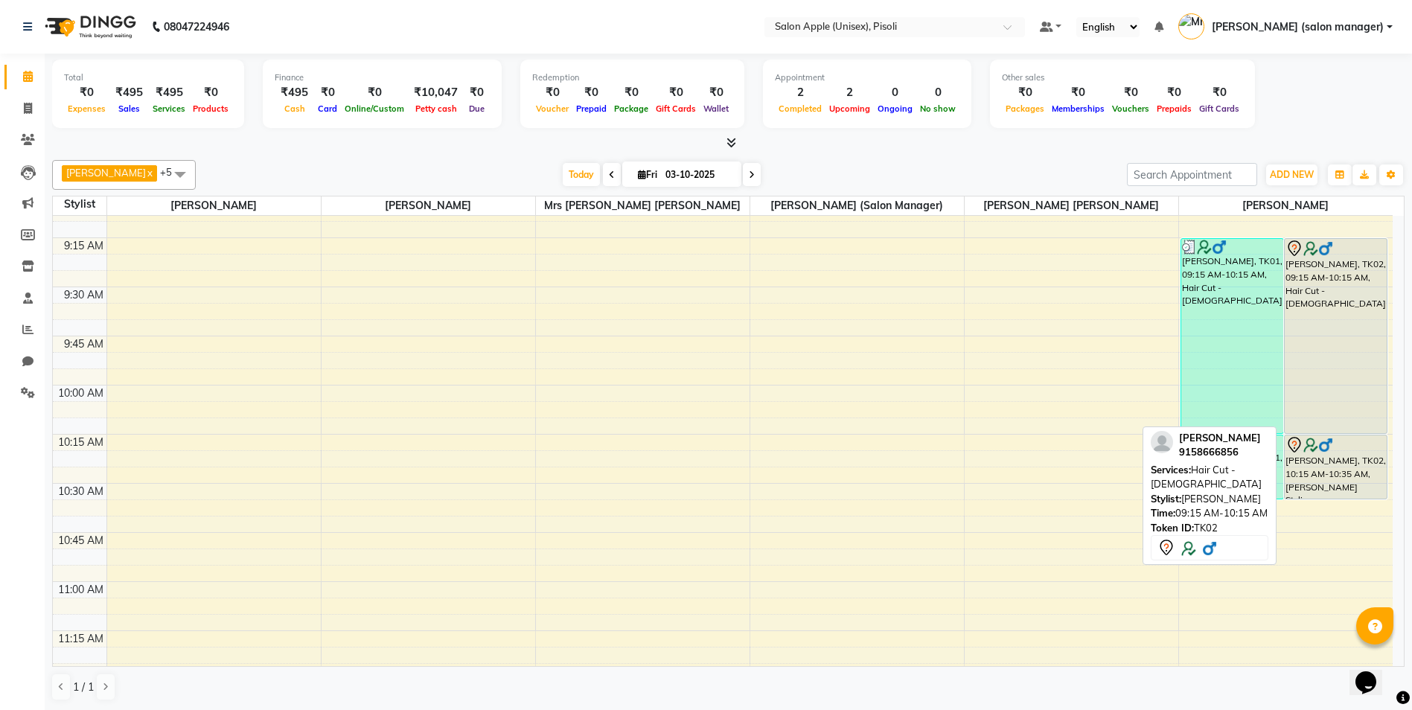
click at [1332, 256] on div at bounding box center [1335, 249] width 100 height 18
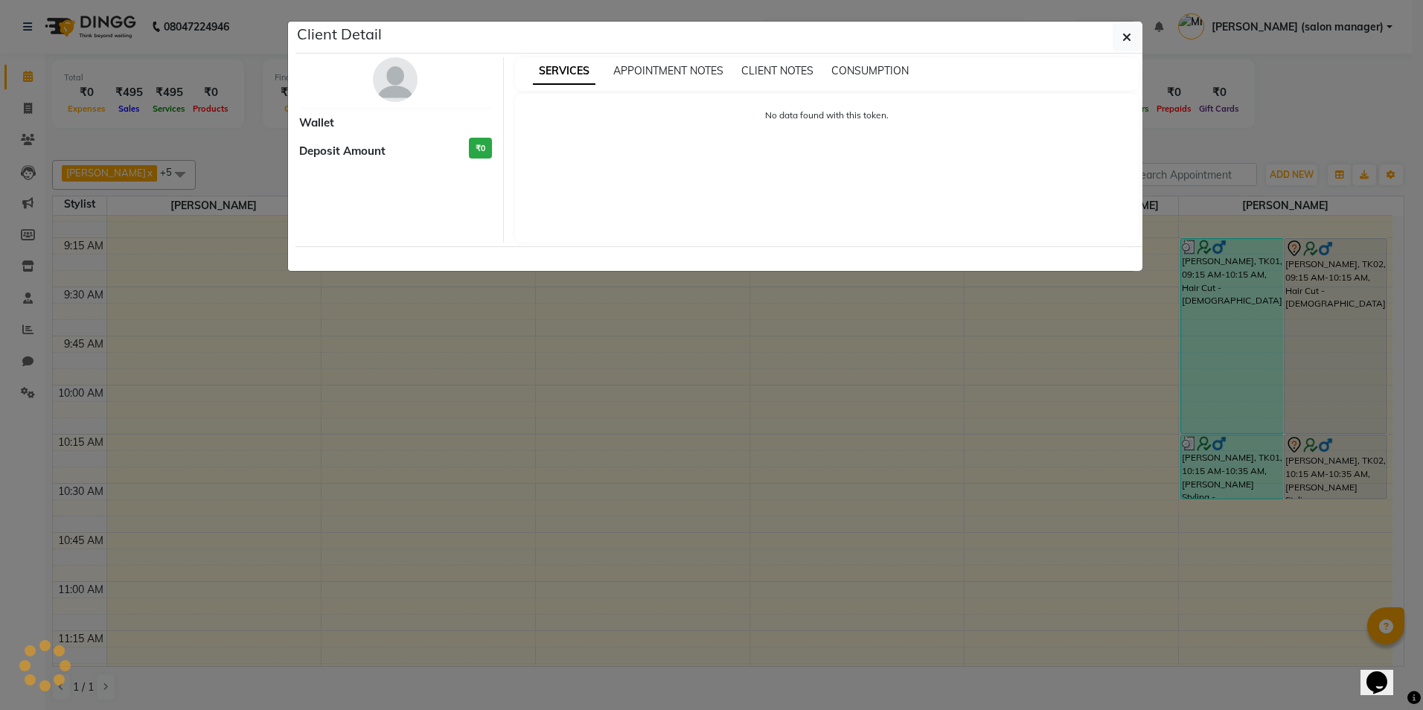
select select "7"
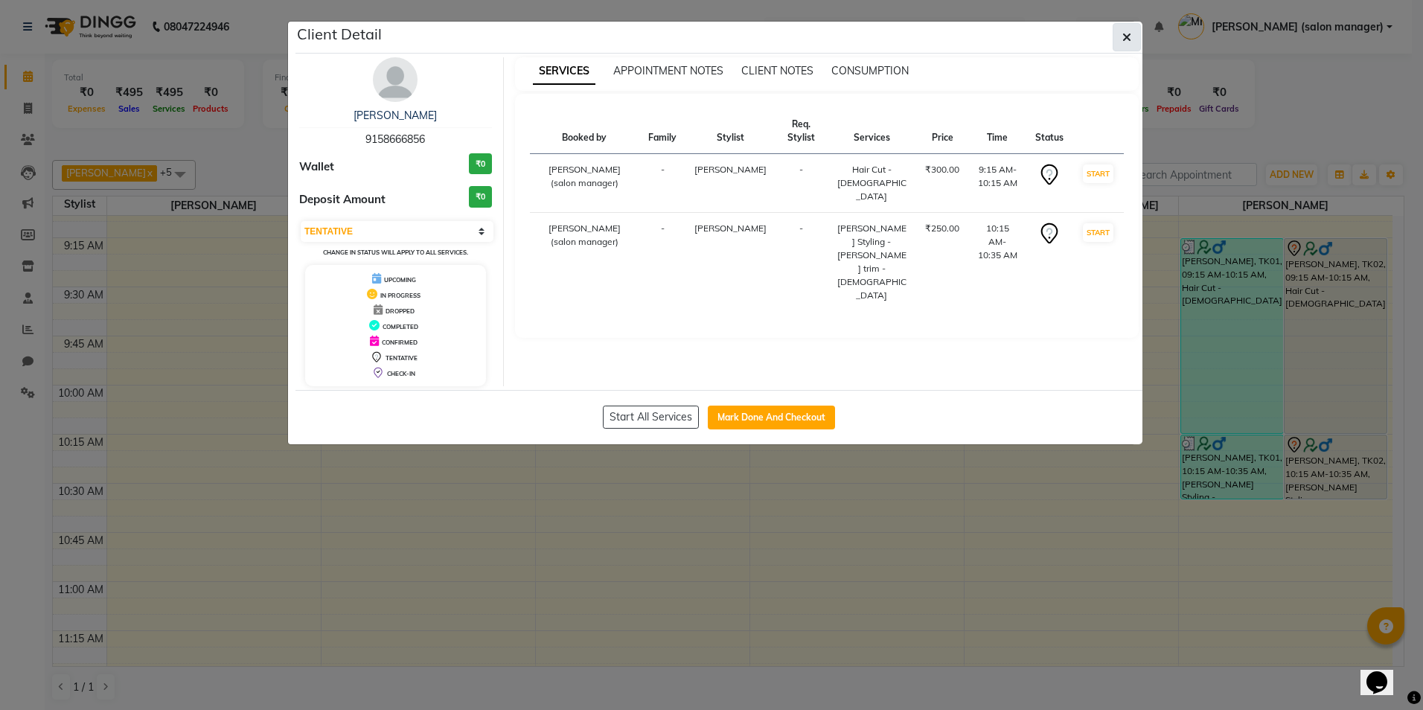
click at [1127, 36] on icon "button" at bounding box center [1126, 37] width 9 height 12
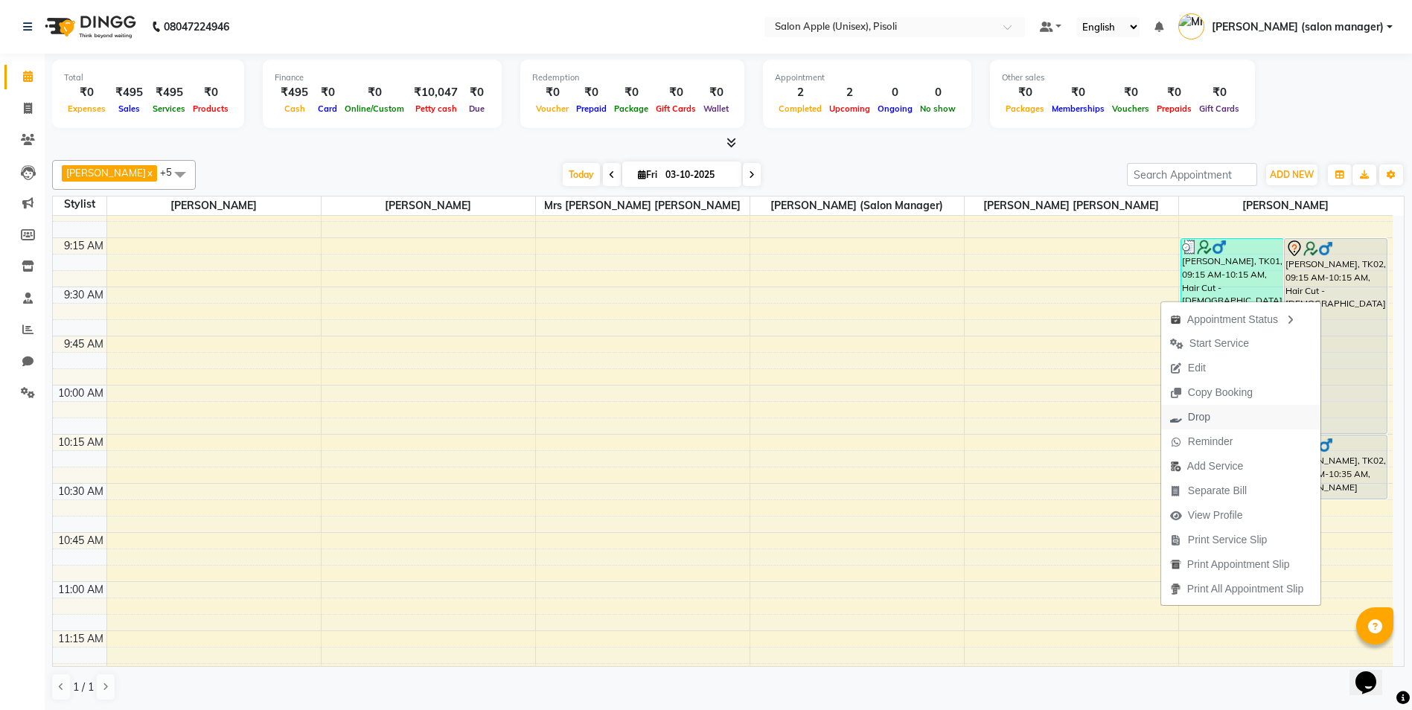
click at [1198, 418] on span "Drop" at bounding box center [1199, 417] width 22 height 16
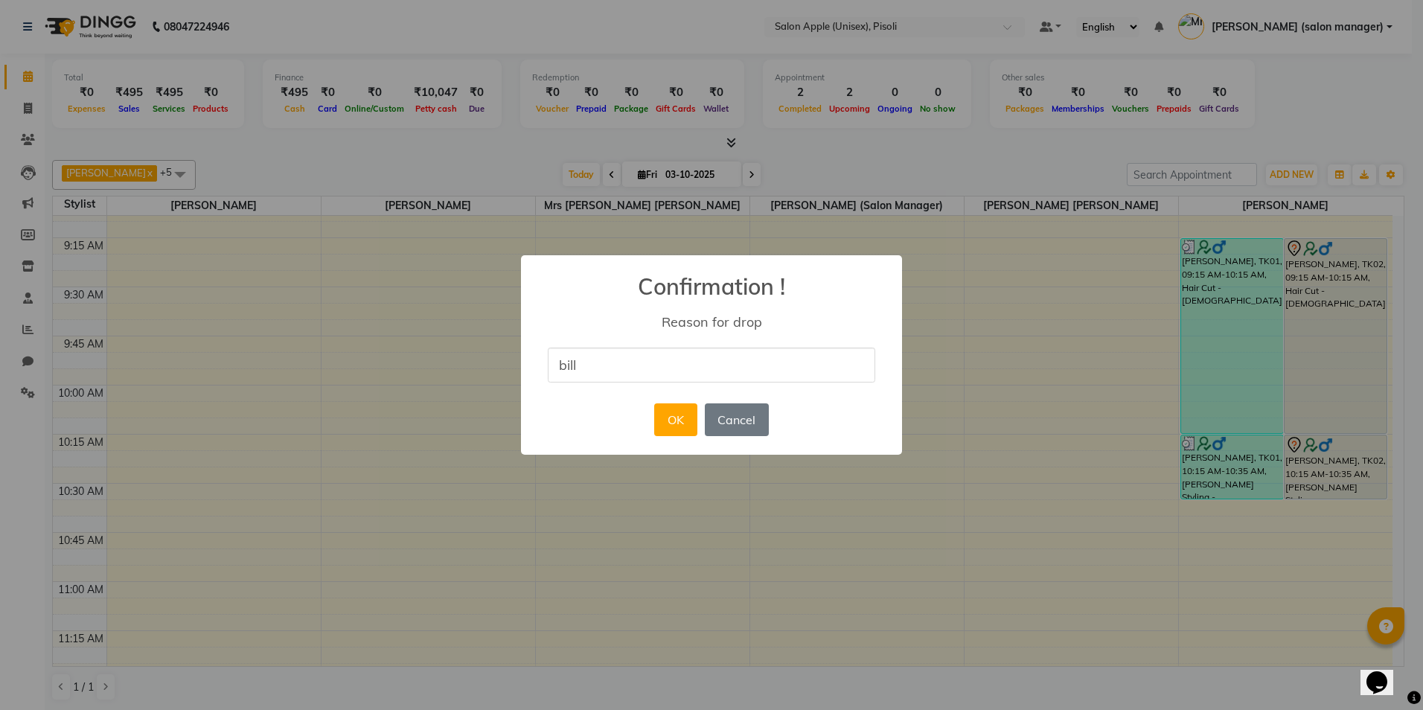
type input "BILL GENERATED TWICE"
click at [653, 413] on div "OK No Cancel" at bounding box center [711, 420] width 121 height 40
click at [677, 418] on button "OK" at bounding box center [675, 419] width 42 height 33
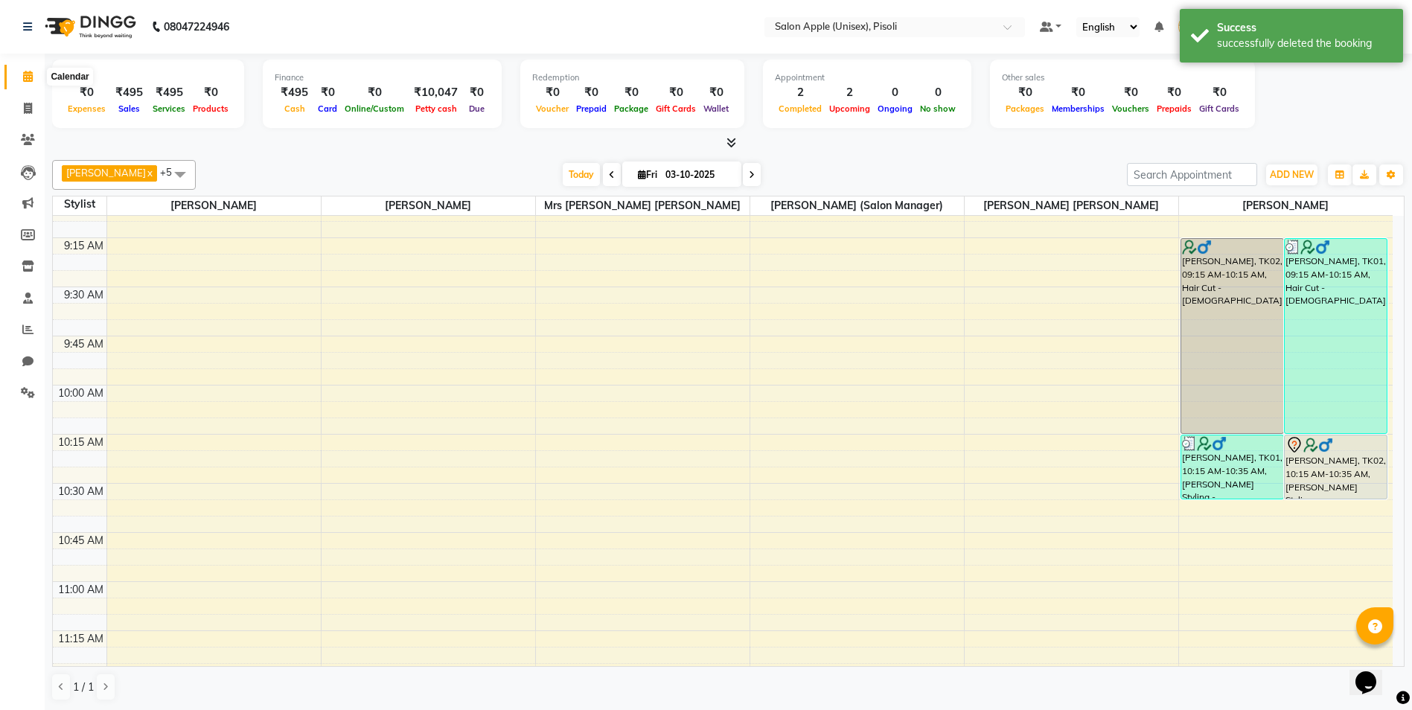
click at [33, 74] on icon at bounding box center [28, 76] width 10 height 11
click at [28, 140] on icon at bounding box center [28, 139] width 14 height 11
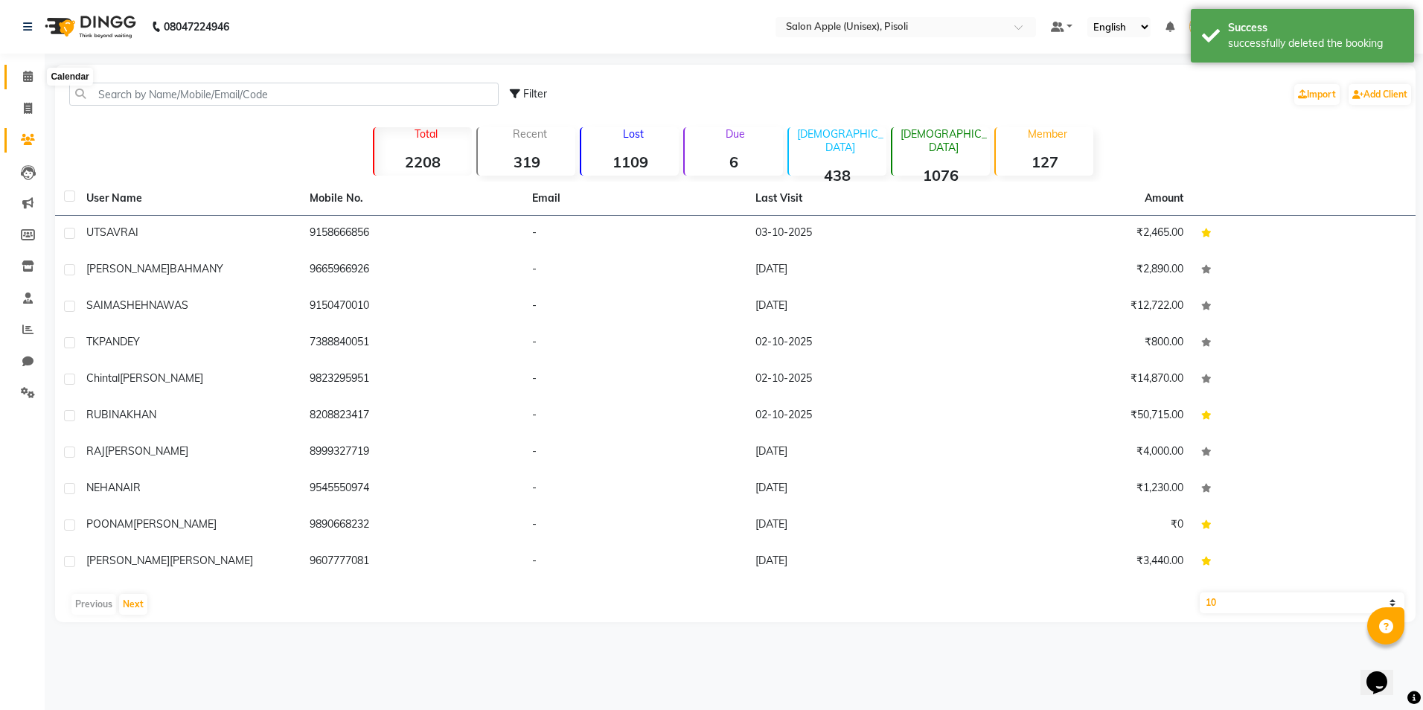
click at [28, 74] on icon at bounding box center [28, 76] width 10 height 11
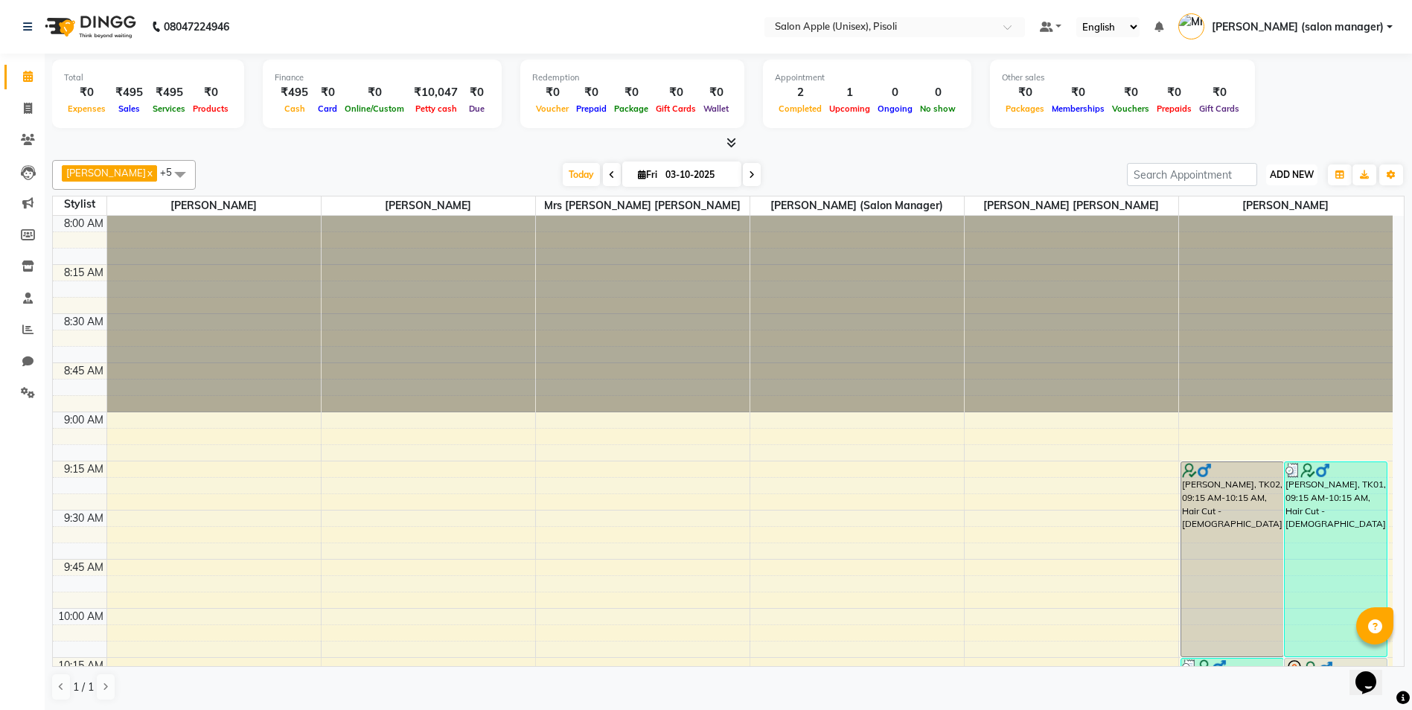
click at [1289, 170] on span "ADD NEW" at bounding box center [1292, 174] width 44 height 11
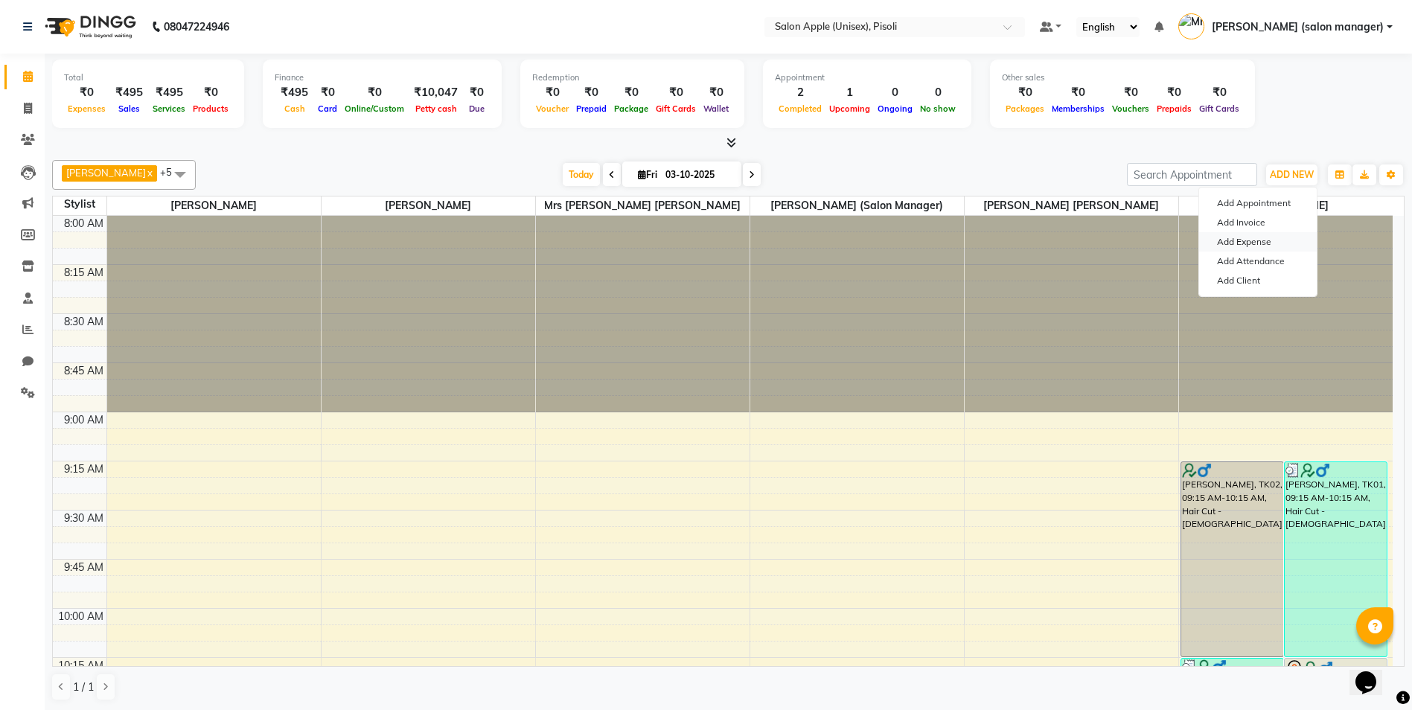
click at [1251, 240] on link "Add Expense" at bounding box center [1258, 241] width 118 height 19
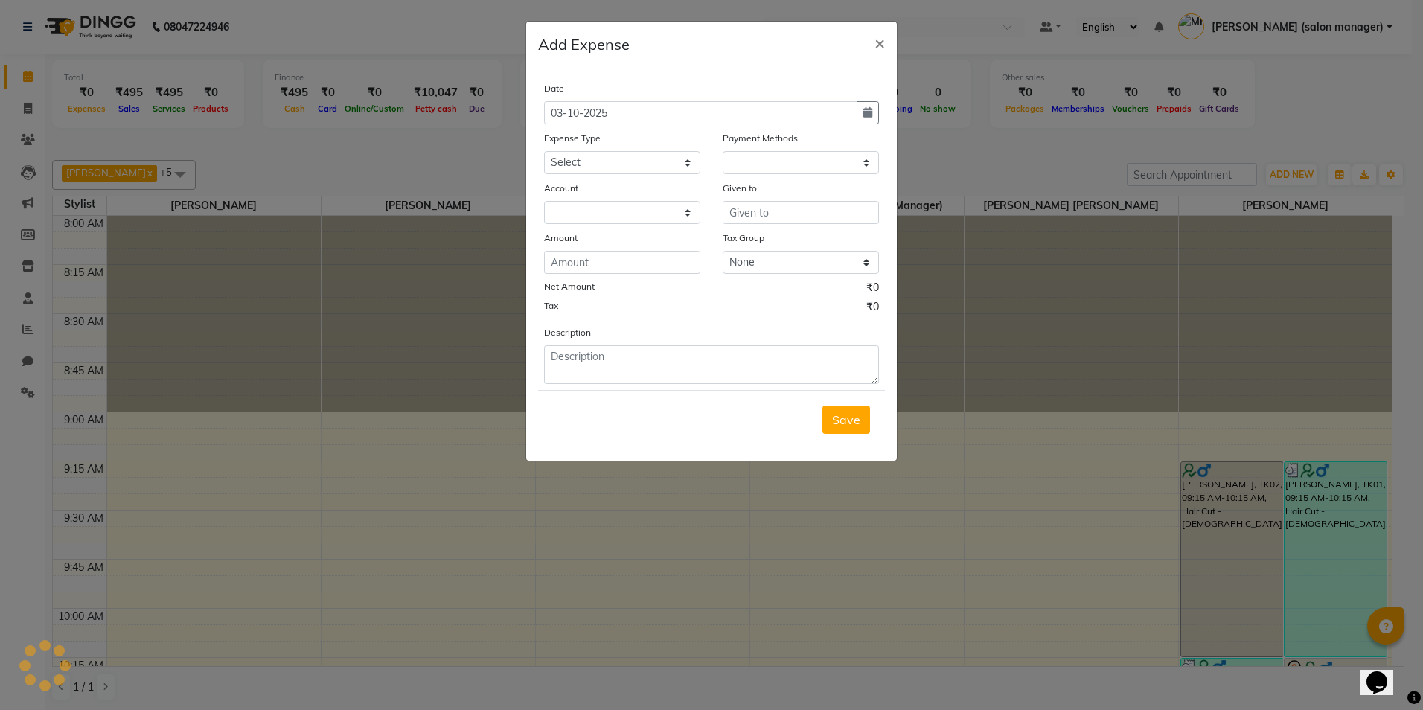
select select "1"
select select "4195"
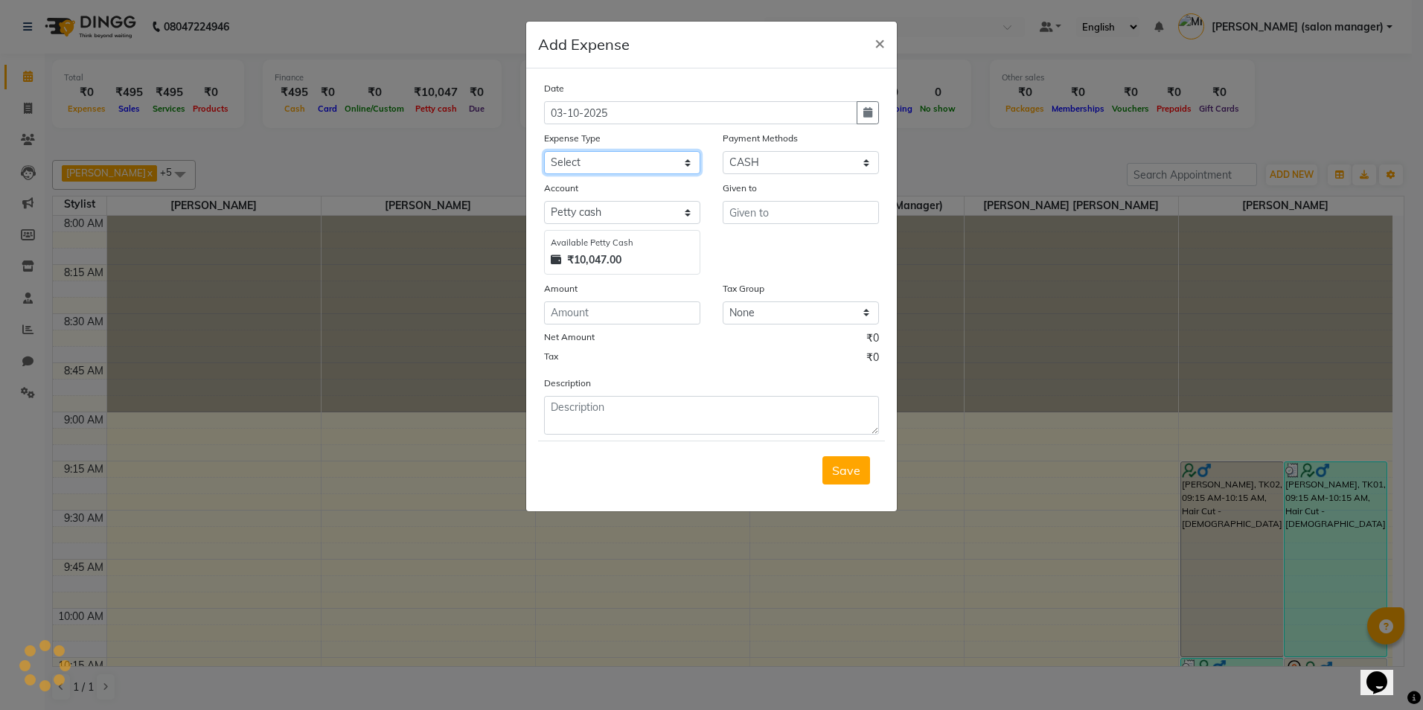
drag, startPoint x: 612, startPoint y: 156, endPoint x: 608, endPoint y: 163, distance: 7.7
click at [612, 156] on select "Select CASH HANDED OVER TO OWNER Client Snacks Equipment Groceries House keepin…" at bounding box center [622, 162] width 156 height 23
select select "17640"
click at [544, 151] on select "Select CASH HANDED OVER TO OWNER Client Snacks Equipment Groceries House keepin…" at bounding box center [622, 162] width 156 height 23
click at [781, 225] on div "Given to" at bounding box center [801, 227] width 179 height 95
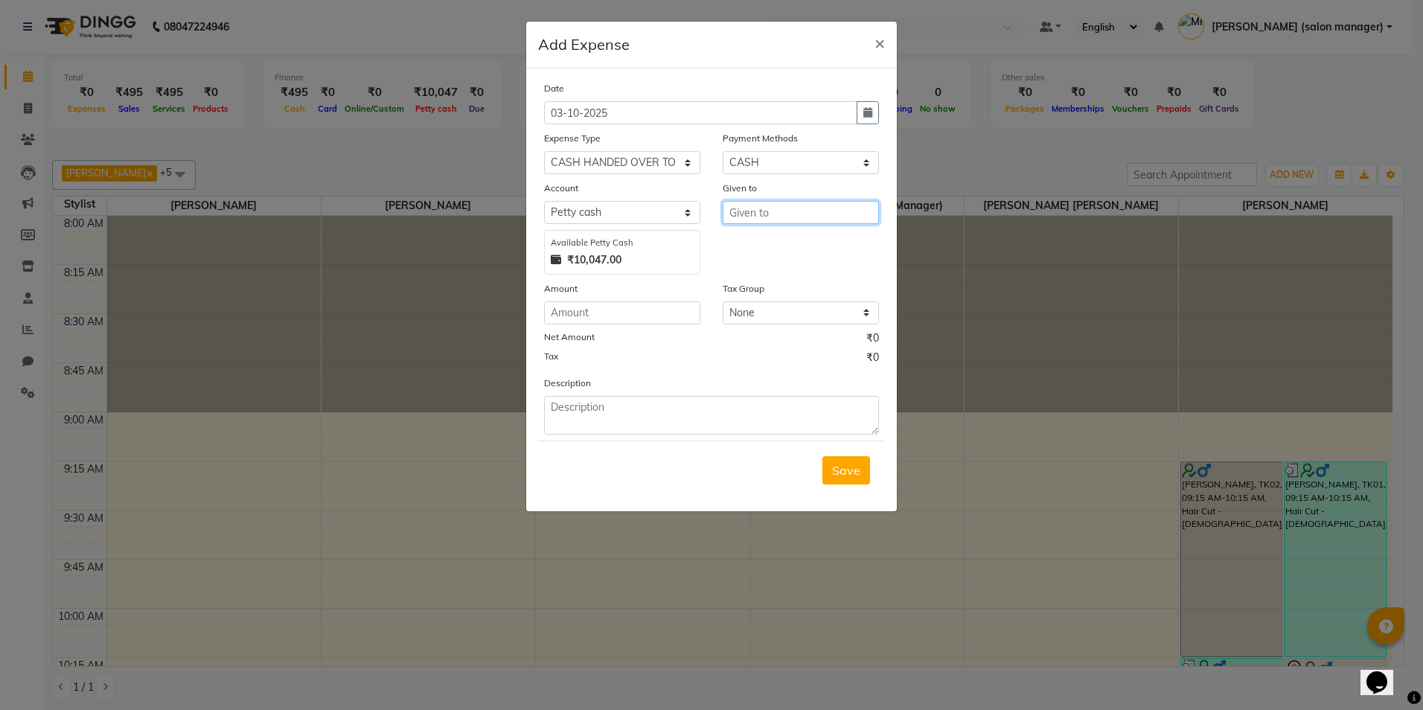
click at [778, 213] on input "text" at bounding box center [801, 212] width 156 height 23
click at [772, 245] on ngb-highlight "As hish Agarwal Owner" at bounding box center [816, 244] width 151 height 15
type input "[PERSON_NAME] Owner"
click at [587, 310] on input "number" at bounding box center [622, 312] width 156 height 23
type input "10000"
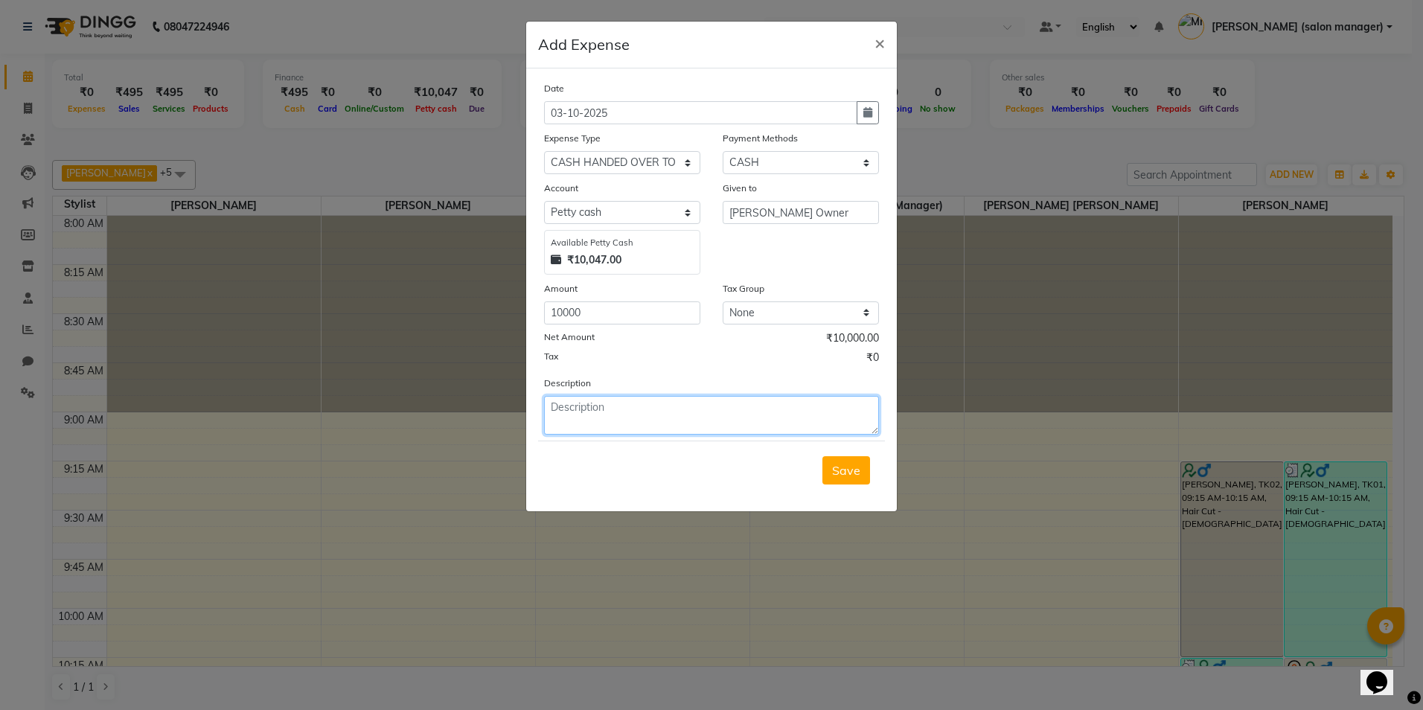
click at [598, 423] on textarea at bounding box center [711, 415] width 335 height 39
type textarea "cash given to ashish bhaiya"
click at [840, 470] on span "Save" at bounding box center [846, 470] width 28 height 15
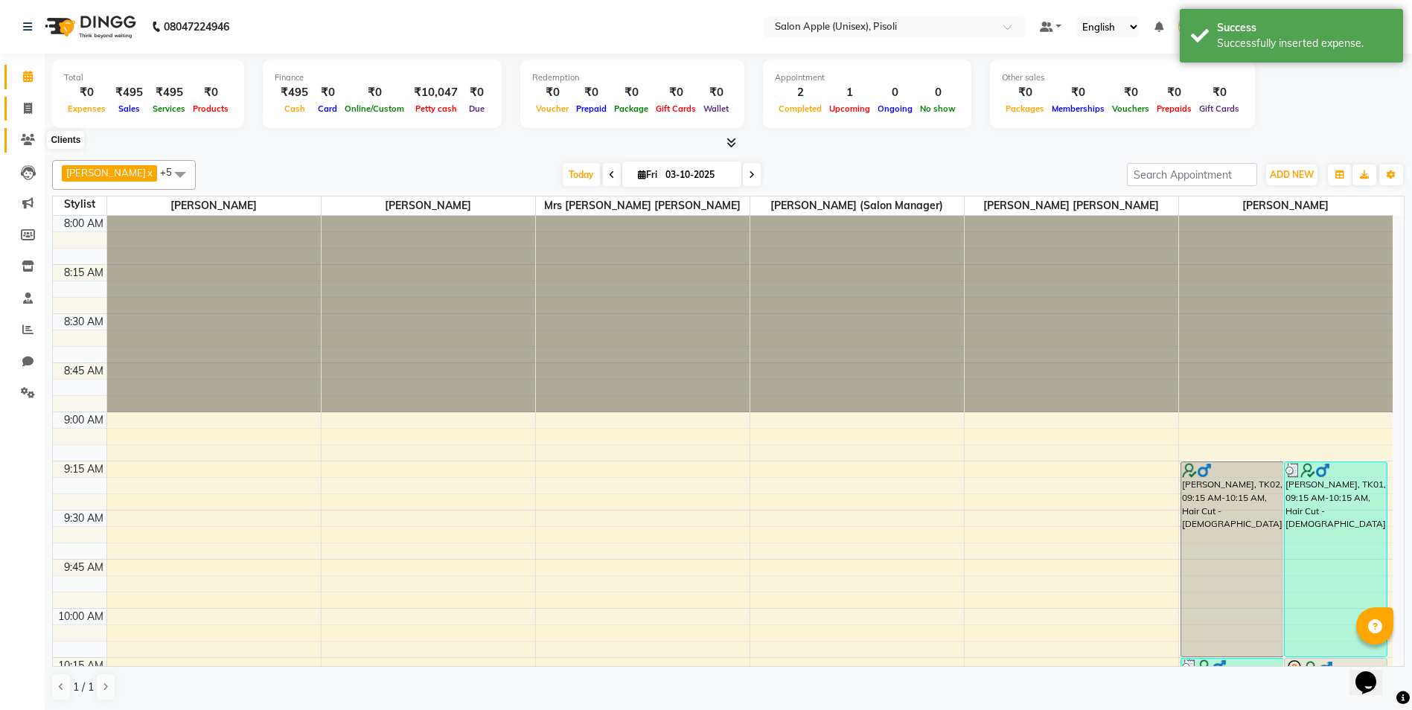
drag, startPoint x: 26, startPoint y: 138, endPoint x: 28, endPoint y: 118, distance: 19.4
click at [26, 138] on icon at bounding box center [28, 139] width 14 height 11
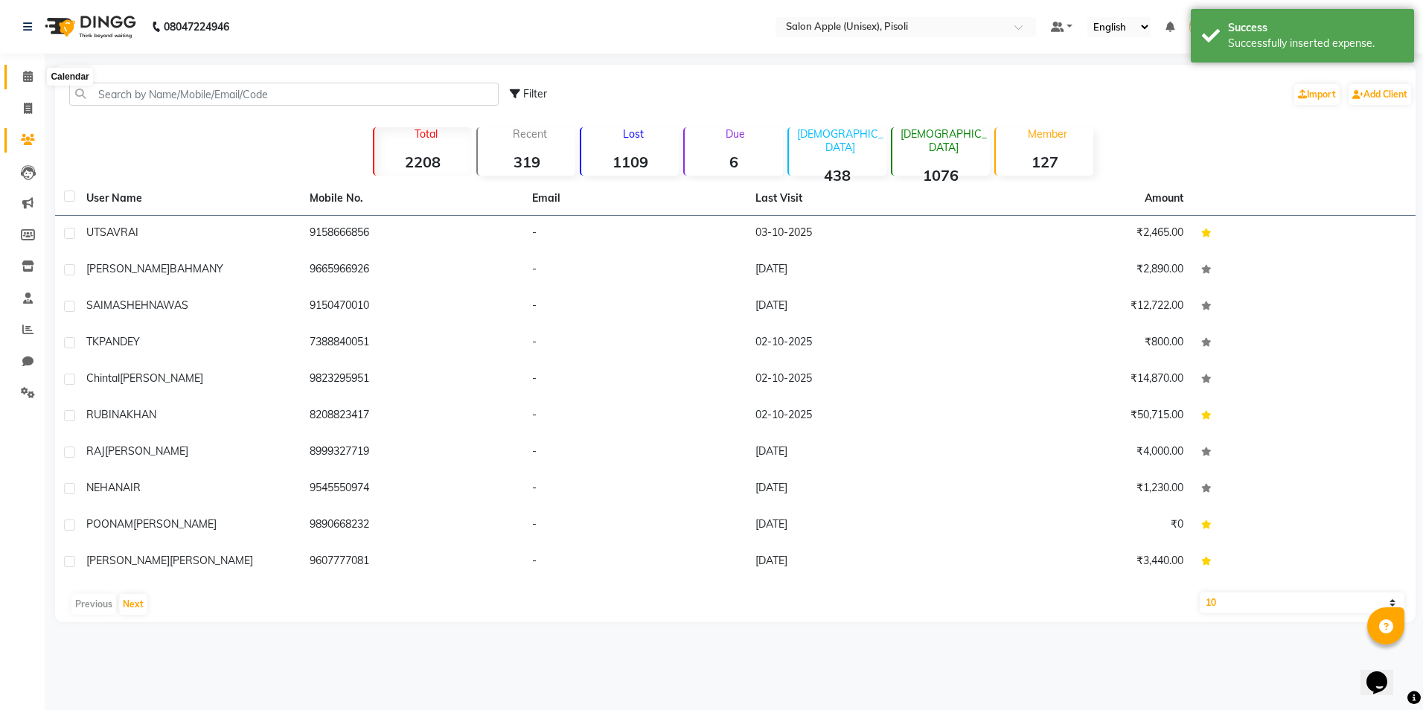
click at [29, 78] on icon at bounding box center [28, 76] width 10 height 11
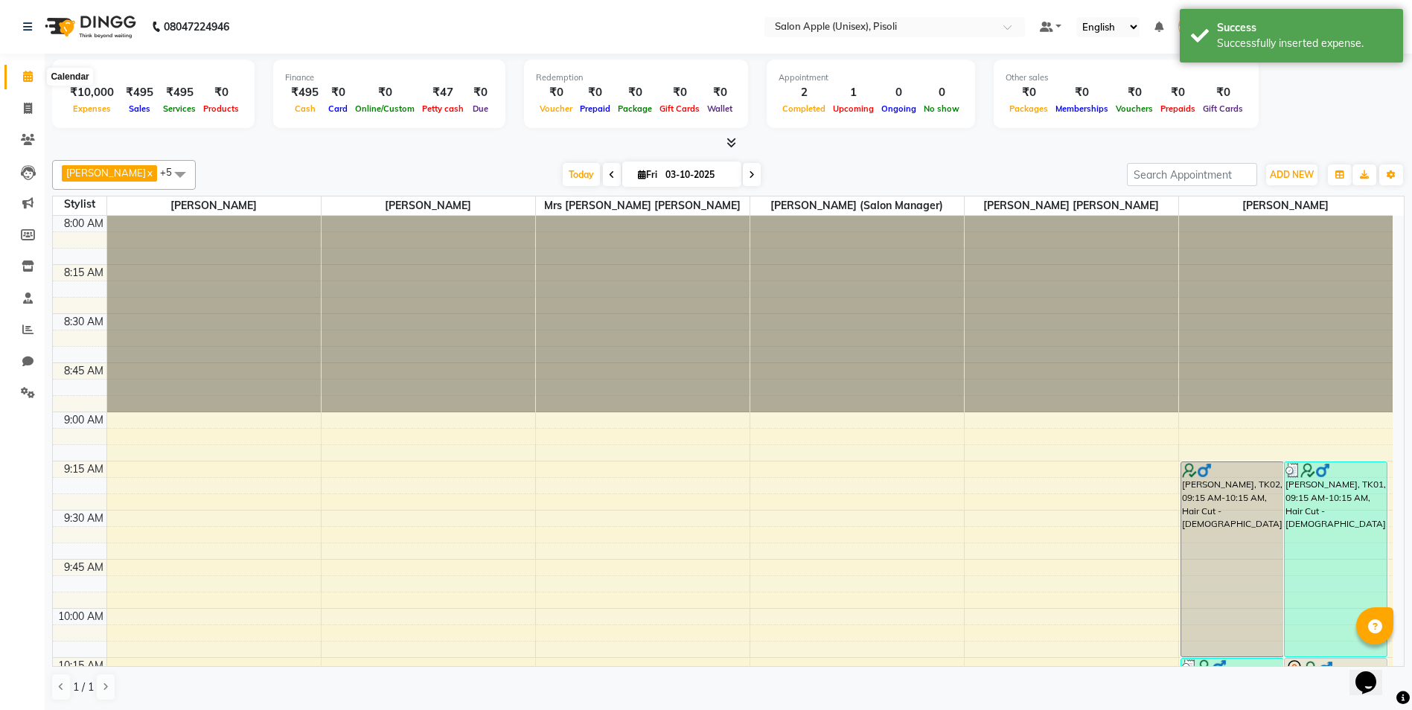
click at [27, 78] on icon at bounding box center [28, 76] width 10 height 11
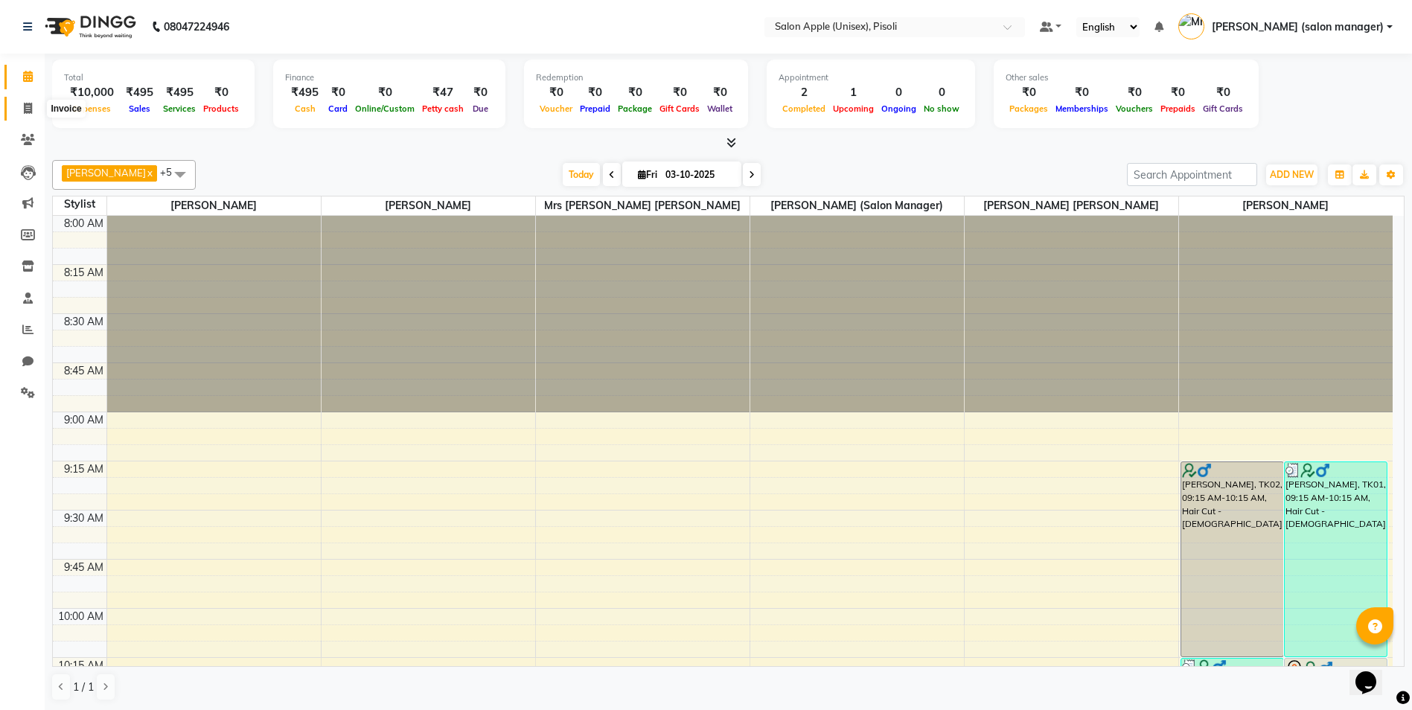
click at [27, 110] on icon at bounding box center [28, 108] width 8 height 11
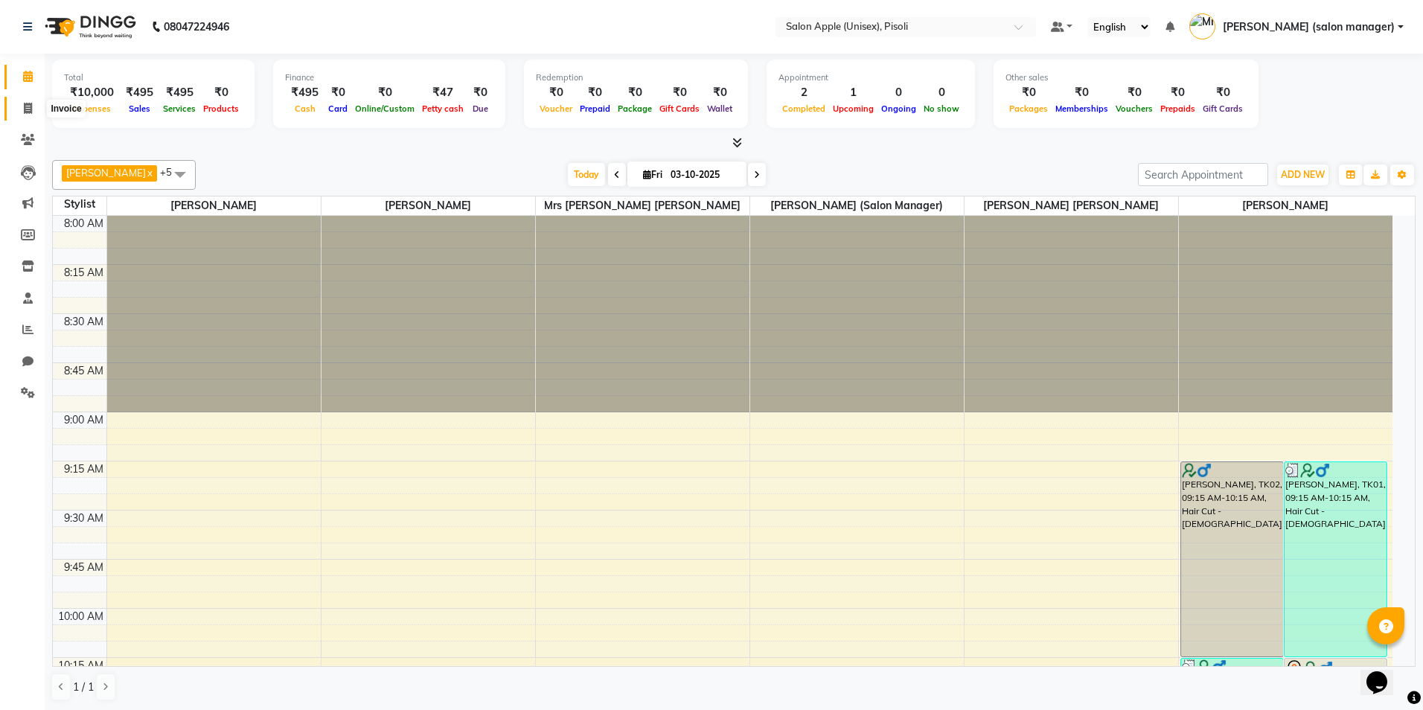
select select "5282"
select select "service"
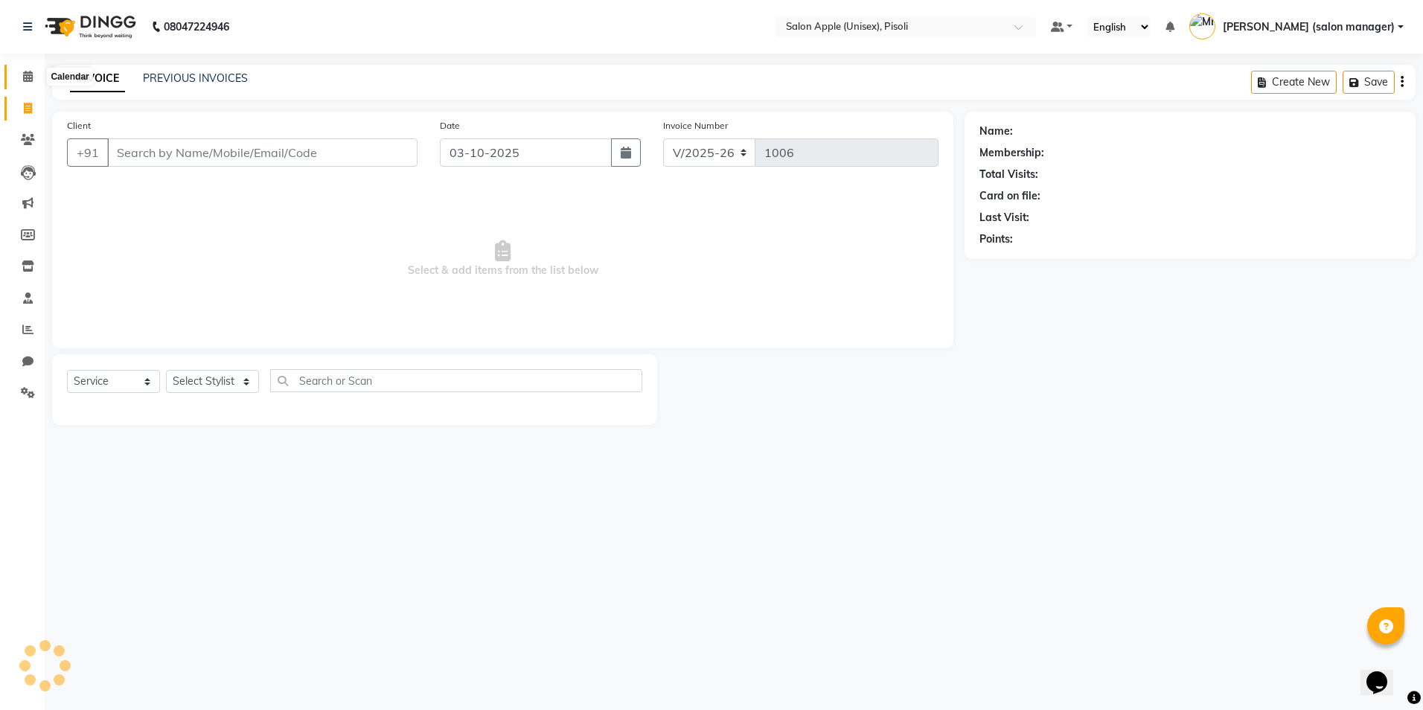
click at [27, 77] on icon at bounding box center [28, 76] width 10 height 11
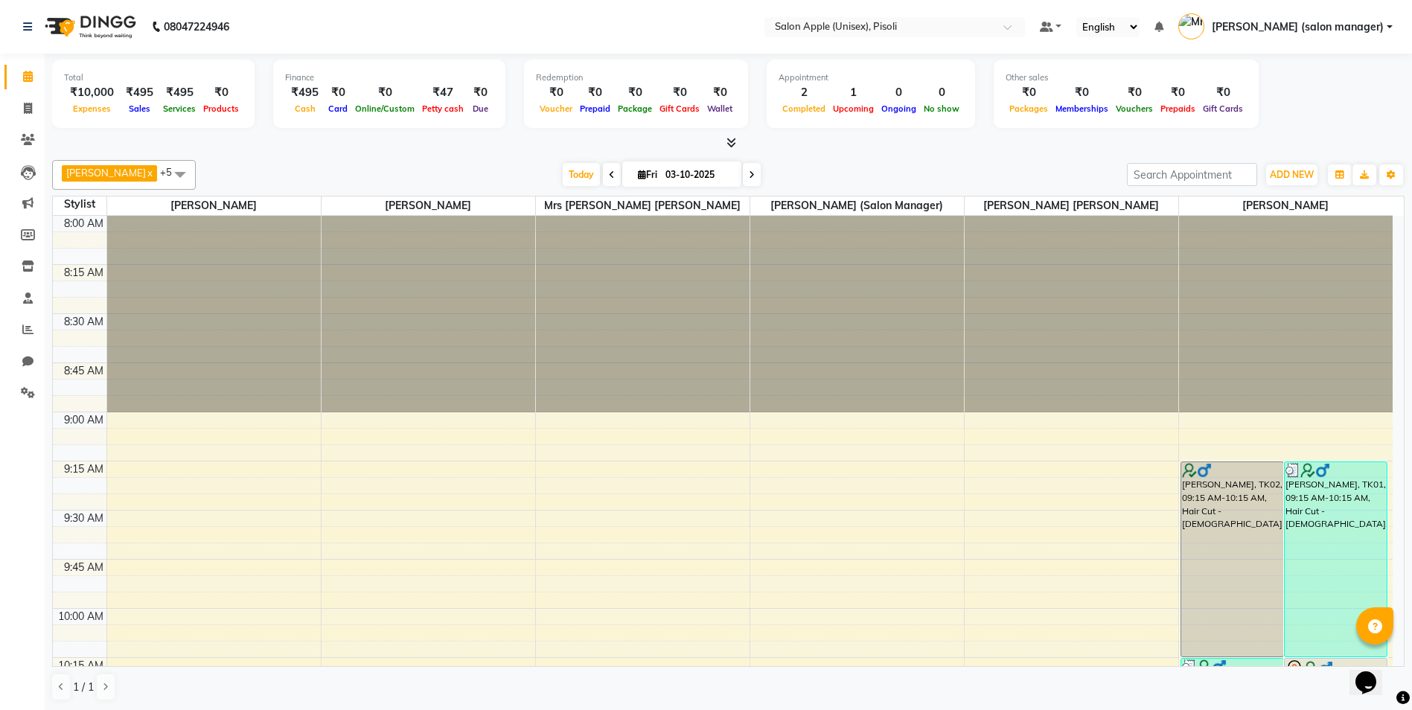
click at [730, 144] on icon at bounding box center [731, 142] width 10 height 11
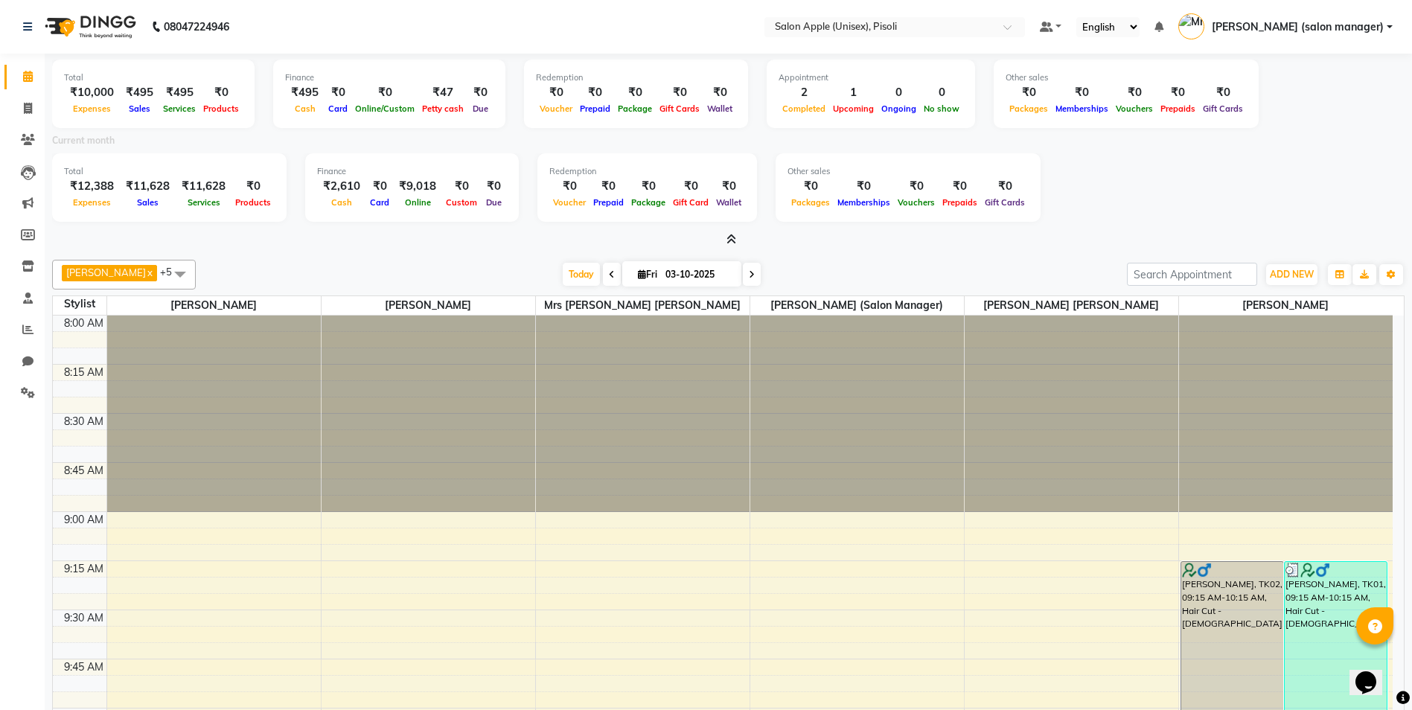
click at [731, 237] on icon at bounding box center [731, 239] width 10 height 11
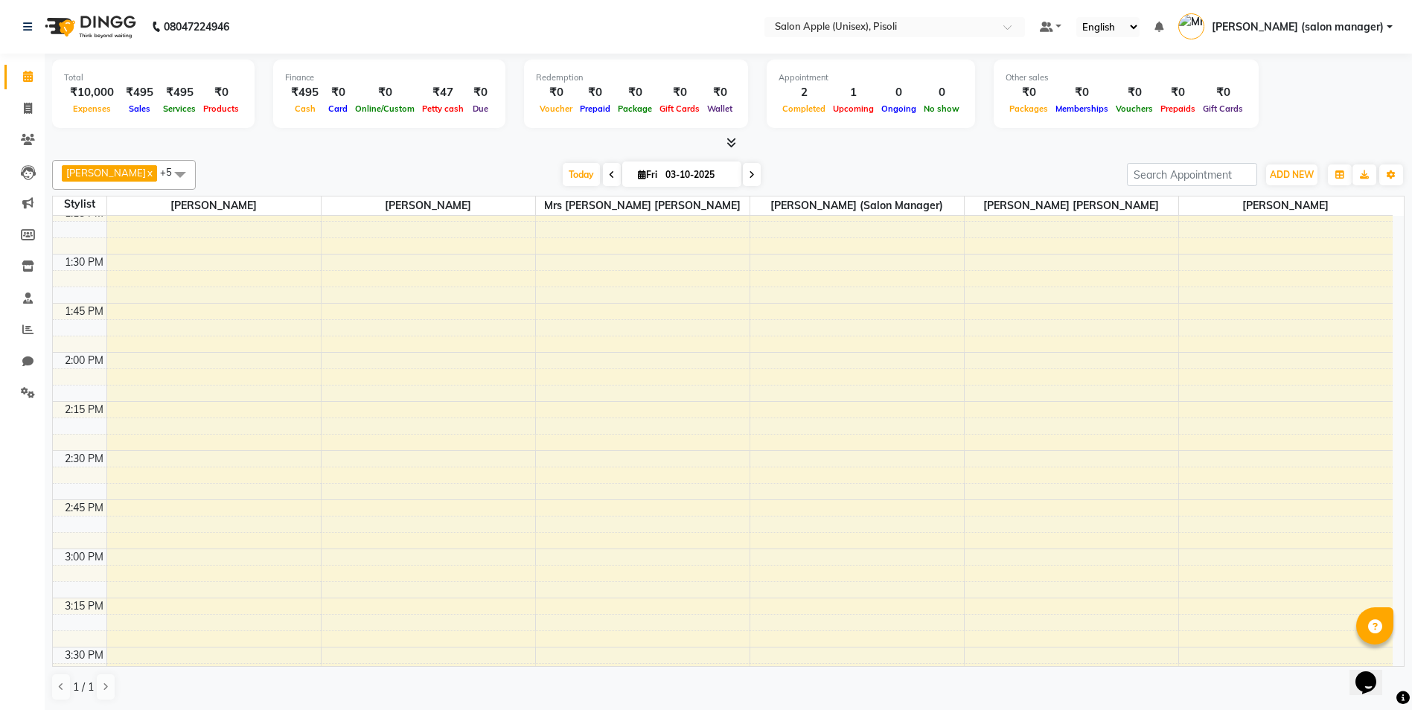
scroll to position [1116, 0]
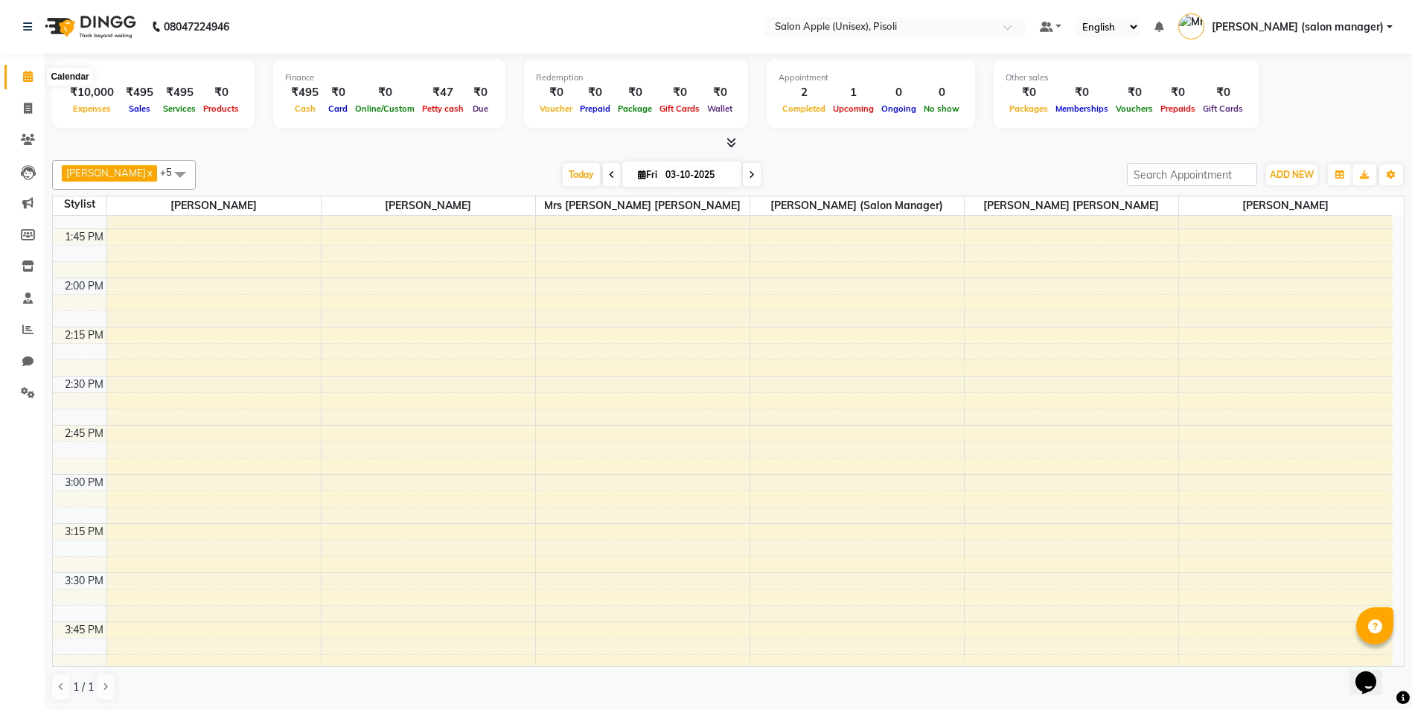
click at [24, 75] on icon at bounding box center [28, 76] width 10 height 11
click at [732, 144] on icon at bounding box center [731, 142] width 10 height 11
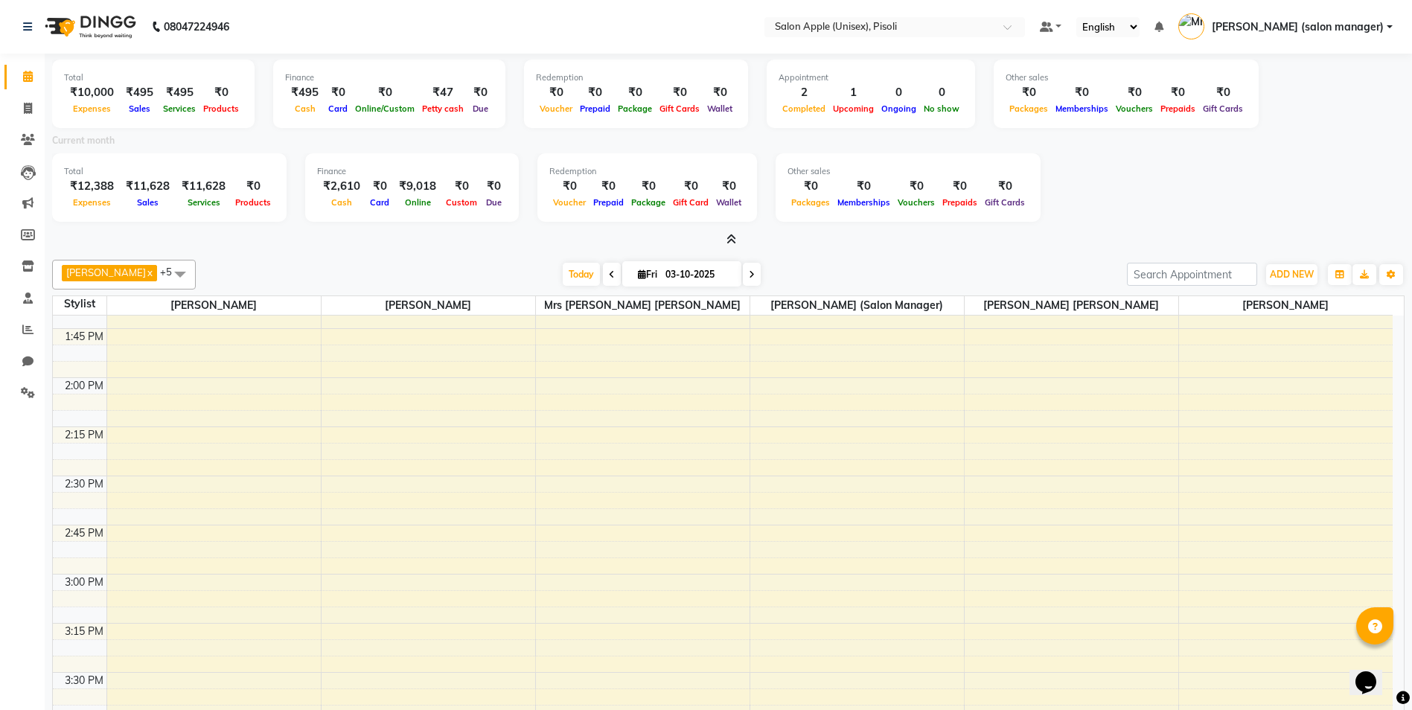
click at [731, 240] on icon at bounding box center [731, 239] width 10 height 11
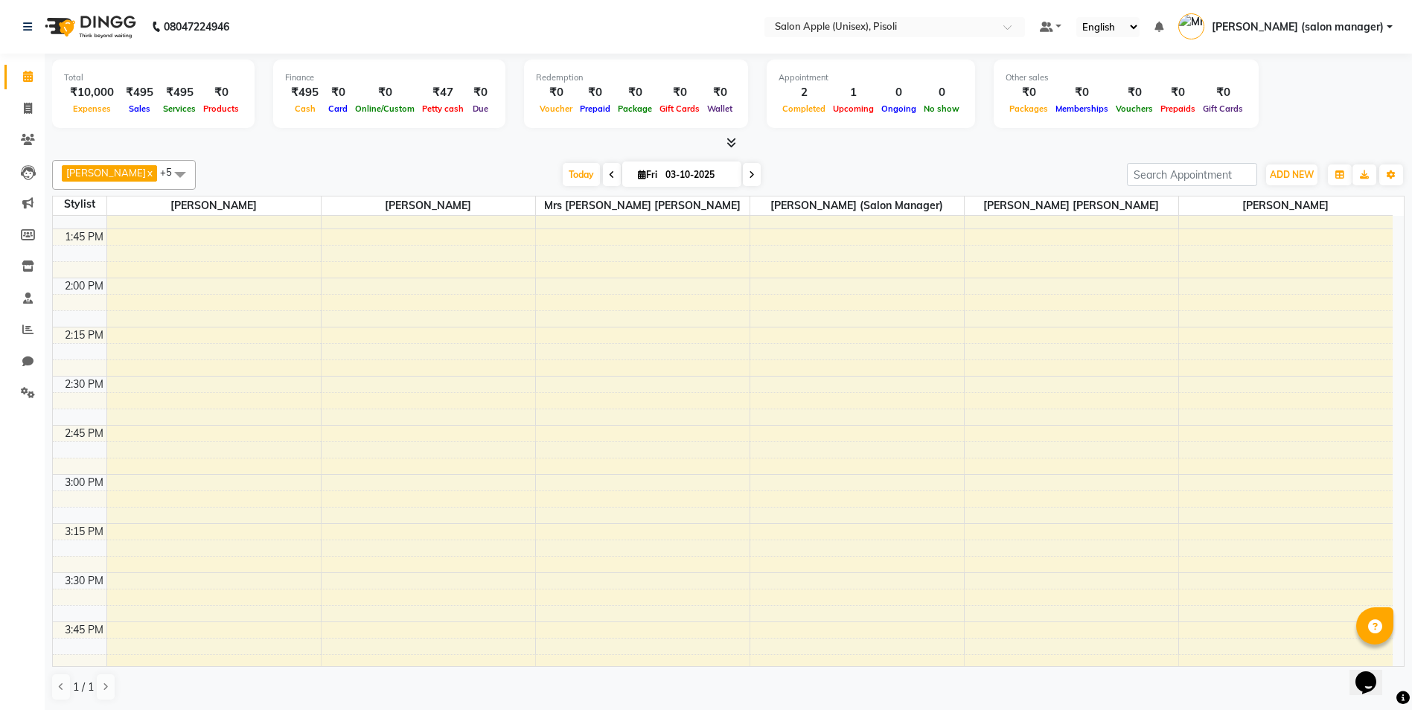
click at [732, 142] on icon at bounding box center [731, 142] width 10 height 11
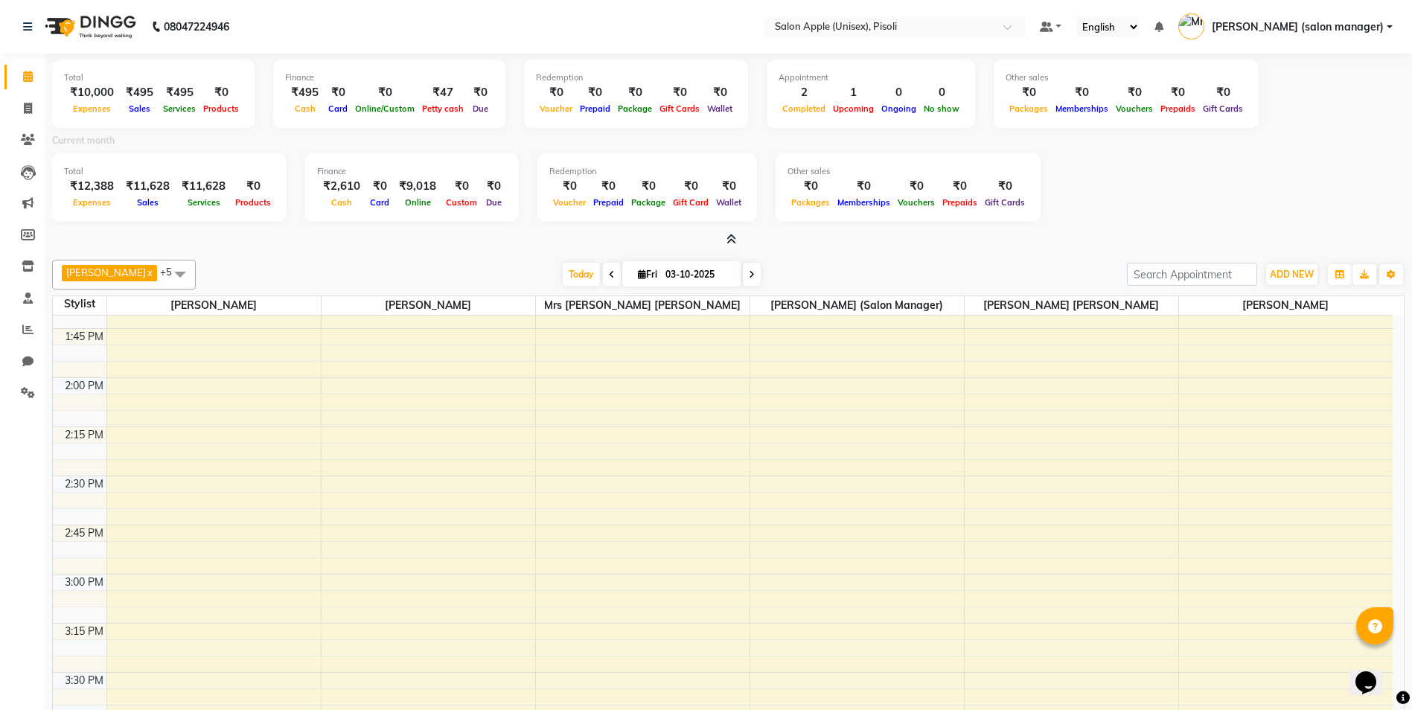
click at [735, 238] on icon at bounding box center [731, 239] width 10 height 11
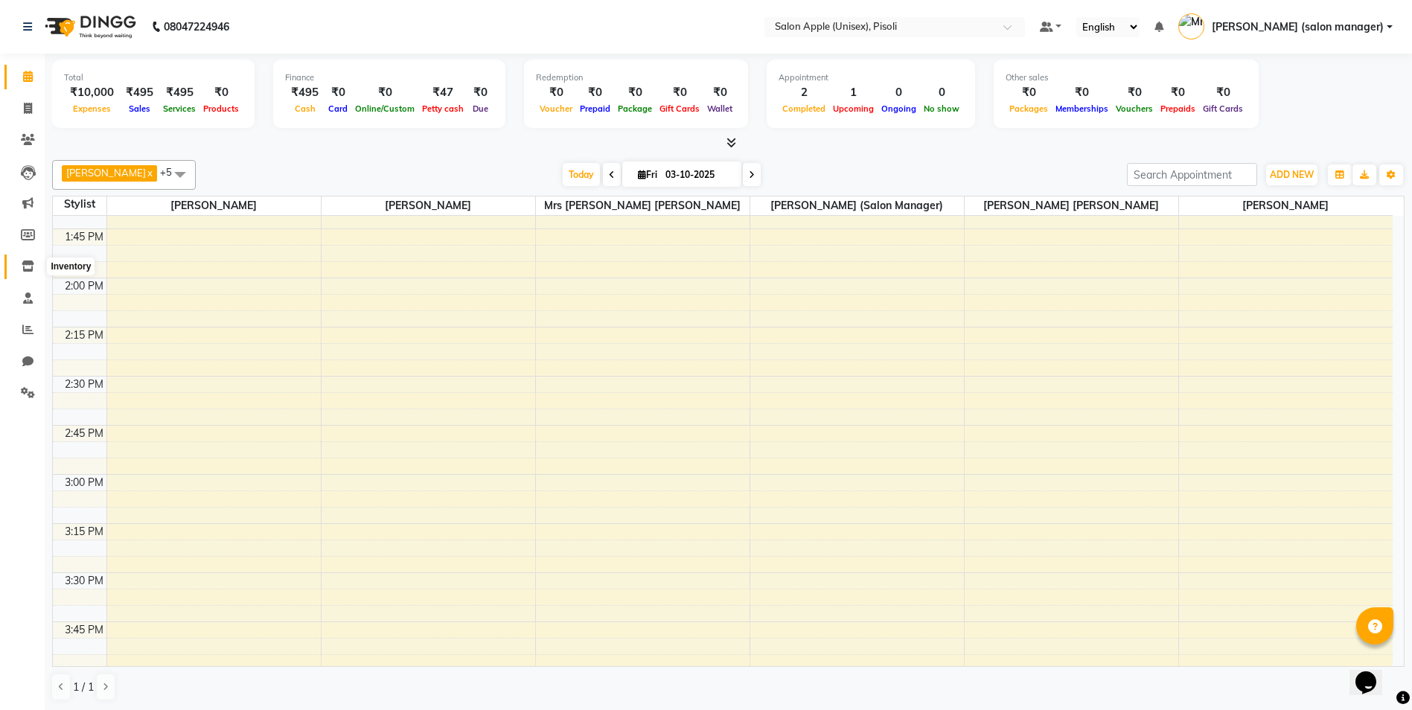
click at [27, 266] on icon at bounding box center [28, 266] width 13 height 11
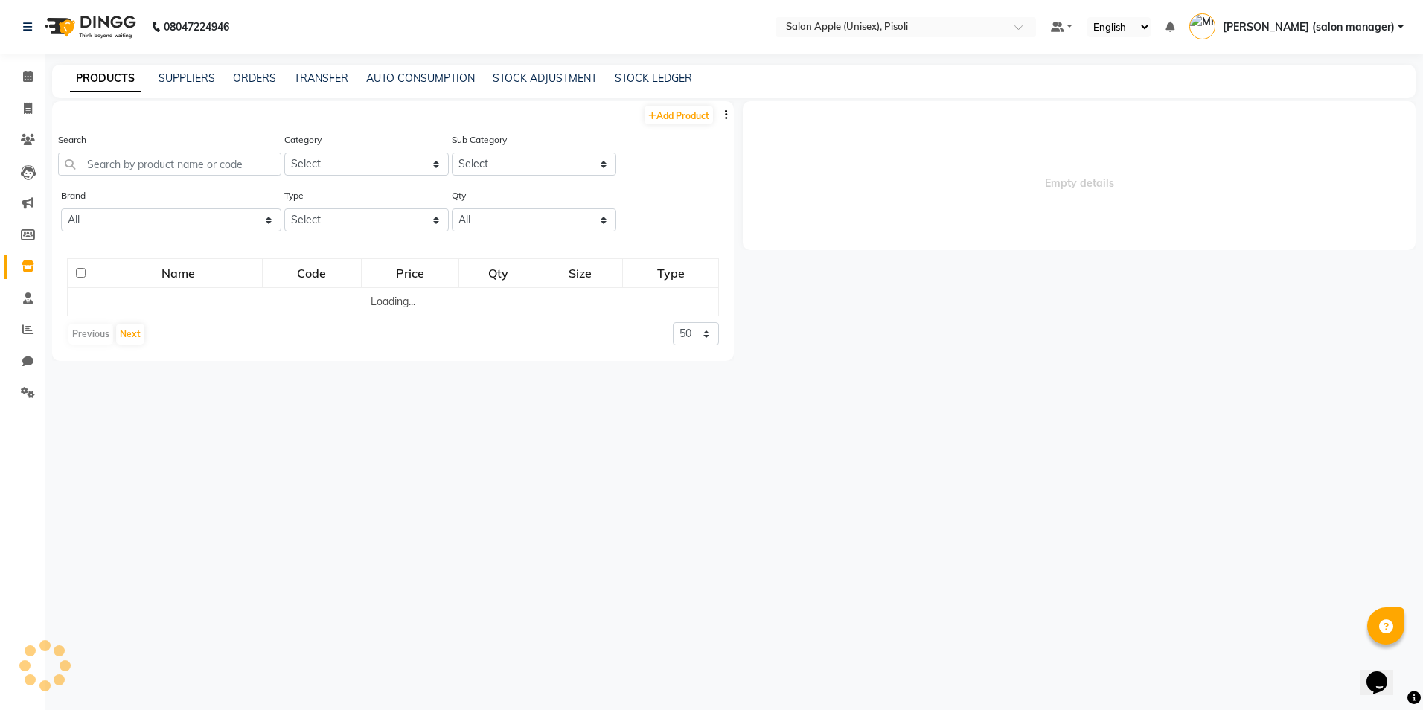
select select
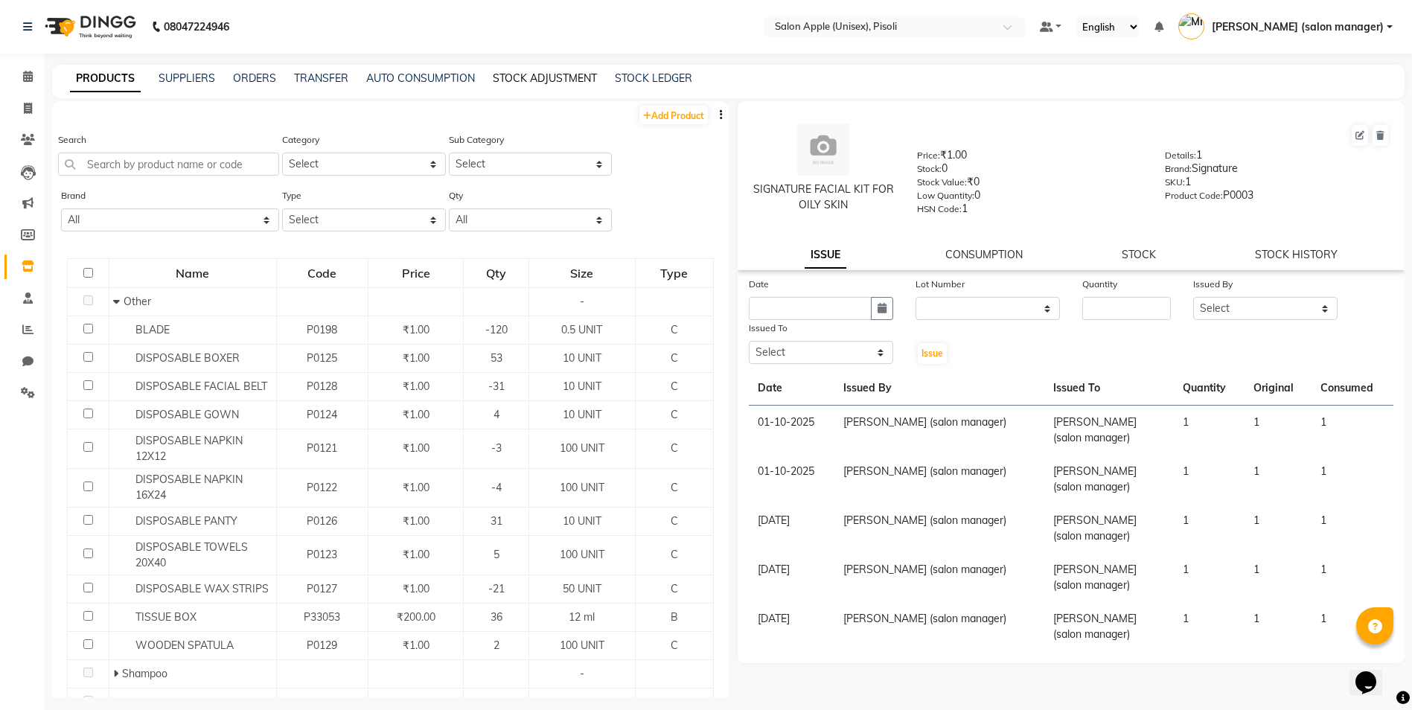
click at [514, 79] on link "STOCK ADJUSTMENT" at bounding box center [545, 77] width 104 height 13
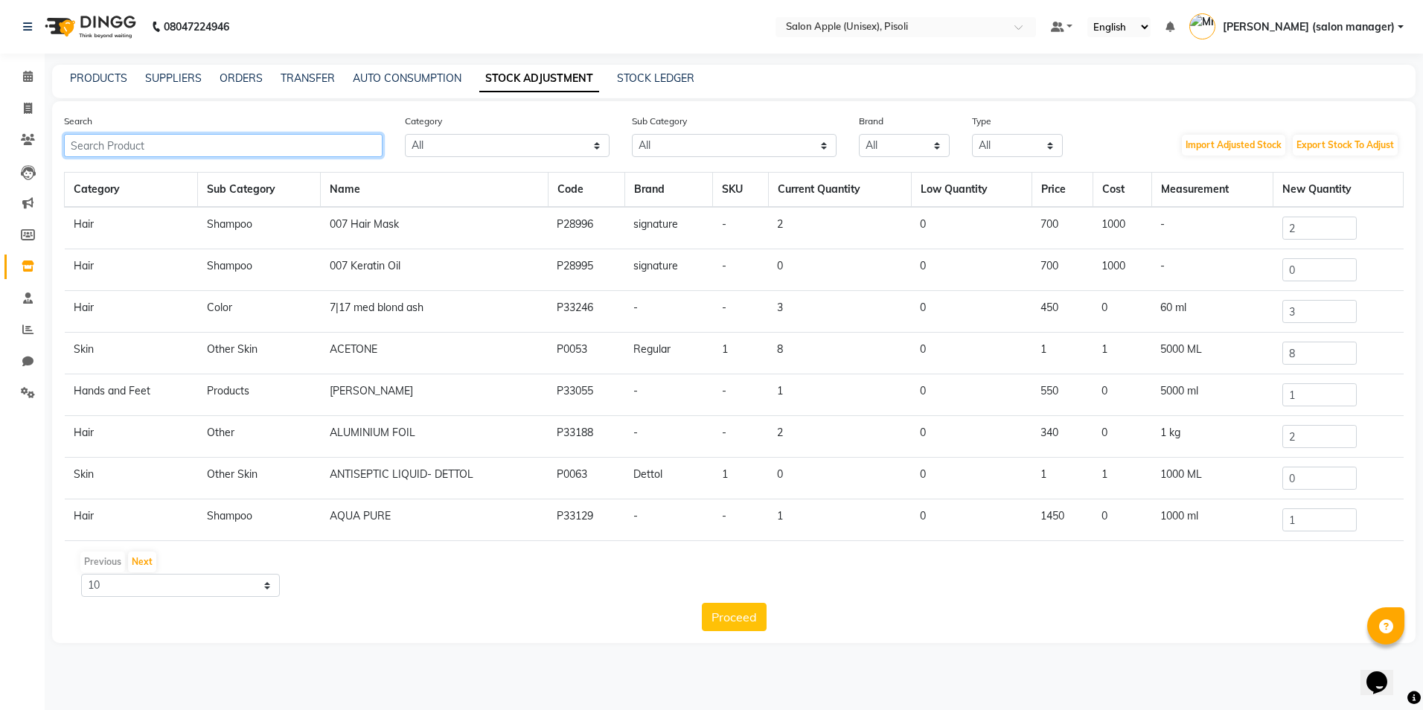
click at [156, 148] on input "text" at bounding box center [223, 145] width 319 height 23
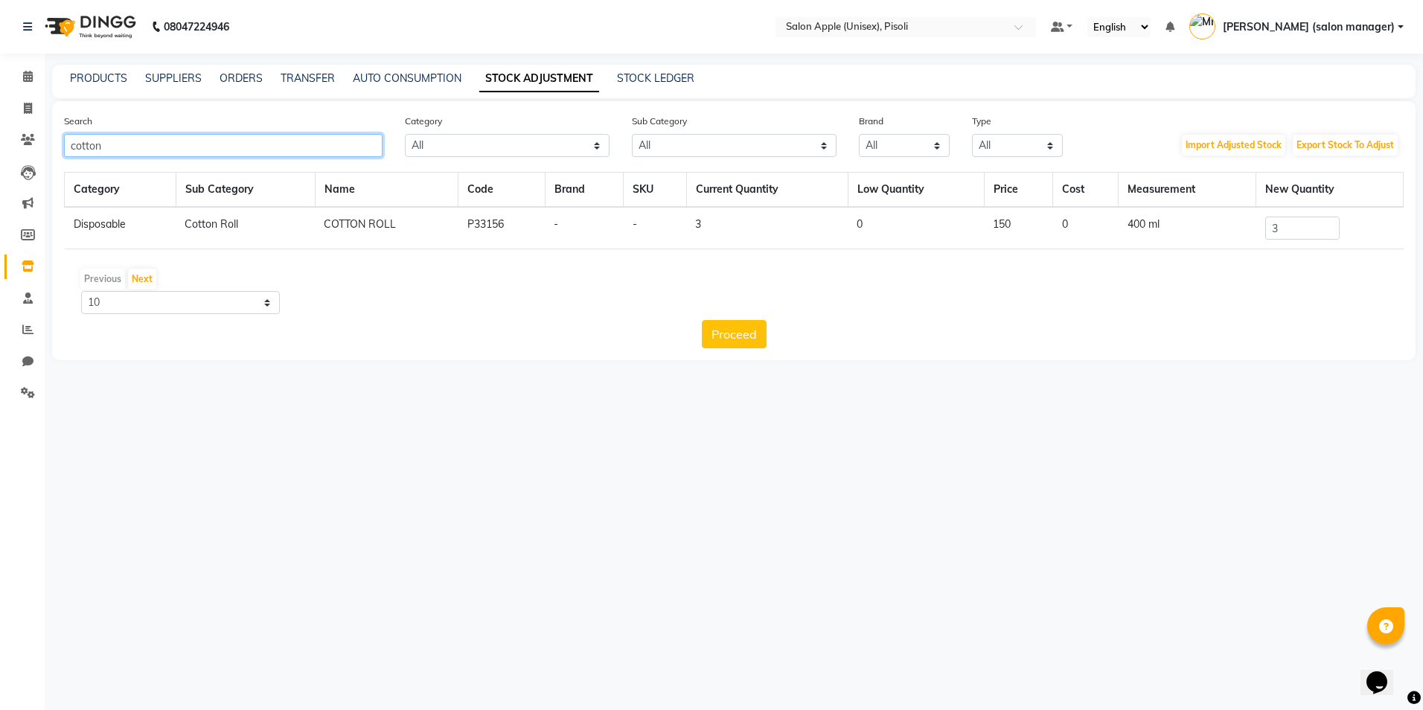
type input "cotton"
click at [1289, 224] on input "3" at bounding box center [1302, 228] width 74 height 23
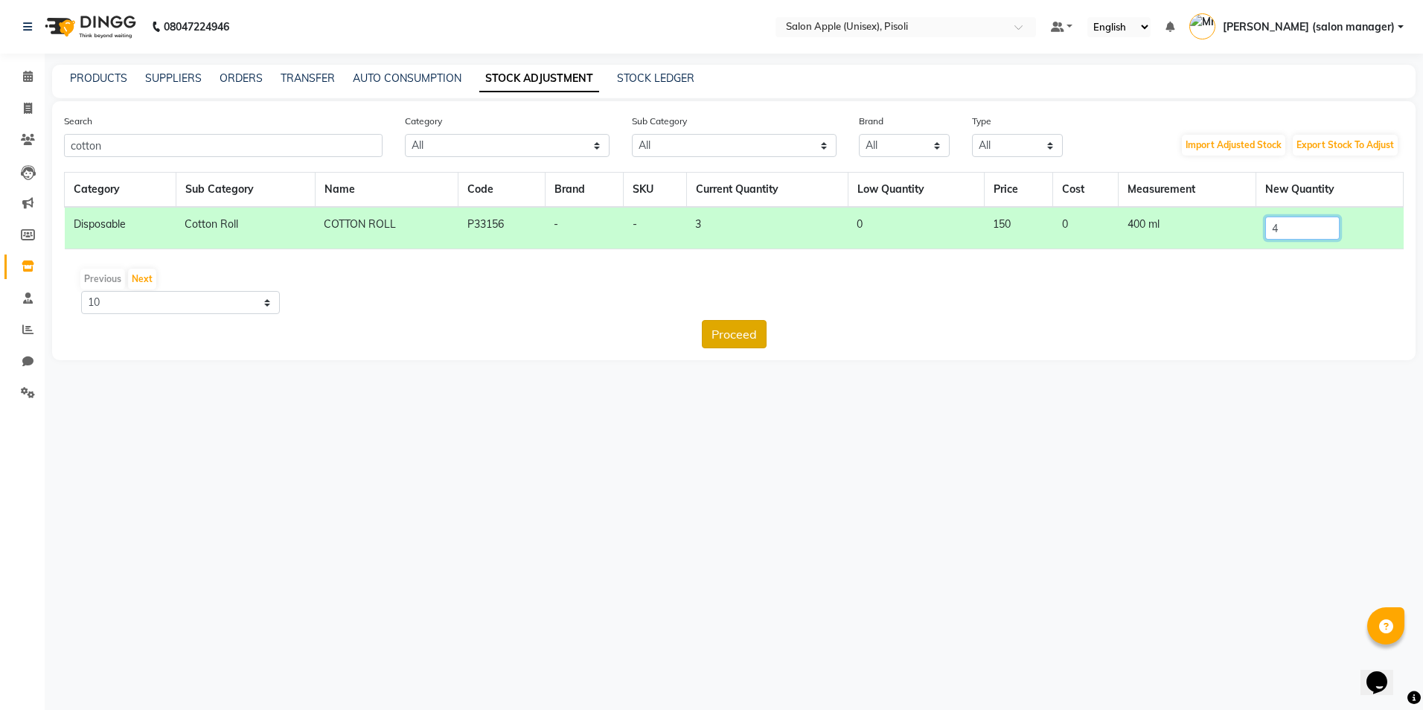
type input "4"
click at [750, 330] on button "Proceed" at bounding box center [734, 334] width 65 height 28
click at [745, 338] on button "Submit" at bounding box center [766, 334] width 59 height 28
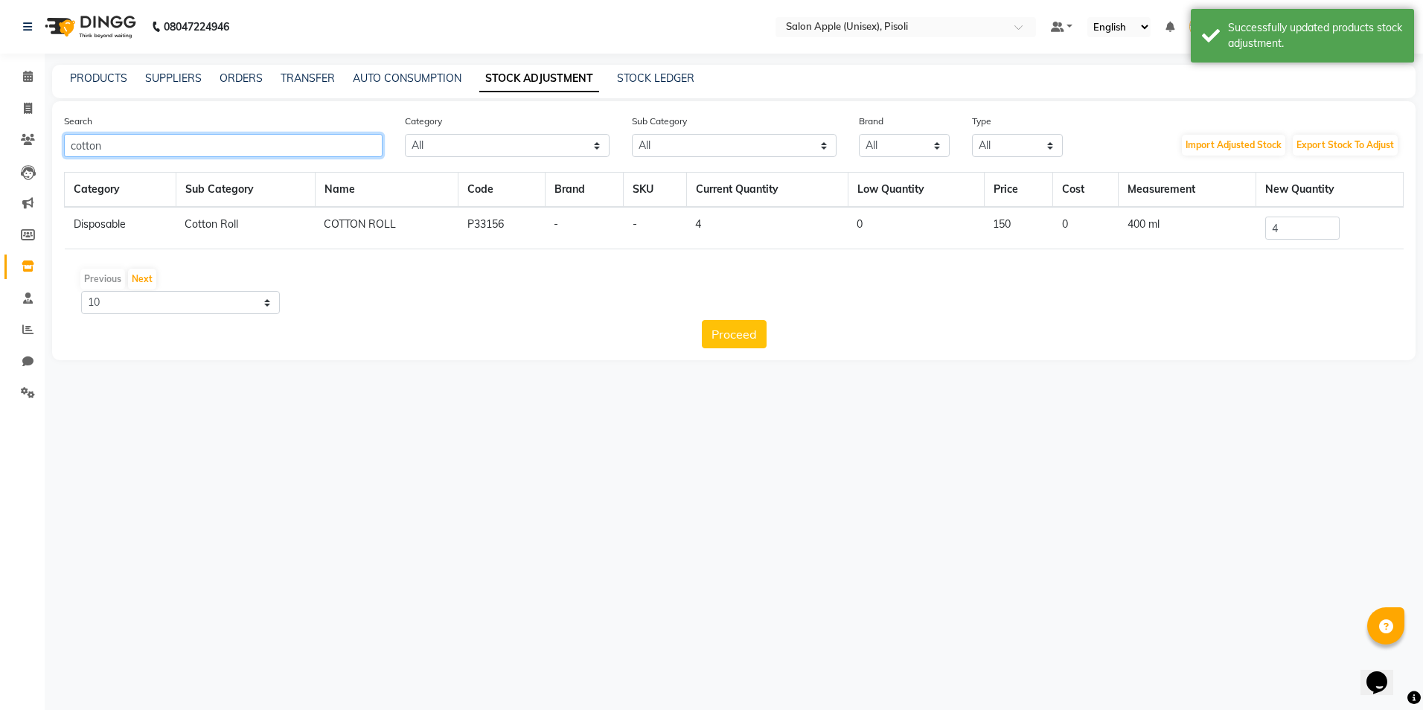
click at [208, 150] on input "cotton" at bounding box center [223, 145] width 319 height 23
type input "c"
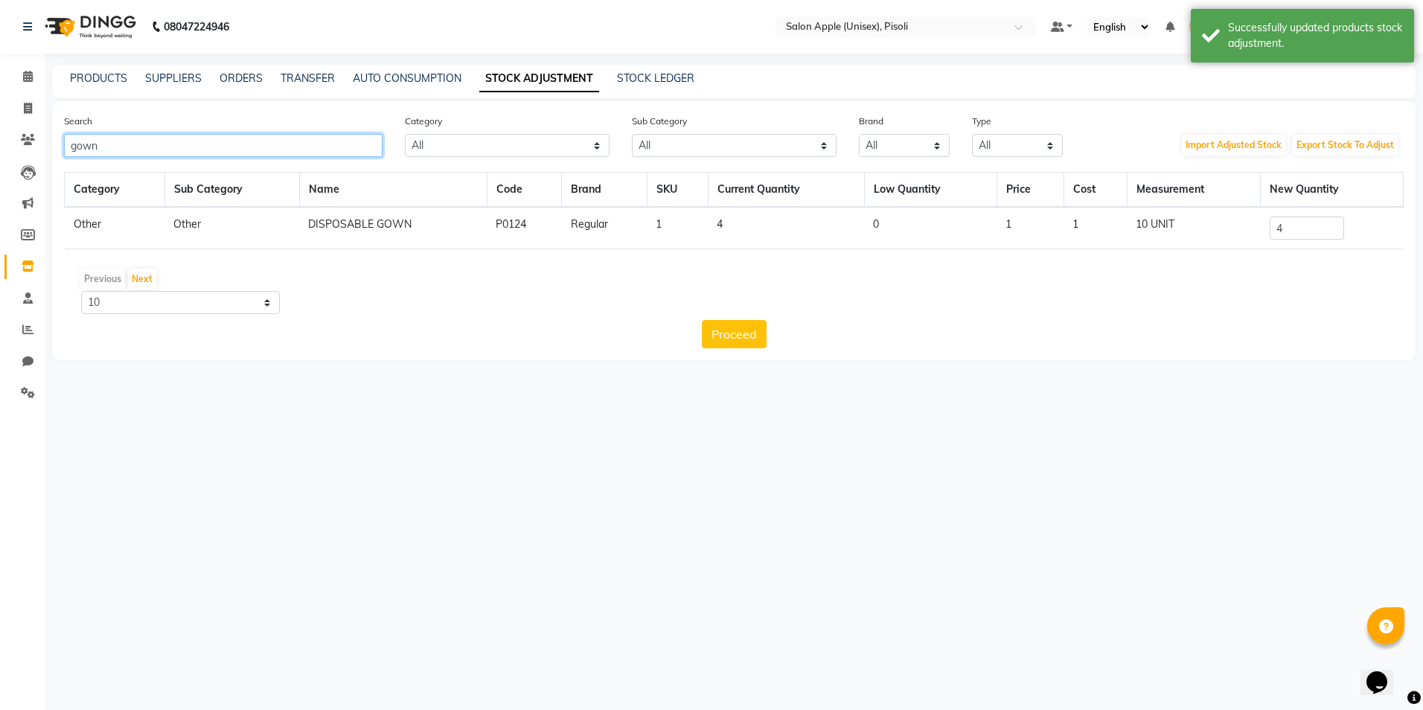
type input "gown"
click at [1288, 225] on input "4" at bounding box center [1307, 228] width 74 height 23
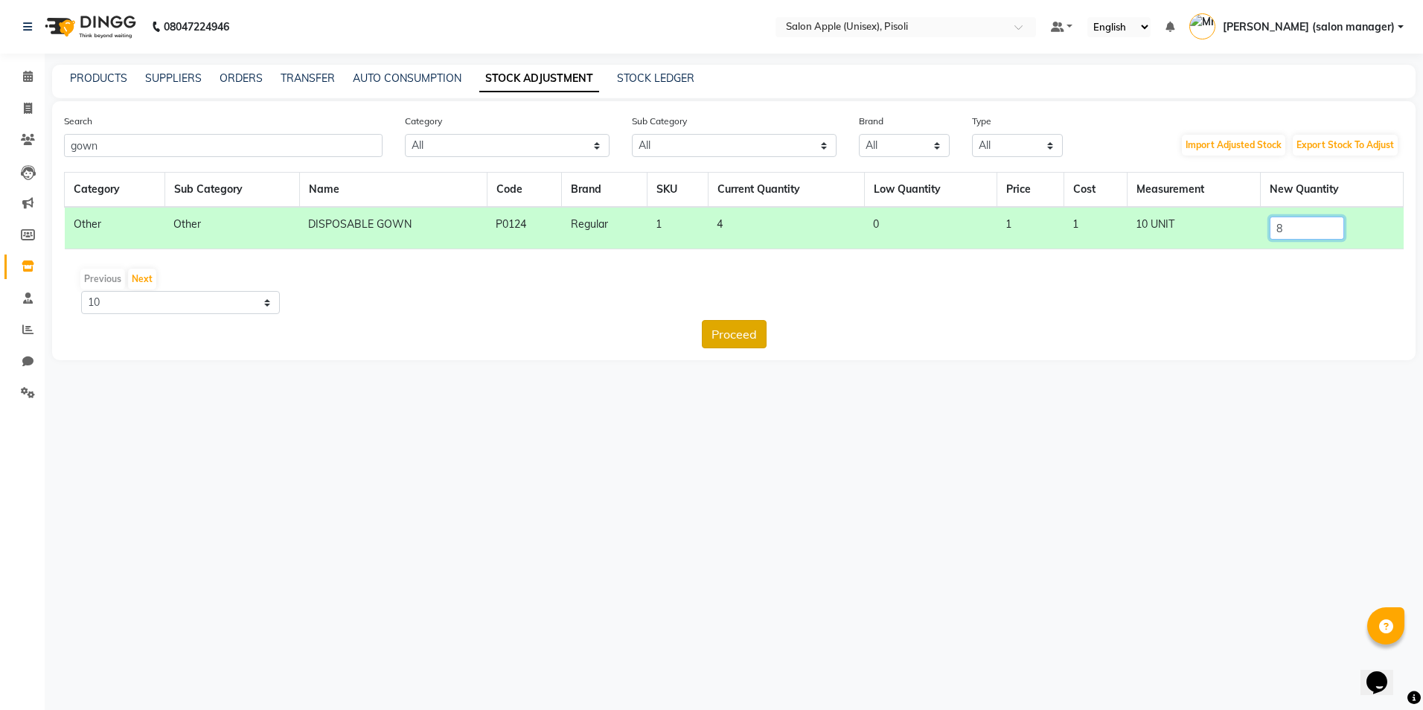
type input "8"
click at [750, 333] on button "Proceed" at bounding box center [734, 334] width 65 height 28
click at [761, 333] on button "Submit" at bounding box center [766, 334] width 59 height 28
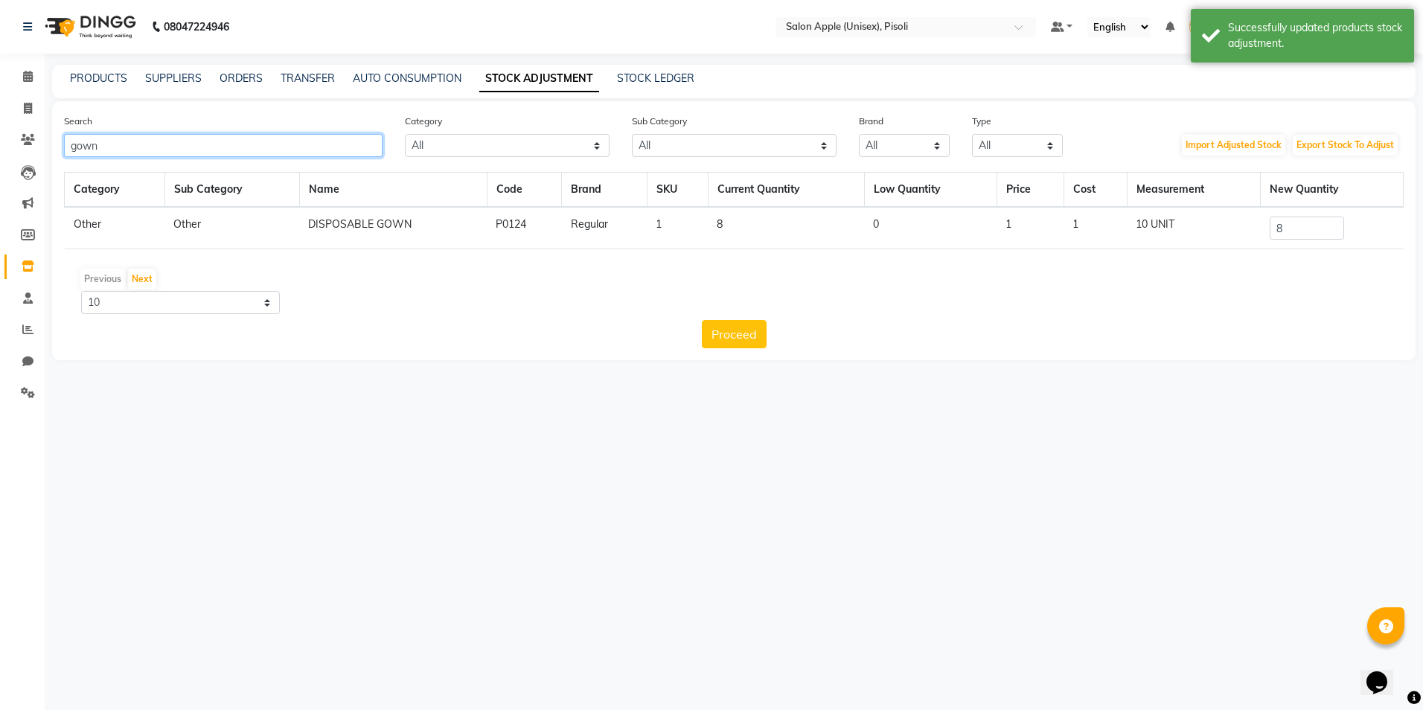
click at [191, 138] on input "gown" at bounding box center [223, 145] width 319 height 23
type input "g"
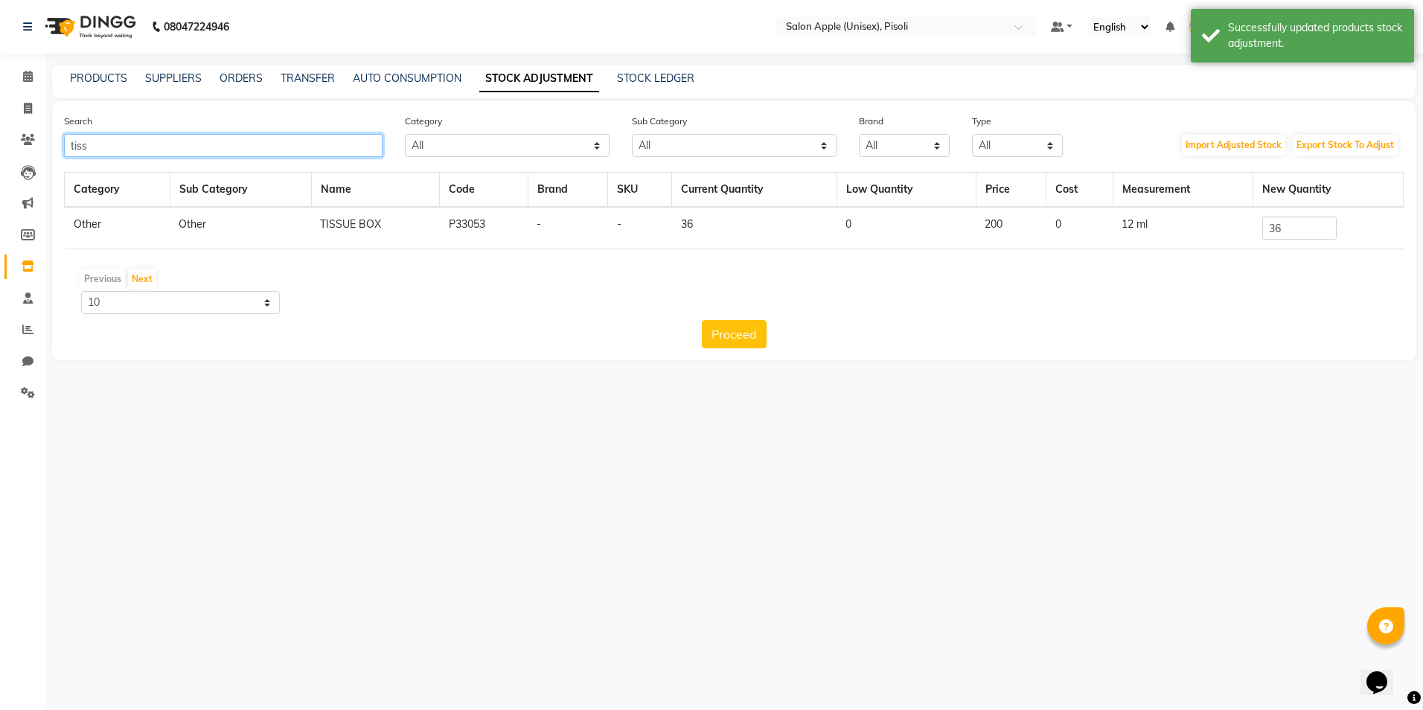
type input "tiss"
click at [1319, 230] on input "36" at bounding box center [1299, 228] width 74 height 23
type input "3"
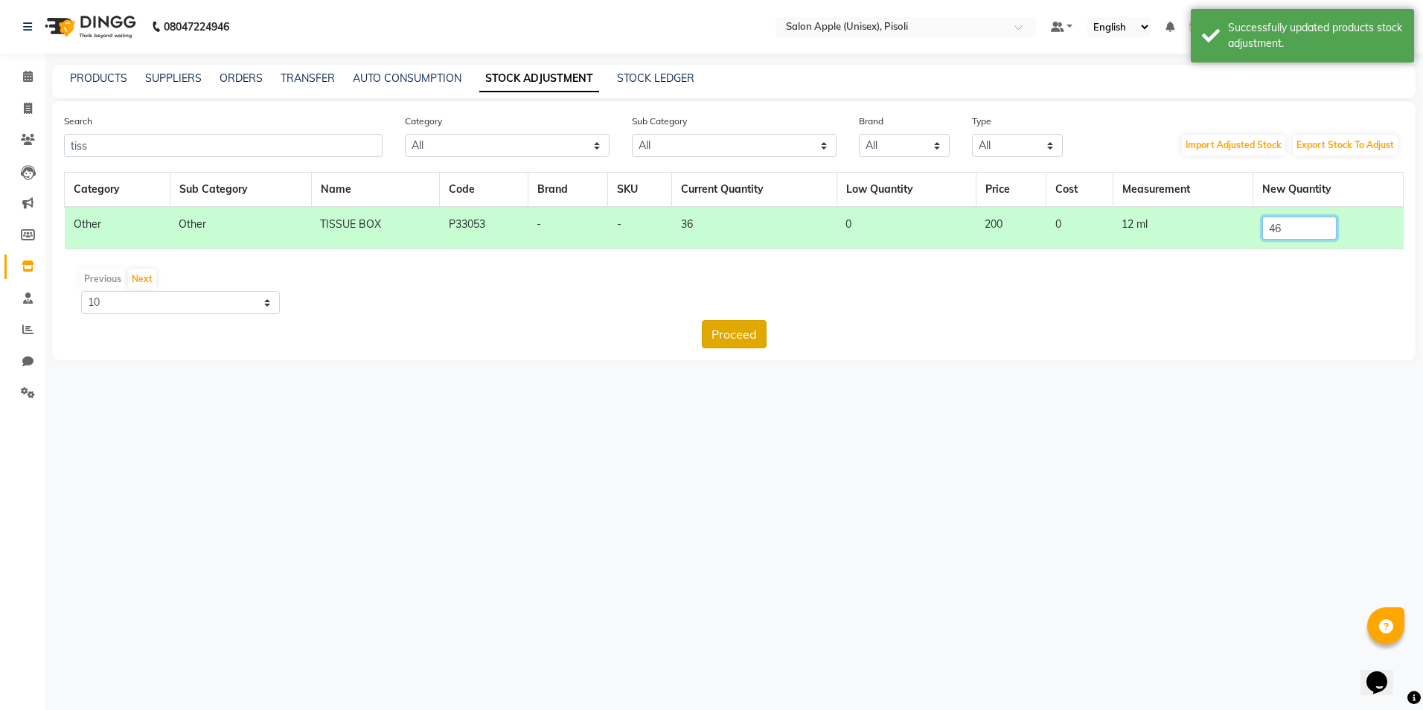
type input "46"
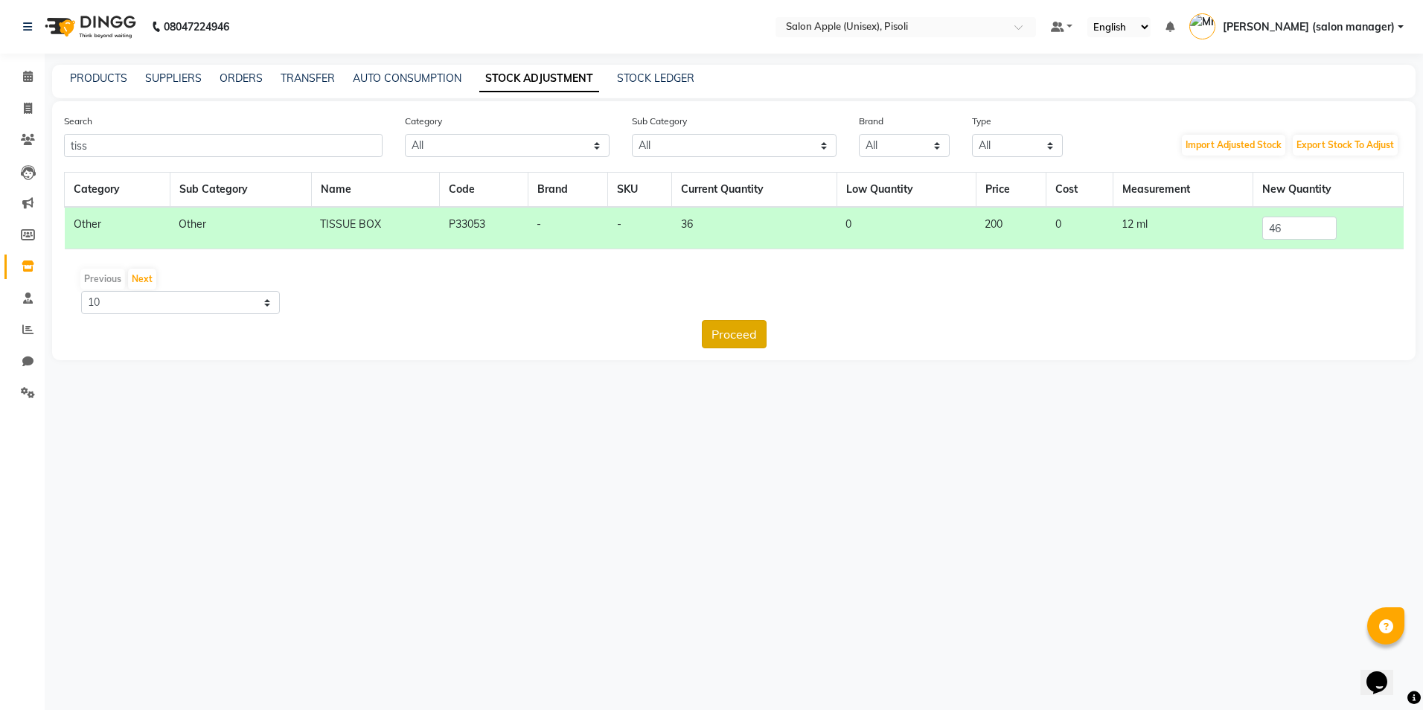
click at [740, 333] on button "Proceed" at bounding box center [734, 334] width 65 height 28
click at [758, 333] on button "Submit" at bounding box center [766, 334] width 59 height 28
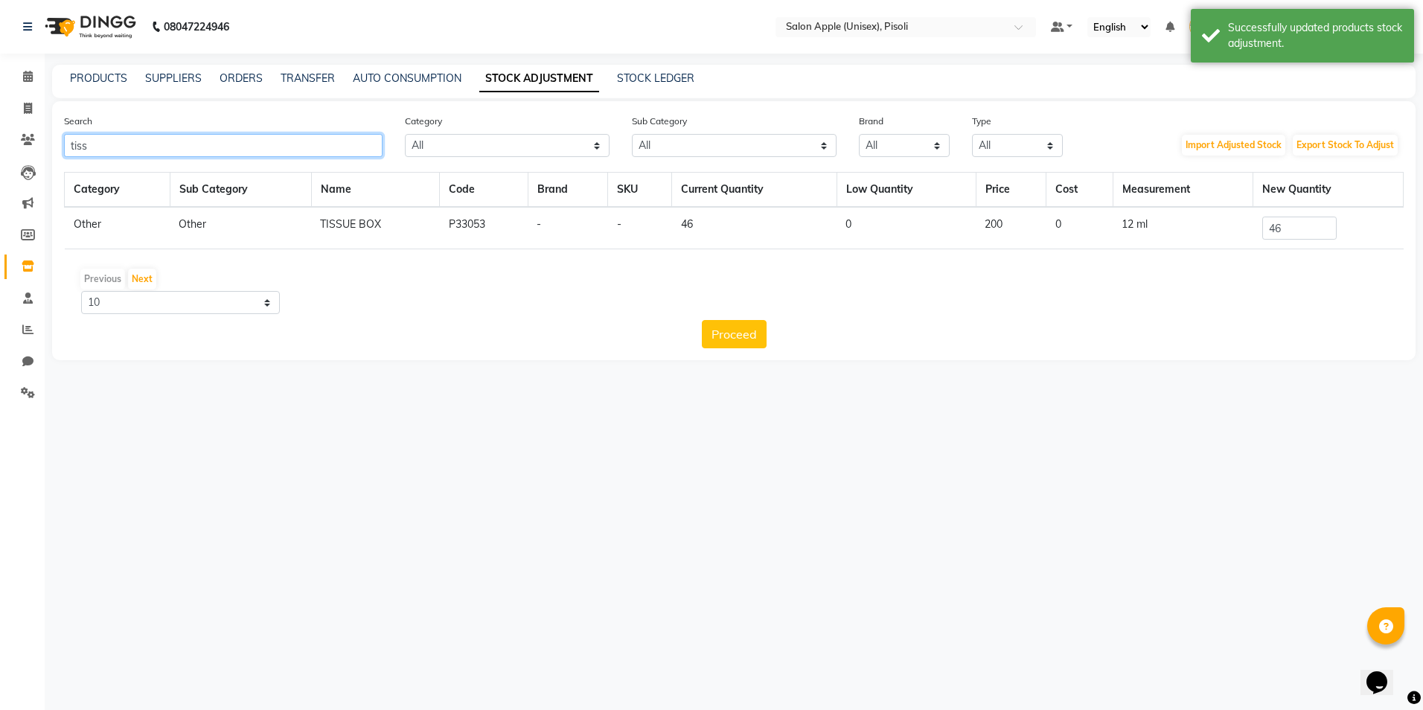
click at [222, 150] on input "tiss" at bounding box center [223, 145] width 319 height 23
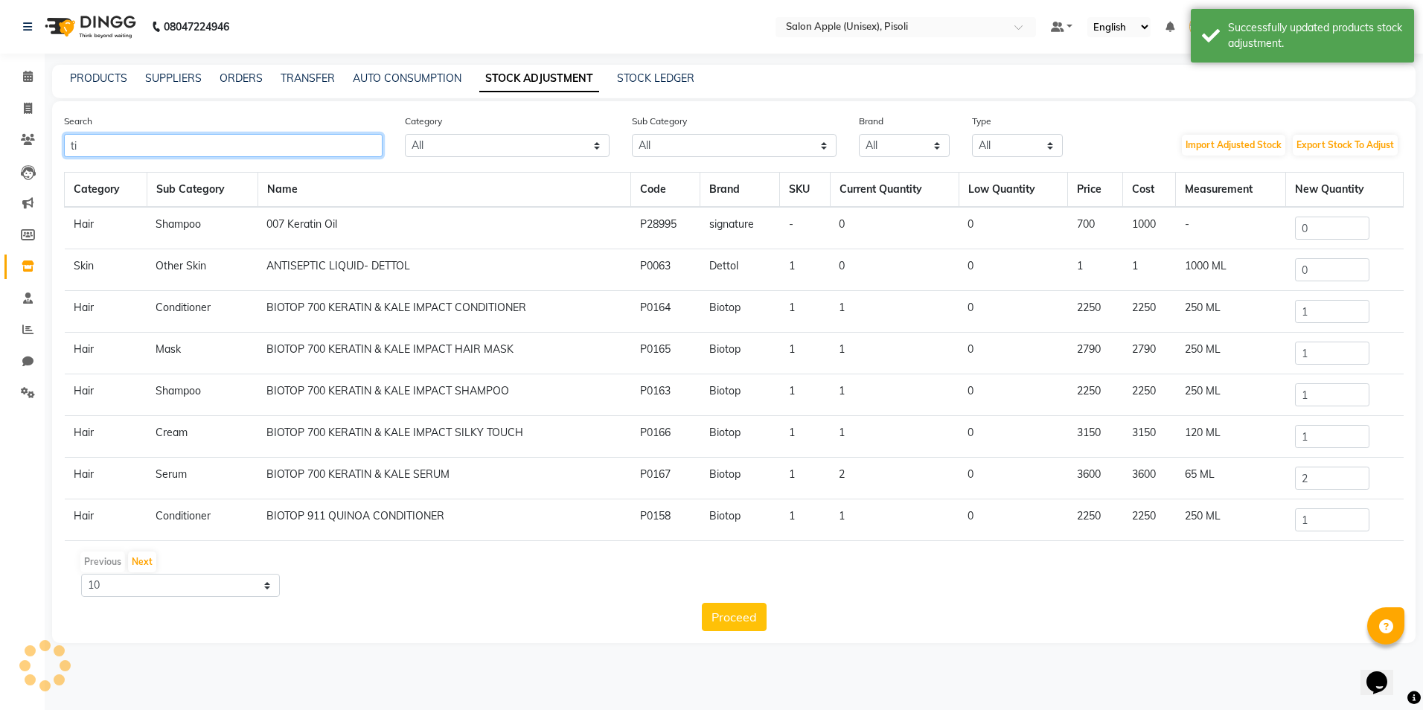
type input "t"
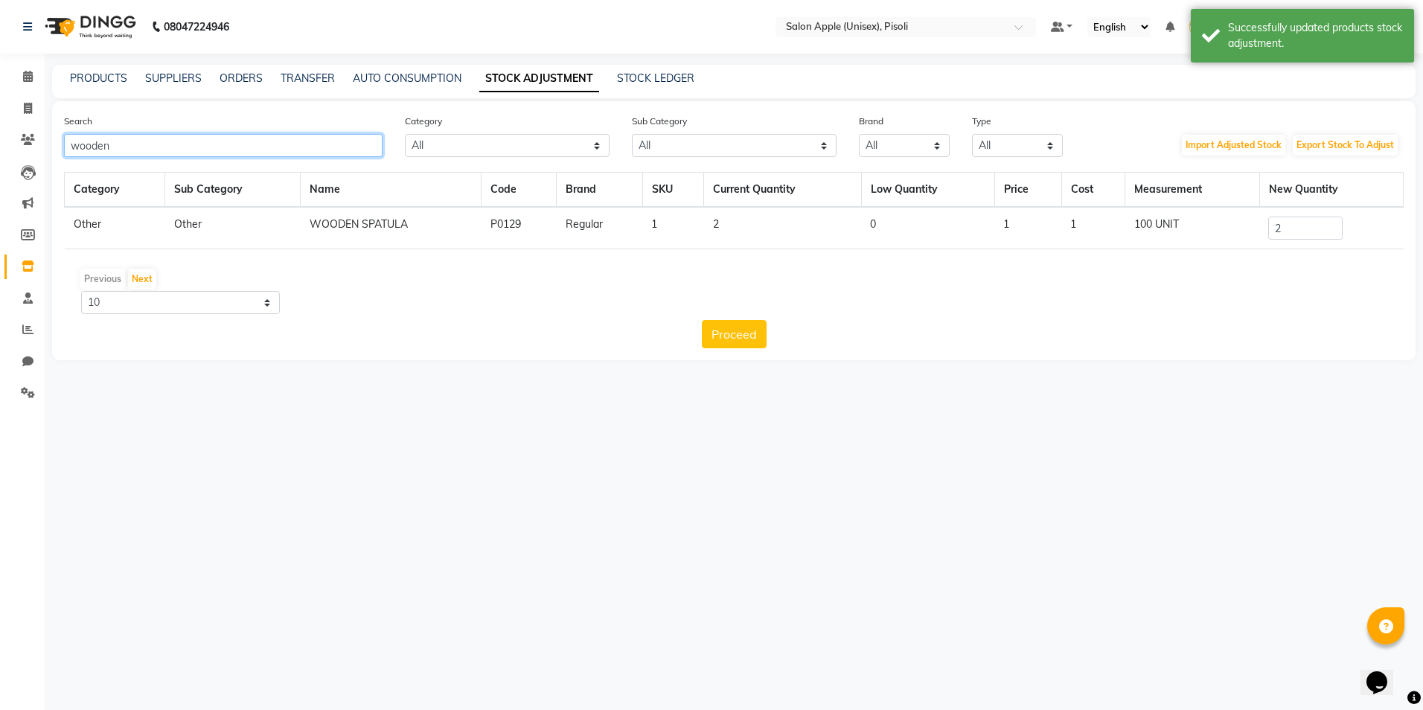
type input "wooden"
click at [1309, 229] on input "2" at bounding box center [1305, 228] width 74 height 23
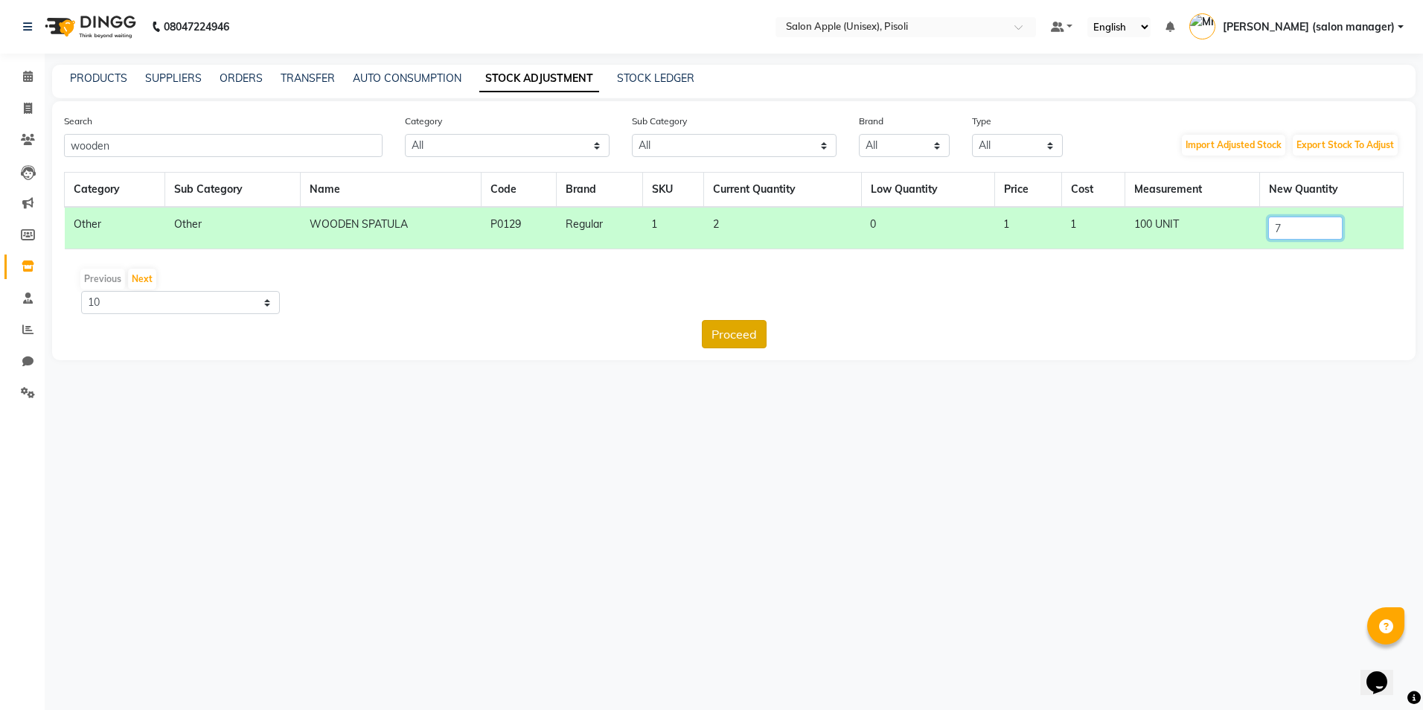
type input "7"
click at [747, 345] on button "Proceed" at bounding box center [734, 334] width 65 height 28
click at [762, 342] on button "Submit" at bounding box center [766, 334] width 59 height 28
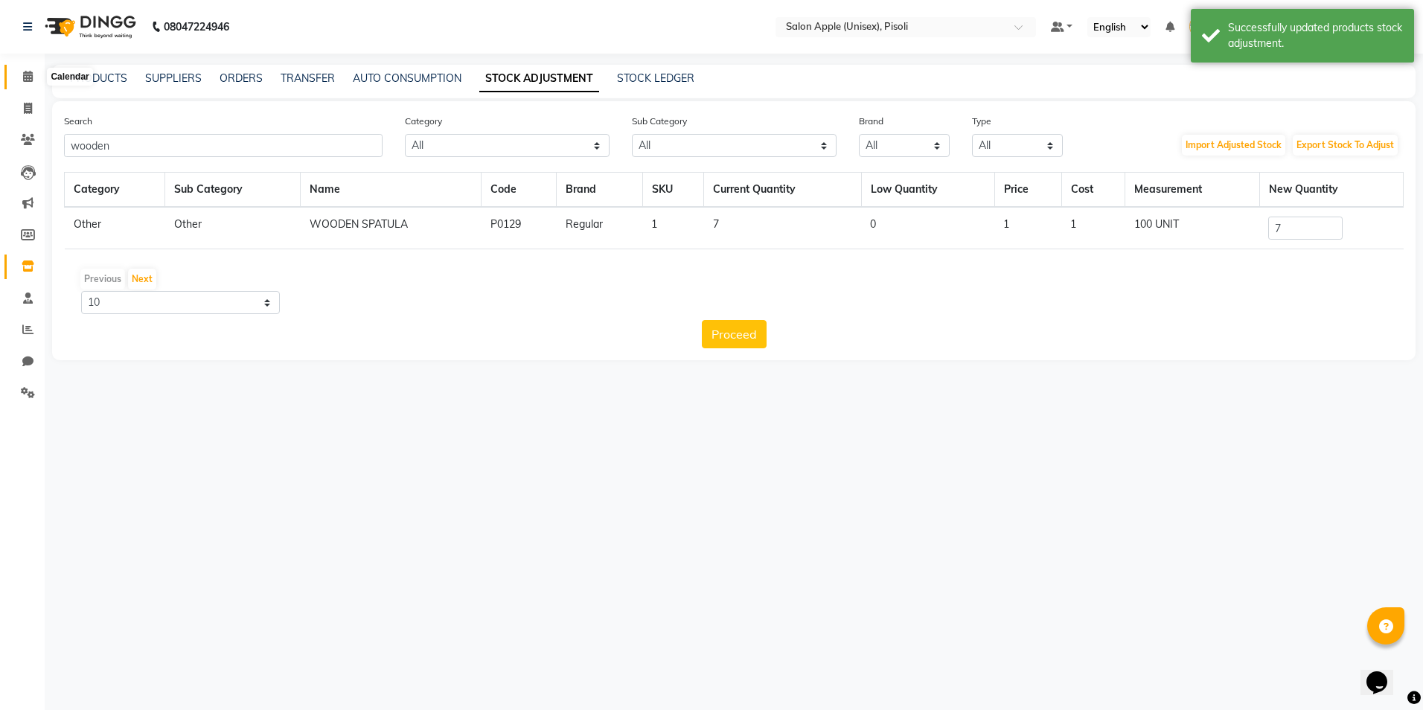
click at [31, 76] on icon at bounding box center [28, 76] width 10 height 11
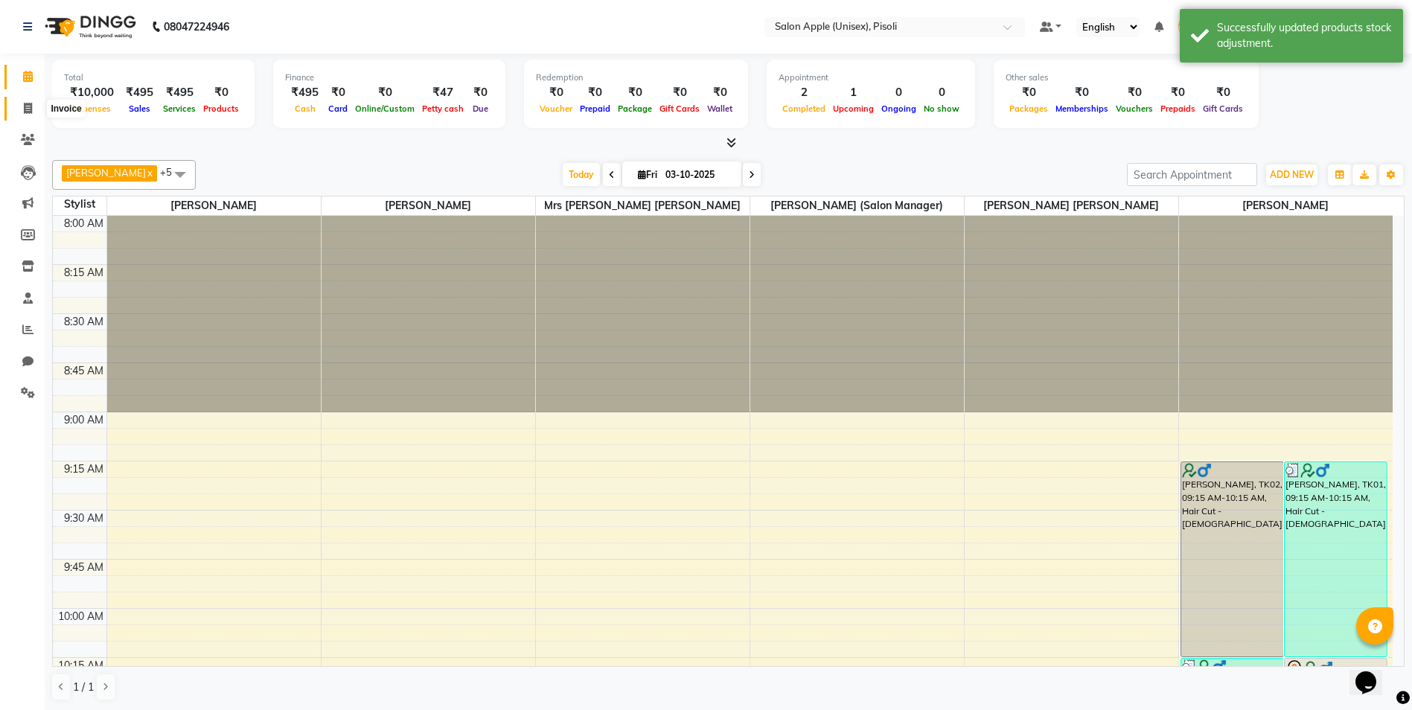
click at [29, 112] on icon at bounding box center [28, 108] width 8 height 11
select select "5282"
select select "service"
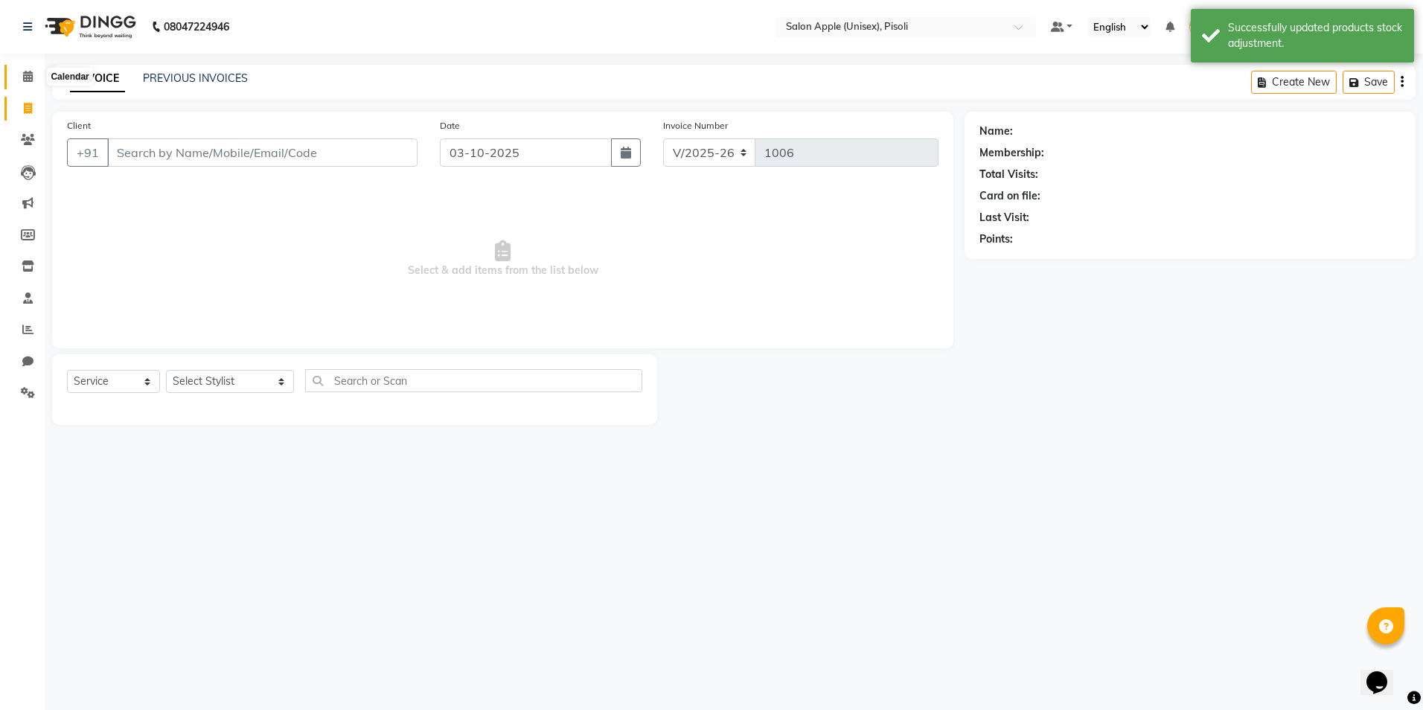
click at [27, 80] on icon at bounding box center [28, 76] width 10 height 11
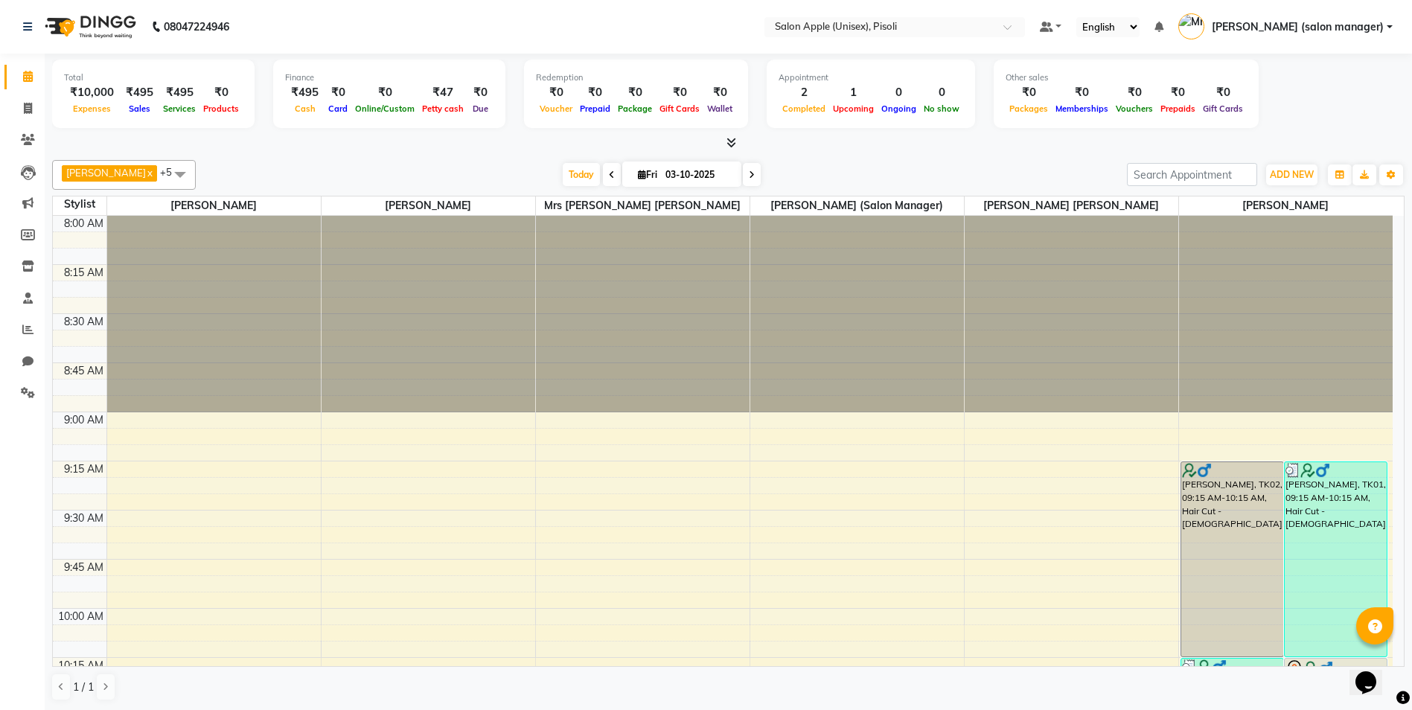
click at [732, 145] on icon at bounding box center [731, 142] width 10 height 11
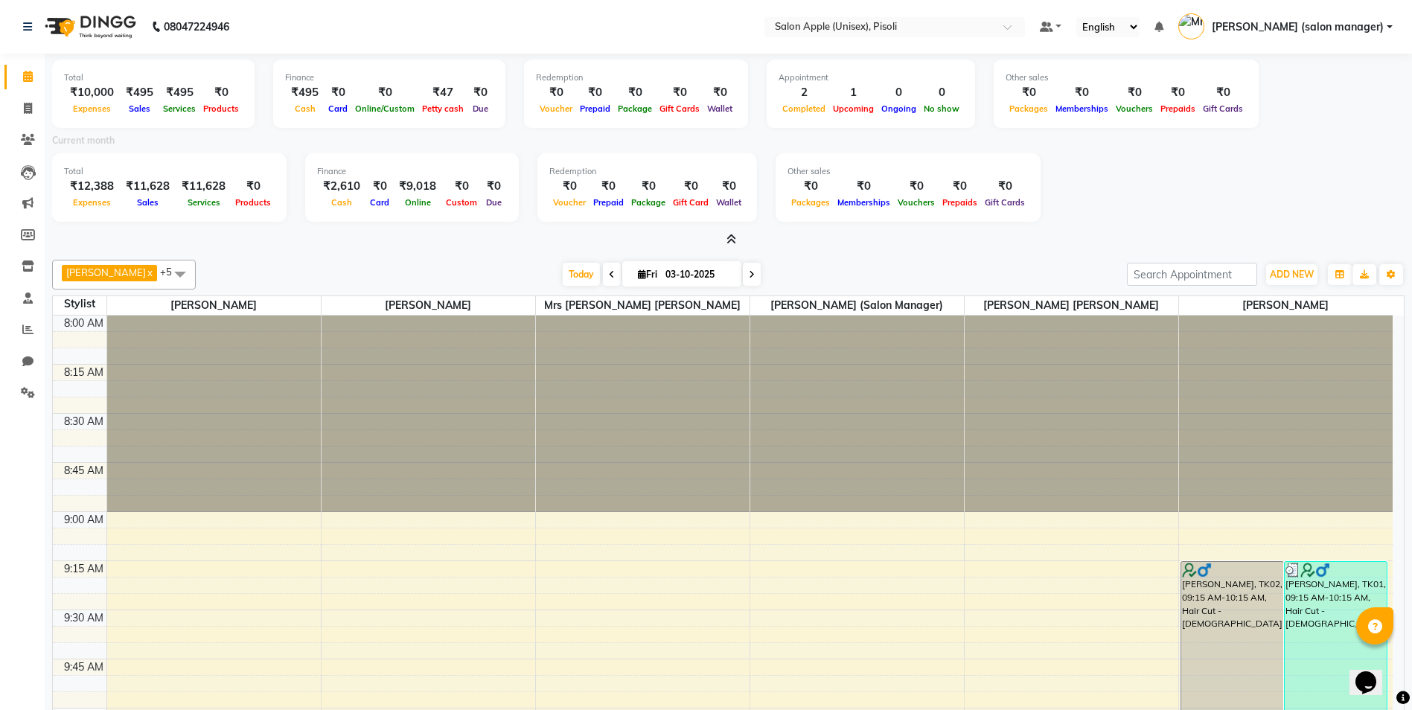
click at [731, 240] on icon at bounding box center [731, 239] width 10 height 11
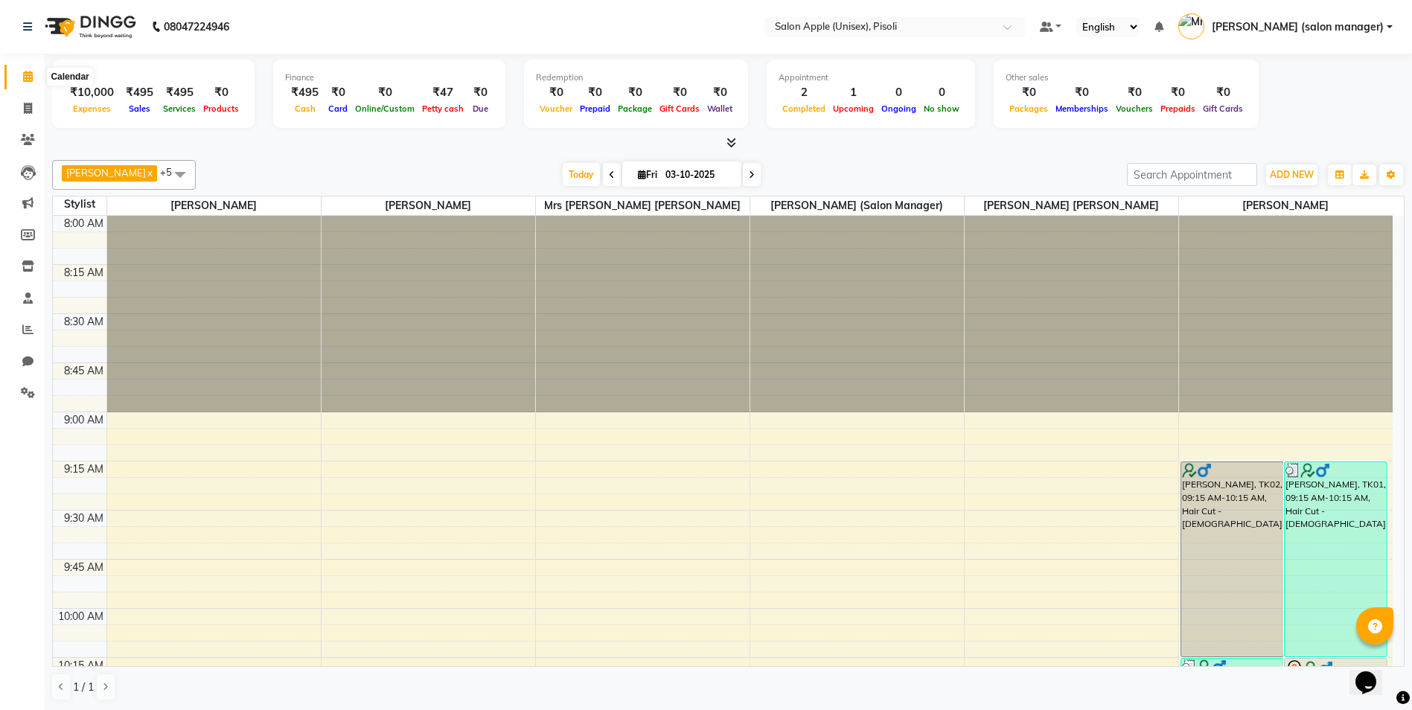
click at [28, 79] on icon at bounding box center [28, 76] width 10 height 11
click at [731, 144] on icon at bounding box center [731, 142] width 10 height 11
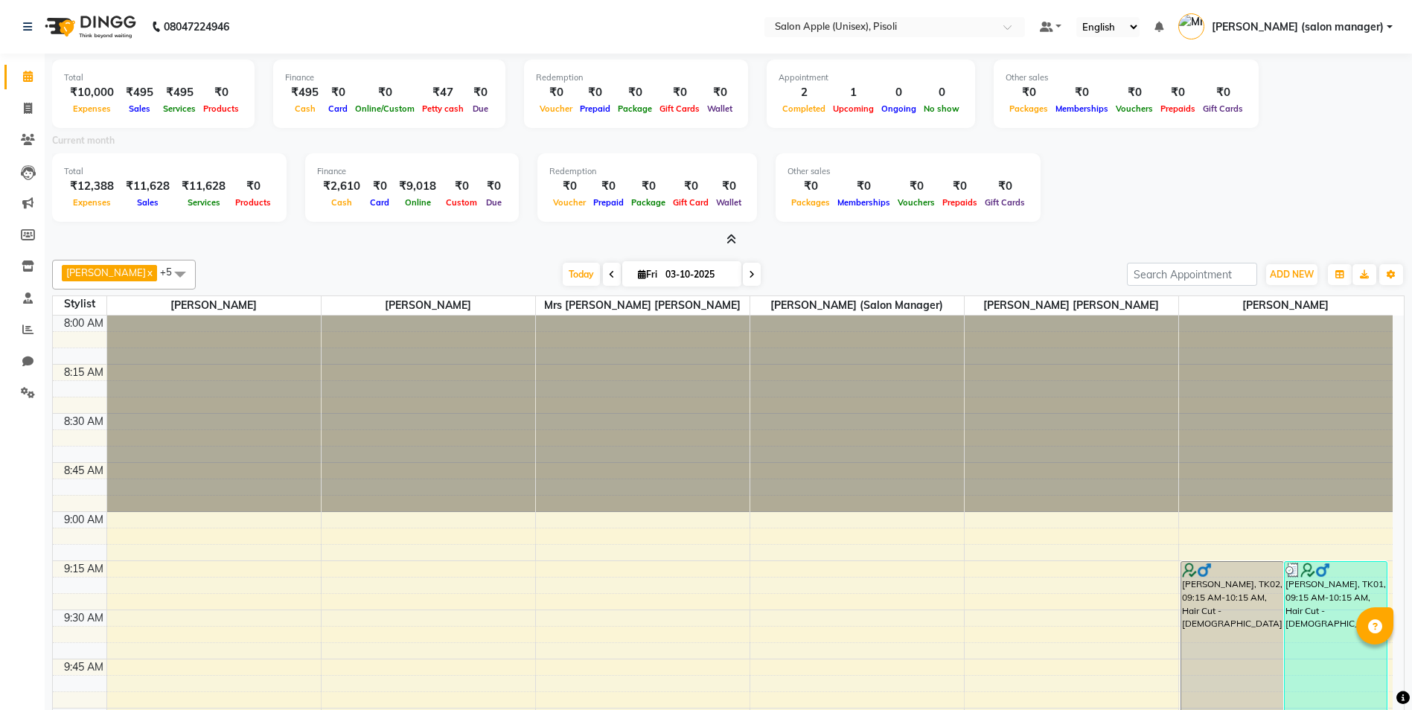
click at [732, 238] on icon at bounding box center [731, 239] width 10 height 11
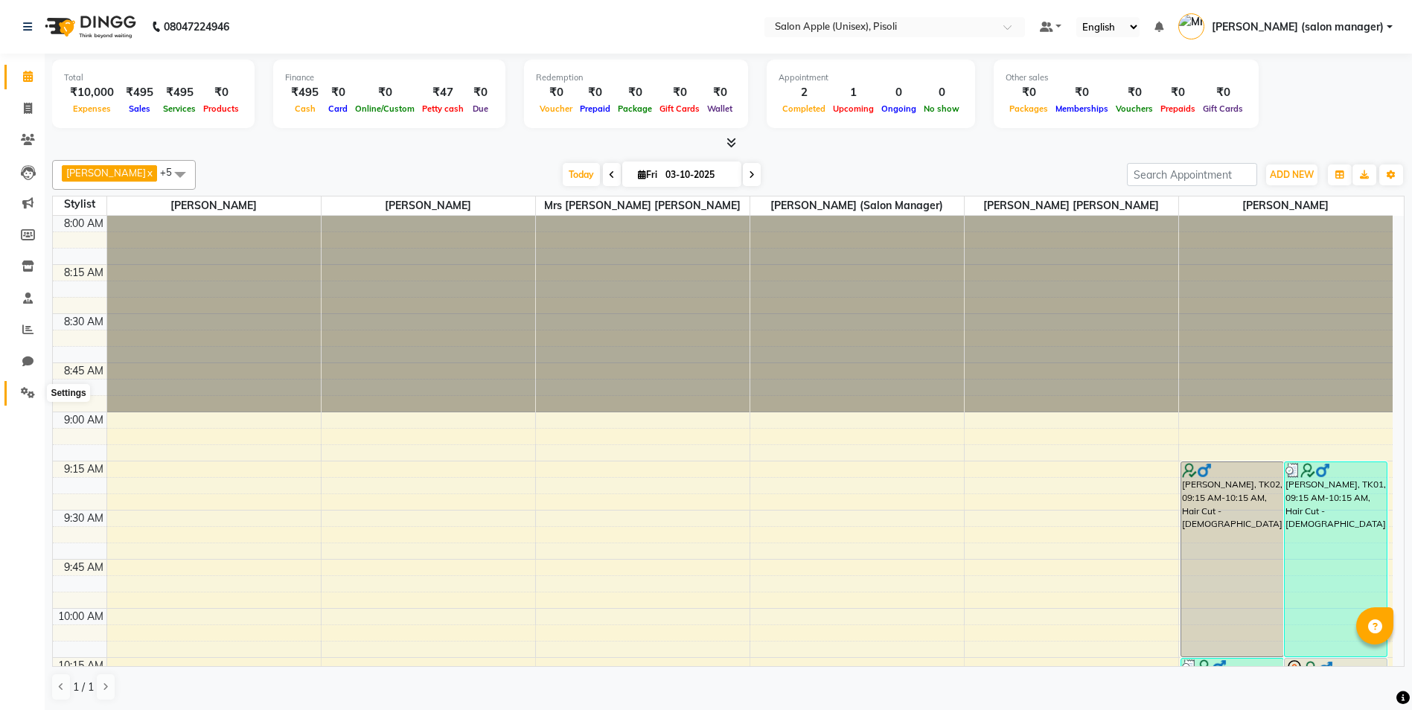
drag, startPoint x: 25, startPoint y: 394, endPoint x: 38, endPoint y: 384, distance: 15.9
click at [25, 394] on icon at bounding box center [28, 392] width 14 height 11
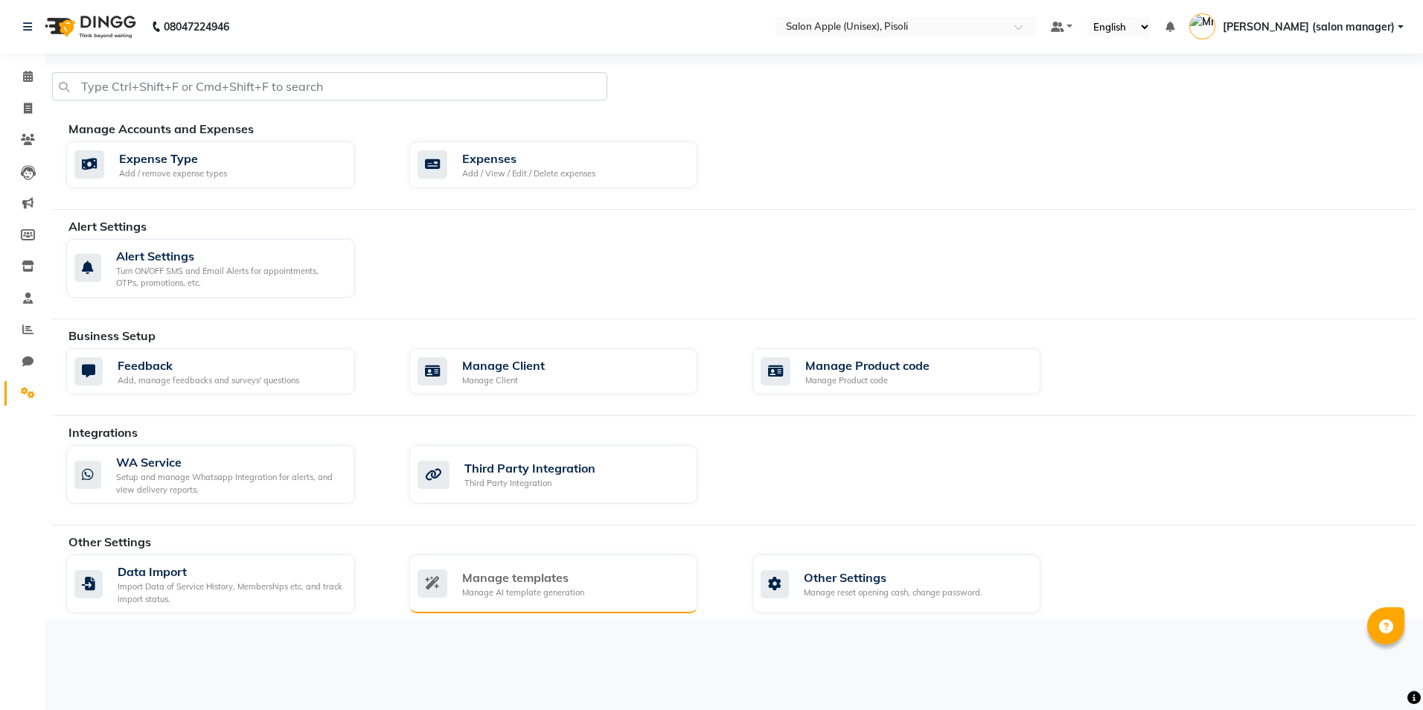
click at [494, 577] on div "Manage templates" at bounding box center [523, 578] width 122 height 18
select select "APPROVED"
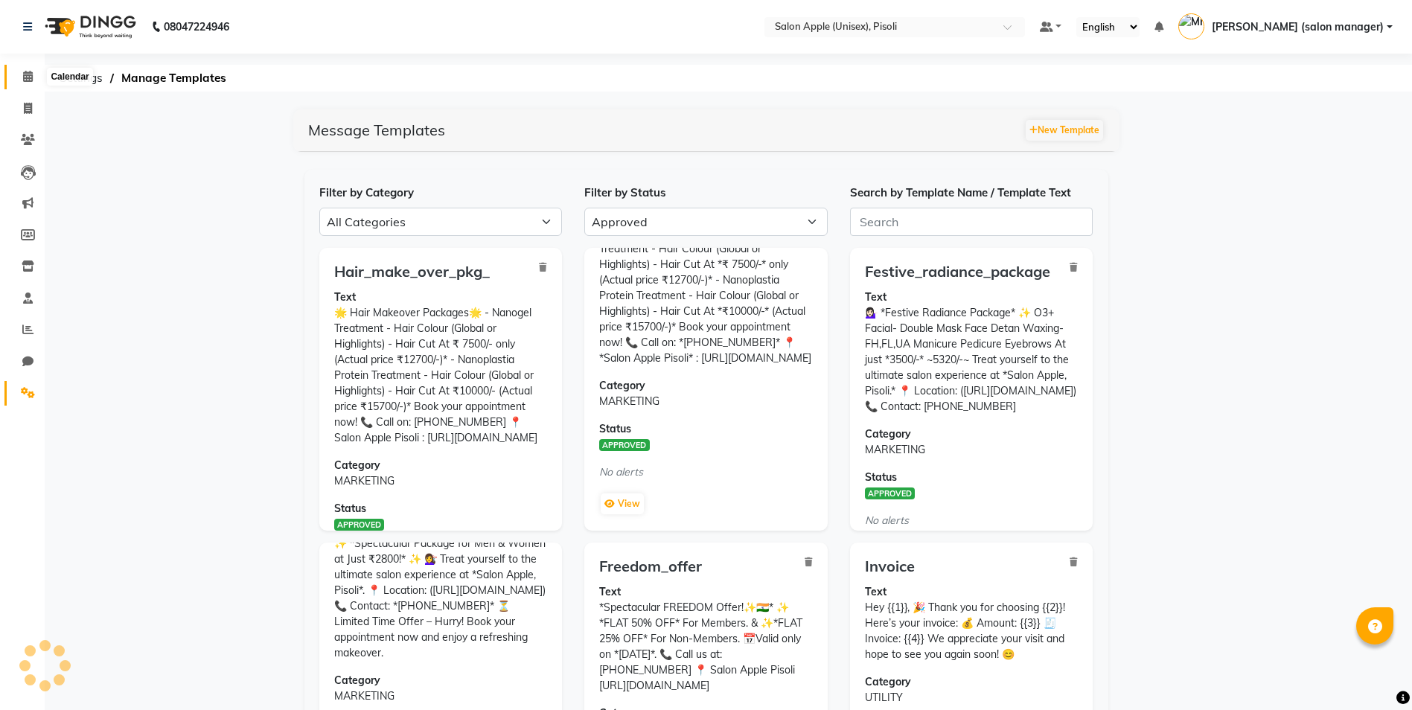
click at [29, 75] on icon at bounding box center [28, 76] width 10 height 11
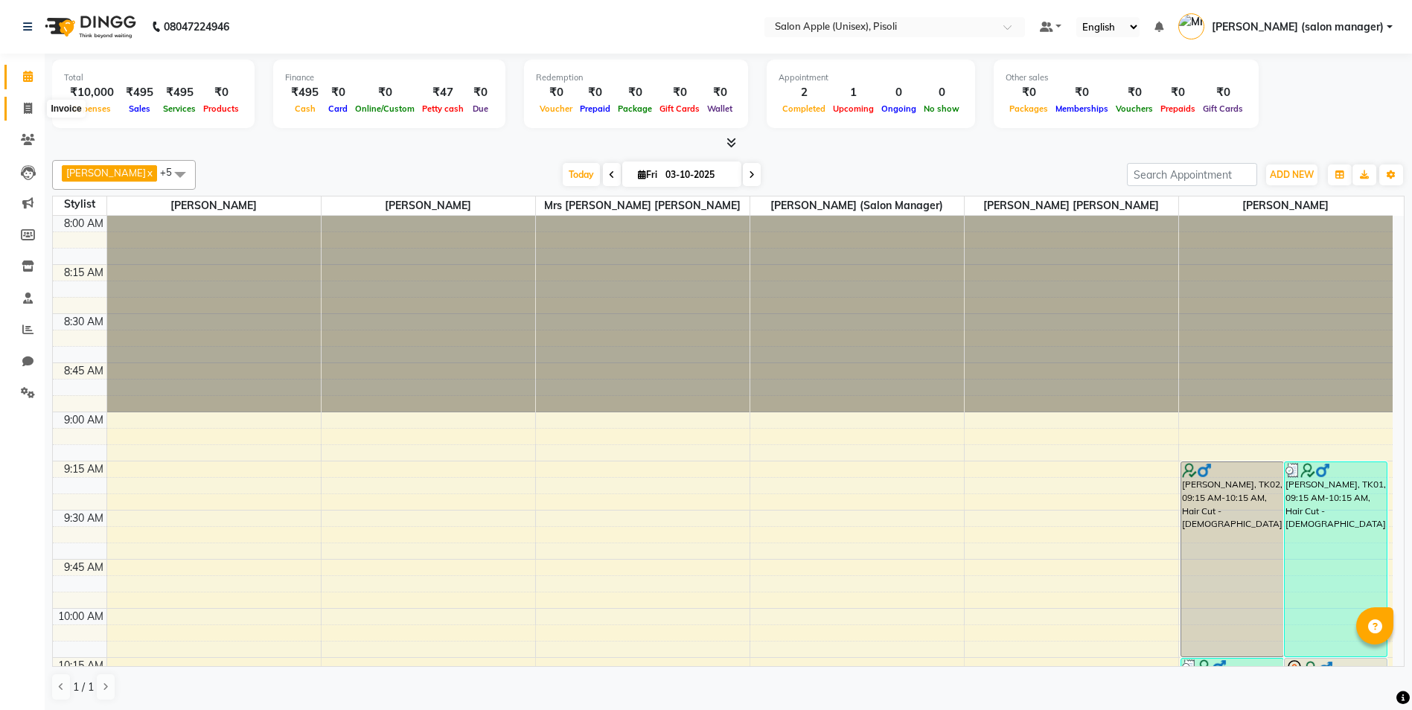
click at [28, 109] on icon at bounding box center [28, 108] width 8 height 11
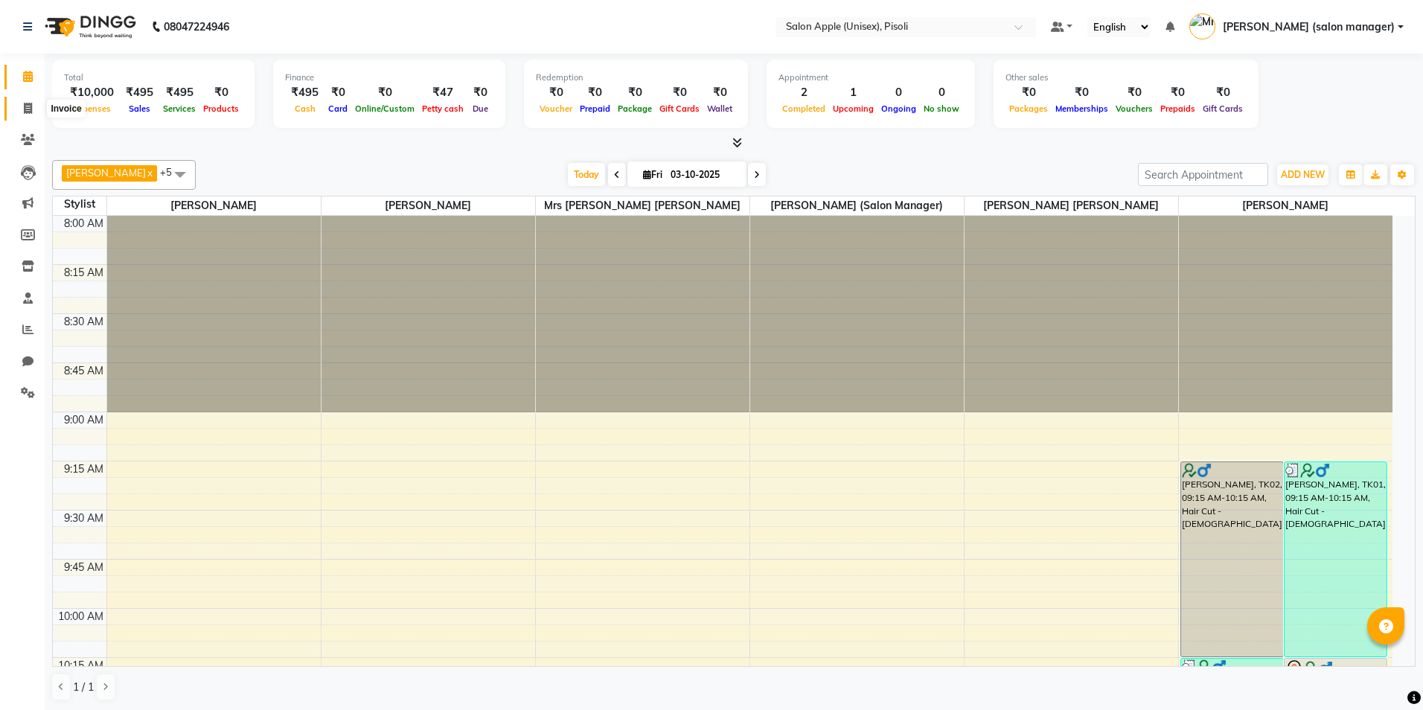
select select "5282"
select select "service"
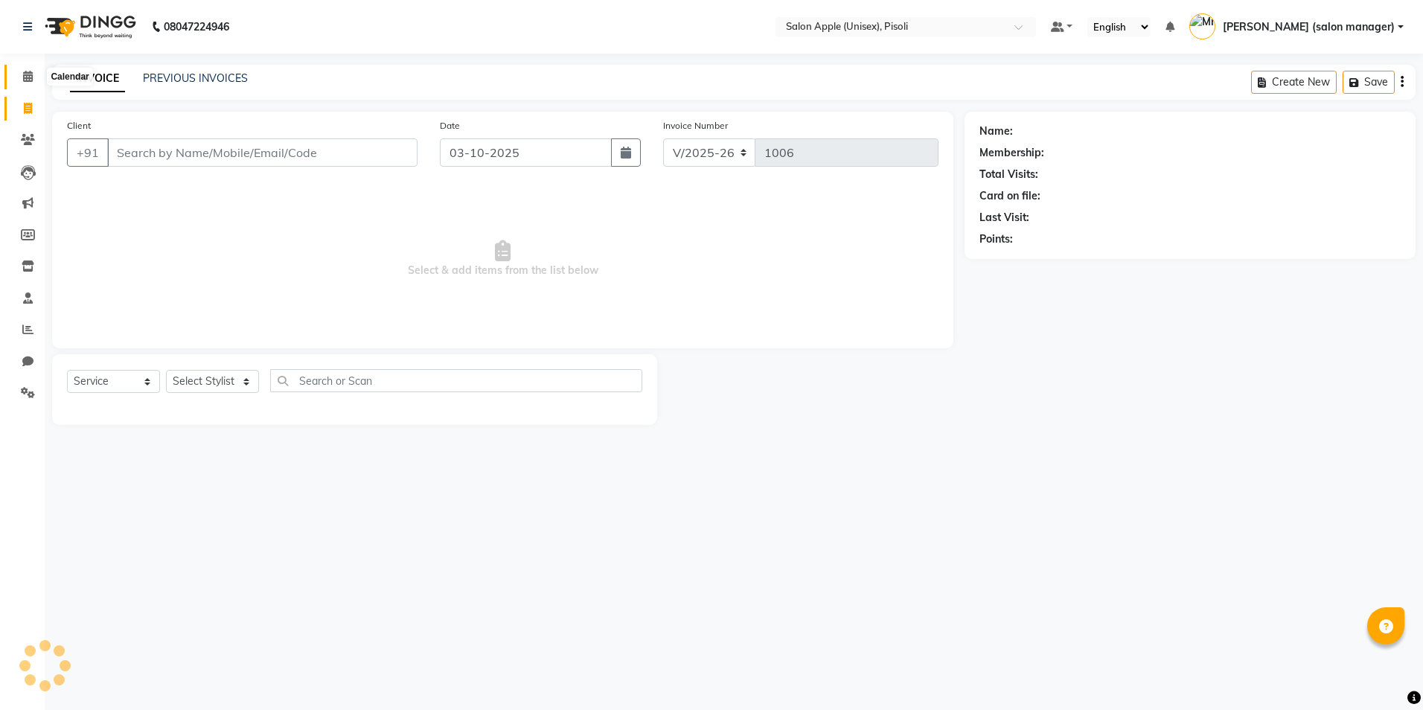
click at [28, 72] on icon at bounding box center [28, 76] width 10 height 11
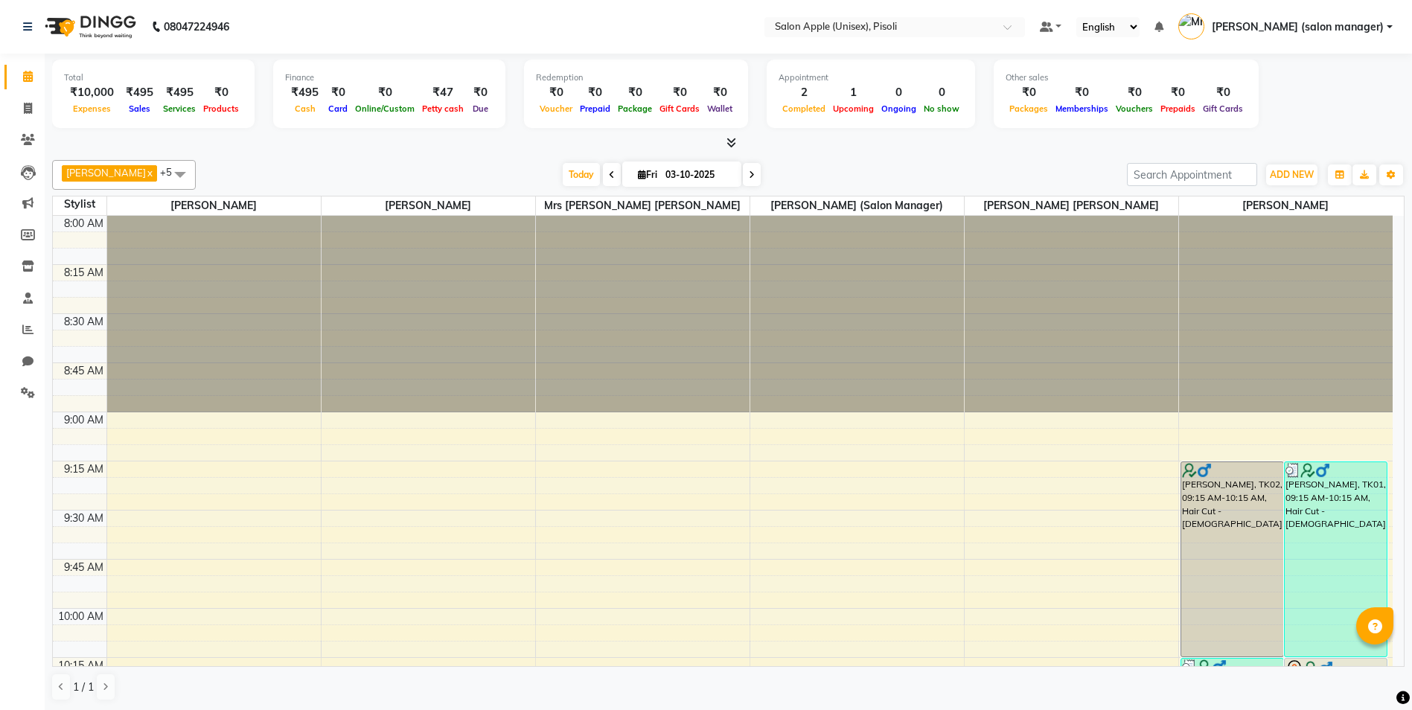
click at [729, 143] on icon at bounding box center [731, 142] width 10 height 11
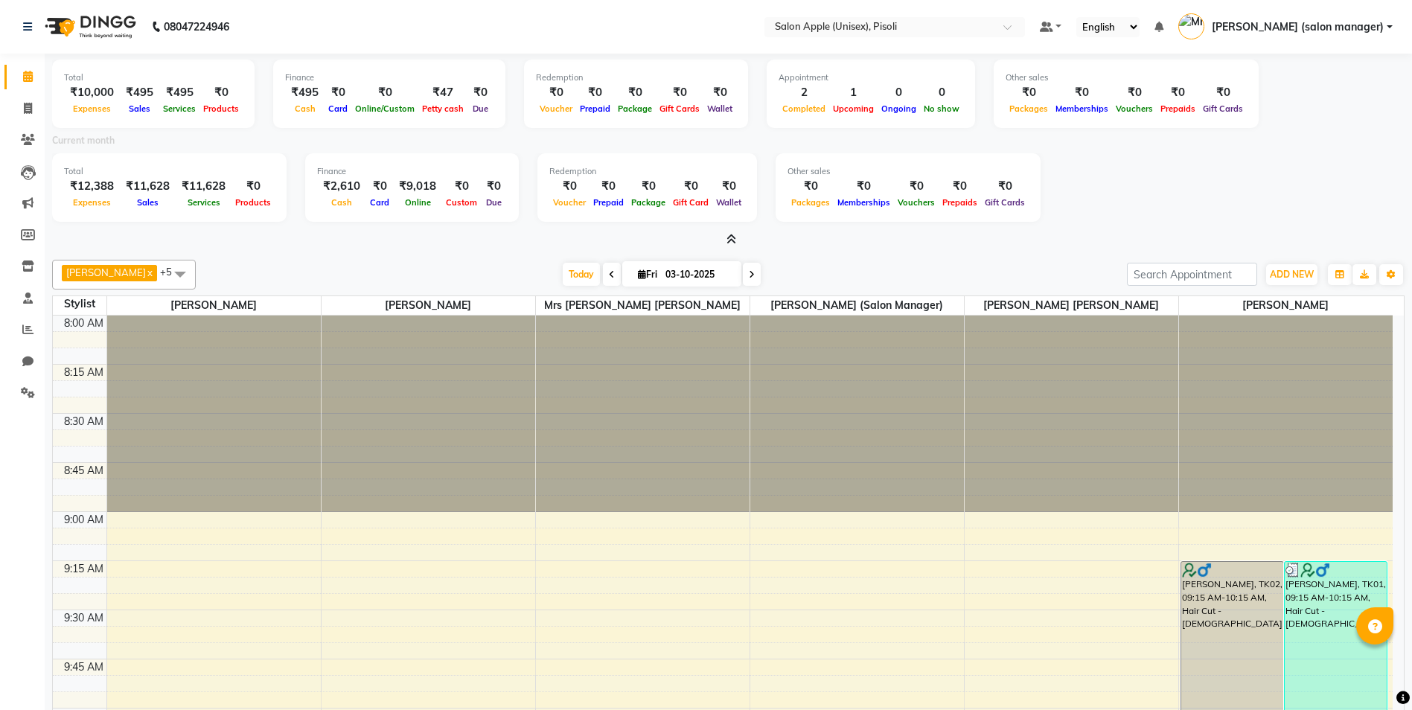
click at [727, 236] on icon at bounding box center [731, 239] width 10 height 11
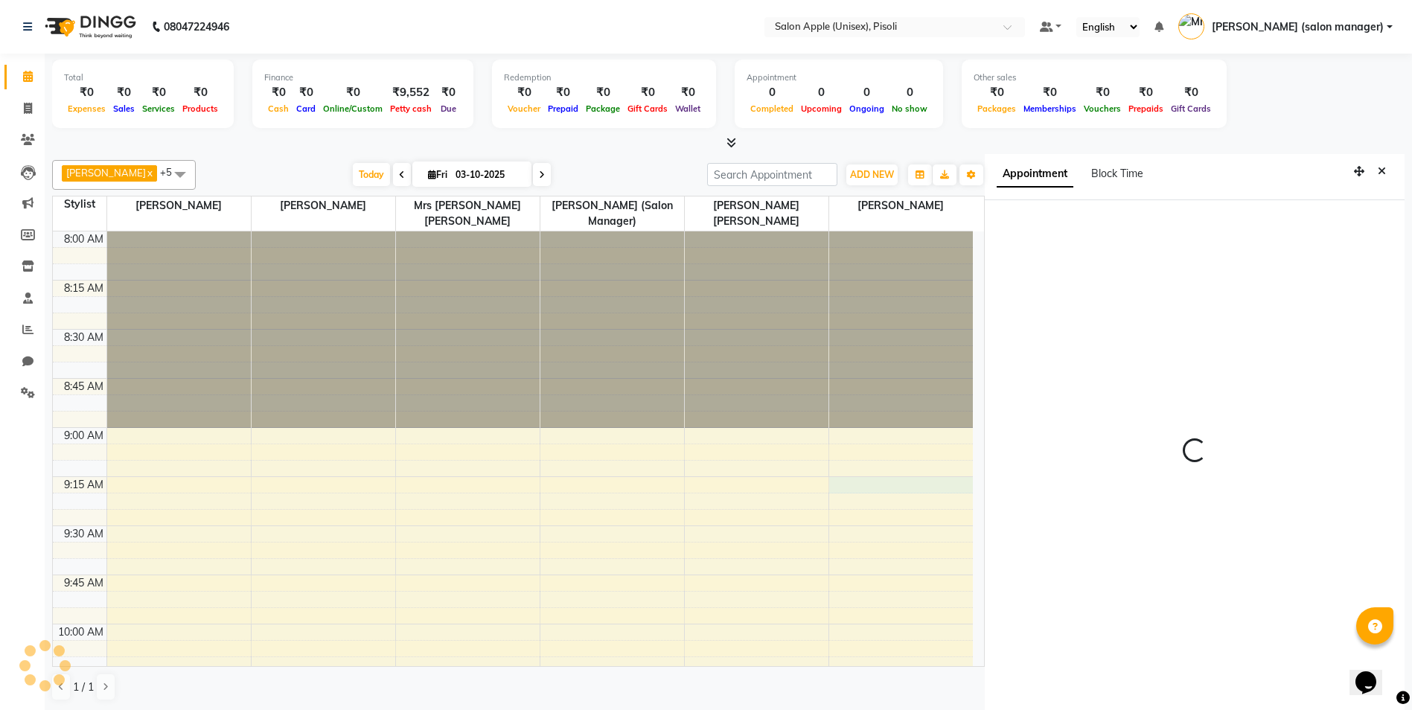
scroll to position [7, 0]
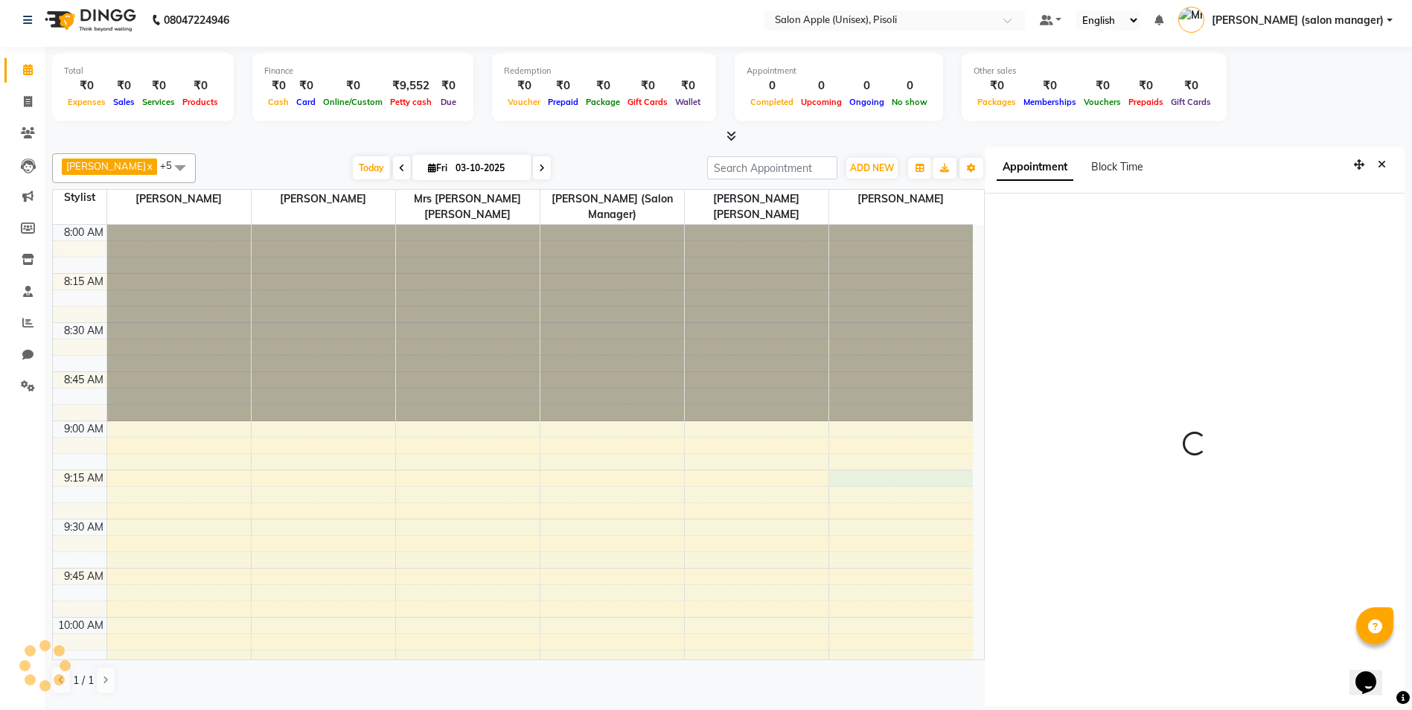
select select "555"
select select "70544"
select select "tentative"
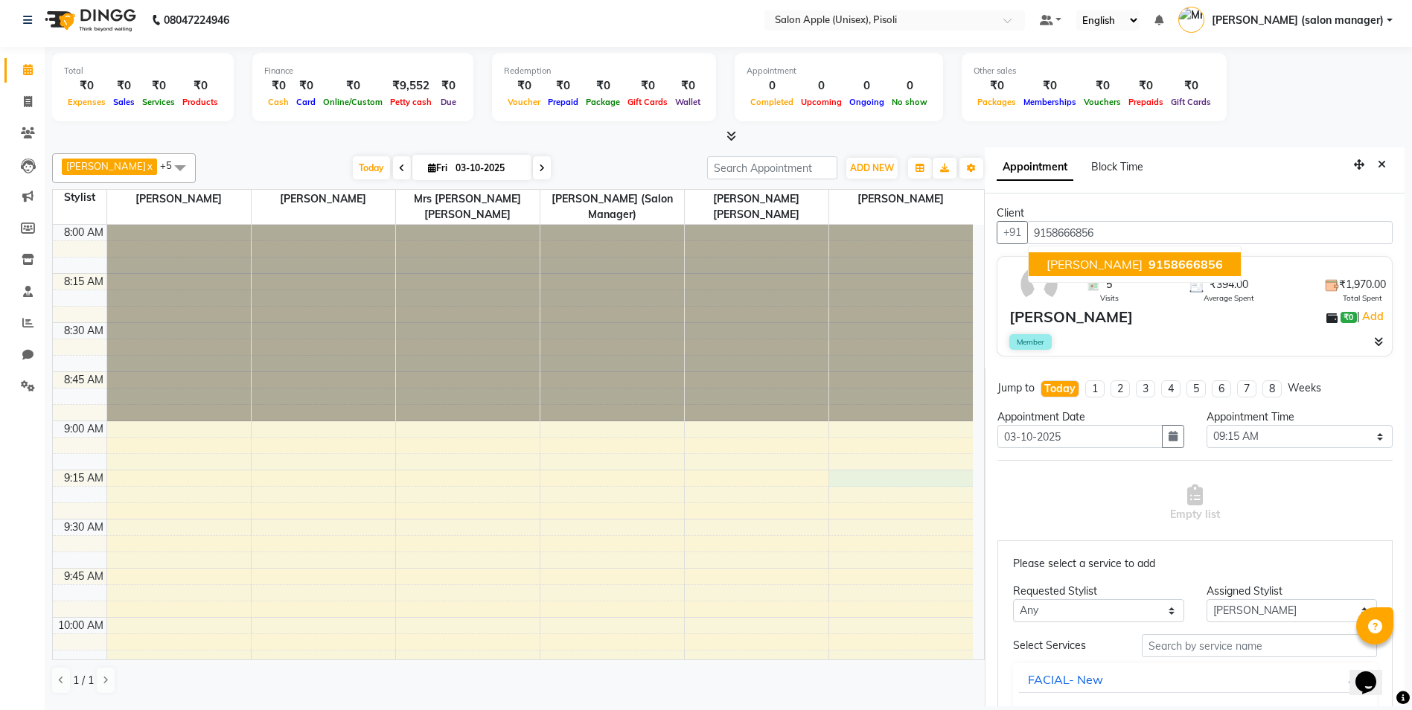
click at [1148, 267] on span "9158666856" at bounding box center [1185, 264] width 74 height 15
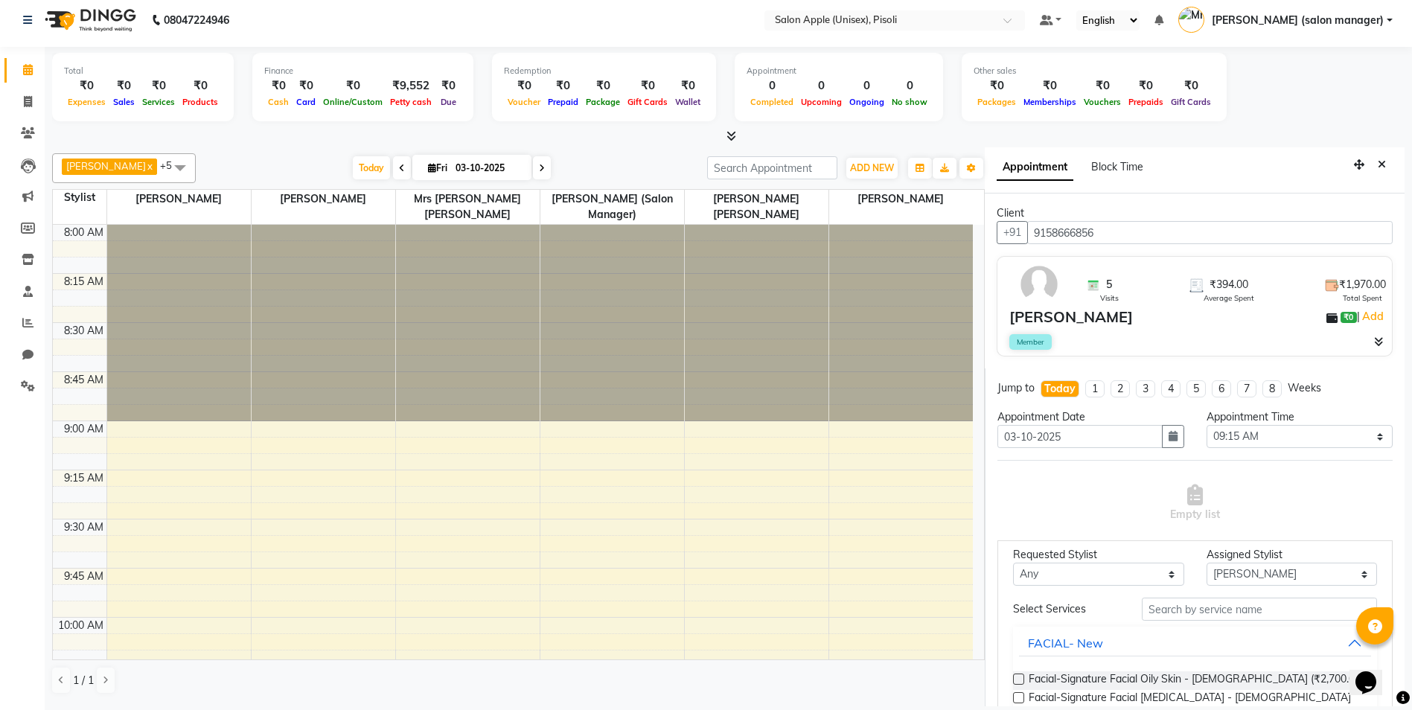
scroll to position [0, 0]
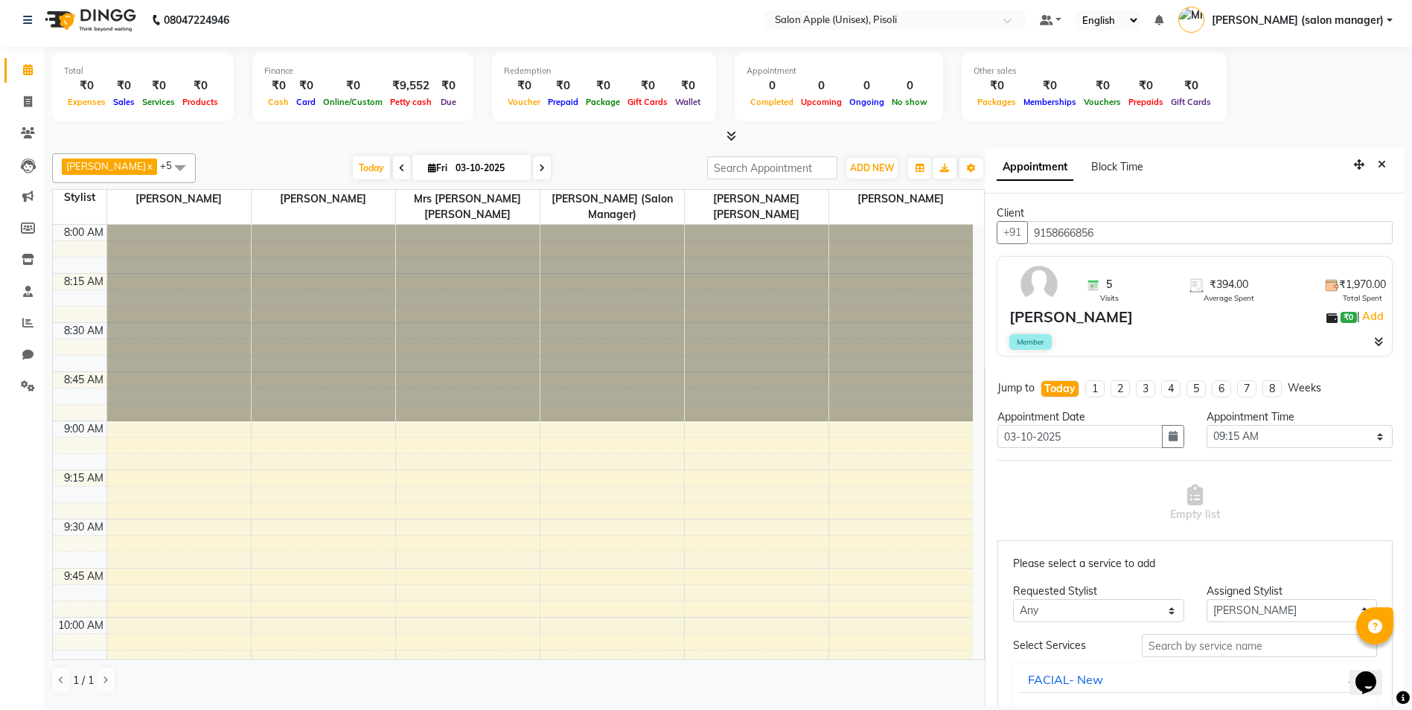
type input "9158666856"
click at [1232, 651] on input "text" at bounding box center [1259, 645] width 235 height 23
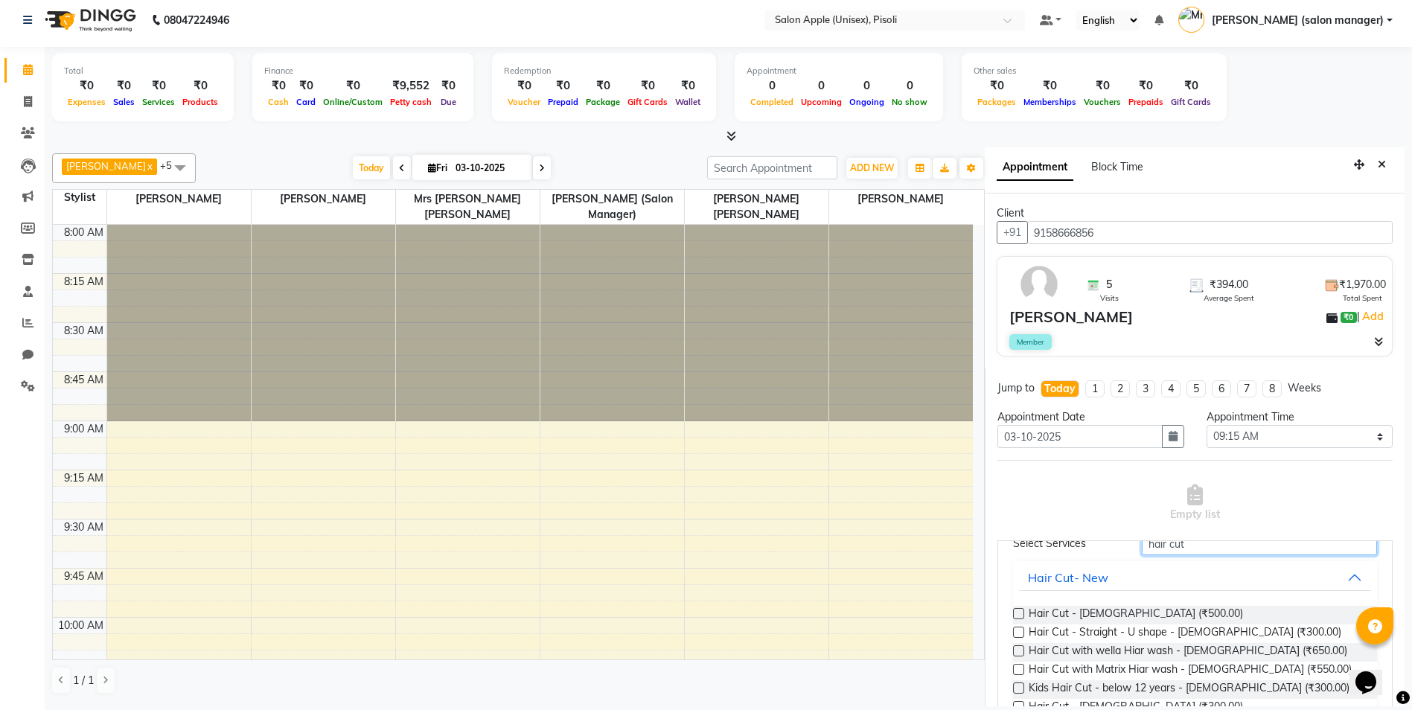
scroll to position [149, 0]
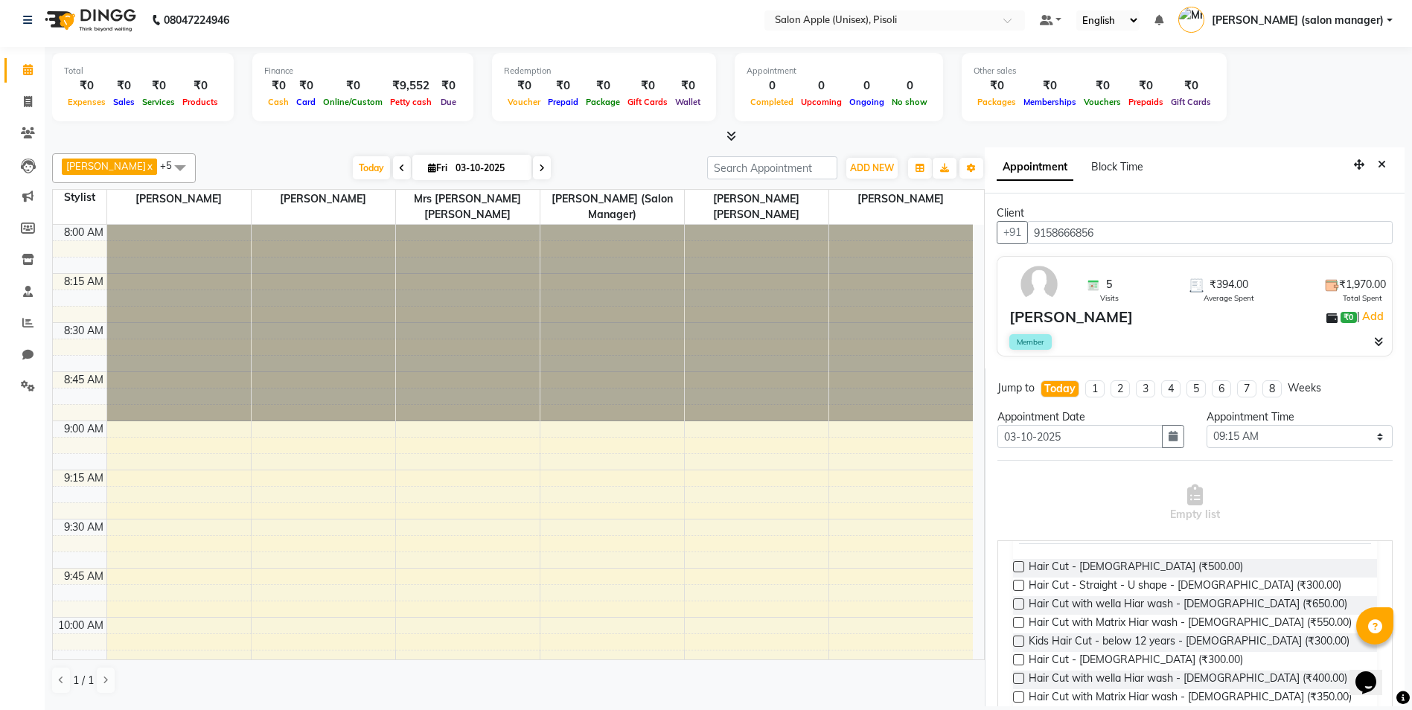
type input "hair cut"
click at [1017, 660] on label at bounding box center [1018, 659] width 11 height 11
click at [1017, 660] on input "checkbox" at bounding box center [1018, 661] width 10 height 10
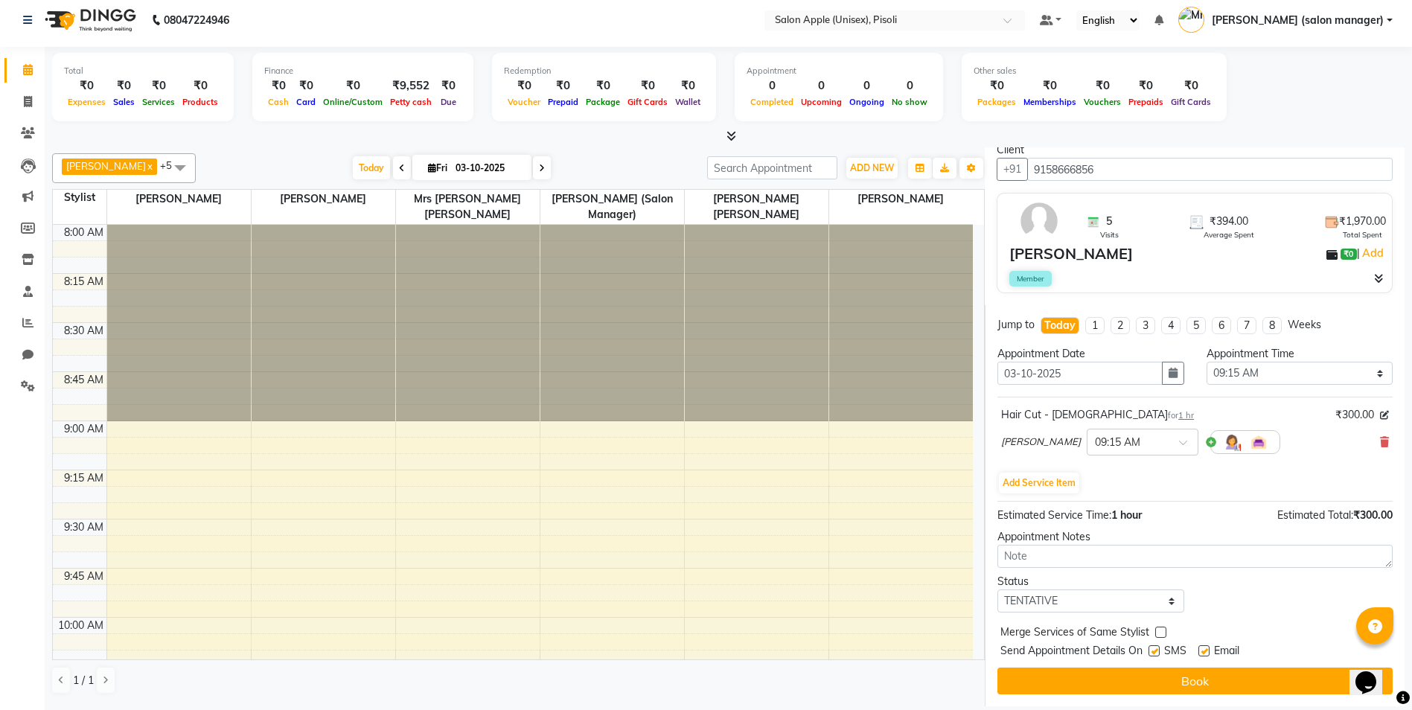
scroll to position [0, 0]
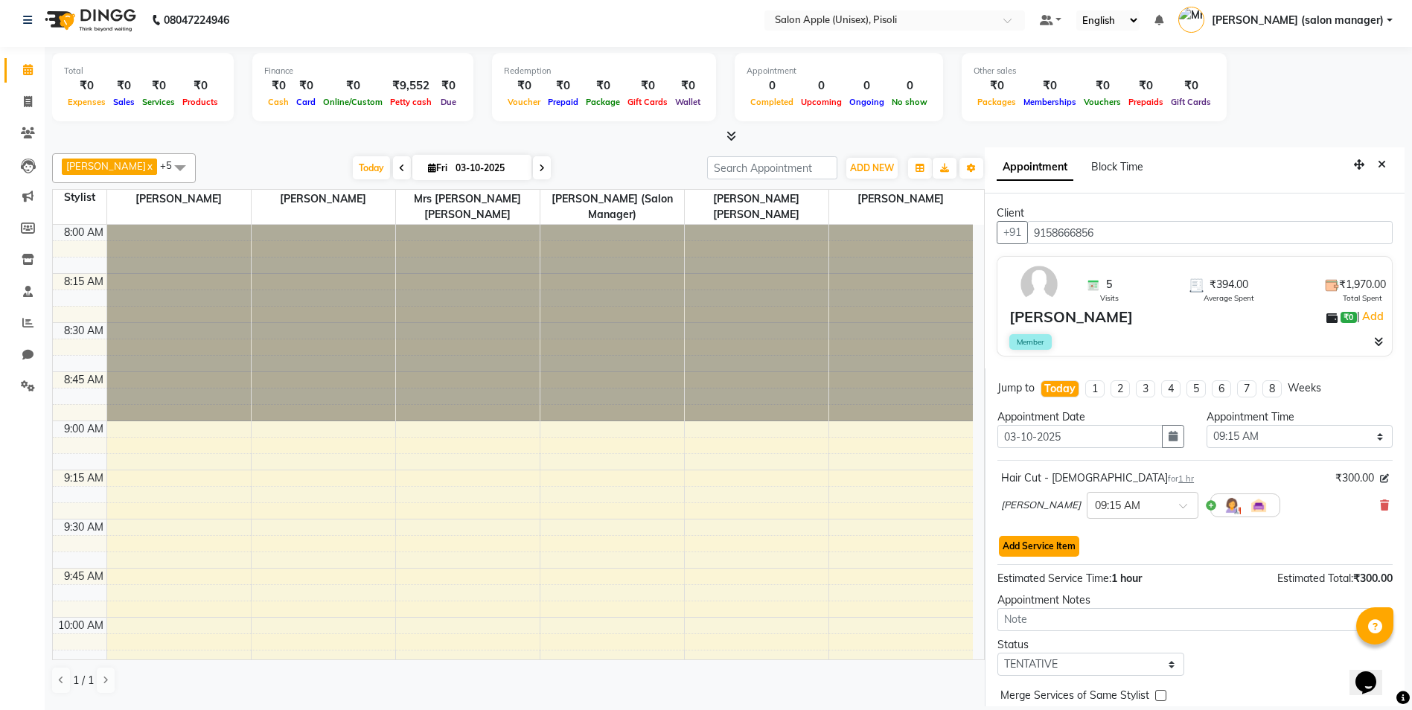
click at [1054, 549] on button "Add Service Item" at bounding box center [1039, 546] width 80 height 21
select select "70544"
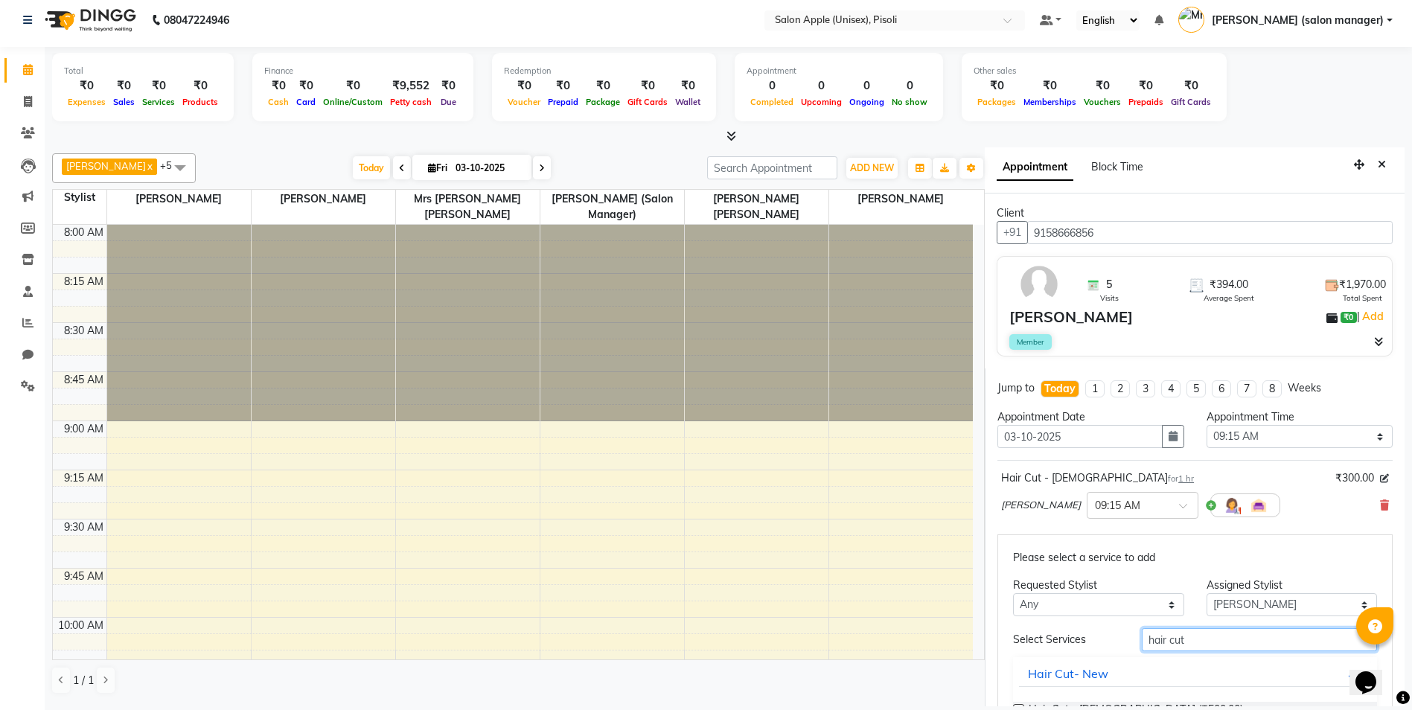
click at [1186, 640] on input "hair cut" at bounding box center [1259, 639] width 235 height 23
type input "h"
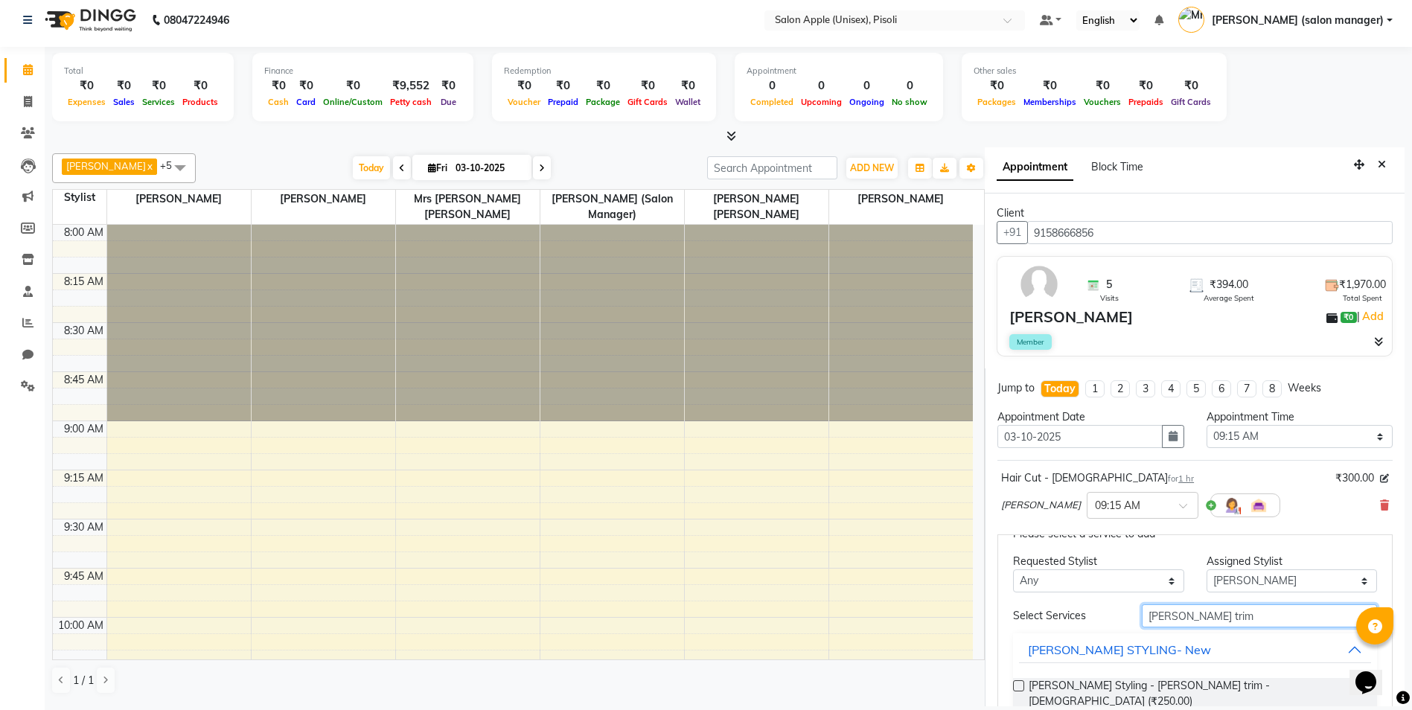
scroll to position [46, 0]
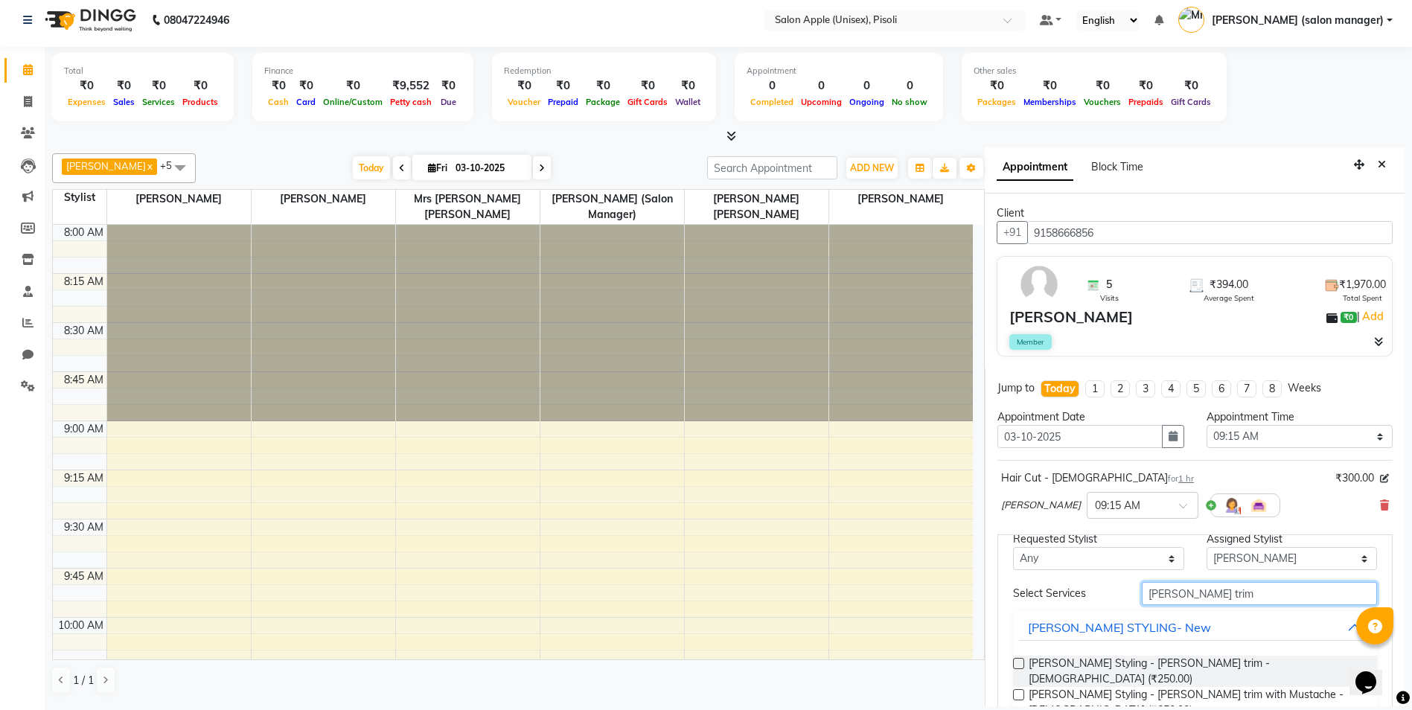
type input "[PERSON_NAME] trim"
click at [1023, 665] on label at bounding box center [1018, 663] width 11 height 11
click at [1023, 665] on input "checkbox" at bounding box center [1018, 665] width 10 height 10
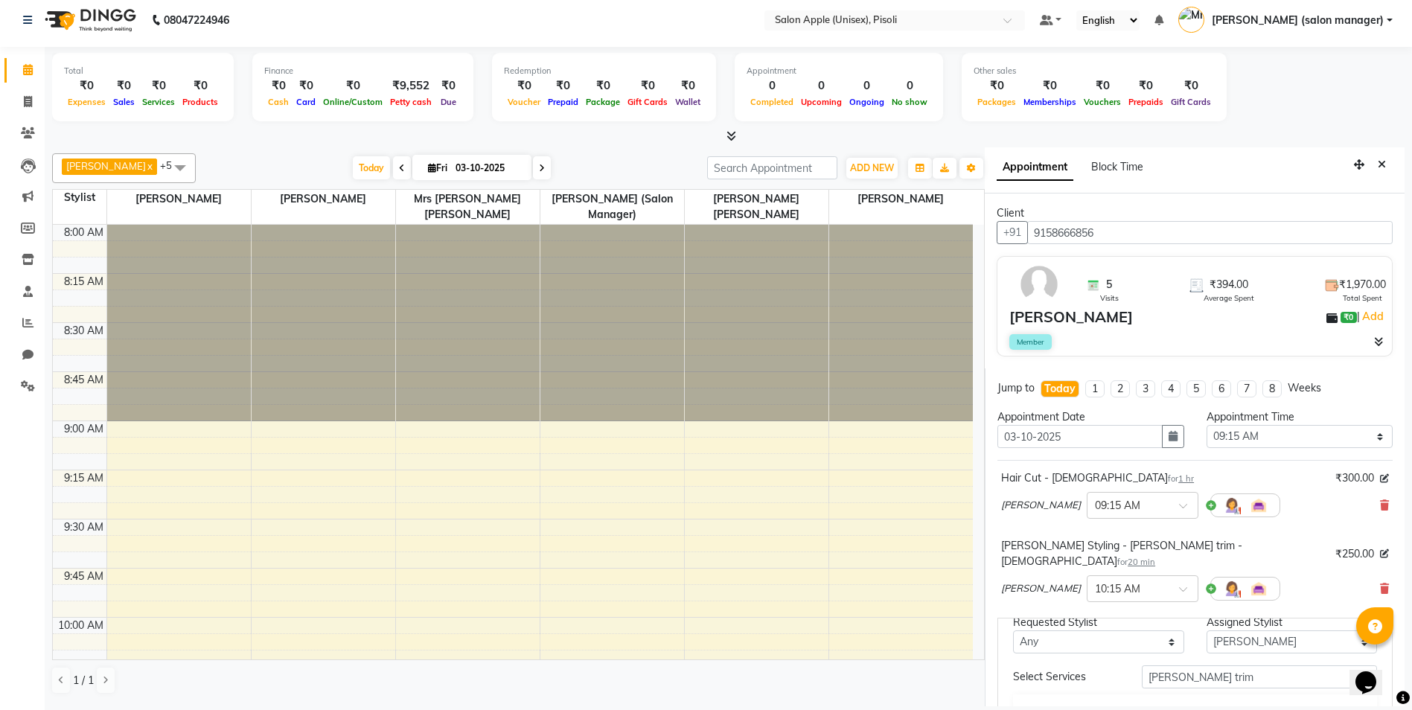
checkbox input "false"
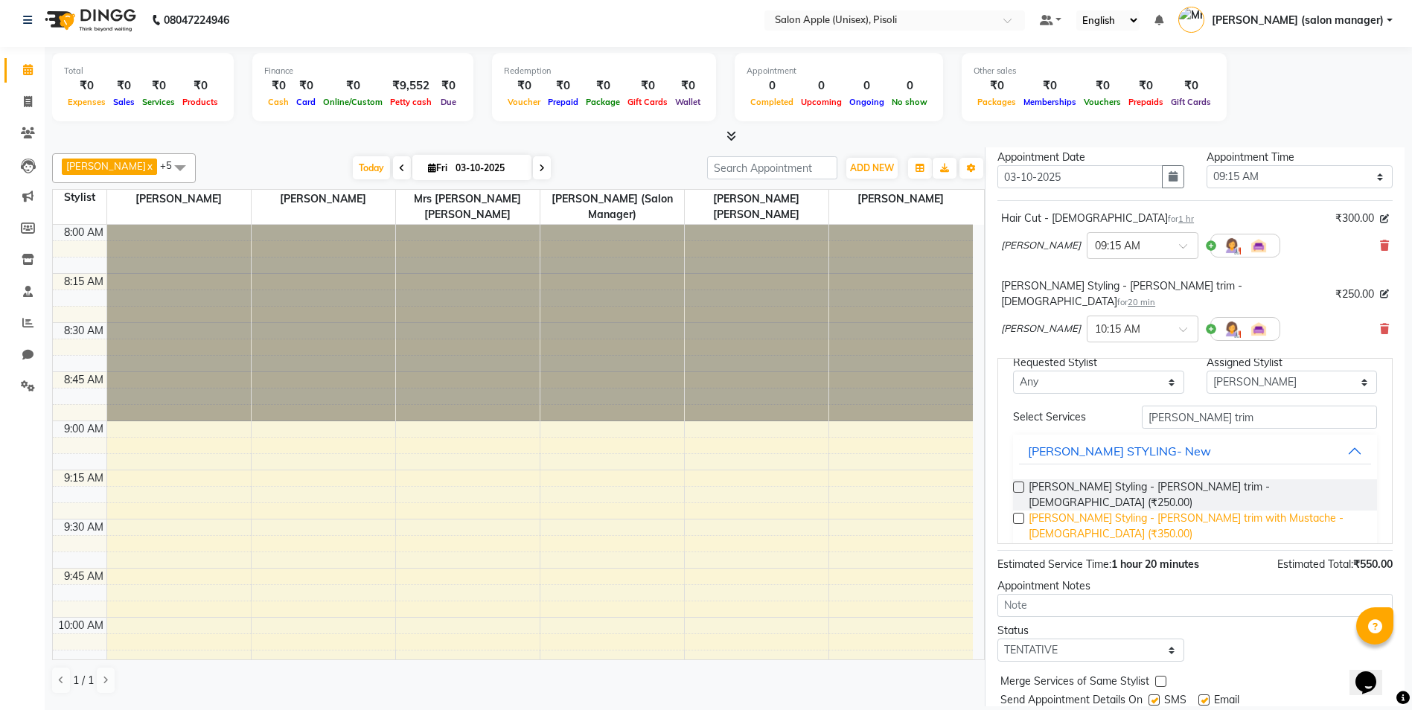
scroll to position [293, 0]
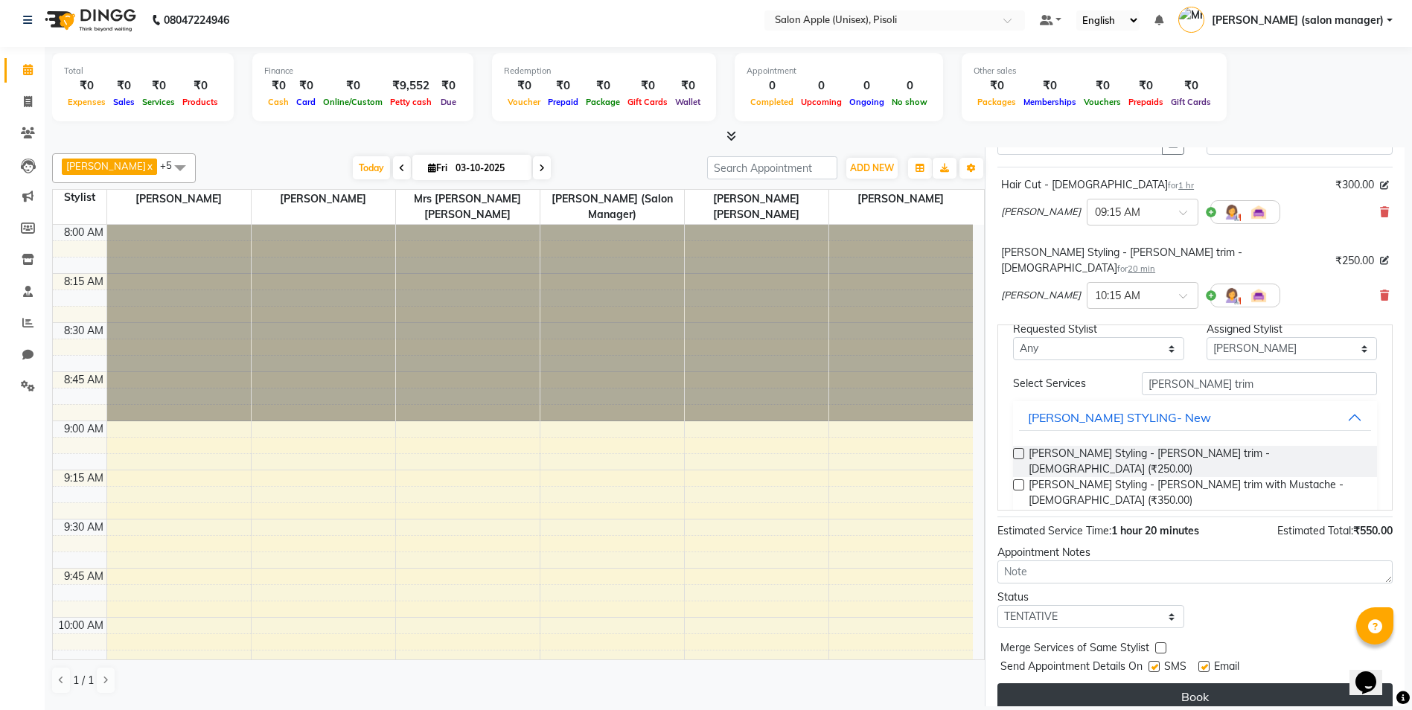
click at [1198, 683] on button "Book" at bounding box center [1194, 696] width 395 height 27
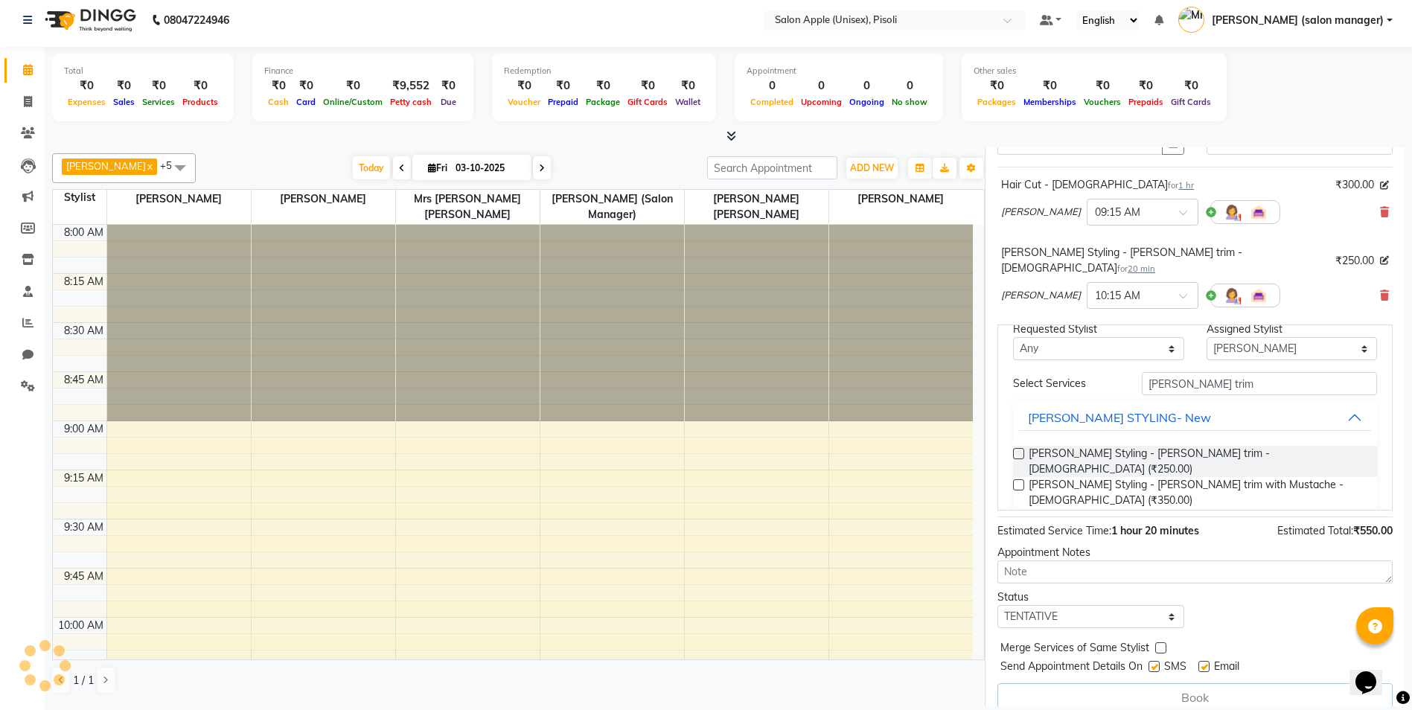
select select "70544"
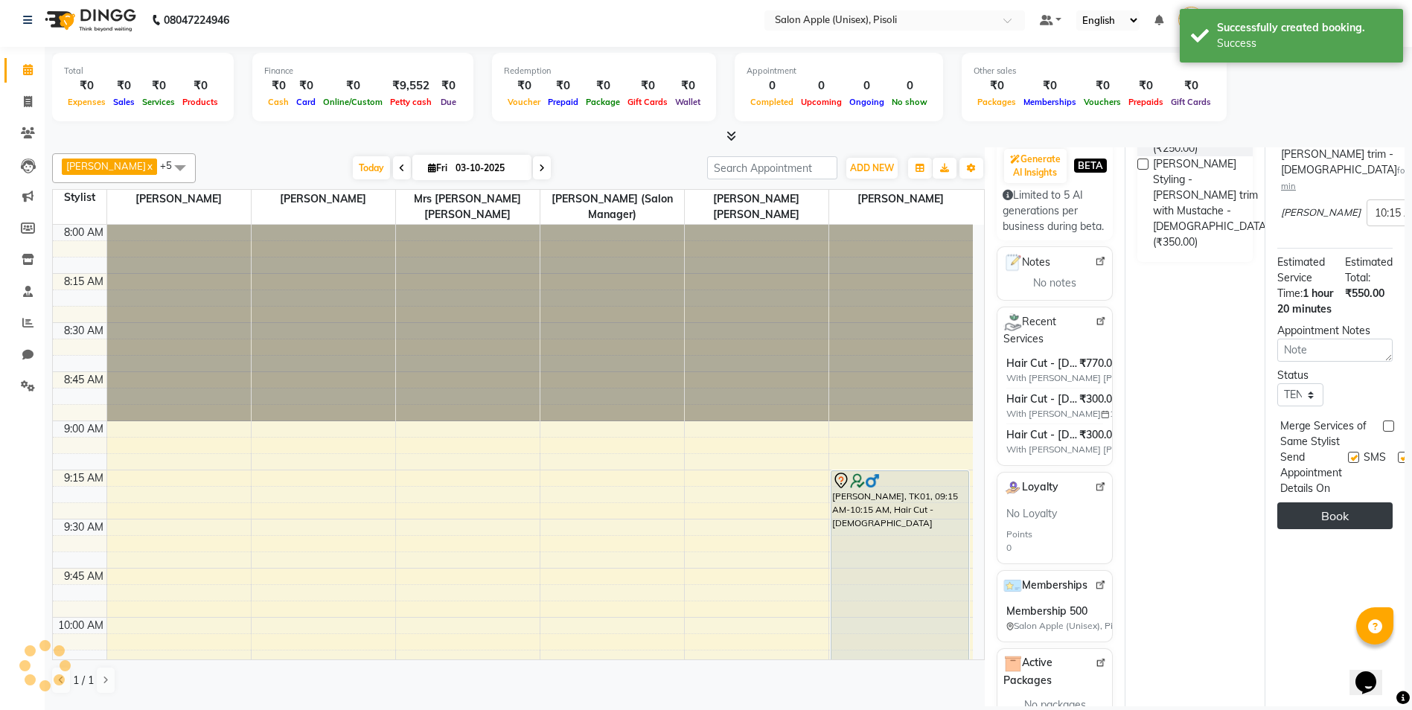
scroll to position [0, 0]
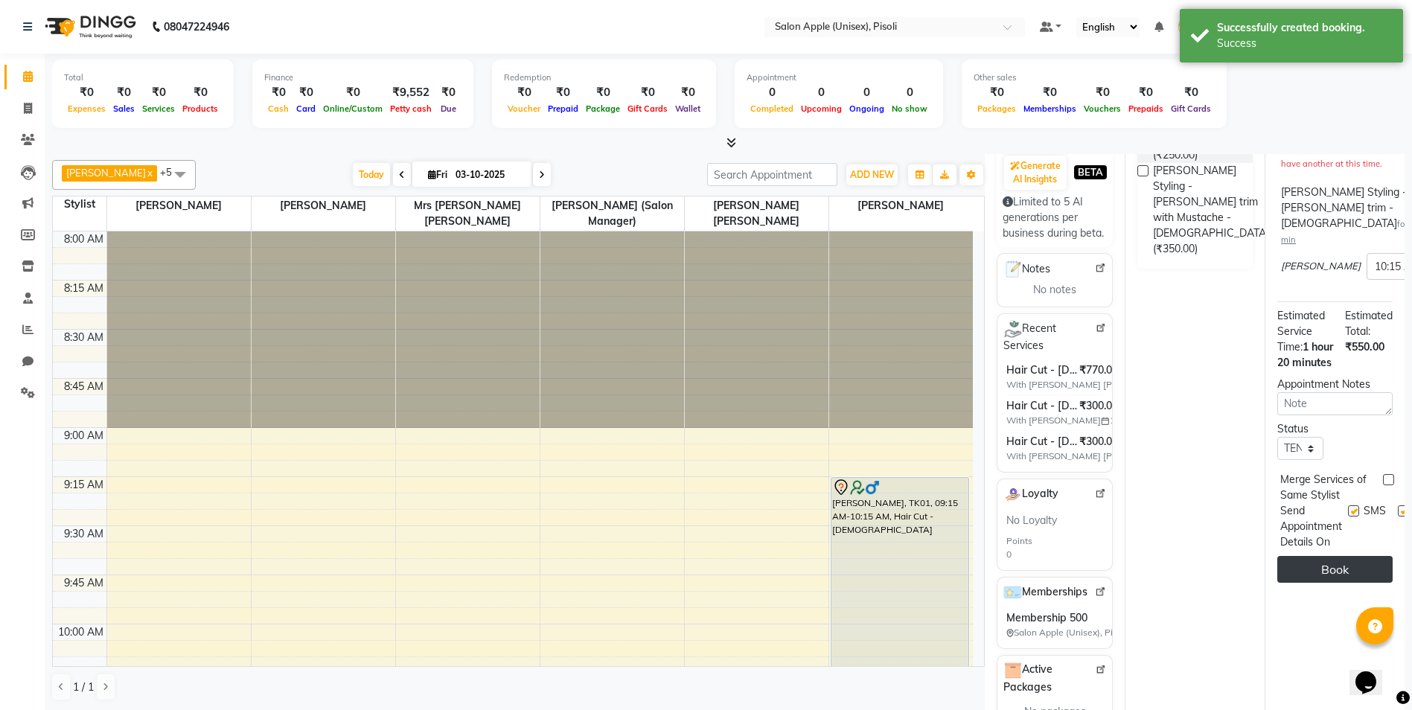
click at [1353, 583] on button "Book" at bounding box center [1334, 569] width 115 height 27
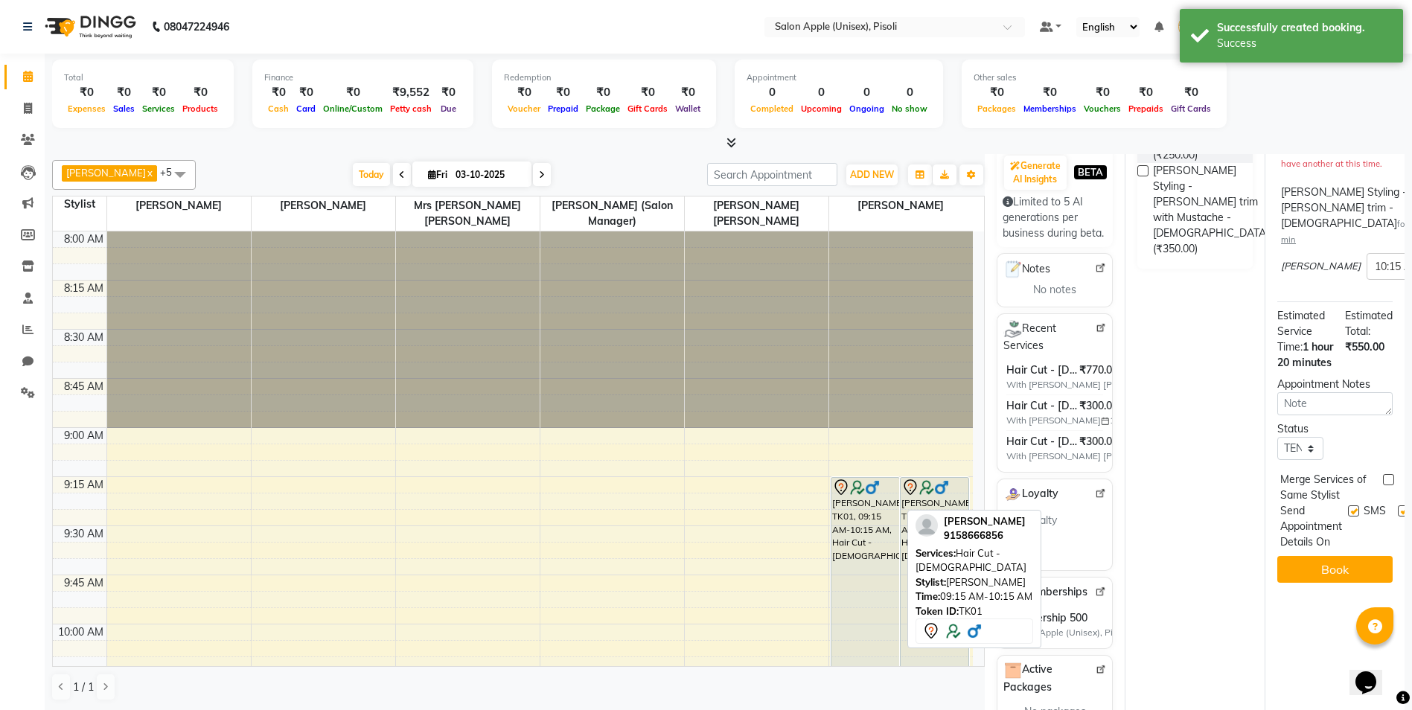
click at [844, 516] on div "[PERSON_NAME], TK01, 09:15 AM-10:15 AM, Hair Cut - [DEMOGRAPHIC_DATA]" at bounding box center [865, 575] width 68 height 194
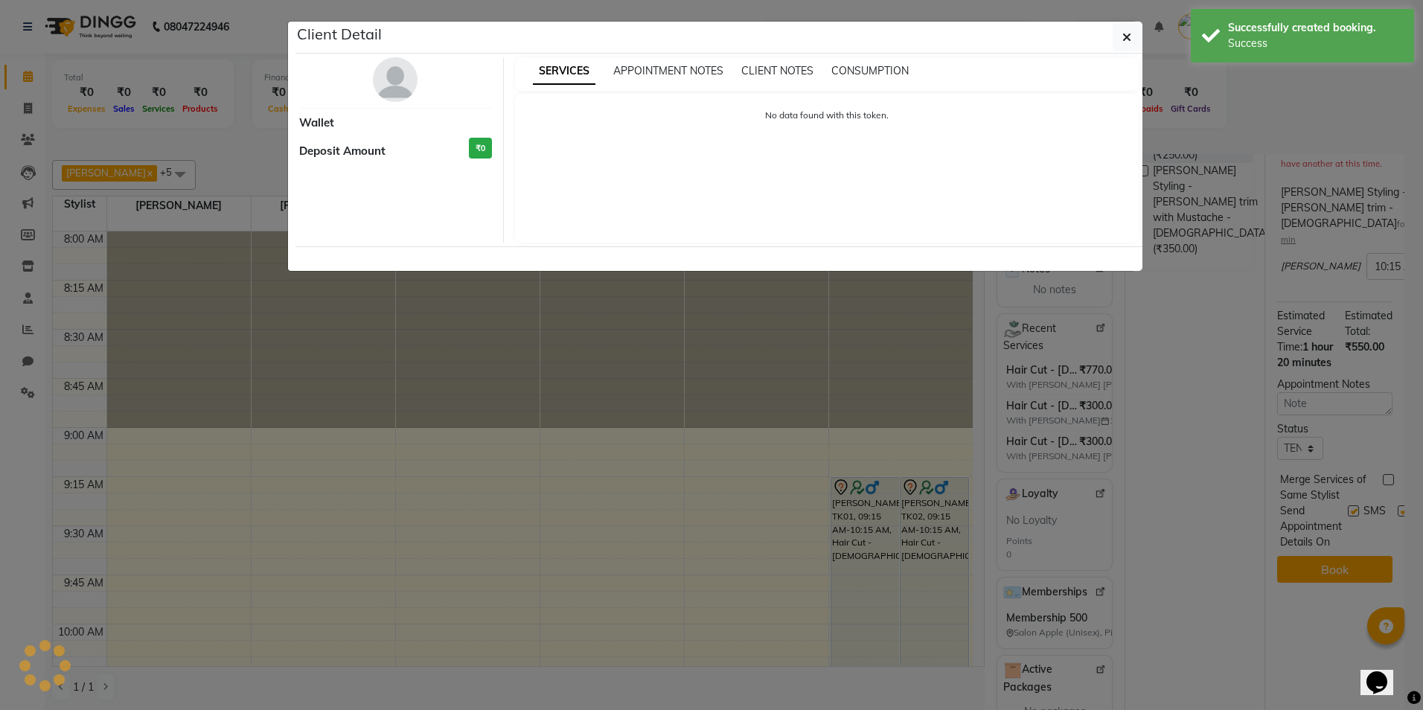
select select "7"
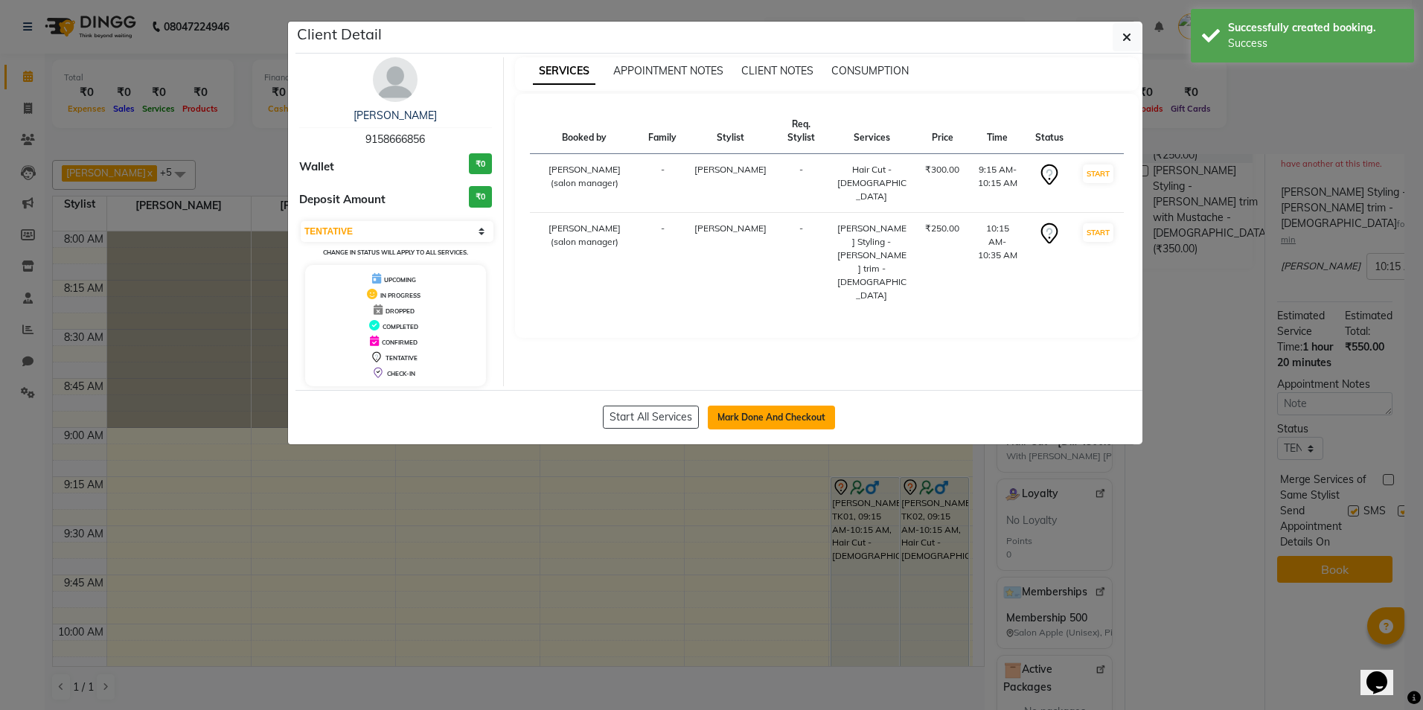
click at [765, 424] on button "Mark Done And Checkout" at bounding box center [771, 418] width 127 height 24
select select "service"
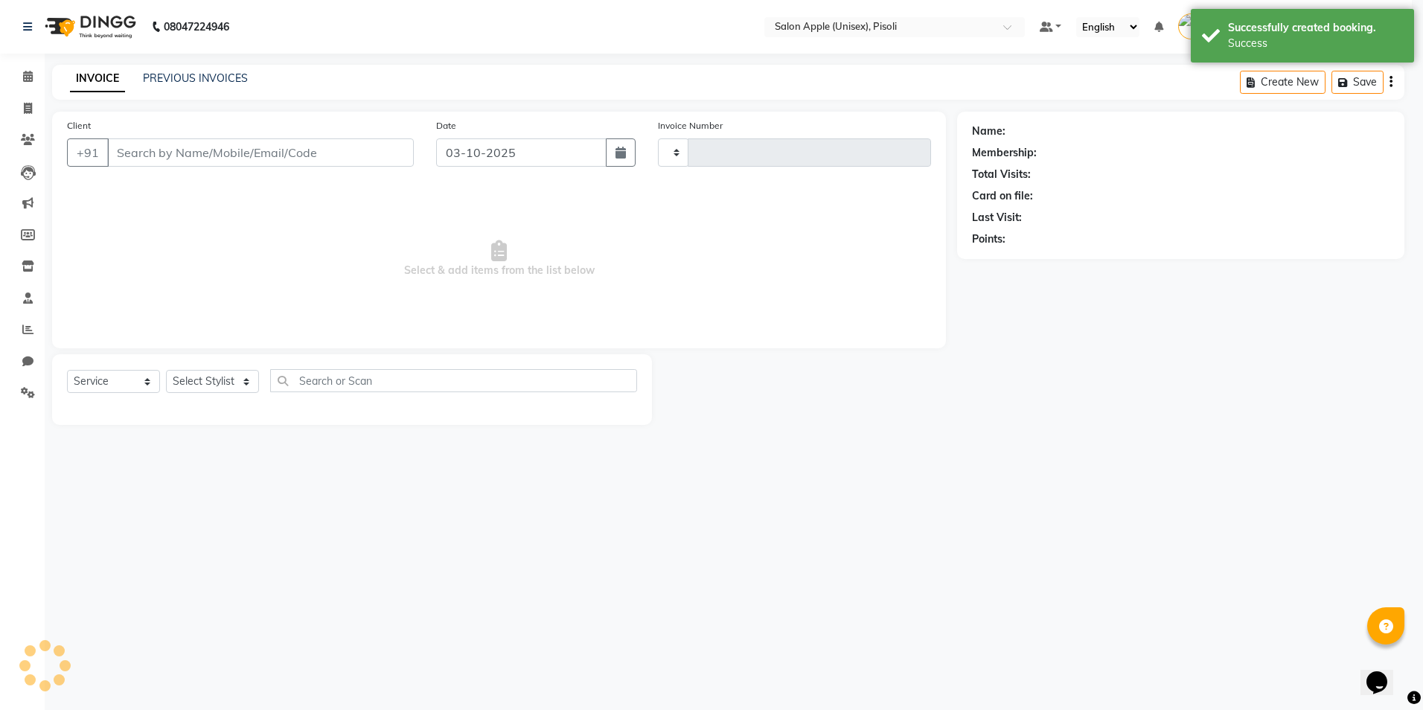
type input "1005"
select select "5282"
type input "9158666856"
select select "70544"
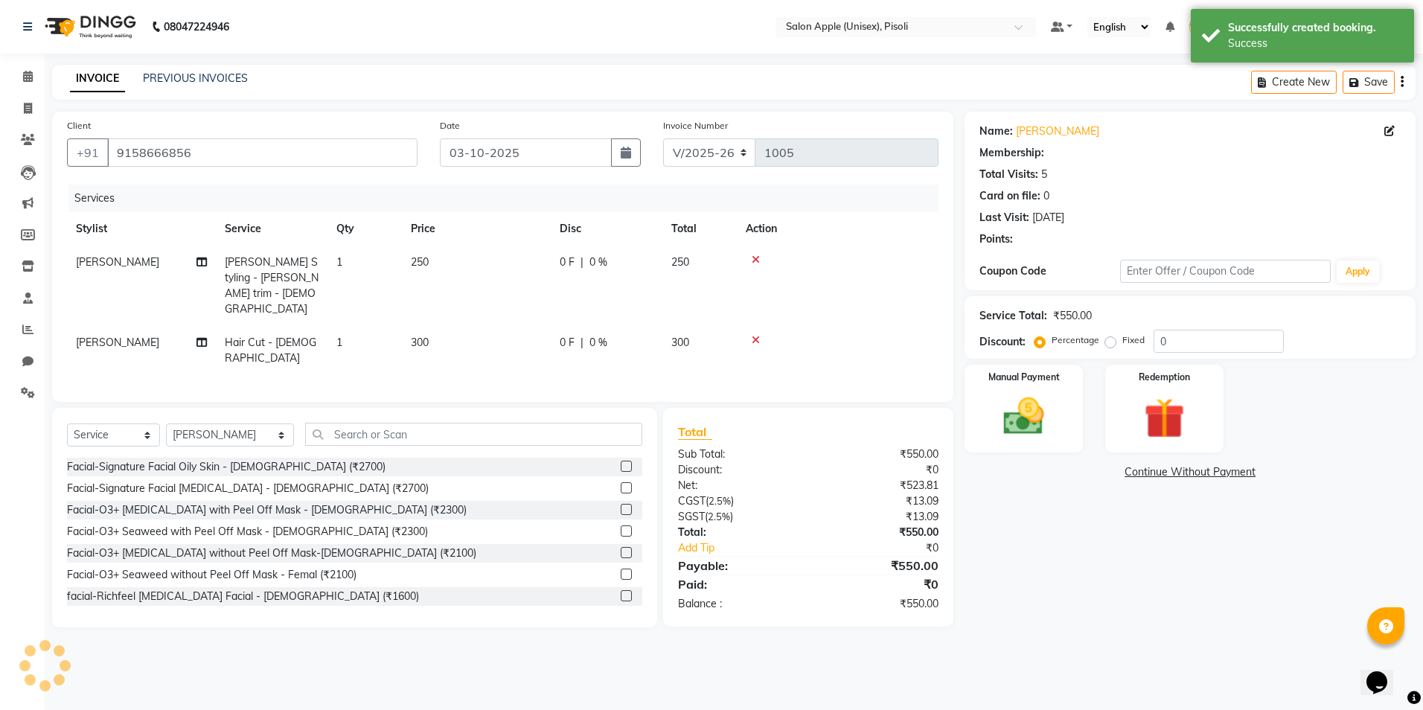
select select "1: Object"
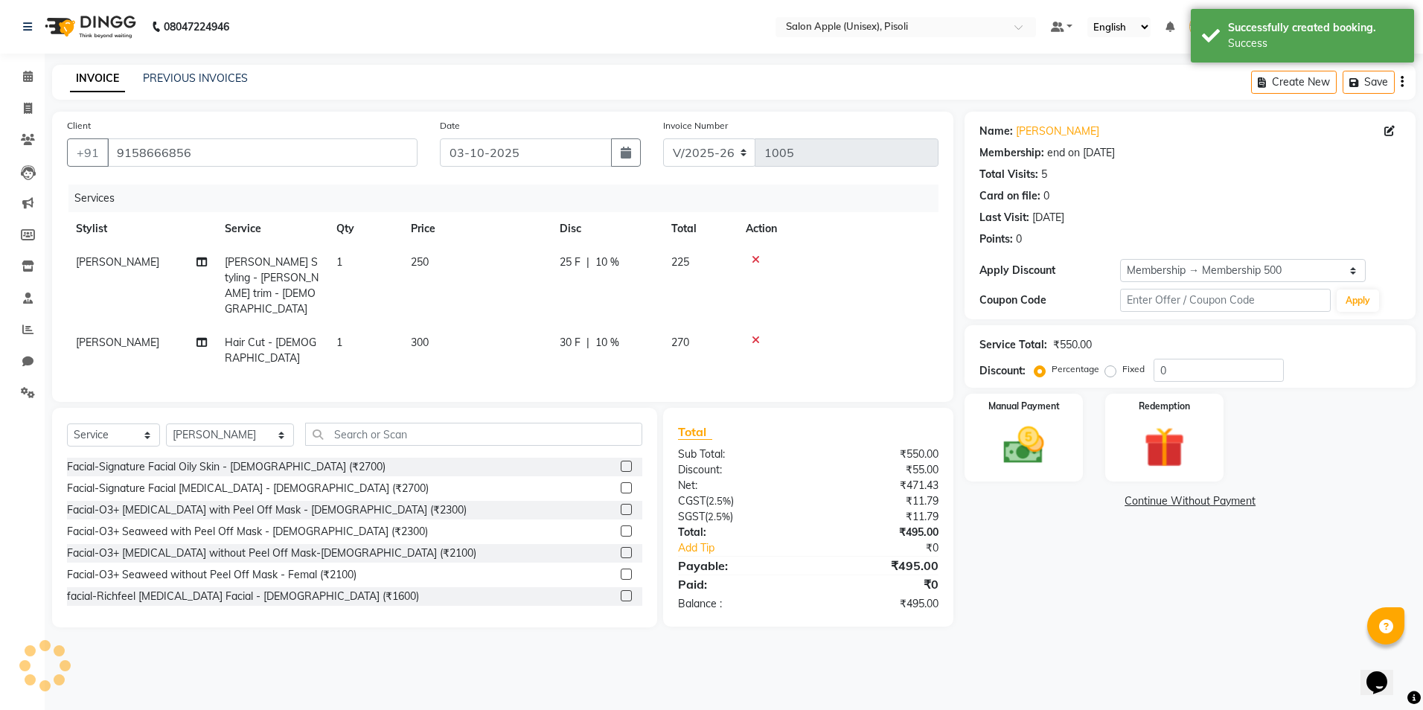
type input "10"
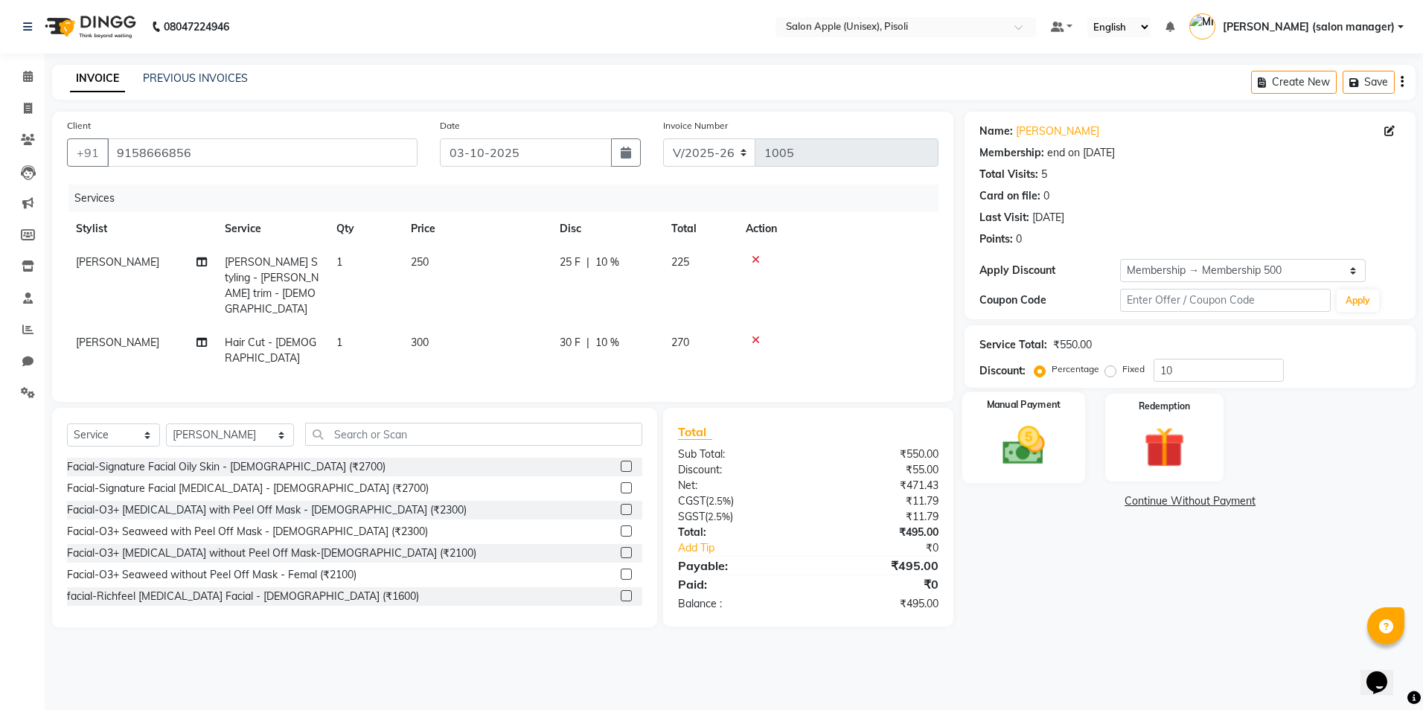
click at [1005, 409] on label "Manual Payment" at bounding box center [1024, 405] width 74 height 14
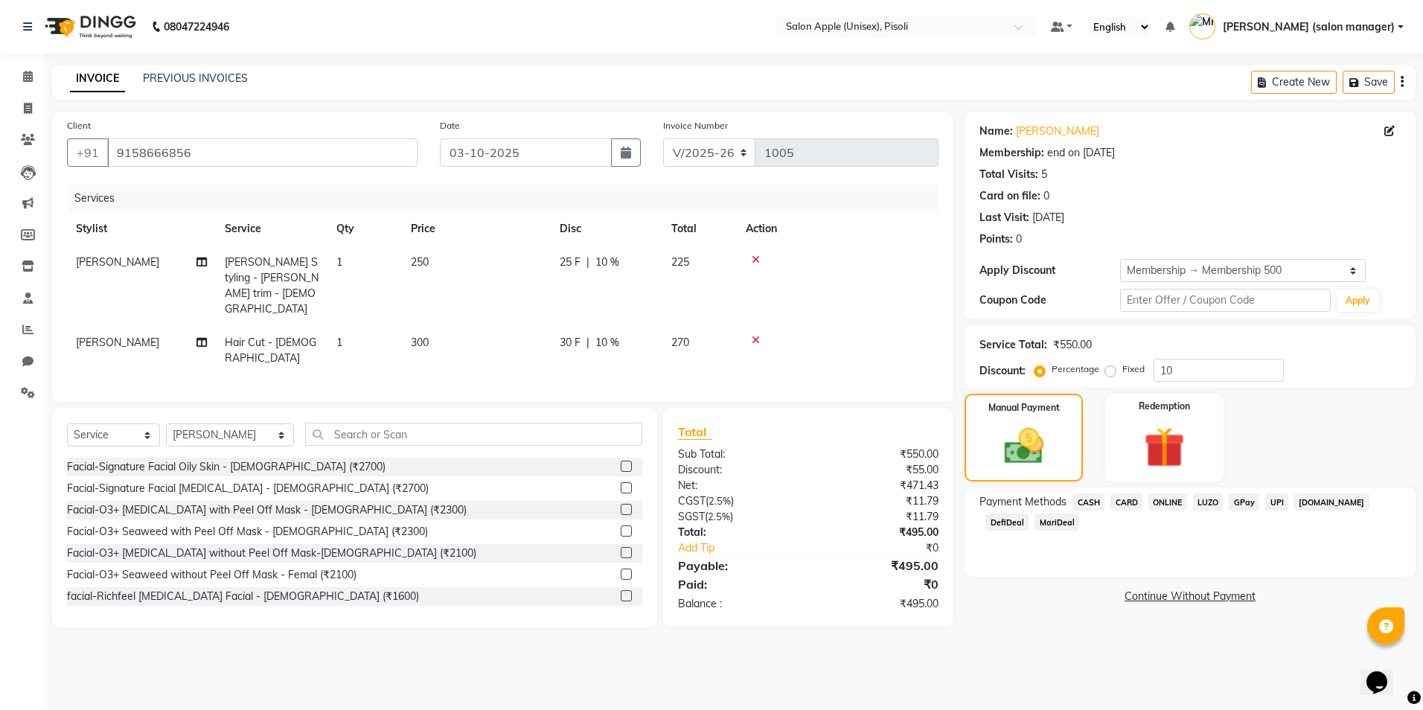
click at [1100, 503] on span "CASH" at bounding box center [1089, 501] width 32 height 17
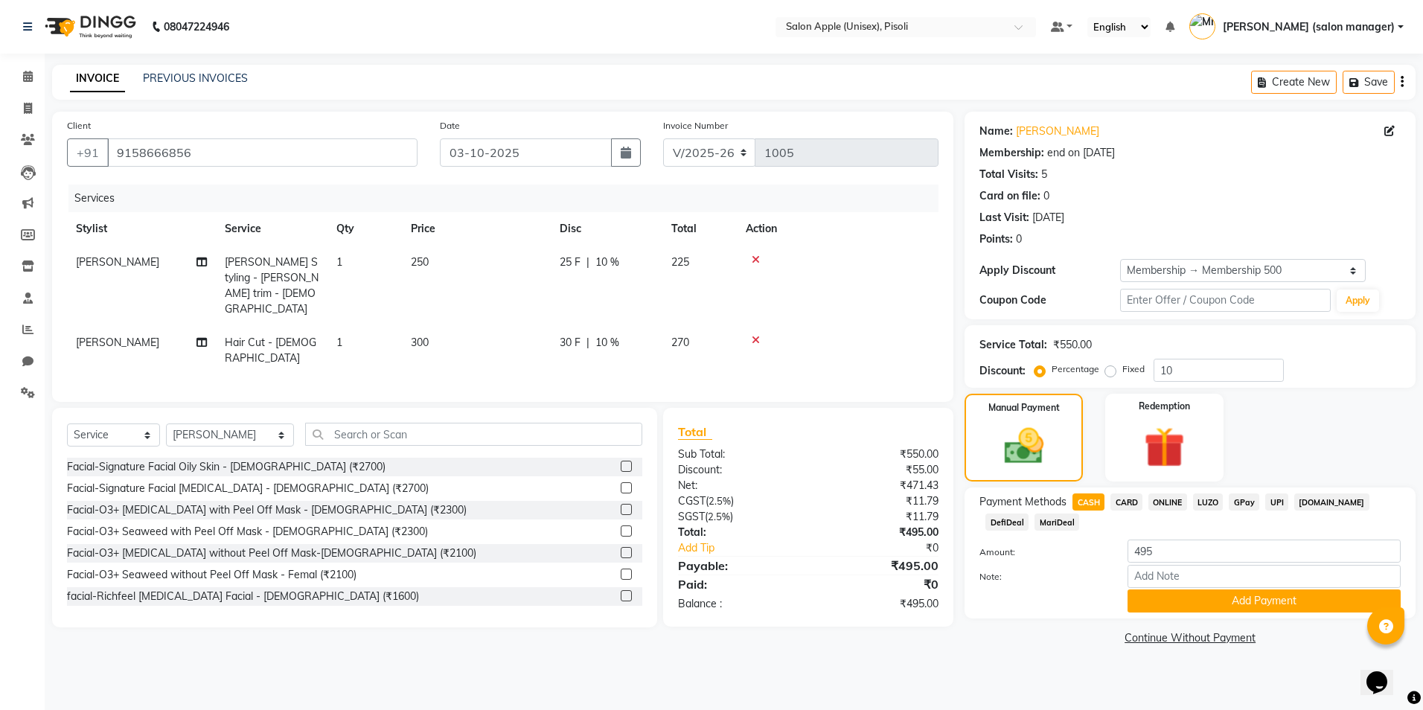
click at [1099, 502] on span "CASH" at bounding box center [1089, 501] width 32 height 17
click at [1195, 613] on div "Payment Methods CASH CARD ONLINE LUZO GPay UPI [DOMAIN_NAME] DefiDeal MariDeal …" at bounding box center [1190, 553] width 451 height 131
click at [1201, 604] on button "Add Payment" at bounding box center [1264, 601] width 273 height 23
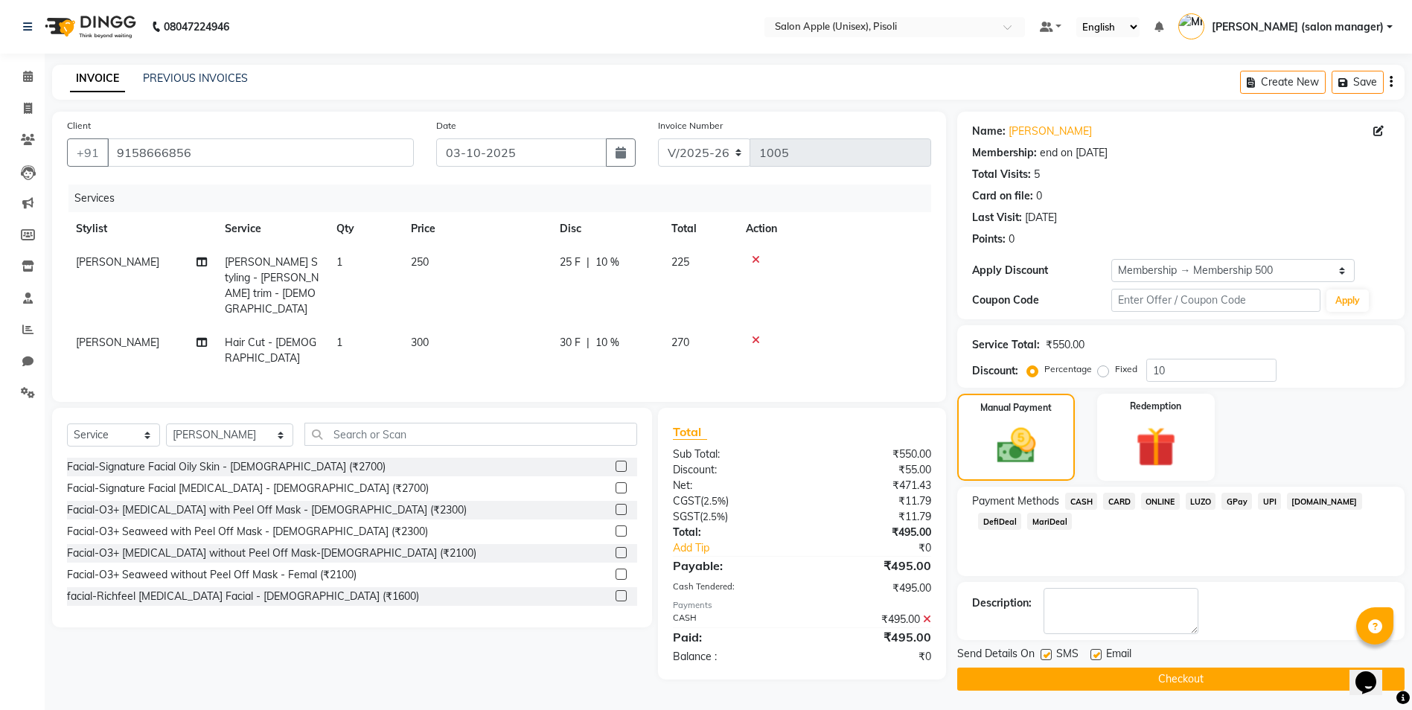
click at [1157, 680] on button "Checkout" at bounding box center [1180, 679] width 447 height 23
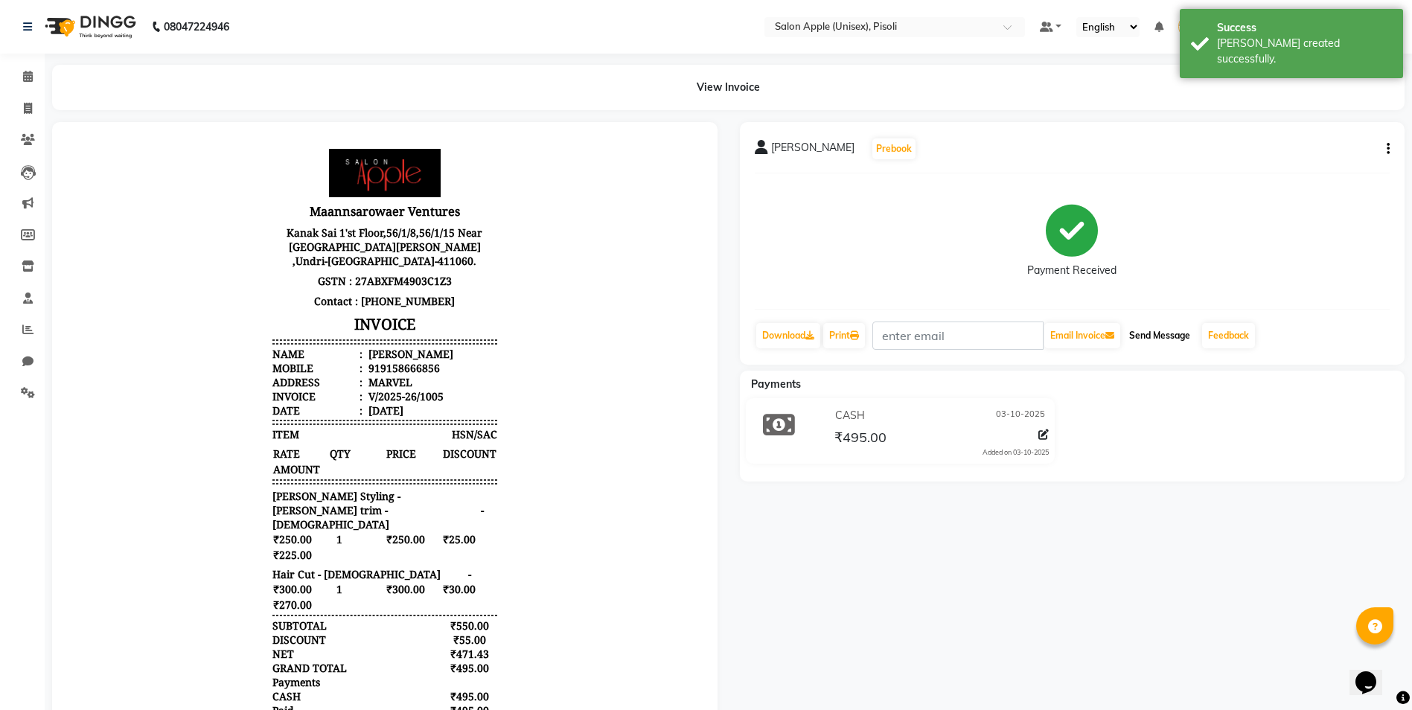
click at [1148, 332] on button "Send Message" at bounding box center [1159, 335] width 73 height 25
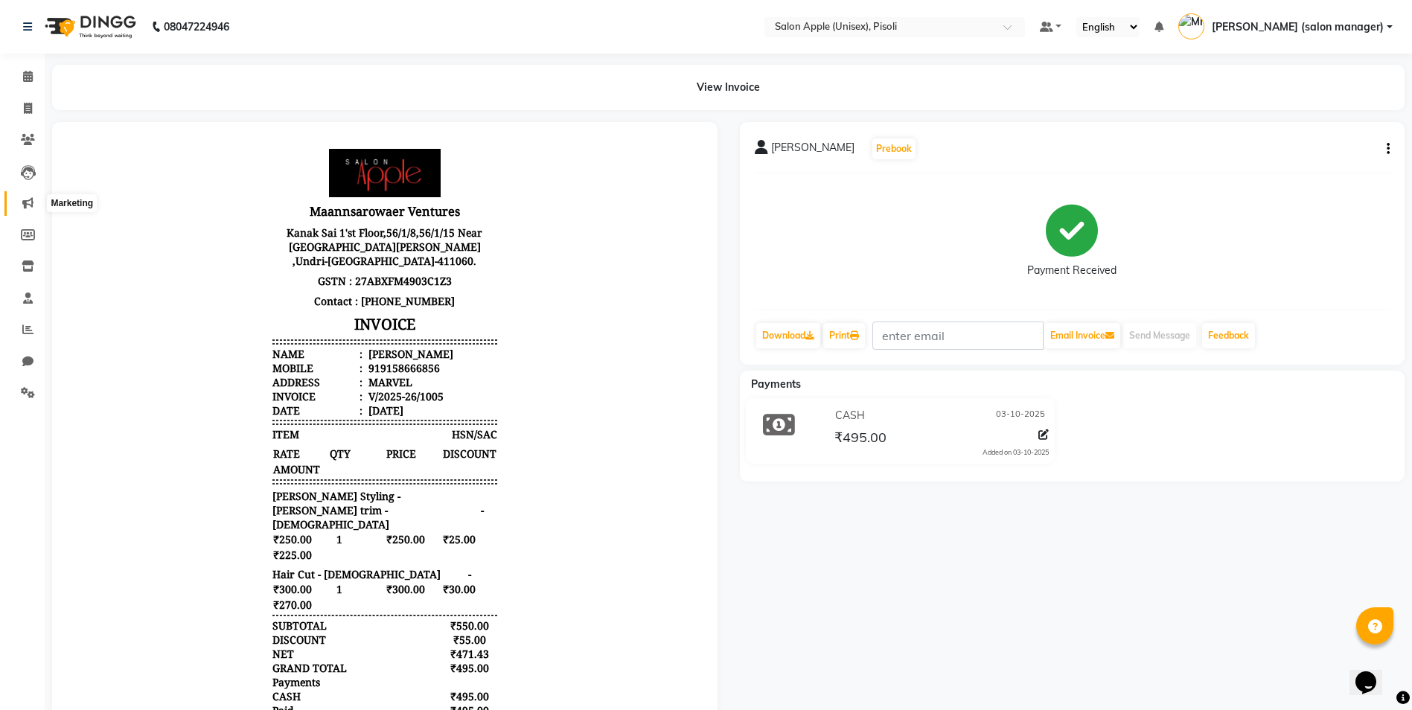
click at [31, 205] on icon at bounding box center [27, 202] width 11 height 11
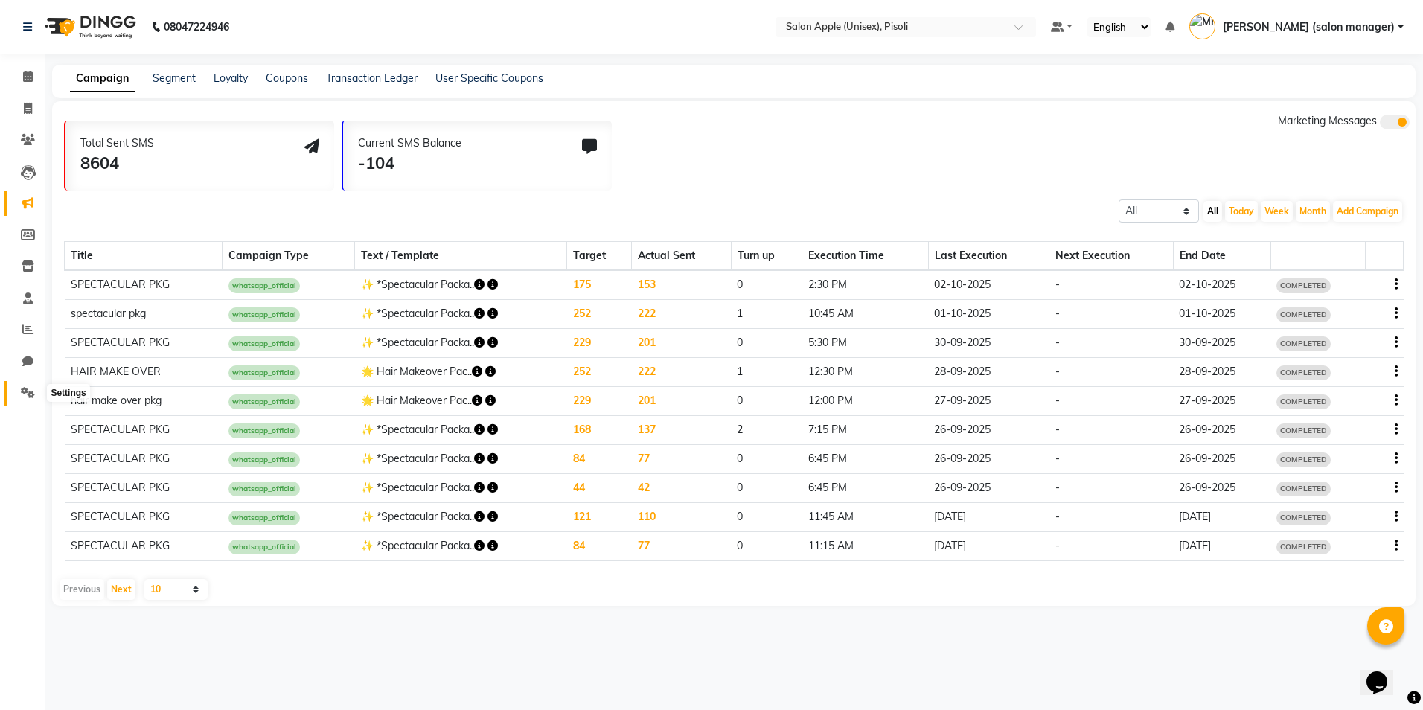
click at [24, 389] on icon at bounding box center [28, 392] width 14 height 11
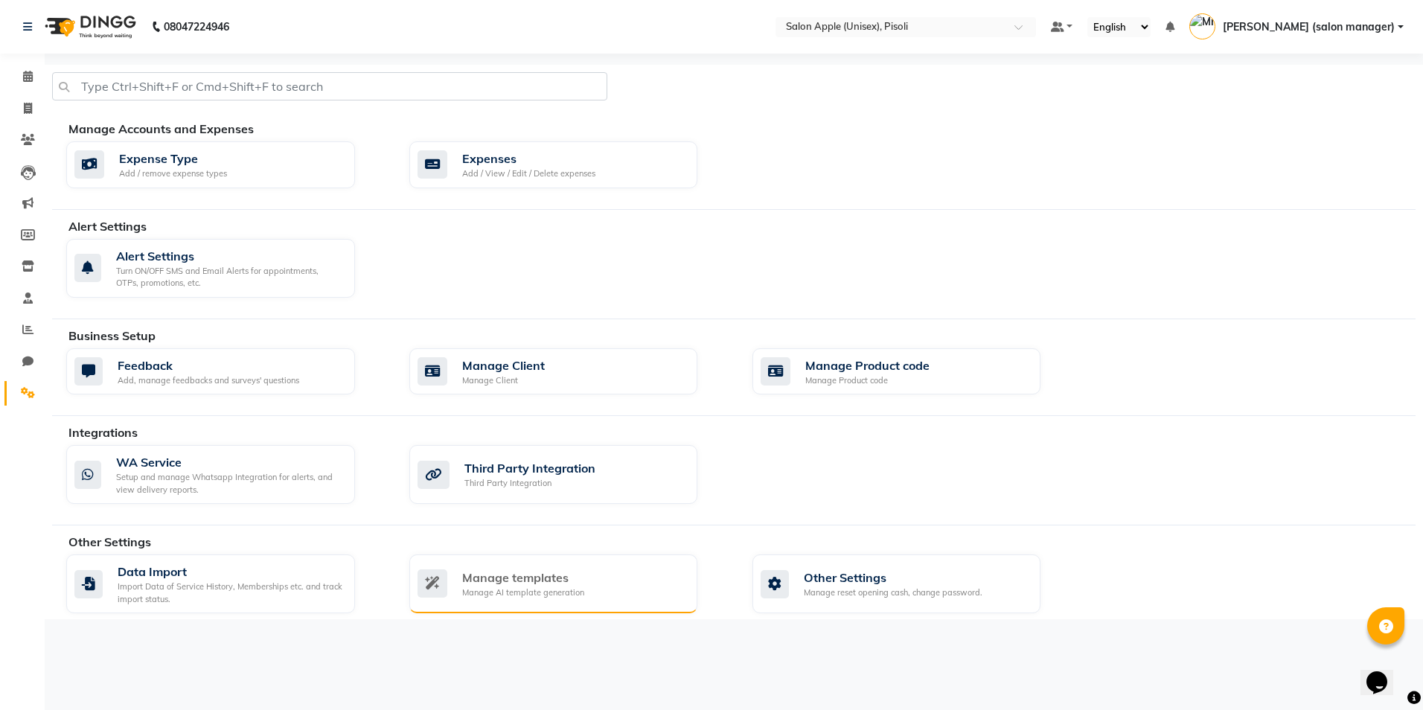
click at [523, 584] on div "Manage templates" at bounding box center [523, 578] width 122 height 18
select select "APPROVED"
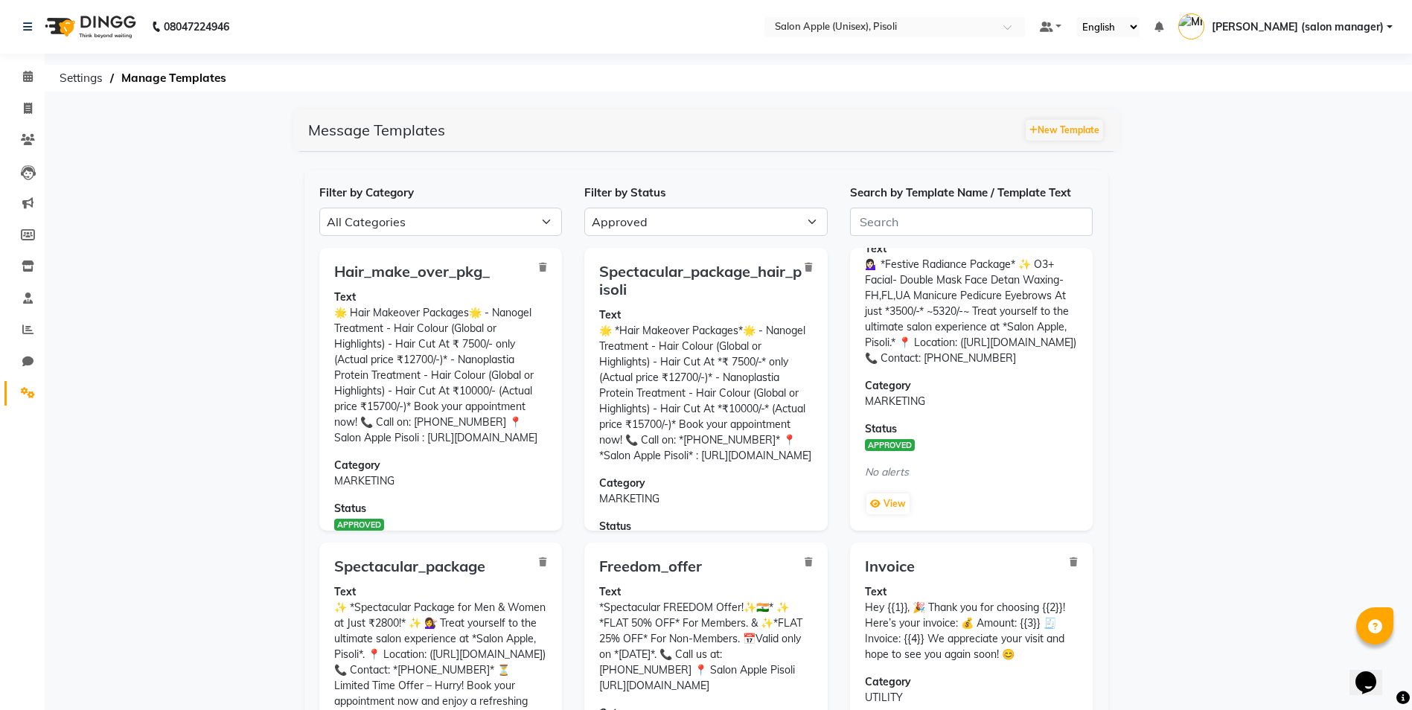
scroll to position [129, 0]
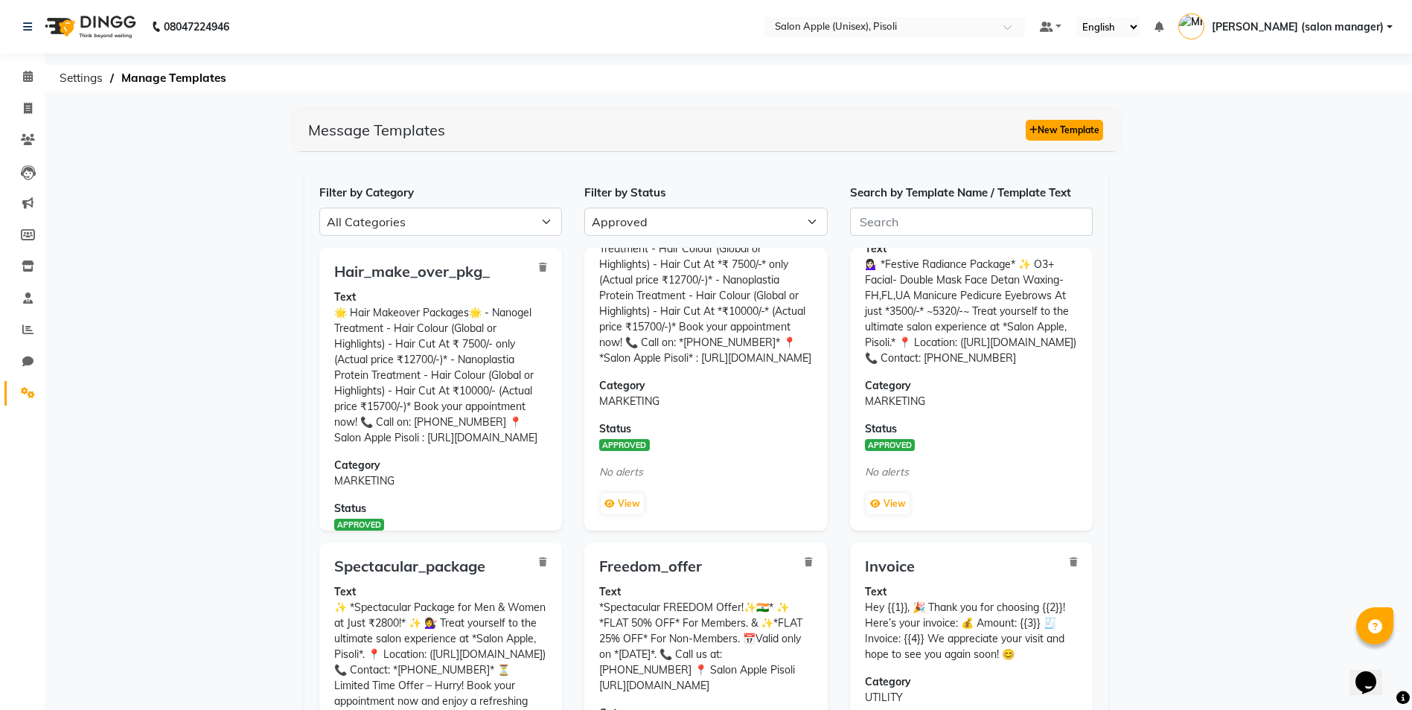
click at [1056, 132] on button "New Template" at bounding box center [1064, 130] width 77 height 21
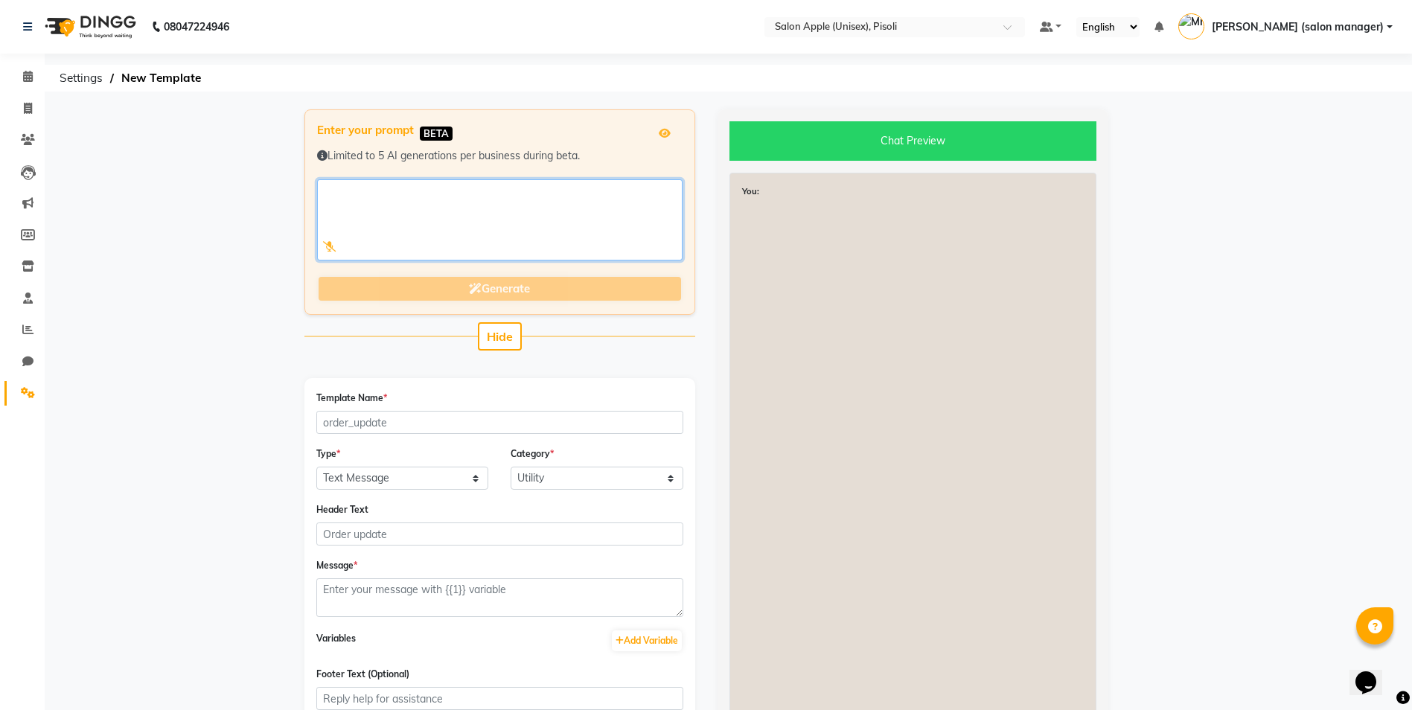
click at [417, 220] on textarea at bounding box center [499, 219] width 365 height 81
paste textarea "customer visited [DATE] to [DATE]"
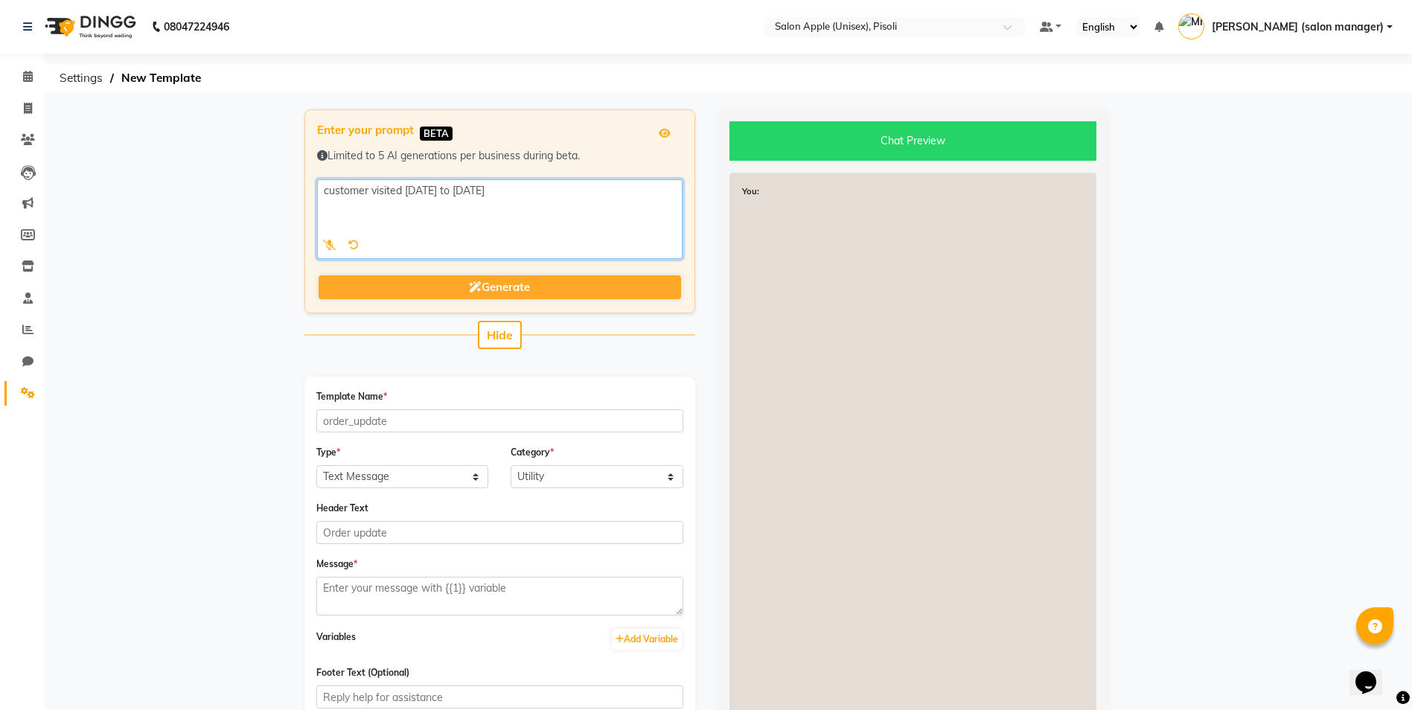
click at [572, 196] on textarea at bounding box center [499, 219] width 365 height 80
type textarea "c"
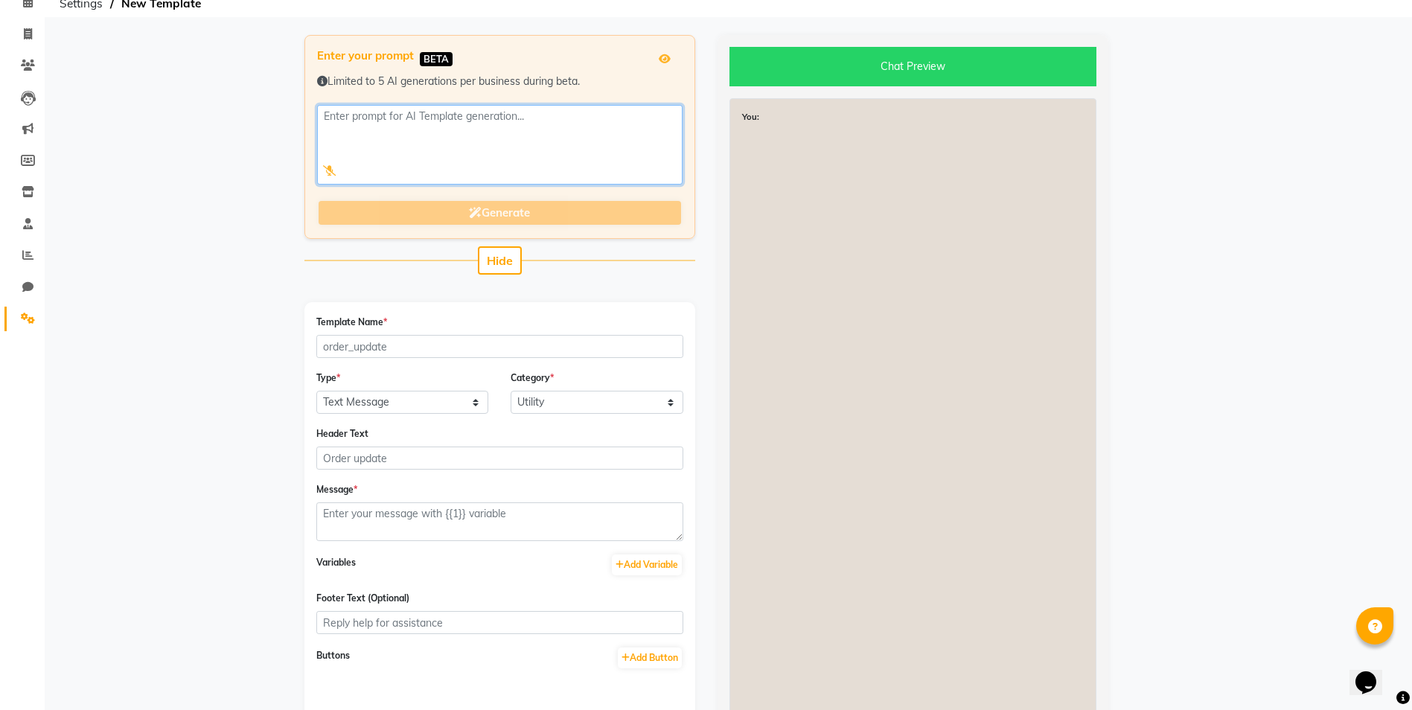
scroll to position [191, 0]
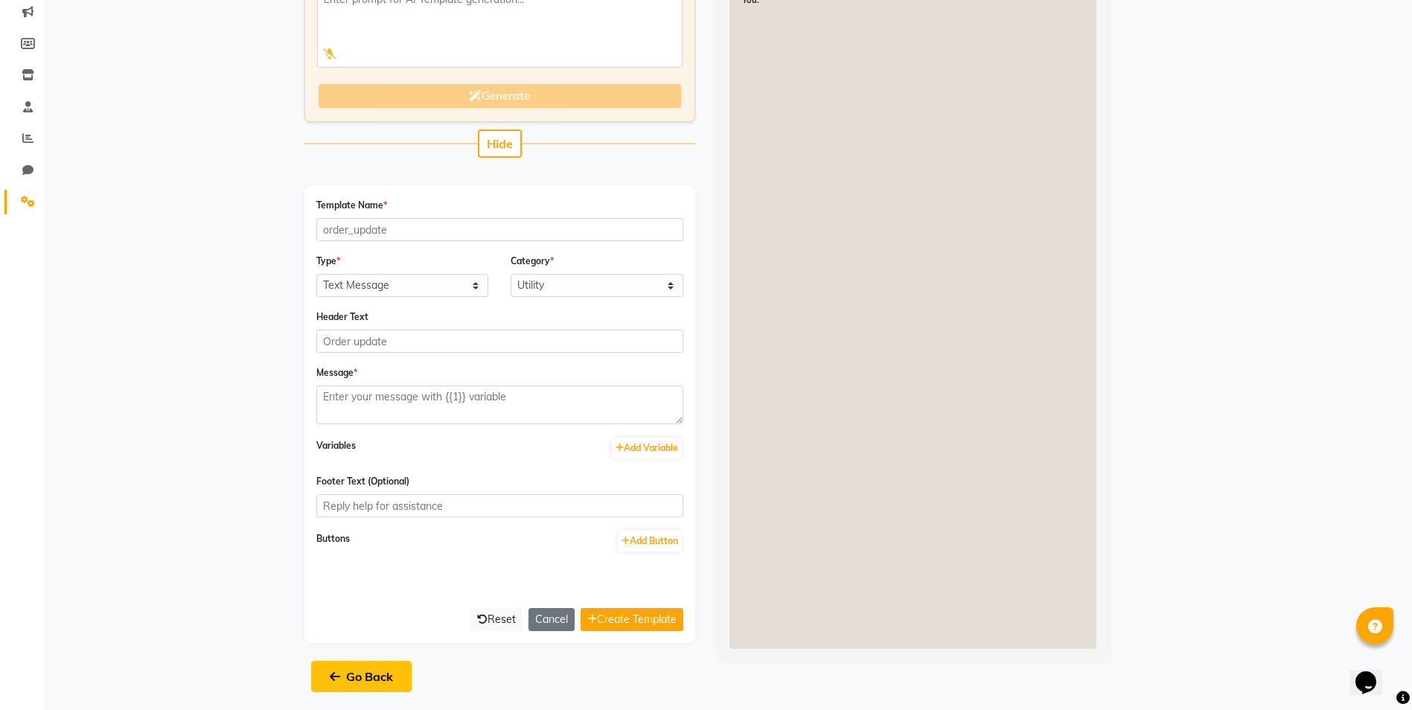
click at [351, 686] on button "Go Back" at bounding box center [361, 676] width 100 height 31
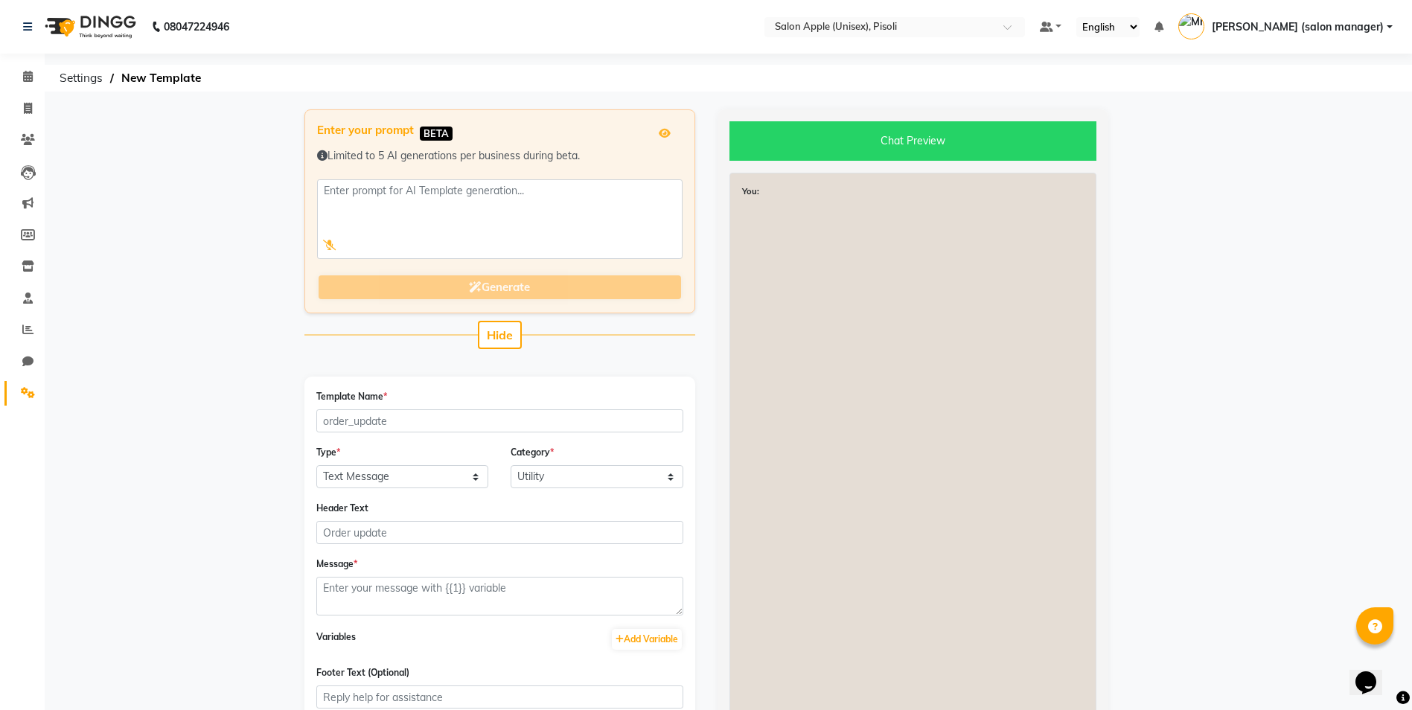
select select "APPROVED"
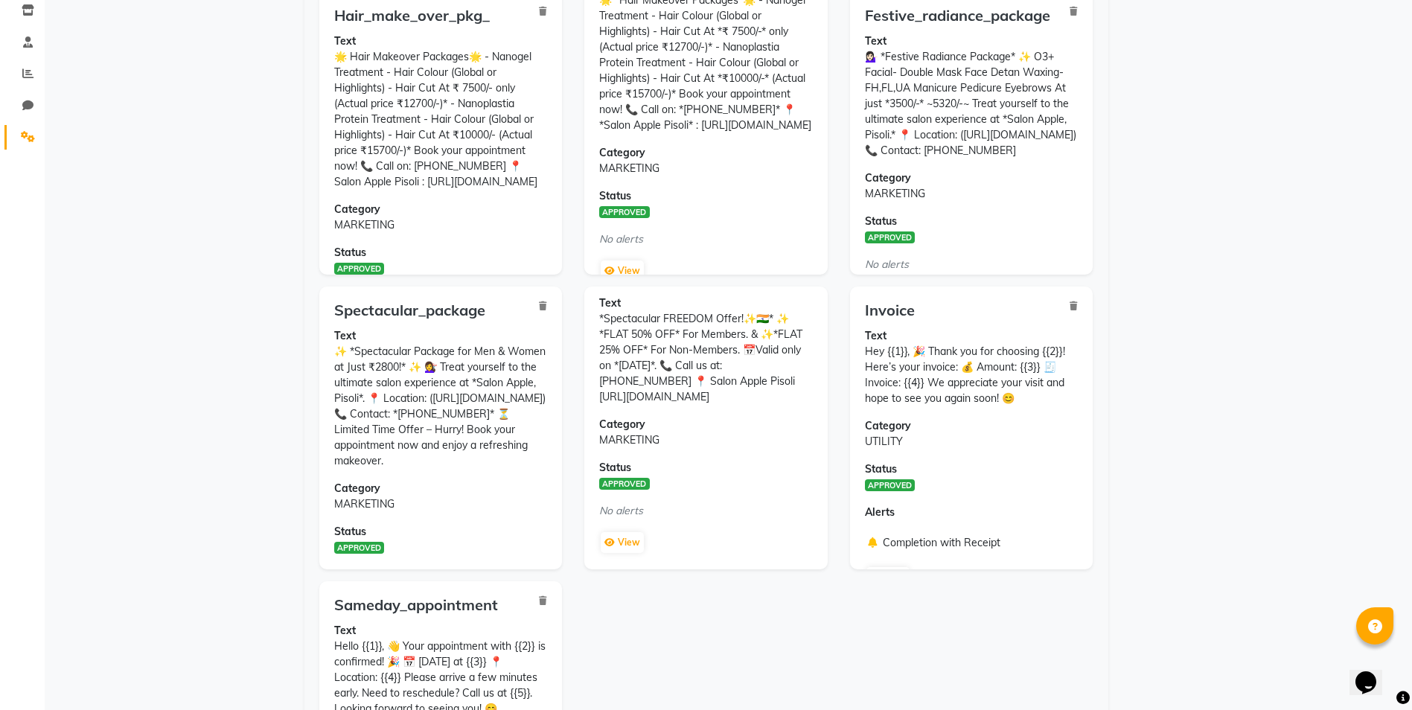
scroll to position [263, 0]
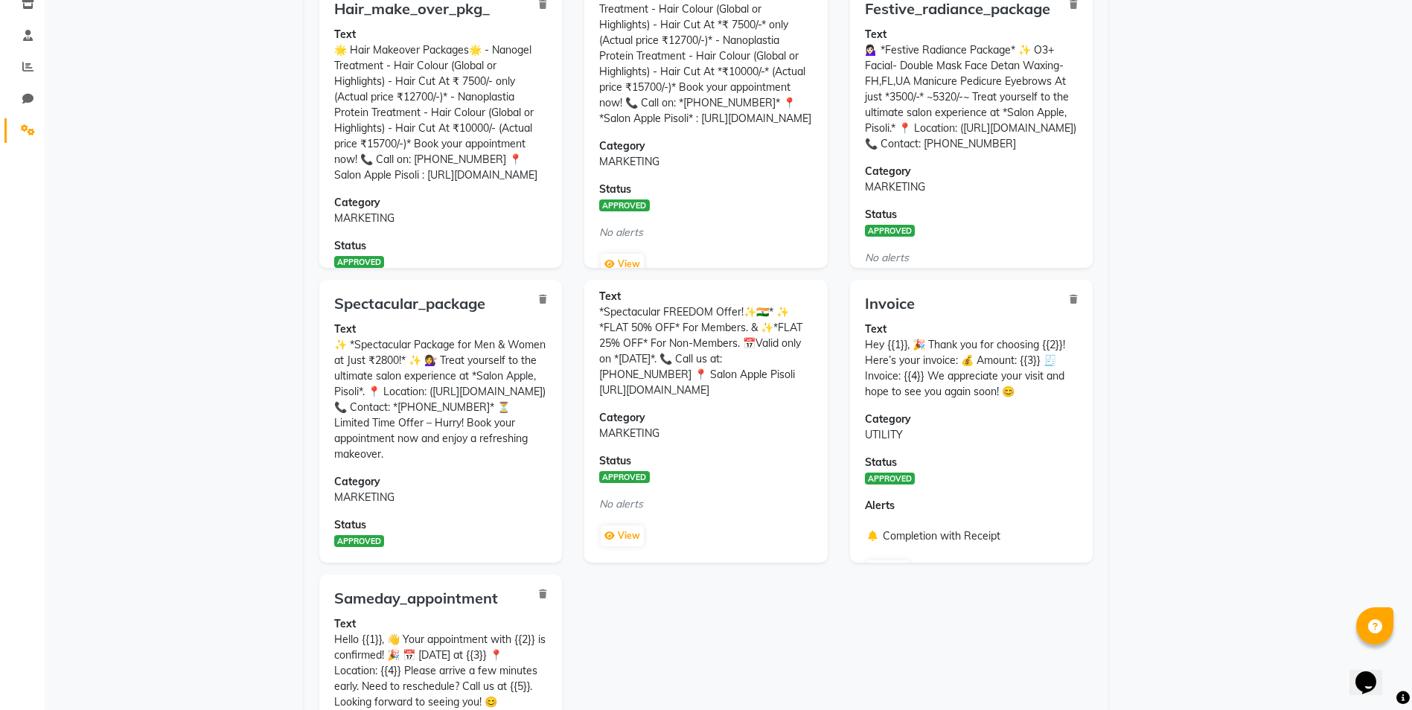
drag, startPoint x: 334, startPoint y: 342, endPoint x: 495, endPoint y: 467, distance: 204.1
click at [495, 462] on p "Text ✨ *Spectacular Package for Men & Women at Just ₹2800!* ✨ 💇‍♀️ Treat yourse…" at bounding box center [441, 392] width 214 height 141
copy p "✨ *Spectacular Package for Men & Women at Just ₹2800!* ✨ 💇‍♀️ Treat yourself to…"
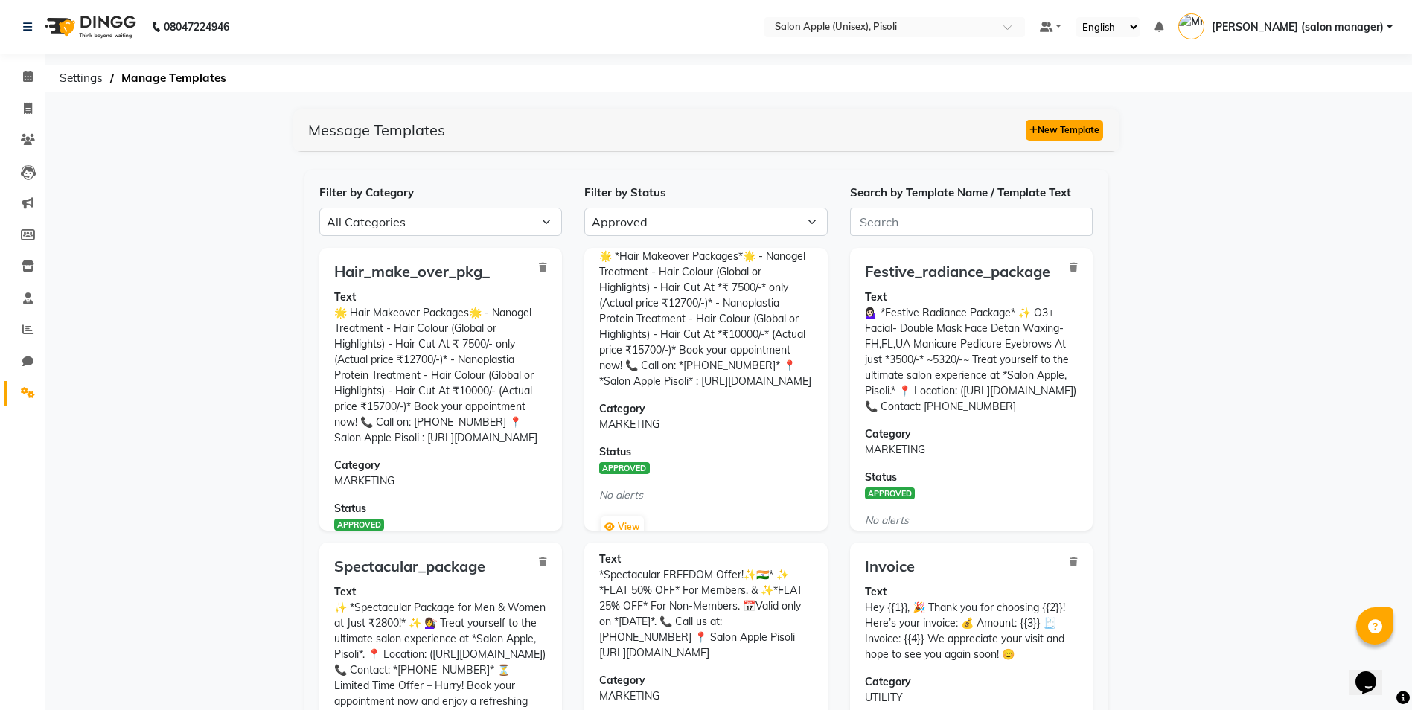
click at [1067, 131] on button "New Template" at bounding box center [1064, 130] width 77 height 21
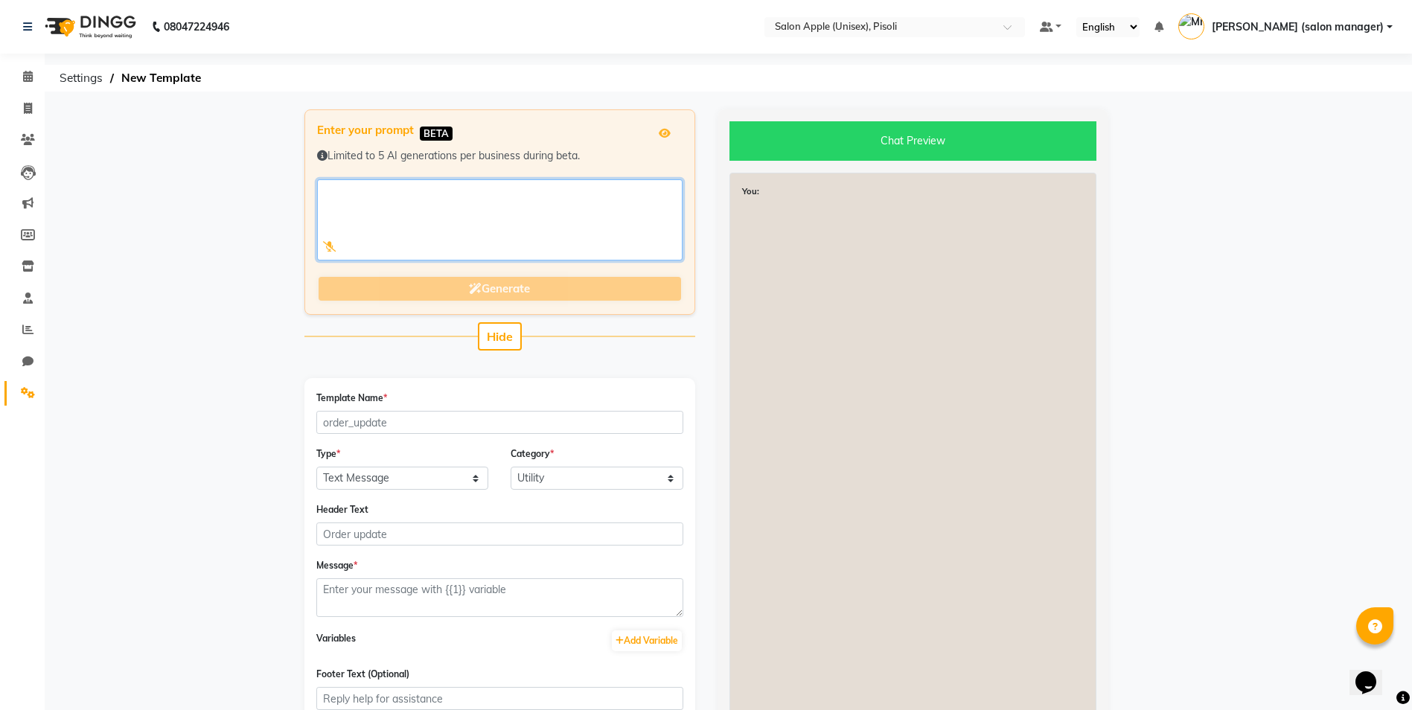
click at [431, 206] on textarea at bounding box center [499, 219] width 365 height 81
paste textarea "✨ *Spectacular Package for Men & Women at Just ₹2800!* ✨ 💇‍♀️ Treat yourself to…"
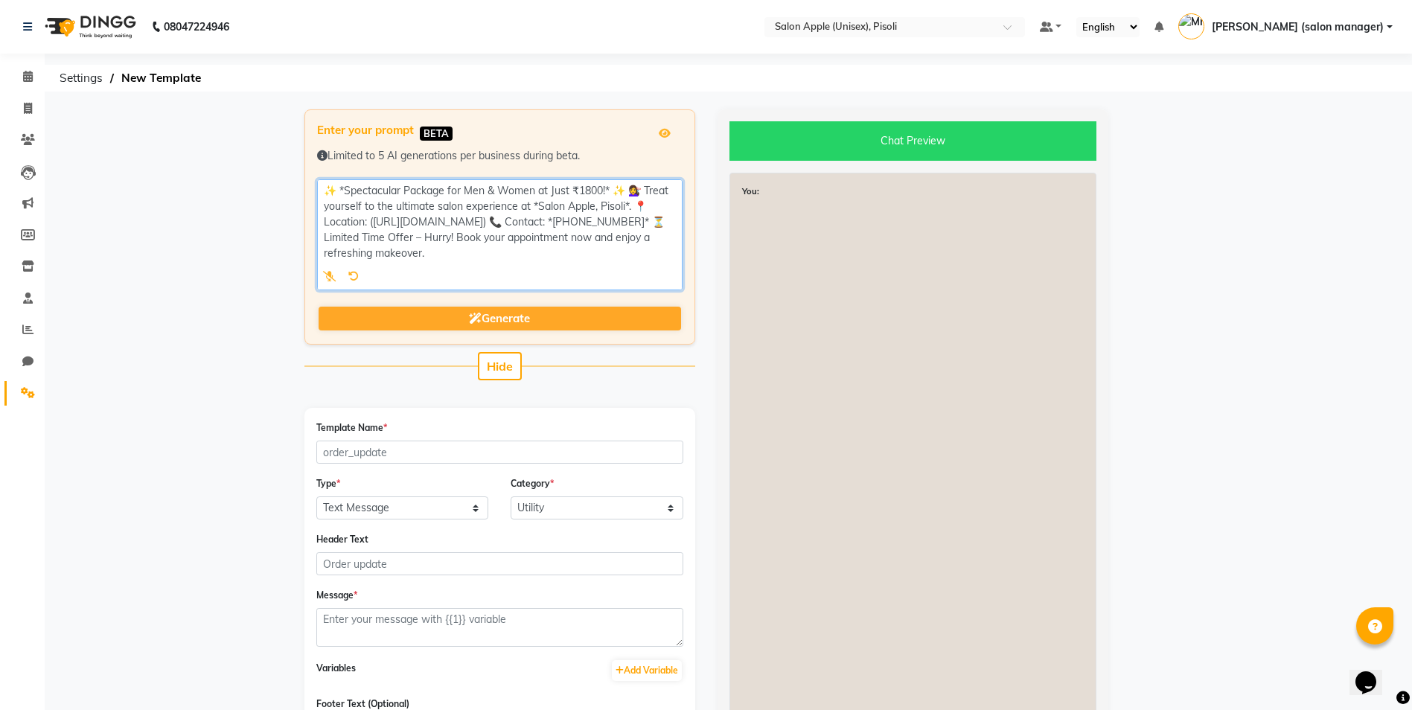
click at [507, 258] on textarea at bounding box center [499, 234] width 365 height 111
click at [521, 251] on textarea at bounding box center [499, 234] width 365 height 111
type textarea "✨ *Spectacular Package for Men & Women at Just ₹1800!* ✨ 💇‍♀️ Treat yourself to…"
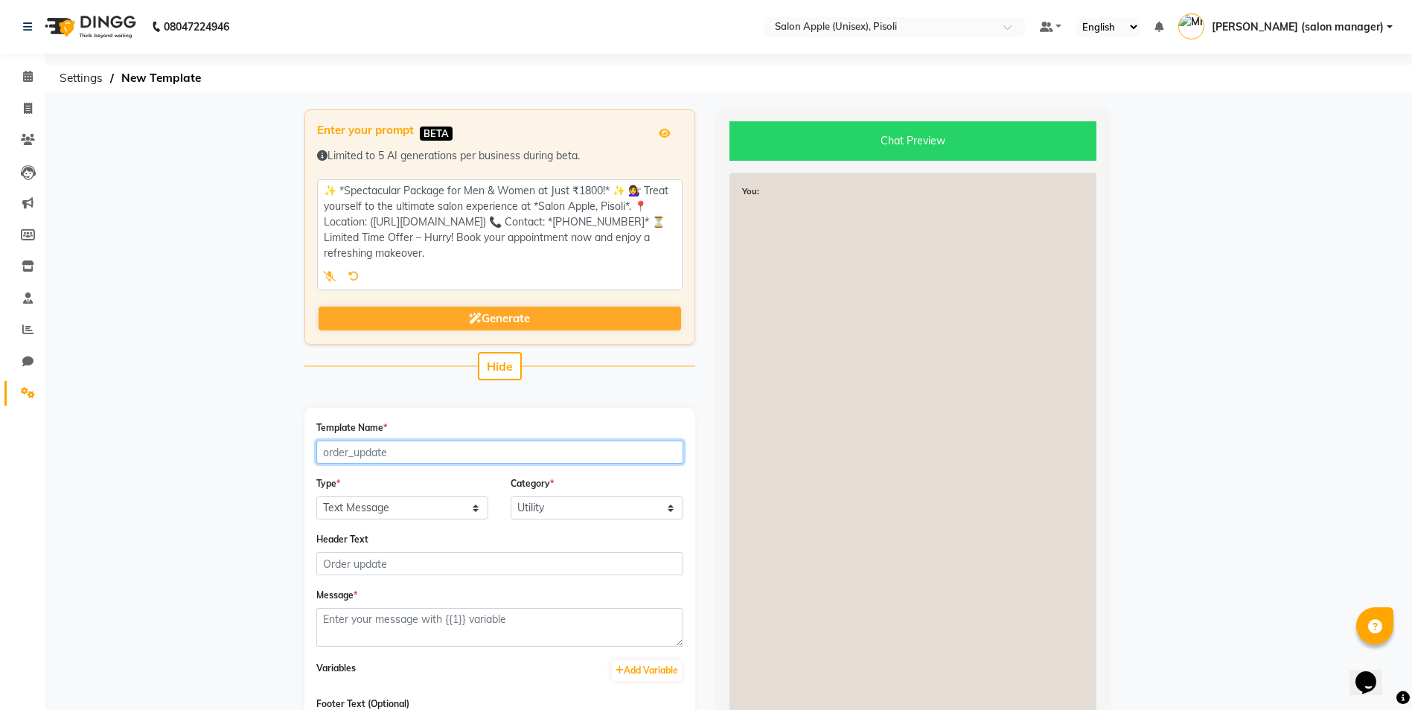
click at [373, 449] on input "Template Name *" at bounding box center [499, 452] width 367 height 23
type input "spectacular_pkg"
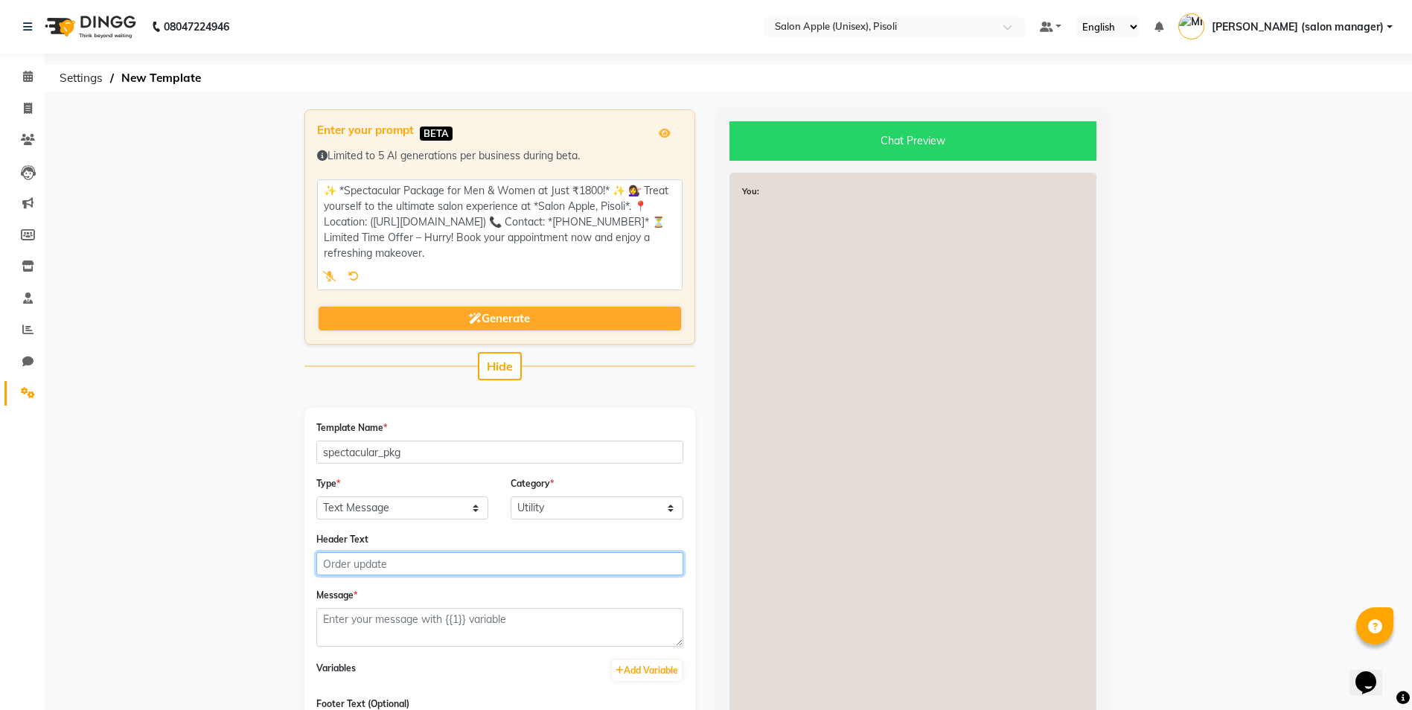
type input "spectacular pkg"
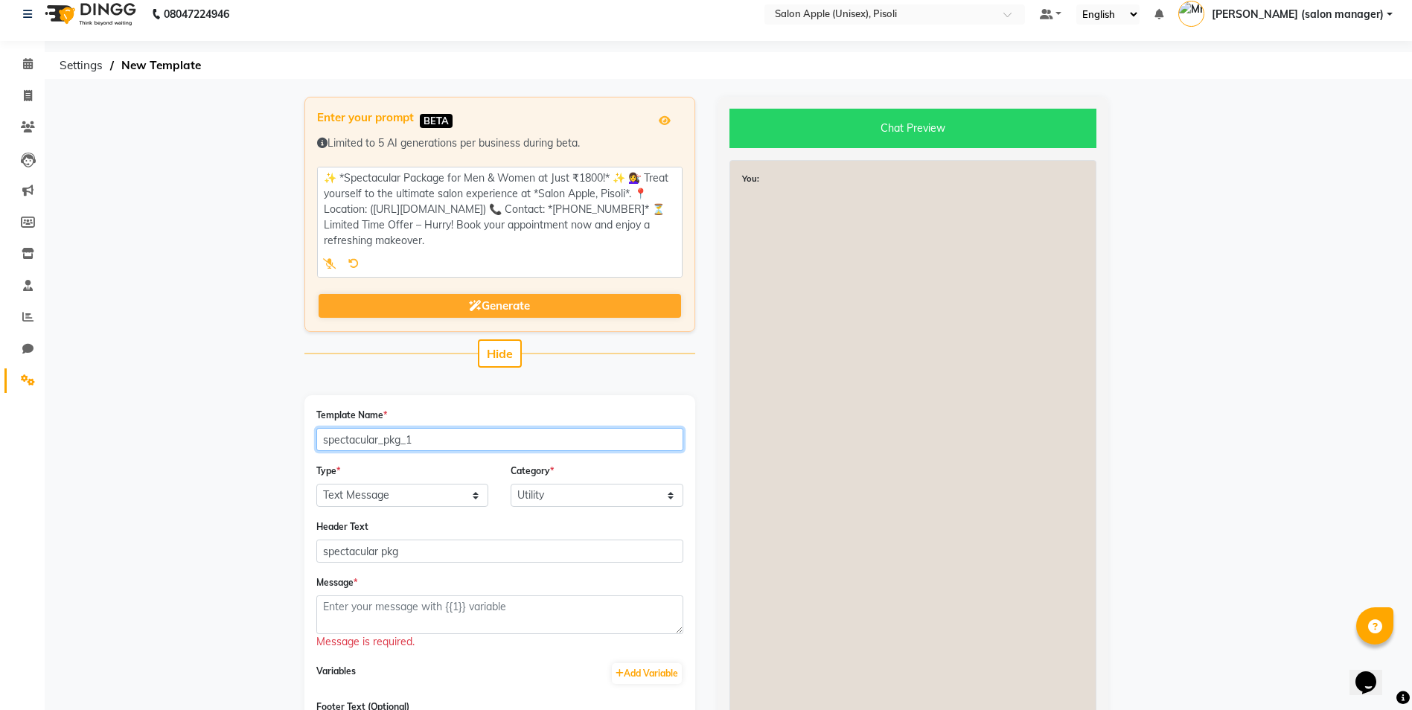
scroll to position [54, 0]
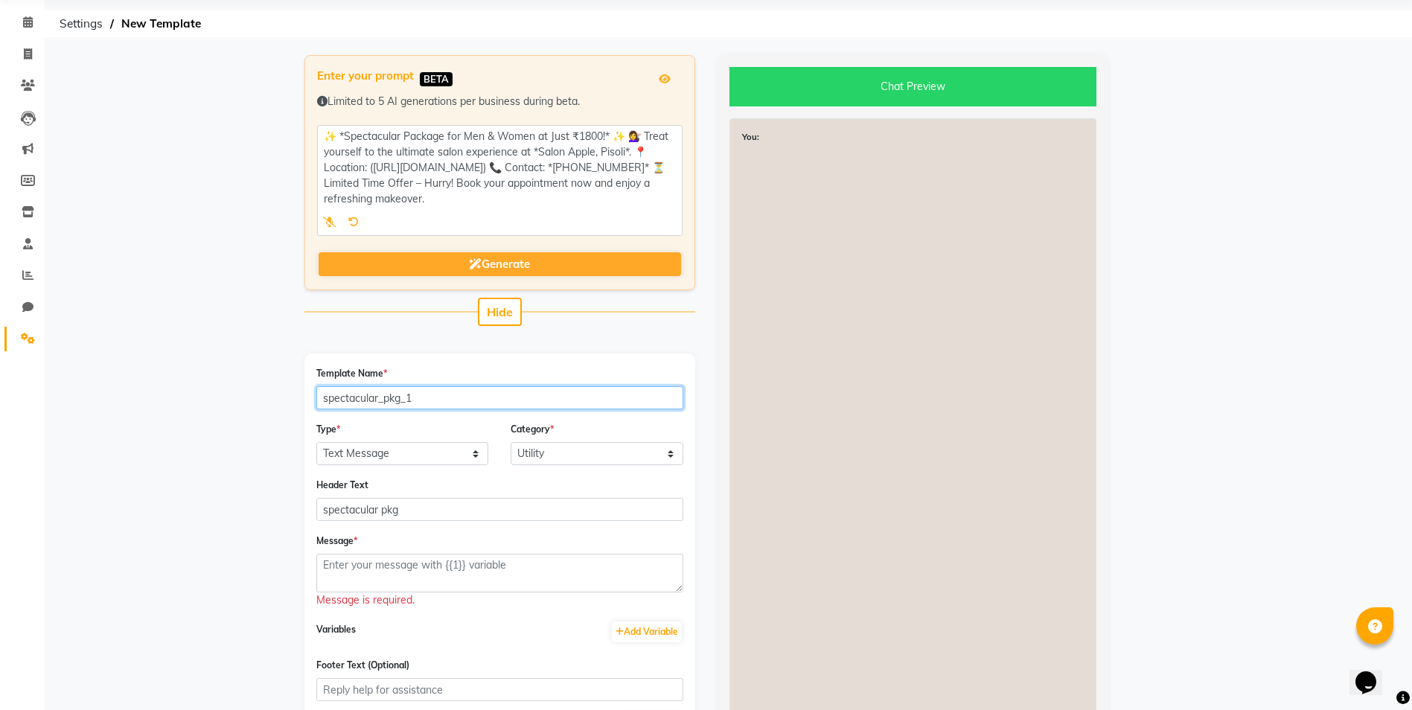
type input "spectacular_pkg_1"
click at [383, 453] on select "Text Message Image with Text" at bounding box center [402, 453] width 173 height 23
select select "IMAGE"
click at [316, 442] on select "Text Message Image with Text" at bounding box center [402, 453] width 173 height 23
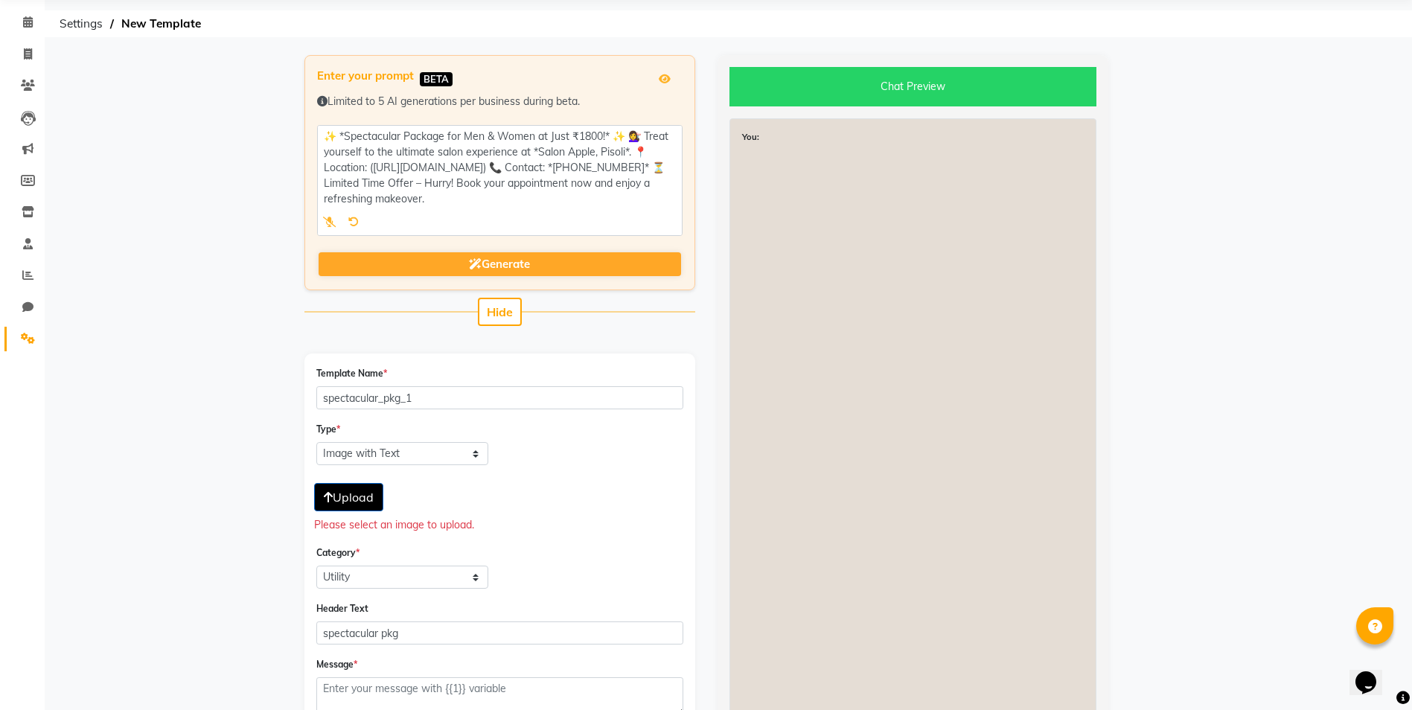
click at [362, 492] on span "Upload" at bounding box center [349, 497] width 50 height 15
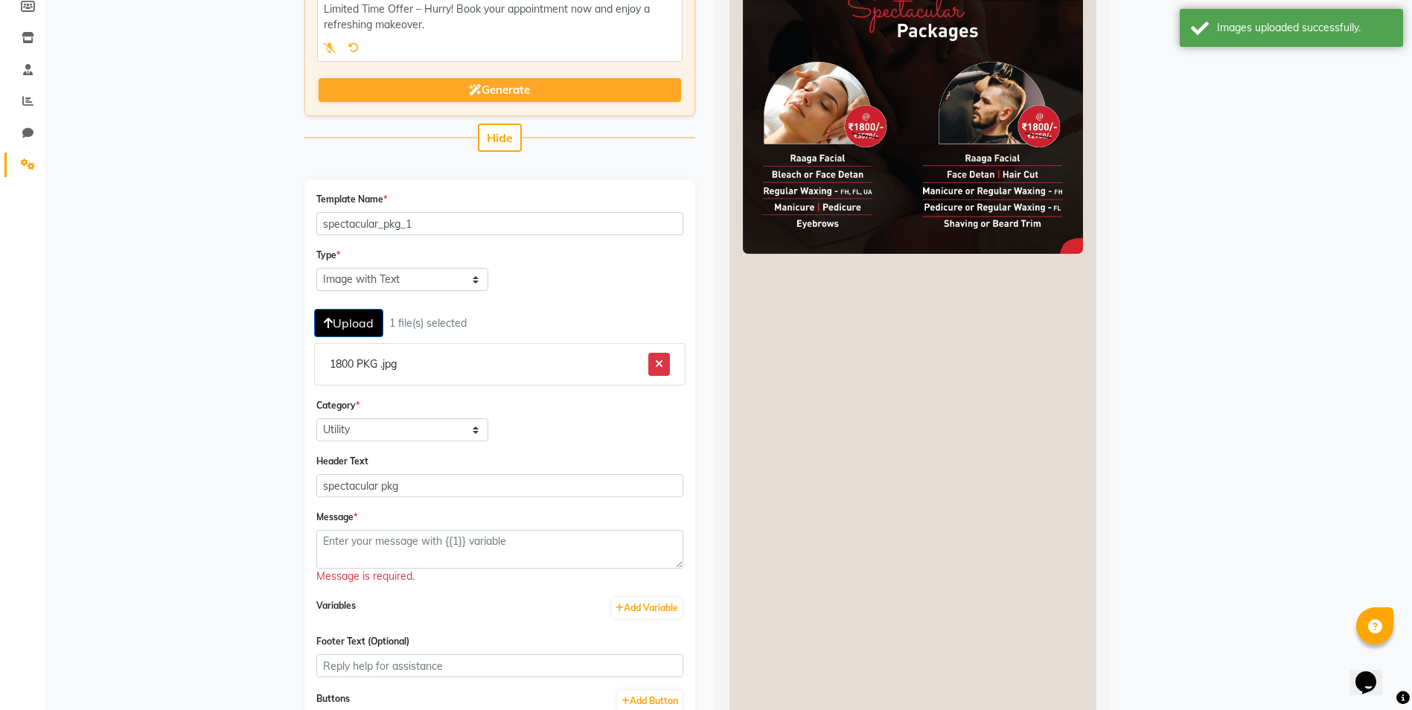
scroll to position [223, 0]
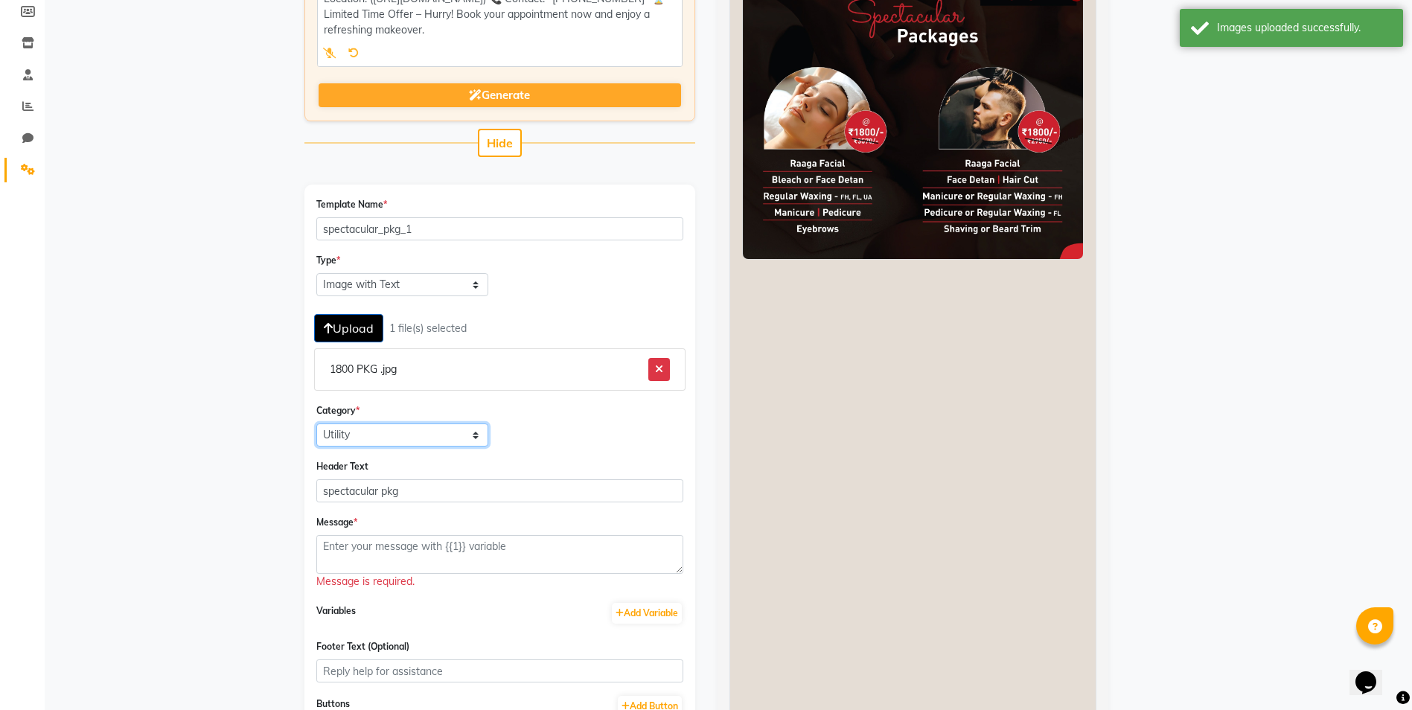
click at [358, 438] on select "Utility Marketing Authentication" at bounding box center [402, 435] width 173 height 23
select select "MARKETING"
click at [316, 424] on select "Utility Marketing Authentication" at bounding box center [402, 435] width 173 height 23
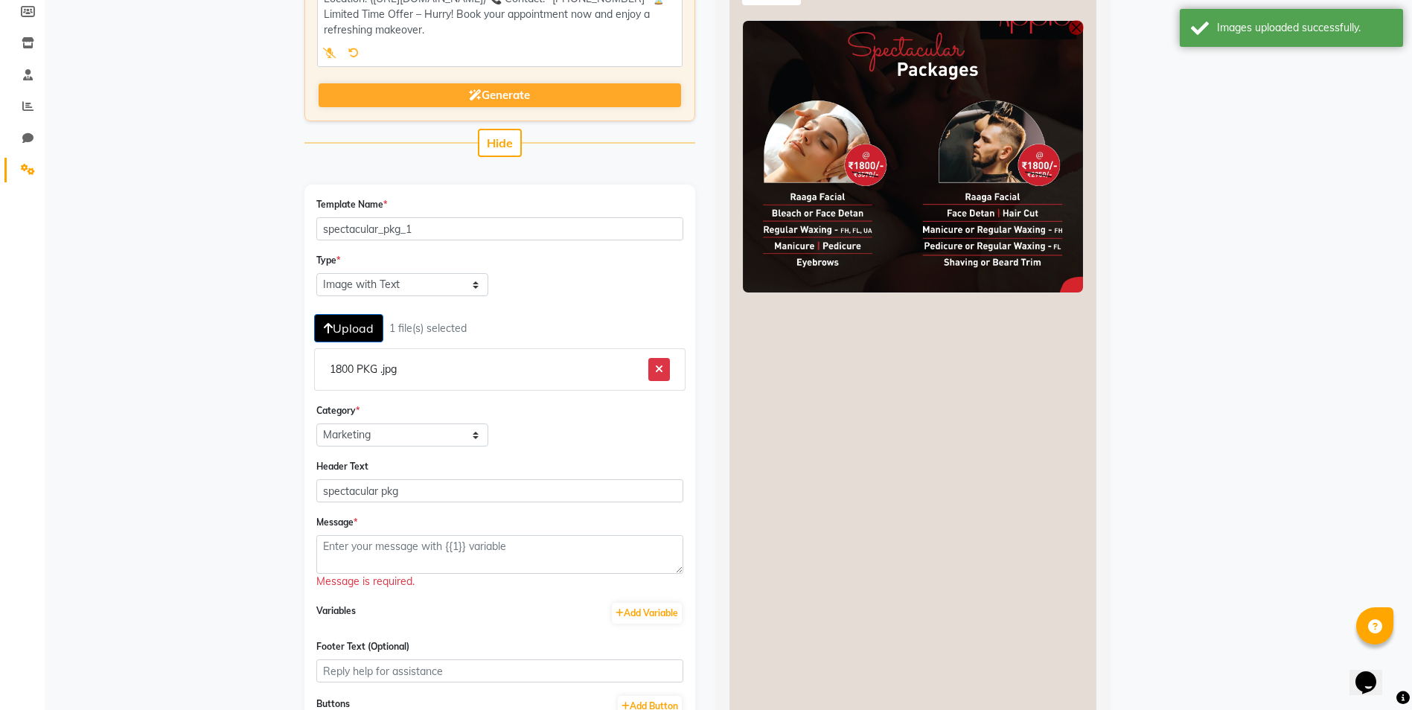
click at [538, 529] on div "Message * Message is required." at bounding box center [499, 551] width 367 height 75
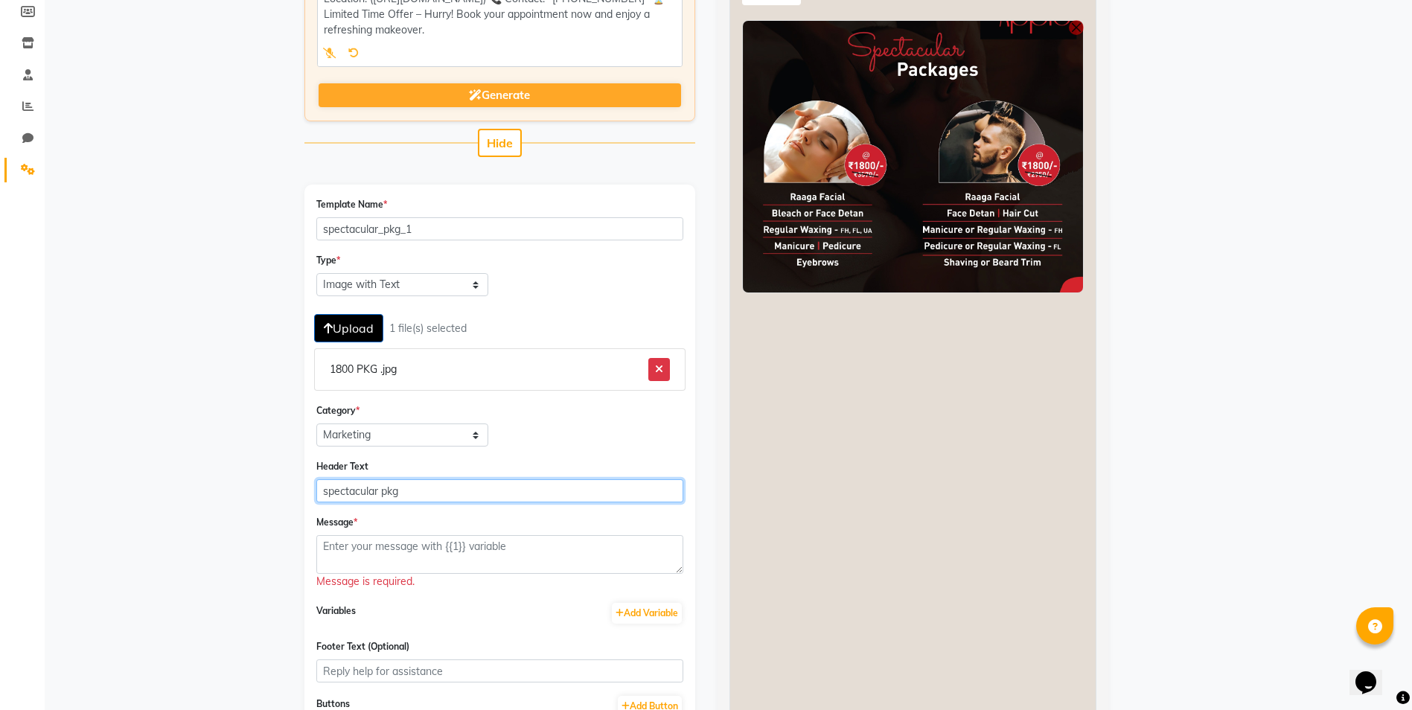
click at [401, 495] on input "spectacular pkg" at bounding box center [499, 490] width 367 height 23
type input "s"
click at [393, 555] on textarea at bounding box center [499, 554] width 367 height 39
paste textarea "✨ *Spectacular Package for Men & Women at Just ₹2800!* ✨ 💇‍♀️ Treat yourself to…"
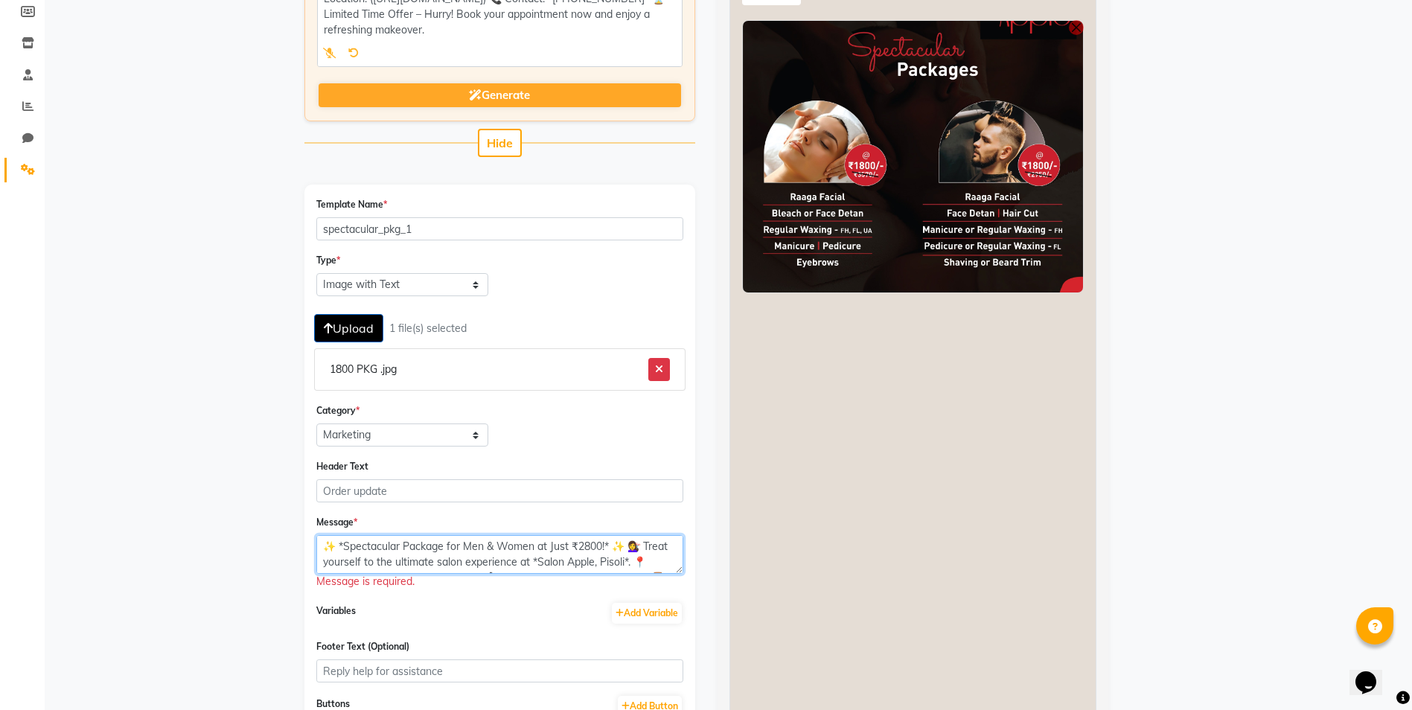
scroll to position [42, 0]
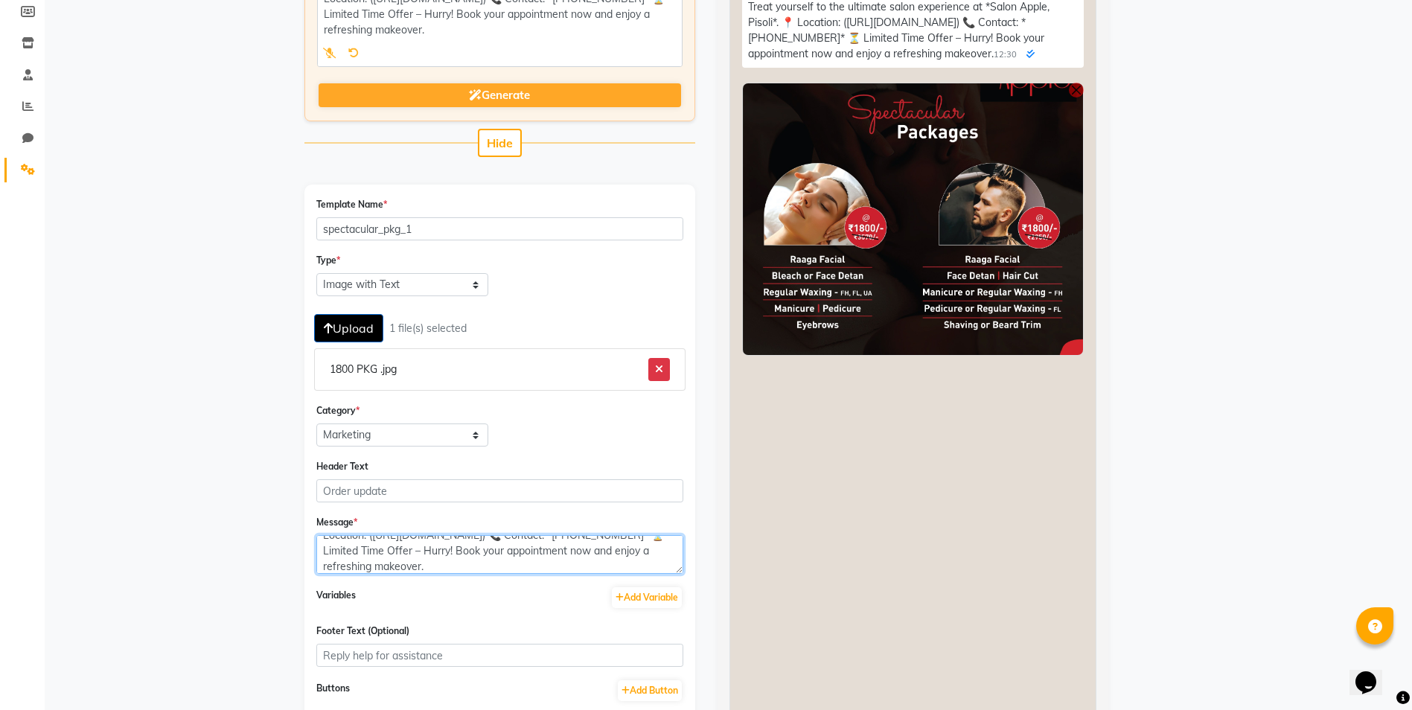
drag, startPoint x: 683, startPoint y: 569, endPoint x: 681, endPoint y: 715, distance: 145.9
click at [681, 487] on html "08047224946 Select Location × Salon Apple (Unisex), Pisoli Default Panel My Pan…" at bounding box center [706, 132] width 1412 height 710
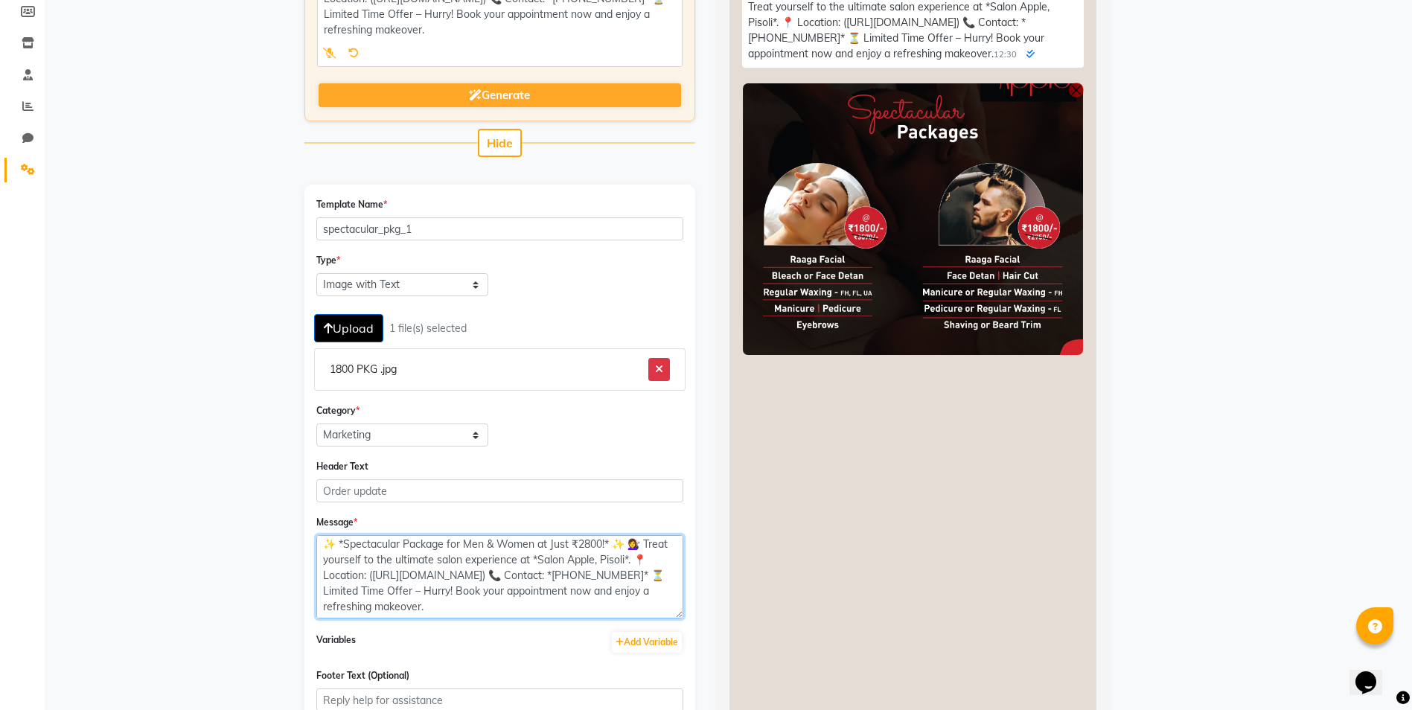
scroll to position [0, 0]
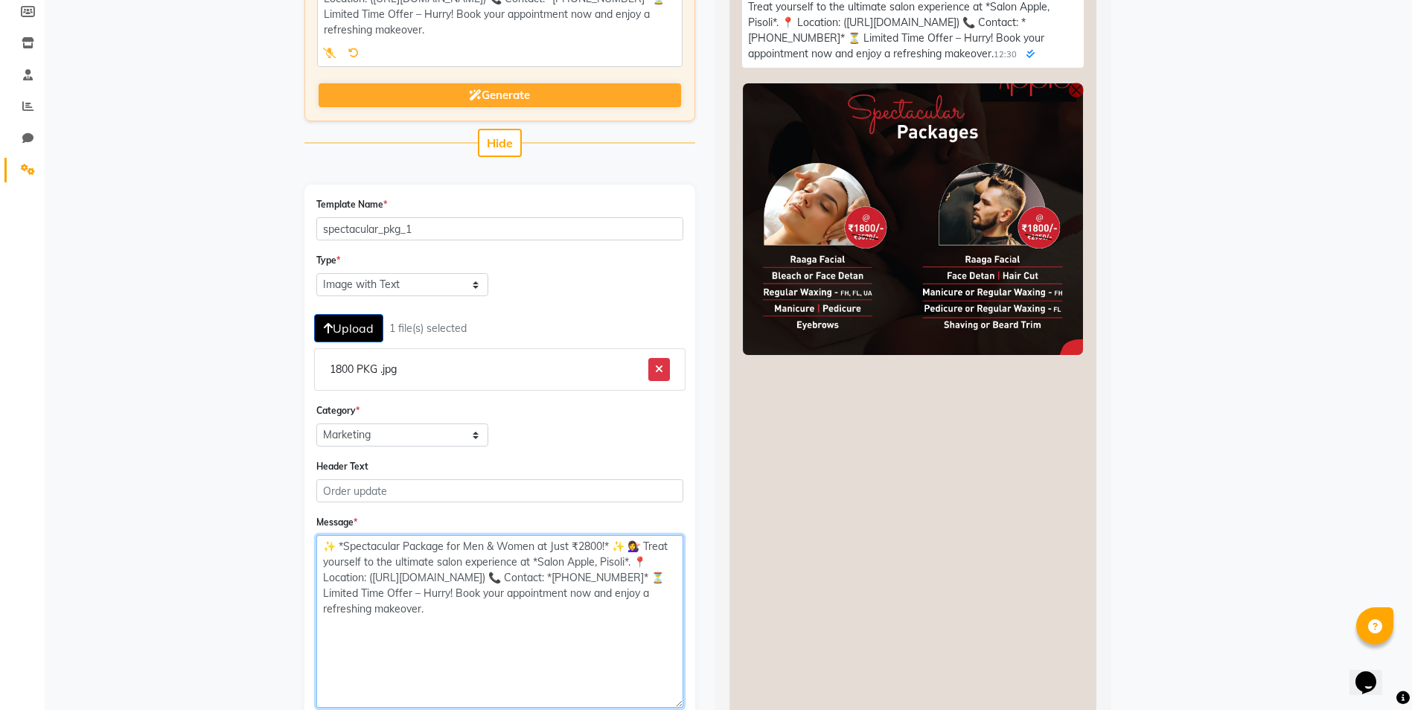
drag, startPoint x: 679, startPoint y: 569, endPoint x: 688, endPoint y: 702, distance: 132.8
click at [688, 702] on div "Template Name * spectacular_pkg_1 Type * Text Message Image with Text Upload 1 …" at bounding box center [499, 556] width 391 height 742
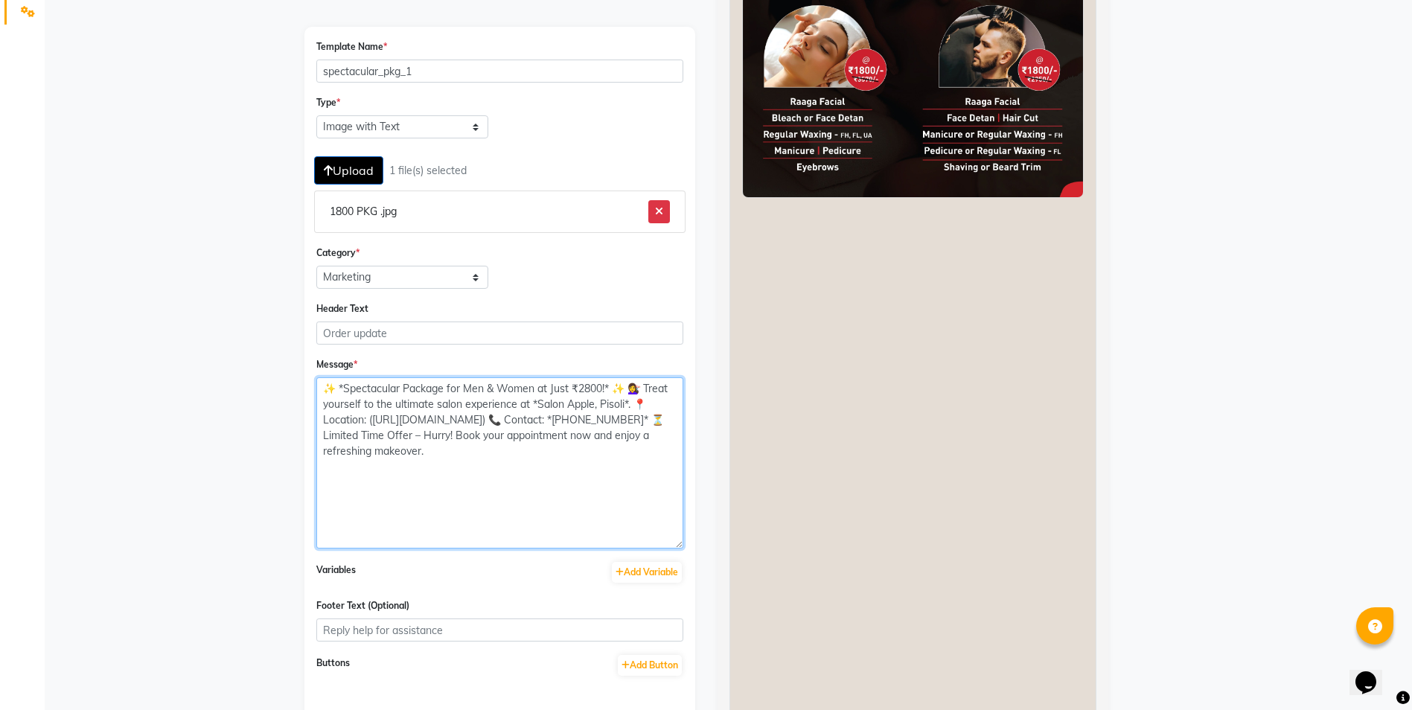
scroll to position [382, 0]
click at [598, 402] on textarea "✨ *Spectacular Package for Men & Women at Just ₹1800!* ✨ 💇‍♀️ Treat yourself to…" at bounding box center [499, 462] width 367 height 171
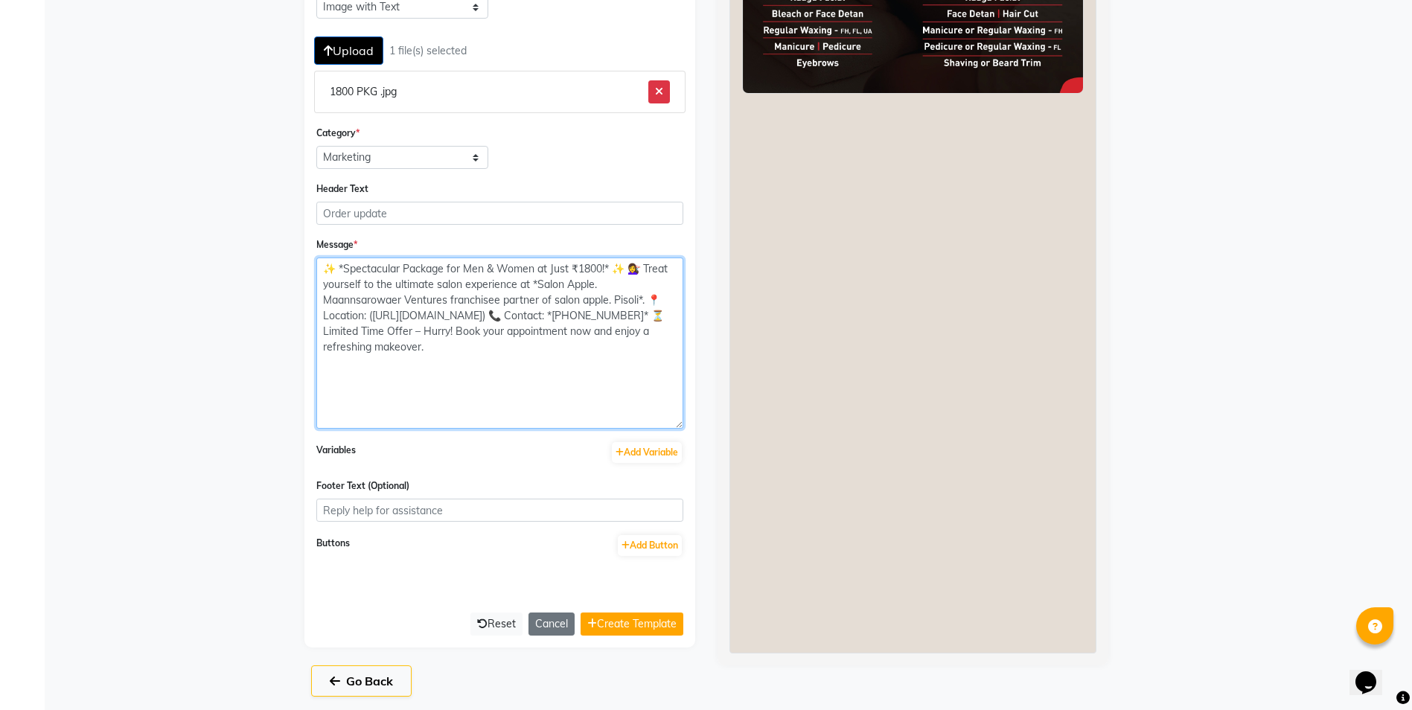
scroll to position [500, 0]
type textarea "✨ *Spectacular Package for Men & Women at Just ₹1800!* ✨ 💇‍♀️ Treat yourself to…"
click at [619, 623] on button "Create Template" at bounding box center [632, 624] width 103 height 23
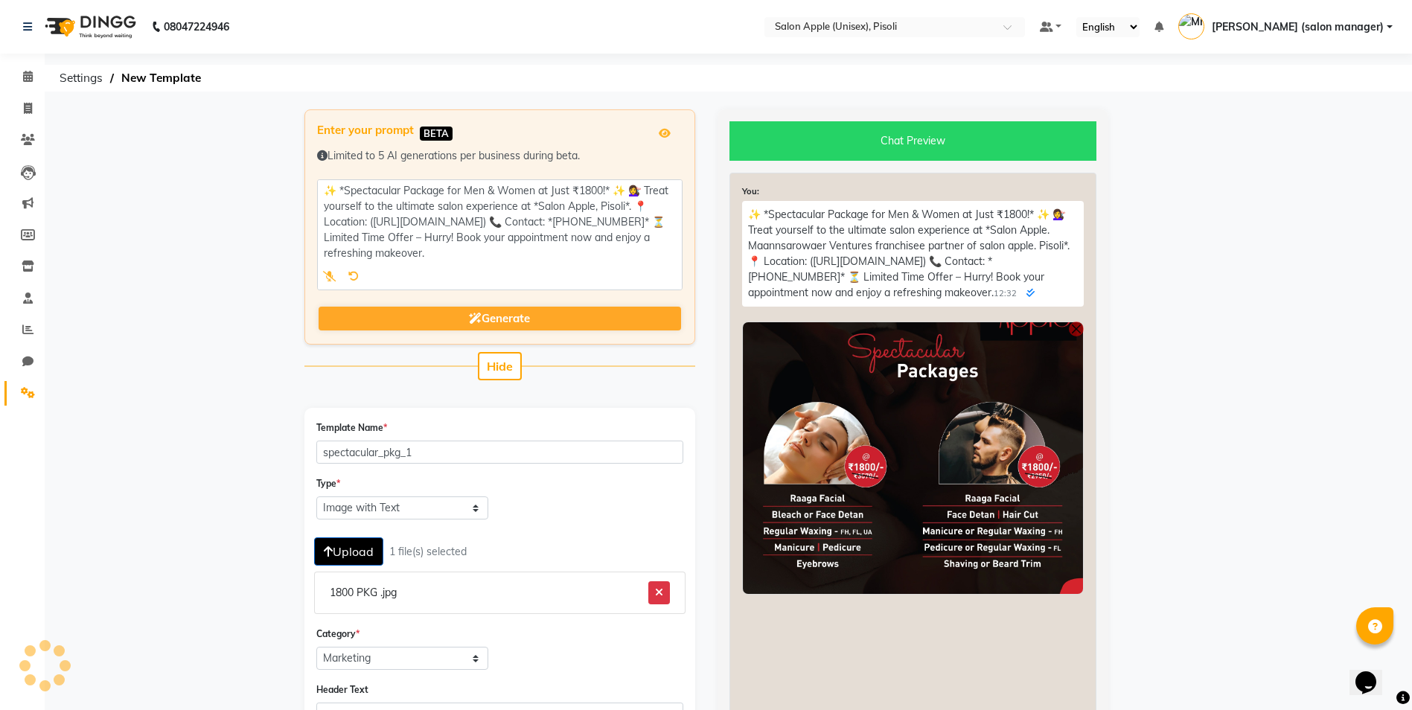
select select "APPROVED"
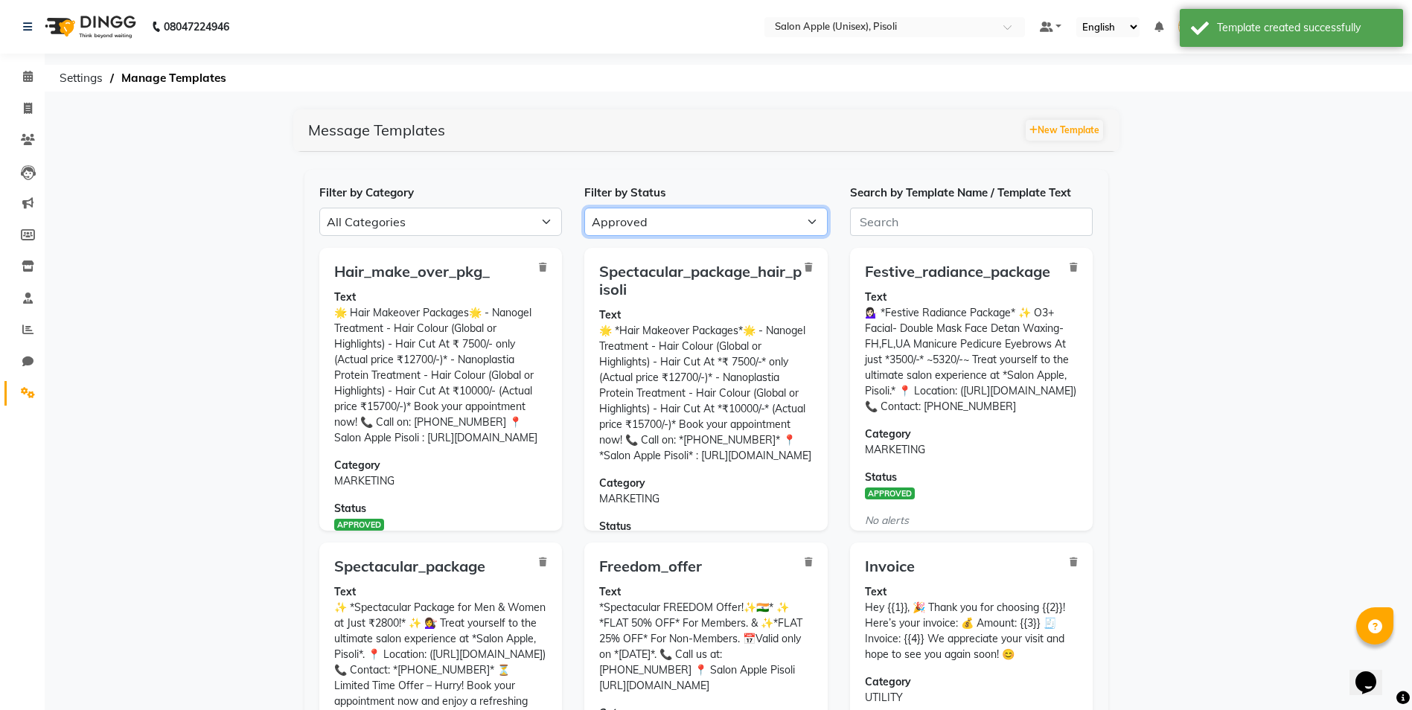
click at [621, 223] on select "All Approved Rejected Failed Pending" at bounding box center [705, 222] width 243 height 28
select select
click at [584, 208] on select "All Approved Rejected Failed Pending" at bounding box center [705, 222] width 243 height 28
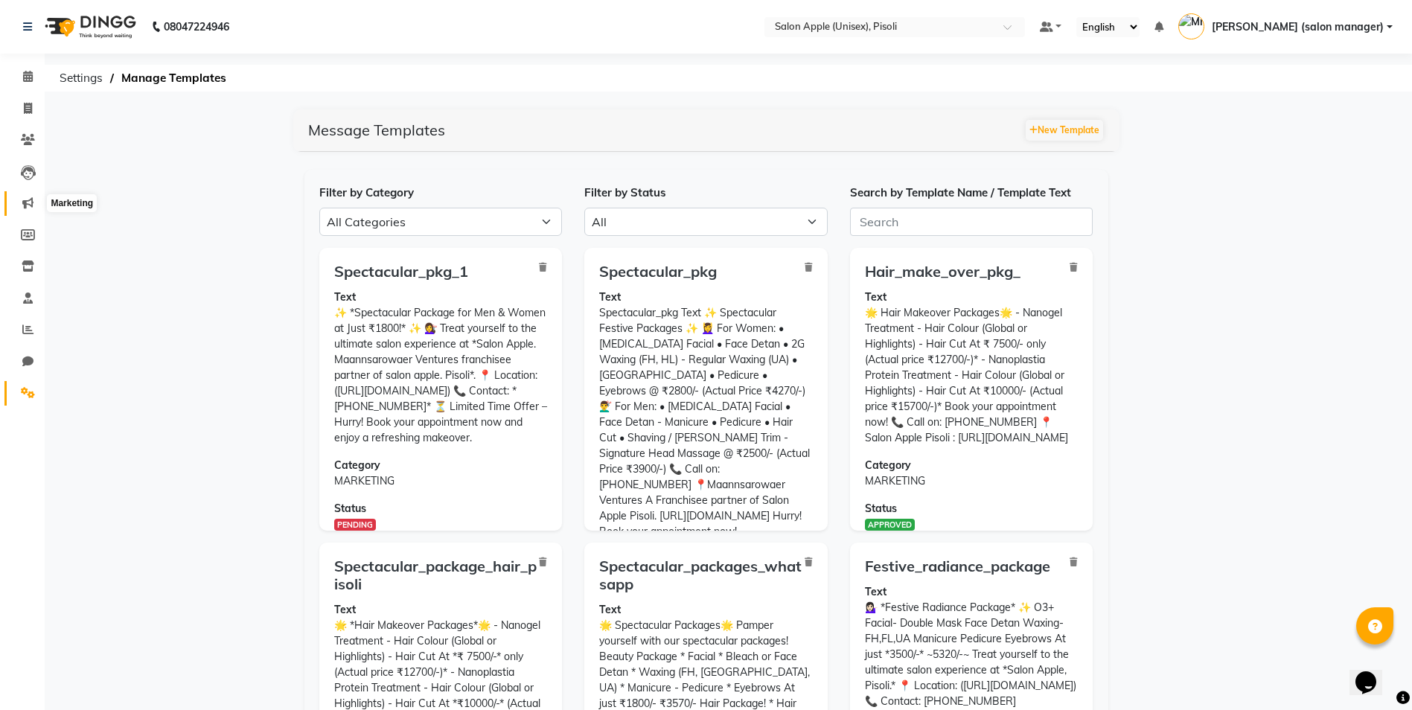
click at [30, 205] on icon at bounding box center [27, 202] width 11 height 11
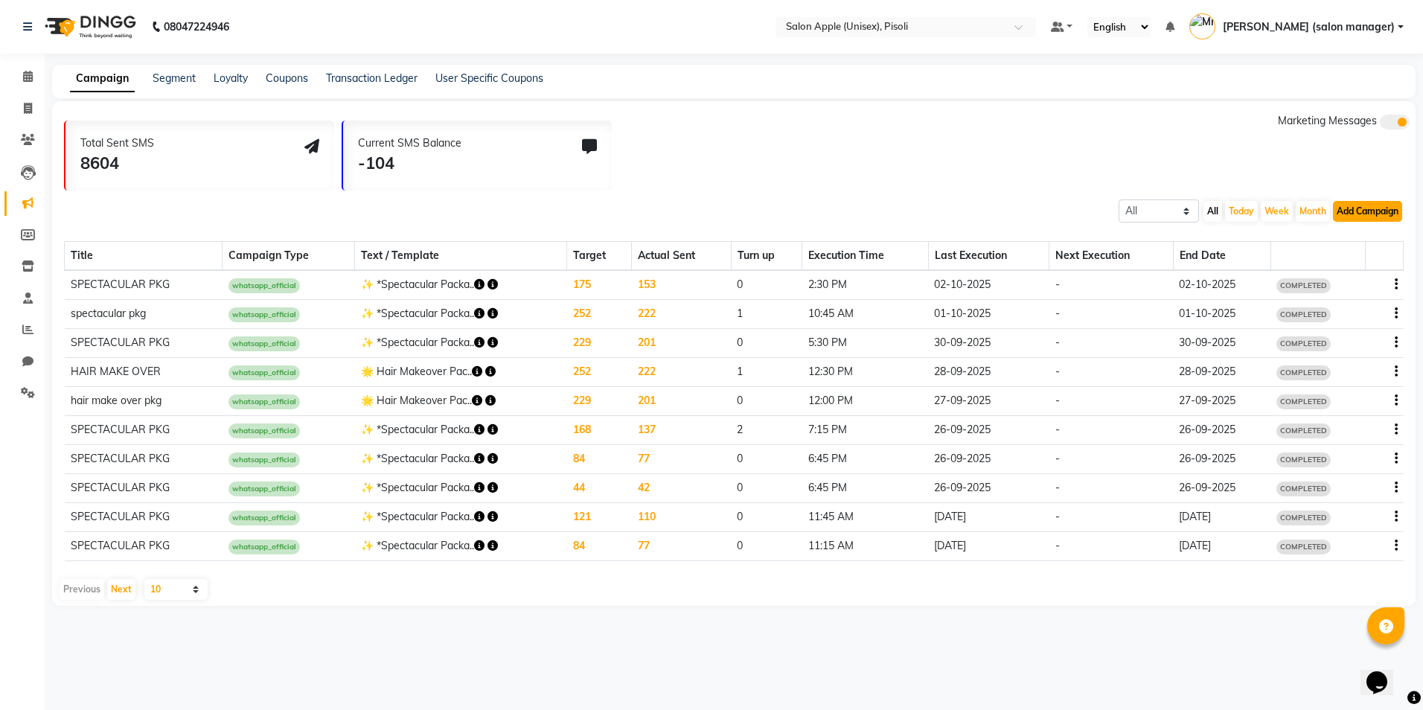
click at [1377, 214] on button "Add Campaign" at bounding box center [1367, 211] width 69 height 21
click at [1077, 186] on div "Total Sent SMS 8604 Current SMS Balance -104 Marketing Messages" at bounding box center [740, 151] width 1352 height 77
click at [31, 395] on icon at bounding box center [28, 392] width 14 height 11
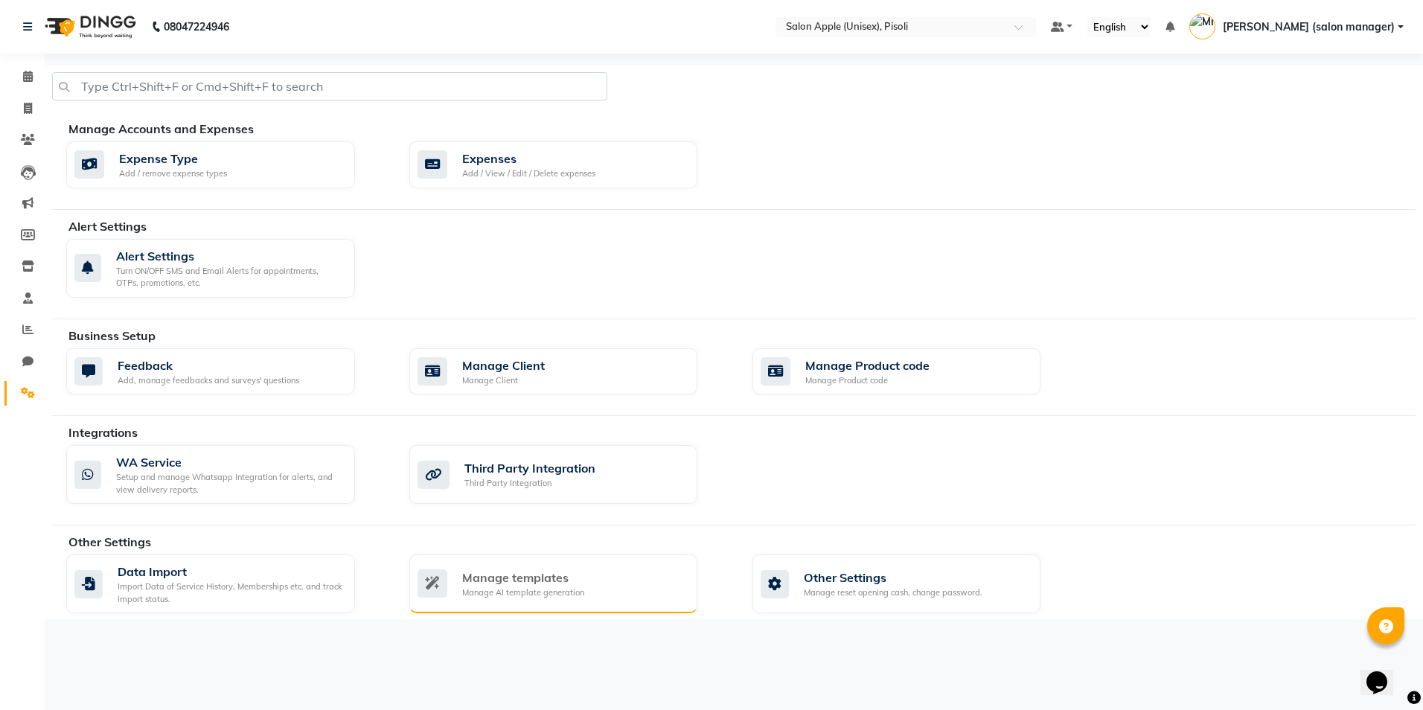
click at [519, 584] on div "Manage templates" at bounding box center [523, 578] width 122 height 18
select select "APPROVED"
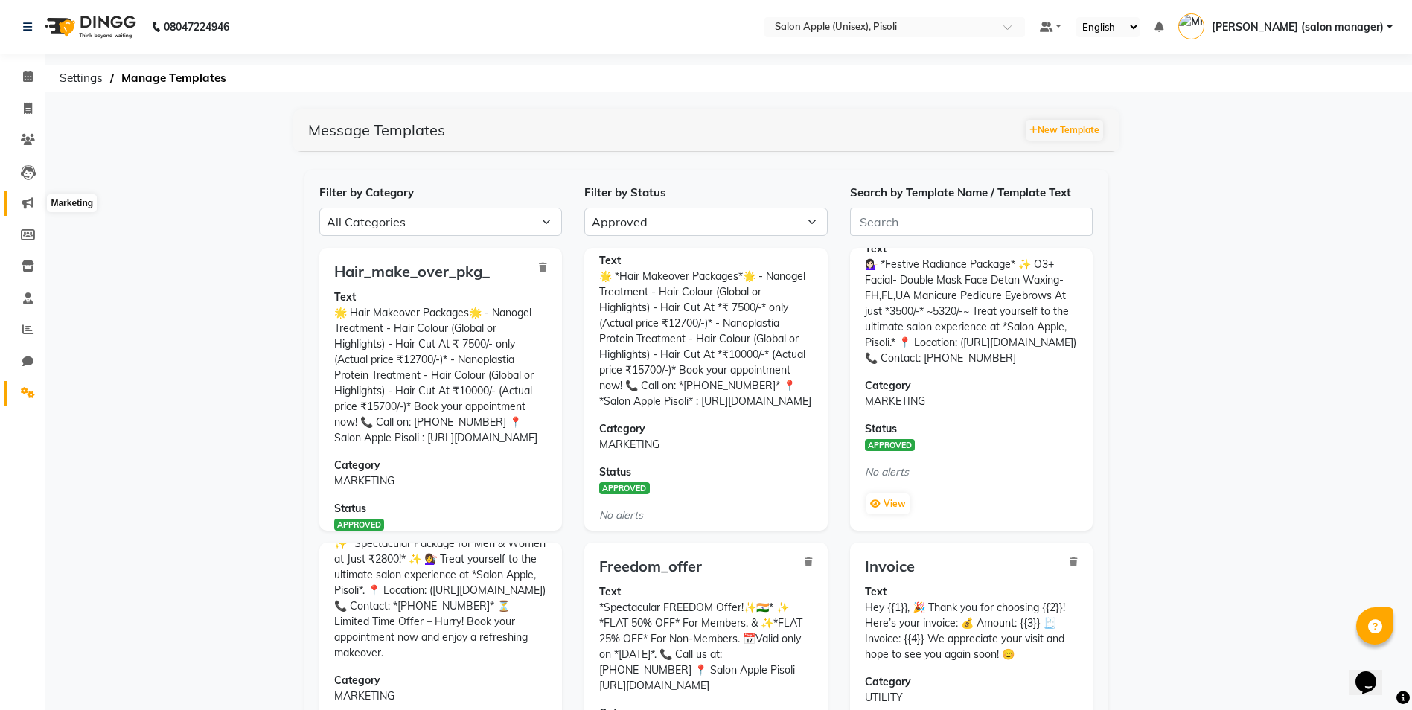
click at [29, 196] on span at bounding box center [28, 203] width 26 height 17
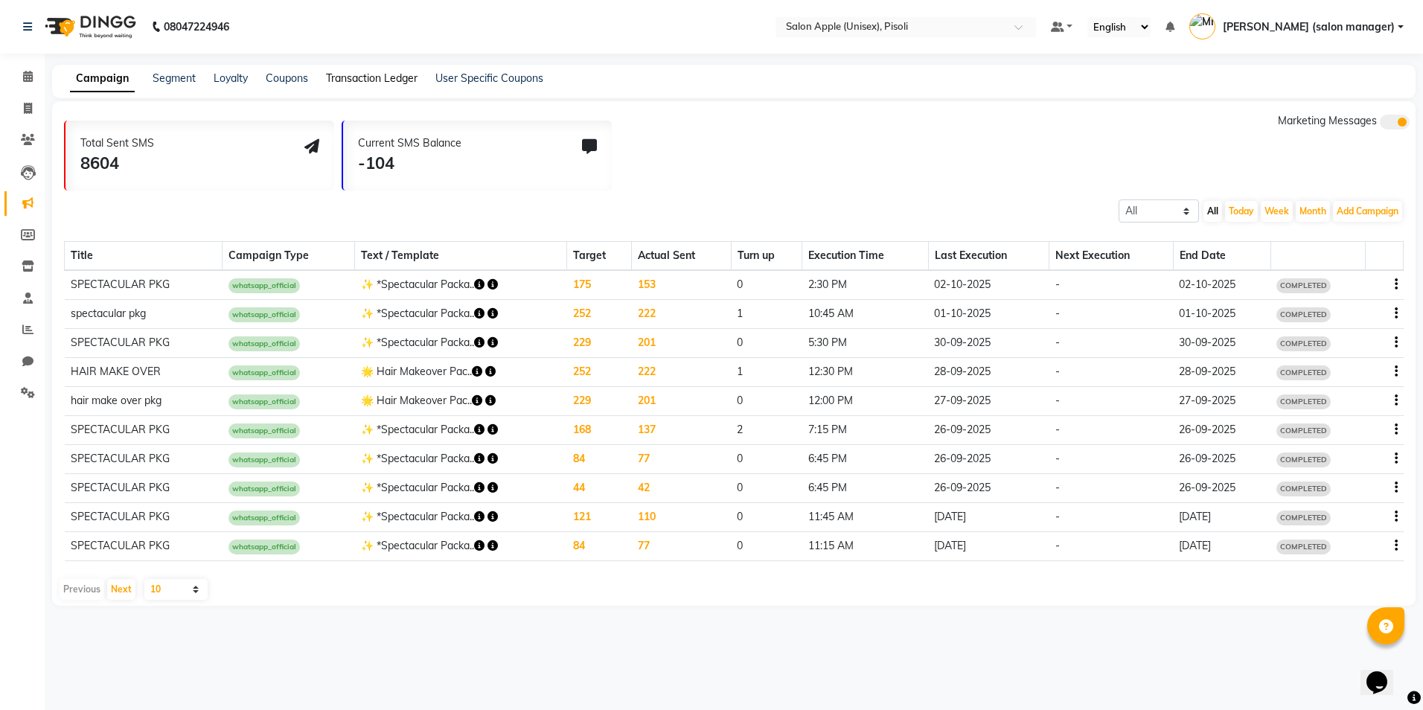
click at [366, 77] on link "Transaction Ledger" at bounding box center [372, 77] width 92 height 13
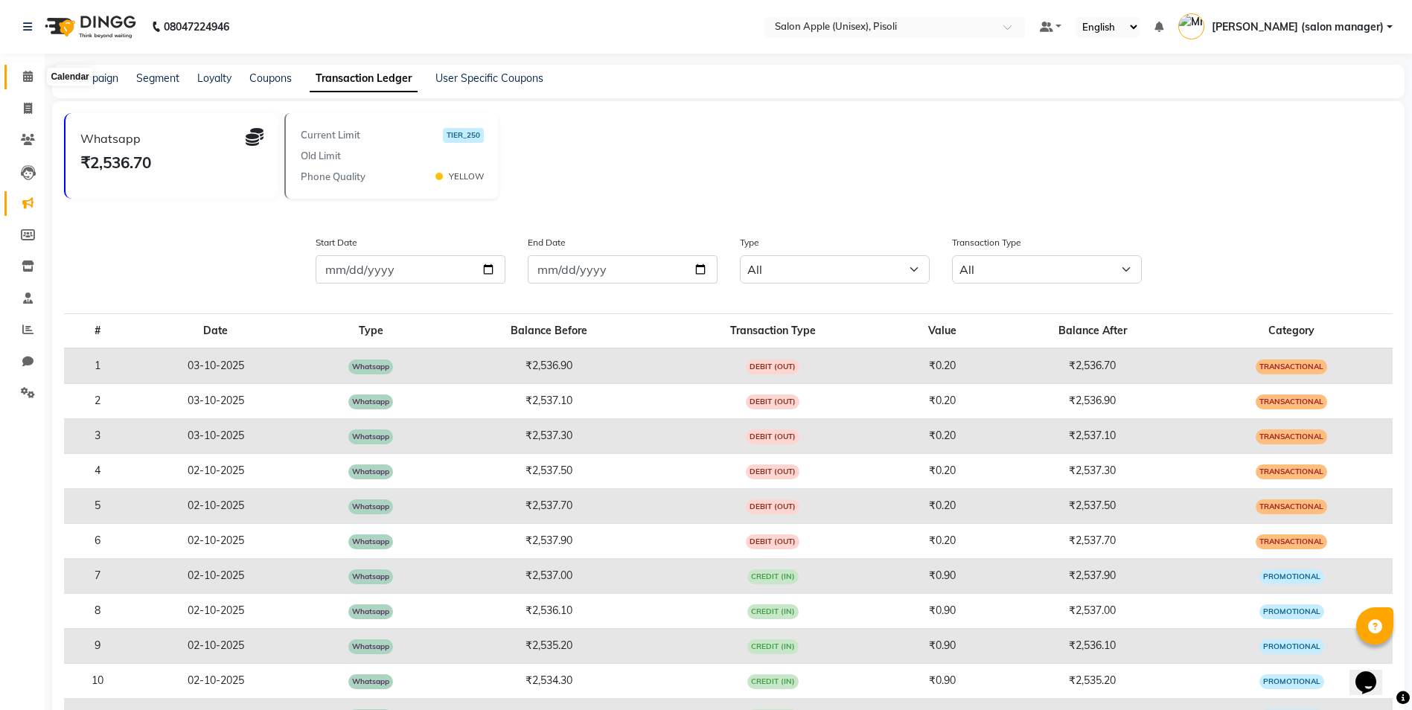
click at [31, 77] on icon at bounding box center [28, 76] width 10 height 11
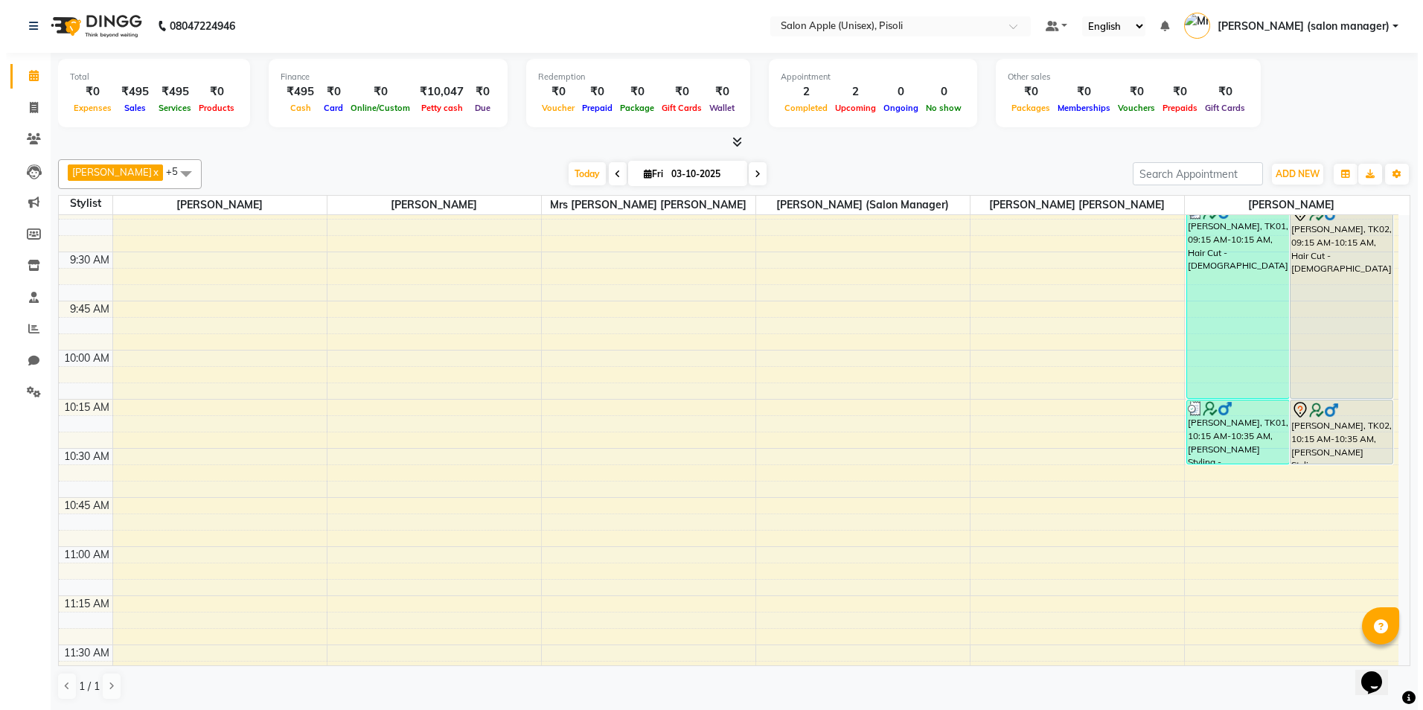
scroll to position [223, 0]
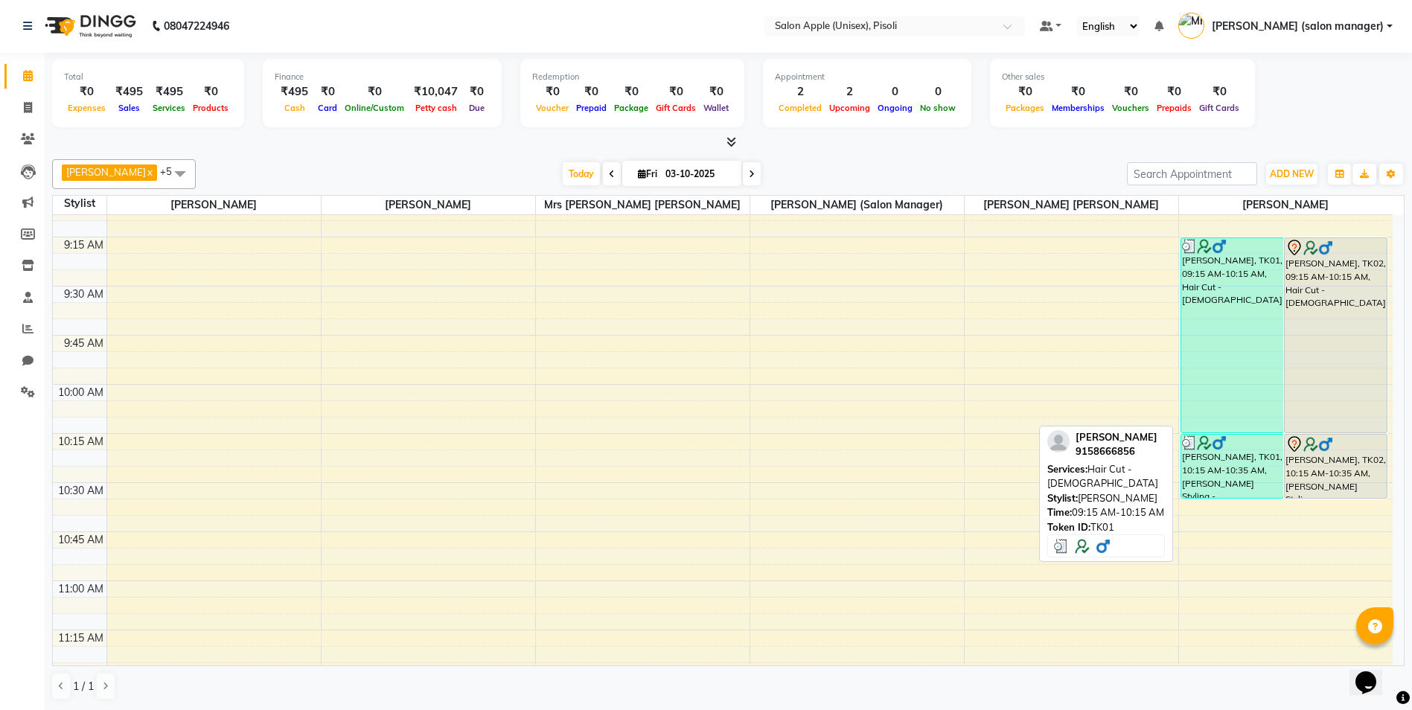
click at [1247, 355] on div "[PERSON_NAME], TK01, 09:15 AM-10:15 AM, Hair Cut - [DEMOGRAPHIC_DATA]" at bounding box center [1232, 335] width 102 height 194
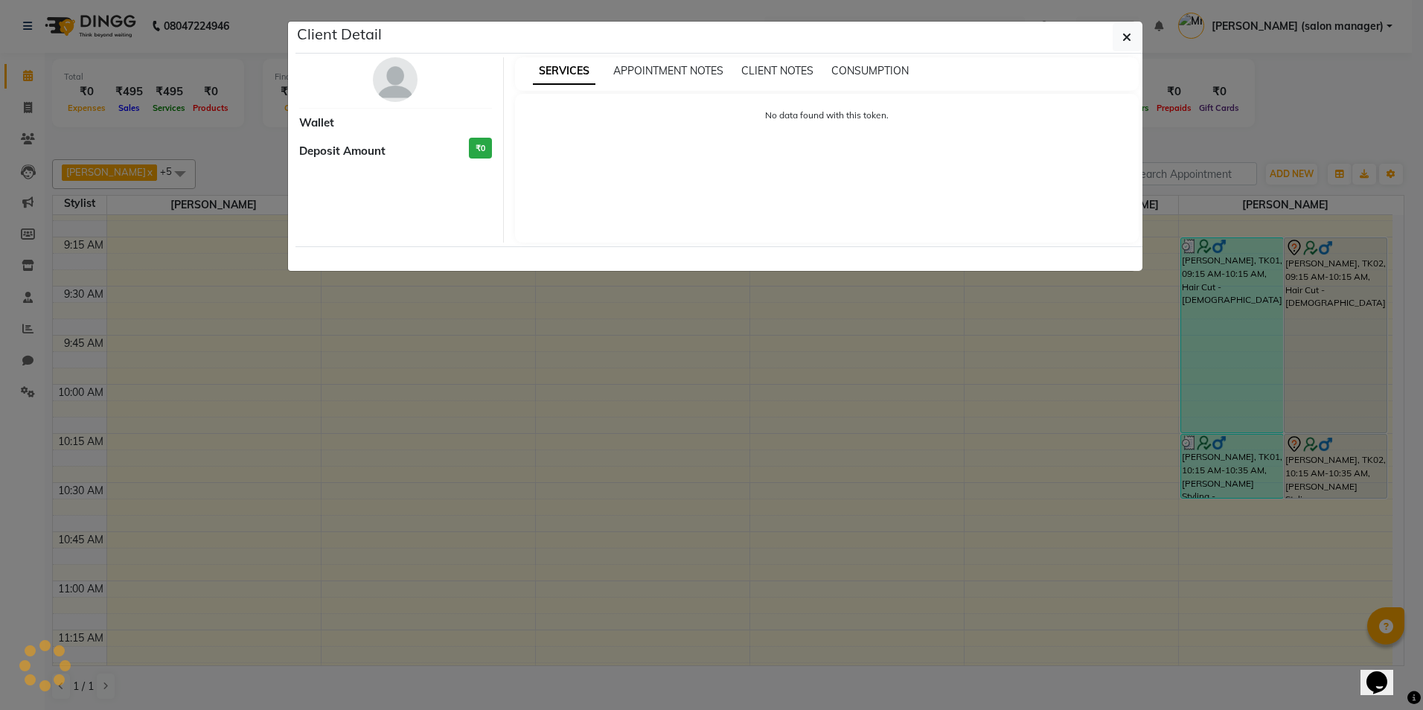
select select "3"
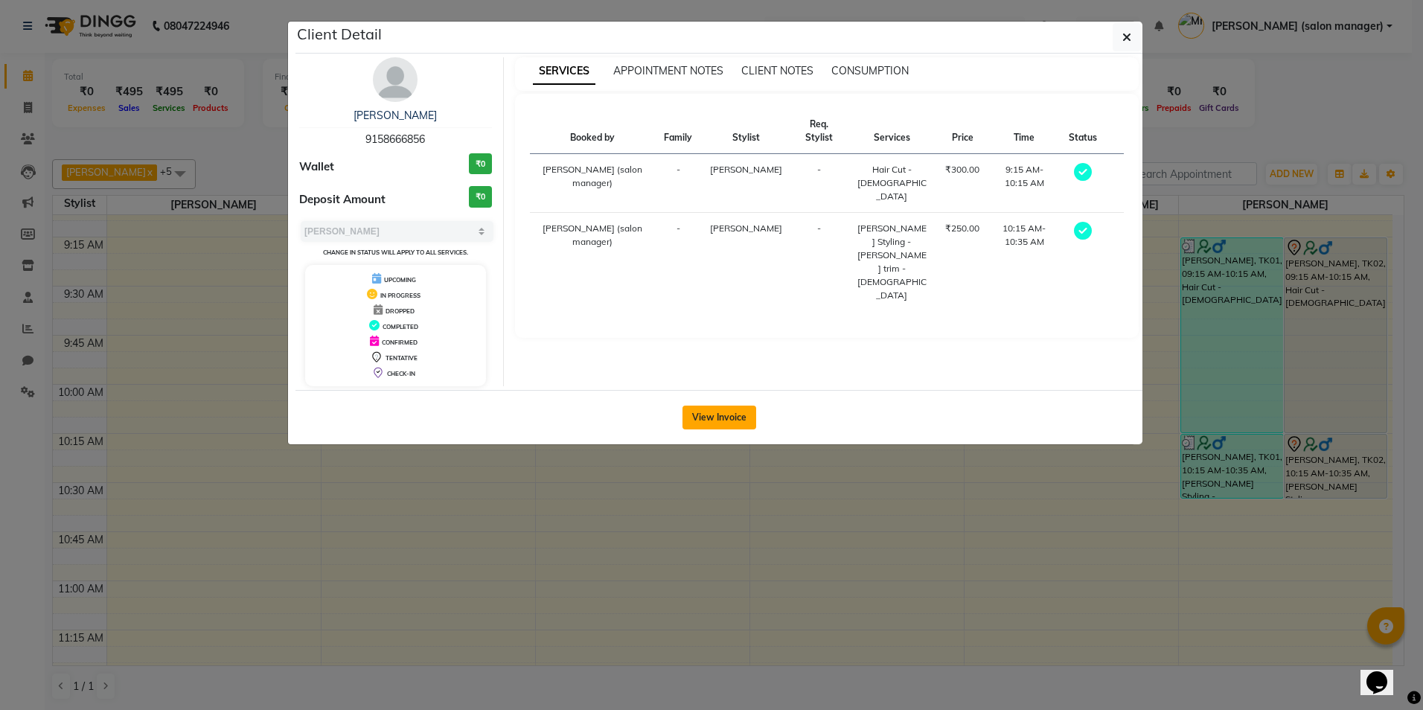
click at [743, 407] on button "View Invoice" at bounding box center [720, 418] width 74 height 24
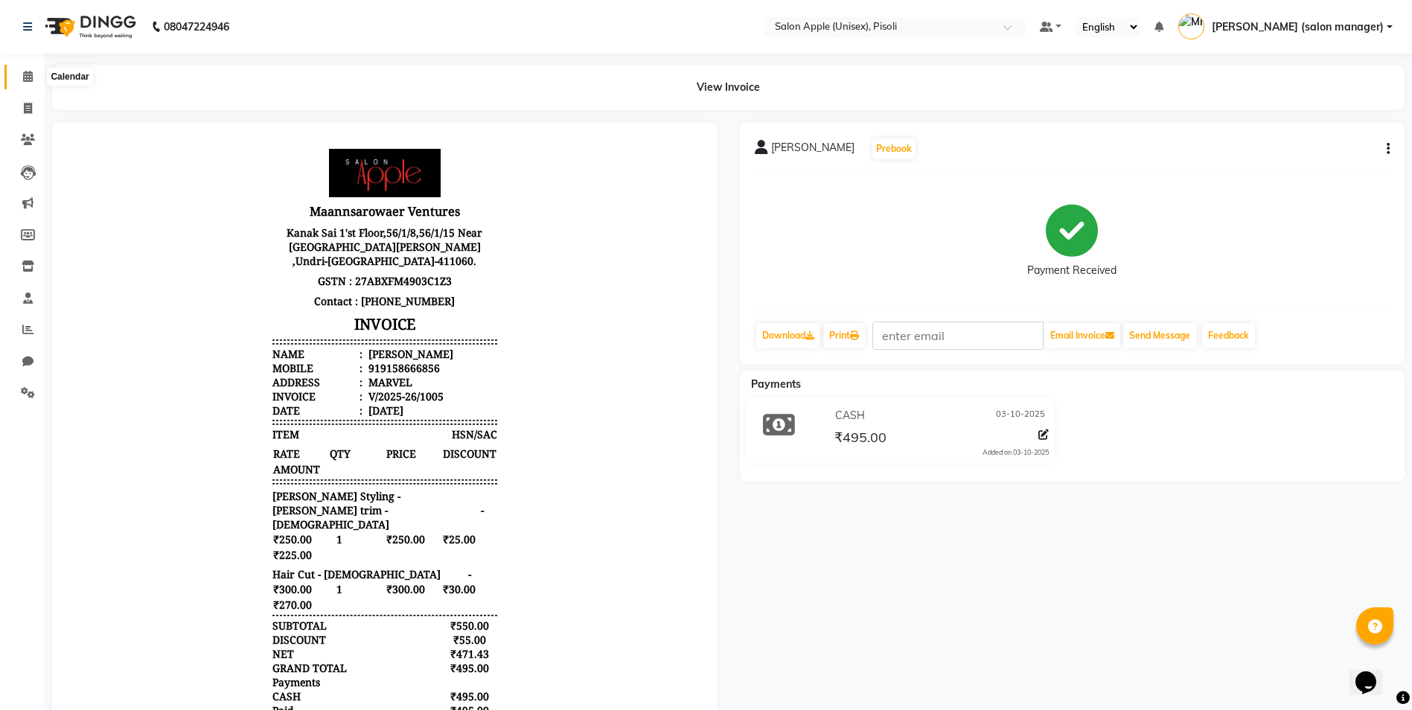
click at [28, 77] on icon at bounding box center [28, 76] width 10 height 11
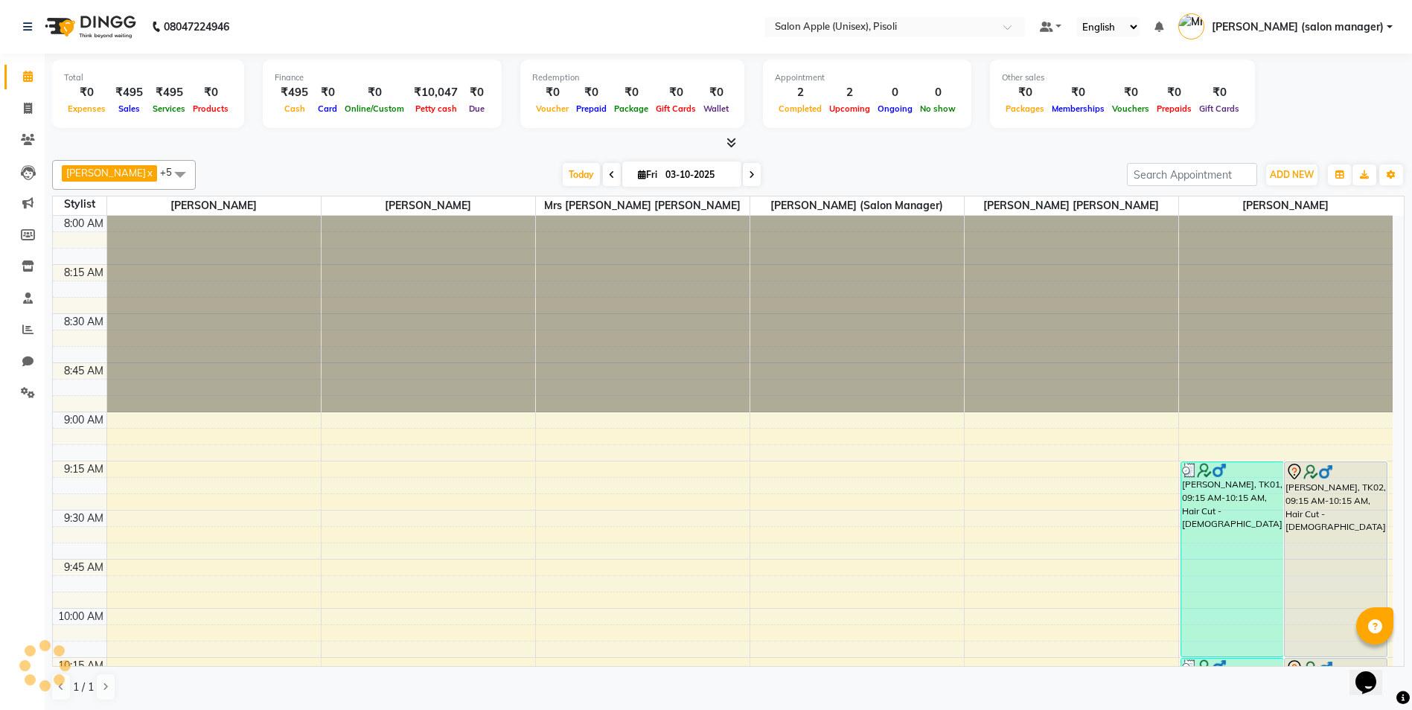
scroll to position [787, 0]
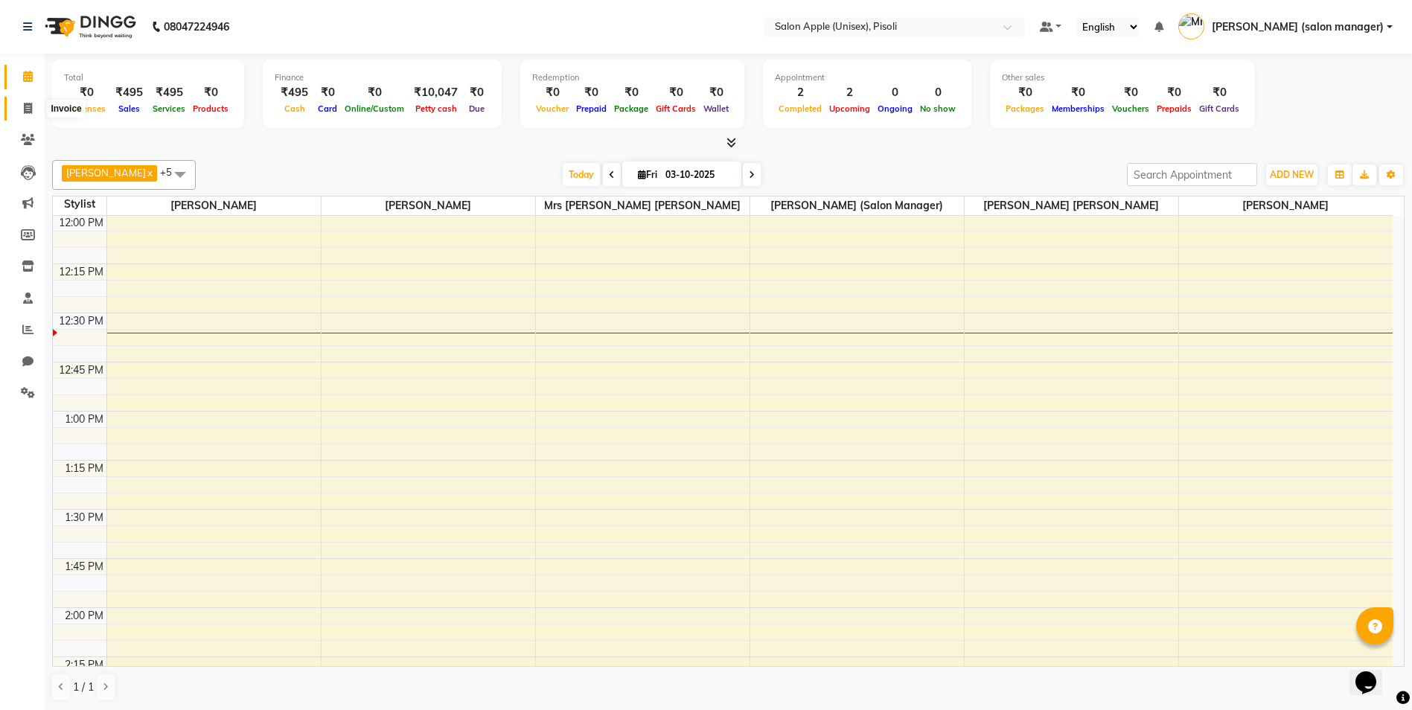
click at [24, 110] on icon at bounding box center [28, 108] width 8 height 11
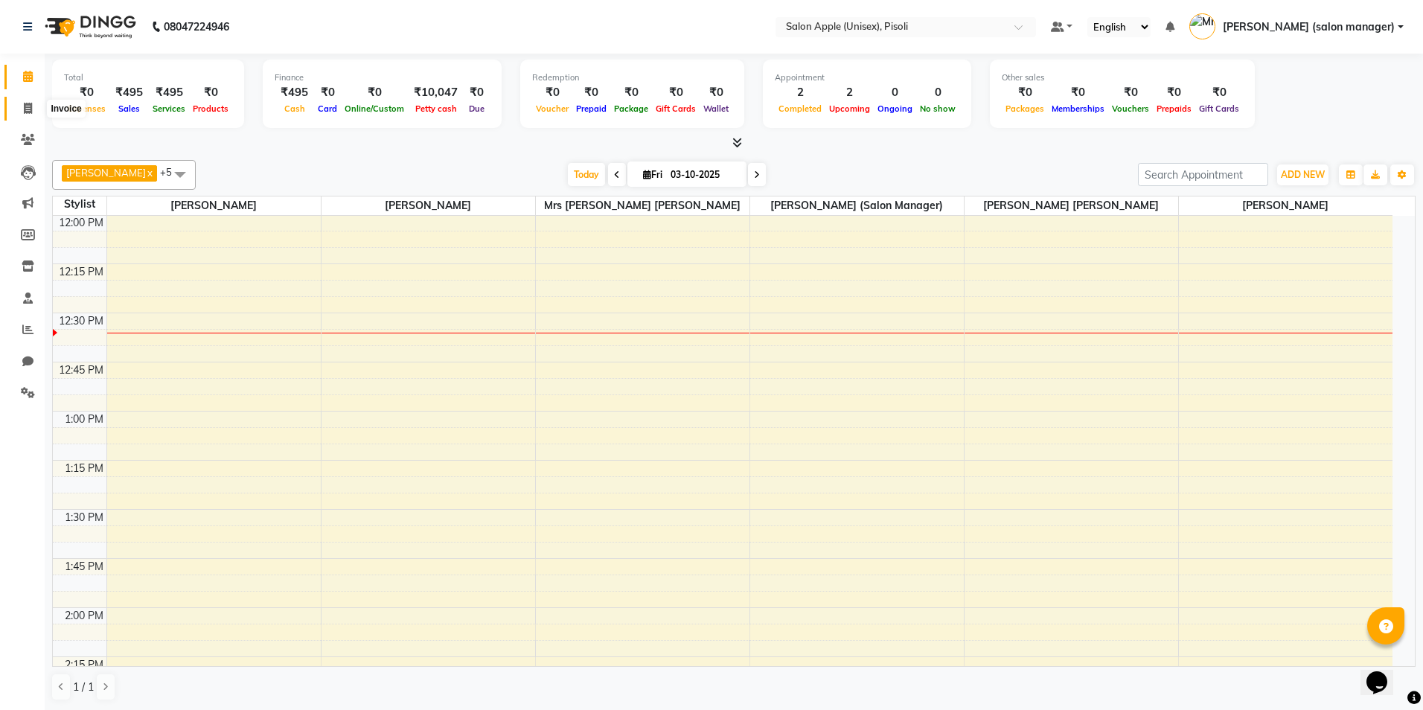
select select "5282"
select select "service"
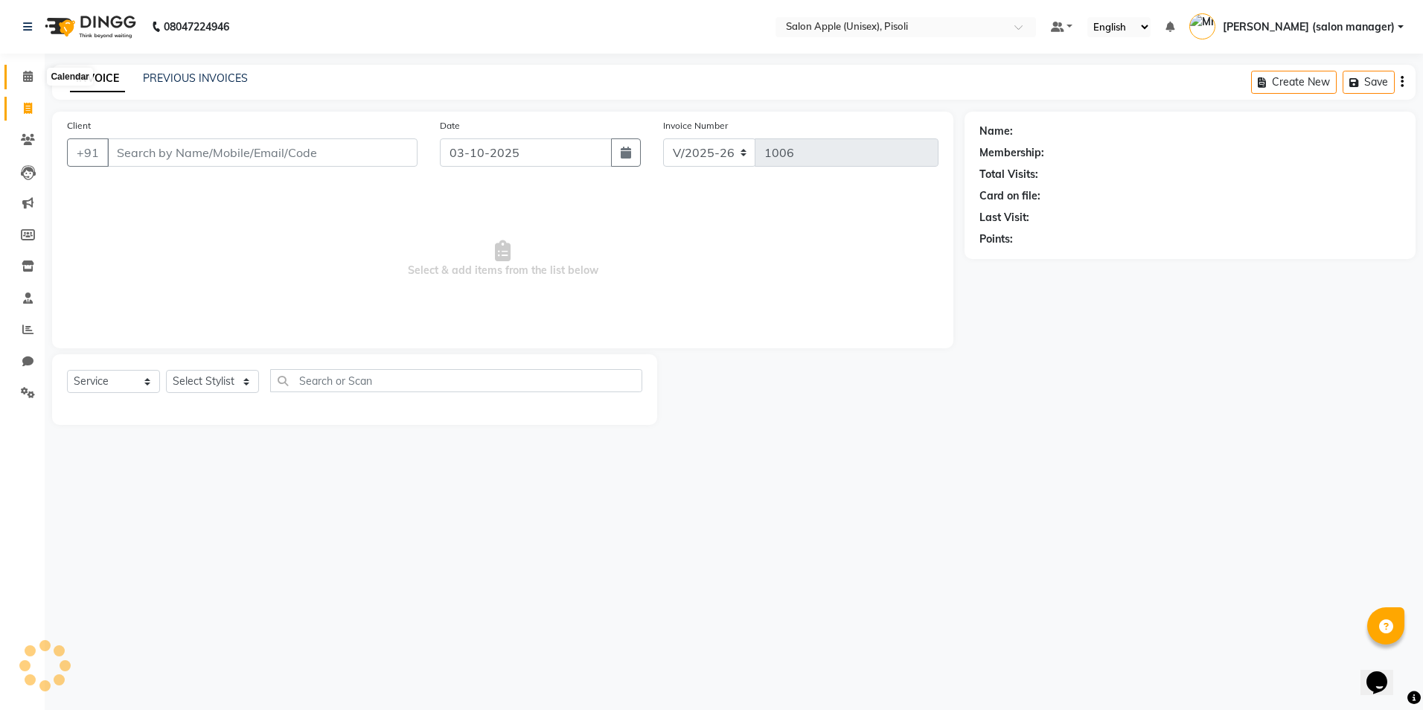
click at [32, 80] on icon at bounding box center [28, 76] width 10 height 11
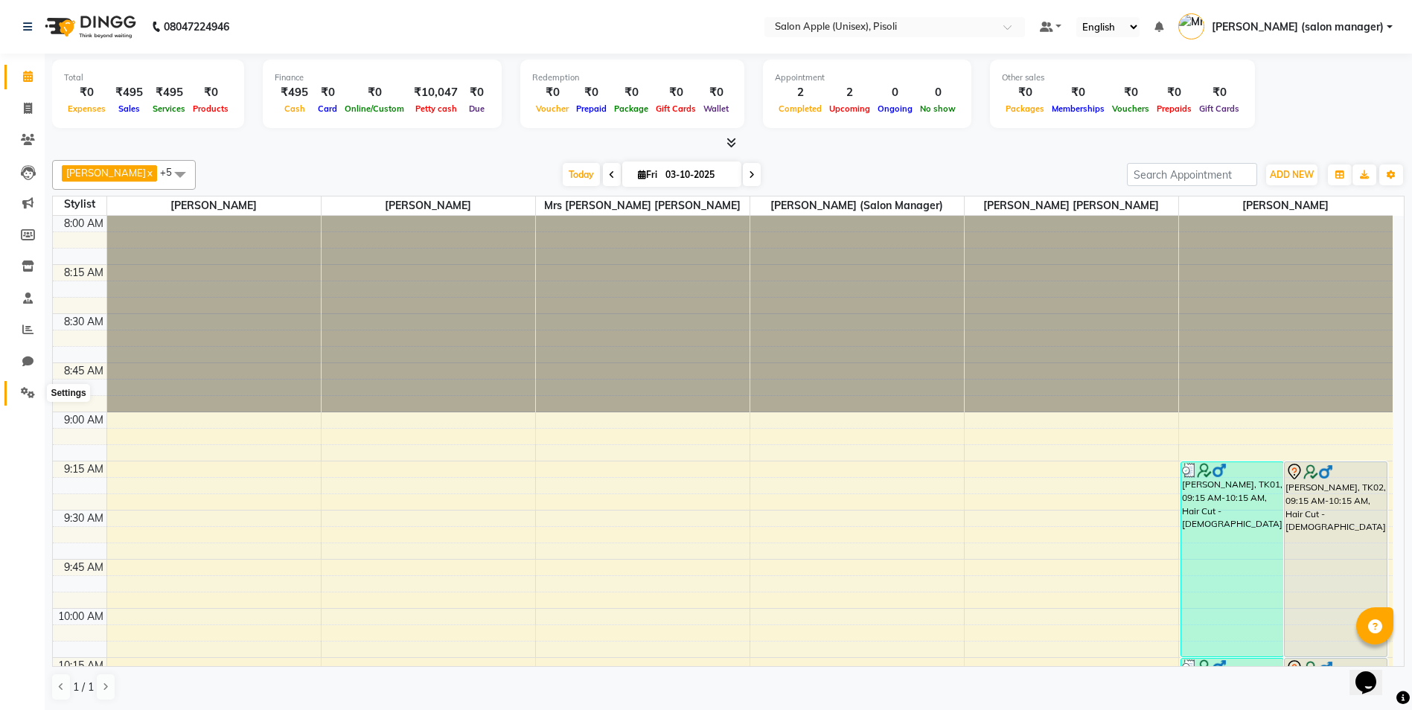
click at [26, 390] on icon at bounding box center [28, 392] width 14 height 11
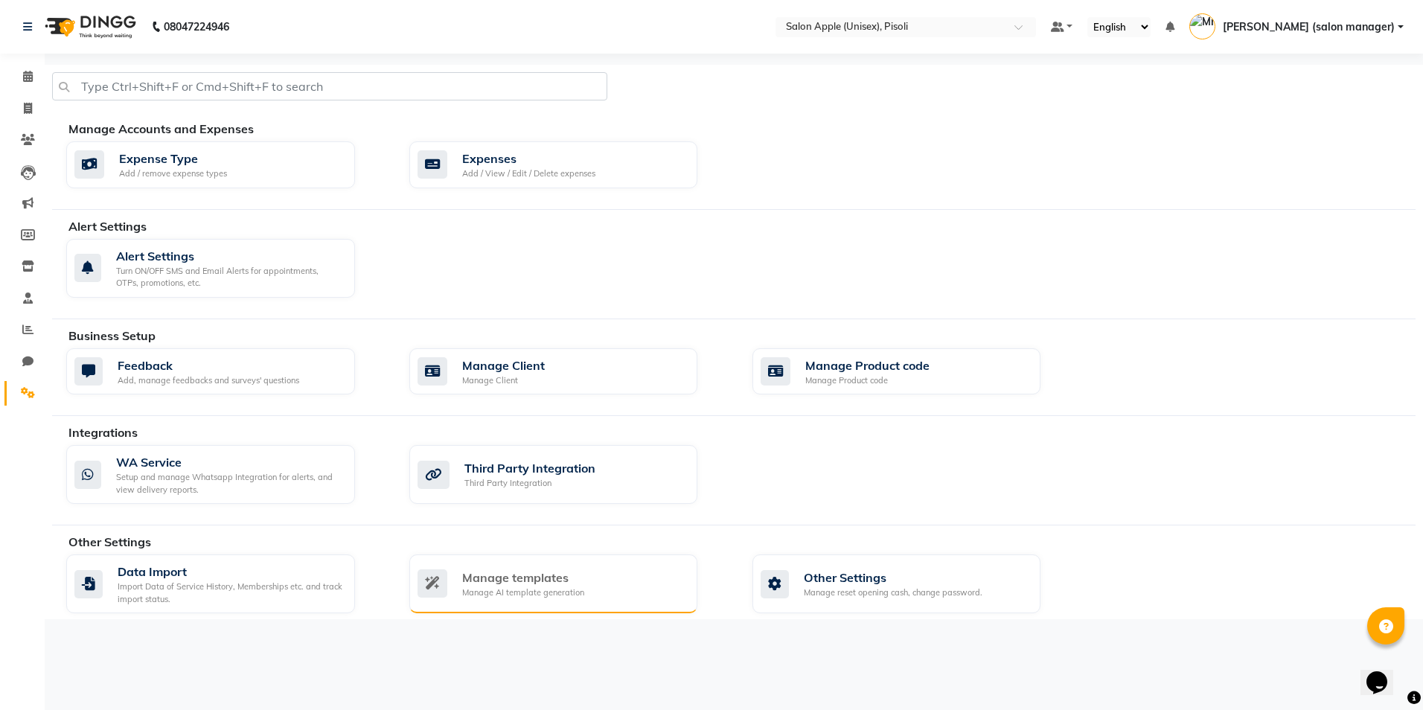
click at [502, 574] on div "Manage templates" at bounding box center [523, 578] width 122 height 18
select select "APPROVED"
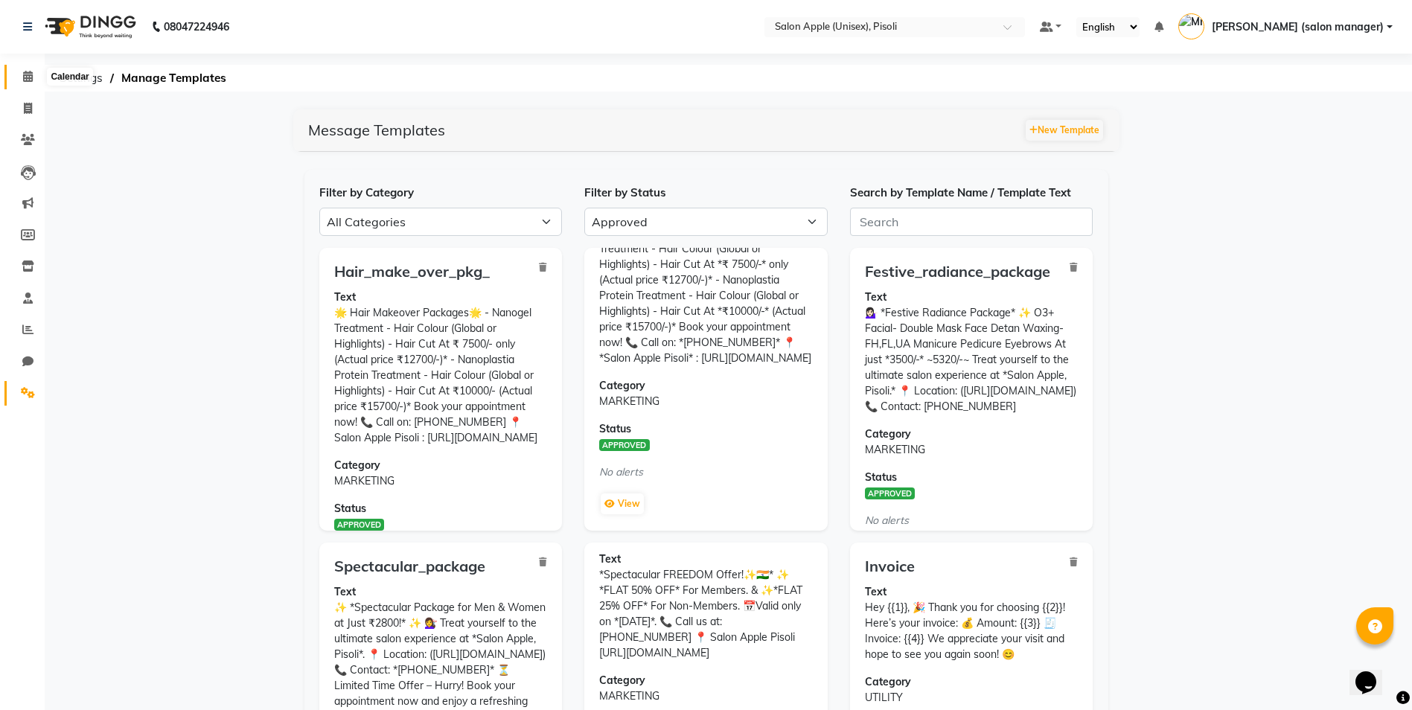
click at [19, 74] on span at bounding box center [28, 76] width 26 height 17
